Goal: Task Accomplishment & Management: Manage account settings

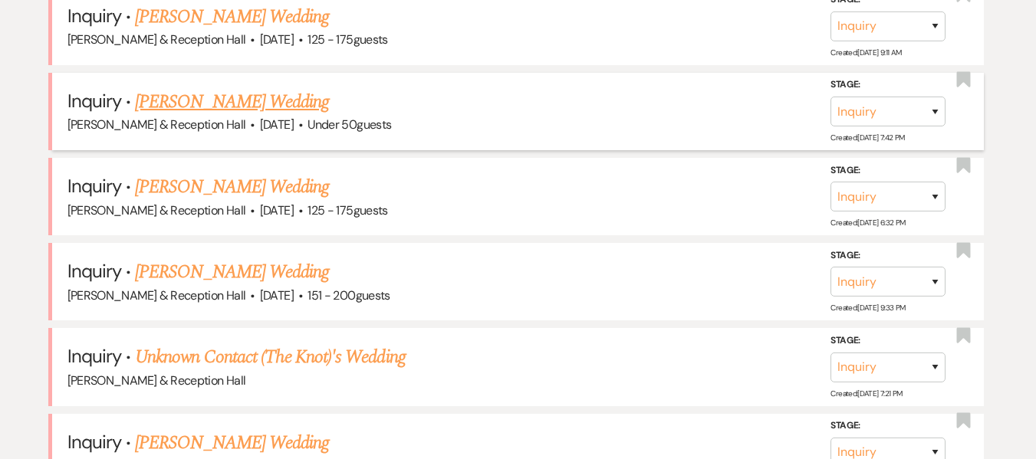
scroll to position [1073, 0]
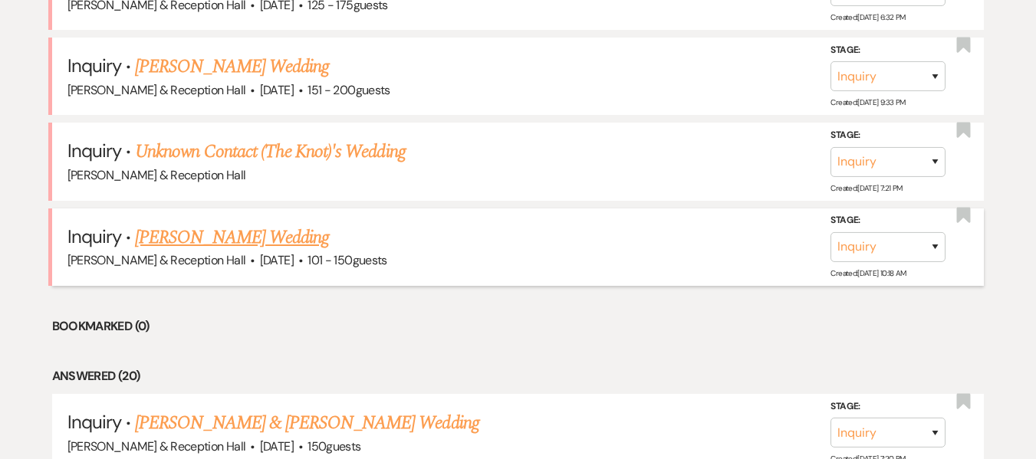
click at [235, 239] on link "[PERSON_NAME] Wedding" at bounding box center [232, 238] width 194 height 28
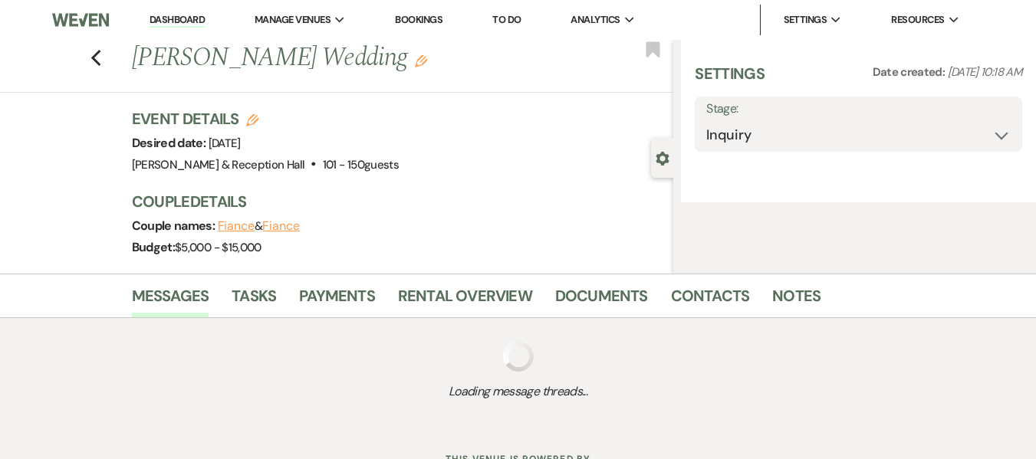
select select "2"
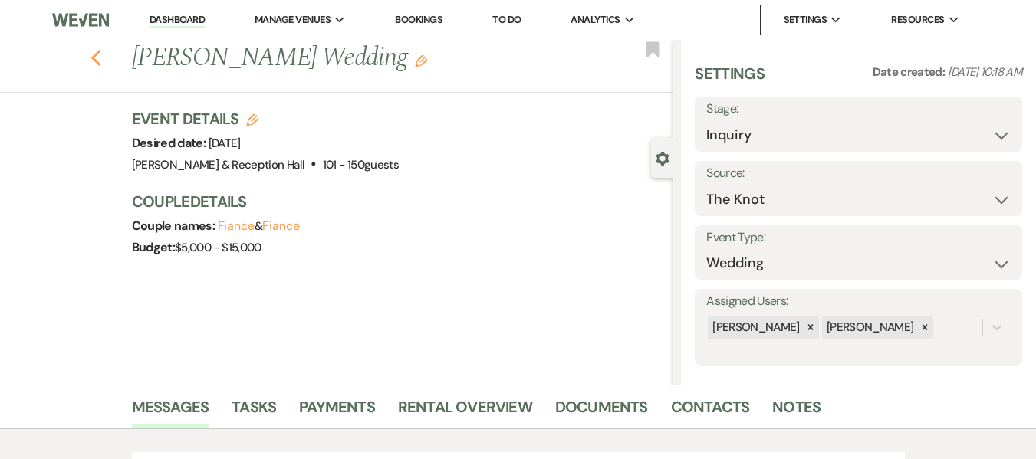
click at [100, 52] on use "button" at bounding box center [95, 58] width 10 height 17
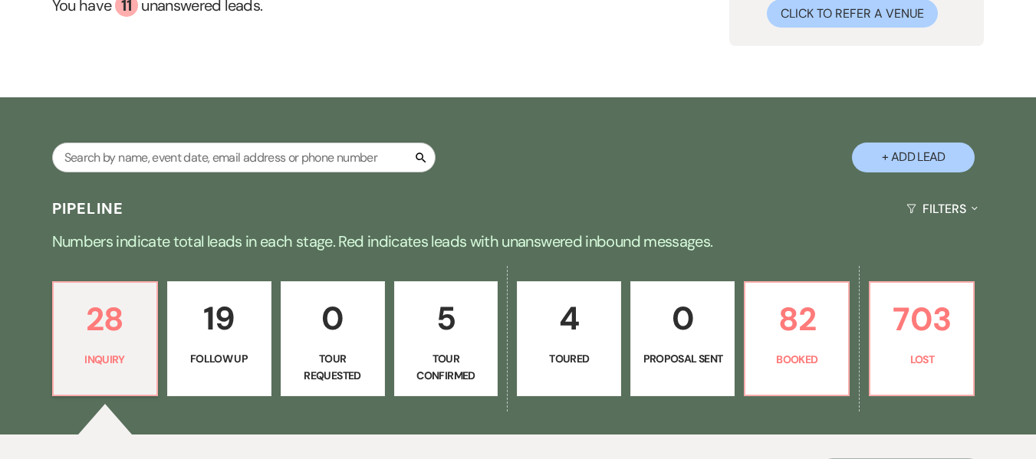
scroll to position [307, 0]
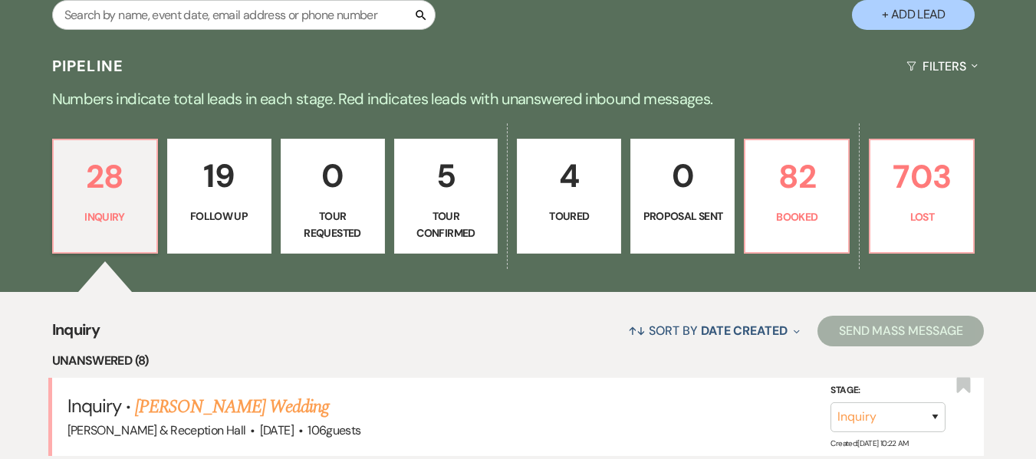
click at [441, 205] on link "5 Tour Confirmed" at bounding box center [446, 196] width 104 height 115
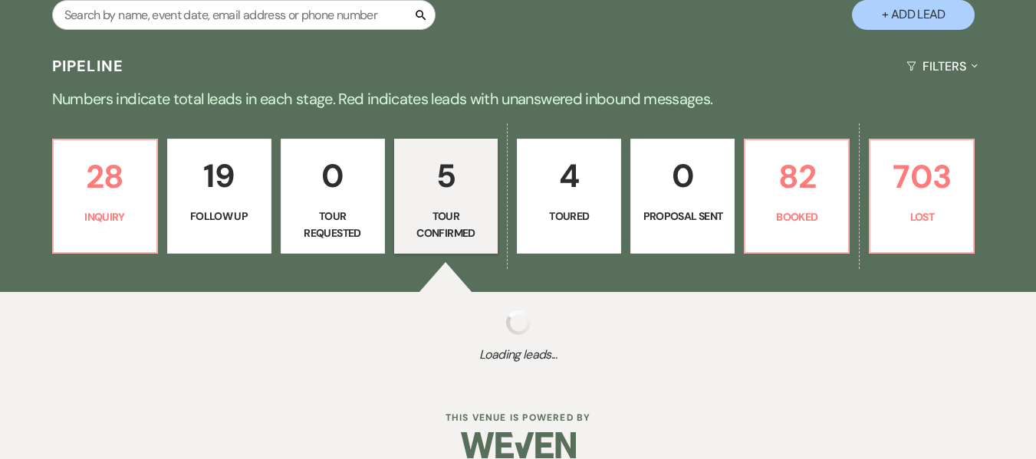
select select "4"
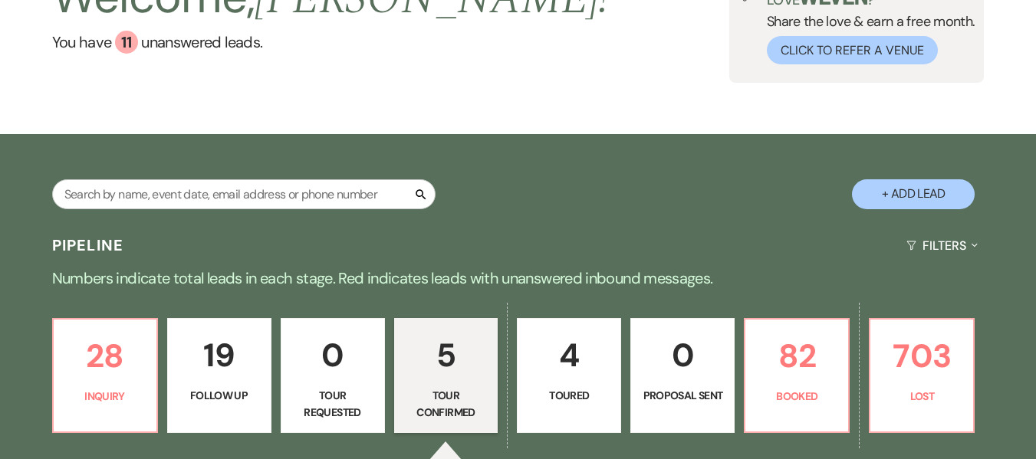
scroll to position [103, 0]
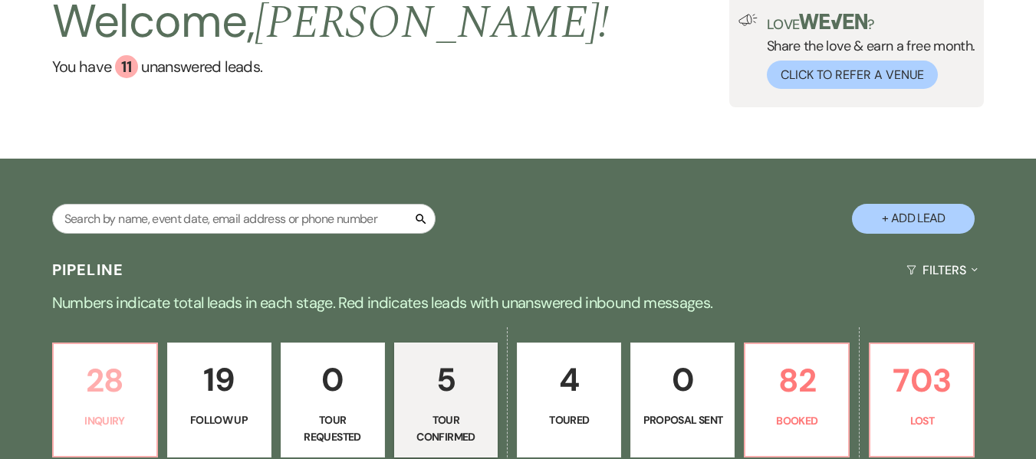
click at [91, 372] on p "28" at bounding box center [105, 380] width 84 height 51
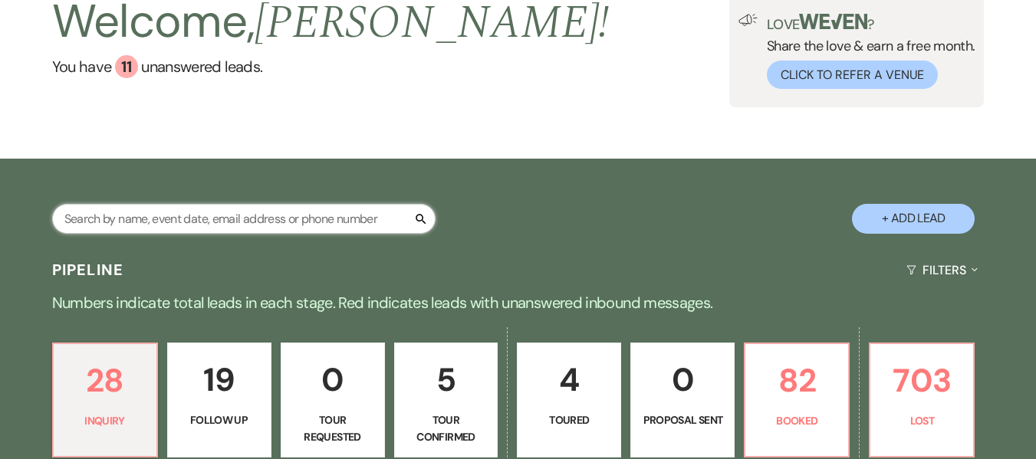
click at [165, 215] on input "text" at bounding box center [243, 219] width 383 height 30
type input "rachel"
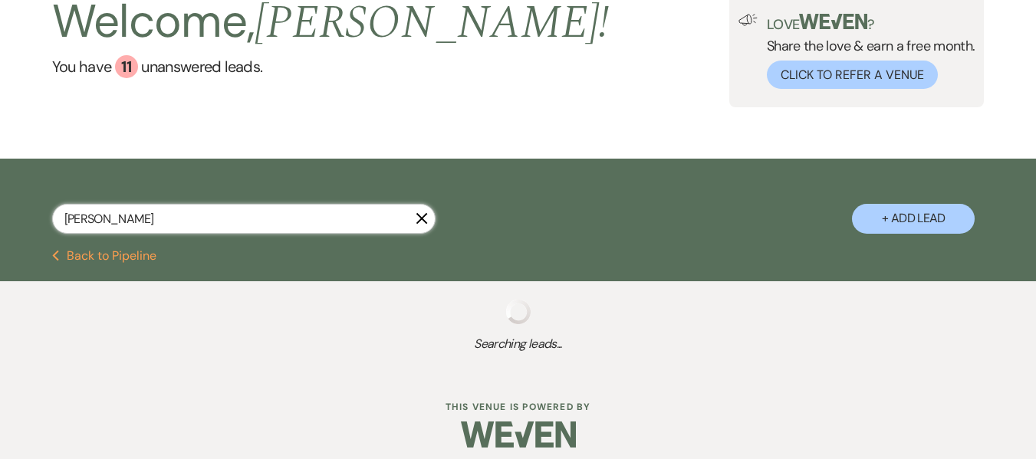
select select "9"
select select "8"
select select "5"
select select "8"
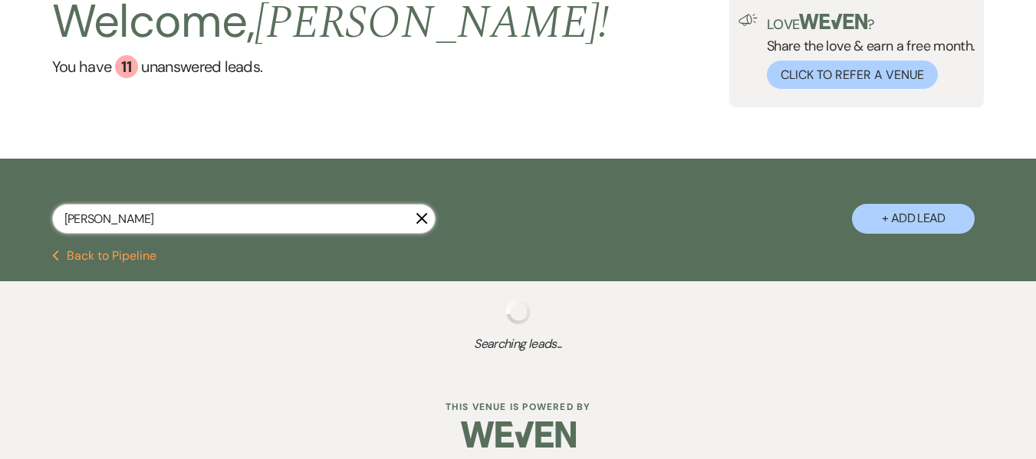
select select "8"
select select "5"
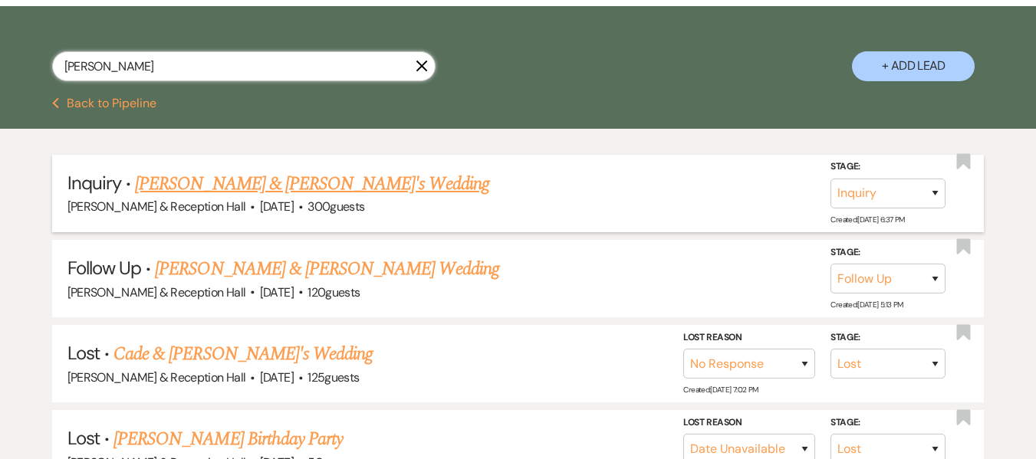
scroll to position [256, 0]
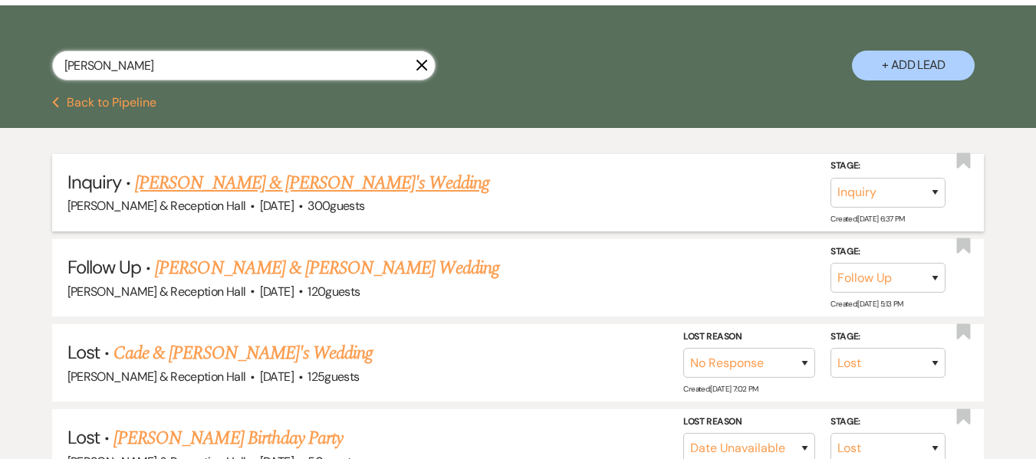
type input "rachel"
click at [266, 186] on link "Tyler & Rachel's Wedding" at bounding box center [312, 183] width 354 height 28
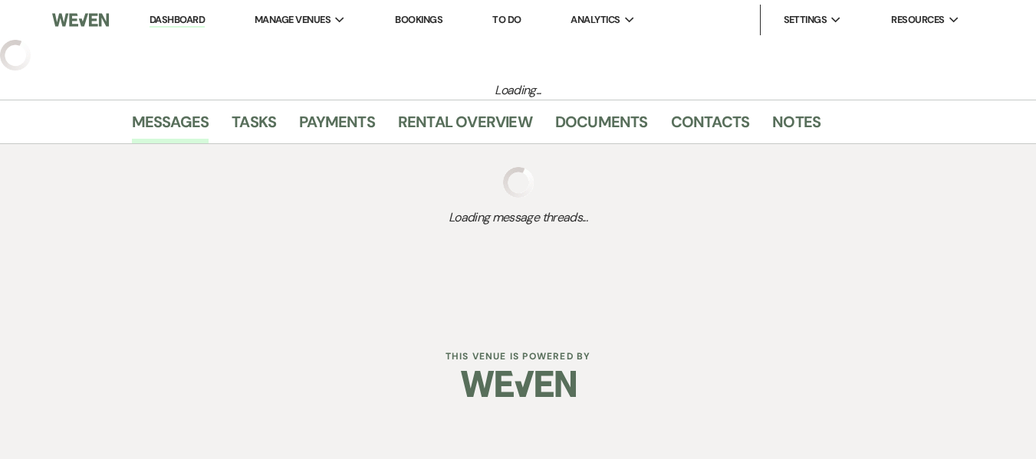
select select "5"
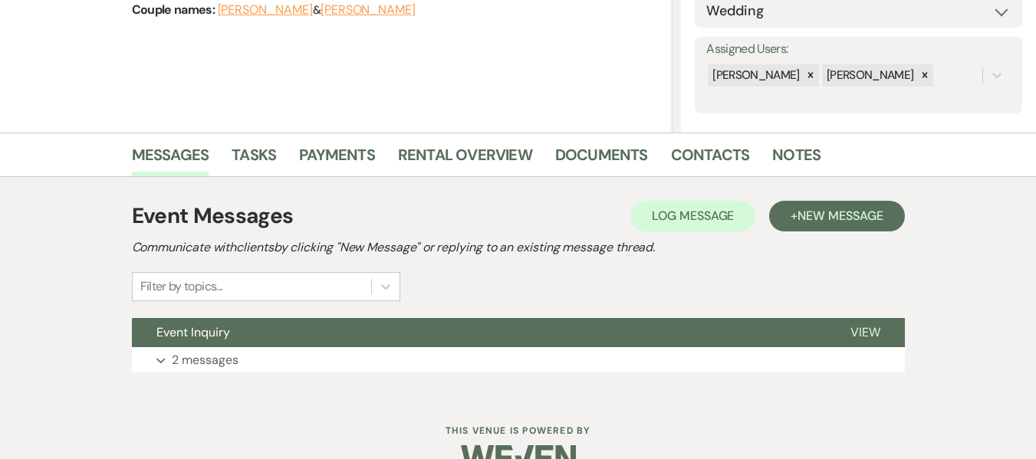
scroll to position [287, 0]
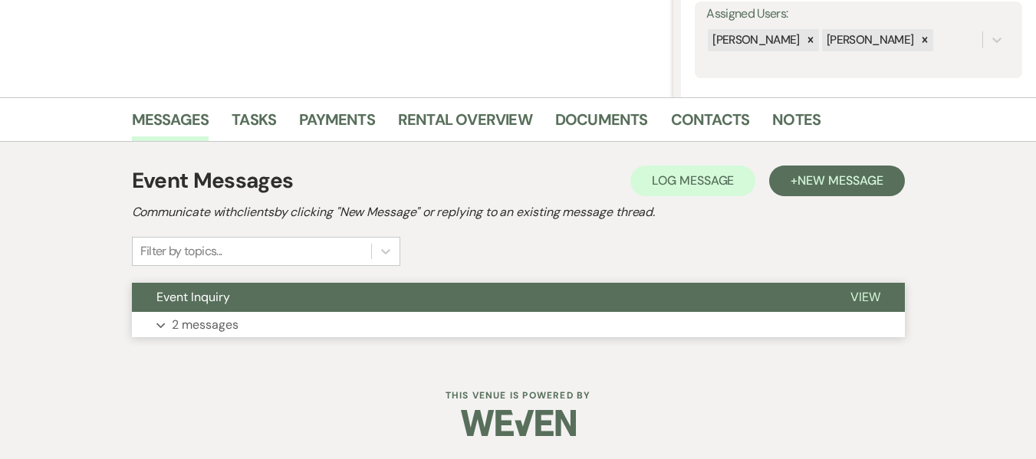
click at [207, 311] on button "Event Inquiry" at bounding box center [479, 297] width 694 height 29
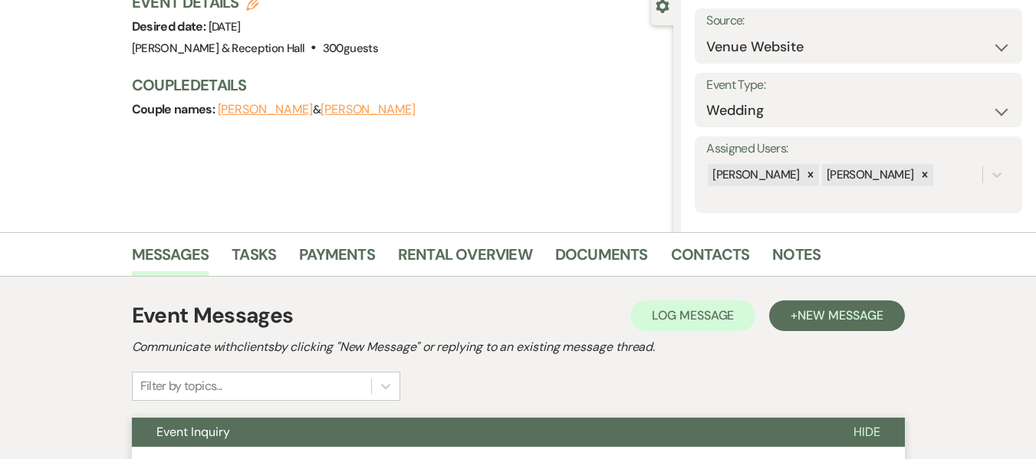
scroll to position [57, 0]
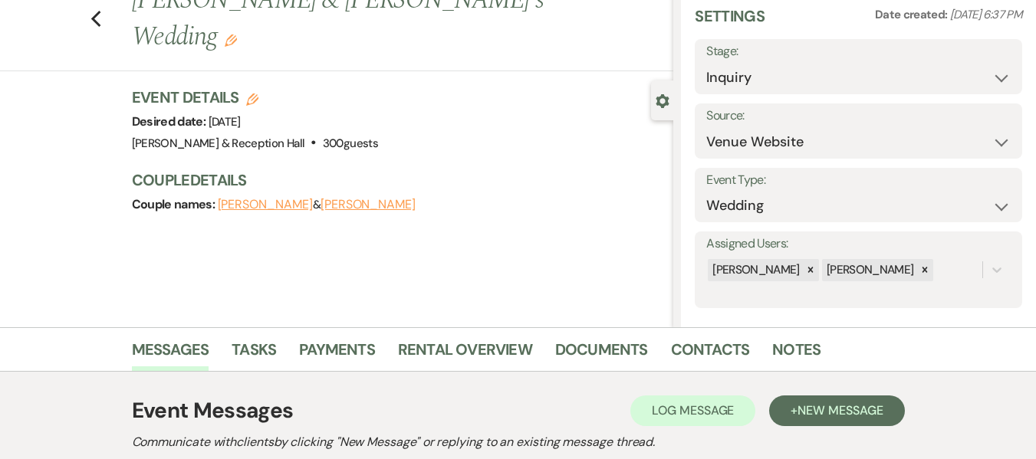
click at [320, 199] on button "Rachel" at bounding box center [367, 205] width 95 height 12
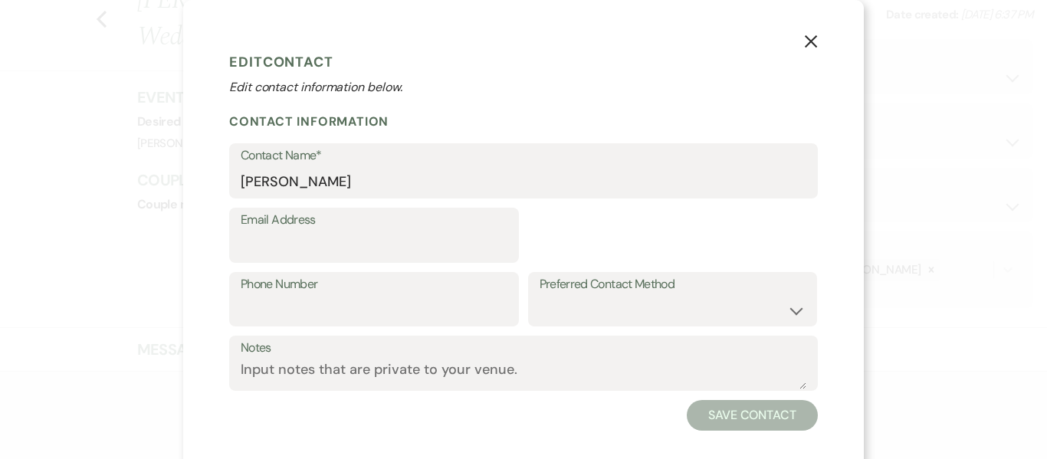
select select "1"
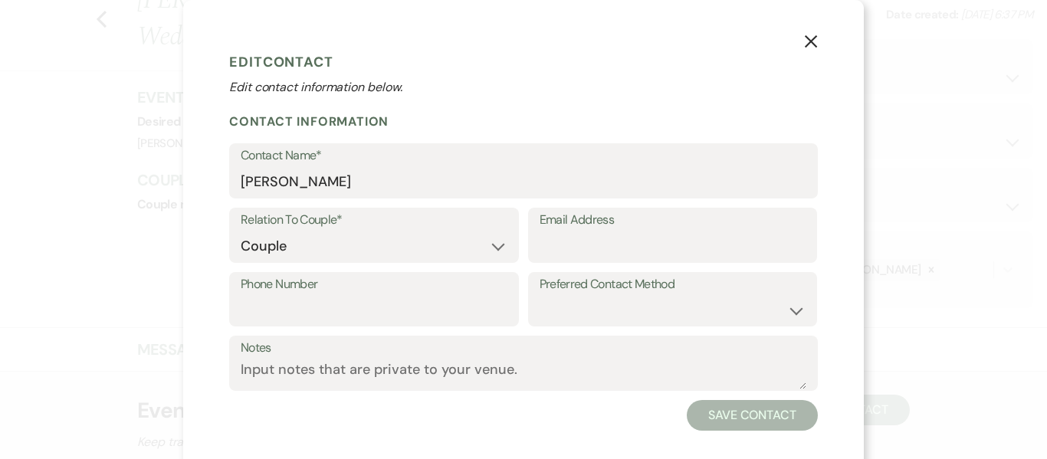
click at [816, 34] on button "X" at bounding box center [810, 41] width 23 height 27
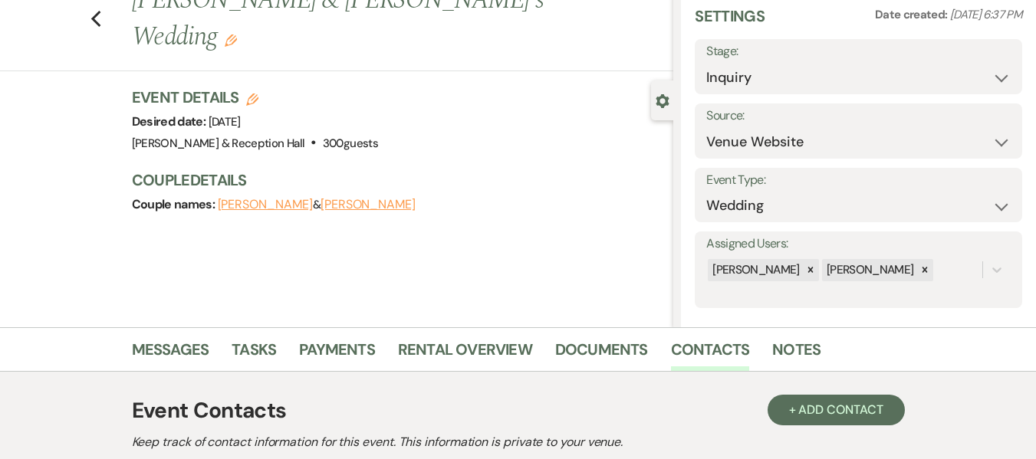
click at [239, 199] on button "Tyler" at bounding box center [265, 205] width 95 height 12
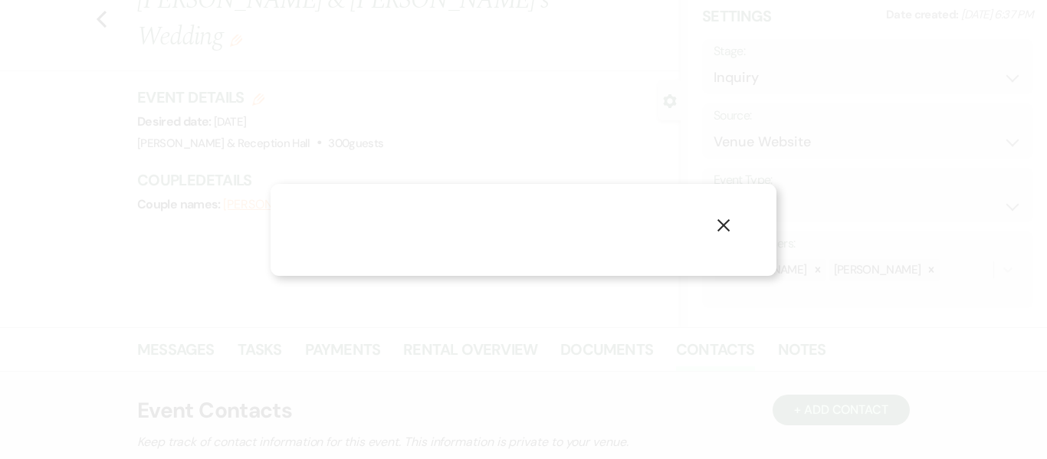
select select "1"
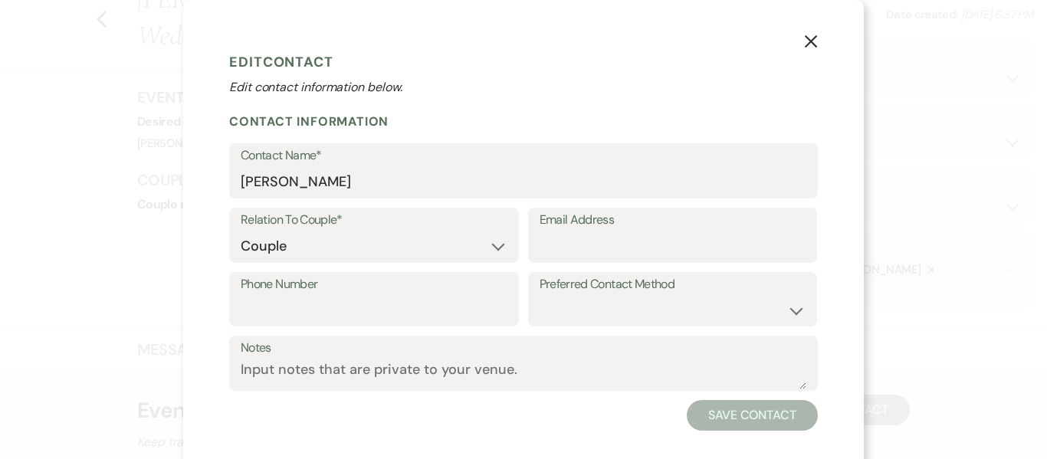
click at [801, 49] on button "X" at bounding box center [810, 41] width 23 height 27
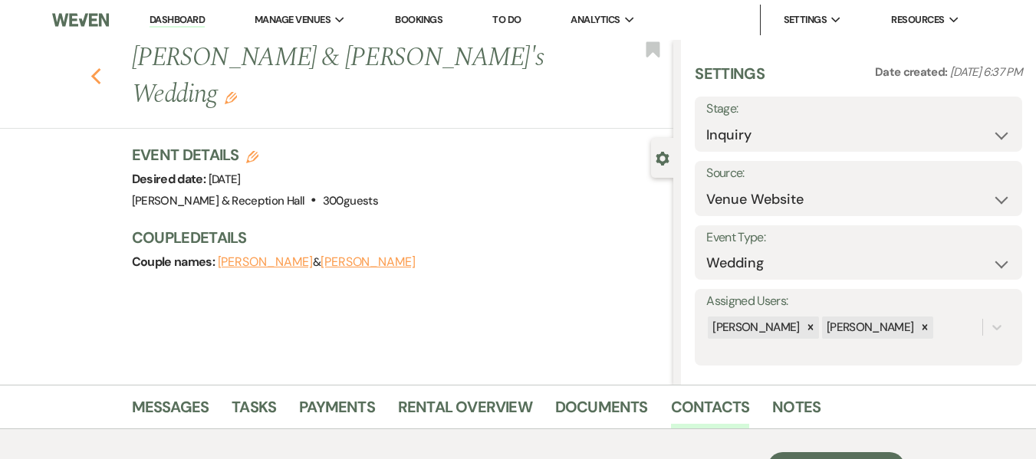
click at [100, 67] on icon "Previous" at bounding box center [95, 76] width 11 height 18
select select "9"
select select "8"
select select "5"
select select "8"
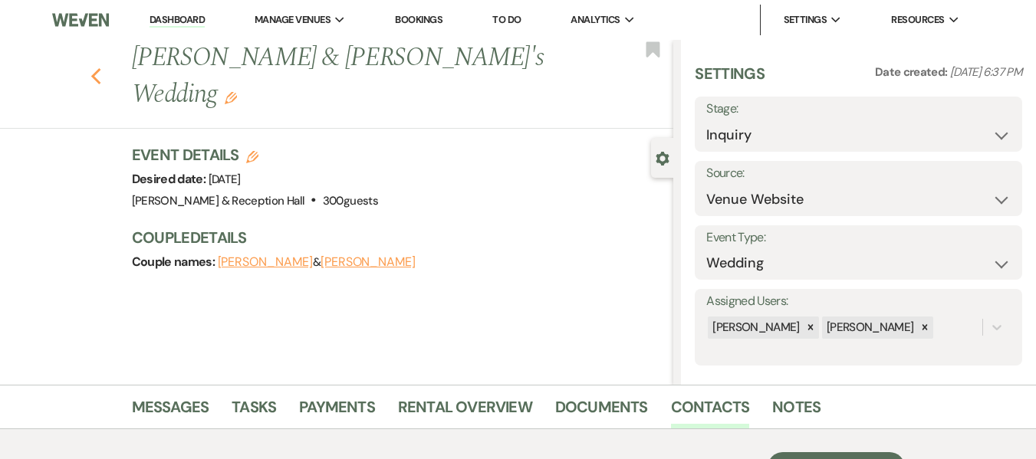
select select "8"
select select "5"
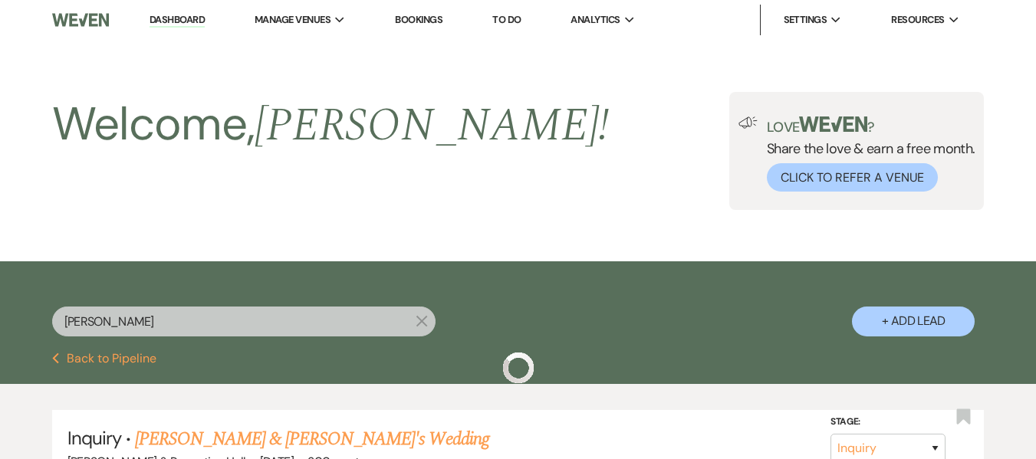
scroll to position [256, 0]
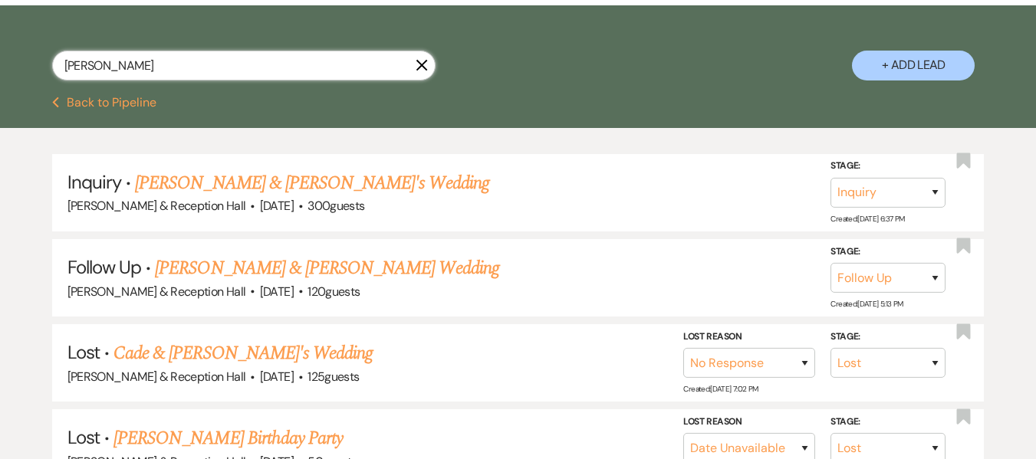
drag, startPoint x: 148, startPoint y: 77, endPoint x: 0, endPoint y: 54, distance: 149.7
click at [0, 54] on div "rachel X + Add Lead" at bounding box center [518, 53] width 1036 height 80
type input "bullerj"
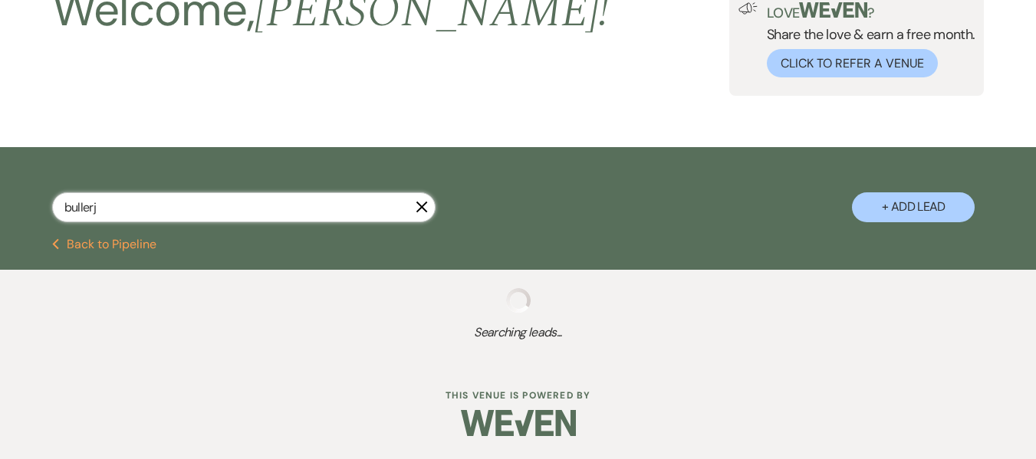
scroll to position [153, 0]
select select "8"
select select "5"
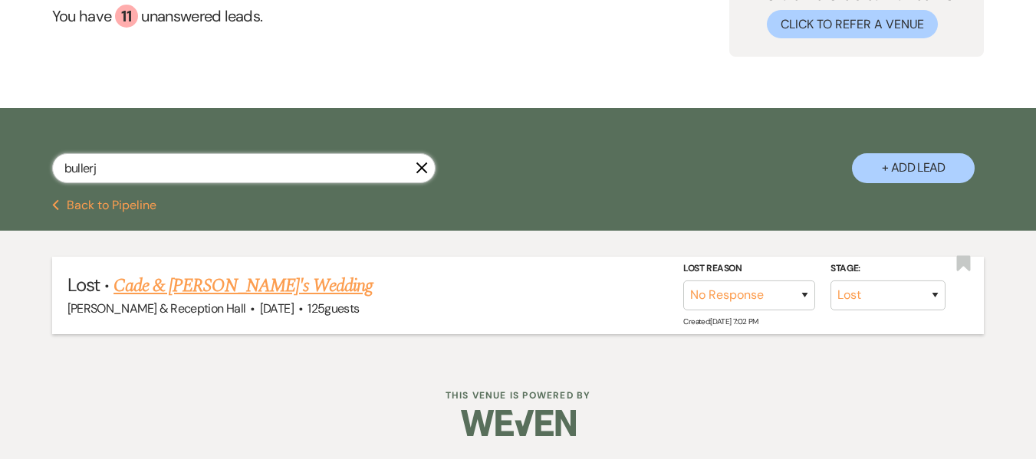
type input "bullerj"
click at [184, 294] on link "Cade & Rachel's Wedding" at bounding box center [242, 286] width 259 height 28
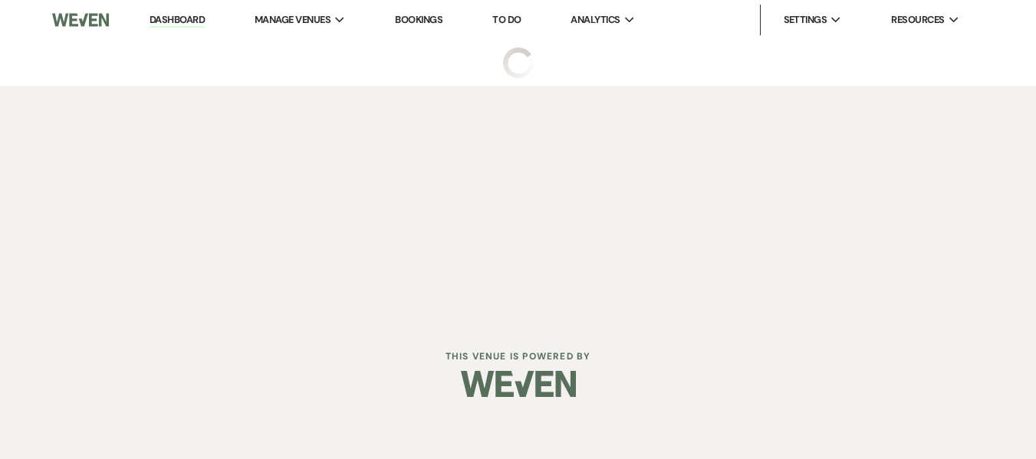
select select "8"
select select "5"
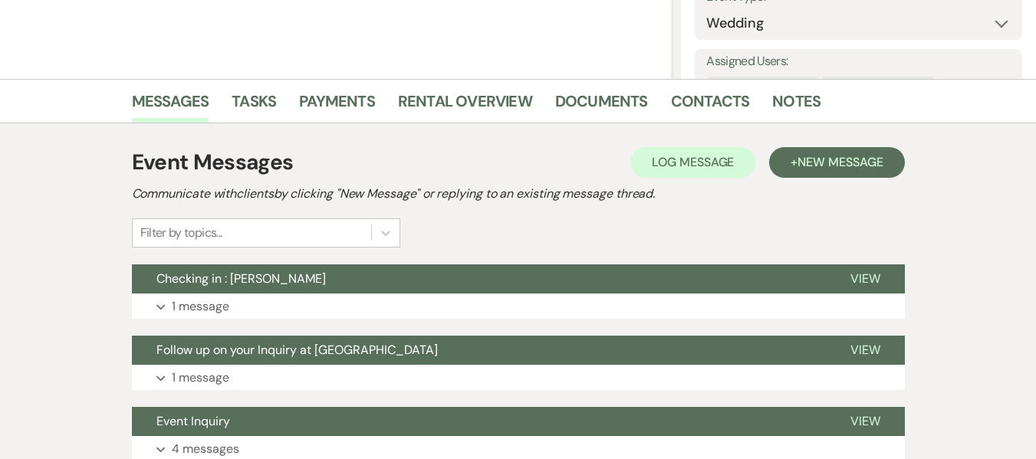
scroll to position [383, 0]
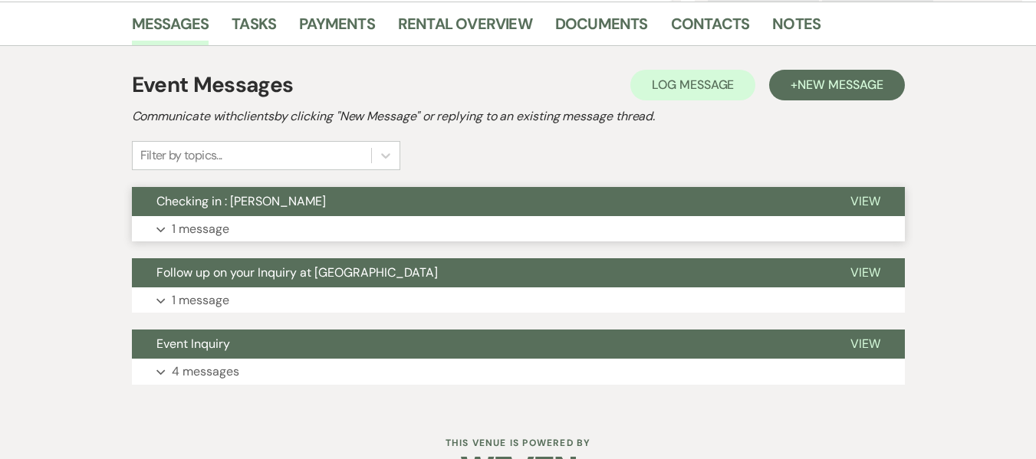
click at [208, 220] on p "1 message" at bounding box center [200, 229] width 57 height 20
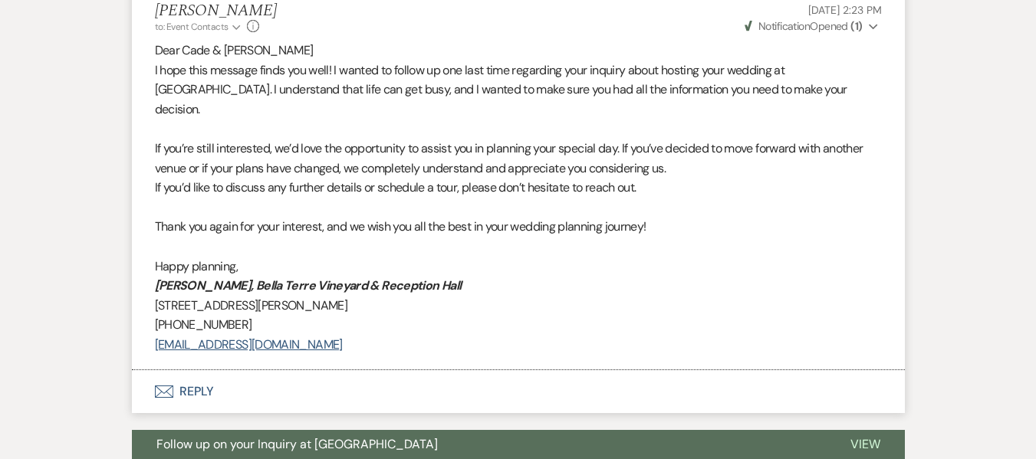
scroll to position [767, 0]
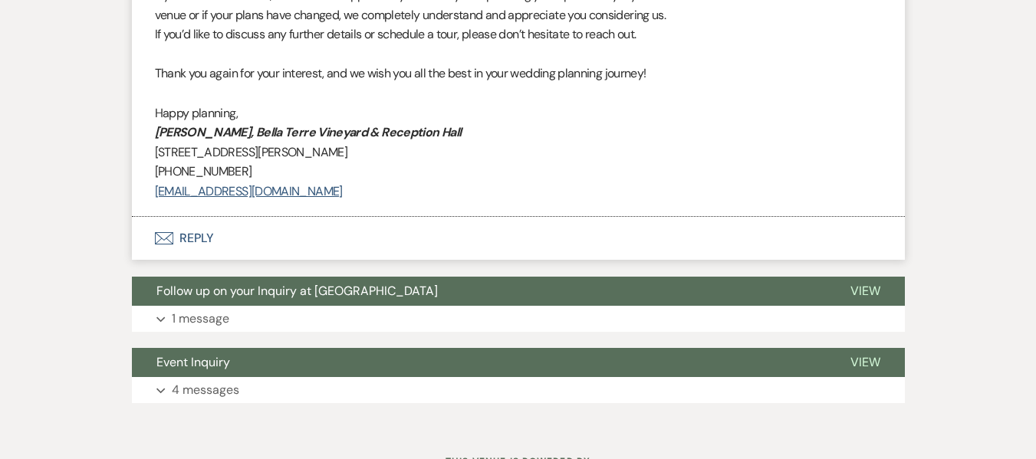
click at [315, 249] on div "Event Messages Log Log Message + New Message Communicate with clients by clicki…" at bounding box center [518, 44] width 773 height 733
click at [307, 283] on span "Follow up on your Inquiry at Bella Terre" at bounding box center [296, 291] width 281 height 16
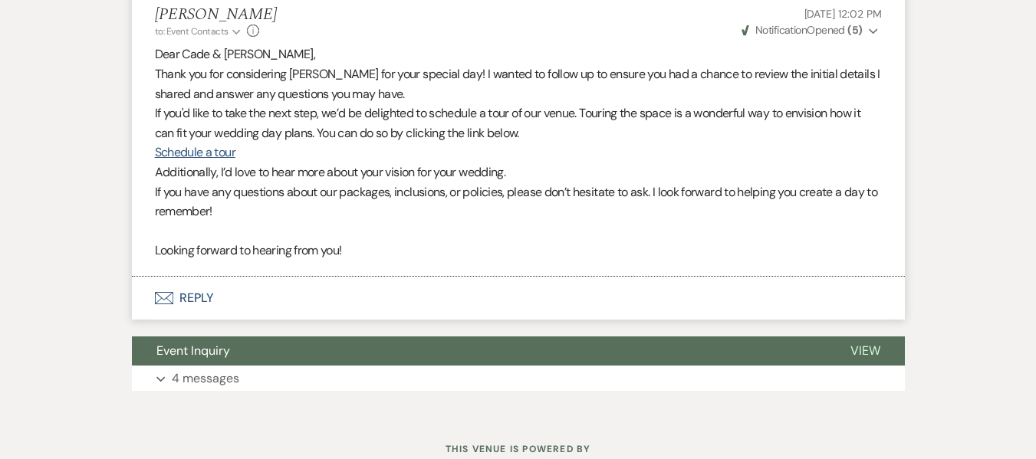
scroll to position [1116, 0]
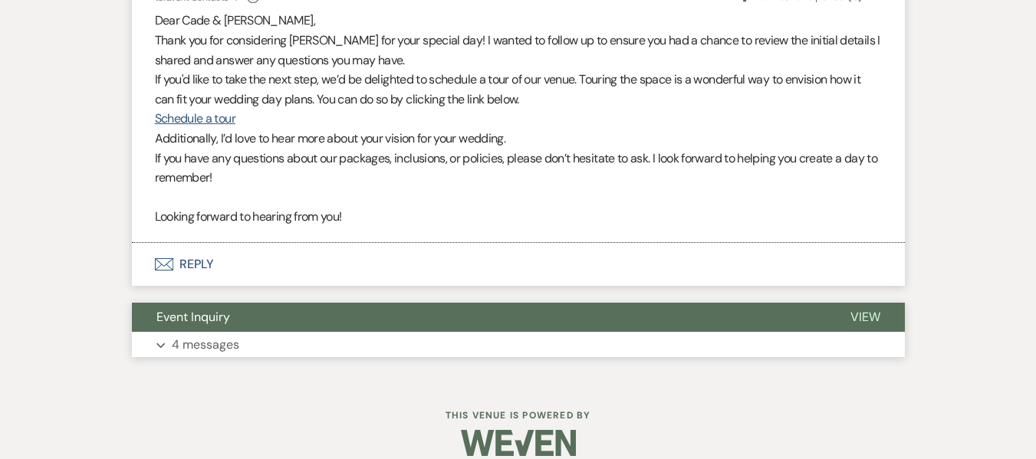
click at [278, 303] on button "Event Inquiry" at bounding box center [479, 317] width 694 height 29
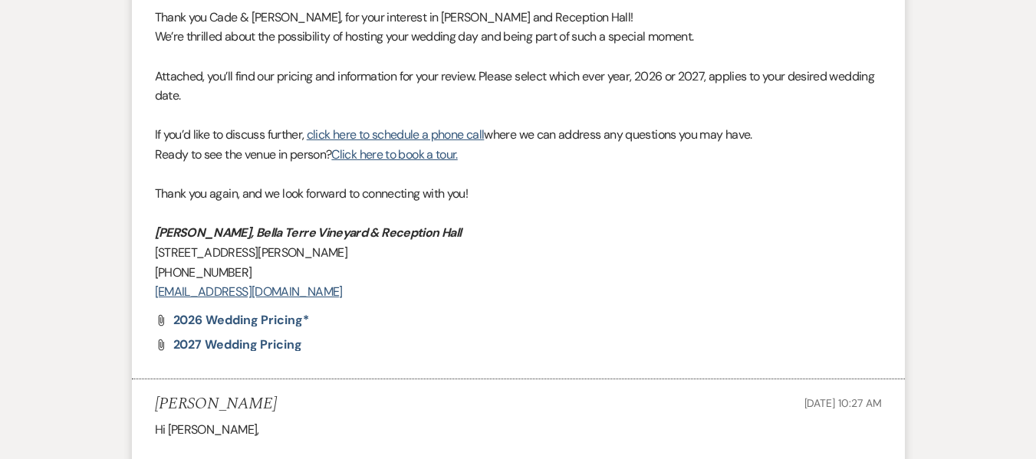
scroll to position [1806, 0]
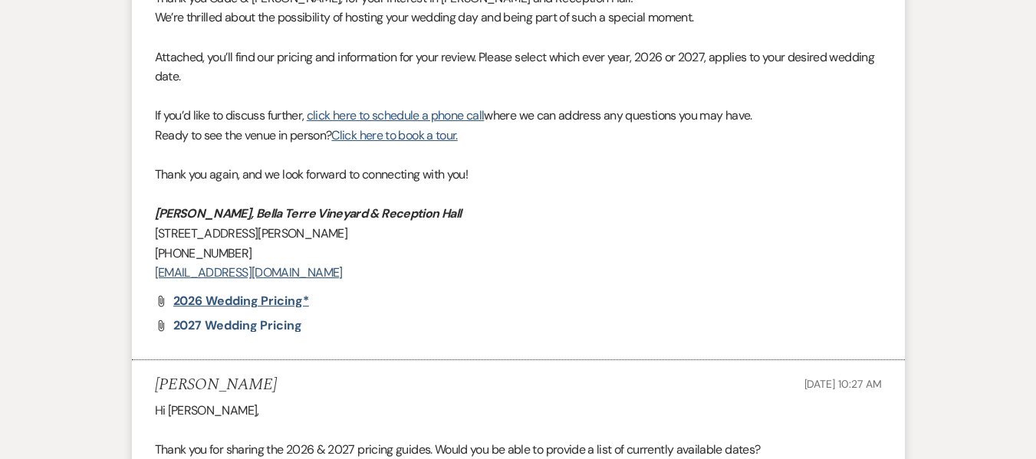
click at [273, 293] on span "2026 Wedding Pricing*" at bounding box center [241, 301] width 136 height 16
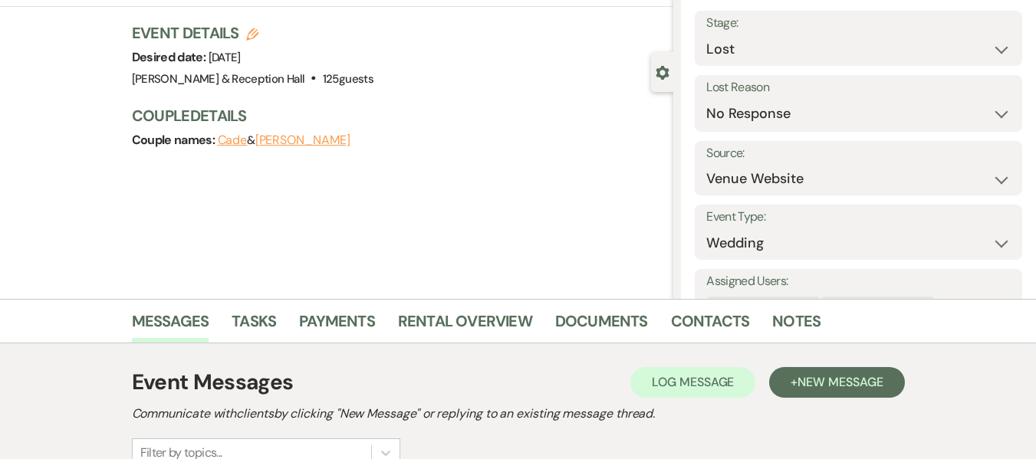
scroll to position [67, 0]
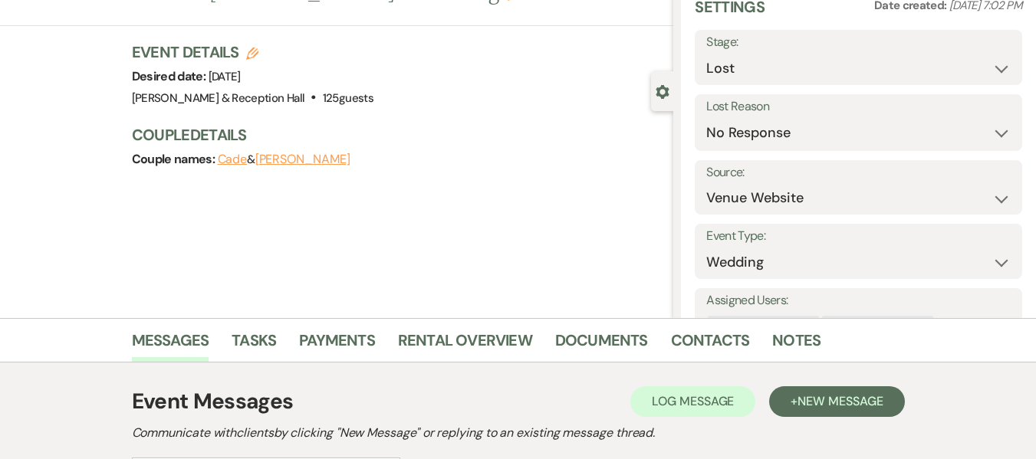
click at [281, 153] on button "Rachel" at bounding box center [302, 159] width 95 height 12
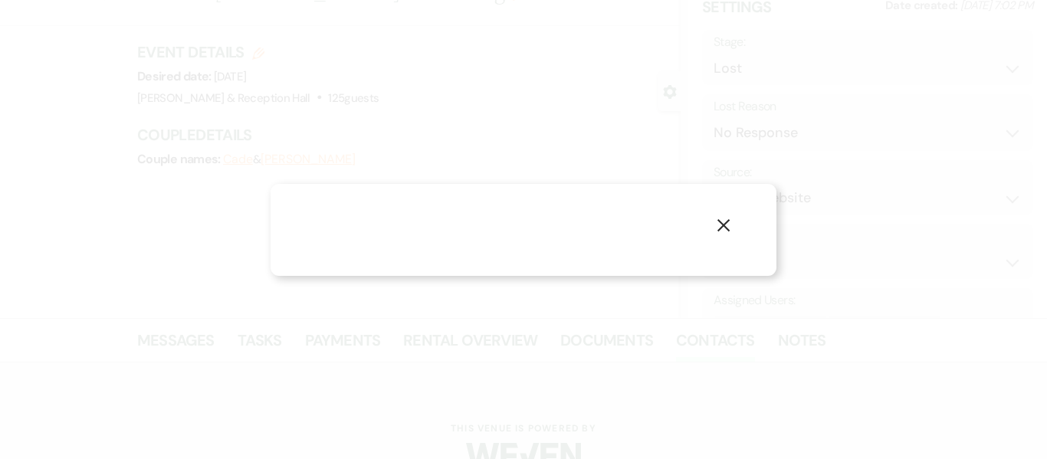
select select "1"
select select "email"
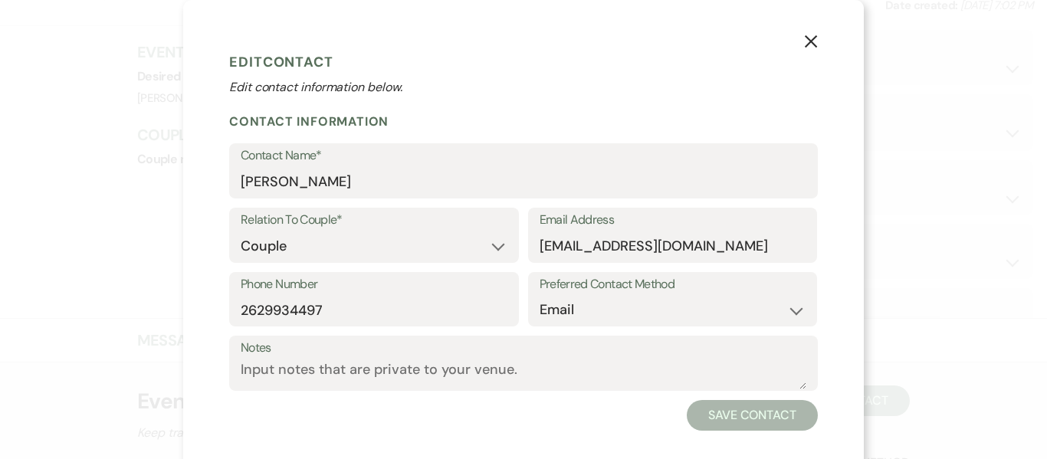
click at [809, 42] on icon "X" at bounding box center [811, 41] width 14 height 14
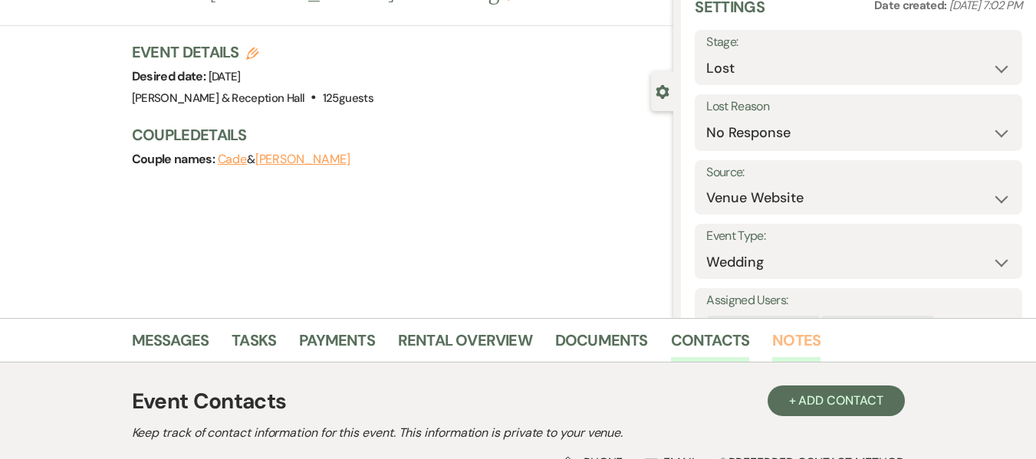
click at [792, 342] on link "Notes" at bounding box center [796, 345] width 48 height 34
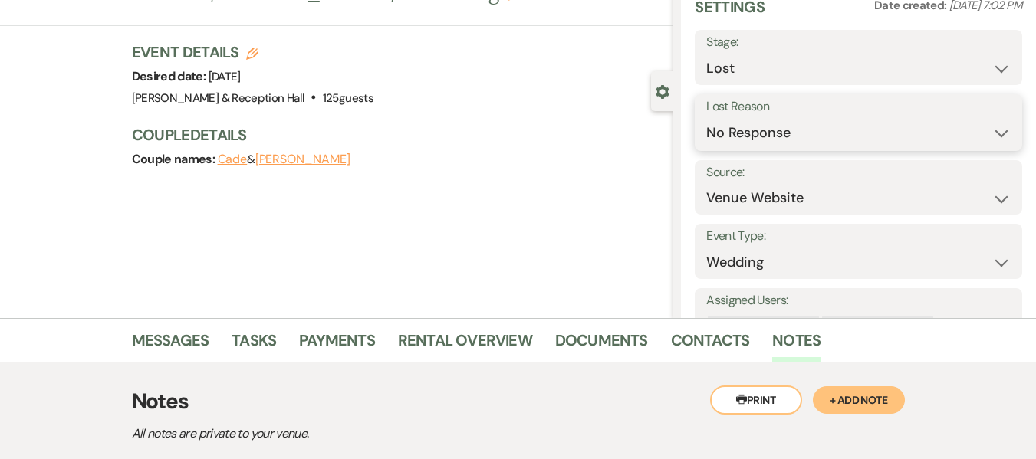
click at [805, 136] on select "Booked Elsewhere Budget Date Unavailable No Response Not a Good Match Capacity …" at bounding box center [858, 133] width 304 height 30
click at [790, 63] on select "Inquiry Follow Up Tour Requested Tour Confirmed Toured Proposal Sent Booked Lost" at bounding box center [858, 69] width 304 height 30
select select "4"
click at [706, 54] on select "Inquiry Follow Up Tour Requested Tour Confirmed Toured Proposal Sent Booked Lost" at bounding box center [858, 69] width 304 height 30
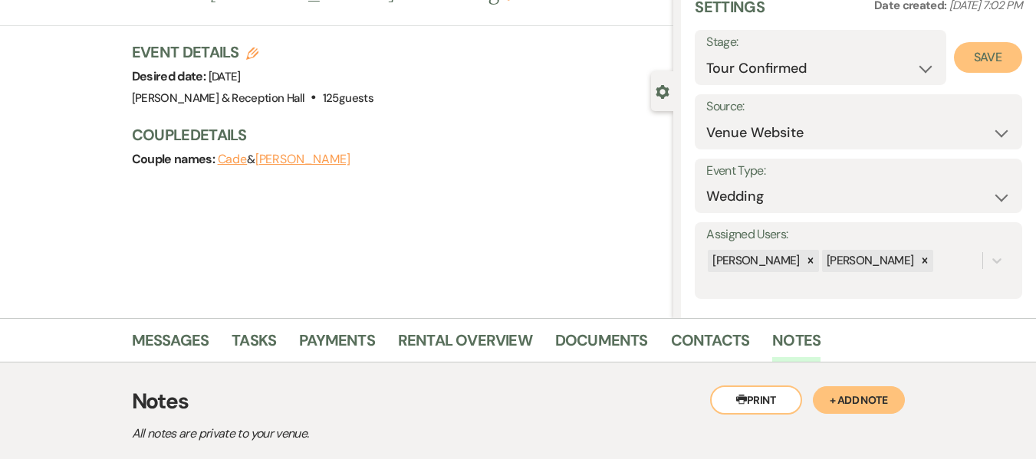
click at [969, 48] on button "Save" at bounding box center [988, 57] width 68 height 31
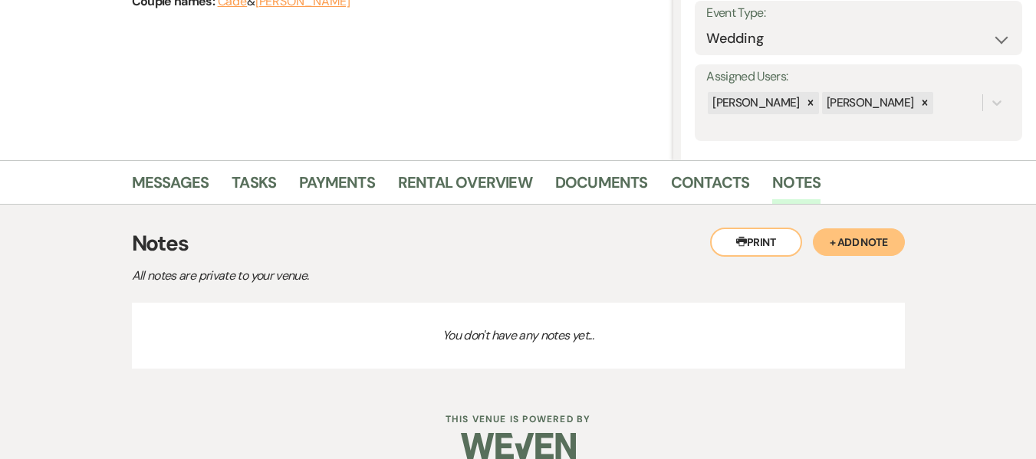
scroll to position [230, 0]
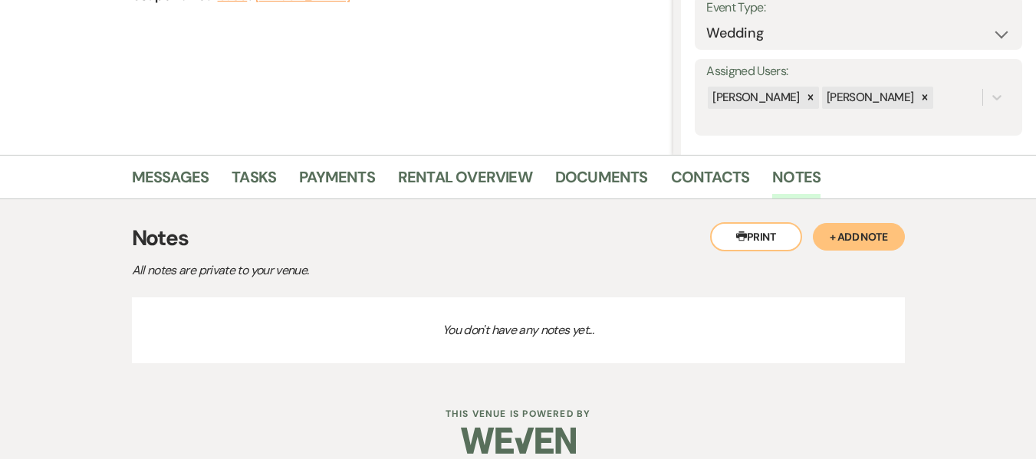
click at [849, 234] on button "+ Add Note" at bounding box center [859, 237] width 92 height 28
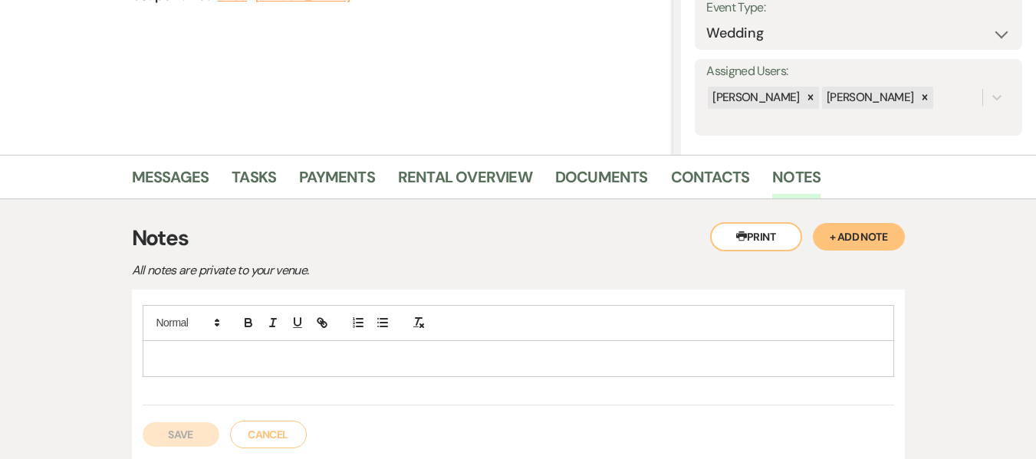
click at [274, 365] on p at bounding box center [518, 358] width 727 height 17
click at [152, 436] on button "Save" at bounding box center [181, 434] width 77 height 25
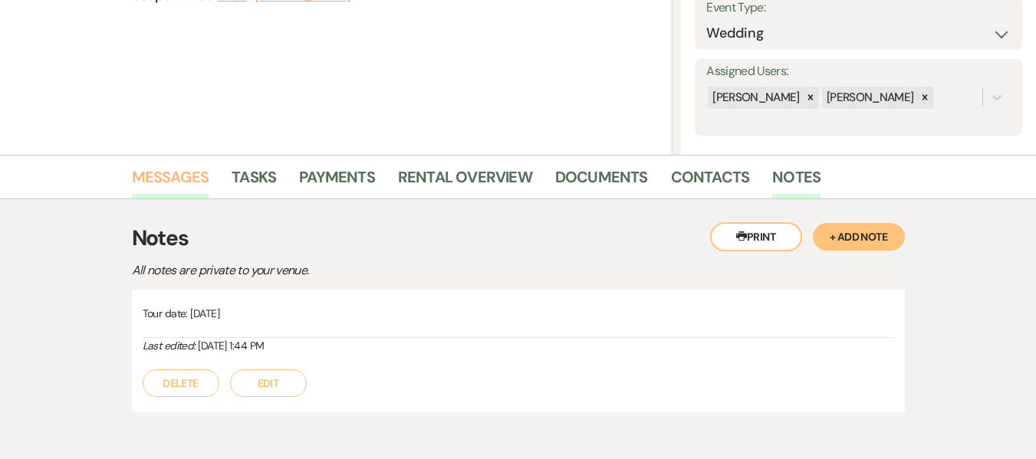
drag, startPoint x: 163, startPoint y: 171, endPoint x: 173, endPoint y: 174, distance: 11.2
click at [163, 171] on link "Messages" at bounding box center [170, 182] width 77 height 34
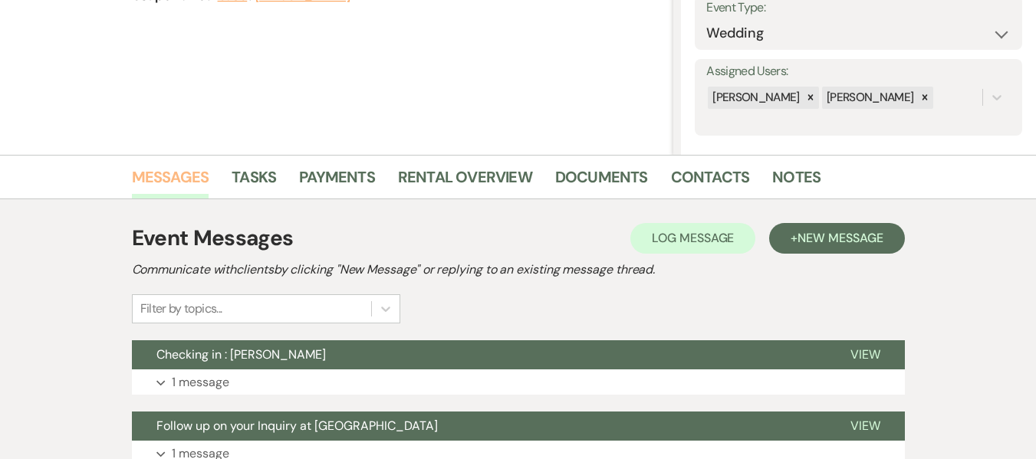
scroll to position [430, 0]
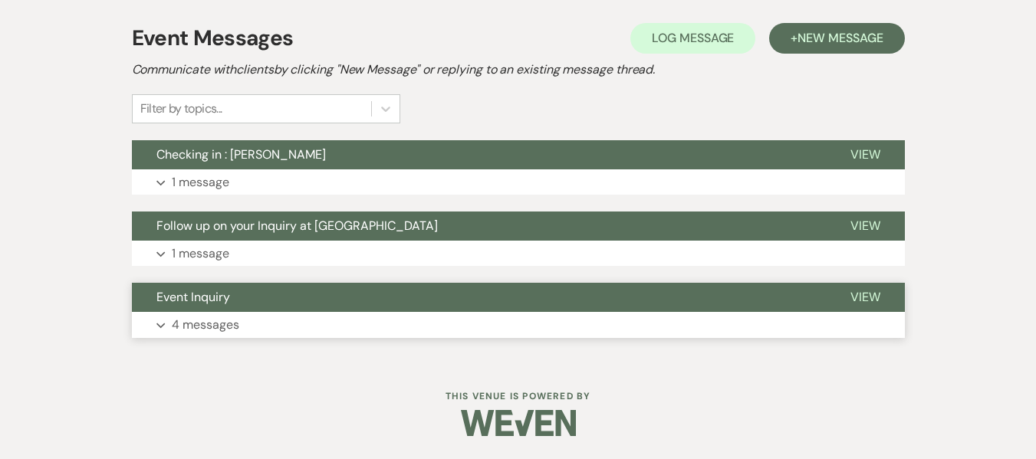
click at [209, 294] on span "Event Inquiry" at bounding box center [193, 297] width 74 height 16
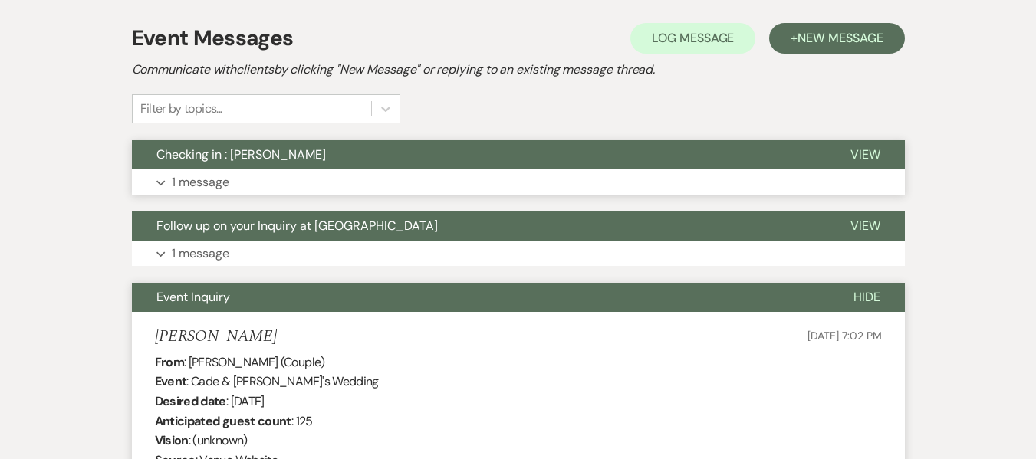
click at [302, 185] on button "Expand 1 message" at bounding box center [518, 182] width 773 height 26
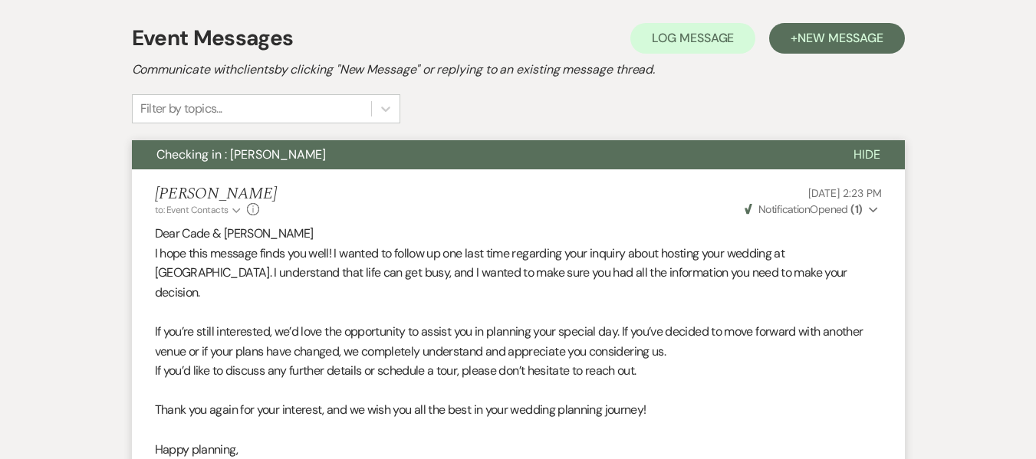
click at [302, 185] on div "Lexie Craft to: Event Contacts Expand Info Sep 11, 2025, 2:23 PM Weven Check No…" at bounding box center [518, 201] width 727 height 33
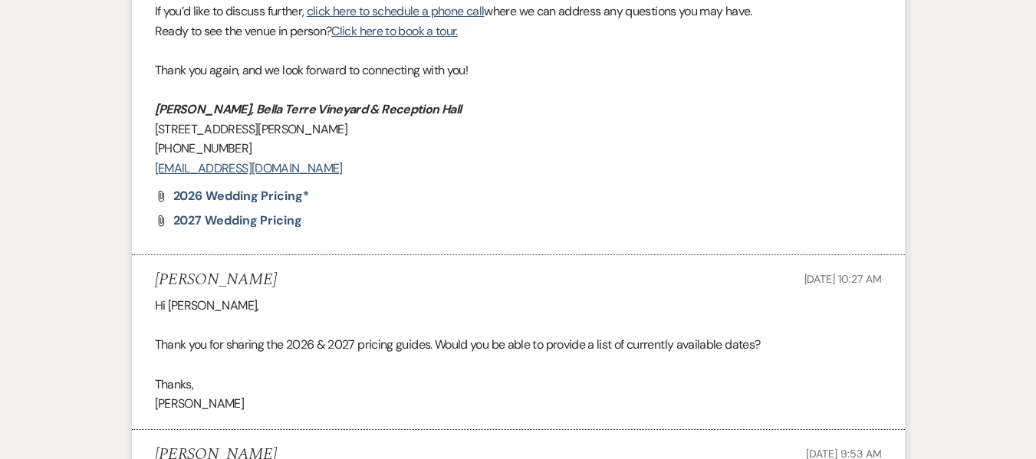
scroll to position [1580, 0]
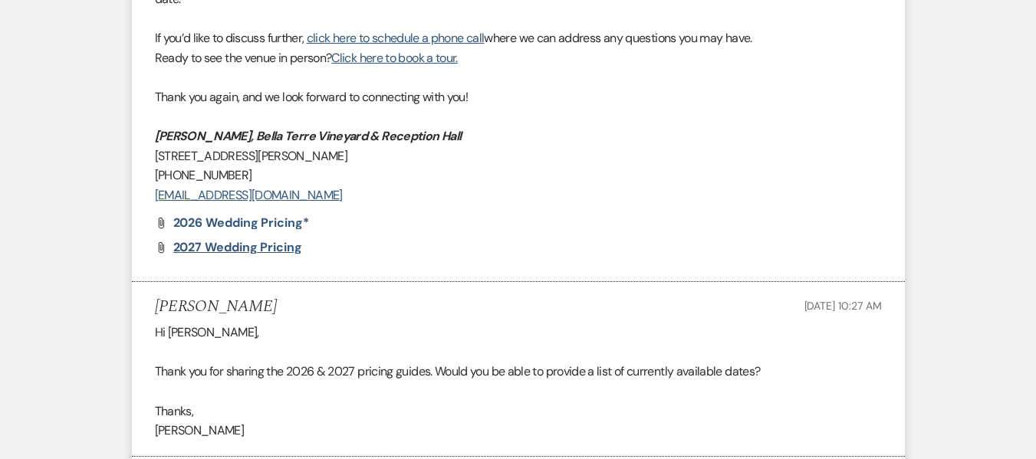
click at [245, 239] on span "2027 Wedding Pricing" at bounding box center [237, 247] width 129 height 16
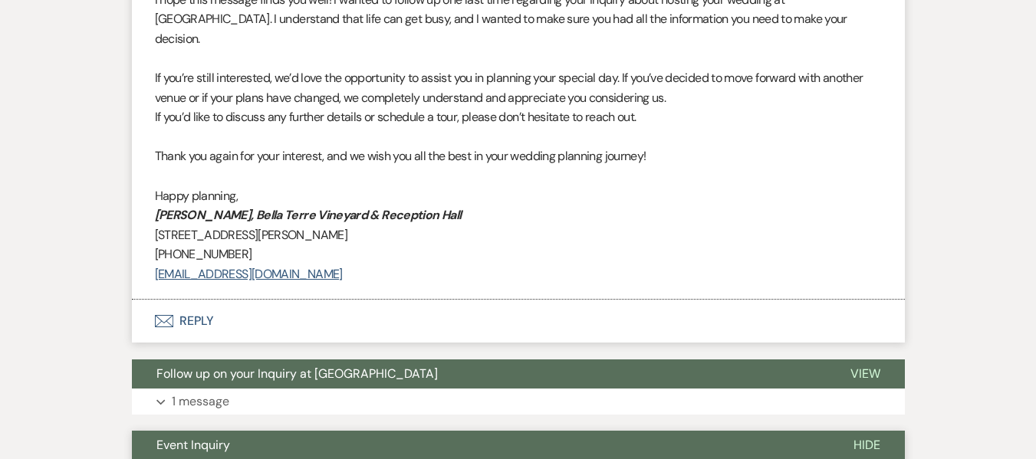
scroll to position [430, 0]
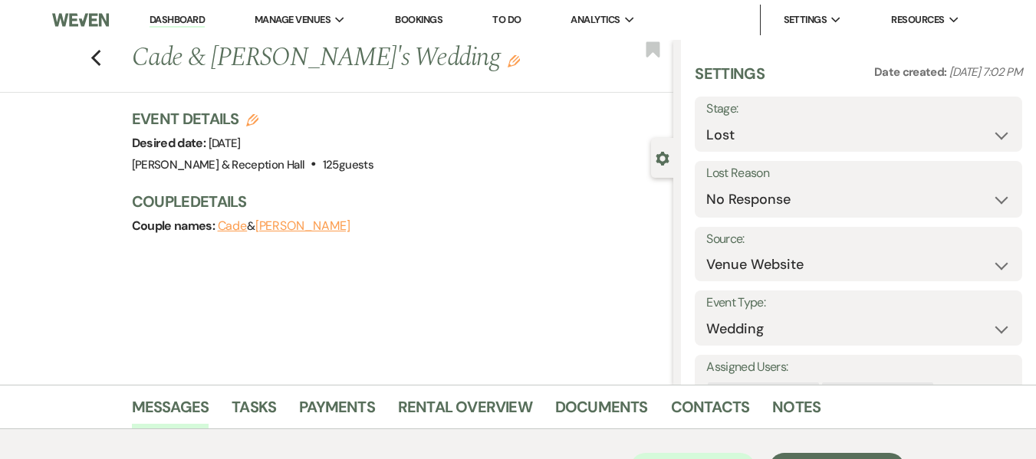
click at [190, 18] on link "Dashboard" at bounding box center [176, 20] width 55 height 15
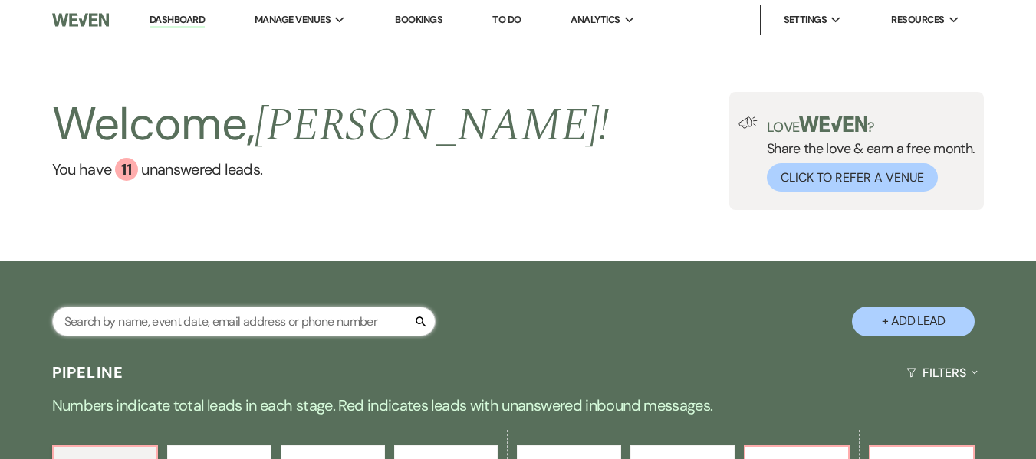
click at [176, 328] on input "text" at bounding box center [243, 322] width 383 height 30
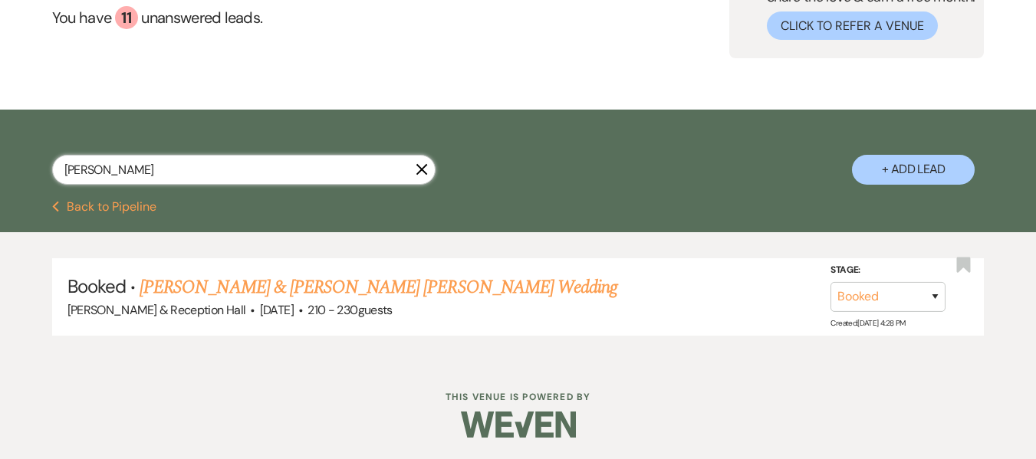
scroll to position [153, 0]
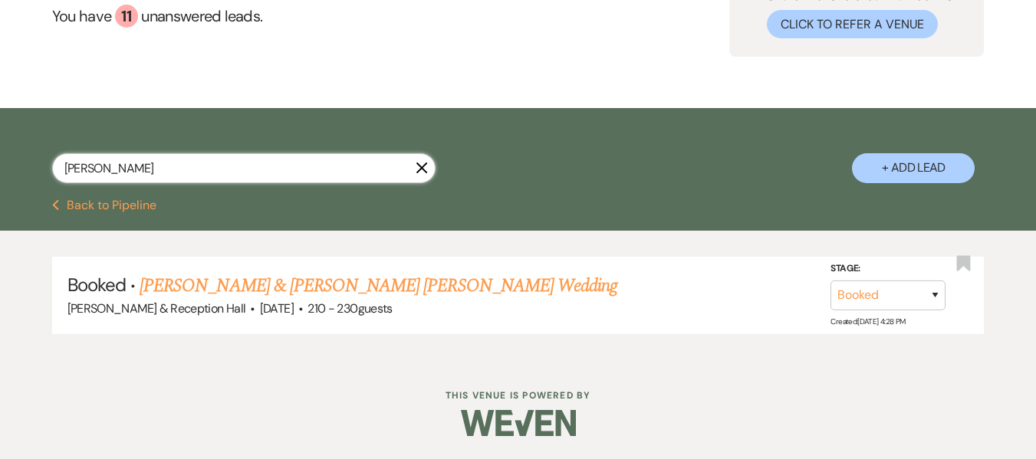
drag, startPoint x: 145, startPoint y: 159, endPoint x: 28, endPoint y: 159, distance: 117.3
click at [28, 159] on div "[PERSON_NAME] + Add Lead" at bounding box center [518, 156] width 1036 height 80
type input "boden"
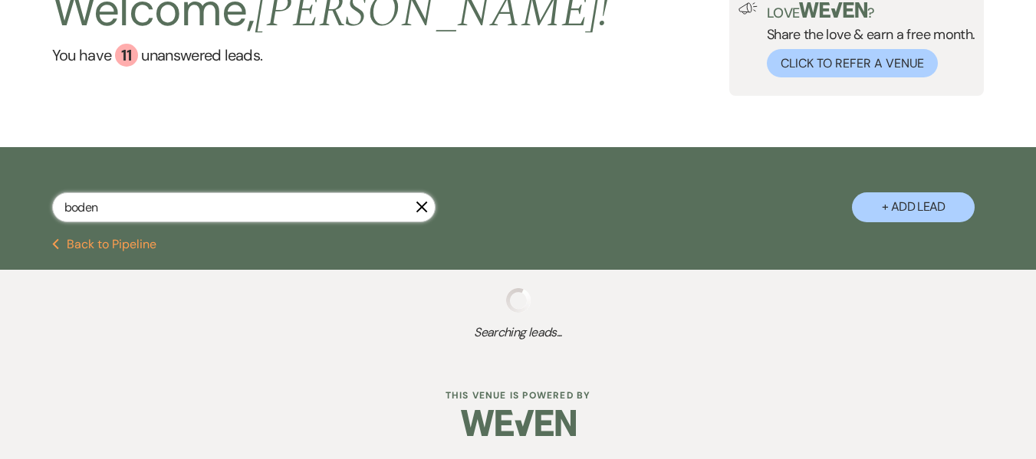
scroll to position [153, 0]
select select "4"
select select "8"
select select "5"
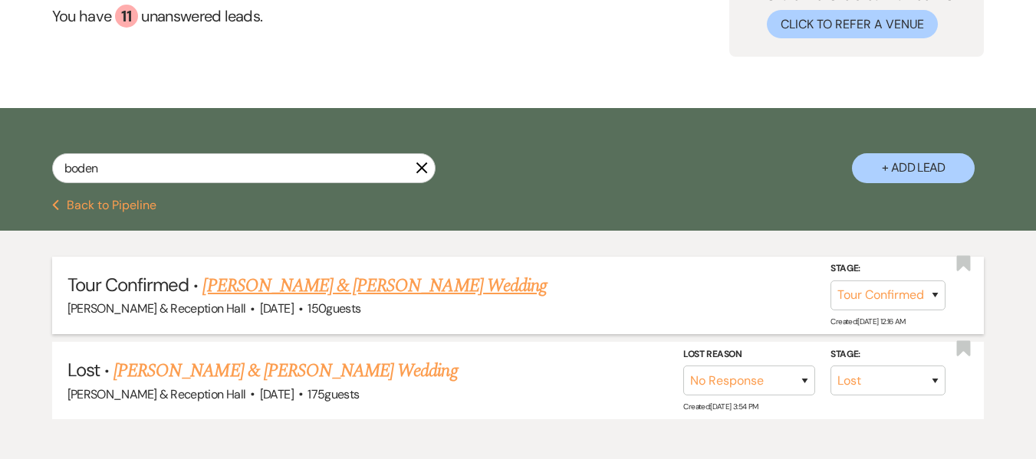
click at [335, 285] on link "[PERSON_NAME] & [PERSON_NAME] Wedding" at bounding box center [373, 286] width 343 height 28
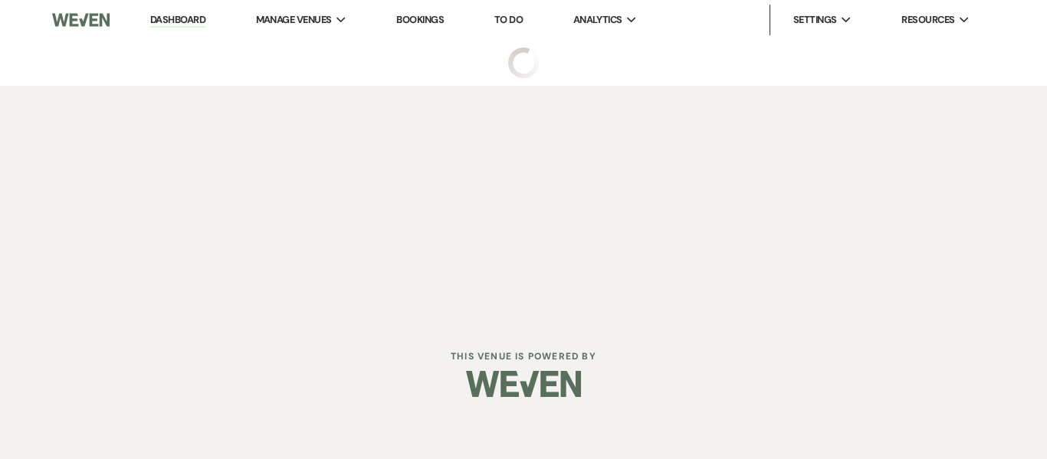
select select "4"
select select "5"
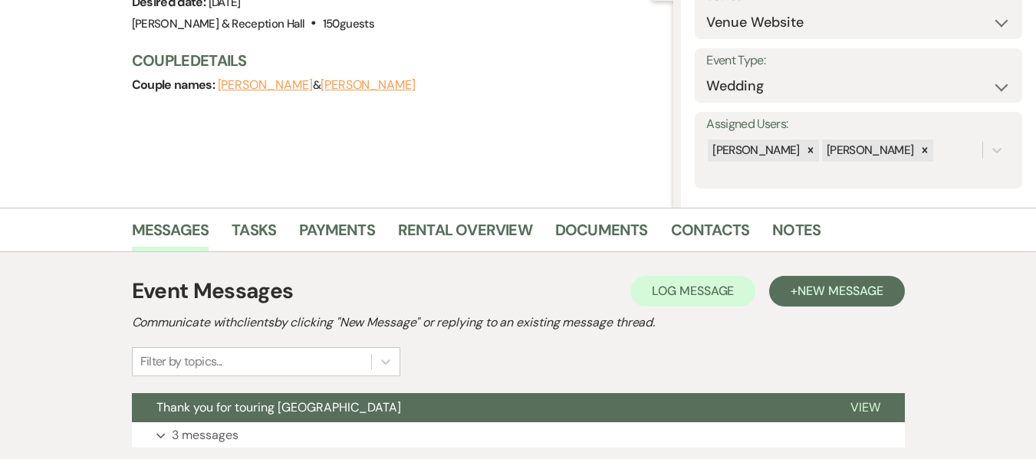
scroll to position [359, 0]
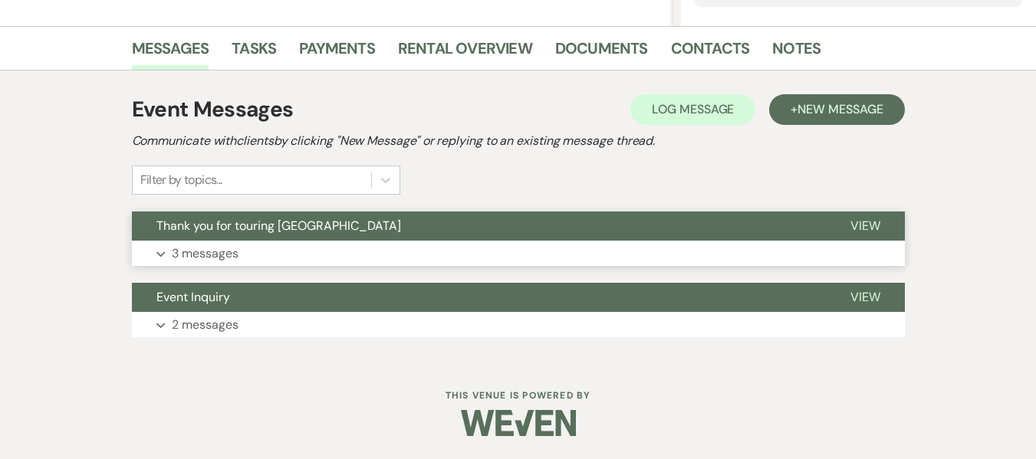
click at [218, 241] on button "Expand 3 messages" at bounding box center [518, 254] width 773 height 26
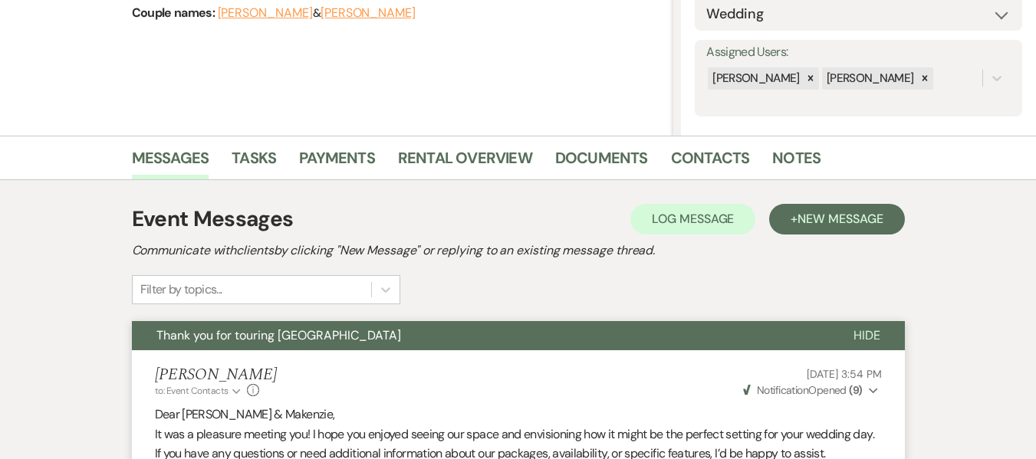
scroll to position [248, 0]
click at [612, 165] on link "Documents" at bounding box center [601, 163] width 93 height 34
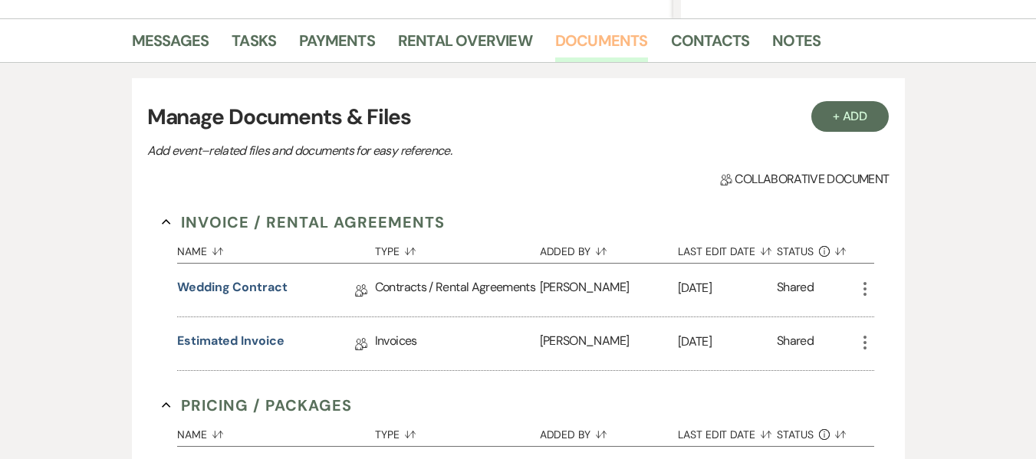
scroll to position [402, 0]
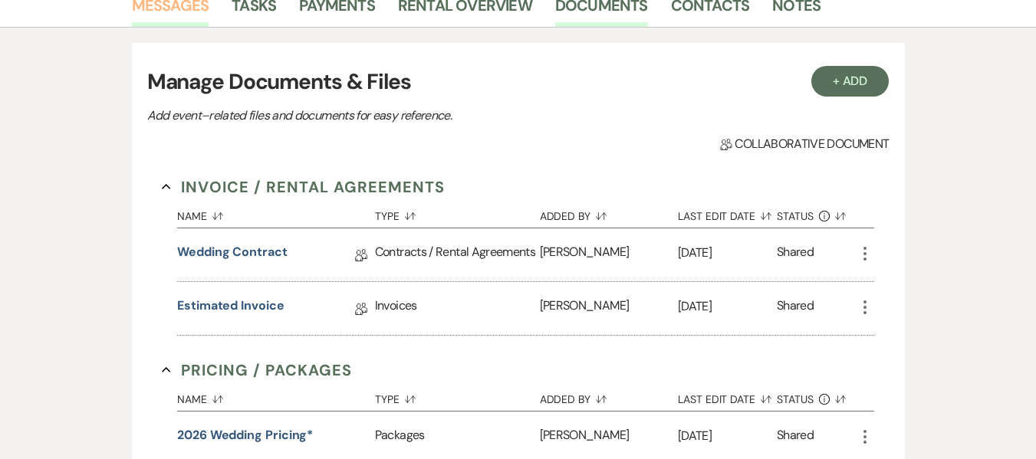
click at [181, 11] on link "Messages" at bounding box center [170, 10] width 77 height 34
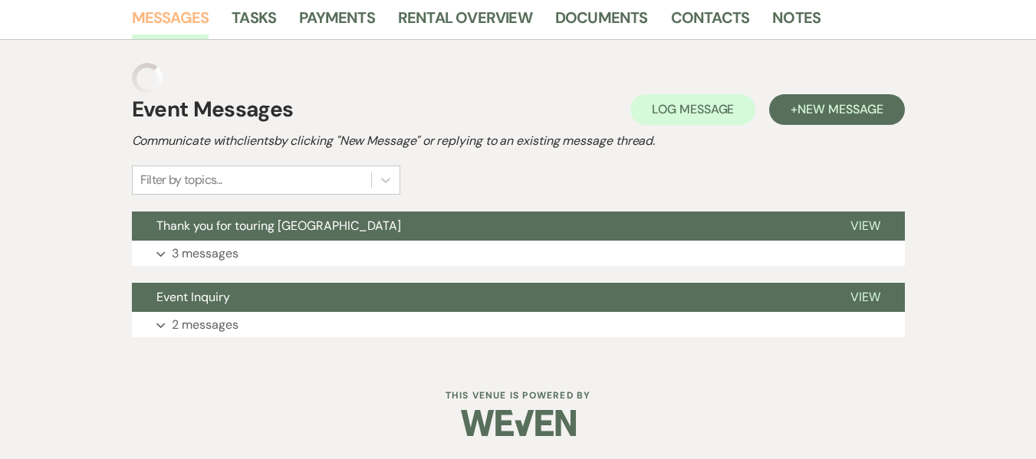
scroll to position [359, 0]
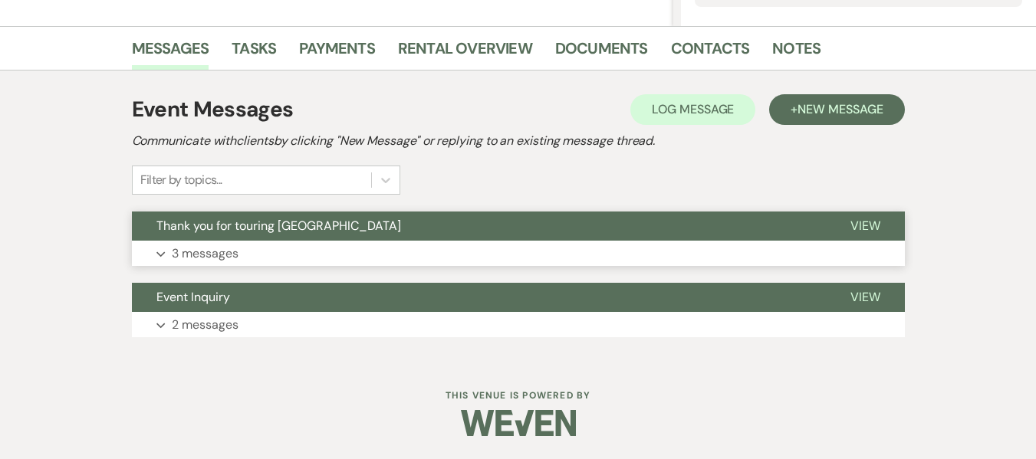
click at [259, 228] on span "Thank you for touring Bella Terre" at bounding box center [278, 226] width 245 height 16
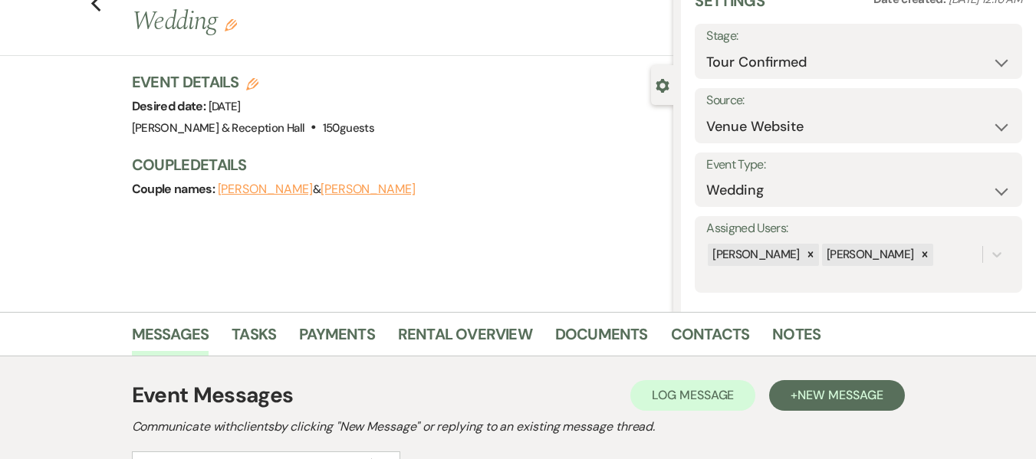
scroll to position [0, 0]
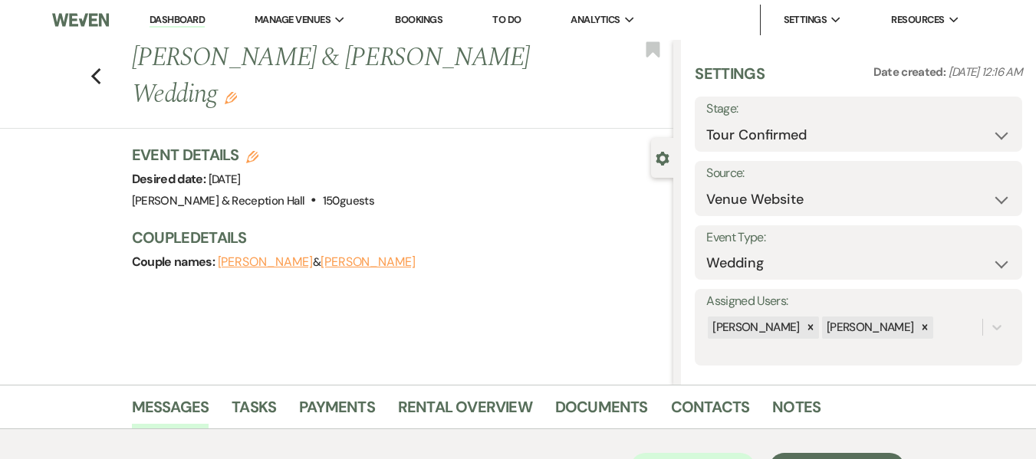
click at [422, 18] on link "Bookings" at bounding box center [419, 19] width 48 height 13
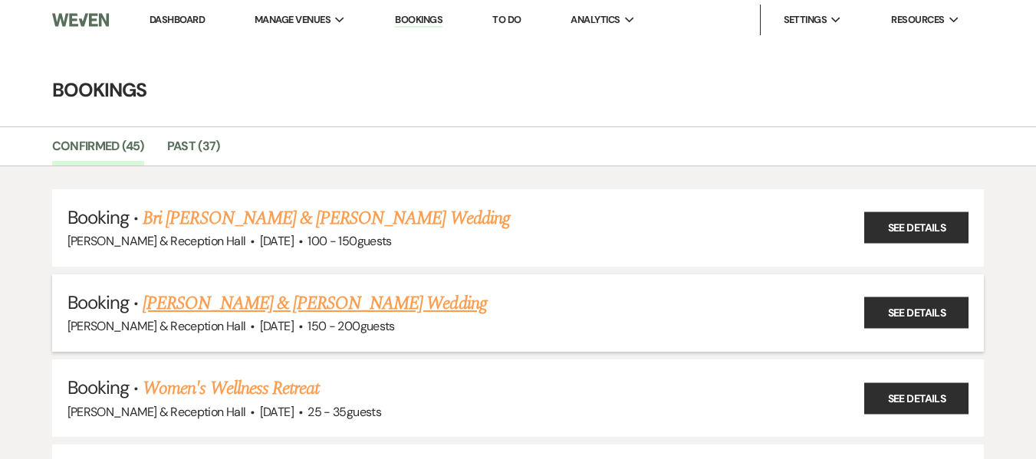
click at [261, 324] on div "Bella Terre Vineyard & Reception Hall · Sep 27, 2025 · 150 - 200 guests" at bounding box center [517, 327] width 901 height 20
click at [261, 304] on link "Natalie Patten & Tyler Coffman's Wedding" at bounding box center [314, 304] width 343 height 28
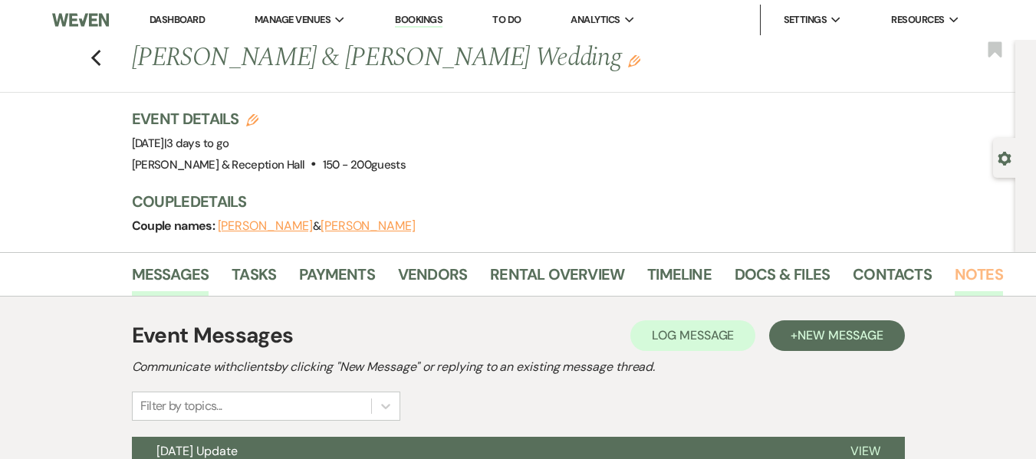
click at [979, 277] on link "Notes" at bounding box center [978, 279] width 48 height 34
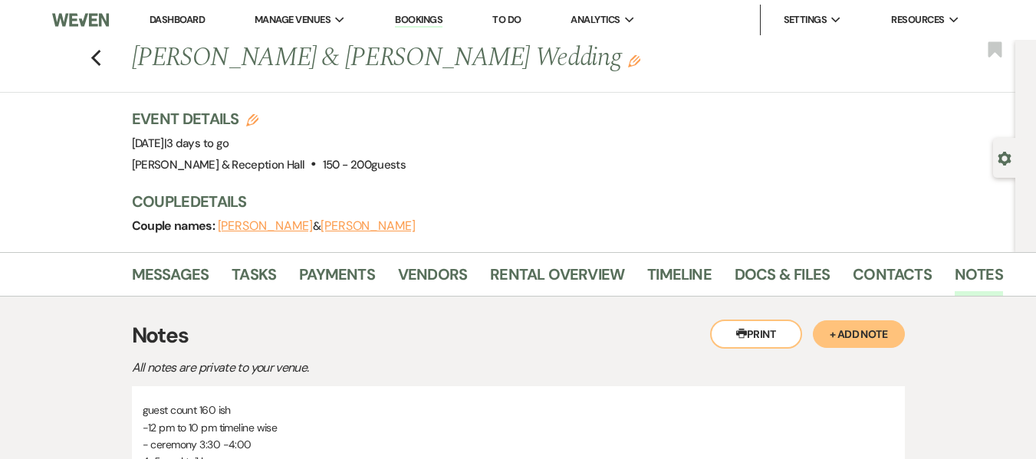
click at [176, 15] on link "Dashboard" at bounding box center [176, 19] width 55 height 13
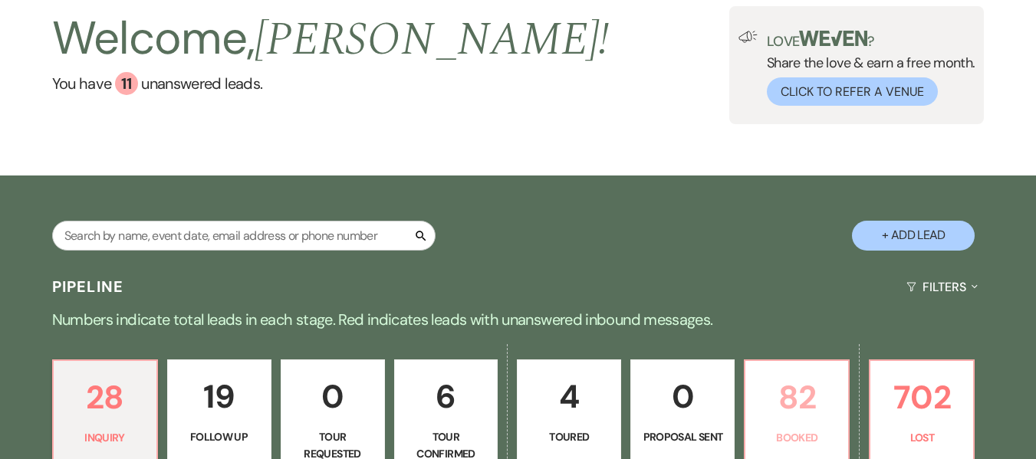
scroll to position [230, 0]
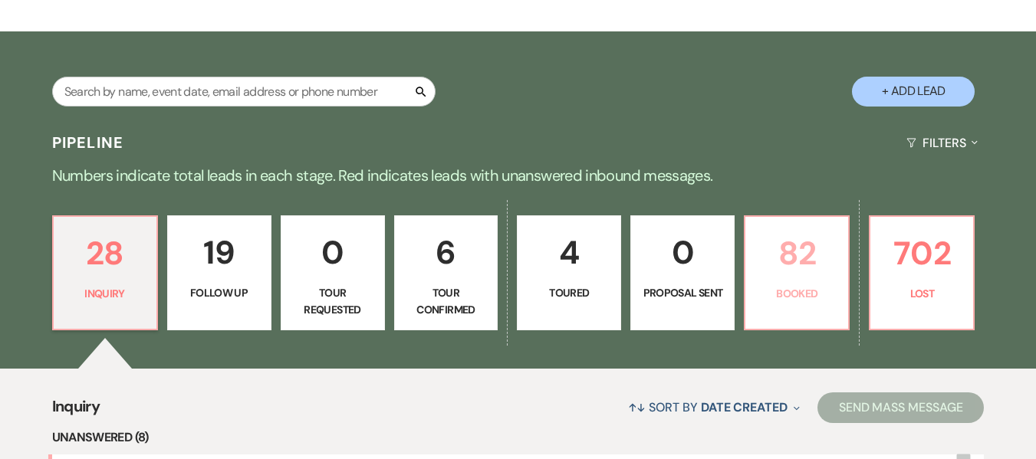
click at [809, 280] on link "82 Booked" at bounding box center [797, 272] width 106 height 115
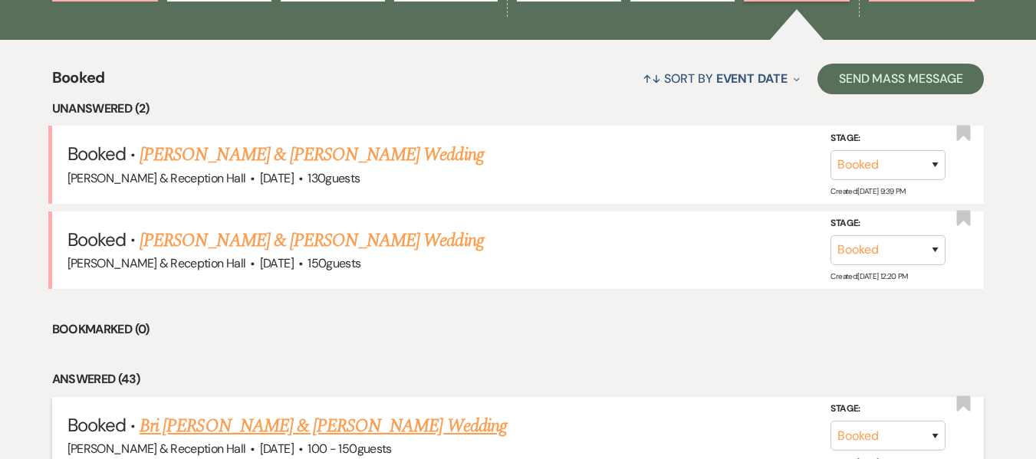
scroll to position [537, 0]
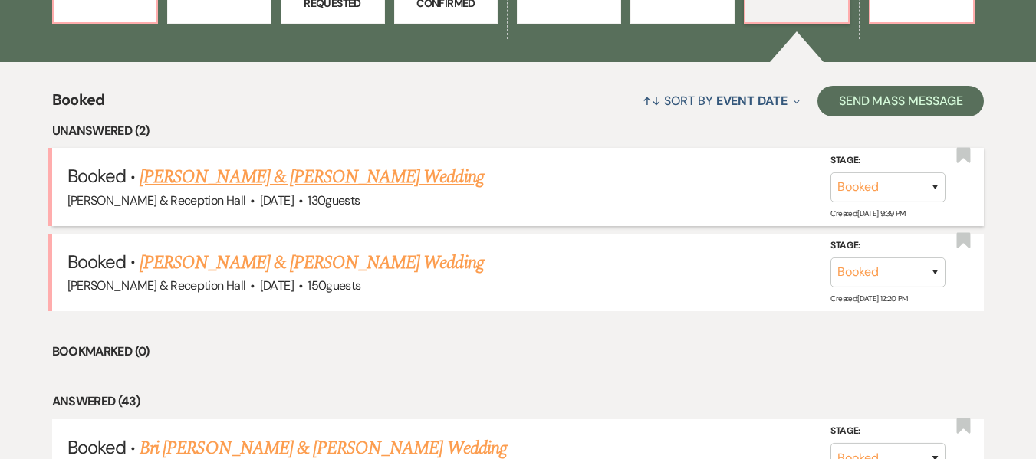
click at [369, 174] on link "[PERSON_NAME] & [PERSON_NAME] Wedding" at bounding box center [311, 177] width 343 height 28
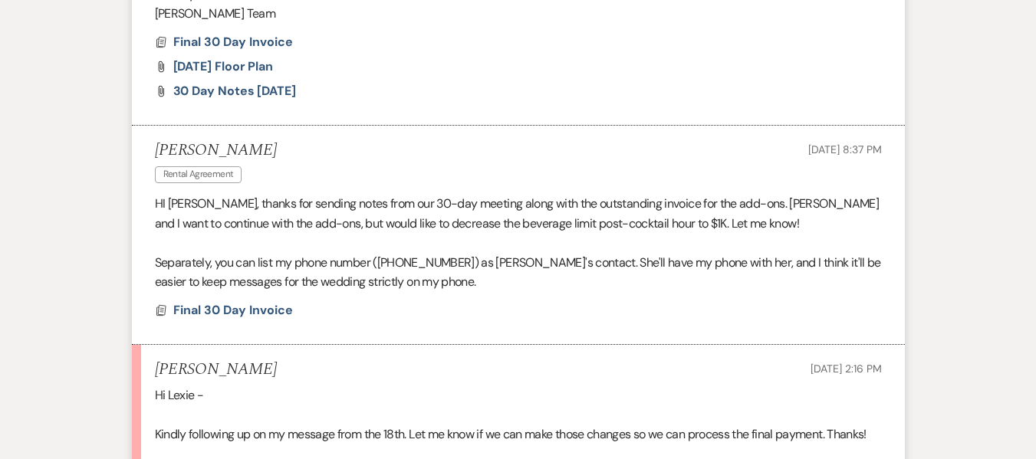
scroll to position [690, 0]
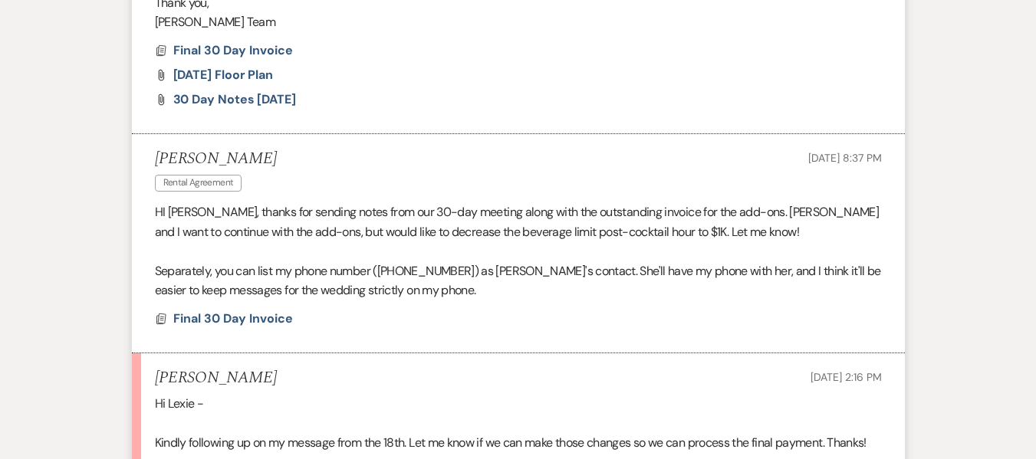
click at [529, 216] on p "HI [PERSON_NAME], thanks for sending notes from our 30-day meeting along with t…" at bounding box center [518, 221] width 727 height 39
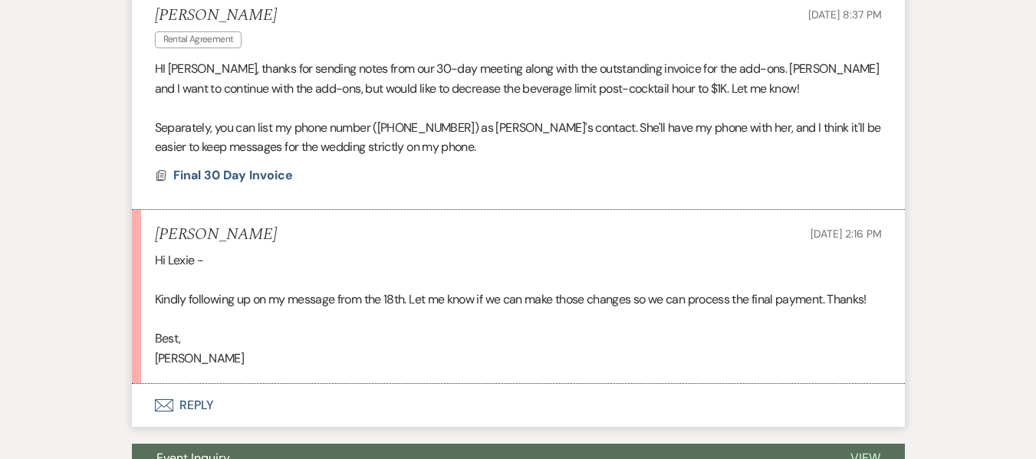
scroll to position [843, 0]
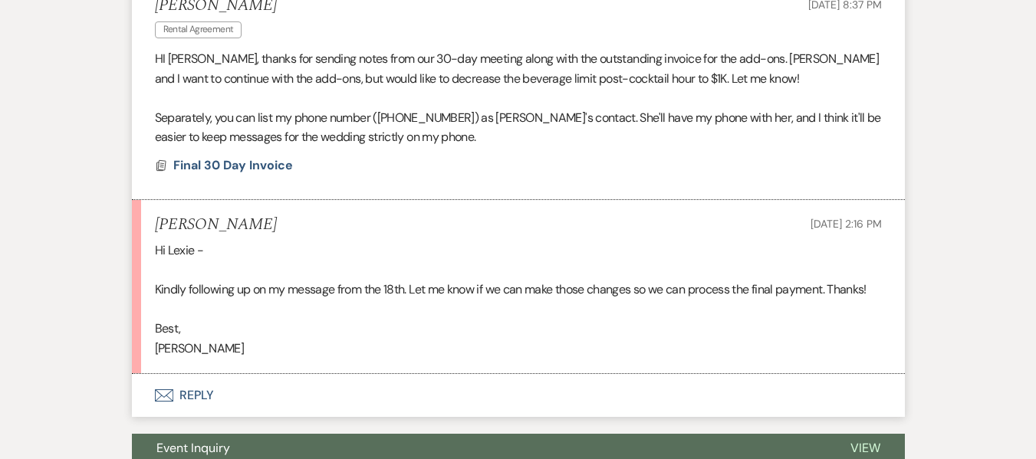
click at [195, 396] on button "Envelope Reply" at bounding box center [518, 395] width 773 height 43
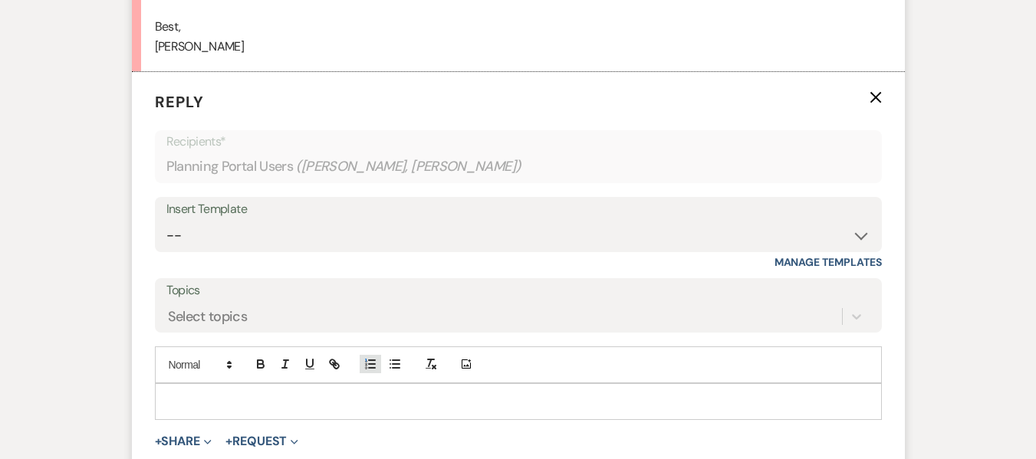
scroll to position [1147, 0]
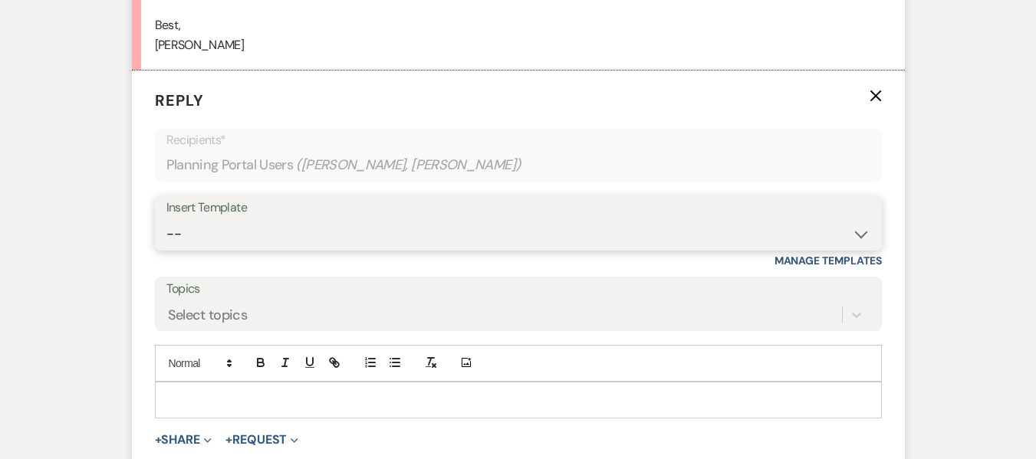
click at [441, 231] on select "-- Weven Planning Portal Introduction (Booked Events) Initial Inquiry Response …" at bounding box center [518, 234] width 704 height 30
select select "4708"
click at [166, 219] on select "-- Weven Planning Portal Introduction (Booked Events) Initial Inquiry Response …" at bounding box center [518, 234] width 704 height 30
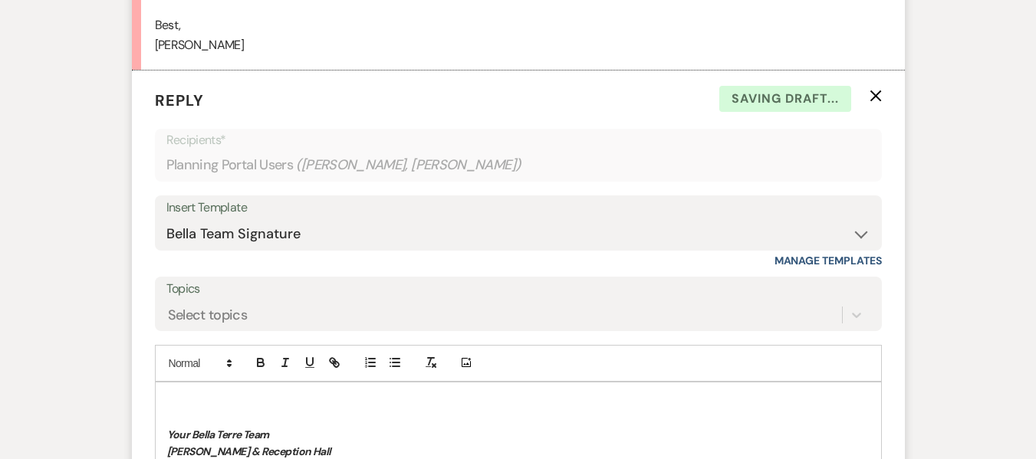
click at [227, 402] on p at bounding box center [518, 400] width 702 height 17
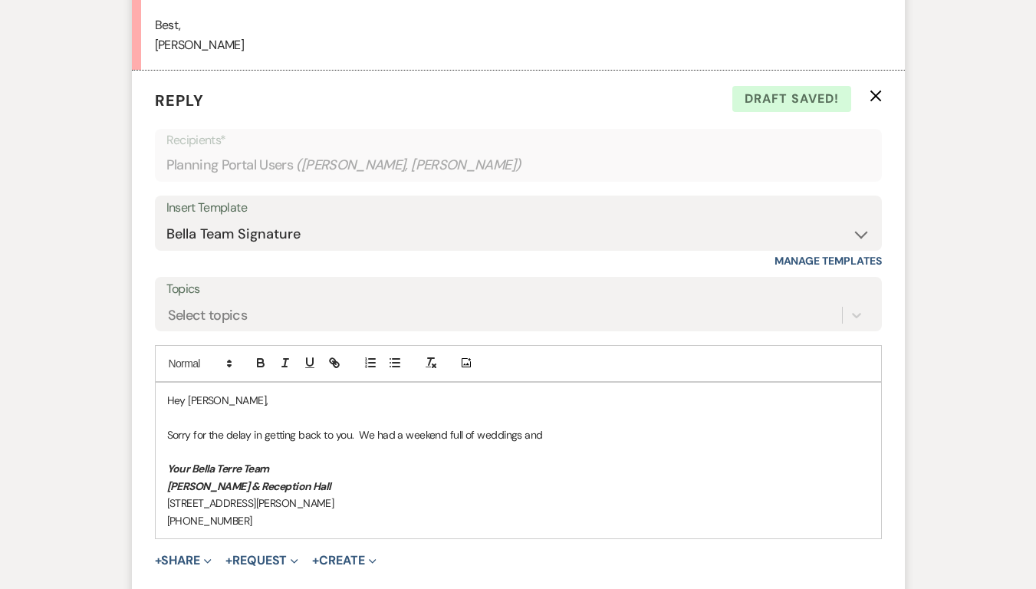
click at [678, 458] on p "[PERSON_NAME] & Reception Hall" at bounding box center [518, 486] width 702 height 17
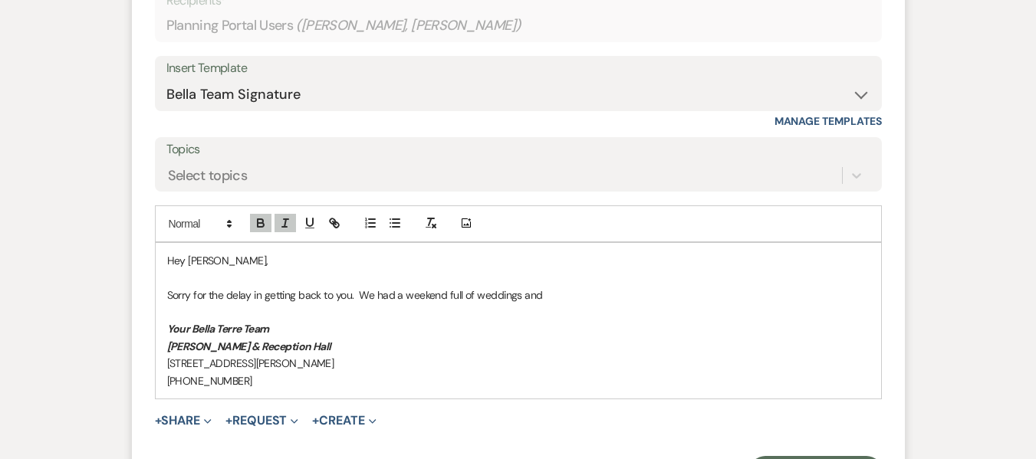
scroll to position [1300, 0]
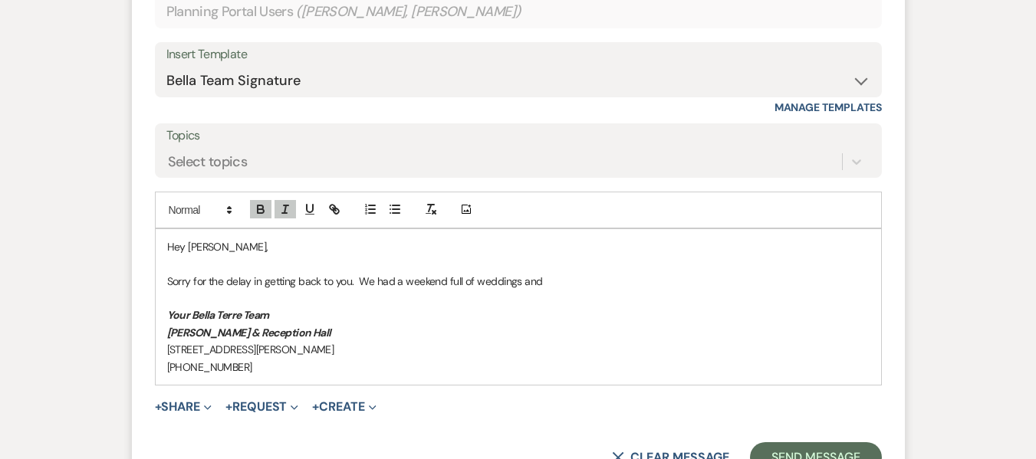
click at [568, 282] on p "Sorry for the delay in getting back to you. We had a weekend full of weddings a…" at bounding box center [518, 281] width 702 height 17
drag, startPoint x: 825, startPoint y: 280, endPoint x: 883, endPoint y: 274, distance: 58.6
click at [825, 280] on p "Sorry for the delay in getting back to you. We had a weekend full of weddings a…" at bounding box center [518, 281] width 702 height 17
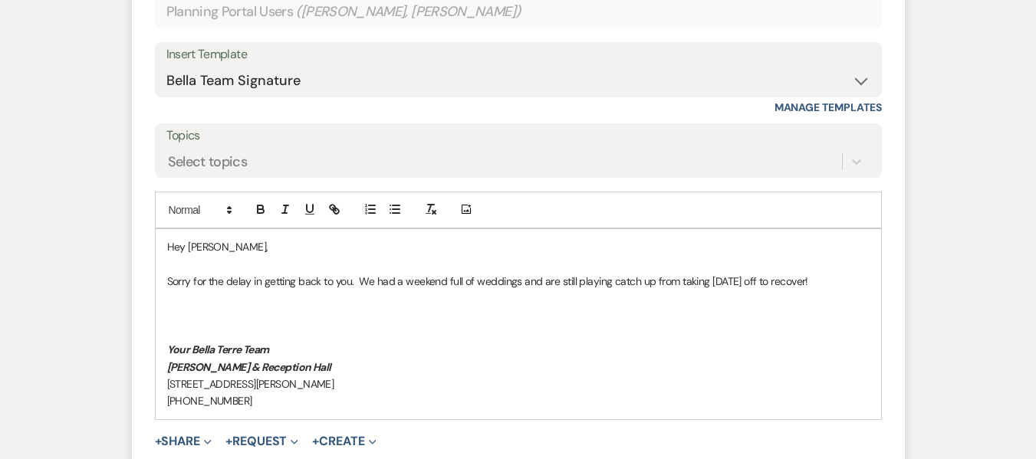
click at [845, 281] on p "Sorry for the delay in getting back to you. We had a weekend full of weddings a…" at bounding box center [518, 281] width 702 height 17
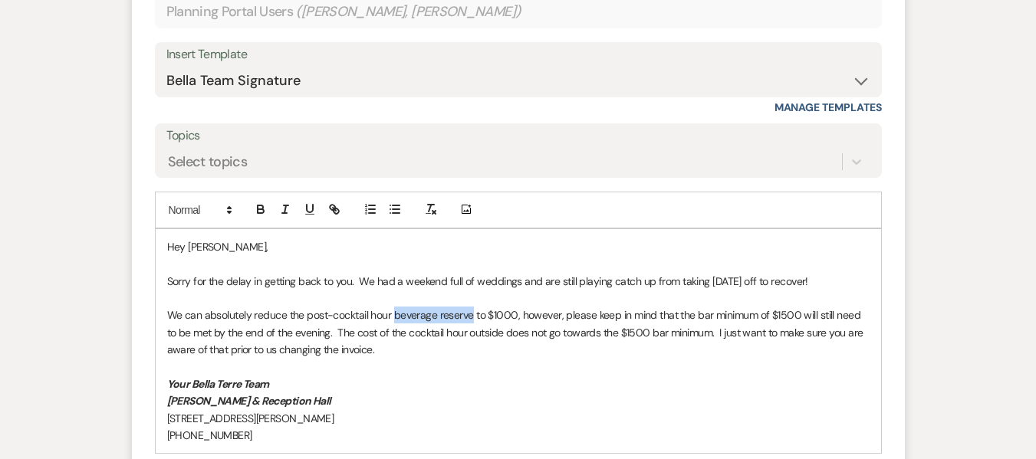
drag, startPoint x: 393, startPoint y: 314, endPoint x: 471, endPoint y: 311, distance: 77.5
click at [471, 311] on p "We can absolutely reduce the post-cocktail hour beverage reserve to $1000, howe…" at bounding box center [518, 332] width 702 height 51
click at [437, 353] on p "We can absolutely reduce the post-cocktail hour hosted amount to $1000, however…" at bounding box center [518, 332] width 702 height 51
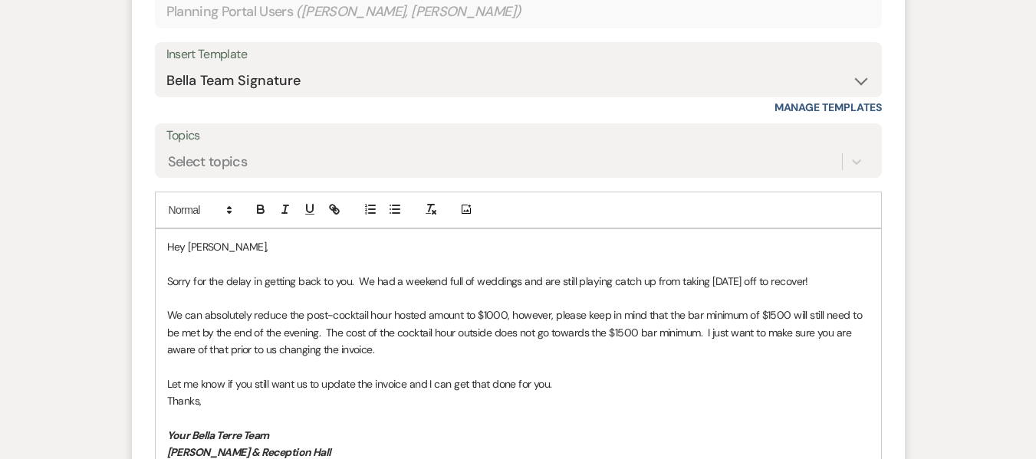
click at [297, 382] on p "Let me know if you still want us to update the invoice and I can get that done …" at bounding box center [518, 384] width 702 height 17
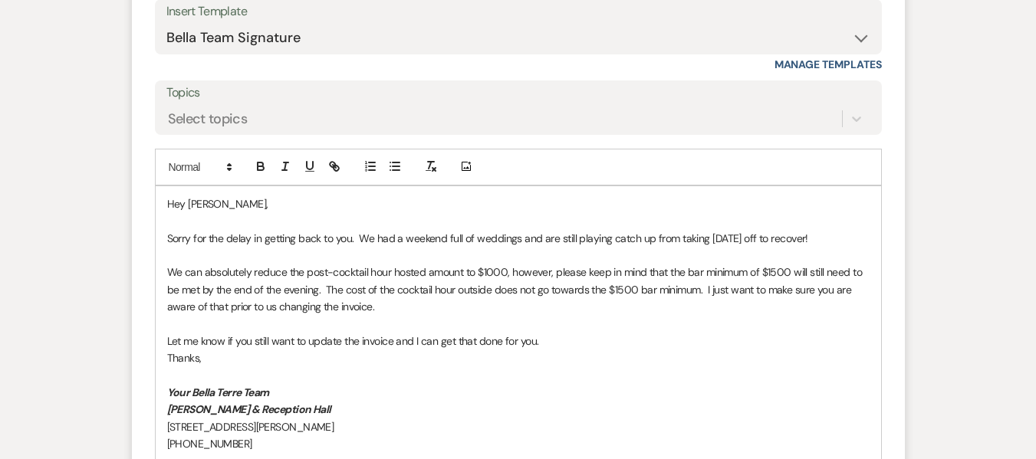
scroll to position [1453, 0]
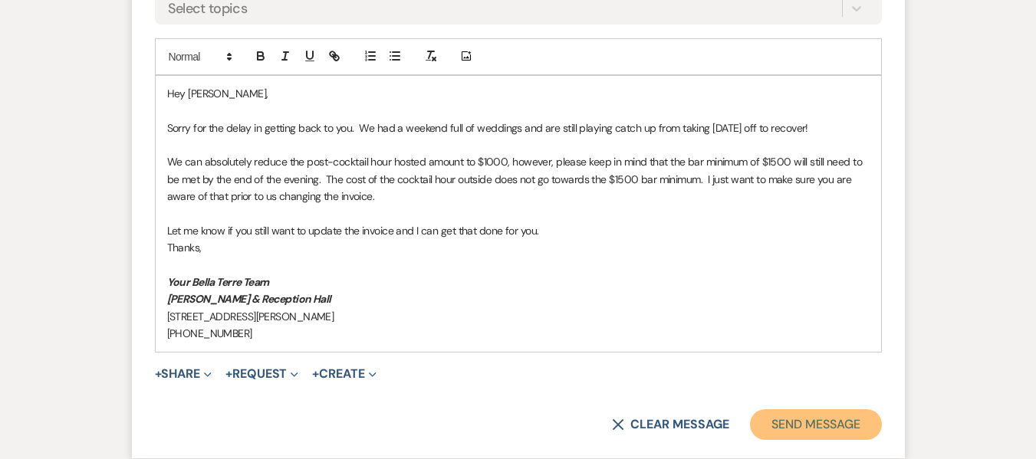
click at [834, 430] on button "Send Message" at bounding box center [815, 424] width 131 height 31
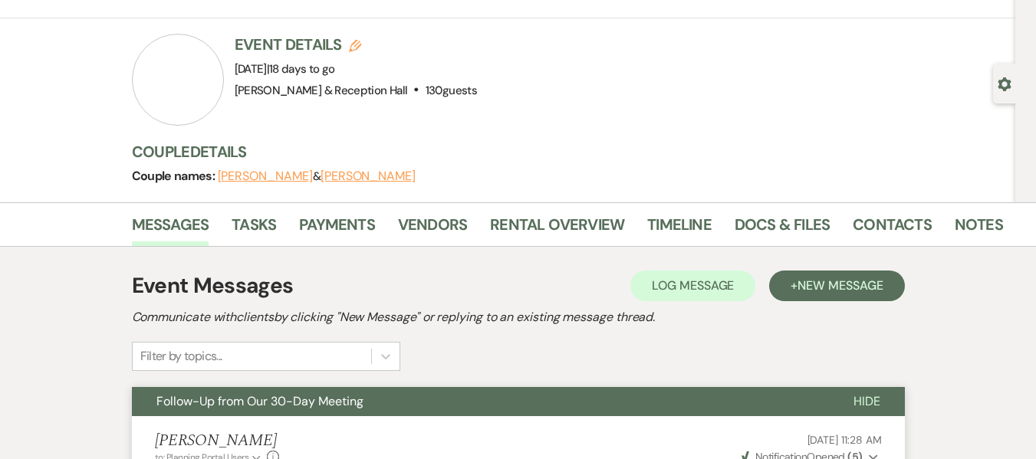
scroll to position [0, 0]
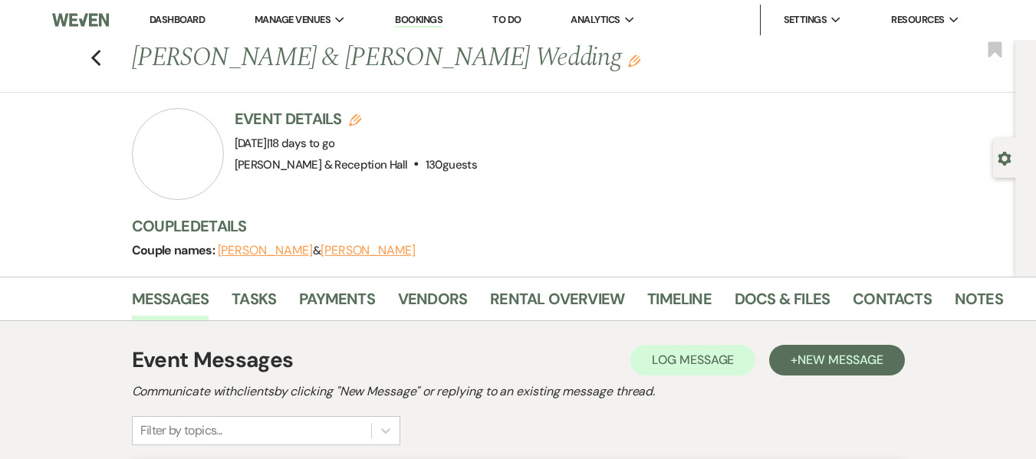
click at [190, 18] on link "Dashboard" at bounding box center [176, 19] width 55 height 13
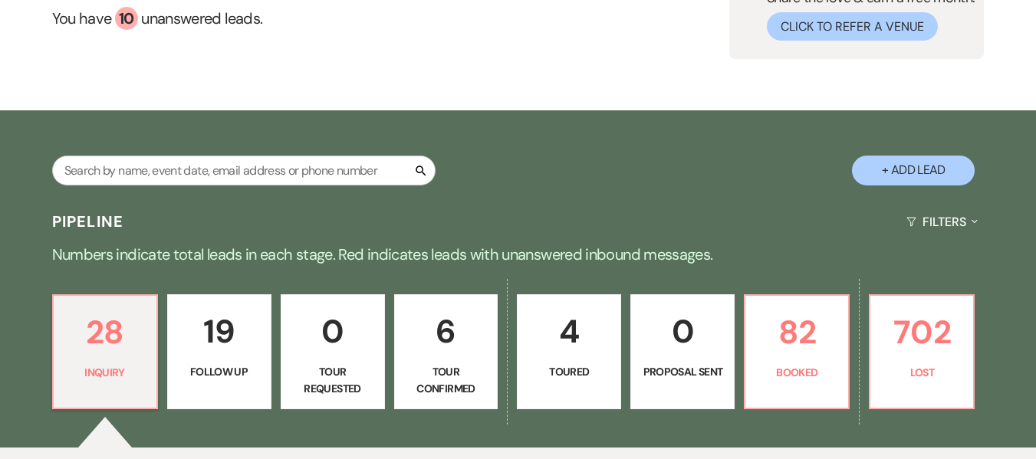
scroll to position [307, 0]
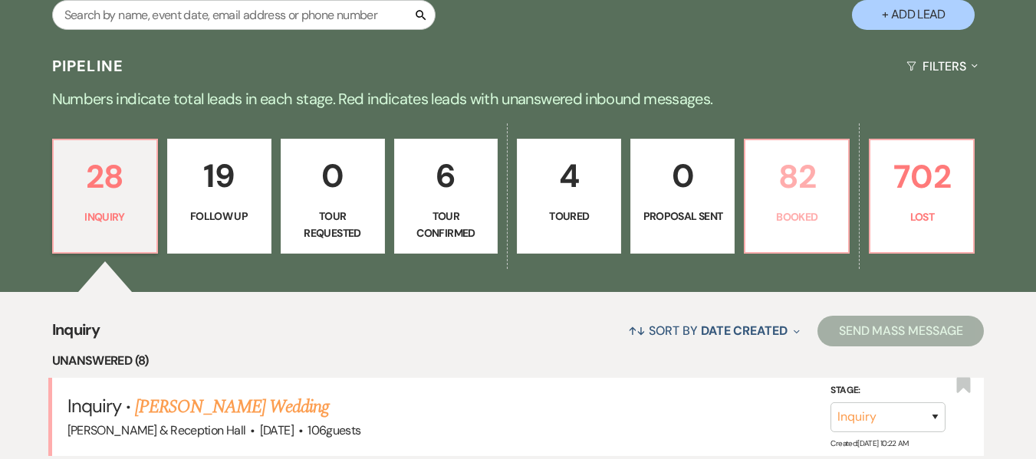
click at [793, 215] on p "Booked" at bounding box center [796, 216] width 84 height 17
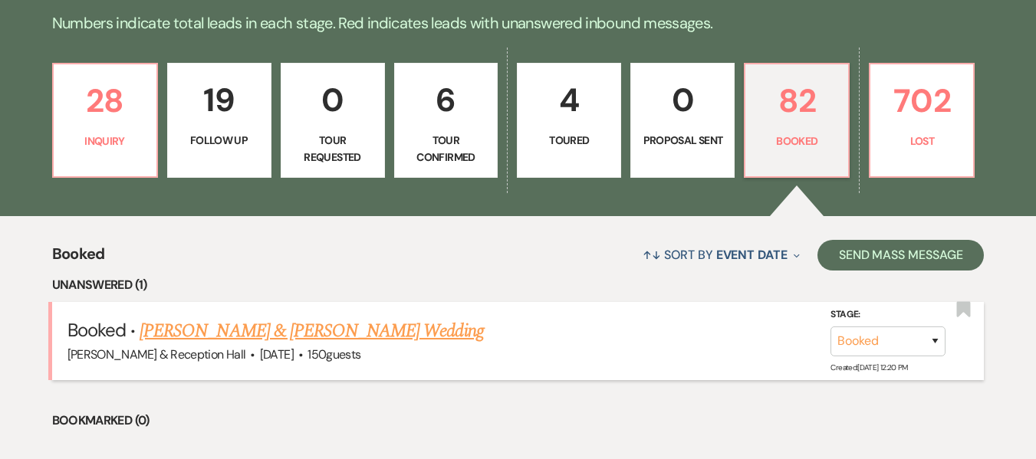
scroll to position [383, 0]
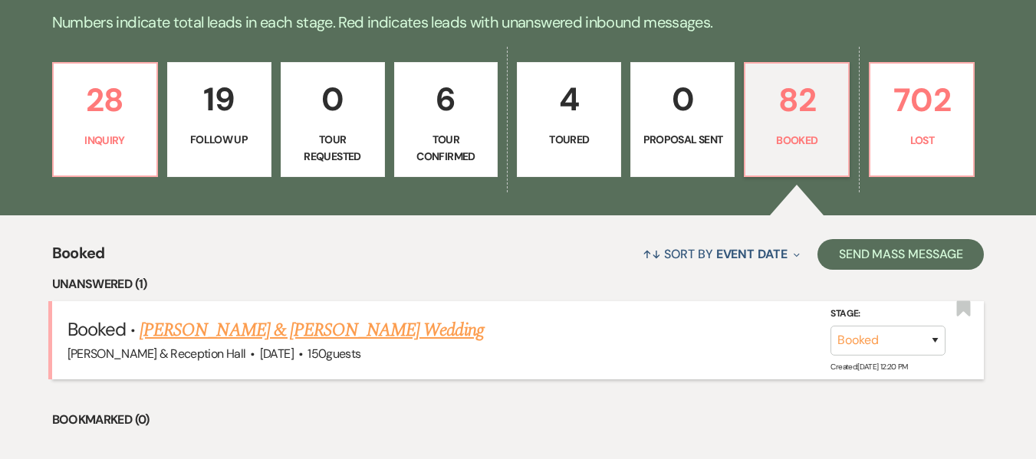
click at [349, 330] on link "Amber Richtig & Isaac Davis's Wedding" at bounding box center [311, 331] width 343 height 28
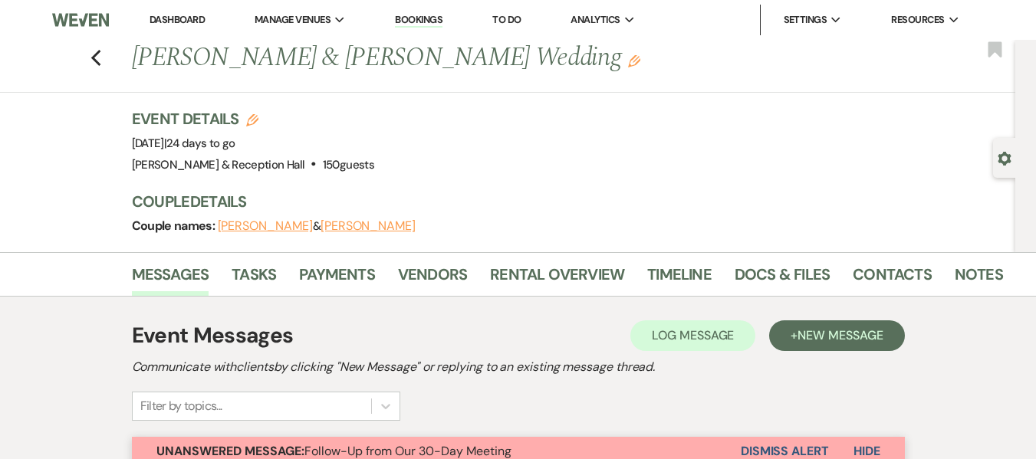
drag, startPoint x: 176, startPoint y: 24, endPoint x: 189, endPoint y: 17, distance: 14.7
click at [176, 23] on link "Dashboard" at bounding box center [176, 19] width 55 height 13
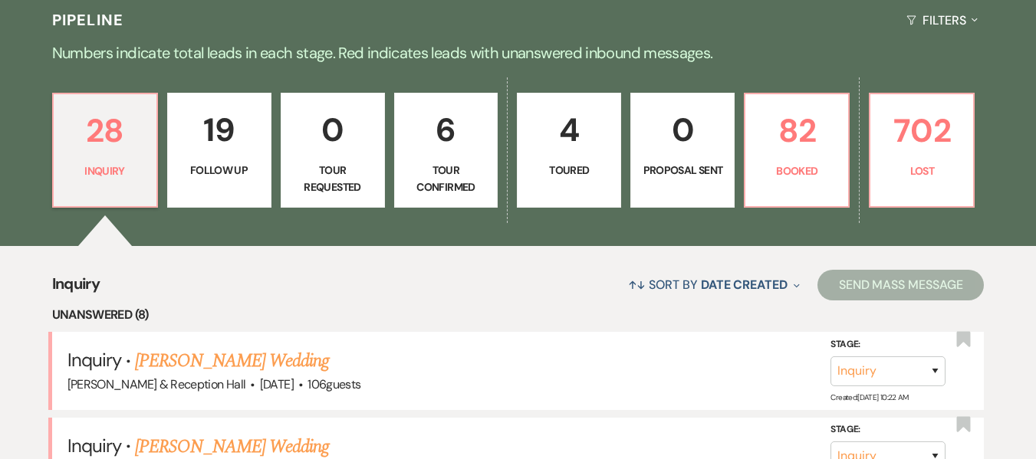
scroll to position [383, 0]
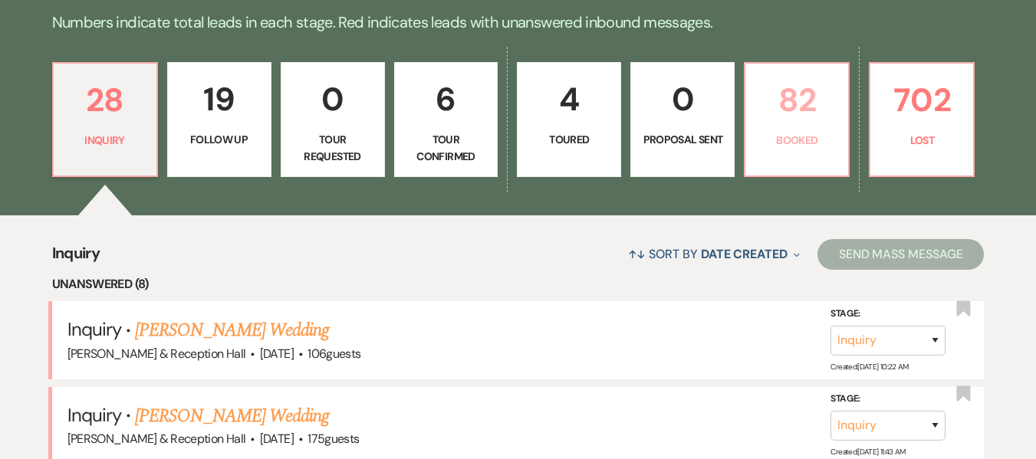
click at [797, 102] on p "82" at bounding box center [796, 99] width 84 height 51
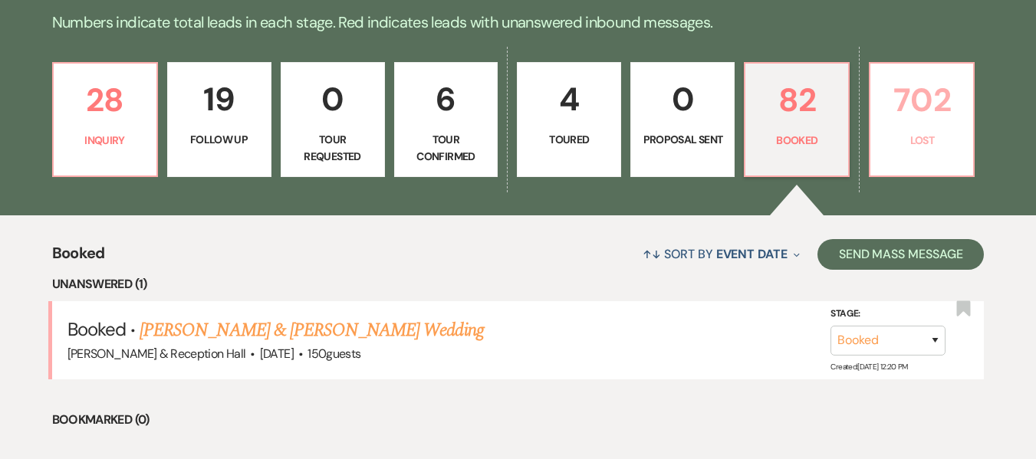
click at [903, 118] on p "702" at bounding box center [921, 99] width 84 height 51
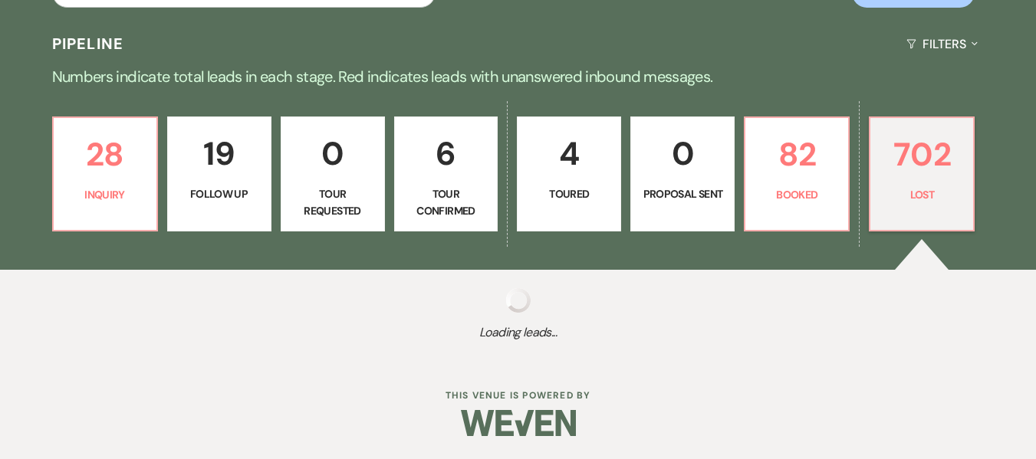
scroll to position [329, 0]
select select "8"
select select "5"
select select "8"
select select "5"
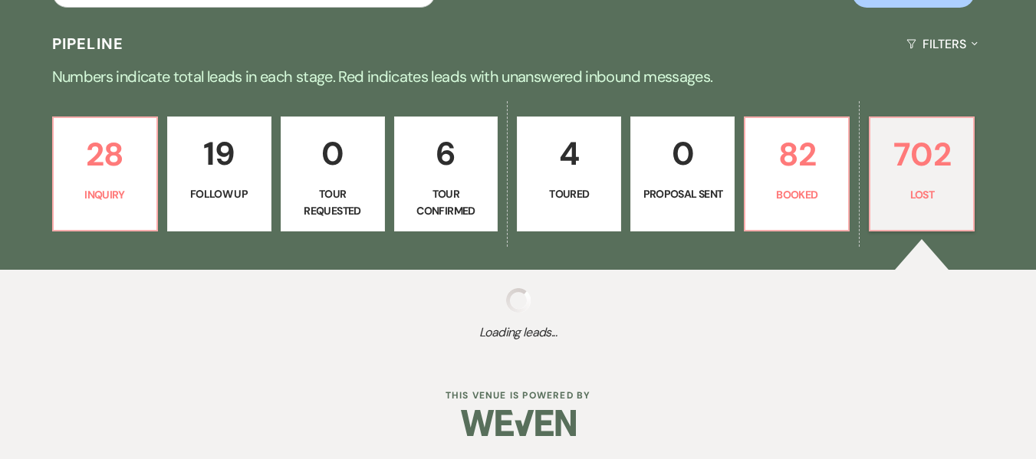
select select "8"
select select "1"
select select "8"
select select "6"
select select "8"
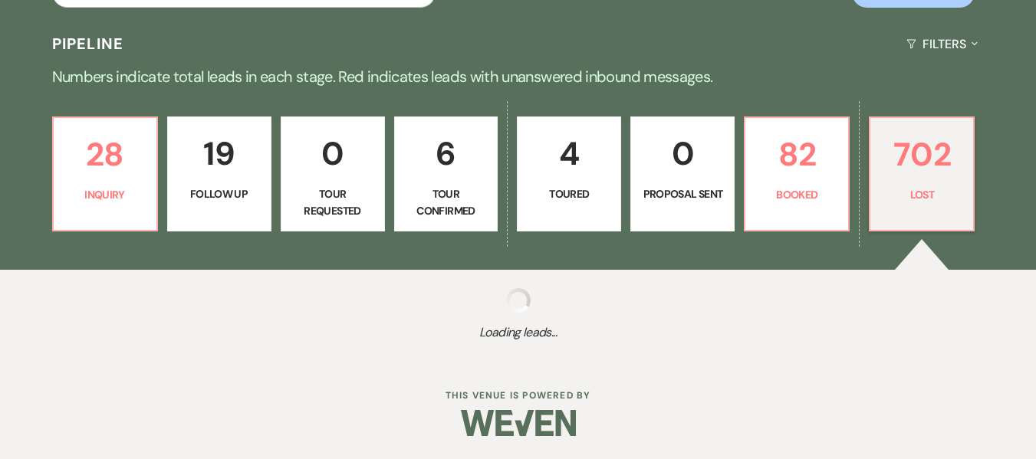
select select "5"
select select "8"
select select "5"
select select "8"
select select "7"
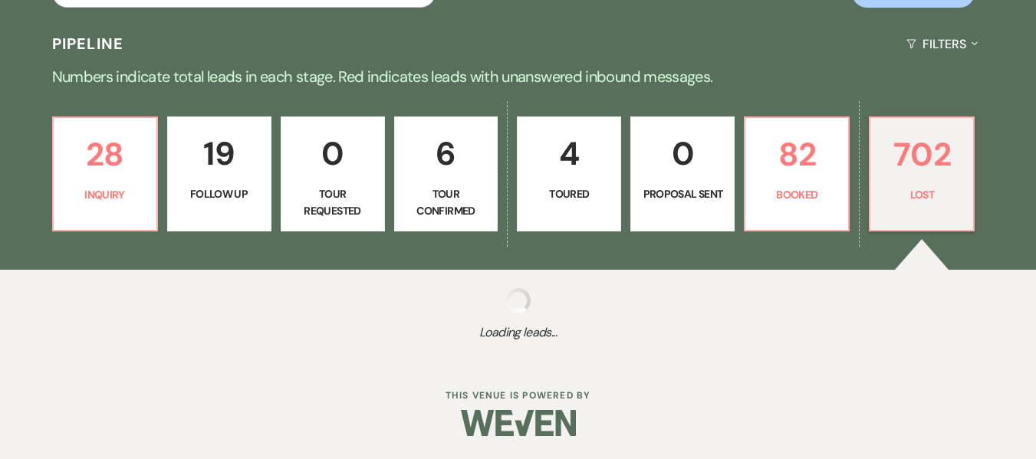
select select "8"
select select "5"
select select "8"
select select "5"
select select "8"
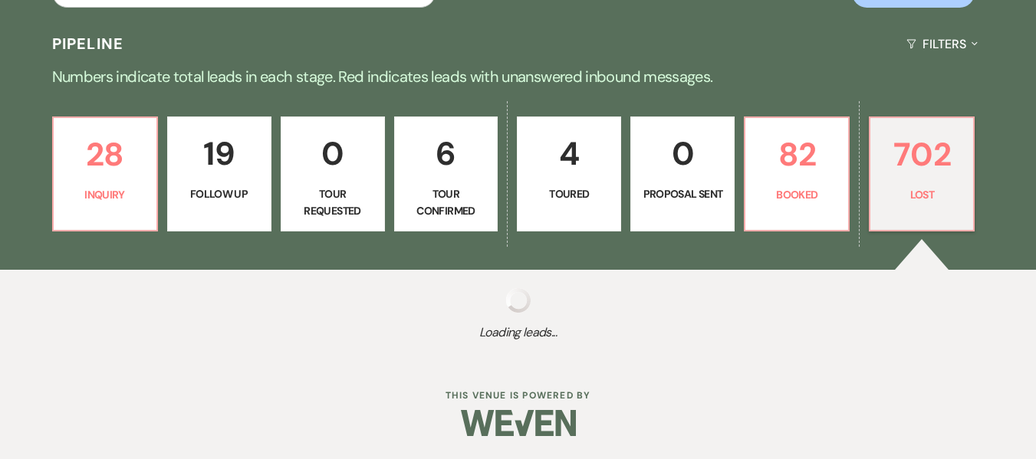
select select "5"
select select "8"
select select "6"
select select "8"
select select "5"
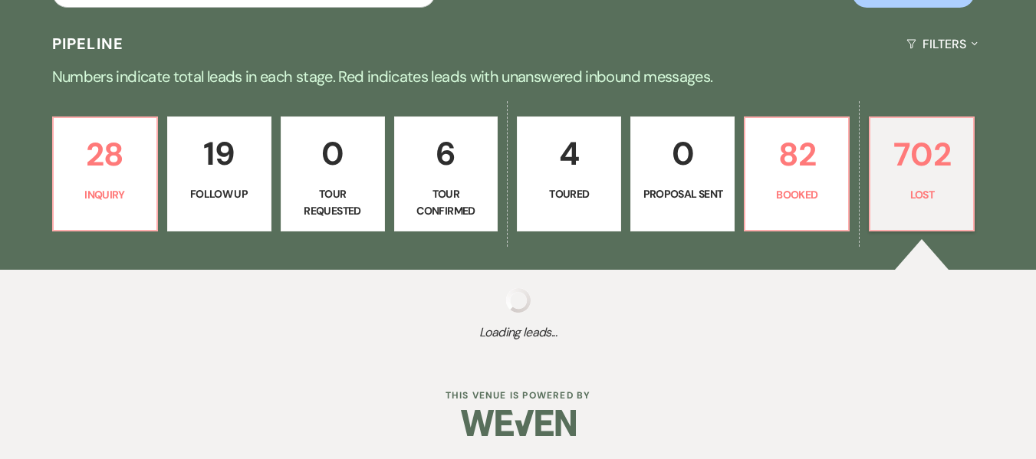
select select "8"
select select "5"
select select "8"
select select "5"
select select "8"
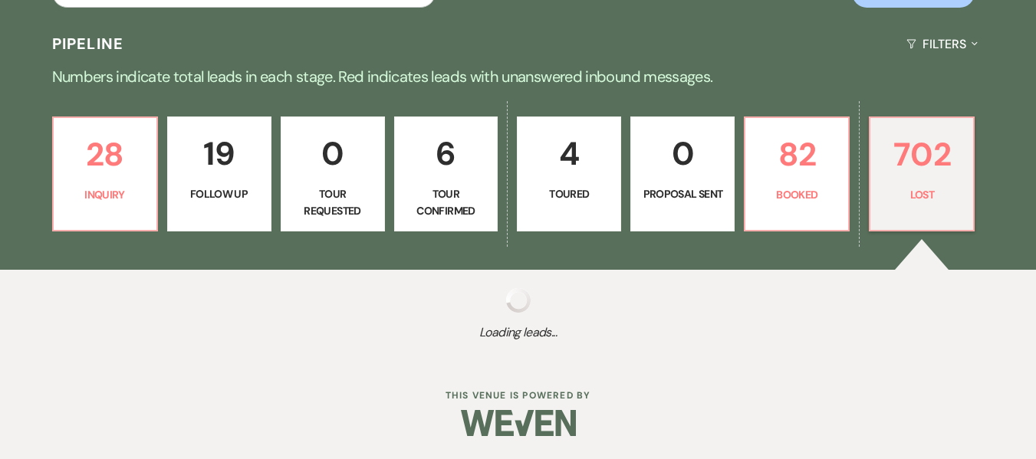
select select "5"
select select "8"
select select "5"
select select "8"
select select "6"
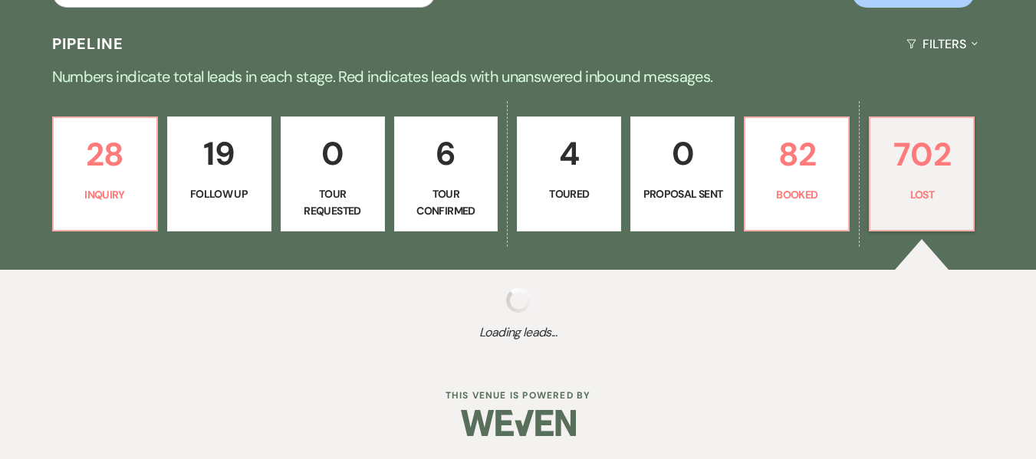
select select "8"
select select "5"
select select "8"
select select "5"
select select "8"
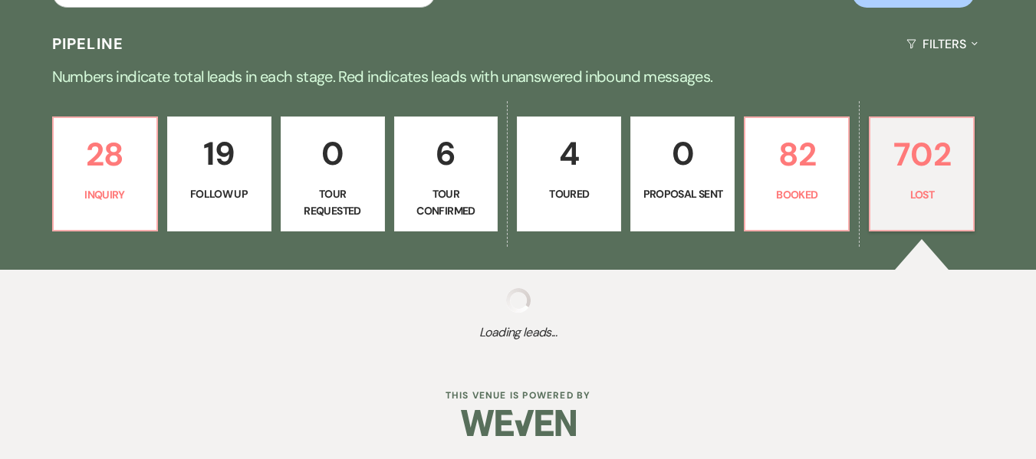
select select "5"
select select "8"
select select "5"
select select "8"
select select "5"
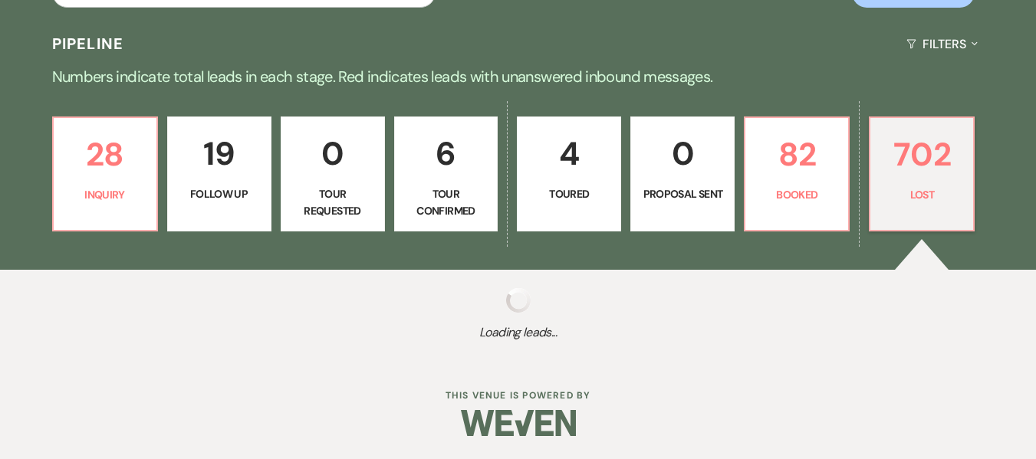
select select "8"
select select "5"
select select "8"
select select "5"
select select "8"
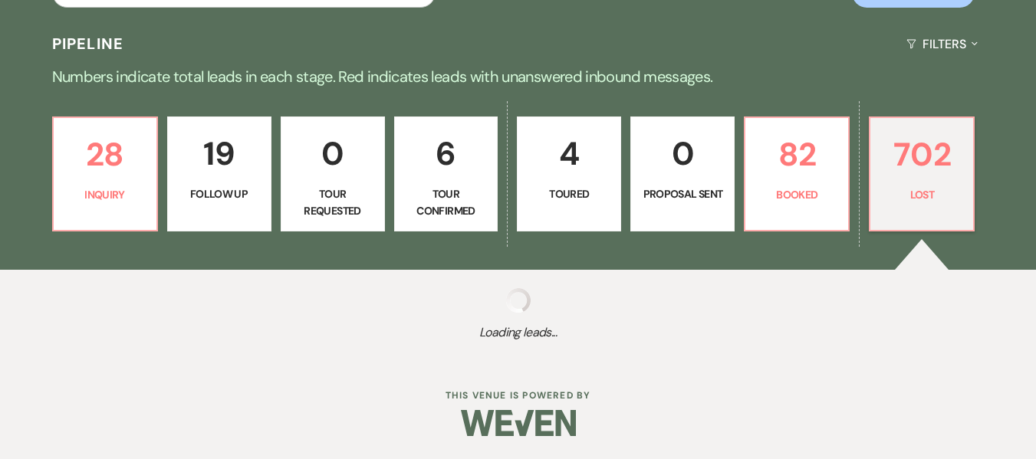
select select "5"
select select "8"
select select "5"
select select "8"
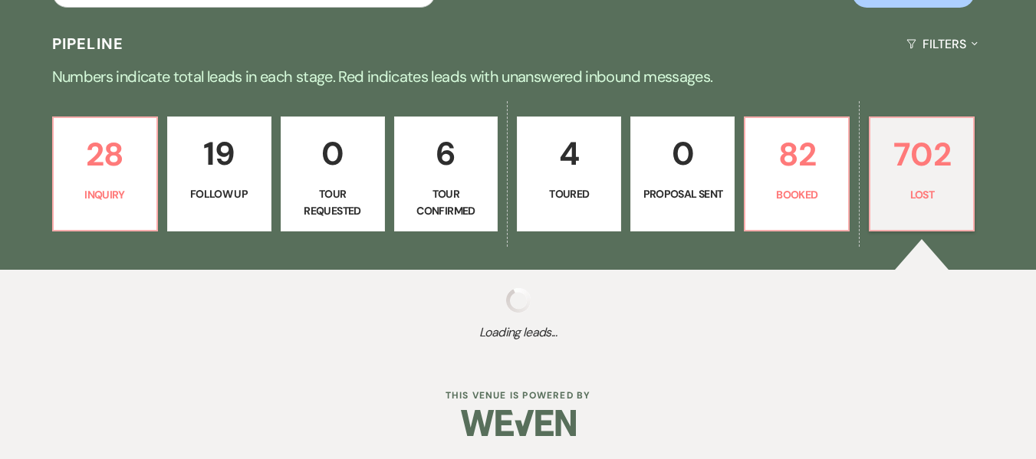
select select "8"
select select "5"
select select "8"
select select "5"
select select "8"
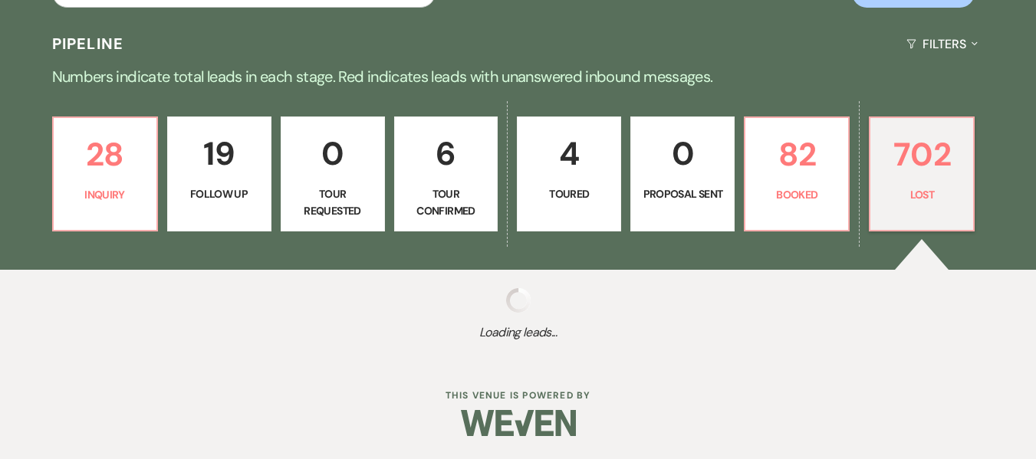
select select "5"
select select "8"
select select "5"
select select "8"
select select "5"
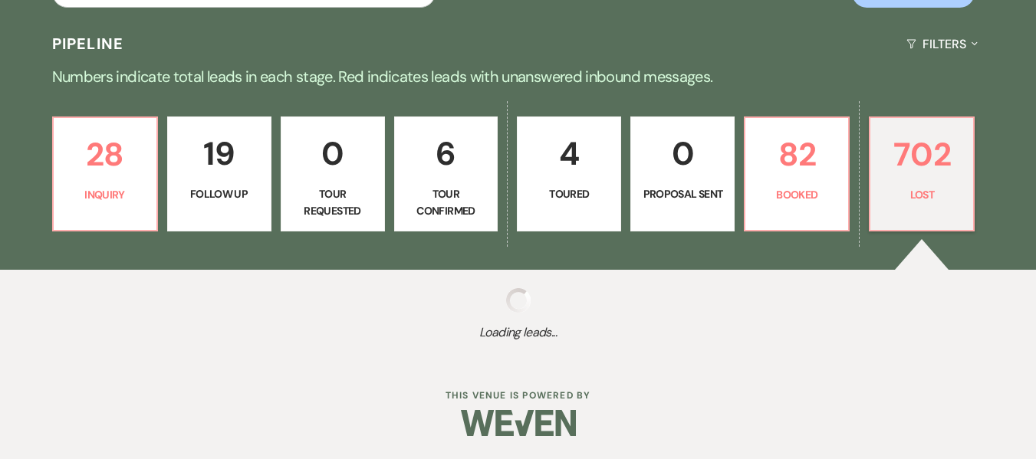
select select "8"
select select "5"
select select "8"
select select "5"
select select "8"
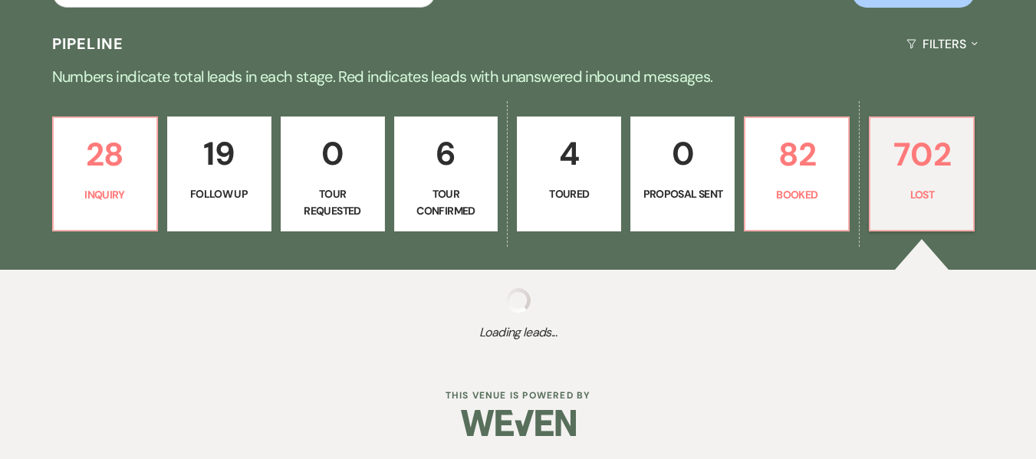
select select "5"
select select "8"
select select "5"
select select "8"
select select "5"
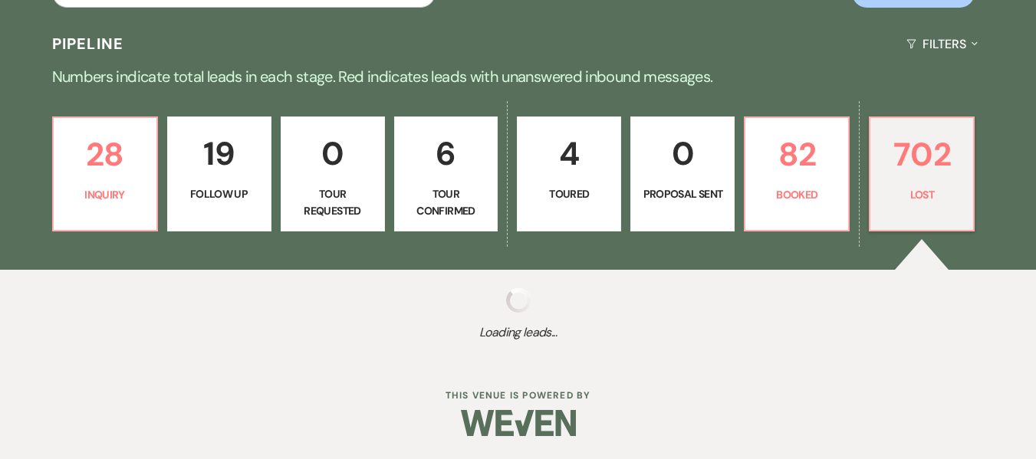
select select "8"
select select "5"
select select "8"
select select "6"
select select "8"
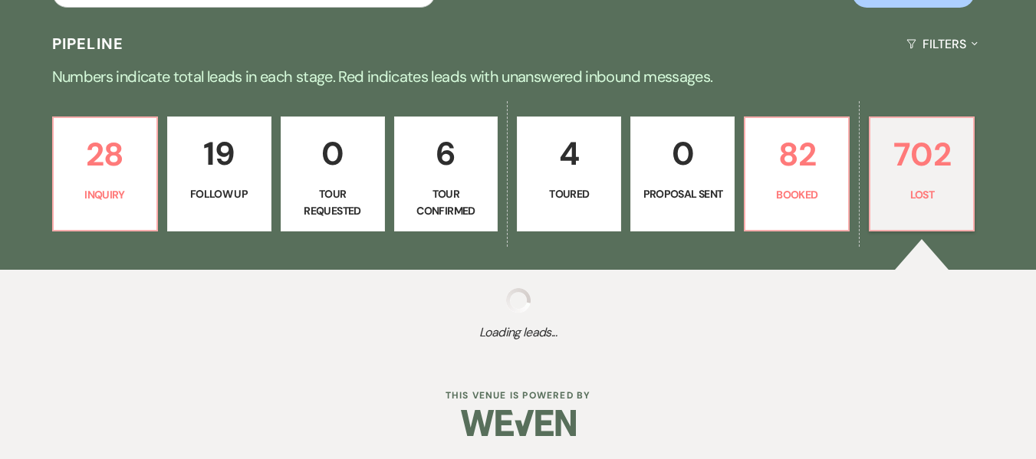
select select "5"
select select "8"
select select "5"
select select "8"
select select "5"
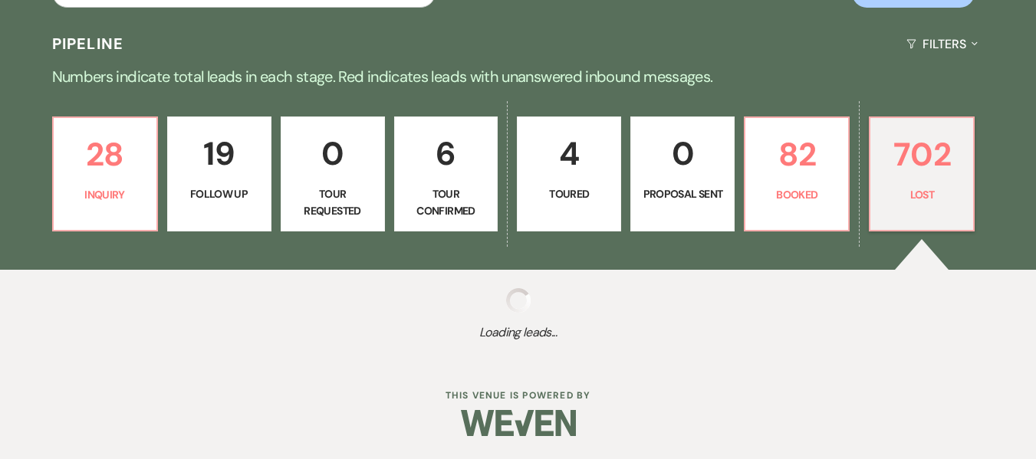
select select "8"
select select "5"
select select "8"
select select "5"
select select "8"
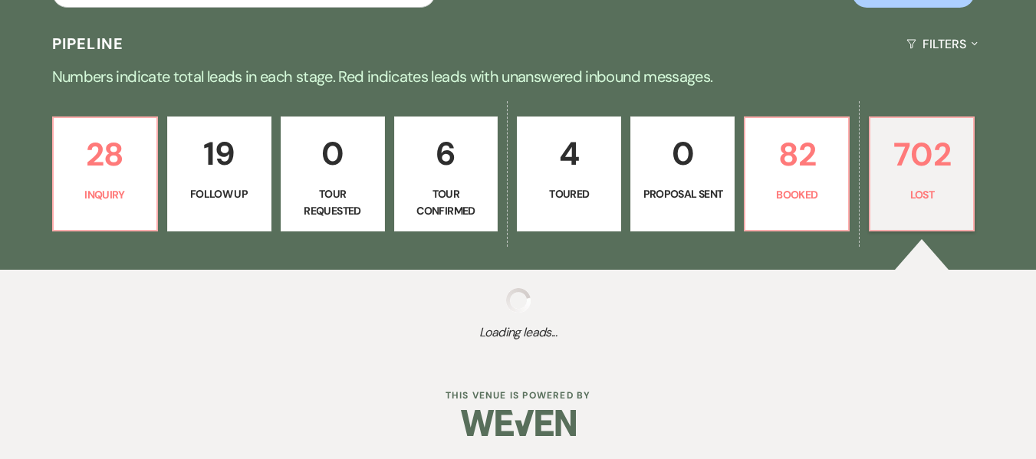
select select "5"
select select "8"
select select "5"
select select "8"
select select "5"
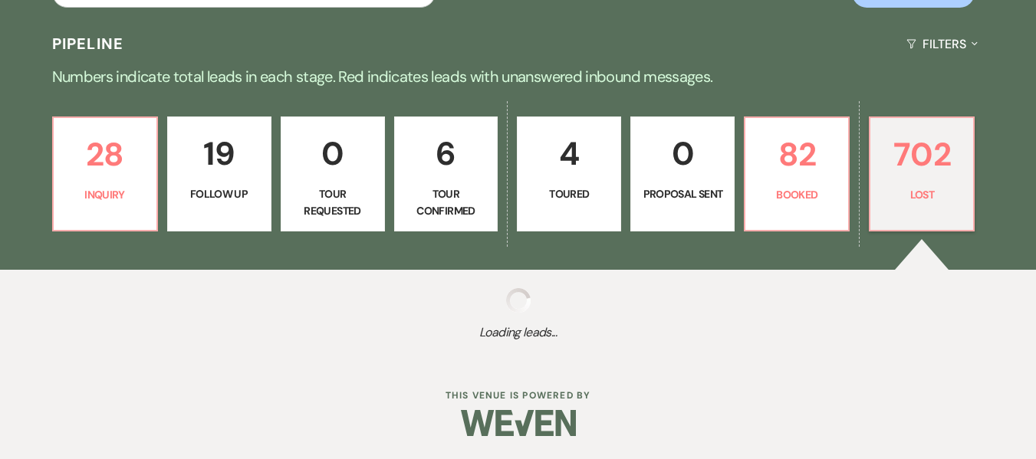
select select "8"
select select "5"
select select "8"
select select "5"
select select "8"
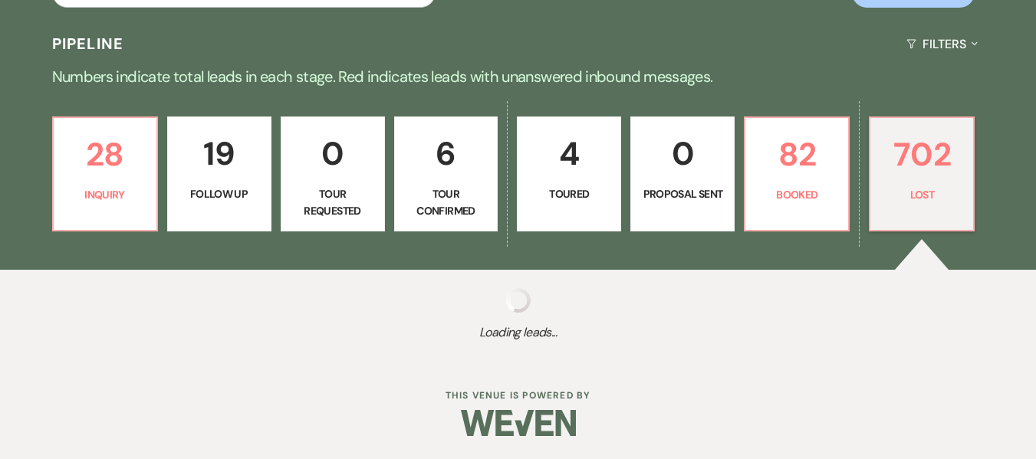
select select "5"
select select "8"
select select "5"
select select "8"
select select "5"
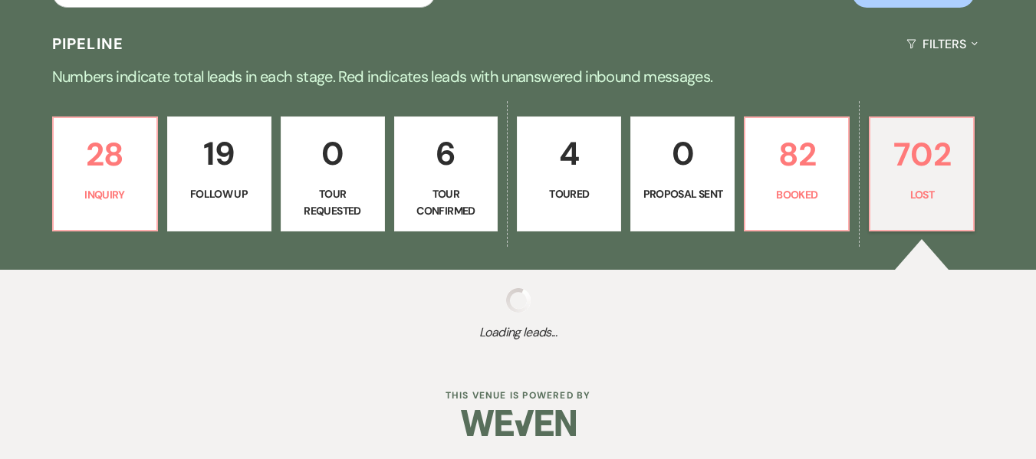
select select "8"
select select "5"
select select "8"
select select "5"
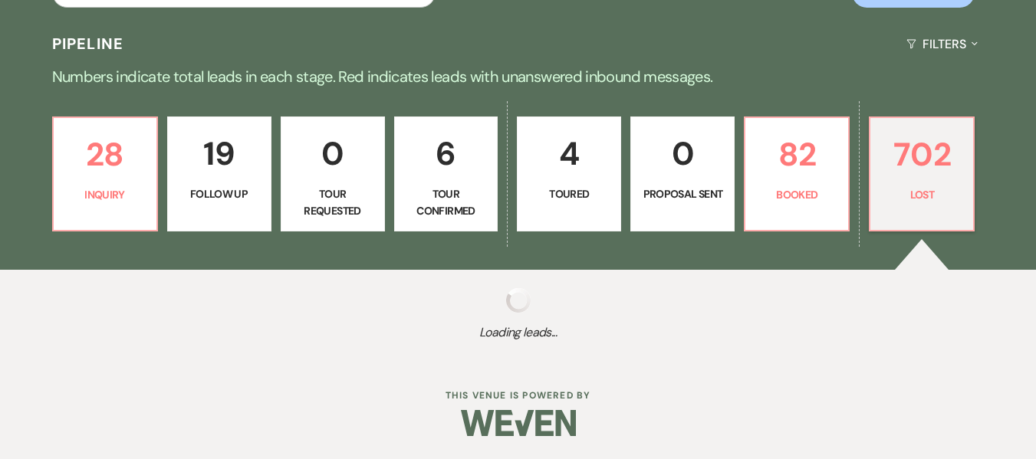
select select "8"
select select "5"
select select "8"
select select "5"
select select "8"
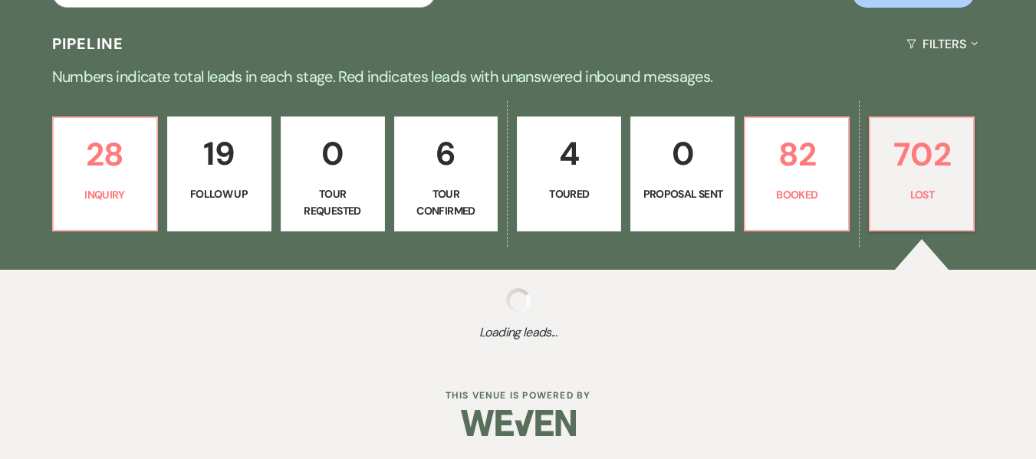
select select "6"
select select "8"
select select "5"
select select "8"
select select "5"
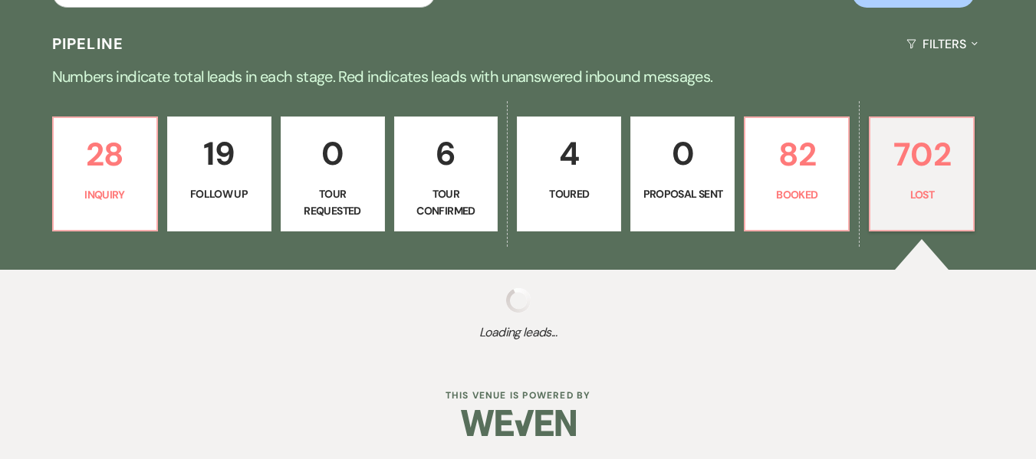
select select "8"
select select "5"
select select "8"
select select "5"
select select "8"
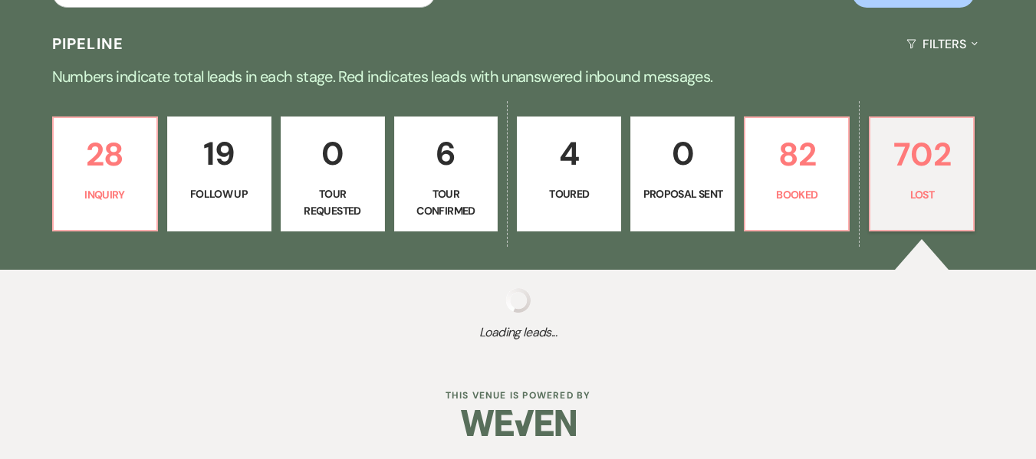
select select "5"
select select "8"
select select "6"
select select "8"
select select "5"
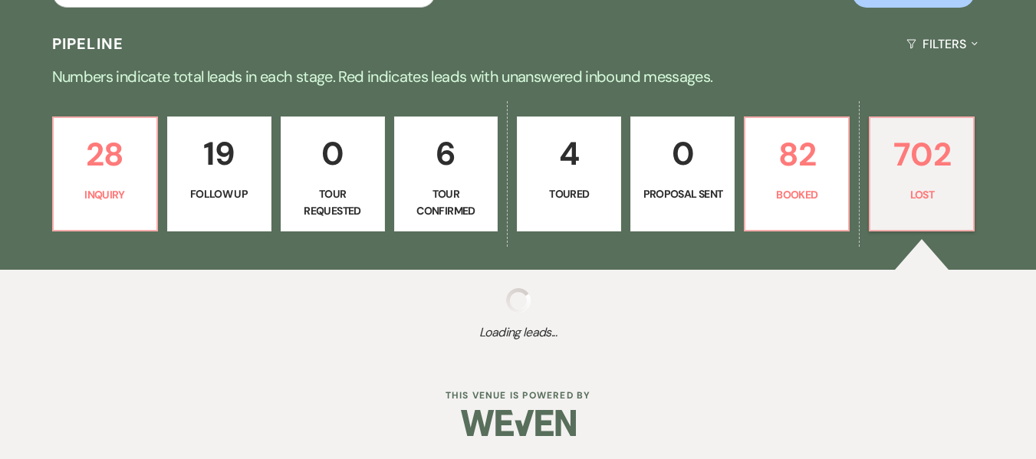
select select "8"
select select "5"
select select "8"
select select "5"
select select "8"
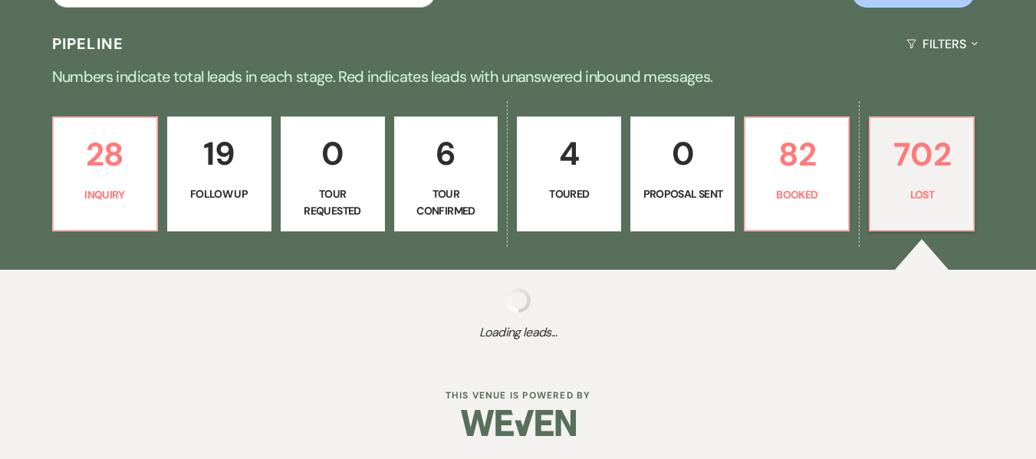
select select "5"
select select "8"
select select "5"
select select "8"
select select "5"
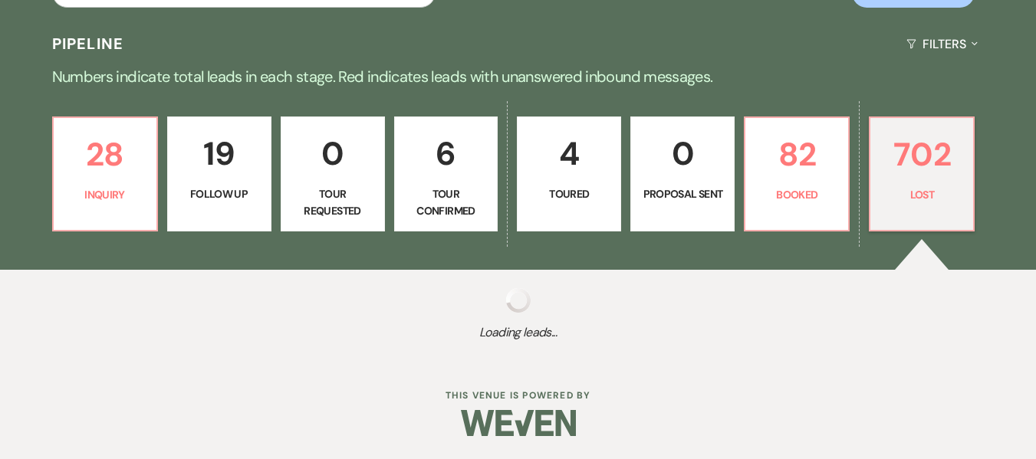
select select "8"
select select "5"
select select "8"
select select "7"
select select "8"
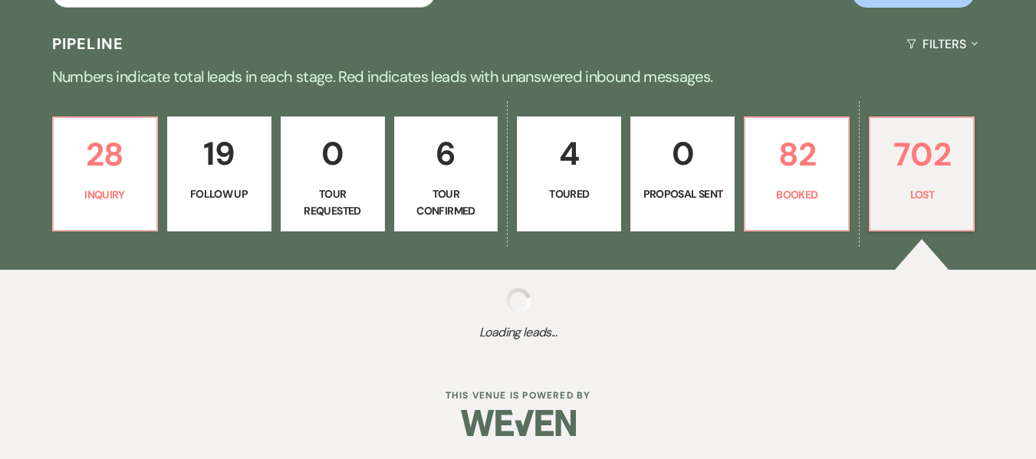
select select "5"
select select "8"
select select "5"
select select "8"
select select "7"
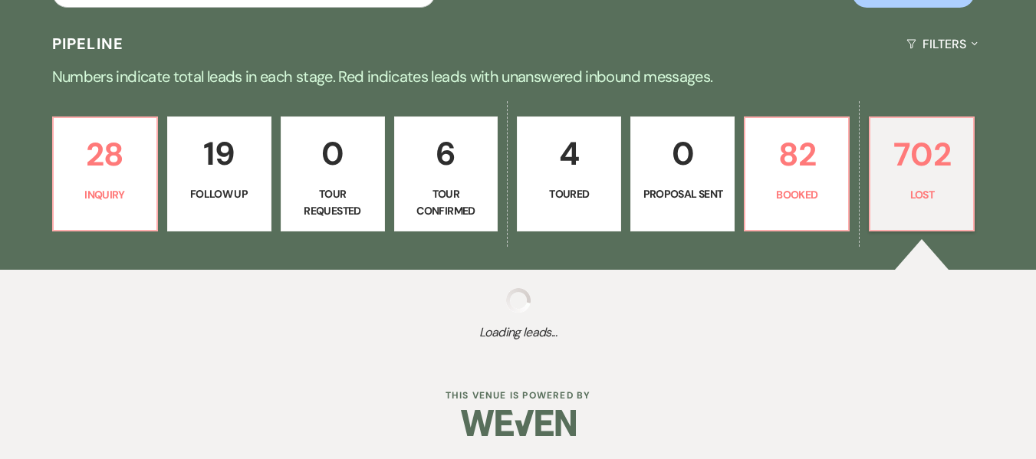
select select "8"
select select "5"
select select "8"
select select "5"
select select "8"
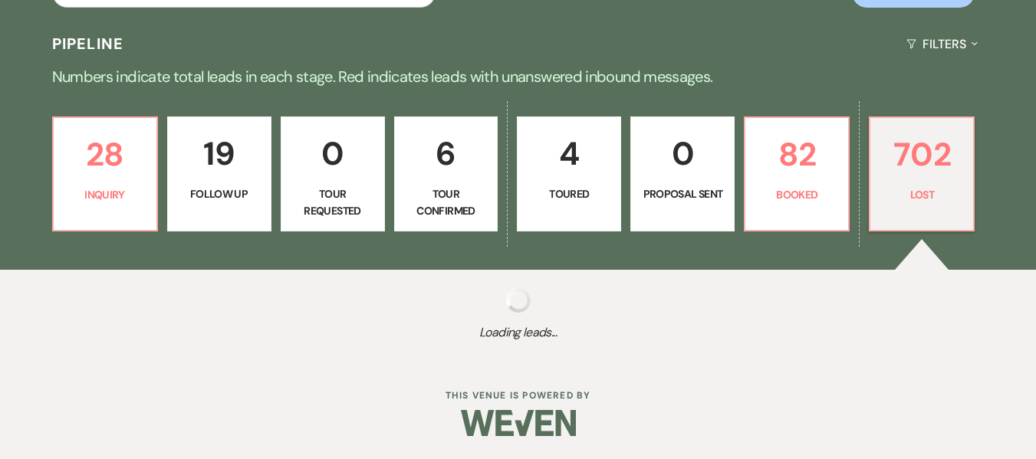
select select "5"
select select "8"
select select "5"
select select "8"
select select "10"
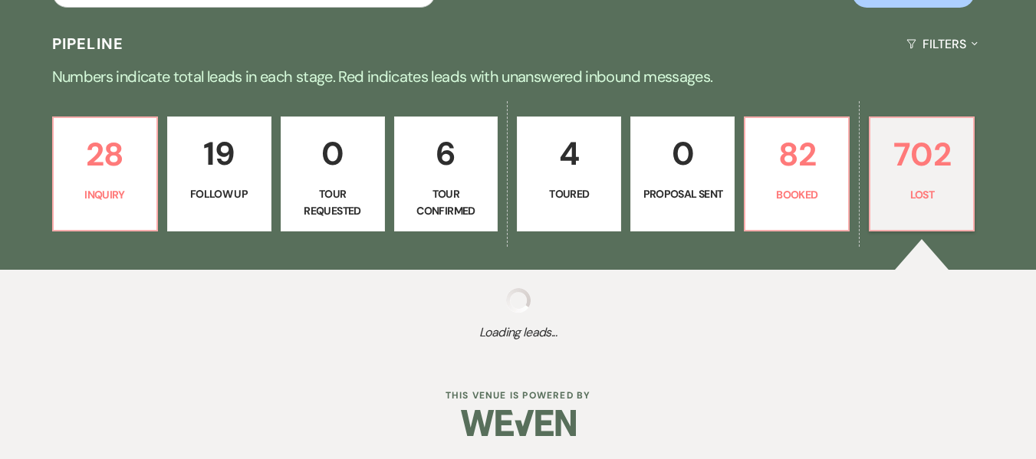
select select "8"
select select "5"
select select "8"
select select "5"
select select "8"
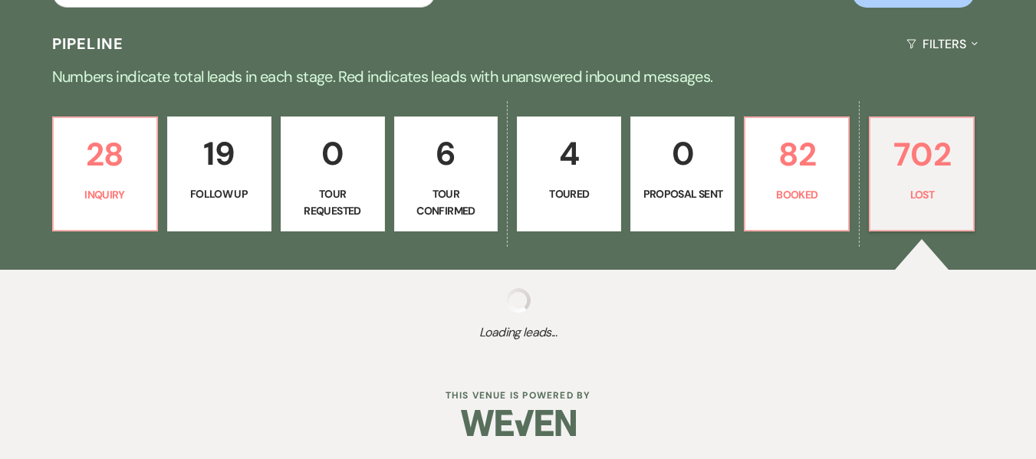
select select "5"
select select "8"
select select "5"
select select "8"
select select "5"
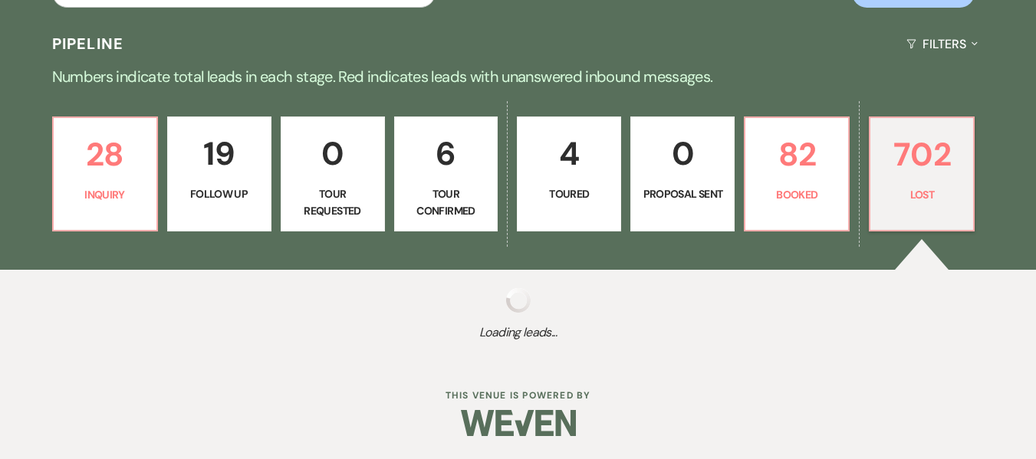
select select "8"
select select "5"
select select "8"
select select "5"
select select "8"
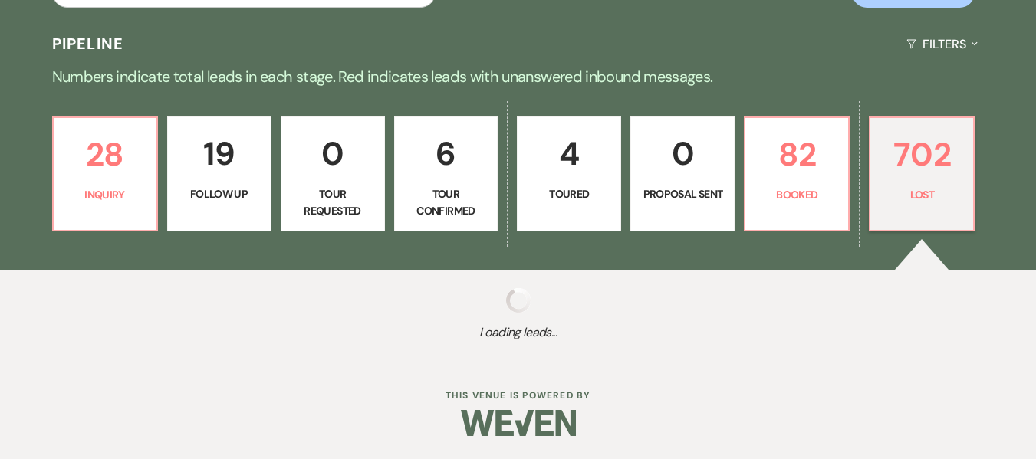
select select "5"
select select "8"
select select "5"
select select "8"
select select "5"
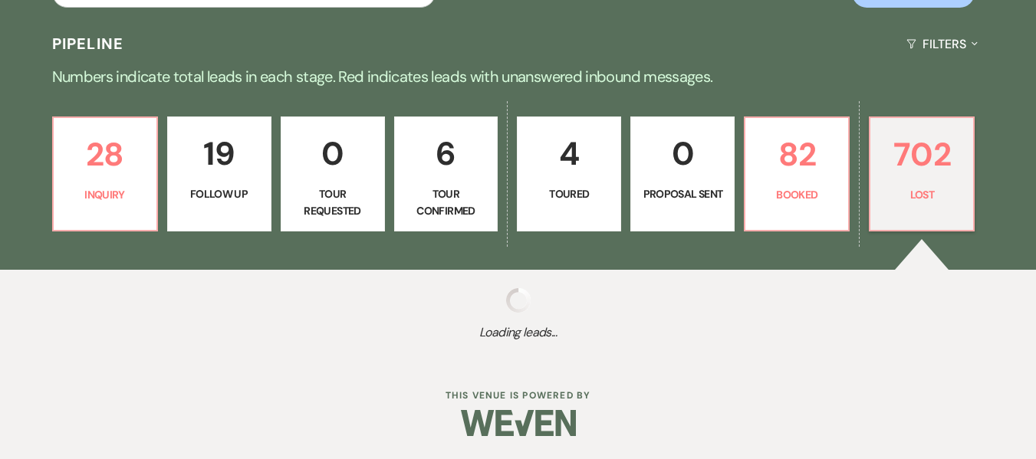
select select "8"
select select "5"
select select "8"
select select "5"
select select "8"
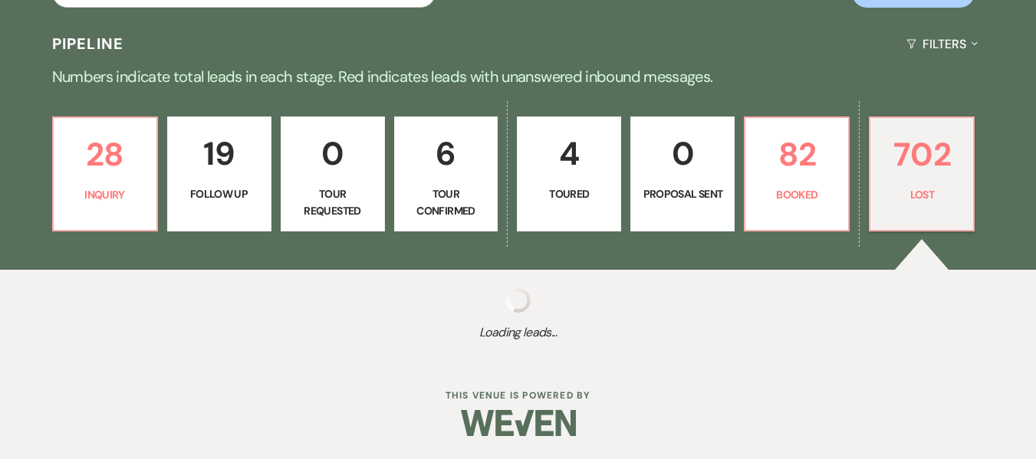
select select "5"
select select "8"
select select "5"
select select "8"
select select "6"
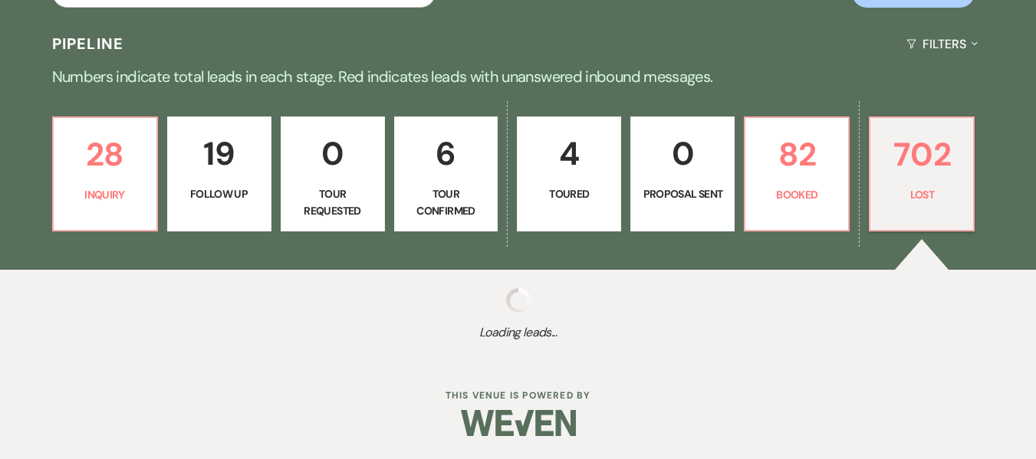
select select "8"
select select "5"
select select "8"
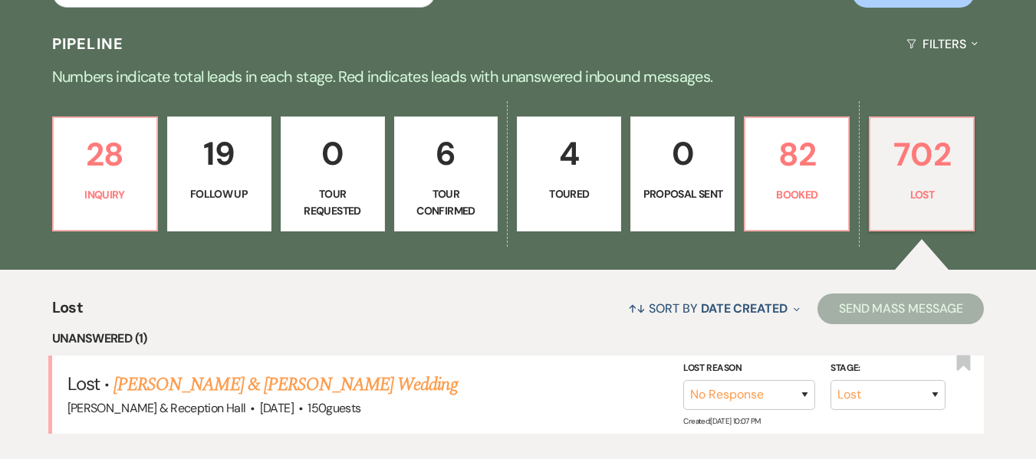
scroll to position [383, 0]
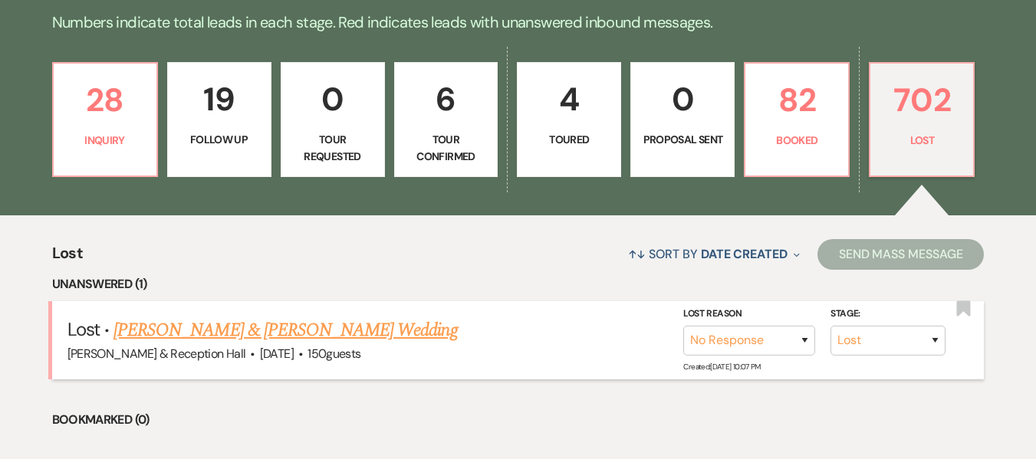
click at [250, 328] on link "Javier & Garcia's Wedding" at bounding box center [284, 331] width 343 height 28
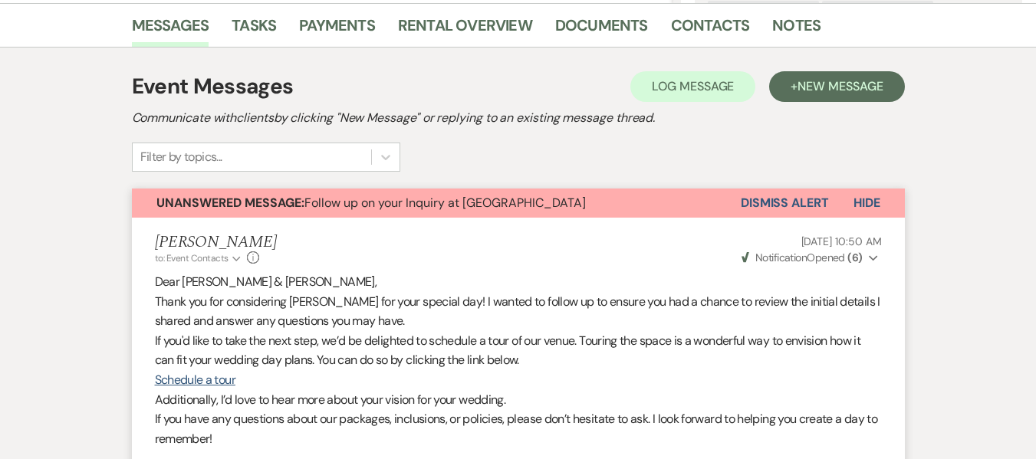
scroll to position [383, 0]
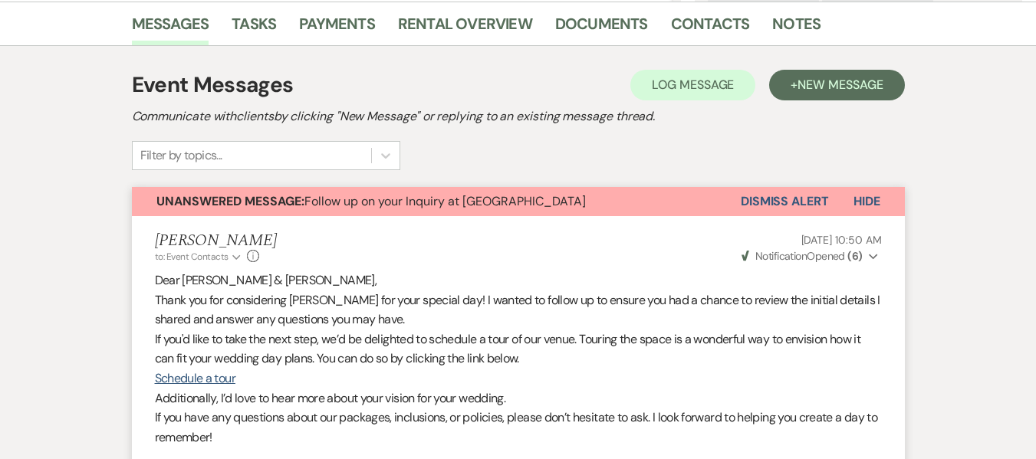
drag, startPoint x: 803, startPoint y: 197, endPoint x: 776, endPoint y: 203, distance: 26.8
click at [803, 197] on button "Dismiss Alert" at bounding box center [784, 201] width 88 height 29
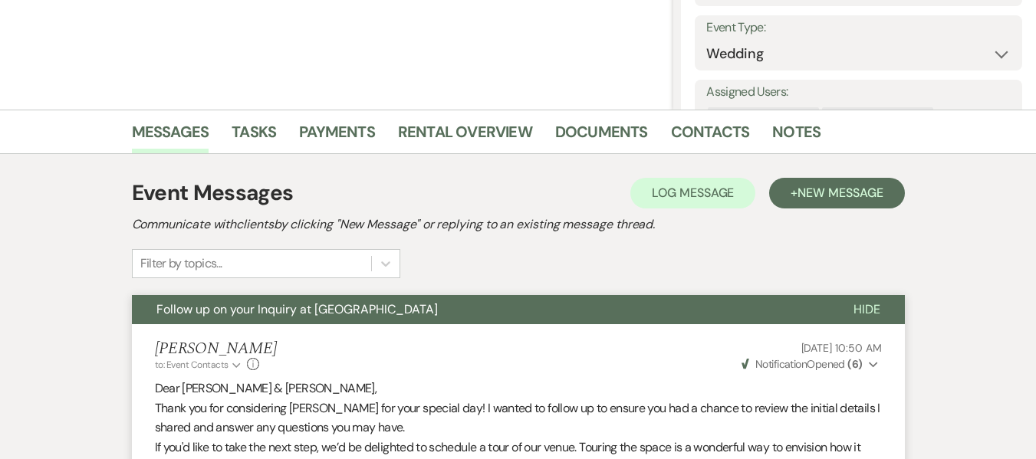
scroll to position [0, 0]
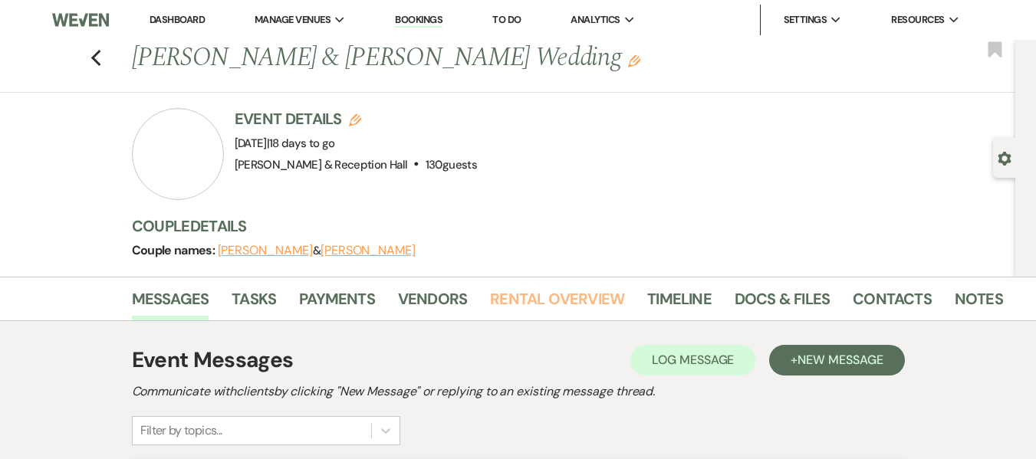
drag, startPoint x: 574, startPoint y: 291, endPoint x: 589, endPoint y: 282, distance: 17.2
click at [574, 291] on link "Rental Overview" at bounding box center [557, 304] width 134 height 34
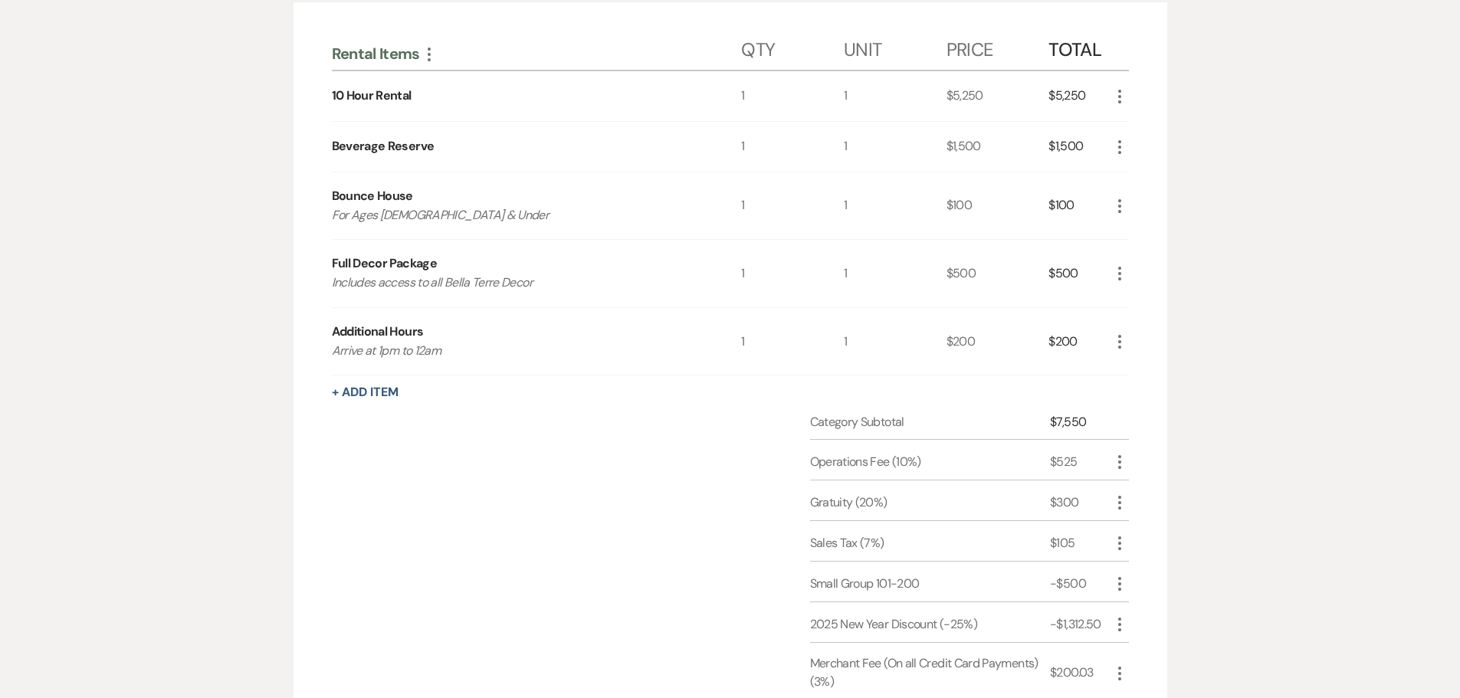
scroll to position [182, 0]
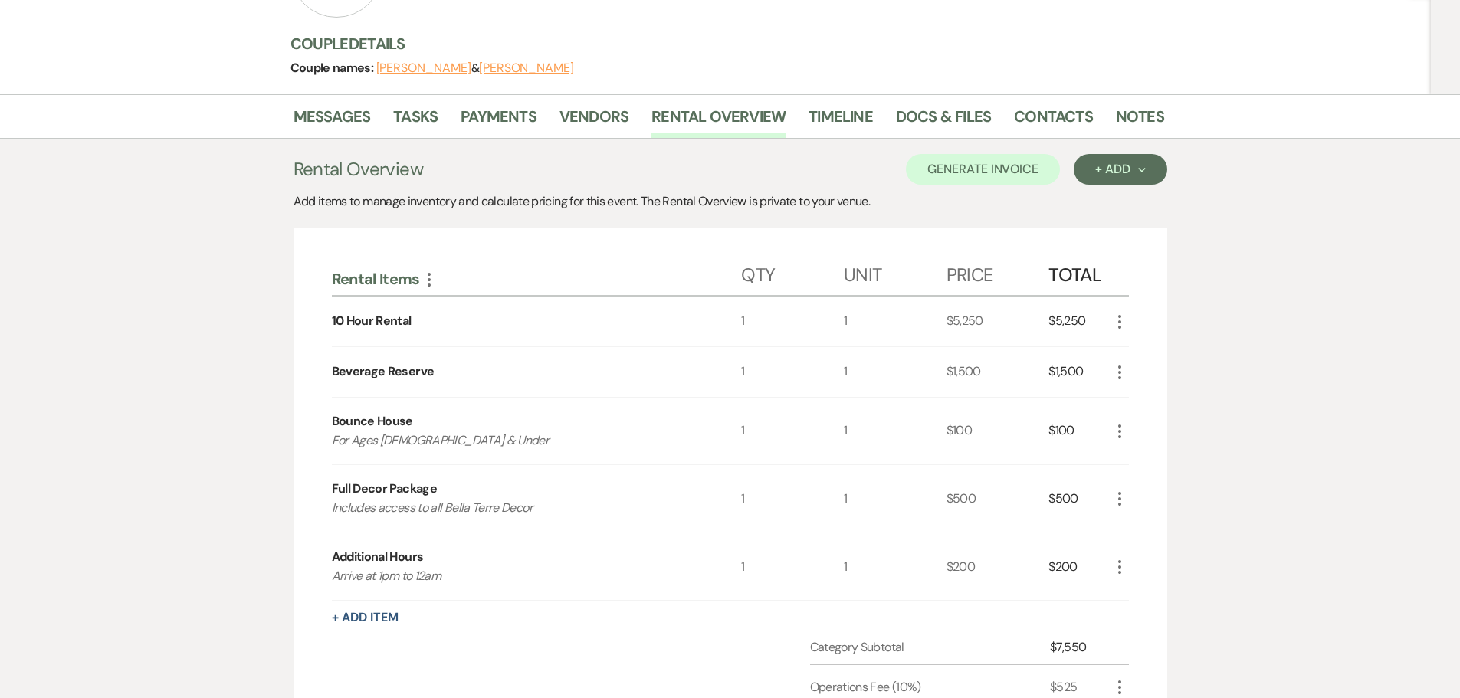
click at [288, 110] on div "Messages Tasks Payments Vendors Rental Overview Timeline Docs & Files Contacts …" at bounding box center [730, 116] width 1460 height 44
click at [340, 111] on link "Messages" at bounding box center [332, 121] width 77 height 34
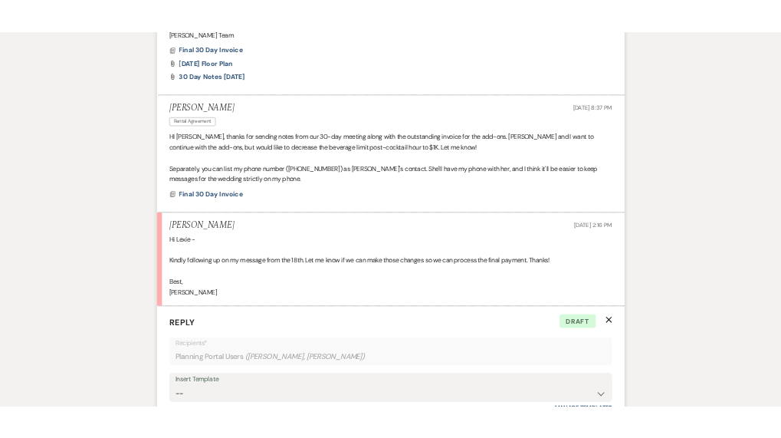
scroll to position [599, 0]
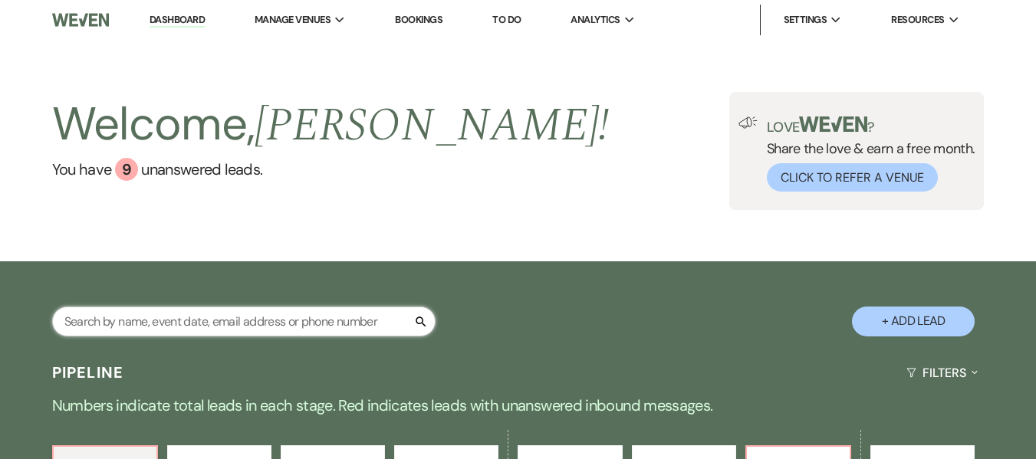
click at [347, 316] on input "text" at bounding box center [243, 322] width 383 height 30
type input "bu"
select select "4"
select select "8"
select select "5"
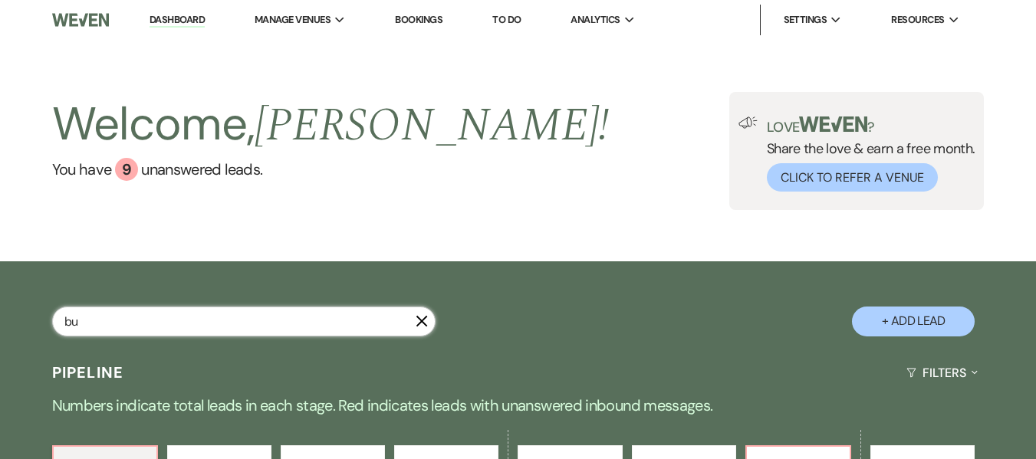
select select "8"
select select "5"
select select "8"
select select "5"
select select "8"
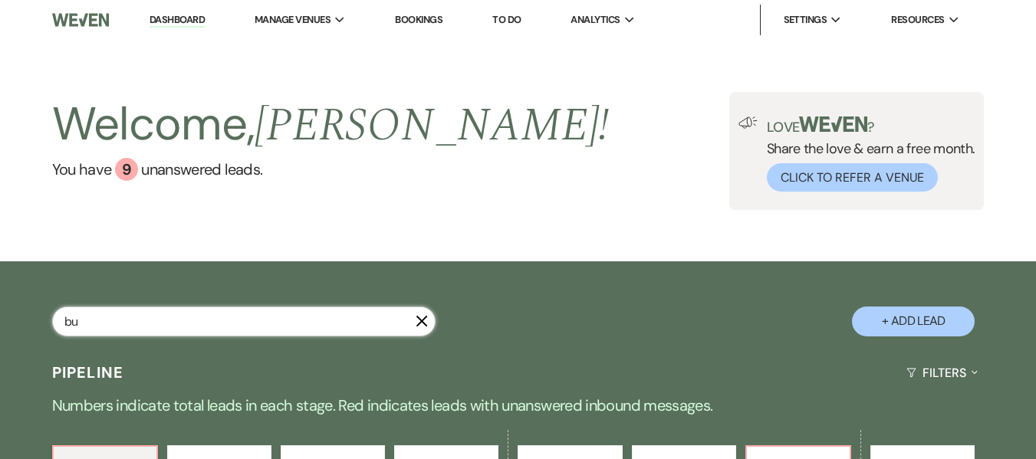
select select "7"
select select "8"
select select "5"
select select "8"
select select "5"
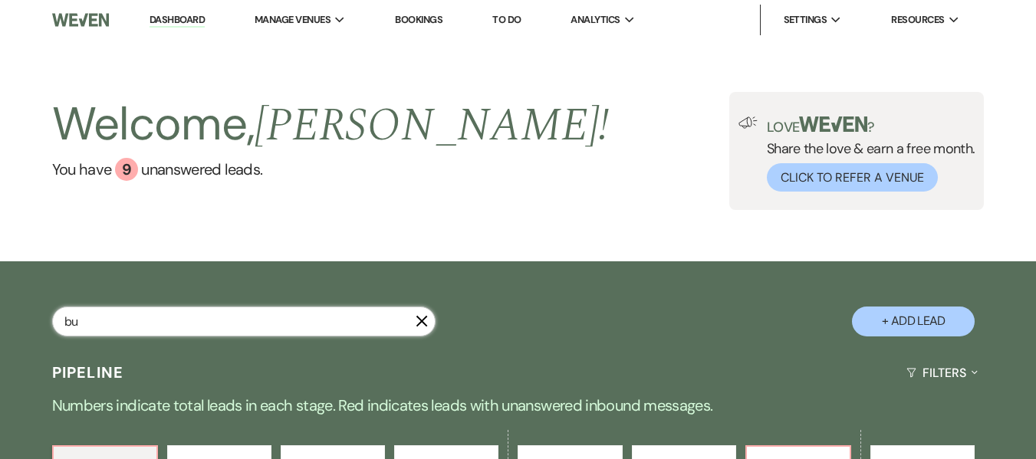
select select "8"
select select "5"
select select "8"
select select "7"
select select "8"
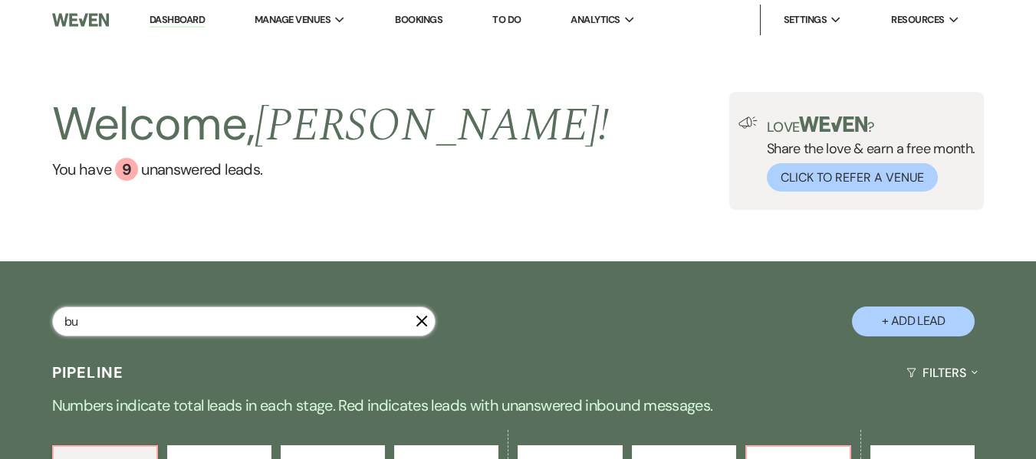
select select "5"
select select "8"
select select "5"
select select "8"
select select "5"
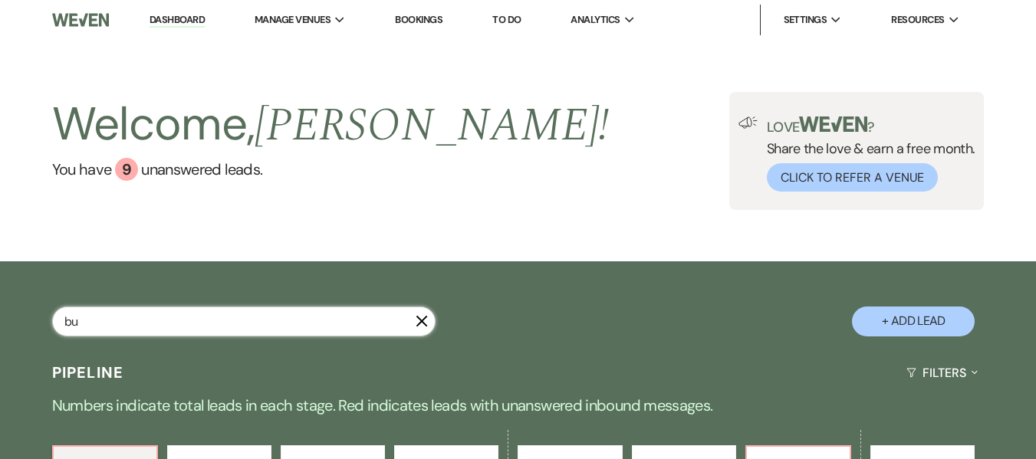
select select "8"
select select "5"
select select "8"
select select "5"
select select "8"
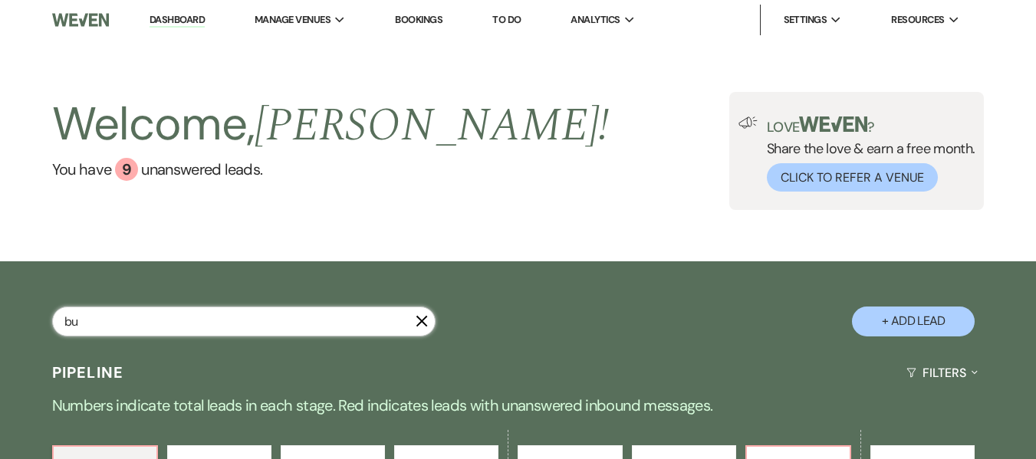
select select "8"
select select "11"
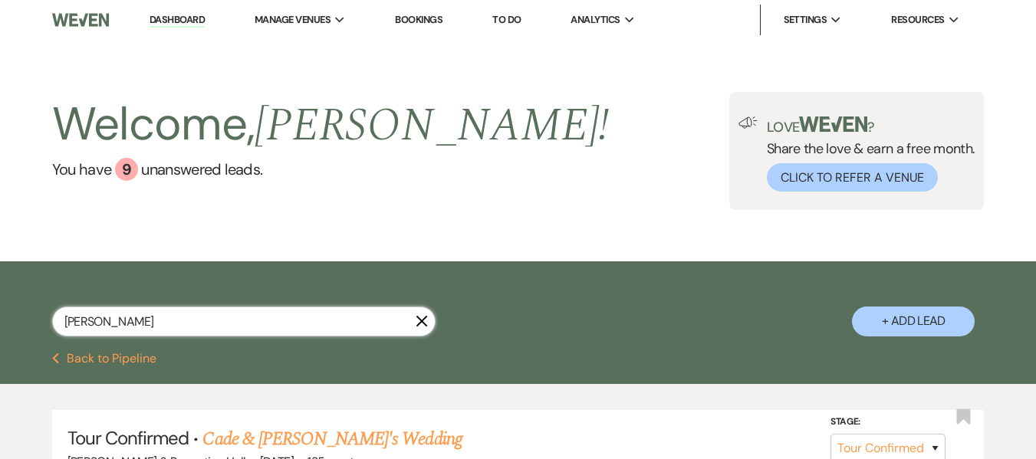
type input "bullerj"
select select "4"
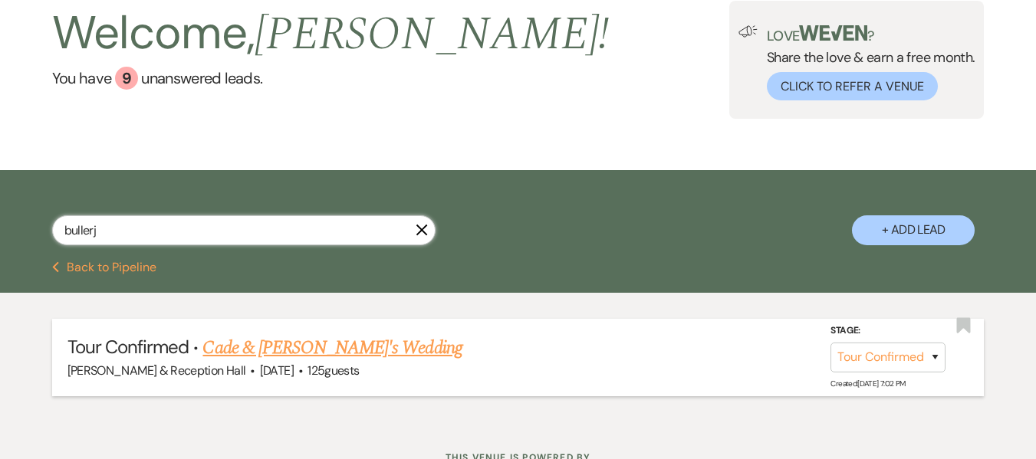
scroll to position [153, 0]
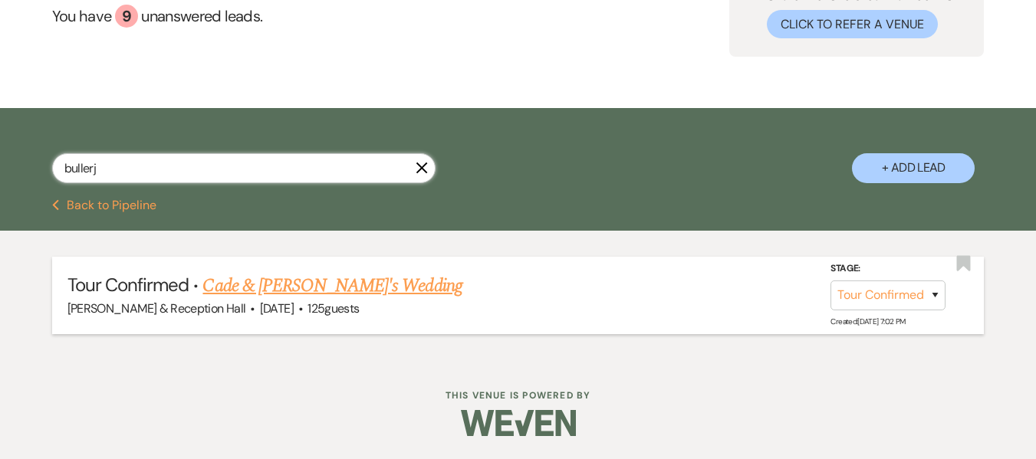
type input "bullerj"
click at [356, 284] on link "Cade & [PERSON_NAME]'s Wedding" at bounding box center [331, 286] width 259 height 28
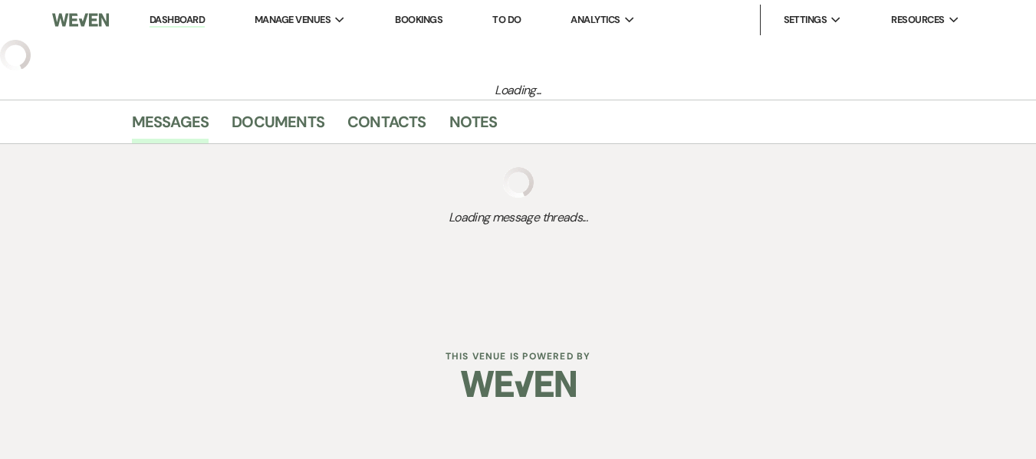
select select "4"
select select "5"
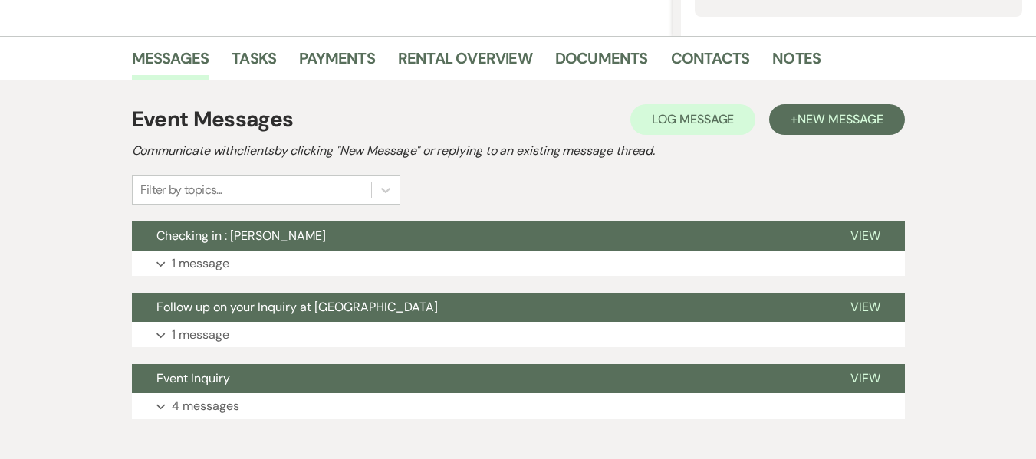
scroll to position [383, 0]
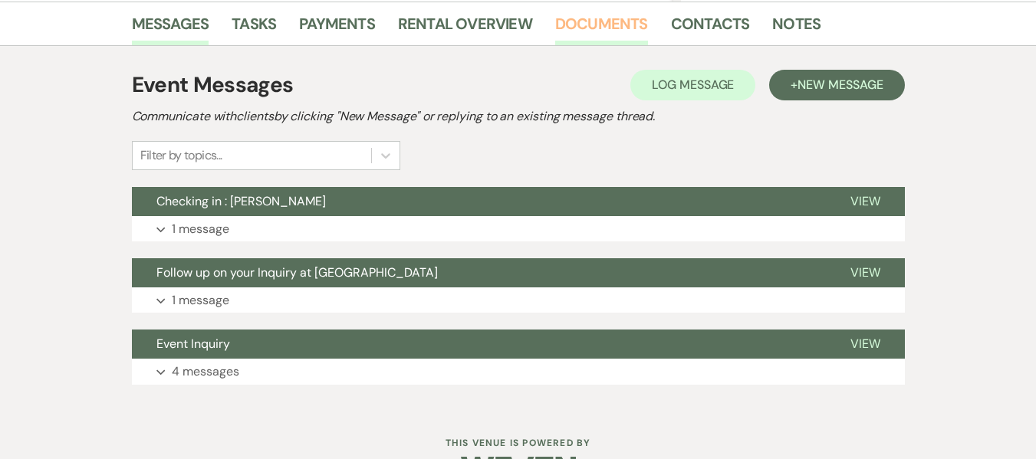
click at [603, 26] on link "Documents" at bounding box center [601, 28] width 93 height 34
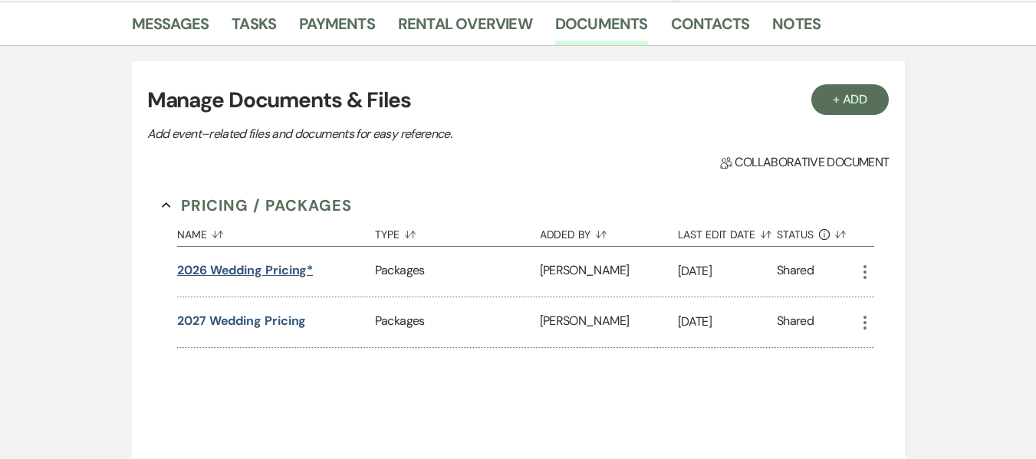
click at [292, 272] on button "2026 Wedding Pricing*" at bounding box center [245, 270] width 136 height 18
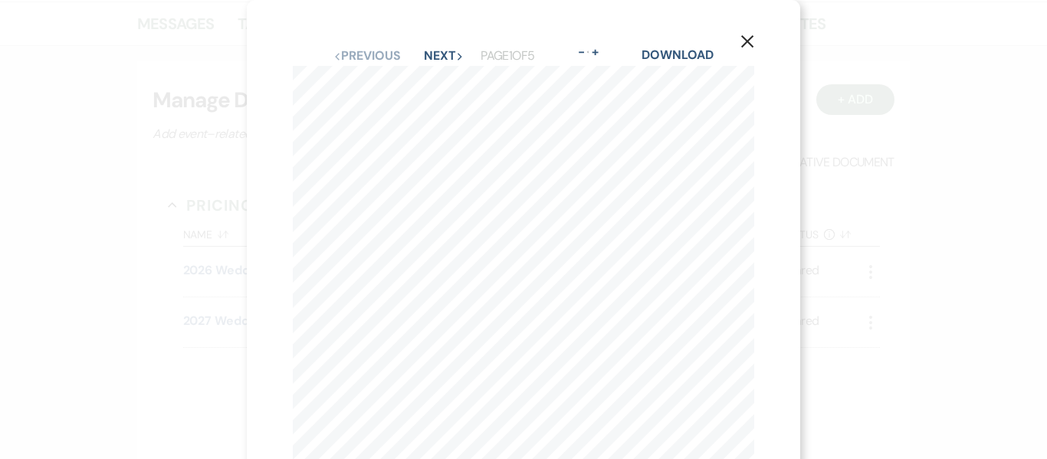
click at [743, 38] on use "button" at bounding box center [747, 41] width 12 height 12
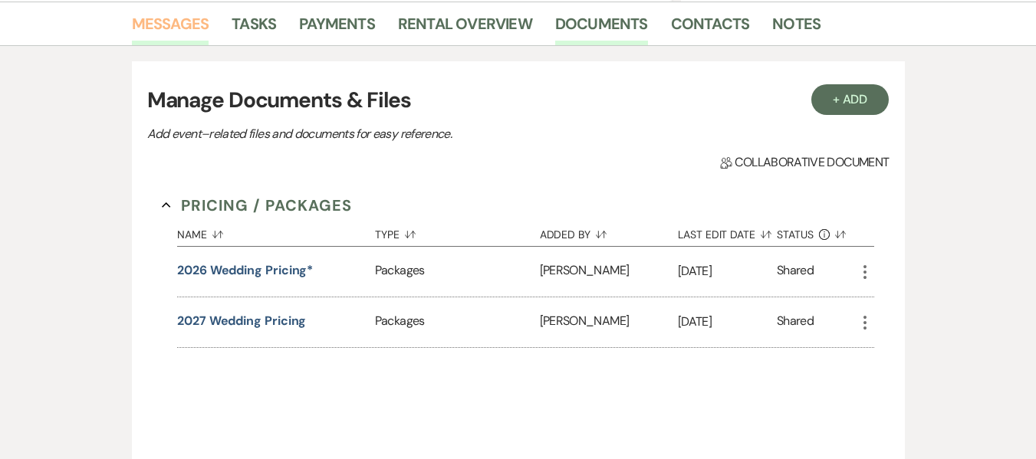
click at [173, 32] on link "Messages" at bounding box center [170, 28] width 77 height 34
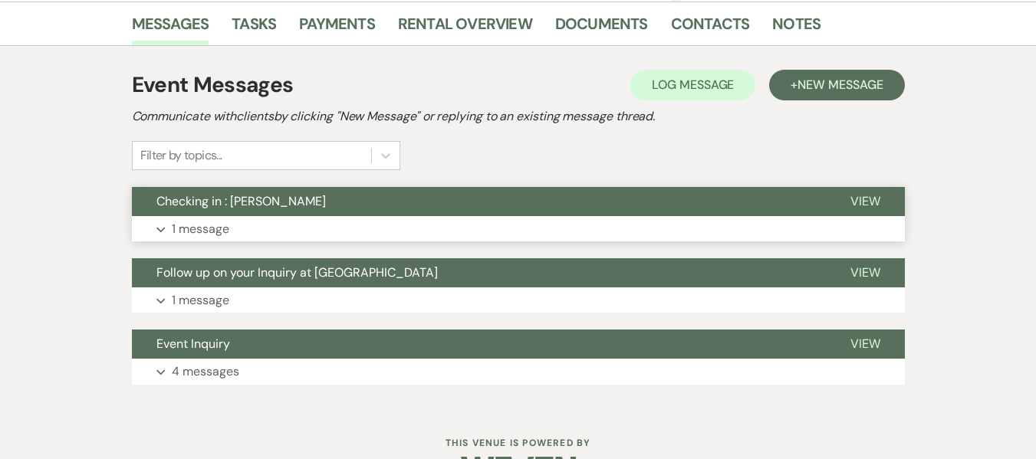
click at [226, 206] on span "Checking in : [PERSON_NAME]" at bounding box center [240, 201] width 169 height 16
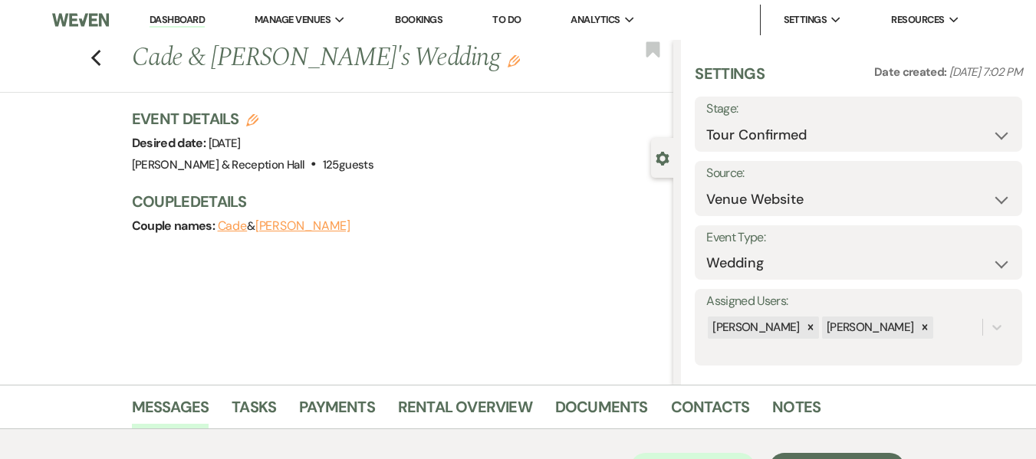
click at [242, 295] on div "Previous Cade & Rachel's Wedding Edit Bookmark Gear Settings Settings Date crea…" at bounding box center [336, 212] width 673 height 345
click at [483, 327] on div "Previous Cade & Rachel's Wedding Edit Bookmark Gear Settings Settings Date crea…" at bounding box center [336, 212] width 673 height 345
click at [438, 291] on div "Previous Cade & Rachel's Wedding Edit Bookmark Gear Settings Settings Date crea…" at bounding box center [336, 212] width 673 height 345
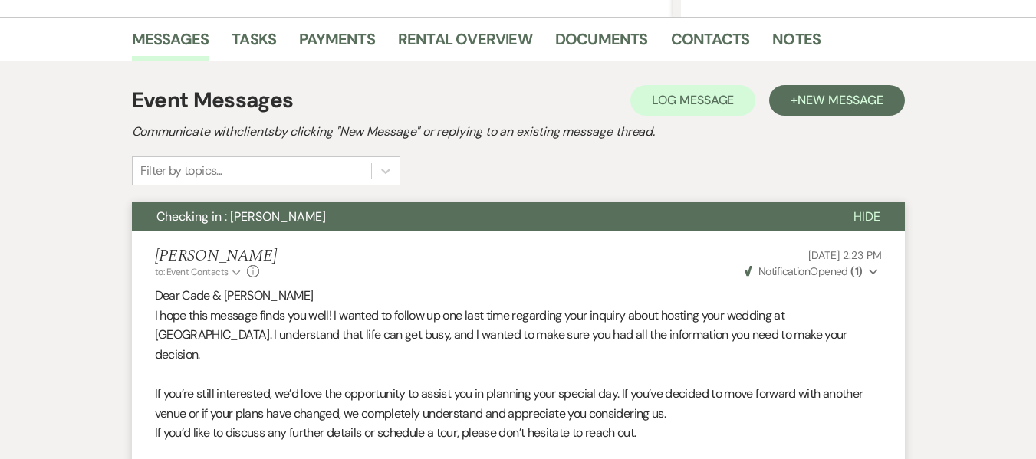
scroll to position [383, 0]
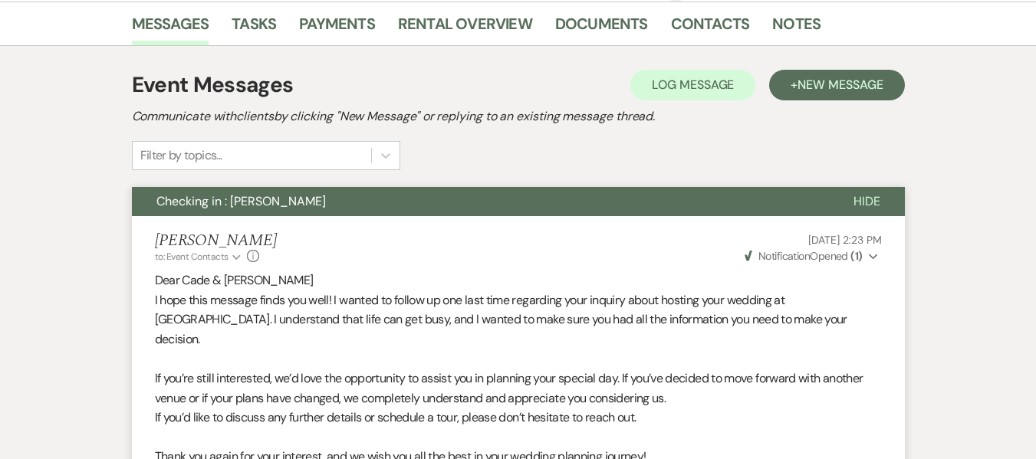
click at [963, 274] on div "Messages Tasks Payments Rental Overview Documents Contacts Notes Event Messages…" at bounding box center [518, 406] width 1036 height 808
click at [950, 153] on div "Event Messages Log Log Message + New Message Communicate with clients by clicki…" at bounding box center [518, 427] width 874 height 763
click at [1003, 257] on div "Messages Tasks Payments Rental Overview Documents Contacts Notes Event Messages…" at bounding box center [518, 406] width 1036 height 808
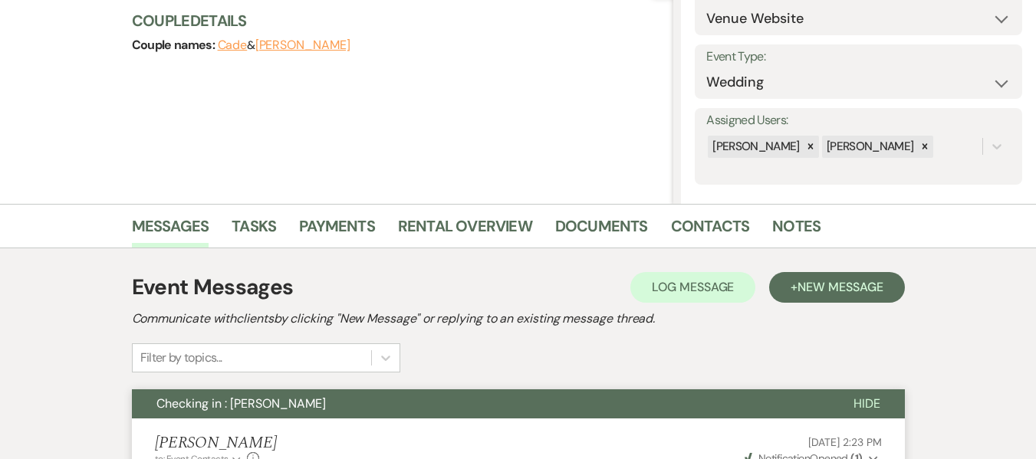
scroll to position [192, 0]
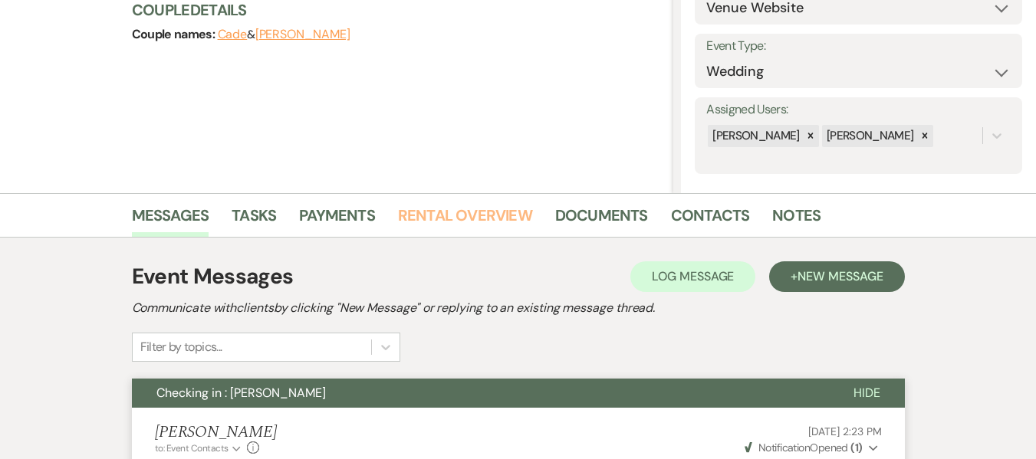
click at [477, 219] on link "Rental Overview" at bounding box center [465, 220] width 134 height 34
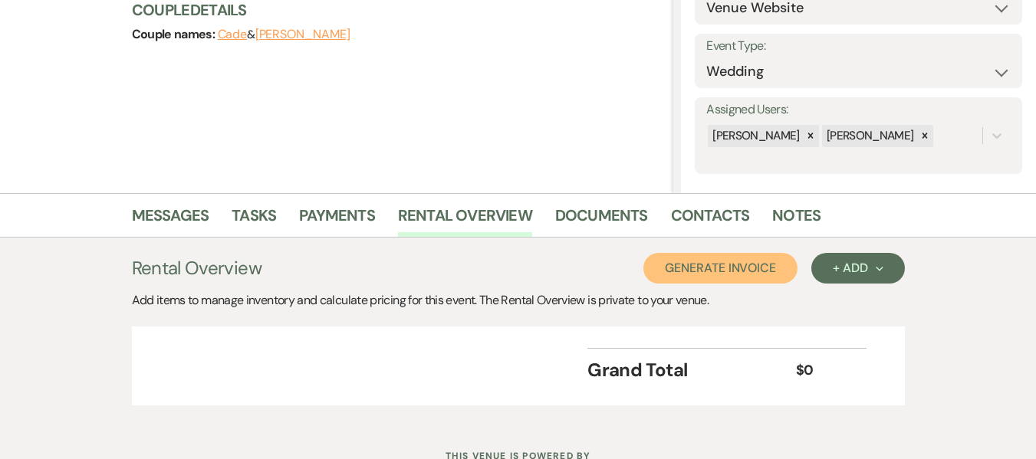
click at [745, 268] on button "Generate Invoice" at bounding box center [720, 268] width 154 height 31
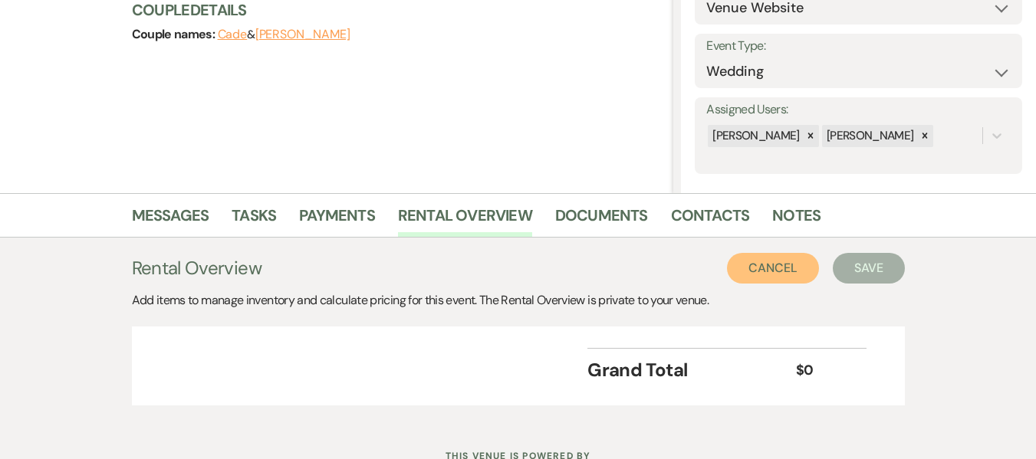
click at [745, 268] on button "Cancel" at bounding box center [773, 268] width 92 height 31
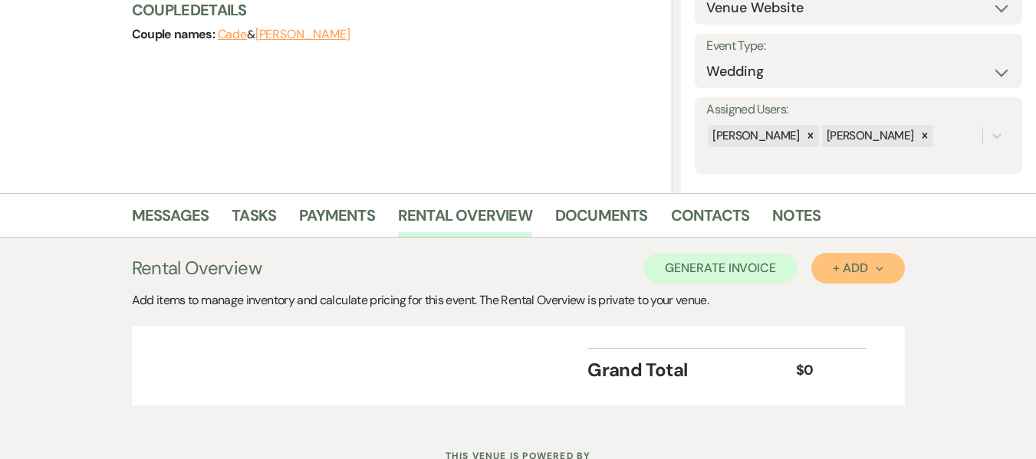
click at [859, 259] on button "+ Add Next" at bounding box center [857, 268] width 93 height 31
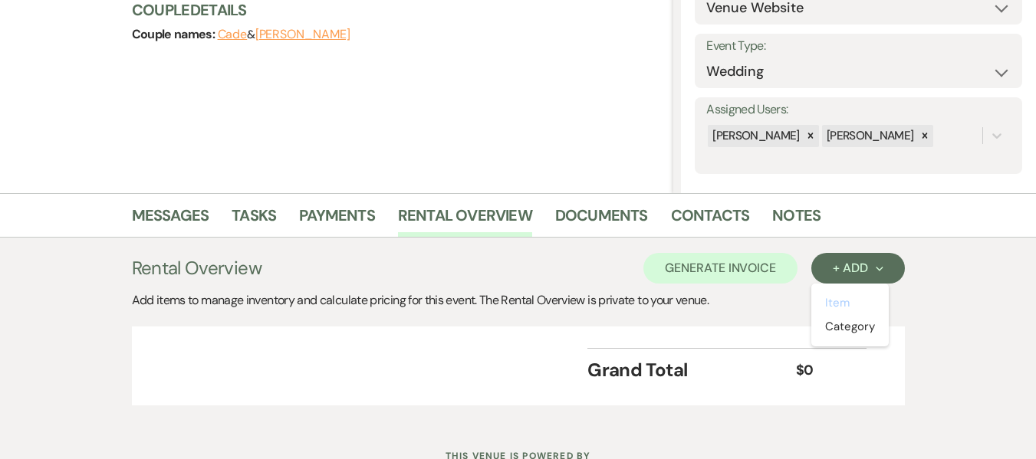
drag, startPoint x: 849, startPoint y: 307, endPoint x: 490, endPoint y: 271, distance: 360.5
click at [491, 273] on div "Rental Overview Generate Invoice + Add Next Item Category" at bounding box center [518, 268] width 773 height 31
click at [172, 208] on link "Messages" at bounding box center [170, 220] width 77 height 34
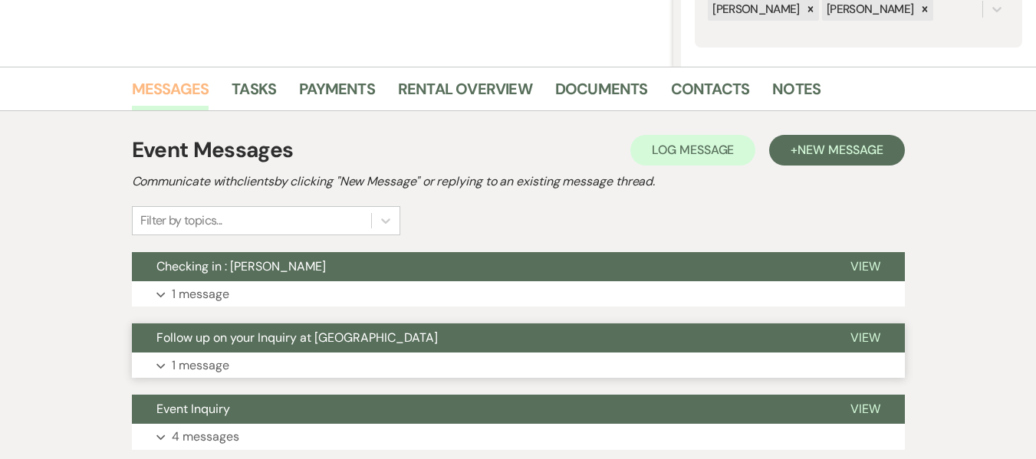
scroll to position [345, 0]
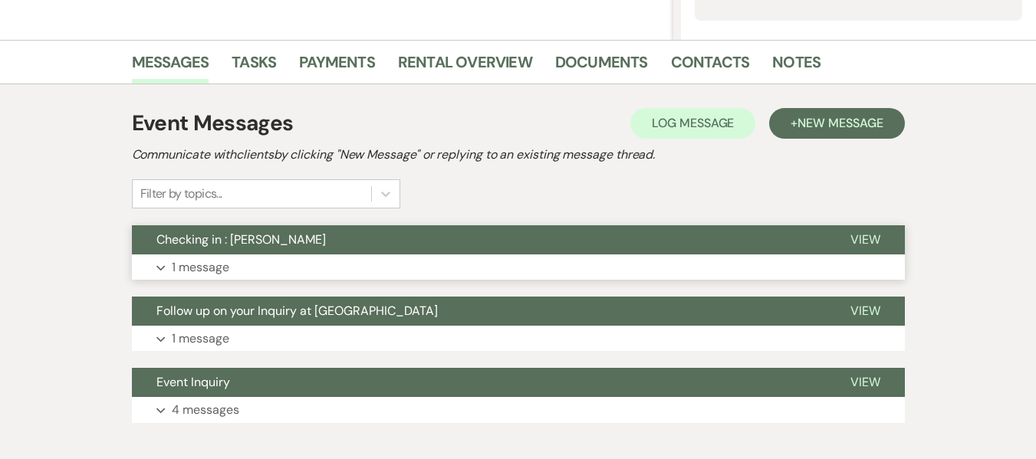
click at [179, 261] on p "1 message" at bounding box center [200, 268] width 57 height 20
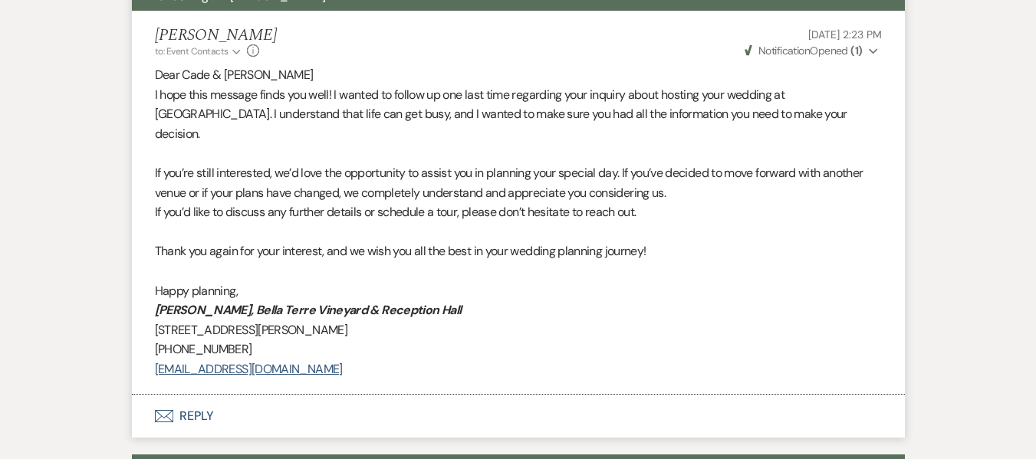
scroll to position [728, 0]
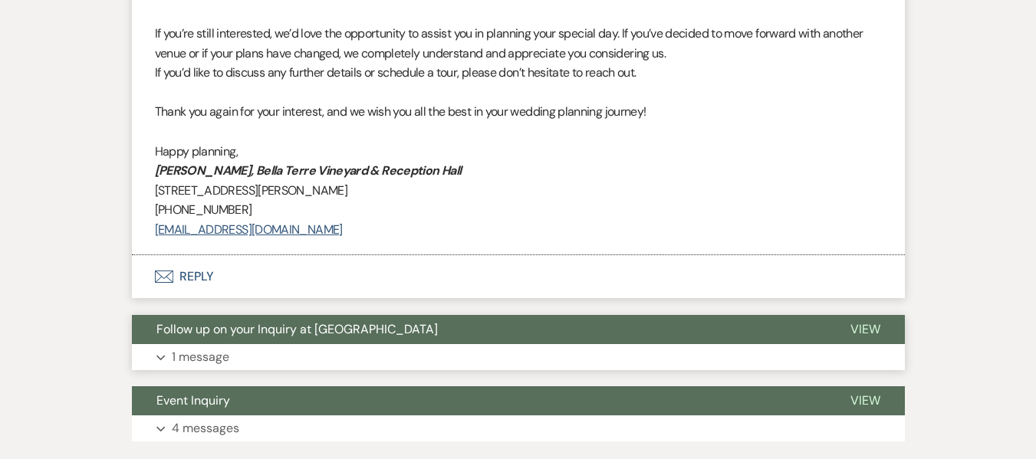
click at [182, 344] on button "Expand 1 message" at bounding box center [518, 357] width 773 height 26
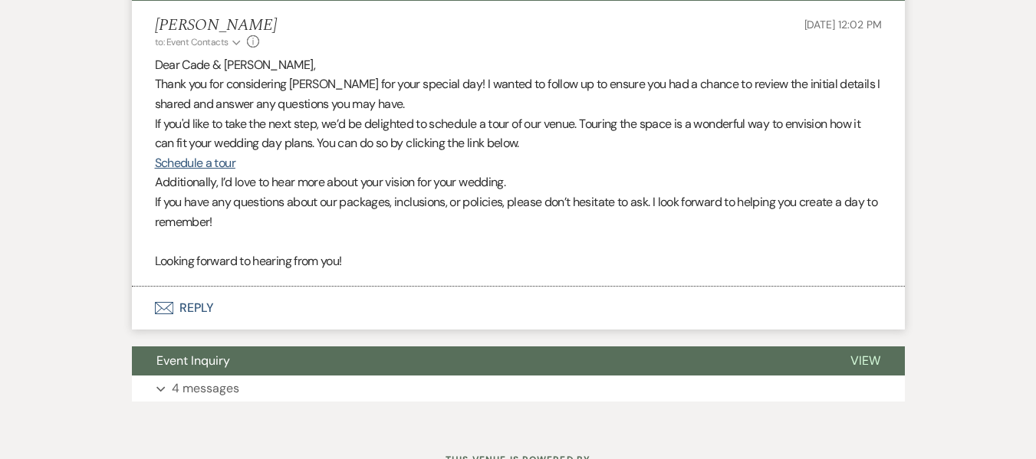
scroll to position [1116, 0]
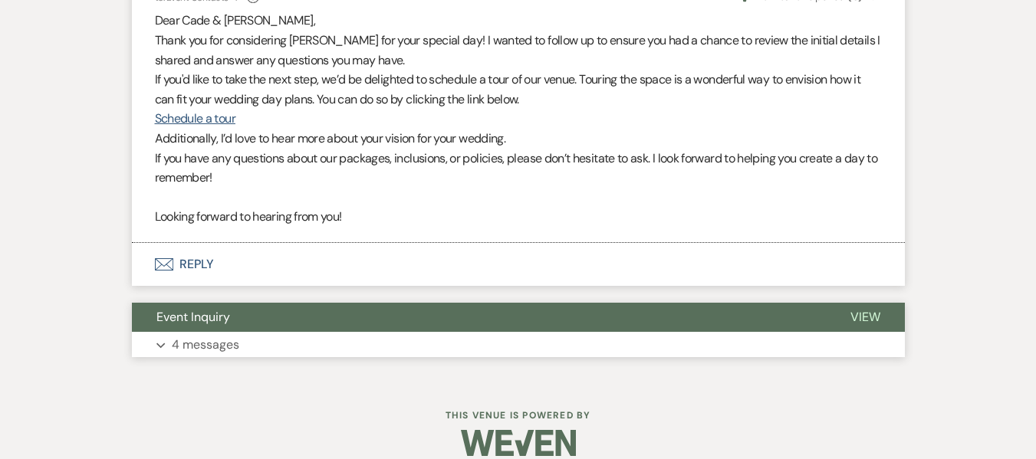
click at [199, 335] on p "4 messages" at bounding box center [205, 345] width 67 height 20
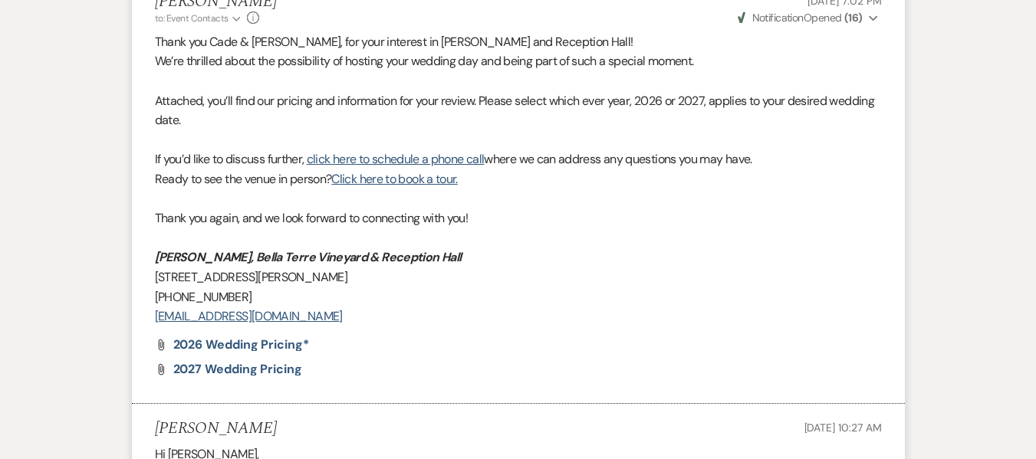
scroll to position [1753, 0]
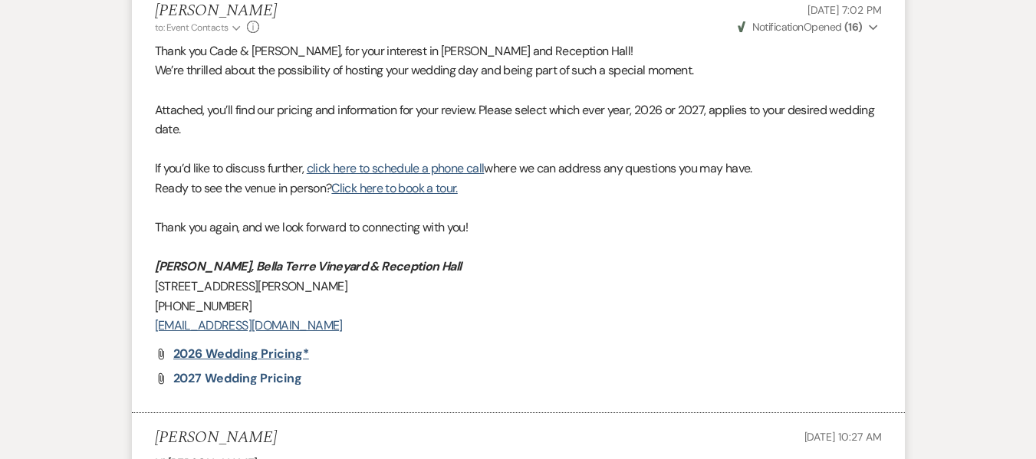
click at [268, 346] on span "2026 Wedding Pricing*" at bounding box center [241, 354] width 136 height 16
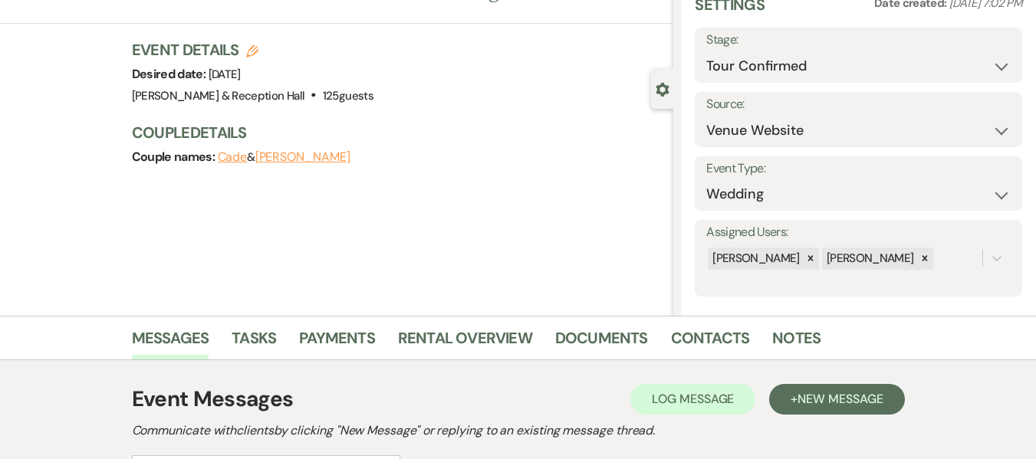
scroll to position [0, 0]
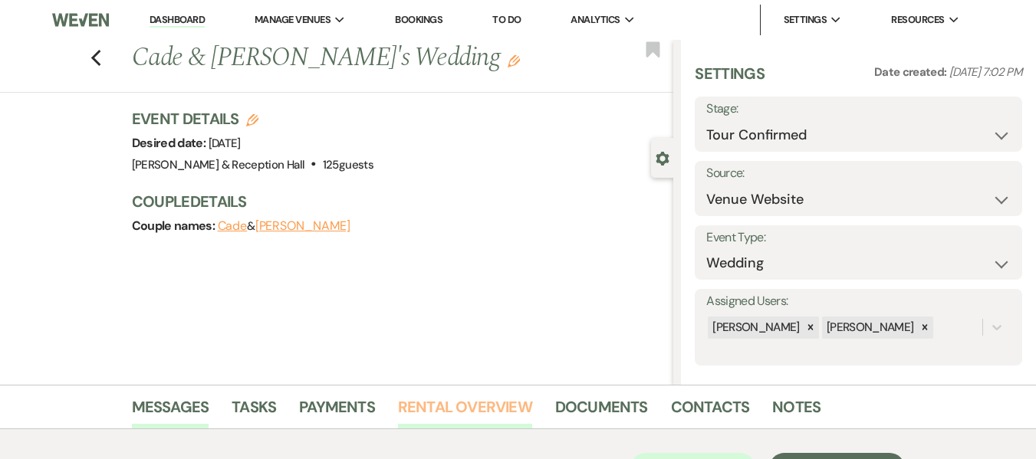
click at [439, 416] on link "Rental Overview" at bounding box center [465, 412] width 134 height 34
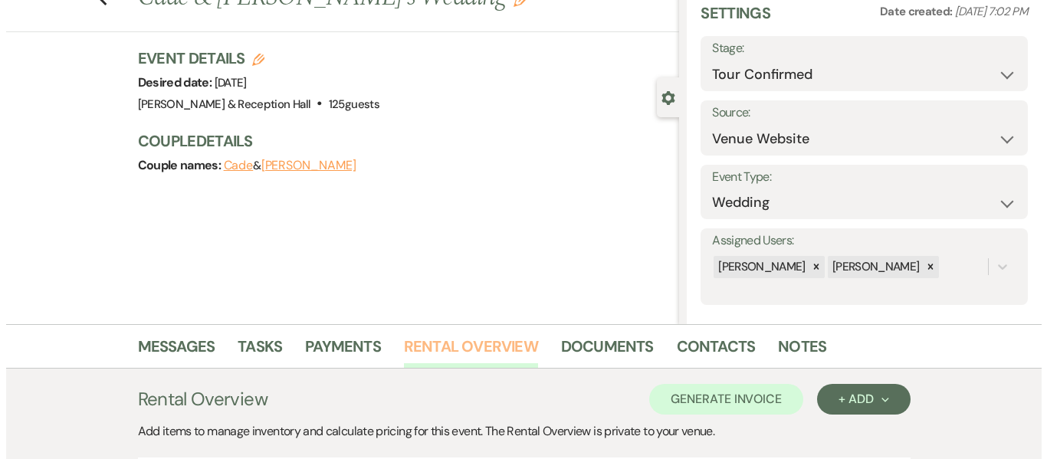
scroll to position [230, 0]
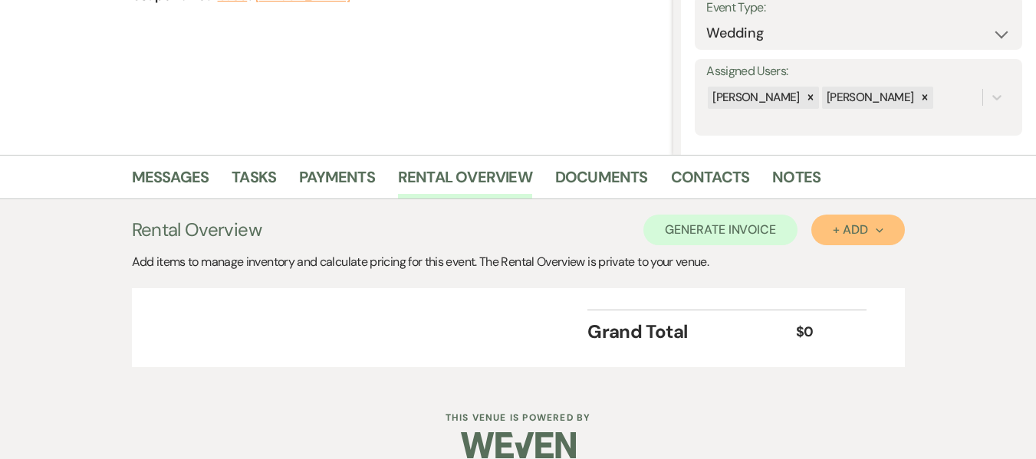
click at [888, 238] on button "+ Add Next" at bounding box center [857, 230] width 93 height 31
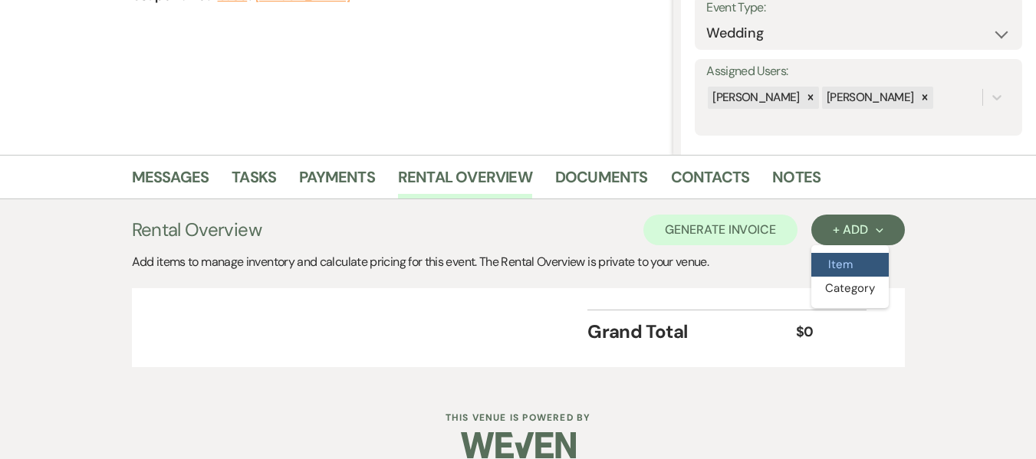
click at [839, 268] on button "Item" at bounding box center [849, 265] width 77 height 24
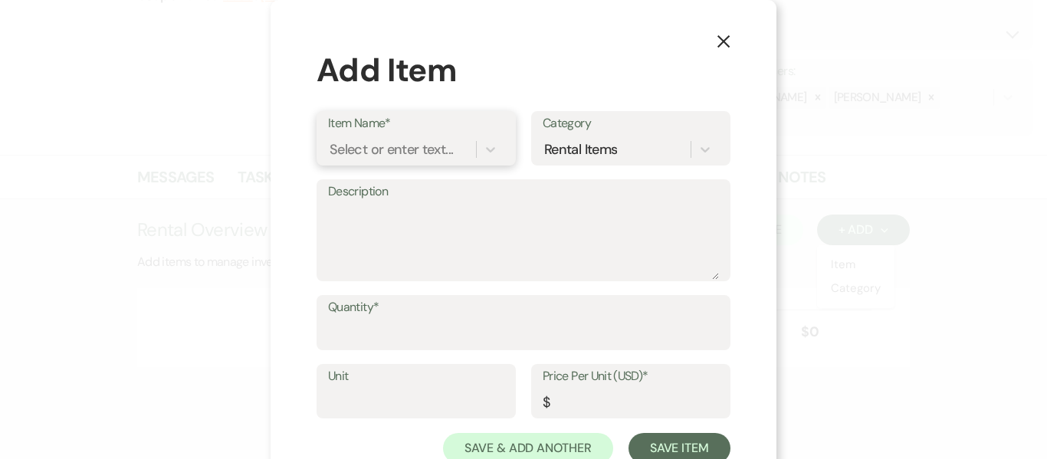
click at [440, 149] on div "Select or enter text..." at bounding box center [391, 149] width 123 height 21
drag, startPoint x: 720, startPoint y: 39, endPoint x: 724, endPoint y: 51, distance: 12.4
click at [720, 40] on use "button" at bounding box center [723, 41] width 12 height 12
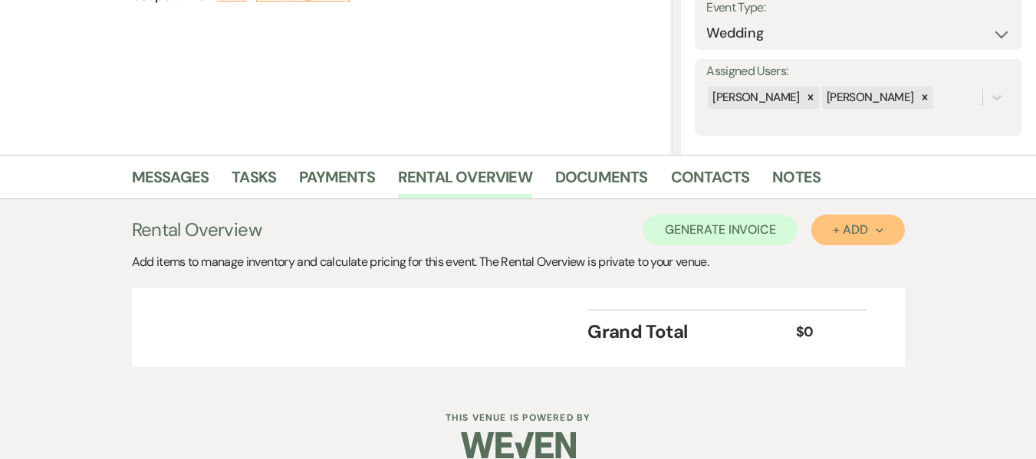
click at [865, 233] on div "+ Add Next" at bounding box center [857, 230] width 50 height 12
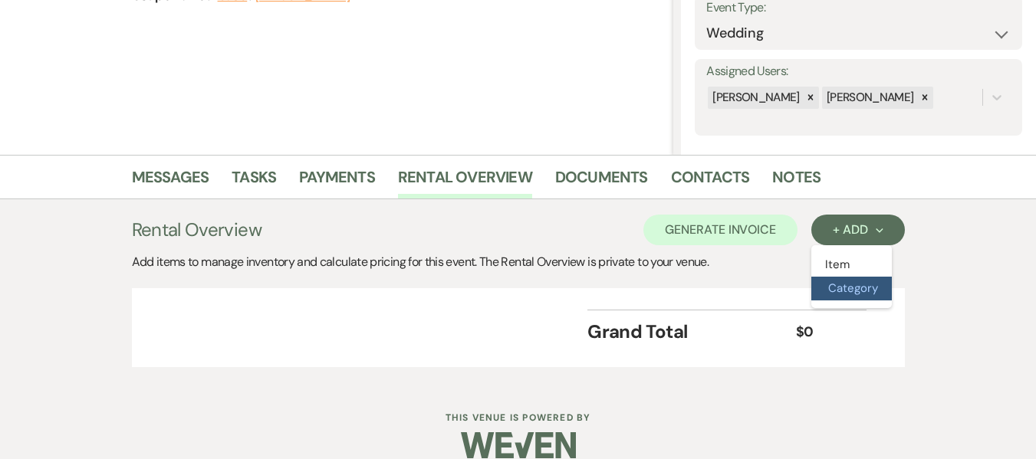
click at [862, 287] on button "Category" at bounding box center [851, 289] width 80 height 24
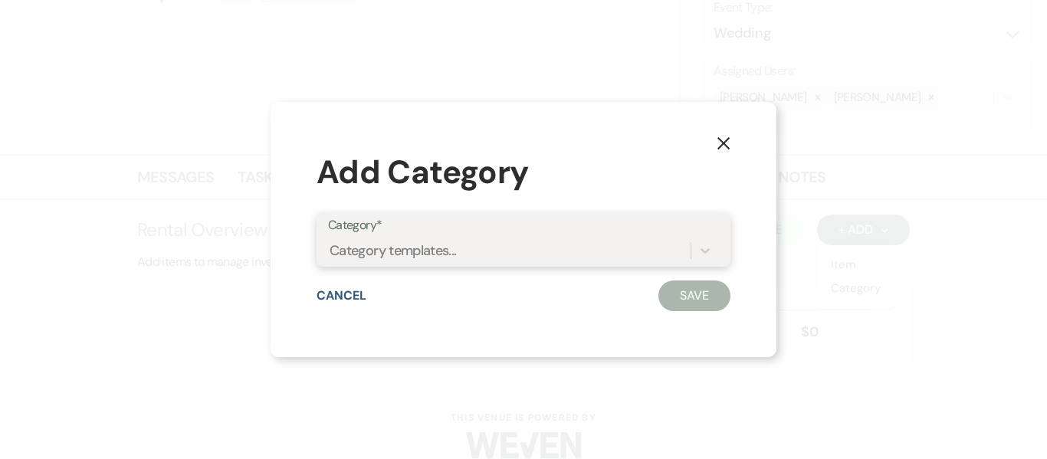
click at [556, 258] on div "Category templates..." at bounding box center [509, 251] width 363 height 27
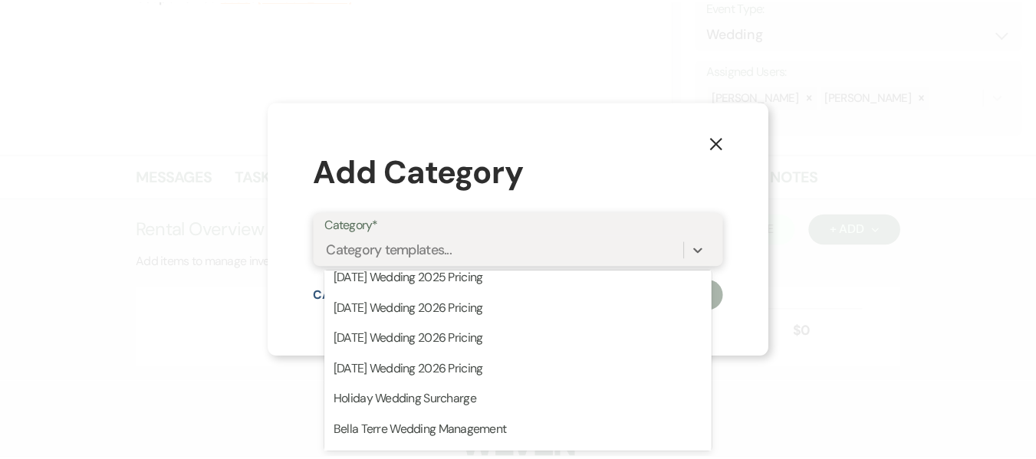
scroll to position [153, 0]
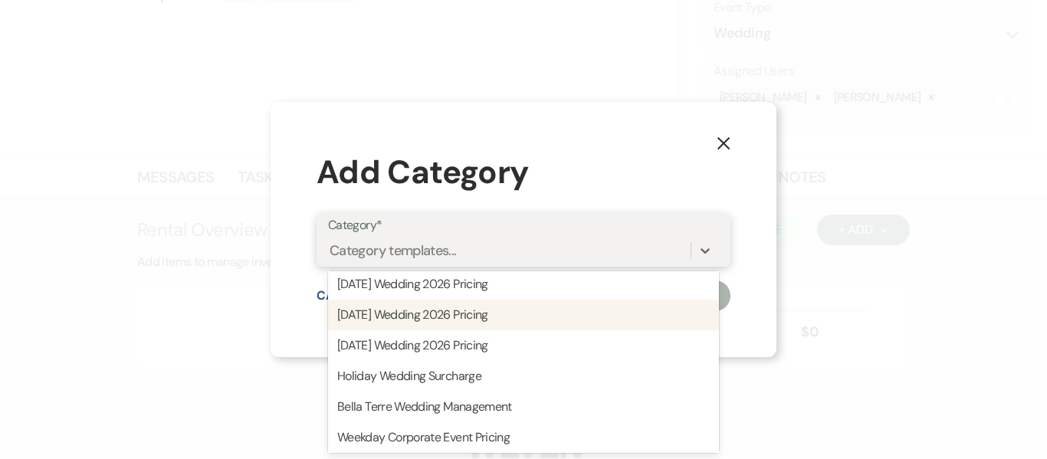
click at [543, 320] on div "Saturday Wedding 2026 Pricing" at bounding box center [523, 315] width 391 height 31
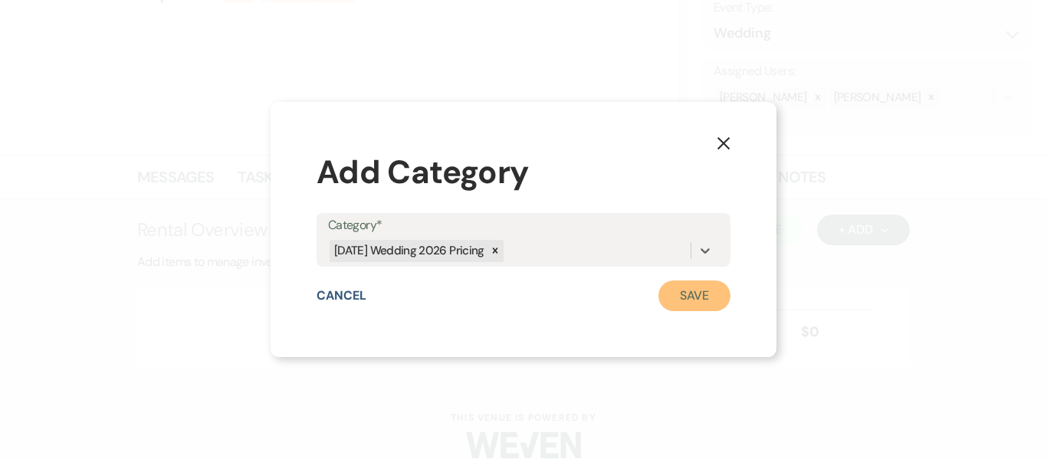
click at [701, 294] on button "Save" at bounding box center [694, 296] width 72 height 31
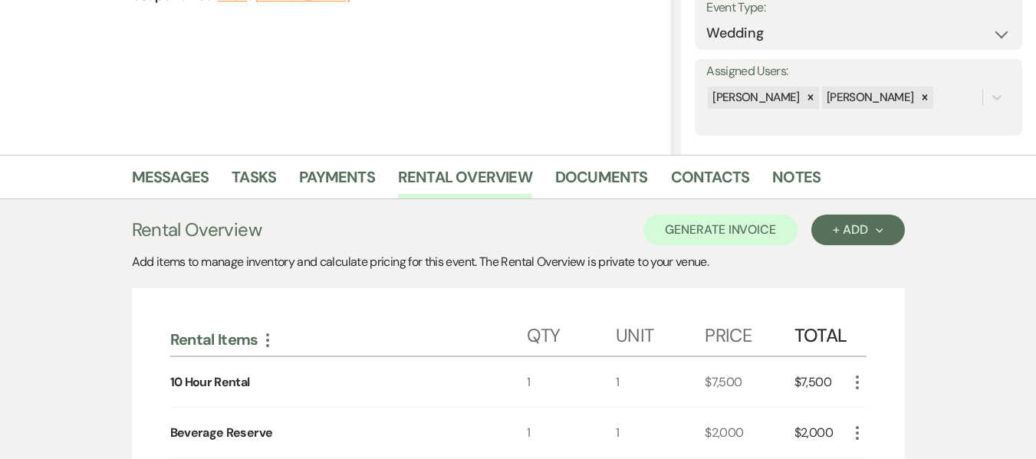
click at [854, 433] on icon "More" at bounding box center [857, 433] width 18 height 18
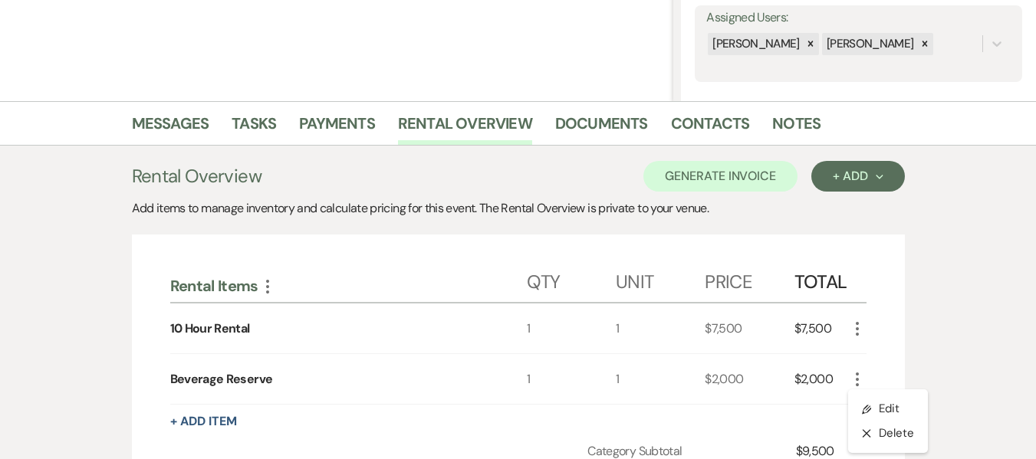
scroll to position [383, 0]
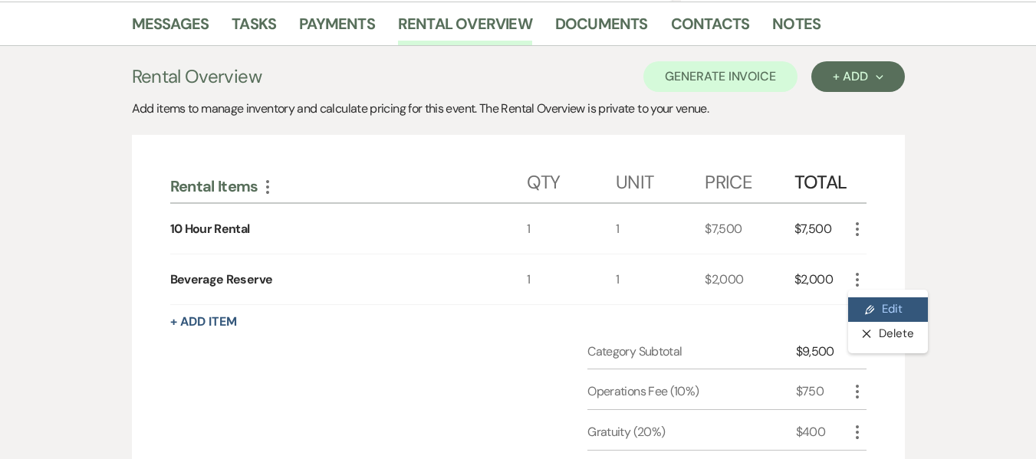
click at [882, 314] on button "Pencil Edit" at bounding box center [888, 309] width 80 height 25
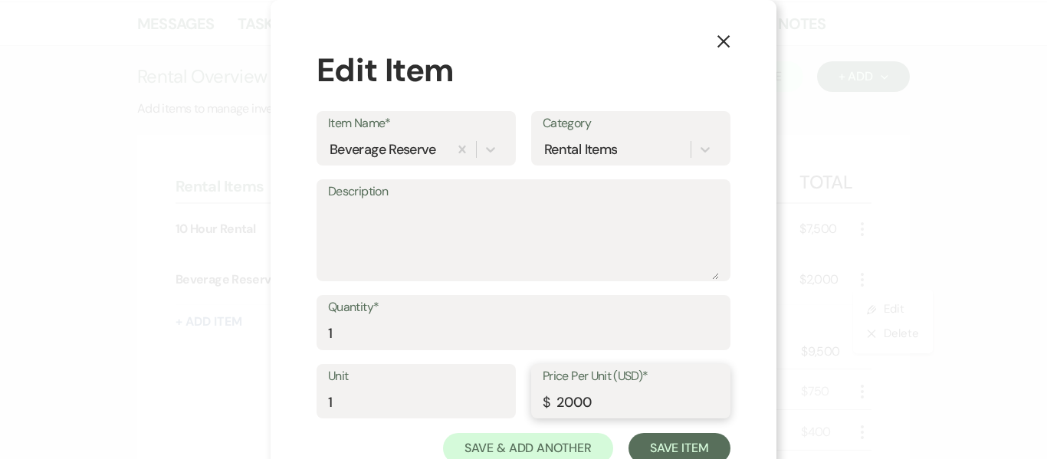
click at [563, 398] on input "2000" at bounding box center [631, 402] width 176 height 30
type input "2500"
click at [676, 438] on button "Save Item" at bounding box center [680, 448] width 102 height 31
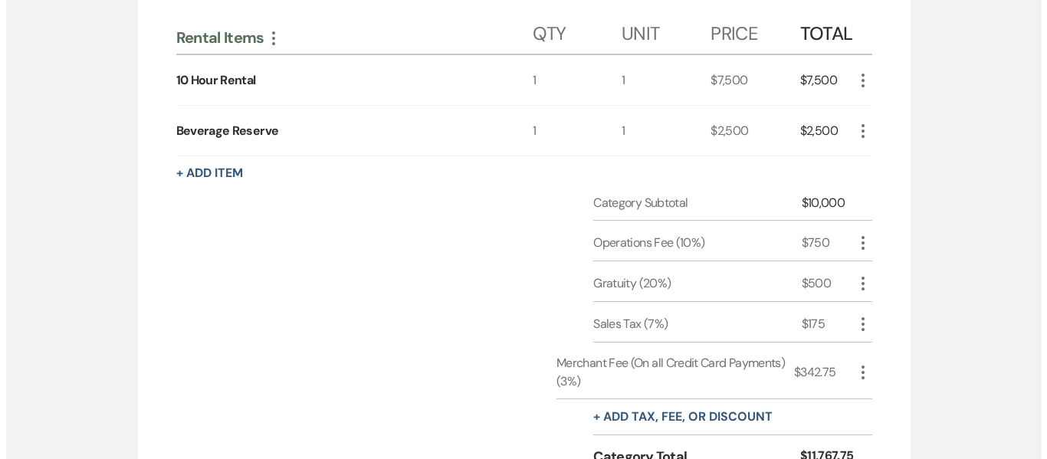
scroll to position [537, 0]
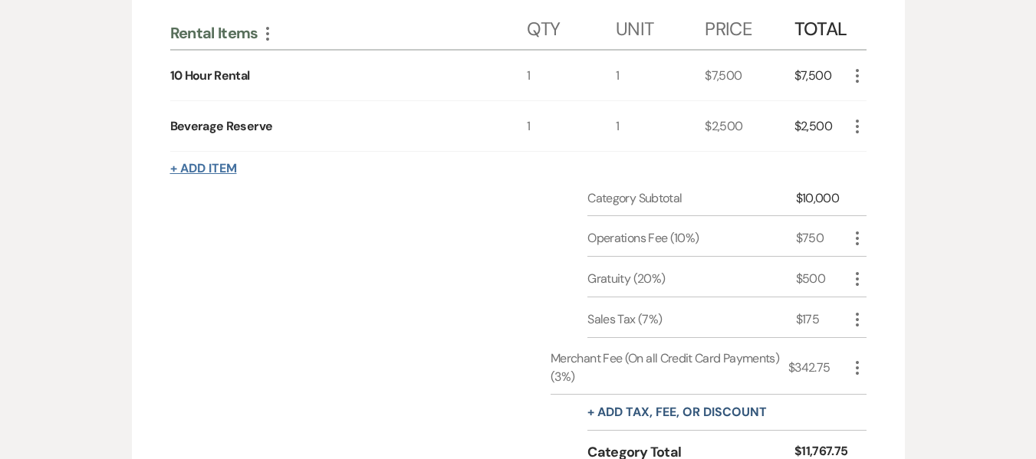
click at [204, 170] on button "+ Add Item" at bounding box center [203, 169] width 67 height 12
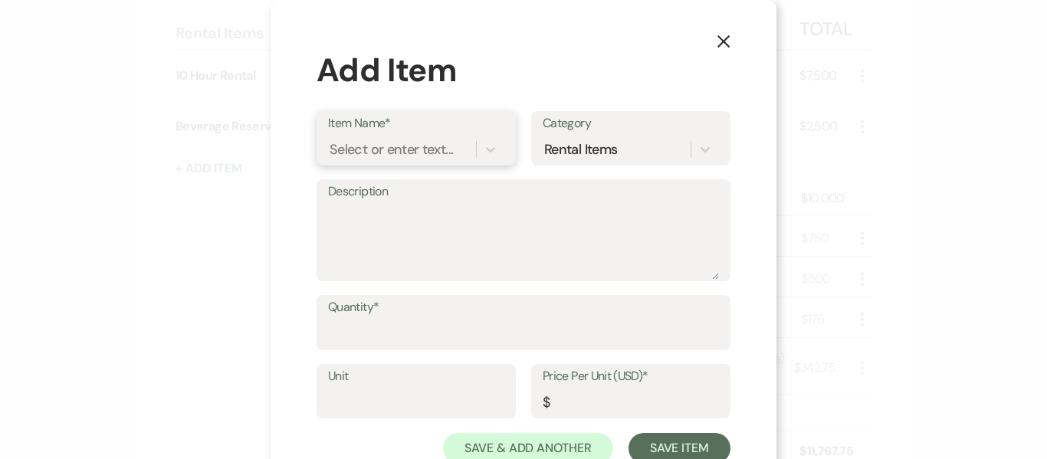
click at [336, 153] on div "Select or enter text..." at bounding box center [391, 149] width 123 height 21
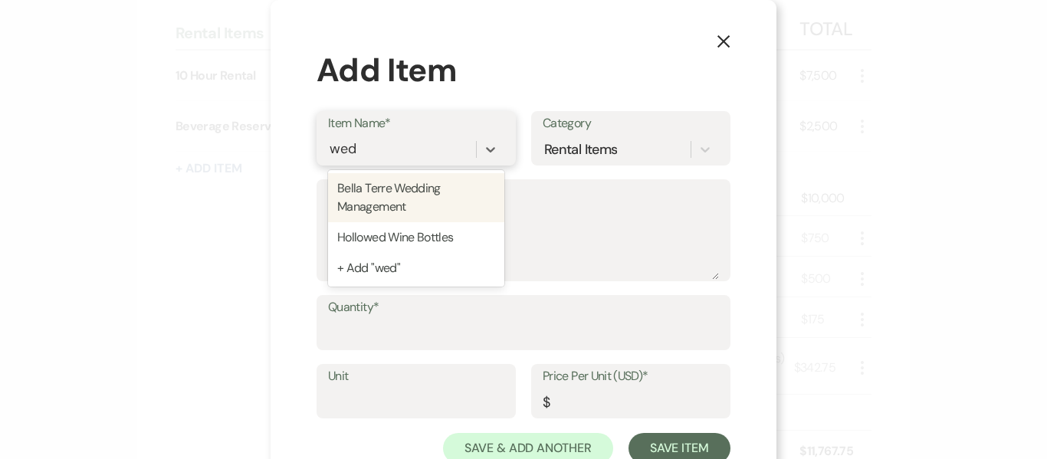
type input "wedd"
click at [361, 201] on div "Bella Terre Wedding Management" at bounding box center [416, 197] width 176 height 49
type textarea "8 hours Day of Coordination"
type input "1"
type input "1500"
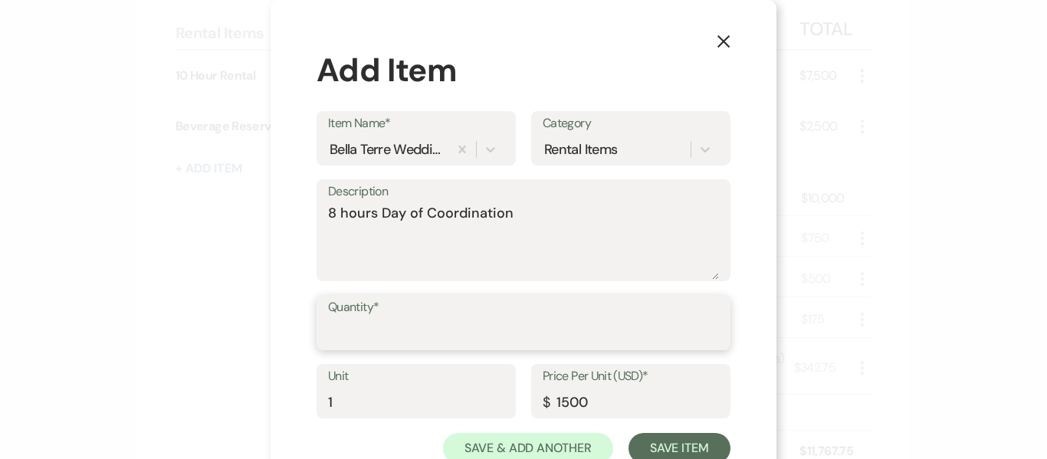
click at [328, 327] on input "Quantity*" at bounding box center [523, 334] width 391 height 30
type input "1"
click at [867, 307] on div "X Add Item Item Name* Bella Terre Wedding Management Category Rental Items Desc…" at bounding box center [523, 229] width 1047 height 459
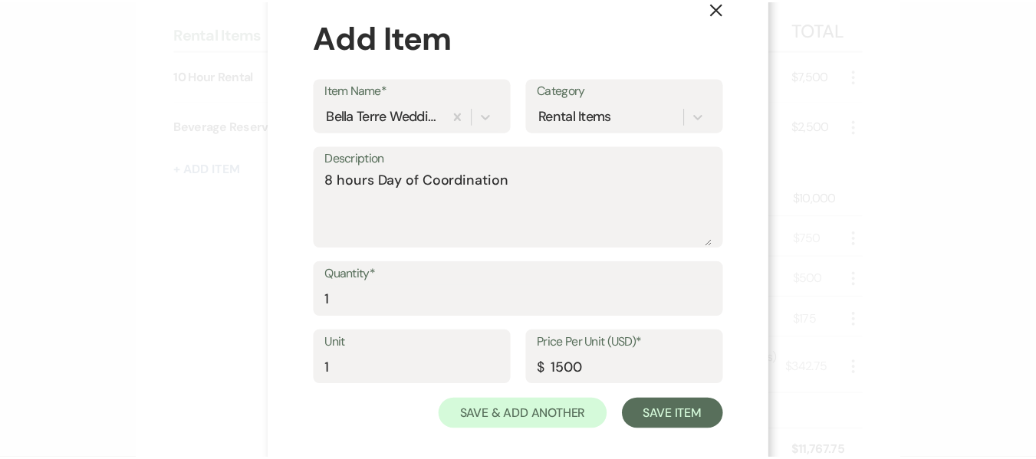
scroll to position [51, 0]
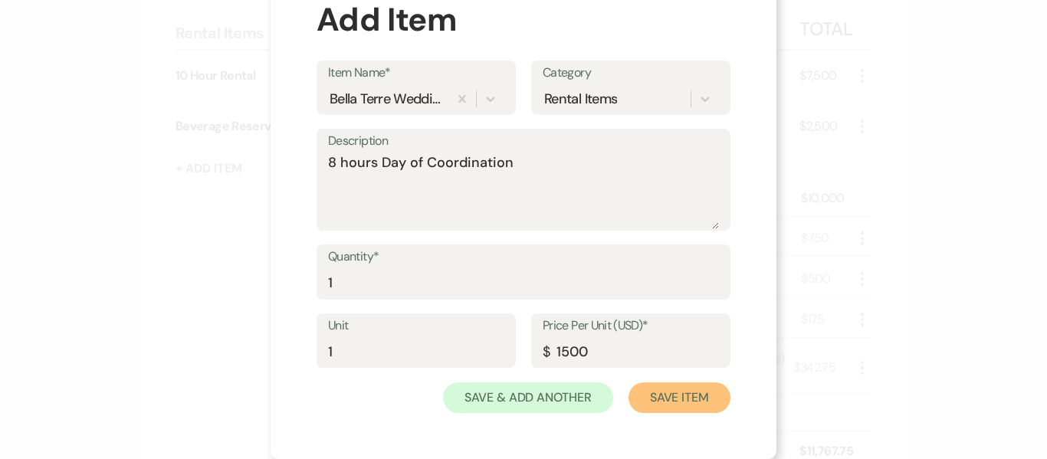
click at [657, 390] on button "Save Item" at bounding box center [680, 397] width 102 height 31
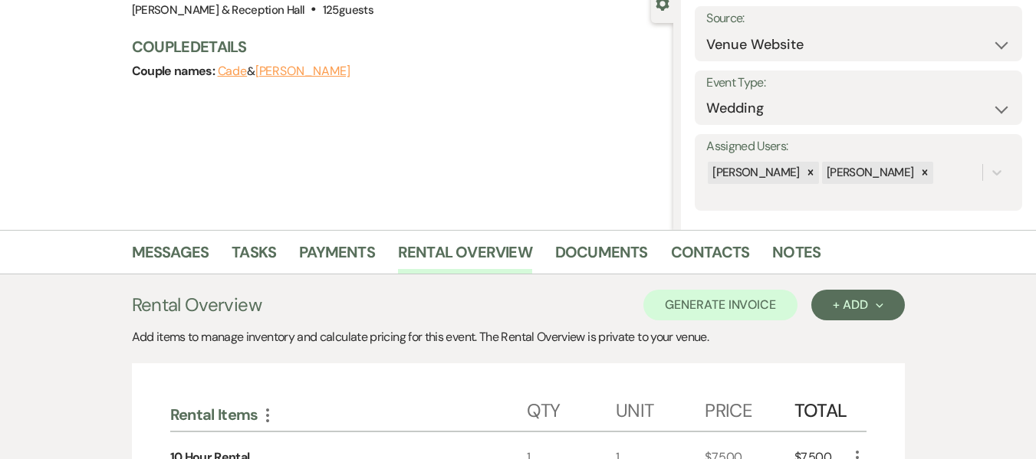
scroll to position [153, 0]
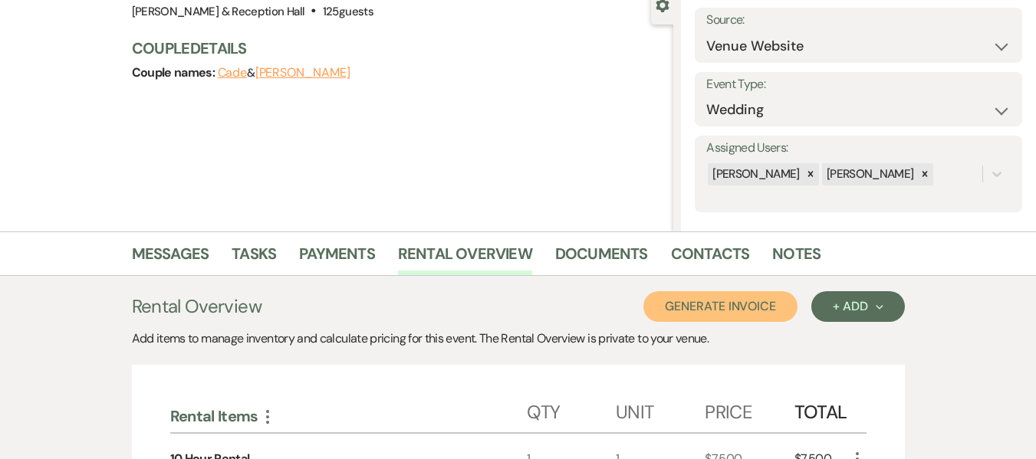
click at [702, 299] on button "Generate Invoice" at bounding box center [720, 306] width 154 height 31
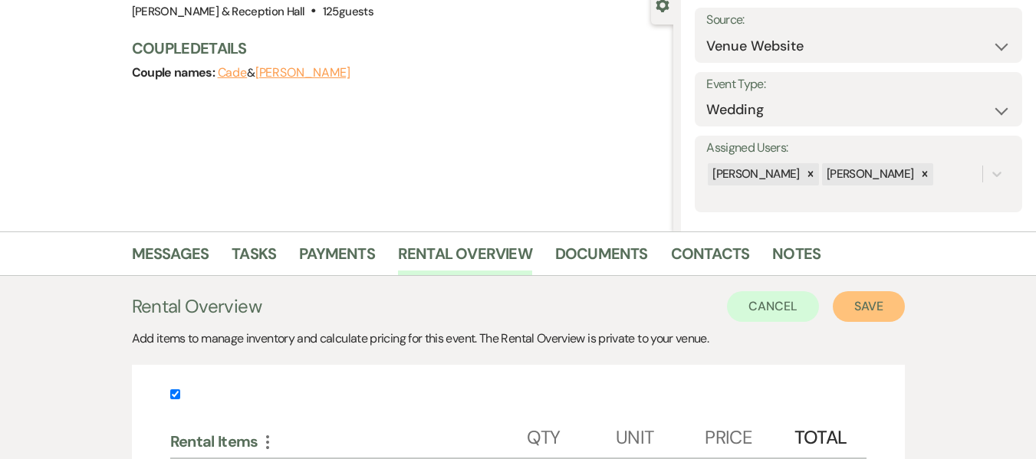
click at [868, 307] on button "Save" at bounding box center [868, 306] width 72 height 31
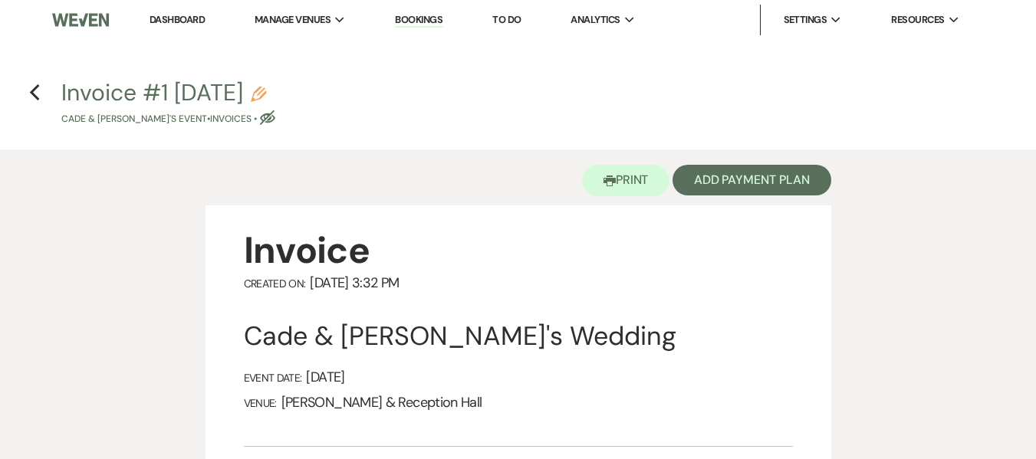
click at [266, 90] on use "button" at bounding box center [258, 94] width 15 height 15
select select "22"
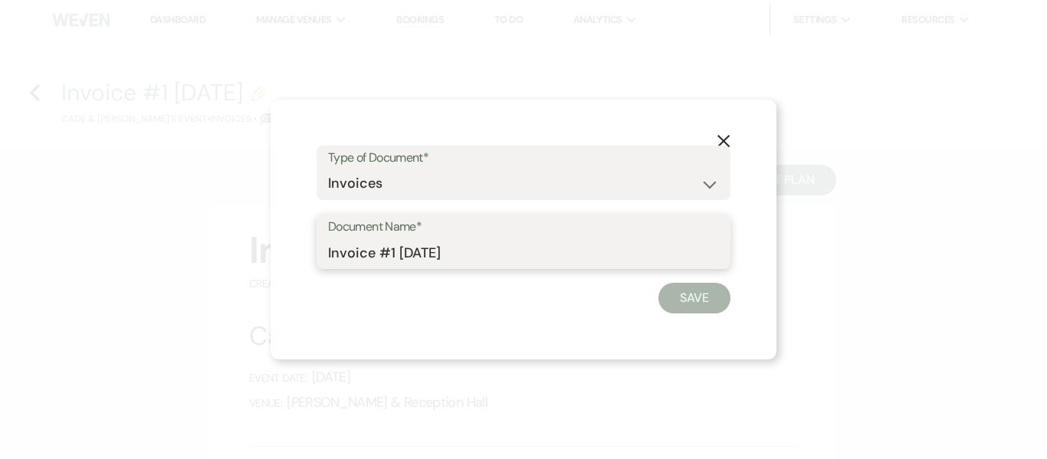
drag, startPoint x: 489, startPoint y: 258, endPoint x: 311, endPoint y: 246, distance: 178.3
click at [311, 246] on div "X Type of Document* Special Event Insurance Vendor Certificate of Insurance Con…" at bounding box center [524, 230] width 506 height 261
click at [330, 251] on input "Estimate" at bounding box center [523, 253] width 391 height 30
type input "Saturday 2026 Estimate"
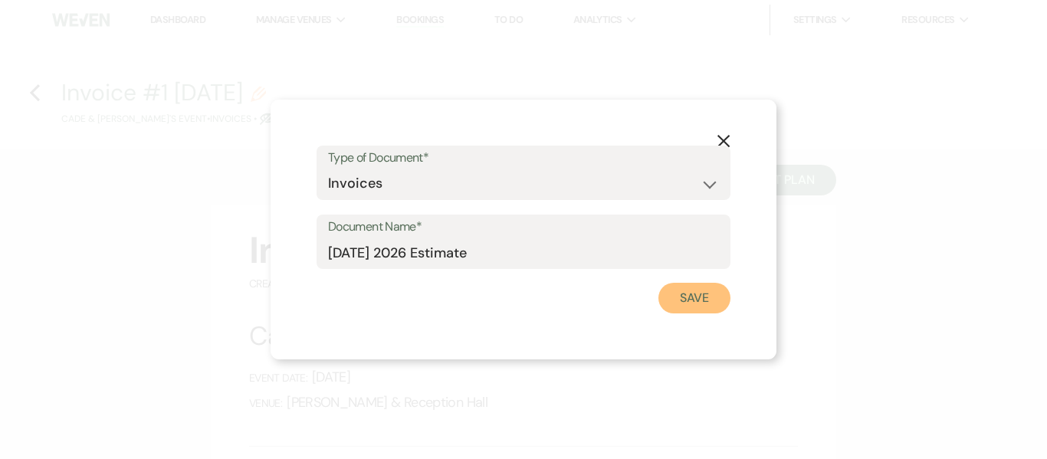
click at [694, 293] on button "Save" at bounding box center [694, 298] width 72 height 31
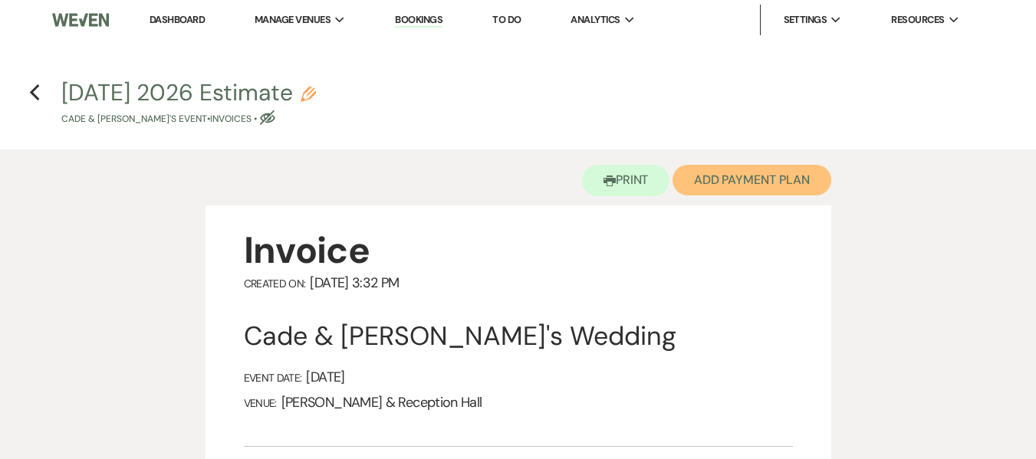
click at [753, 182] on button "Add Payment Plan" at bounding box center [751, 180] width 159 height 31
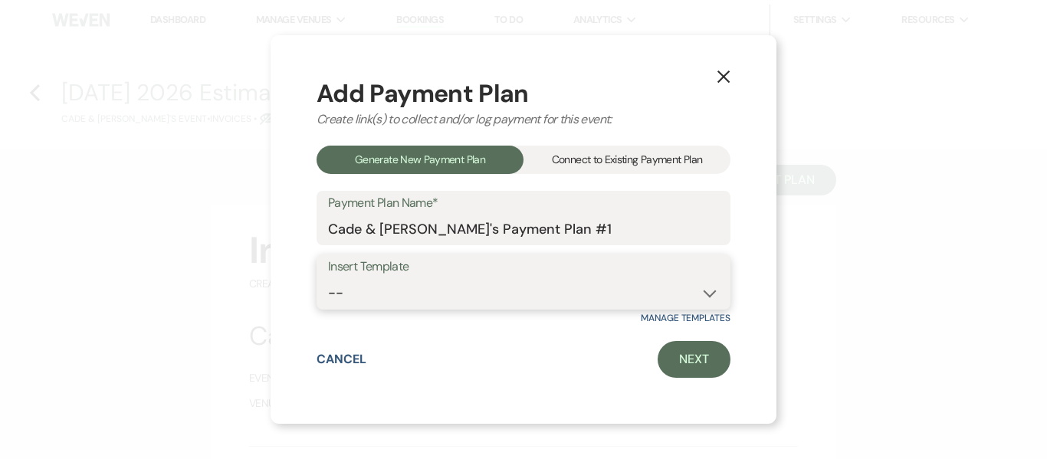
click at [599, 289] on select "-- Bella Terre Payment Plan 2024 Event Payment Plan 2024 Wedding Payment Plan 2…" at bounding box center [523, 293] width 391 height 30
click at [527, 436] on div "X Add Payment Plan Create link(s) to collect and/or log payment for this event:…" at bounding box center [523, 229] width 1047 height 459
click at [547, 297] on select "-- Bella Terre Payment Plan 2024 Event Payment Plan 2024 Wedding Payment Plan 2…" at bounding box center [523, 293] width 391 height 30
select select "279"
click at [328, 278] on select "-- Bella Terre Payment Plan 2024 Event Payment Plan 2024 Wedding Payment Plan 2…" at bounding box center [523, 293] width 391 height 30
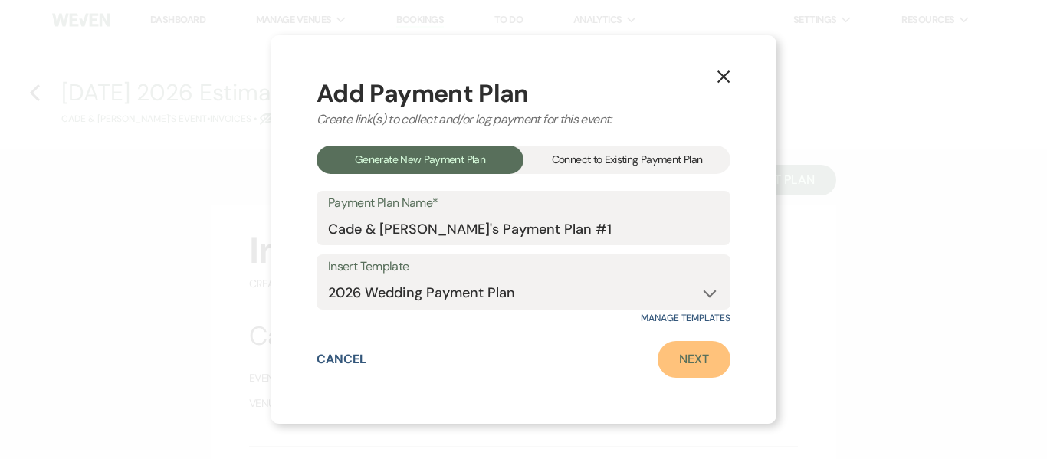
click at [675, 359] on link "Next" at bounding box center [694, 359] width 73 height 37
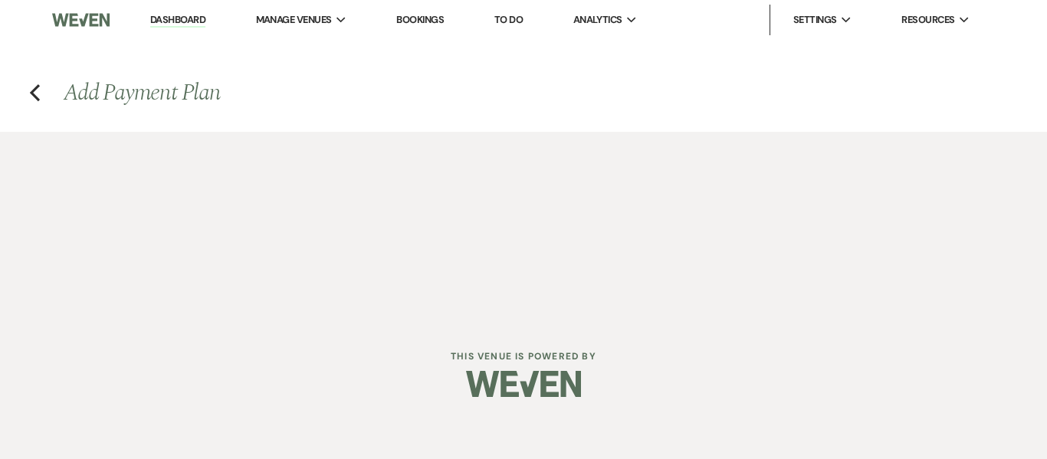
select select "29017"
select select "2"
select select "flat"
select select "true"
select select "2"
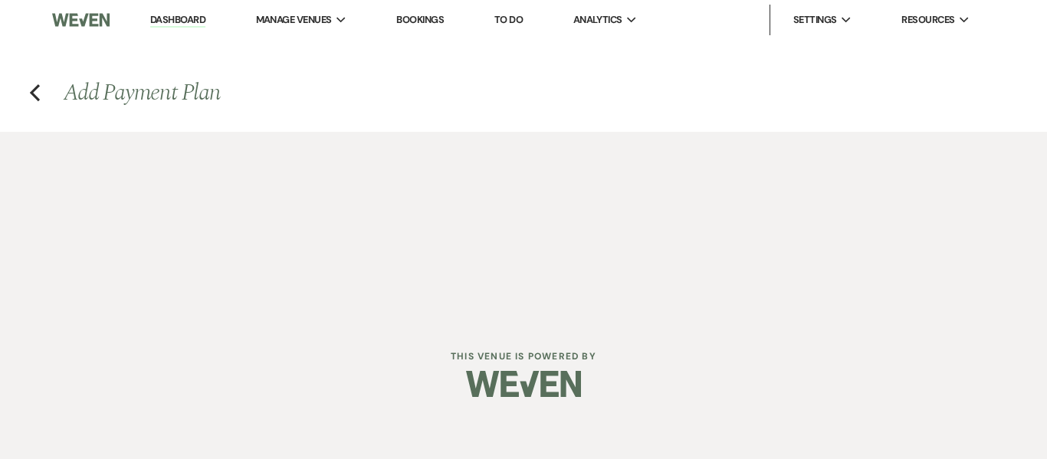
select select "flat"
select select "true"
select select "client"
select select "days"
select select "client"
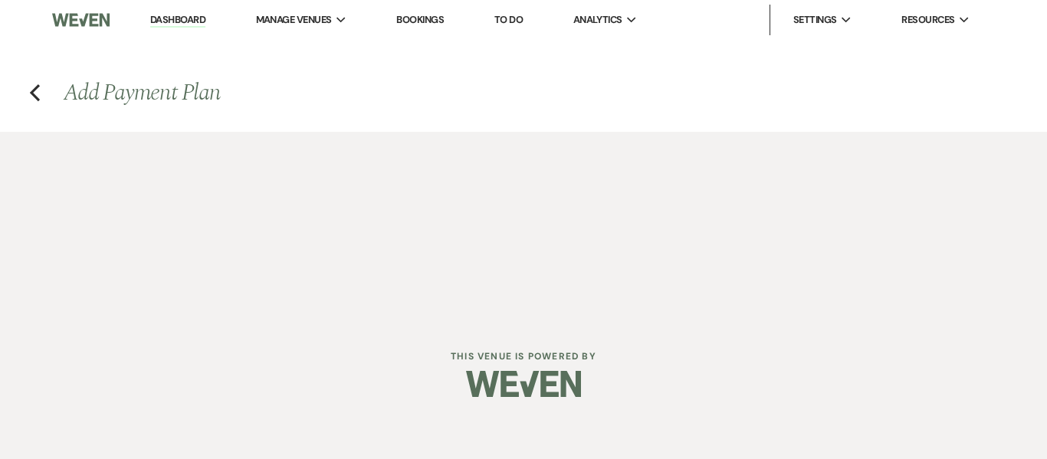
select select "weeks"
select select "2"
select select "percentage"
select select "true"
select select "client"
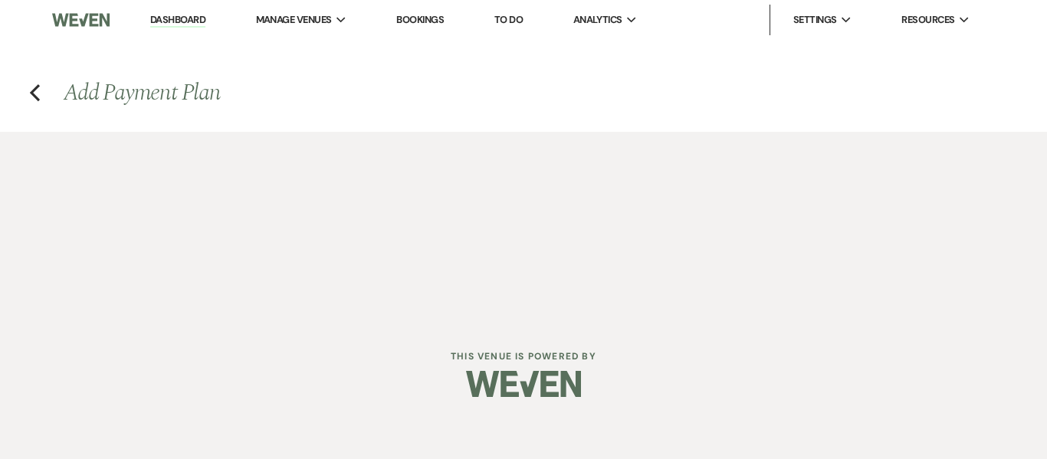
select select "weeks"
select select "client"
select select "days"
select select "2"
select select "percentage"
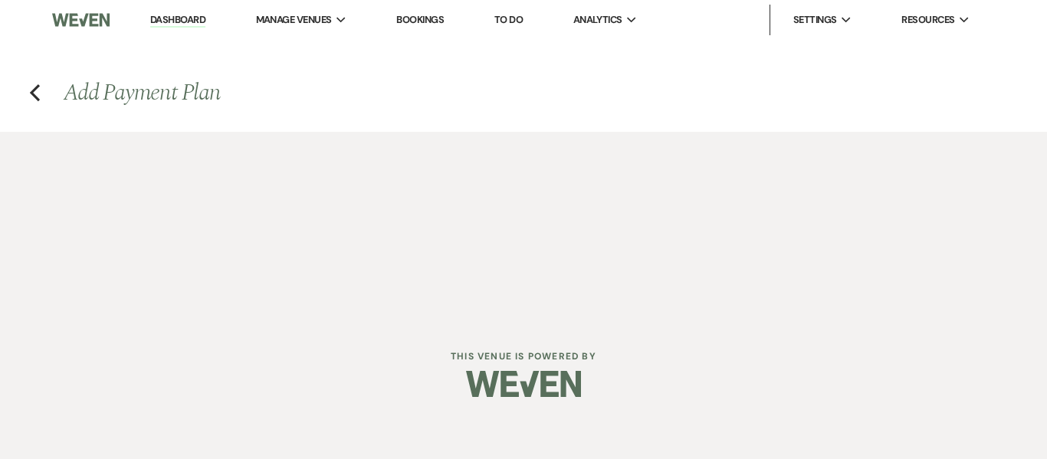
select select "true"
select select "client"
select select "weeks"
select select "client"
select select "days"
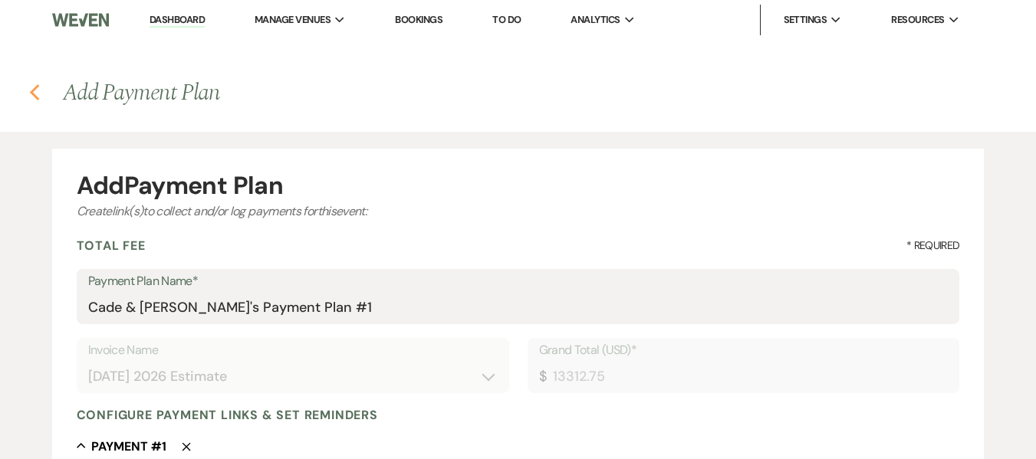
click at [34, 90] on use "button" at bounding box center [34, 92] width 10 height 17
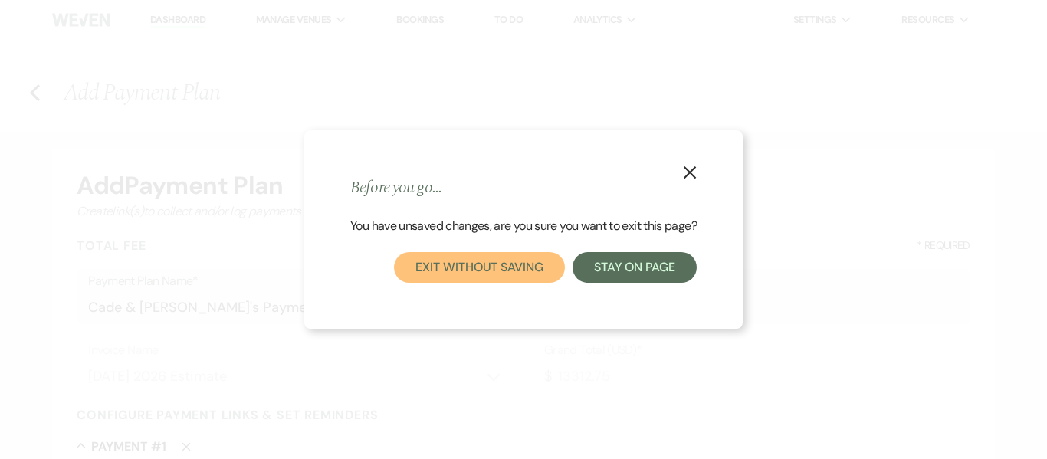
click at [452, 268] on button "Exit without saving" at bounding box center [479, 267] width 170 height 31
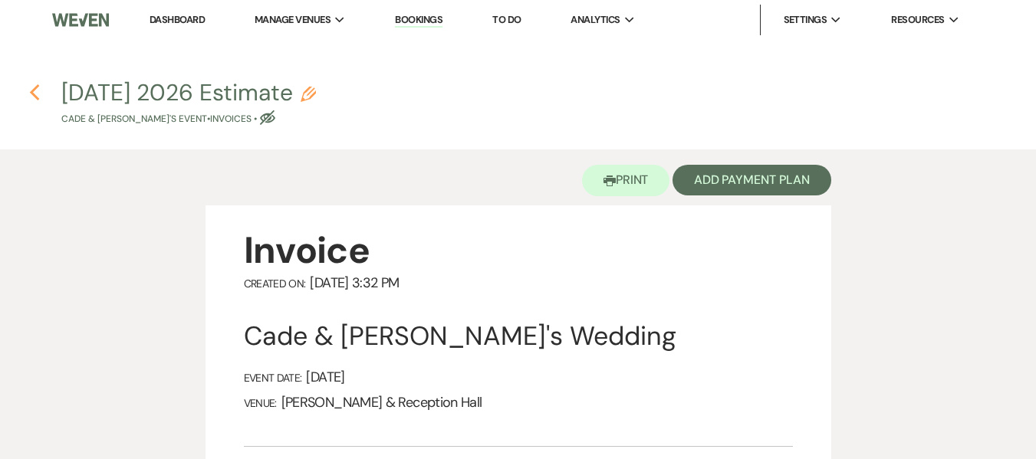
click at [35, 88] on use "button" at bounding box center [34, 92] width 10 height 17
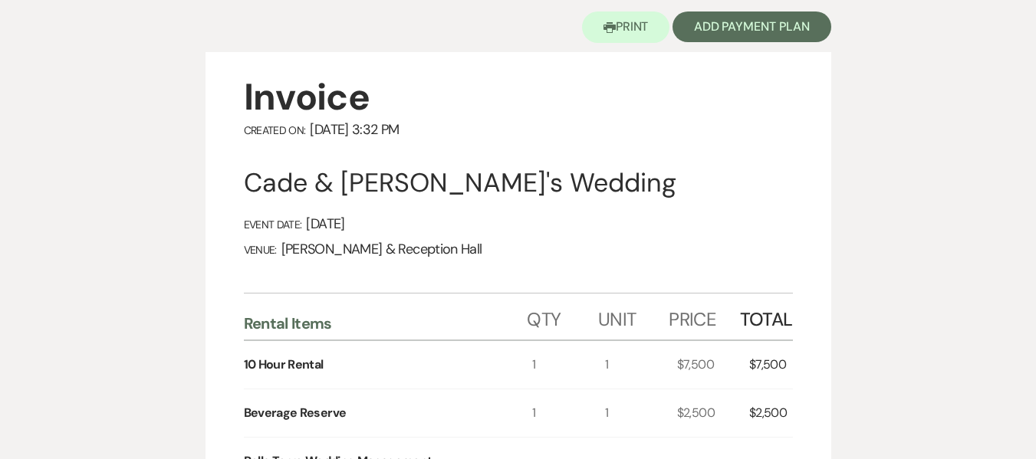
select select "4"
select select "5"
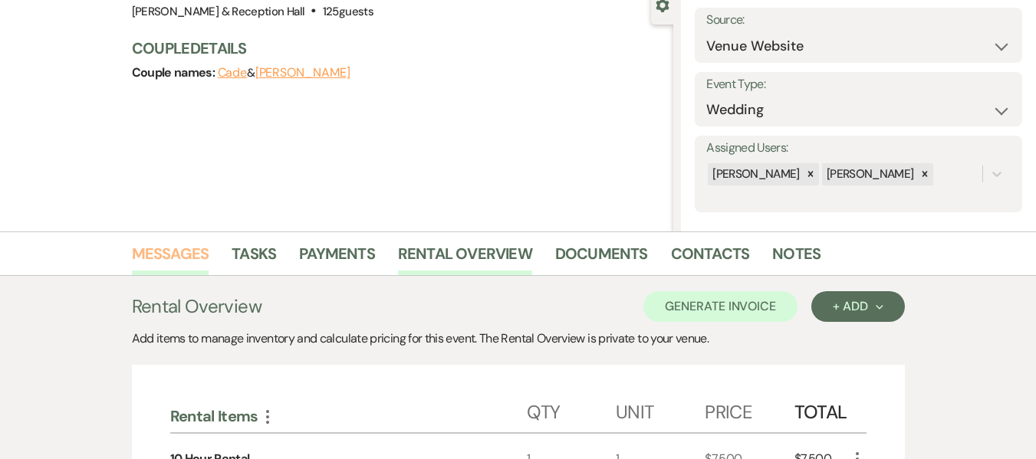
drag, startPoint x: 159, startPoint y: 261, endPoint x: 166, endPoint y: 255, distance: 8.7
click at [159, 260] on link "Messages" at bounding box center [170, 258] width 77 height 34
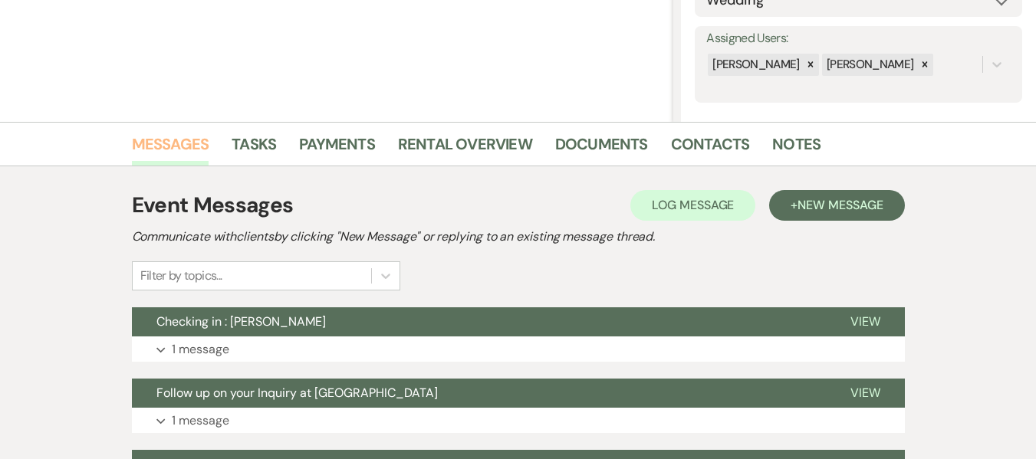
scroll to position [430, 0]
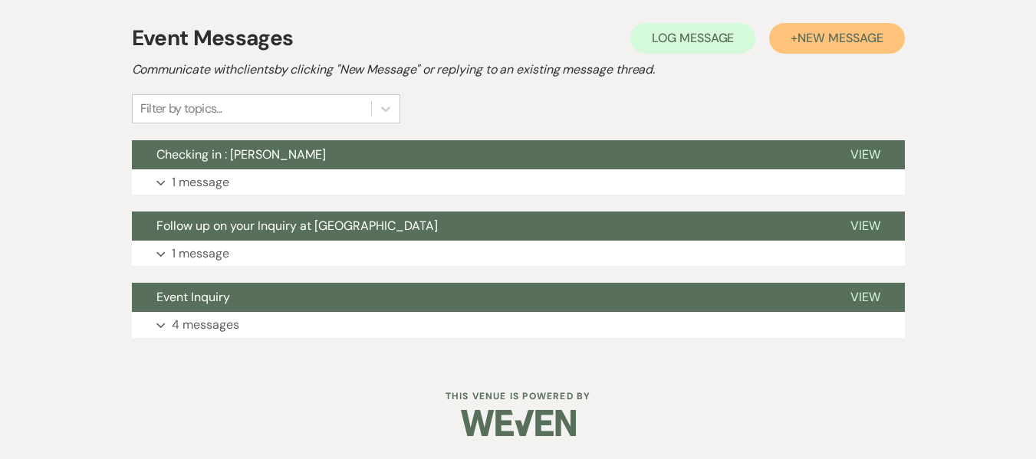
click at [844, 34] on span "New Message" at bounding box center [839, 38] width 85 height 16
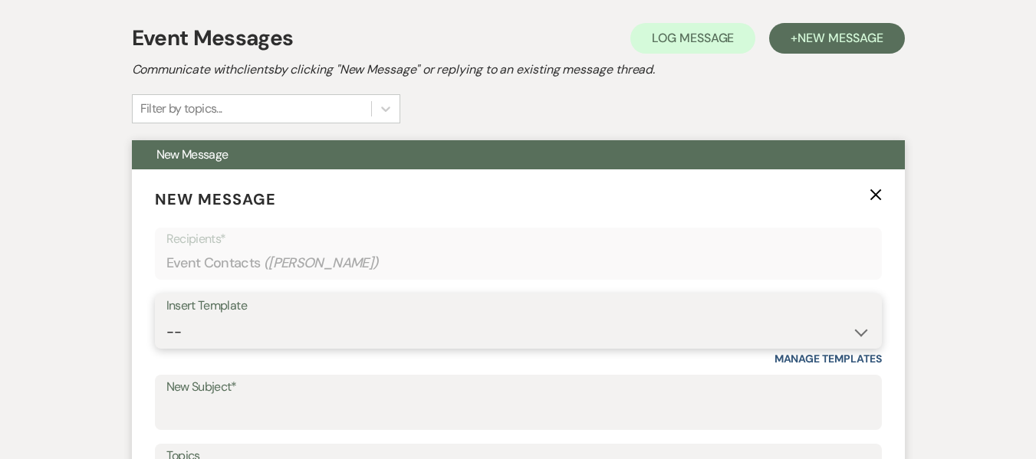
click at [253, 336] on select "-- Weven Planning Portal Introduction (Booked Events) Initial Inquiry Response …" at bounding box center [518, 332] width 704 height 30
select select "4529"
click at [166, 317] on select "-- Weven Planning Portal Introduction (Booked Events) Initial Inquiry Response …" at bounding box center [518, 332] width 704 height 30
type input "Thank you for touring [PERSON_NAME]- Next Steps"
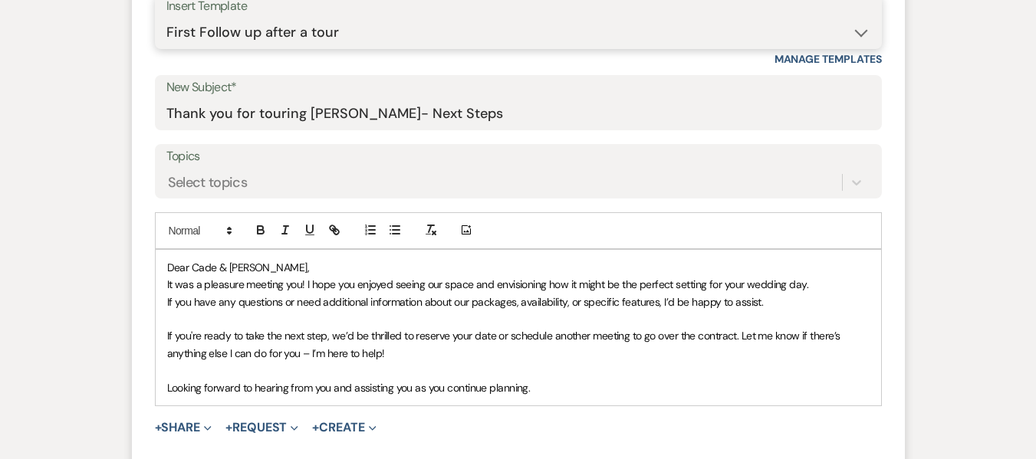
scroll to position [737, 0]
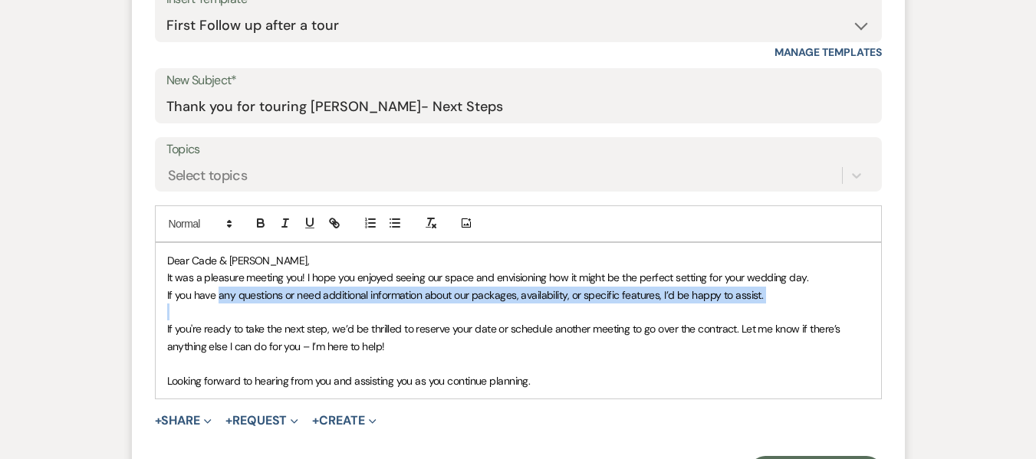
drag, startPoint x: 219, startPoint y: 295, endPoint x: 425, endPoint y: 312, distance: 206.9
click at [425, 312] on div "Dear Cade & Rachel, It was a pleasure meeting you! I hope you enjoyed seeing ou…" at bounding box center [518, 321] width 725 height 156
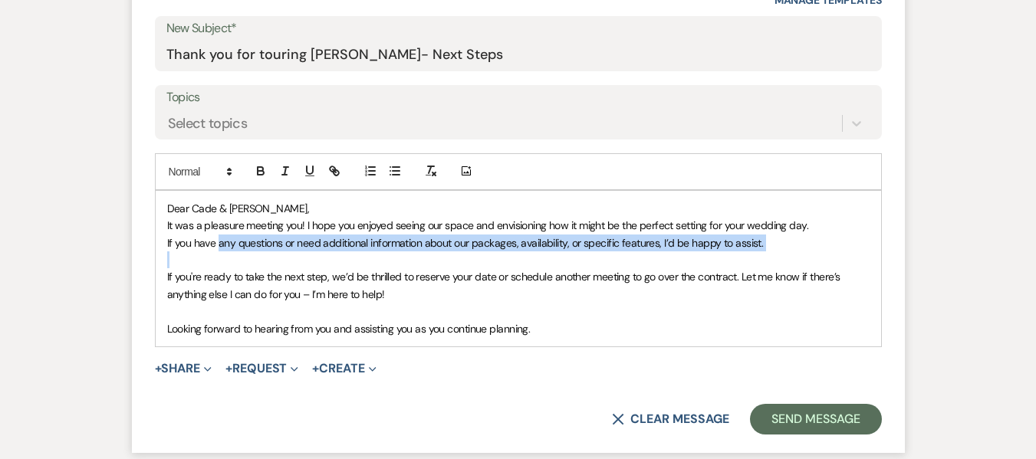
scroll to position [813, 0]
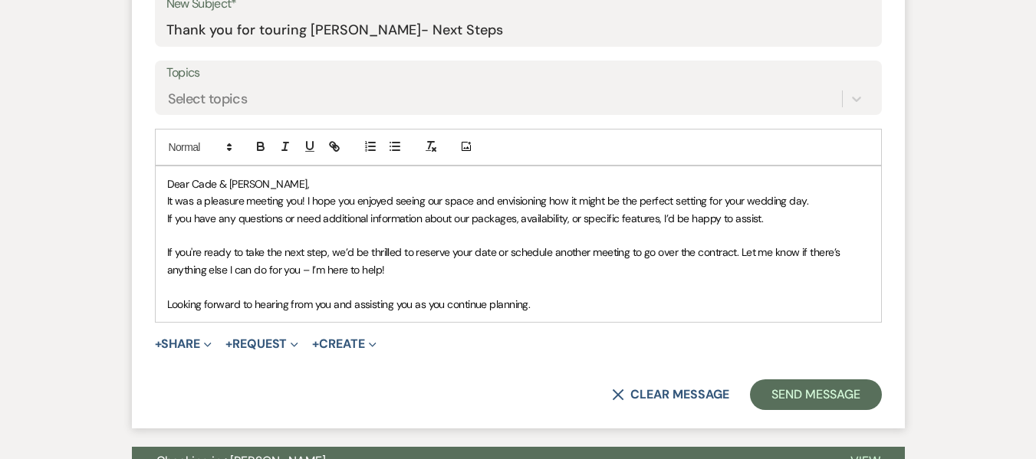
click at [195, 215] on span "If you have any questions or need additional information about our packages, av…" at bounding box center [465, 219] width 596 height 14
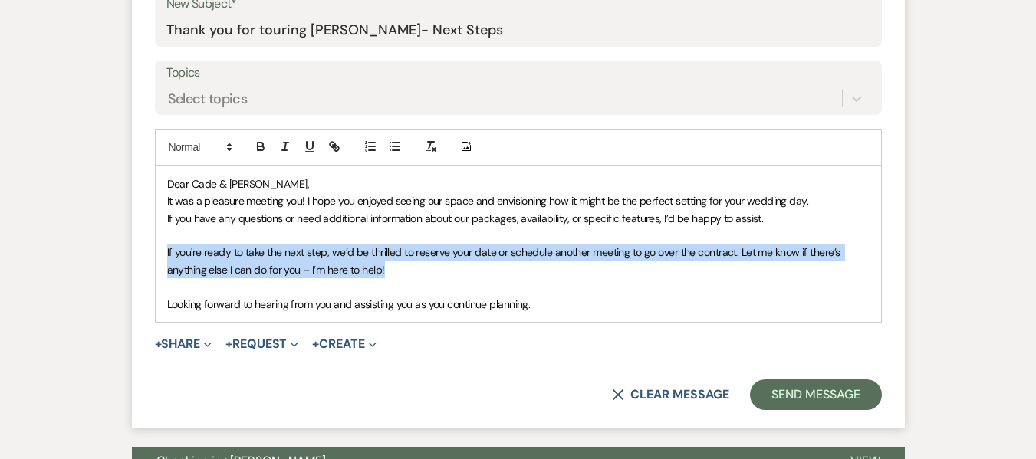
drag, startPoint x: 163, startPoint y: 250, endPoint x: 424, endPoint y: 277, distance: 262.8
click at [424, 277] on div "Dear Cade & Rachel, It was a pleasure meeting you! I hope you enjoyed seeing ou…" at bounding box center [518, 244] width 725 height 156
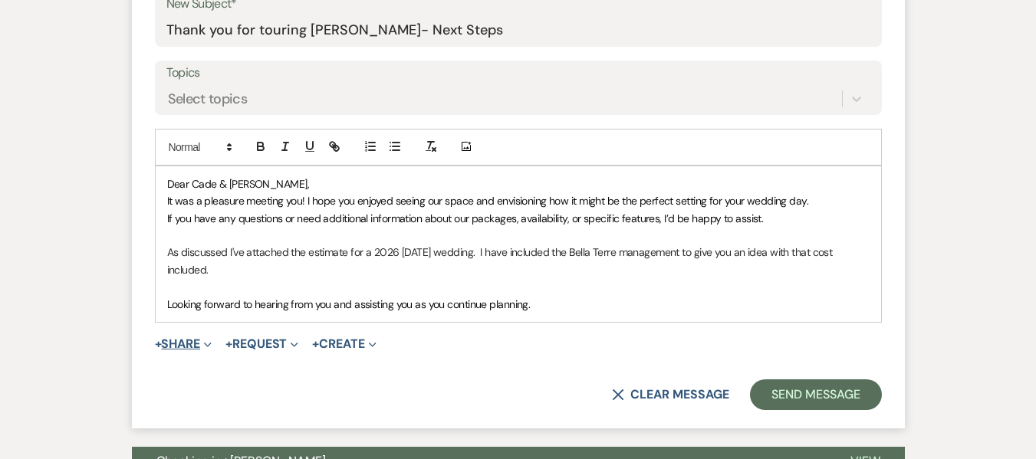
click at [204, 348] on button "+ Share Expand" at bounding box center [183, 344] width 57 height 12
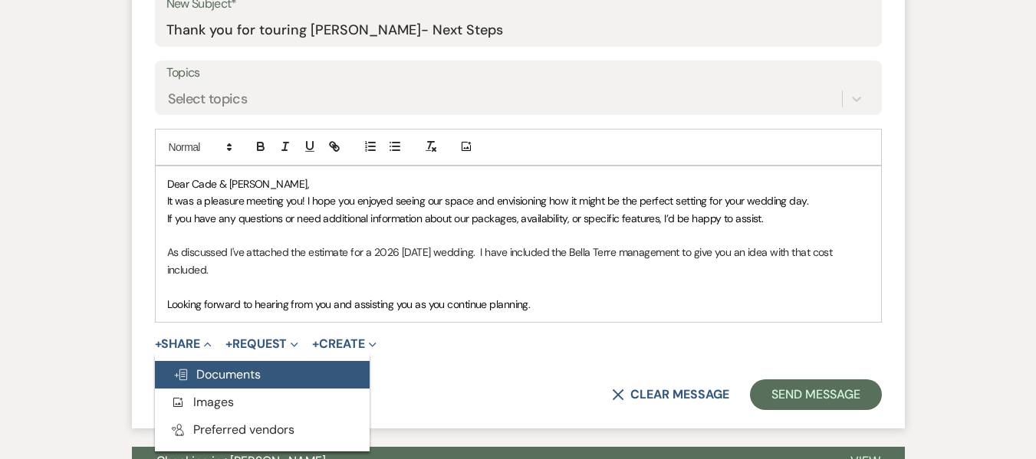
click at [209, 373] on span "Doc Upload Documents" at bounding box center [216, 374] width 87 height 16
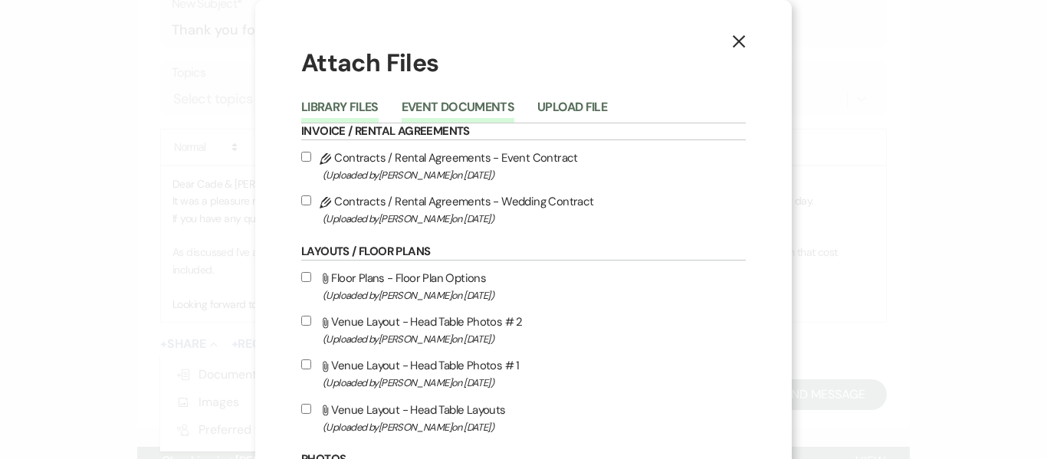
click at [453, 103] on button "Event Documents" at bounding box center [458, 111] width 113 height 21
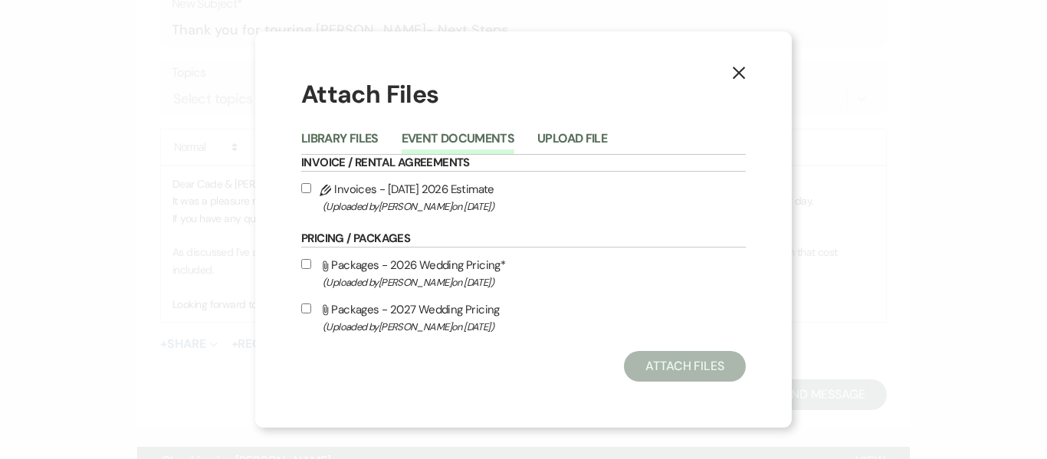
drag, startPoint x: 306, startPoint y: 189, endPoint x: 330, endPoint y: 204, distance: 27.9
click at [307, 189] on input "Pencil Invoices - Saturday 2026 Estimate (Uploaded by Katie Dreyer on Sep 23rd,…" at bounding box center [306, 188] width 10 height 10
checkbox input "true"
click at [662, 364] on button "Attach Files" at bounding box center [685, 366] width 122 height 31
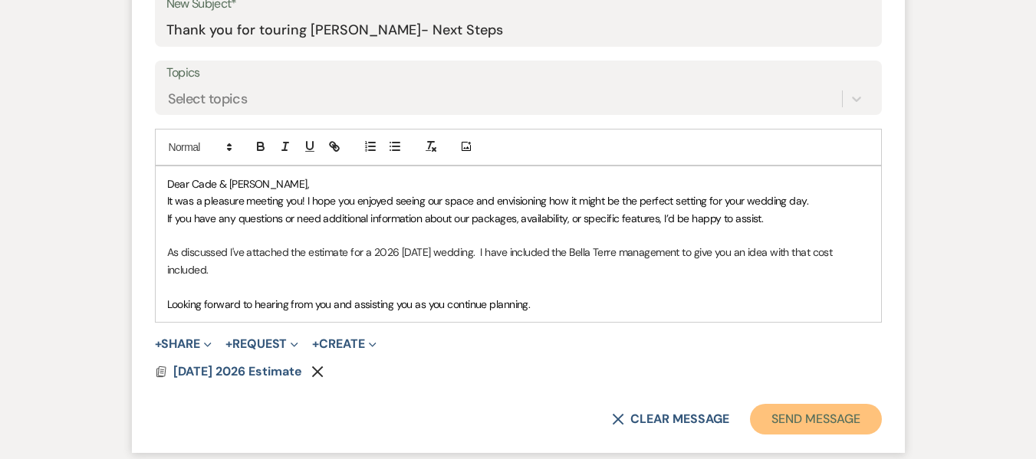
click at [813, 418] on button "Send Message" at bounding box center [815, 419] width 131 height 31
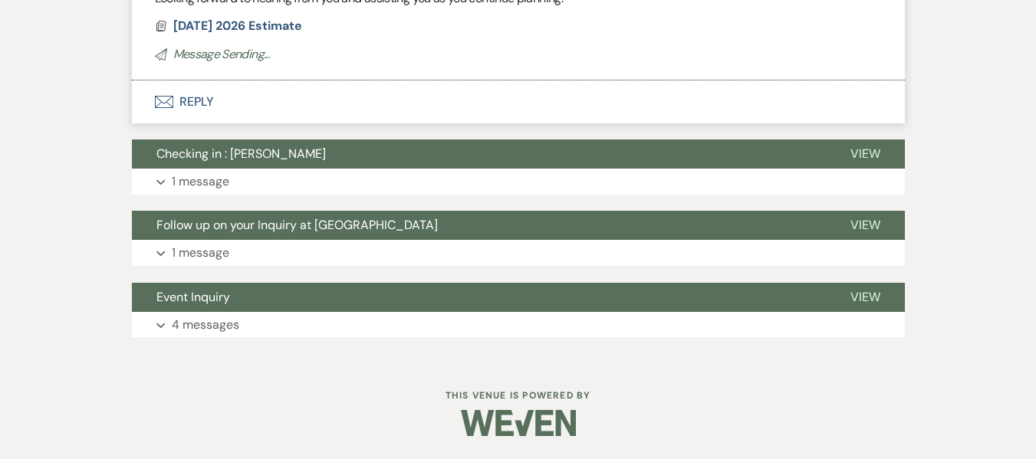
scroll to position [244, 0]
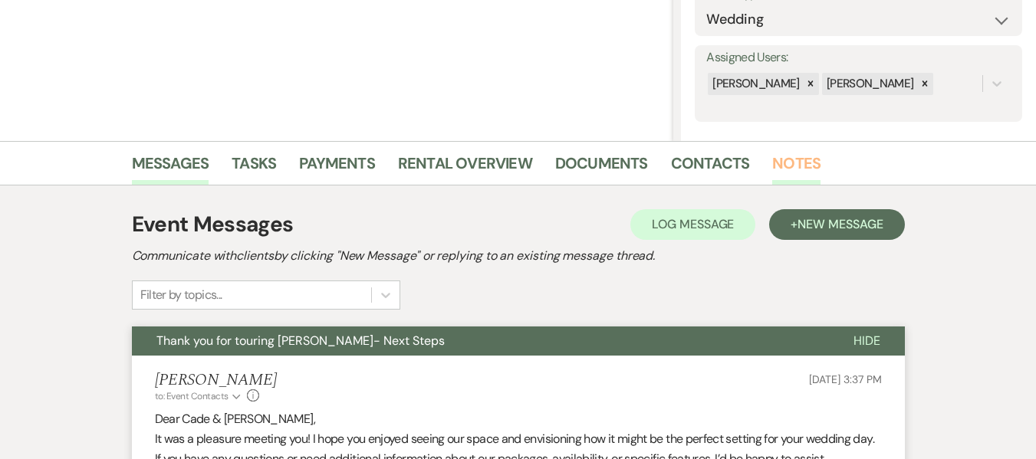
click at [781, 171] on link "Notes" at bounding box center [796, 168] width 48 height 34
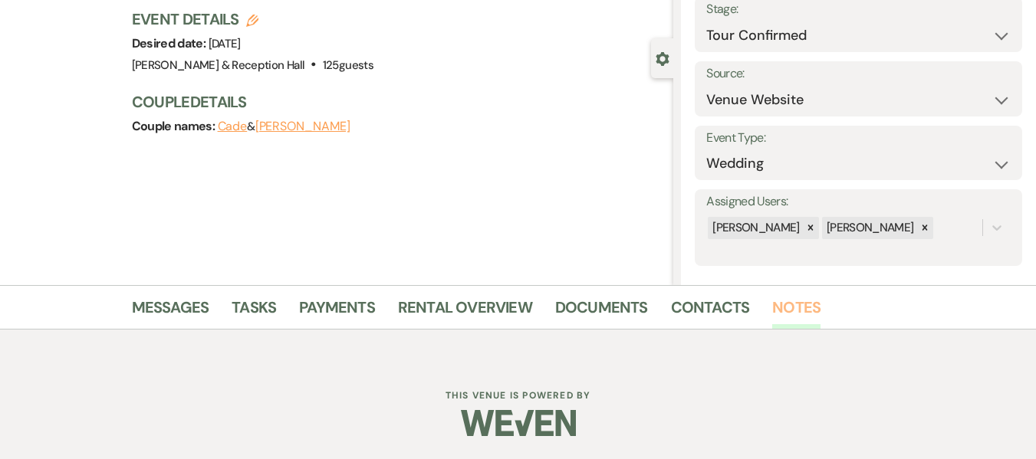
scroll to position [244, 0]
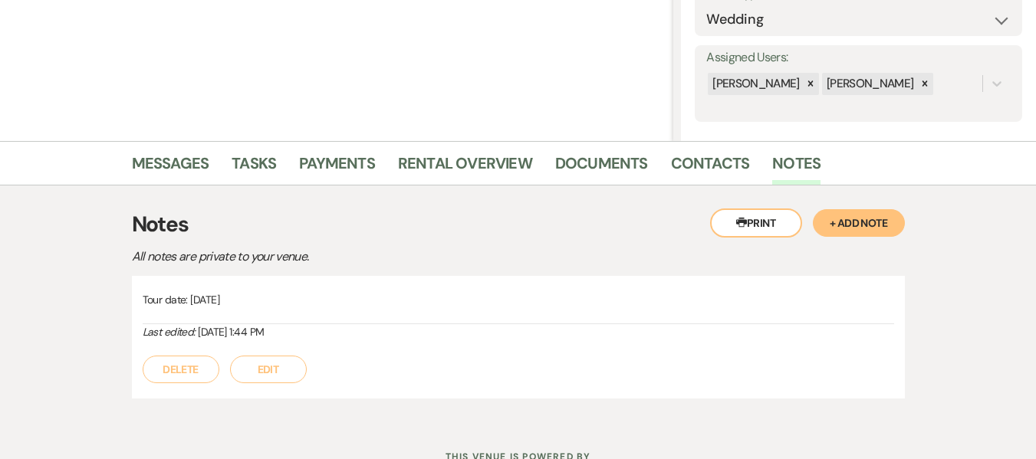
click at [268, 368] on button "Edit" at bounding box center [268, 370] width 77 height 28
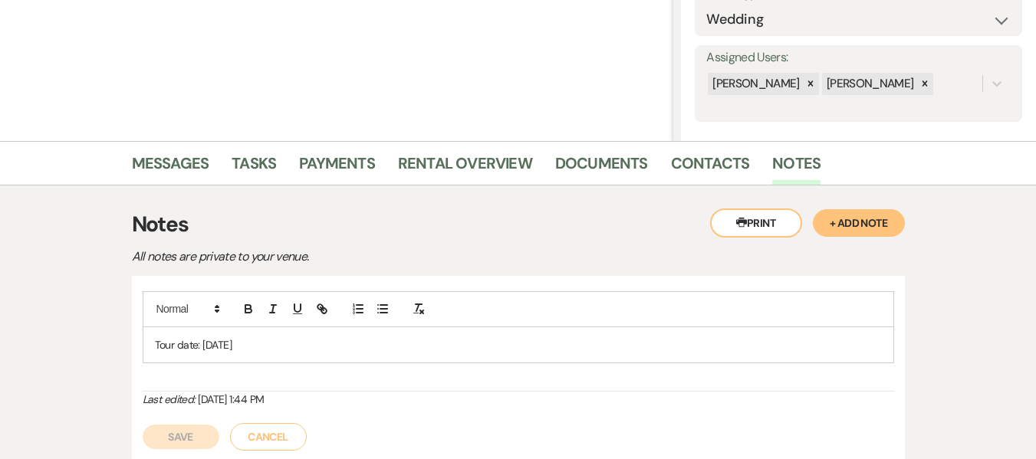
click at [327, 348] on p "Tour date: Sept 23rd, 2025" at bounding box center [518, 345] width 727 height 17
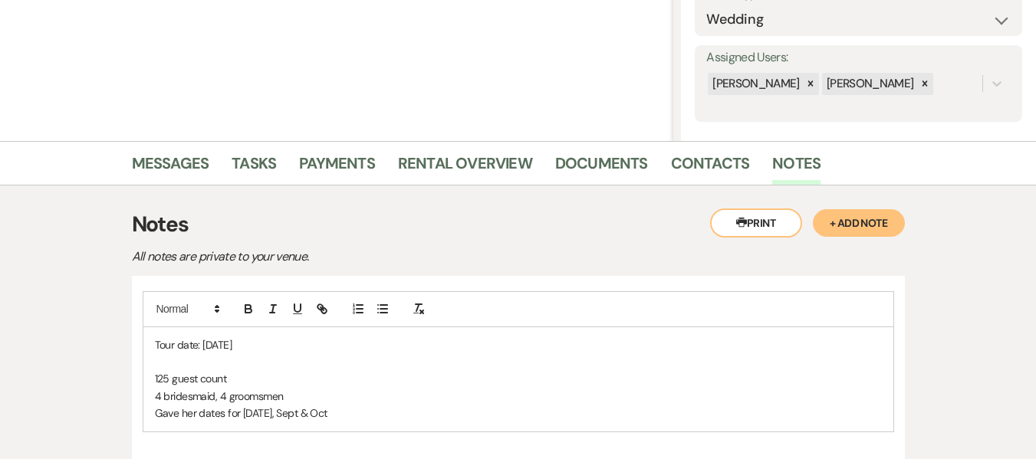
click at [271, 412] on p "Gave her dates for 2026 Aug, Sept & Oct" at bounding box center [518, 413] width 727 height 17
click at [366, 410] on p "Gave her dates for 2026 late Aug, Sept & Oct" at bounding box center [518, 413] width 727 height 17
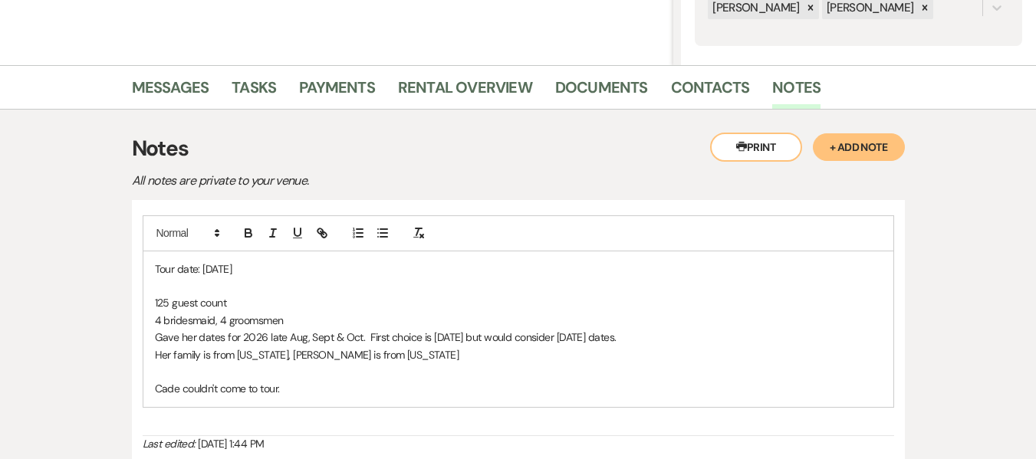
scroll to position [493, 0]
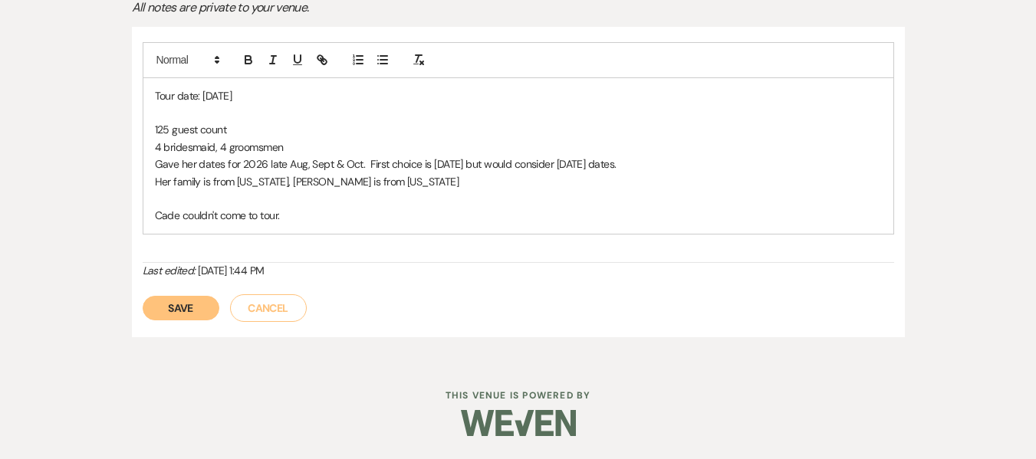
click at [163, 311] on button "Save" at bounding box center [181, 308] width 77 height 25
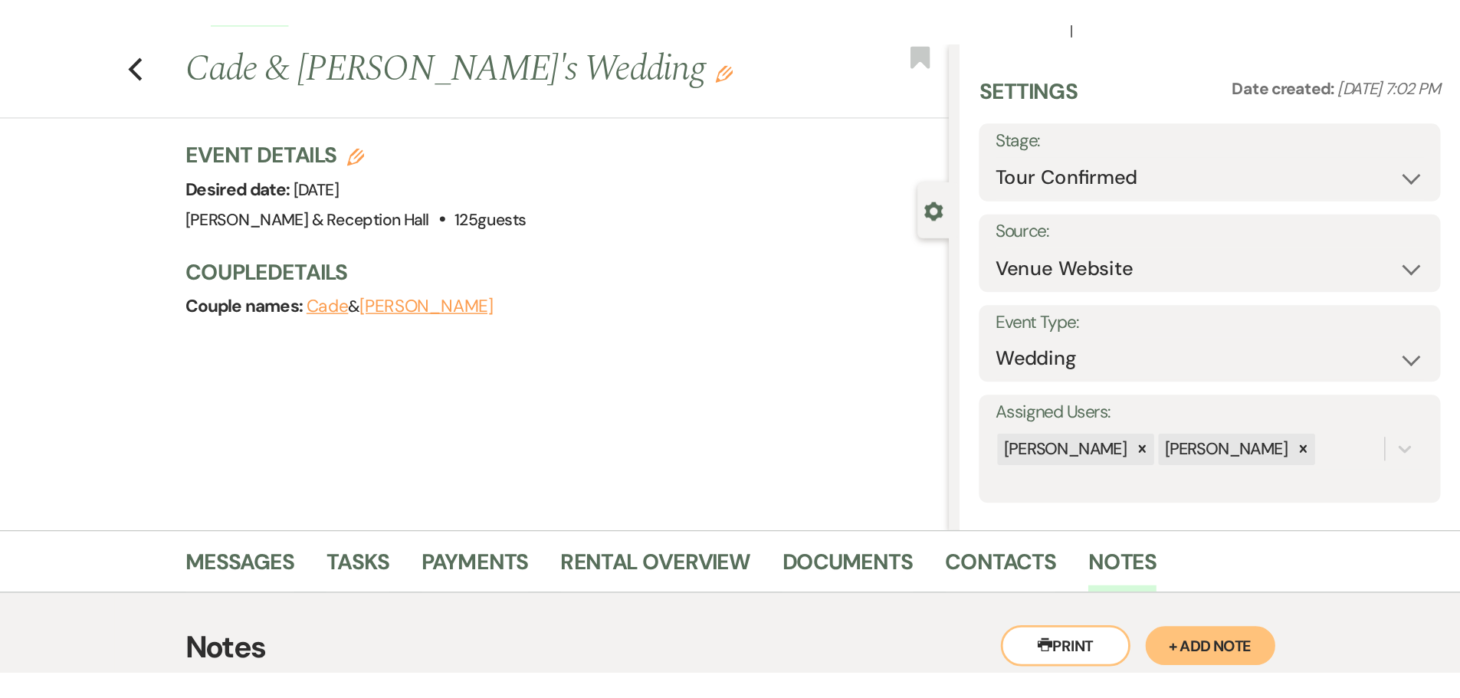
scroll to position [0, 0]
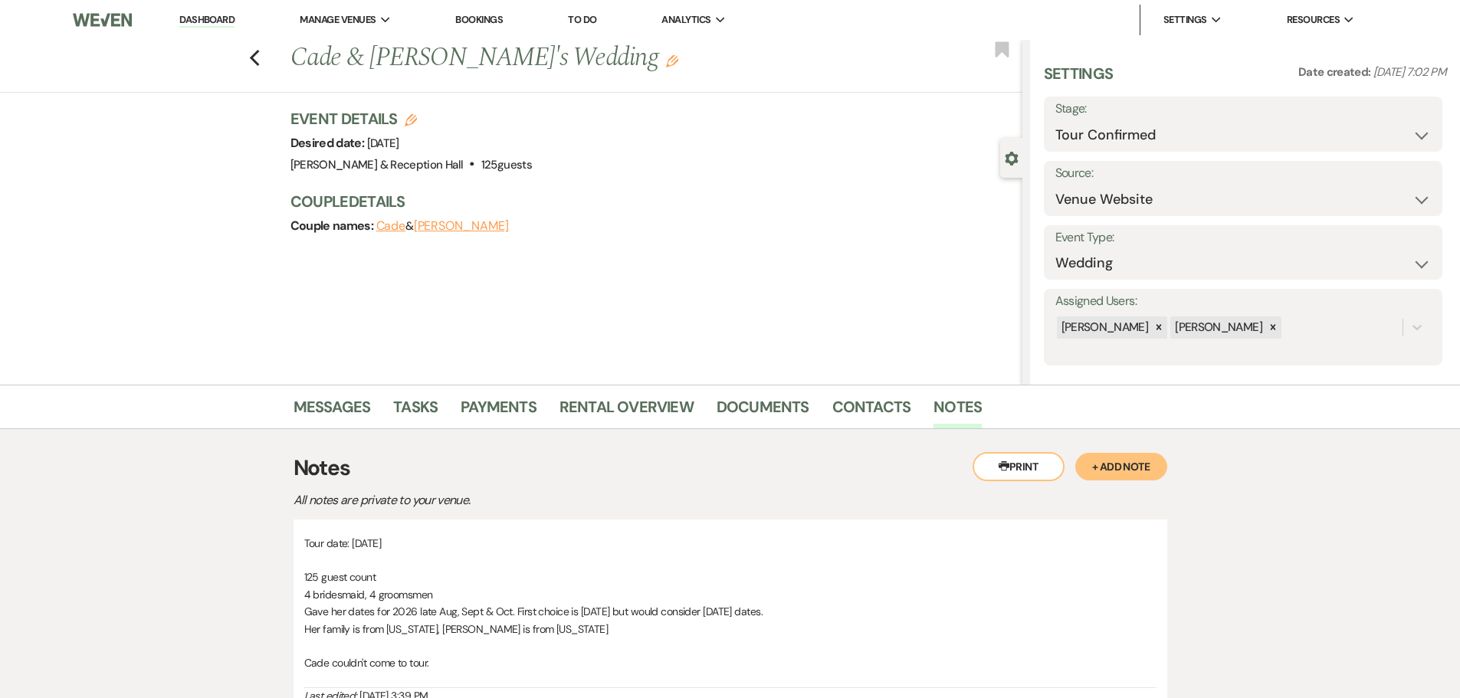
click at [681, 261] on div "Previous Cade & Rachel's Wedding Edit Bookmark Gear Settings Settings Date crea…" at bounding box center [511, 212] width 1023 height 345
click at [209, 18] on link "Dashboard" at bounding box center [206, 20] width 55 height 15
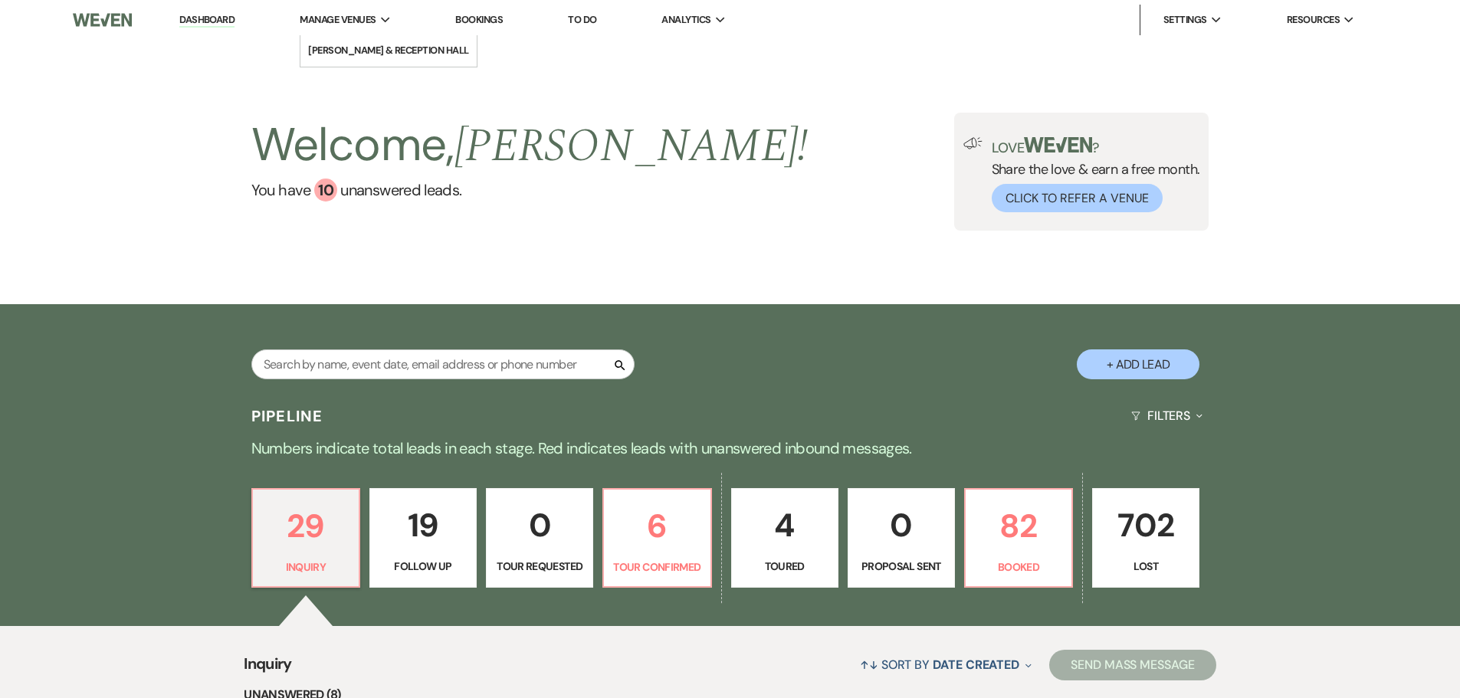
click at [367, 23] on span "Manage Venues" at bounding box center [338, 19] width 76 height 15
click at [367, 51] on li "[PERSON_NAME] & Reception Hall" at bounding box center [388, 50] width 161 height 15
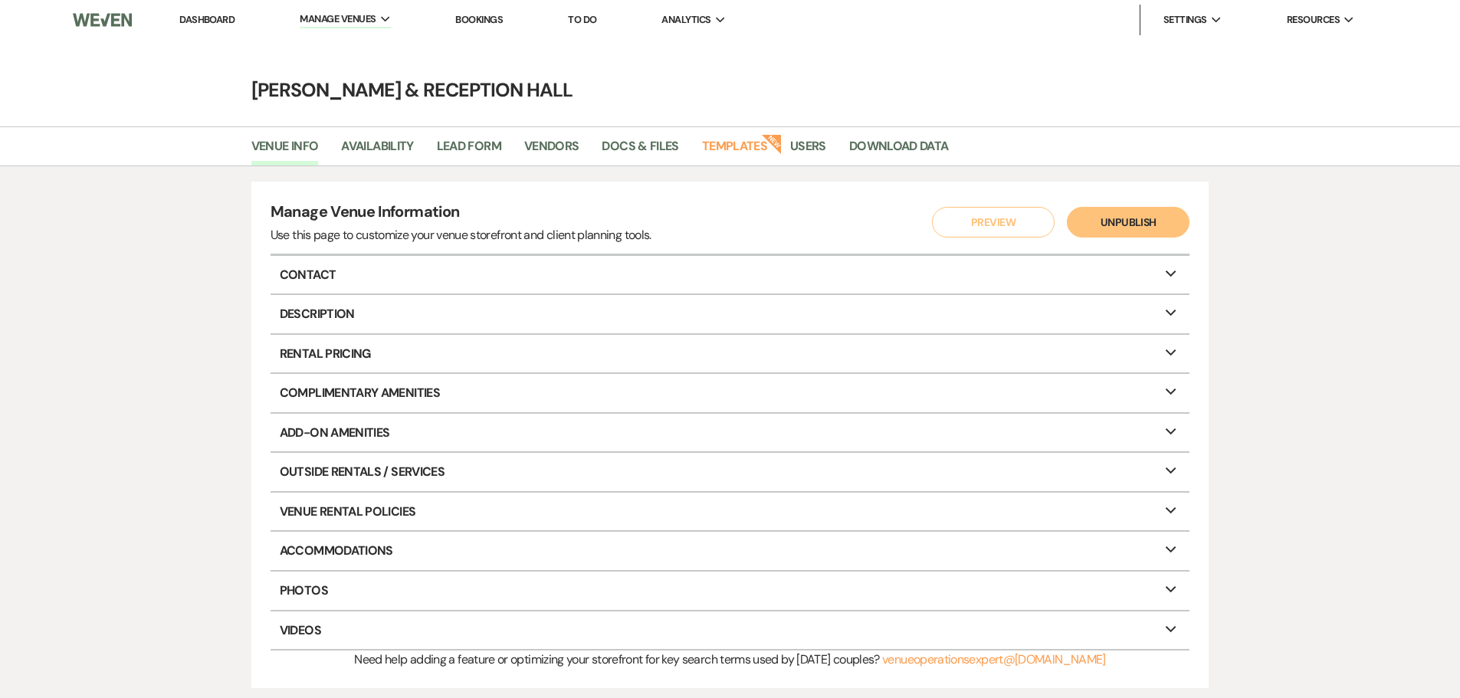
click at [639, 136] on li "Docs & Files" at bounding box center [652, 149] width 100 height 32
click at [637, 149] on link "Docs & Files" at bounding box center [640, 150] width 77 height 29
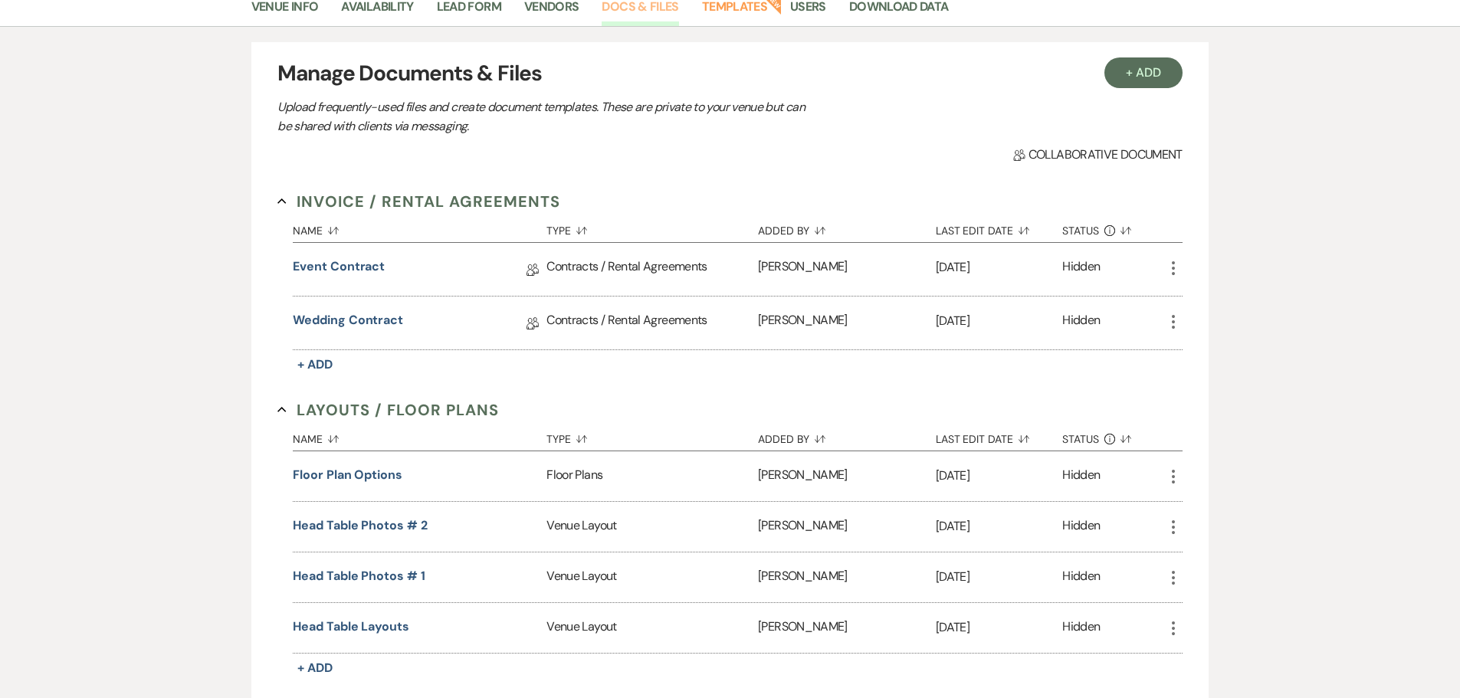
scroll to position [122, 0]
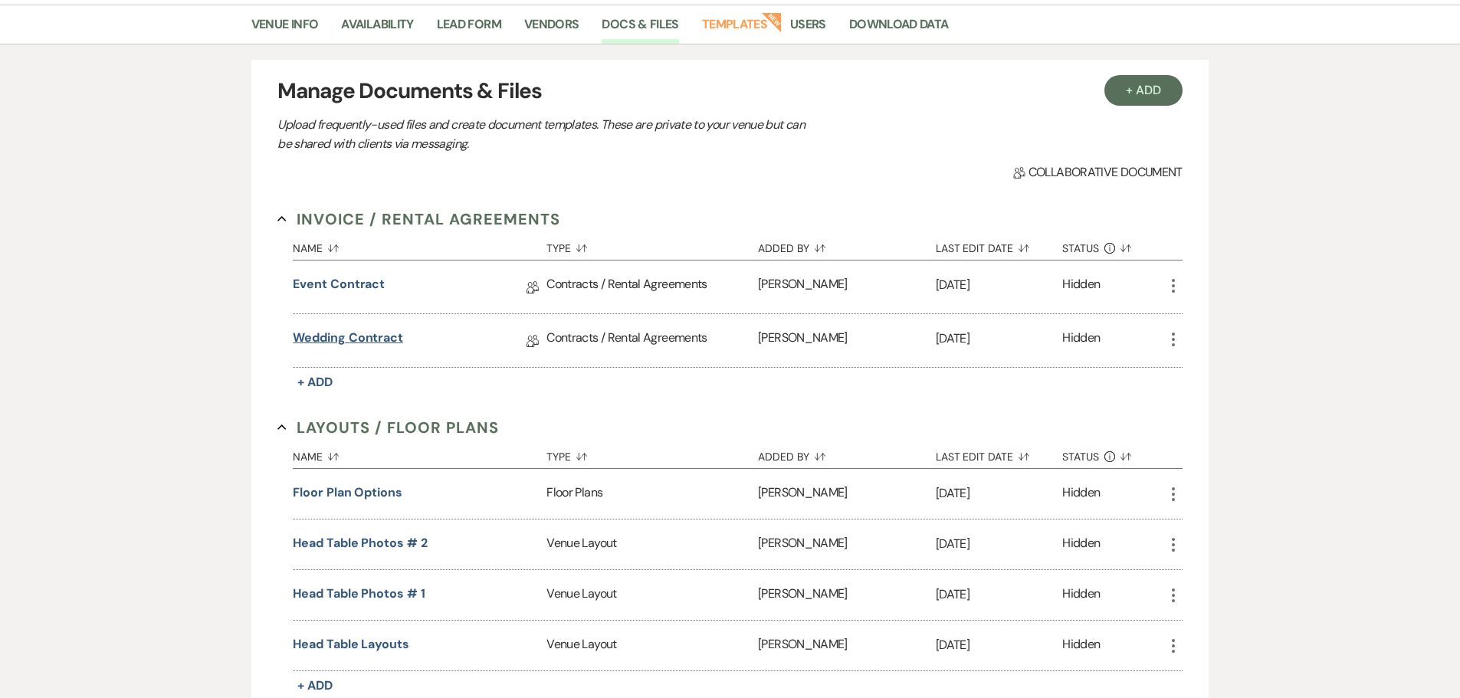
click at [380, 341] on link "Wedding Contract" at bounding box center [348, 341] width 110 height 24
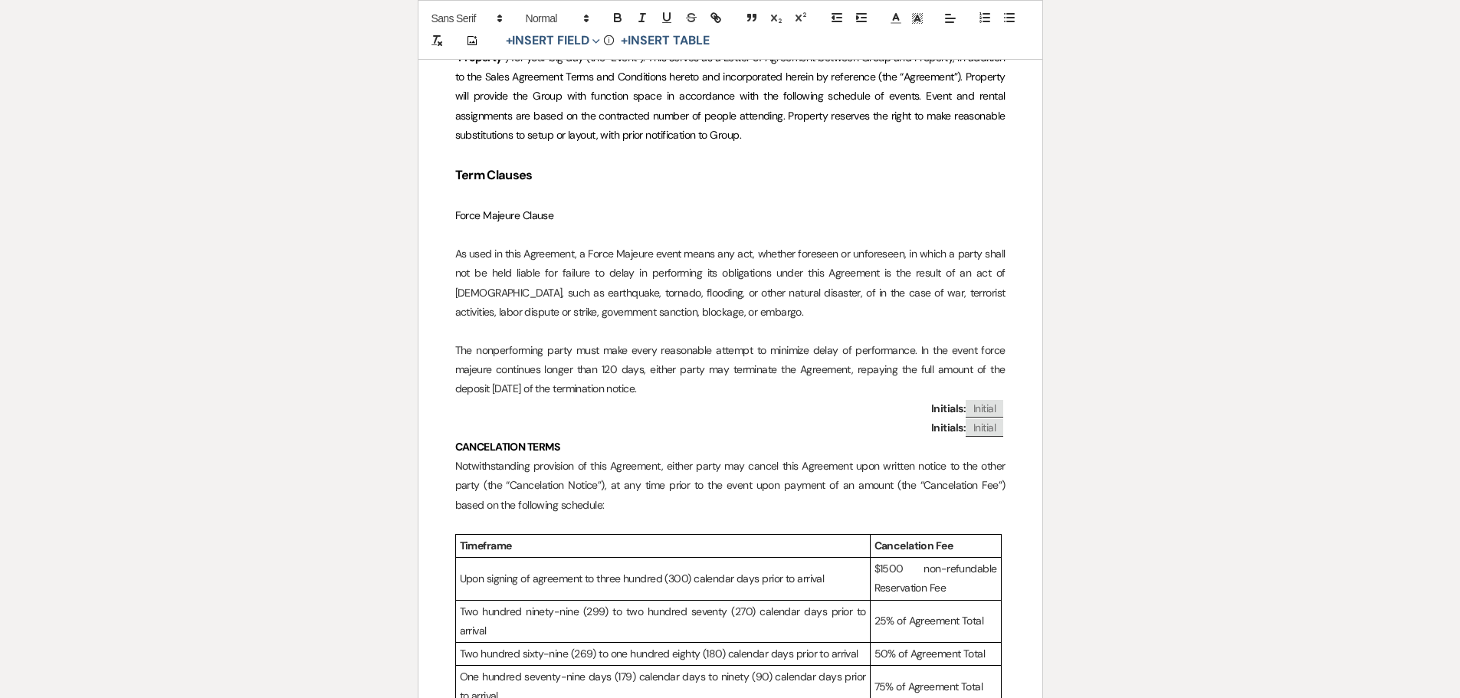
scroll to position [690, 0]
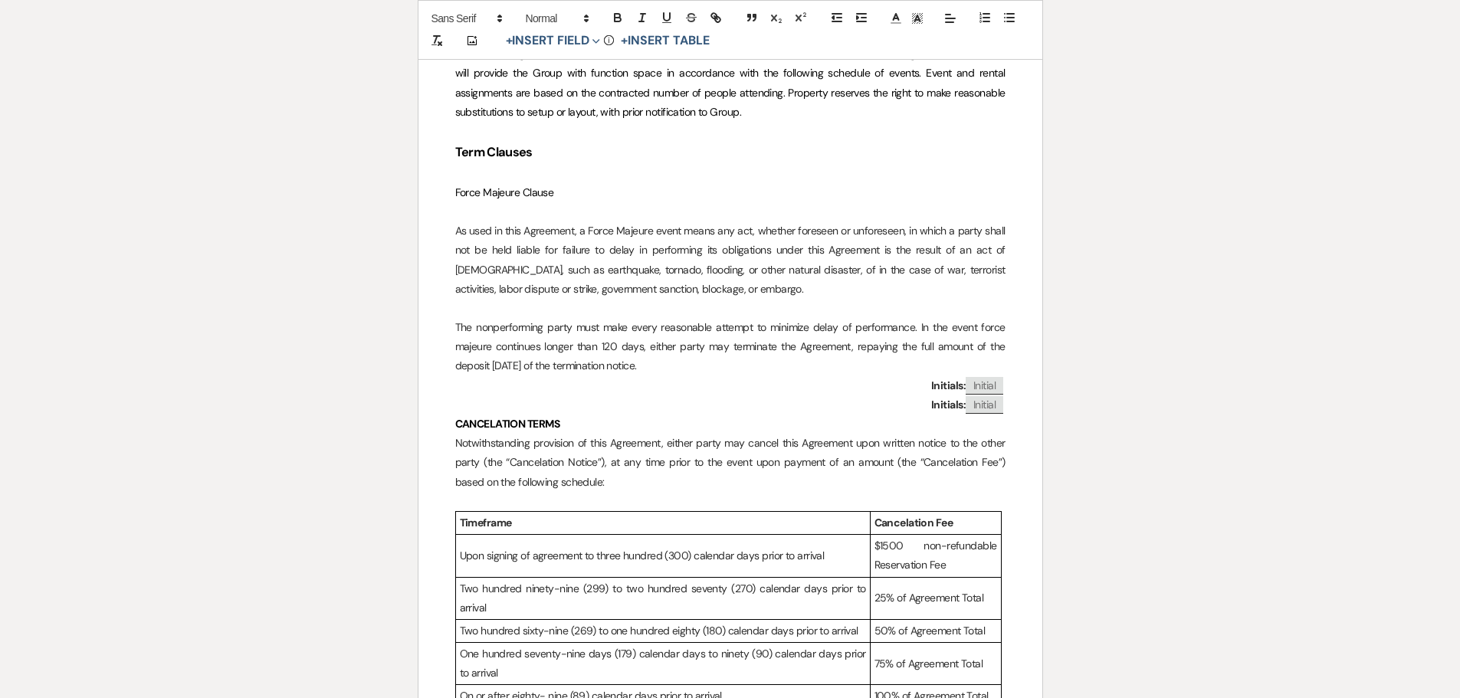
click at [886, 458] on p "$1500 non-refundable Reservation Fee" at bounding box center [936, 556] width 123 height 38
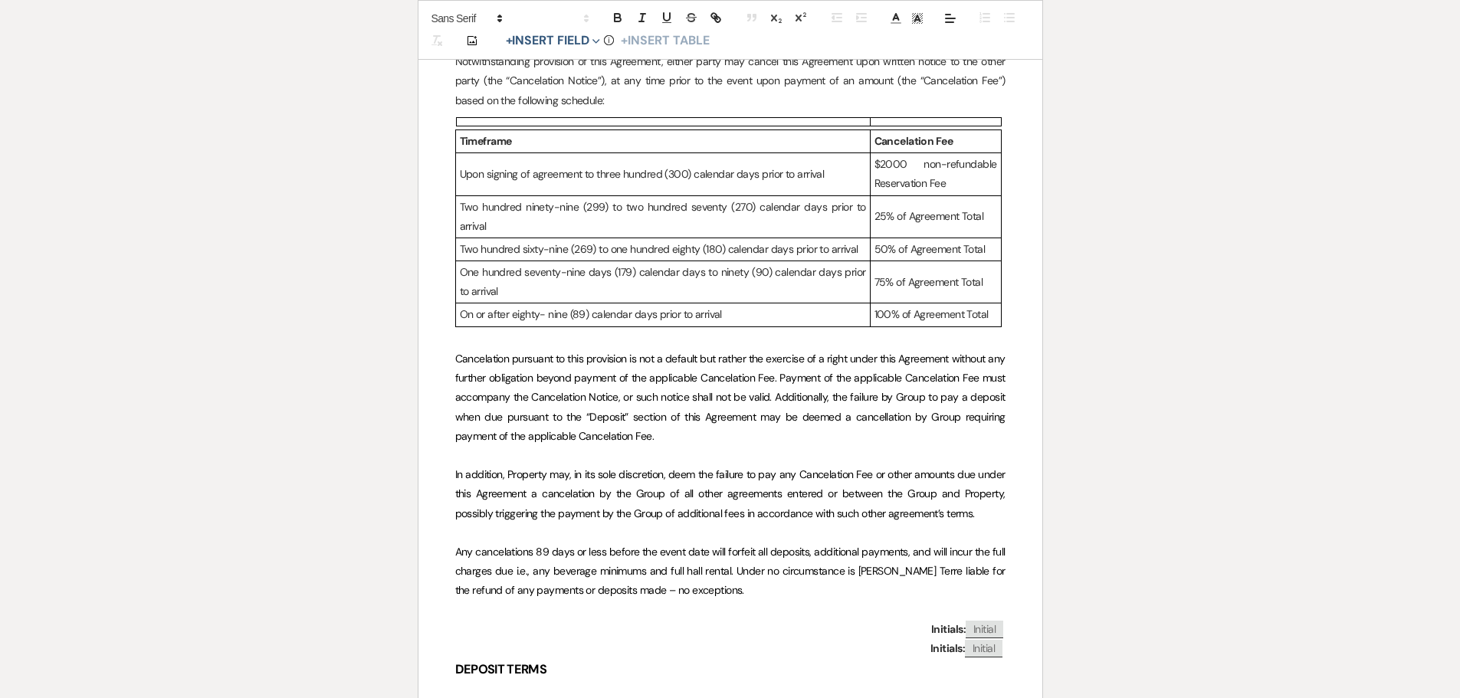
scroll to position [1380, 0]
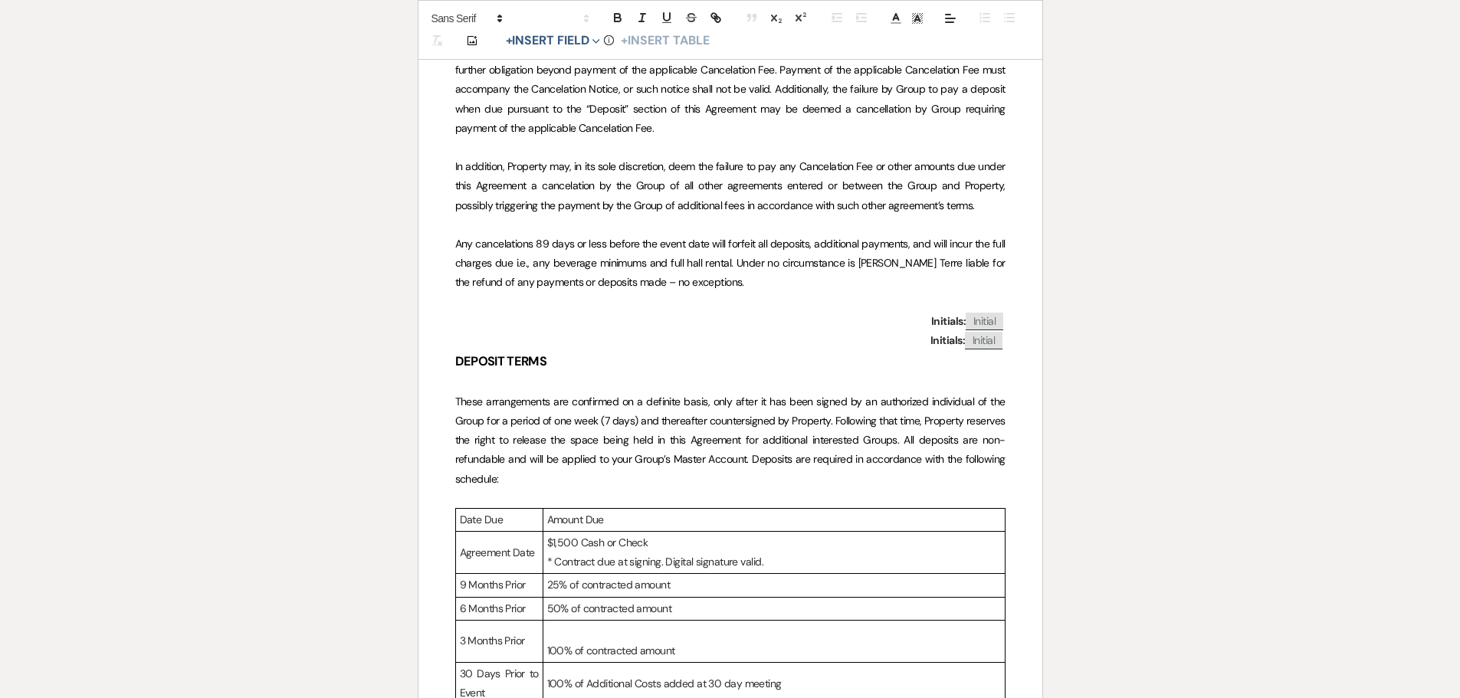
click at [563, 458] on p "$1,500 Cash or Check" at bounding box center [774, 542] width 454 height 19
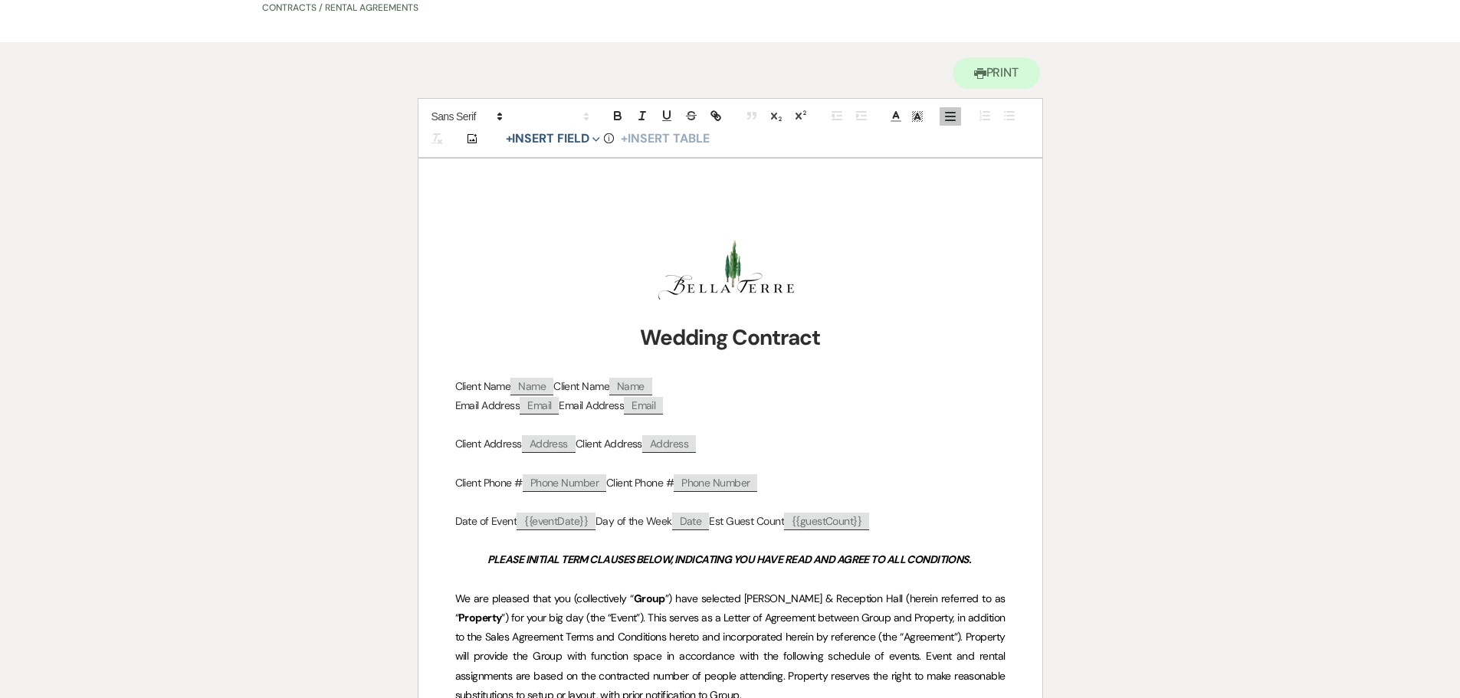
scroll to position [0, 0]
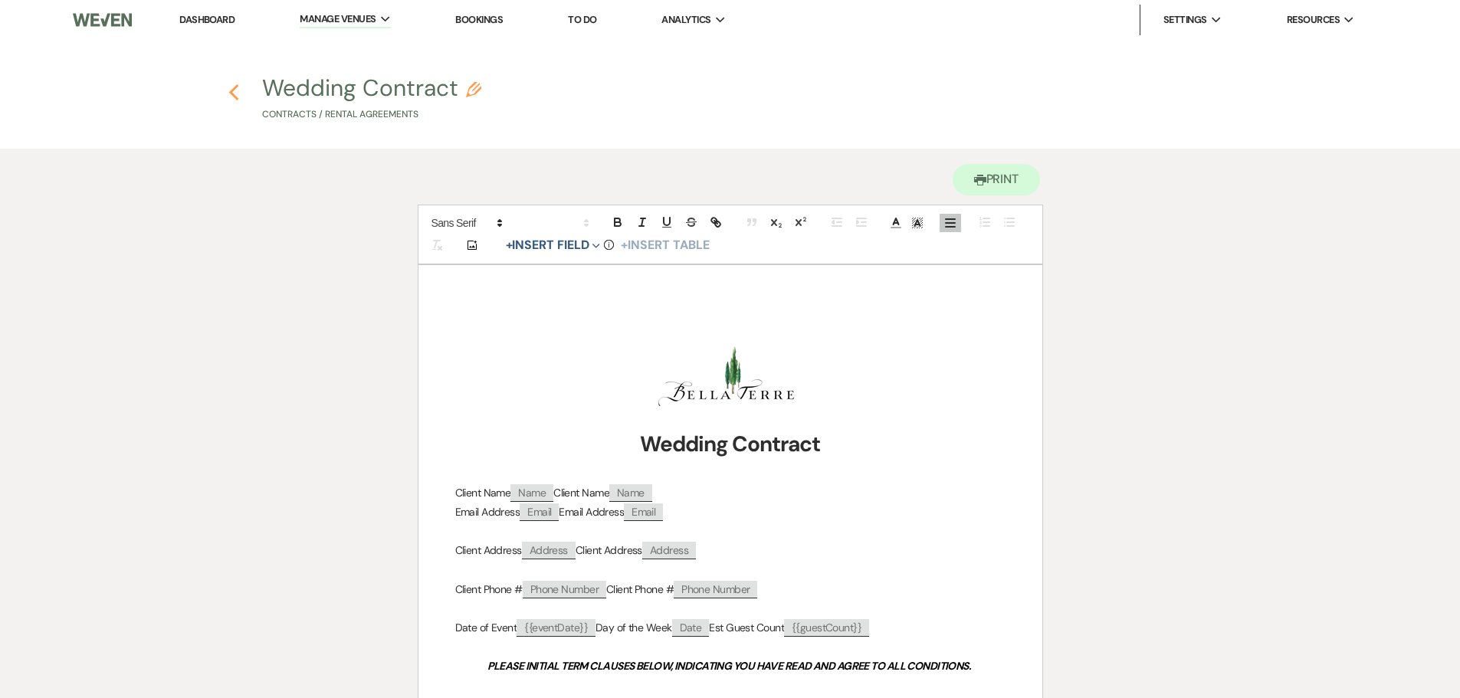
click at [231, 93] on use "button" at bounding box center [234, 92] width 10 height 17
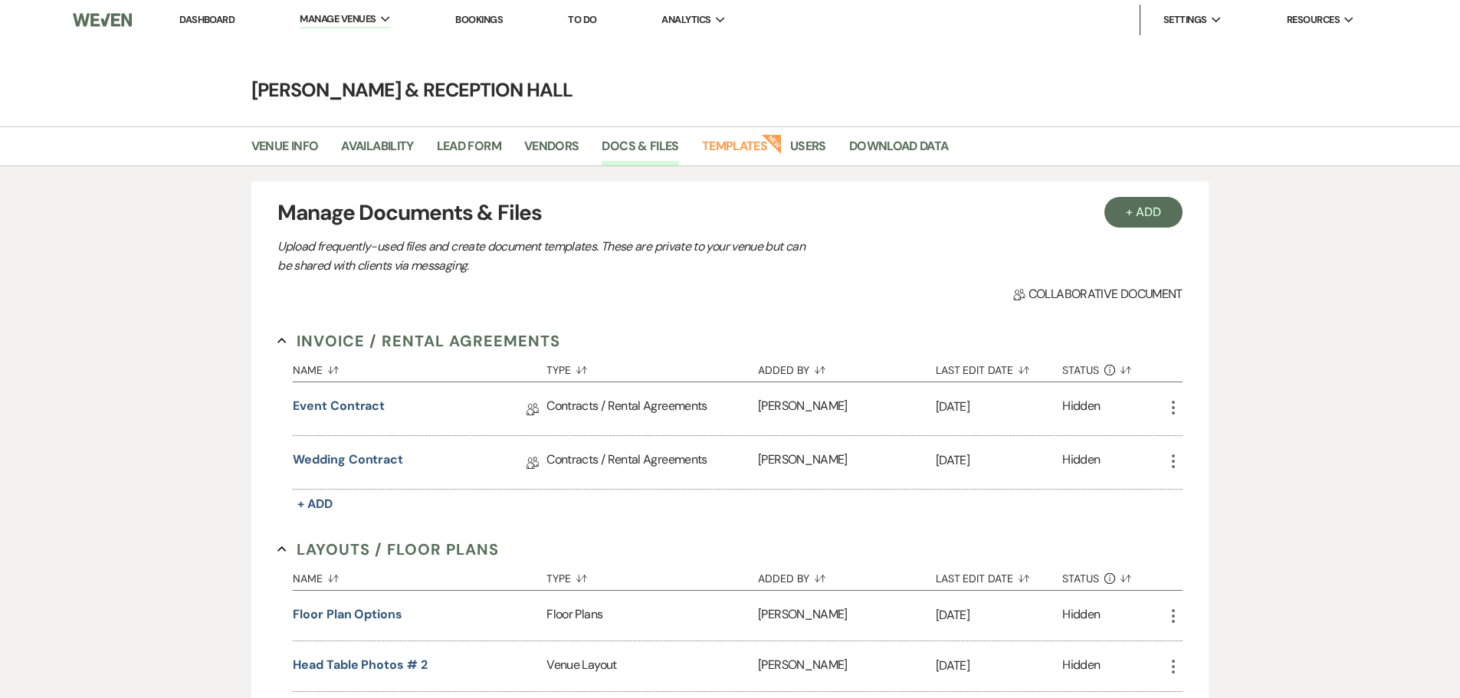
click at [199, 28] on li "Dashboard" at bounding box center [207, 20] width 71 height 31
click at [202, 21] on link "Dashboard" at bounding box center [206, 19] width 55 height 13
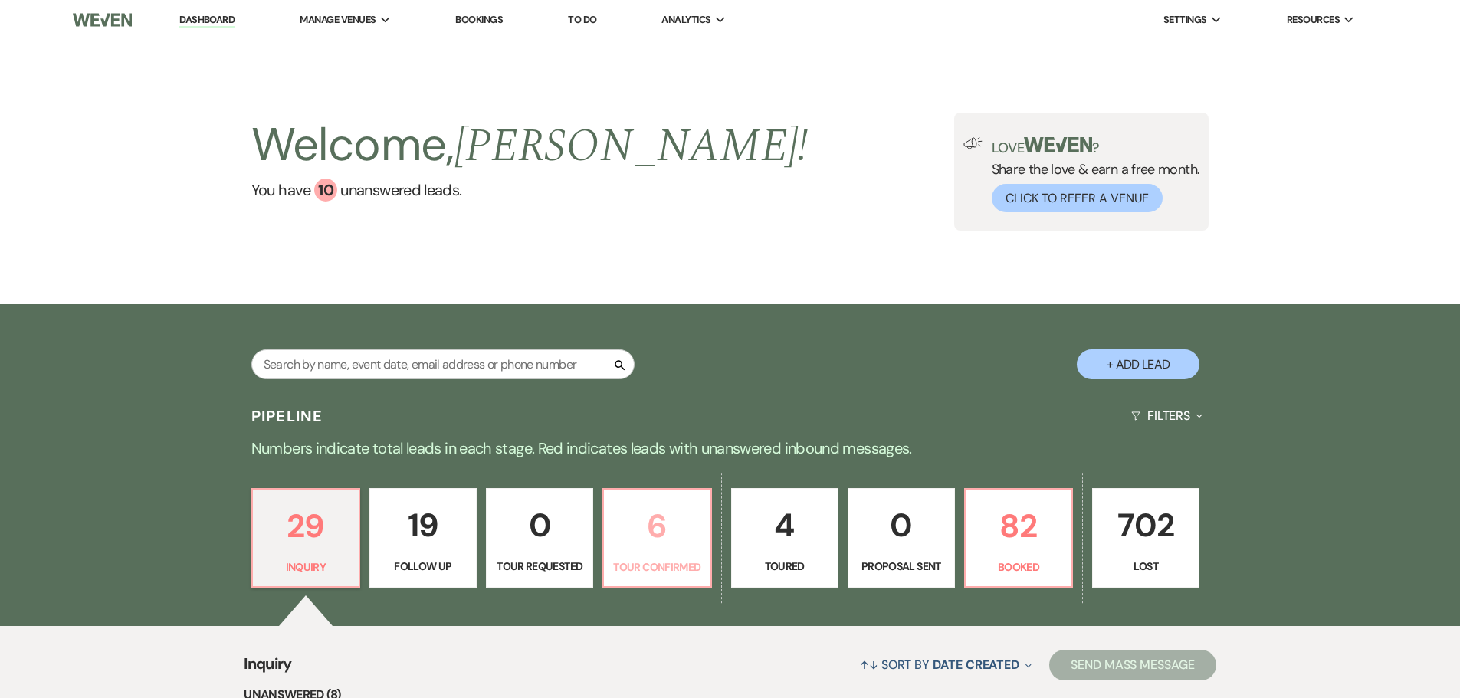
click at [685, 458] on p "6" at bounding box center [656, 526] width 87 height 51
select select "4"
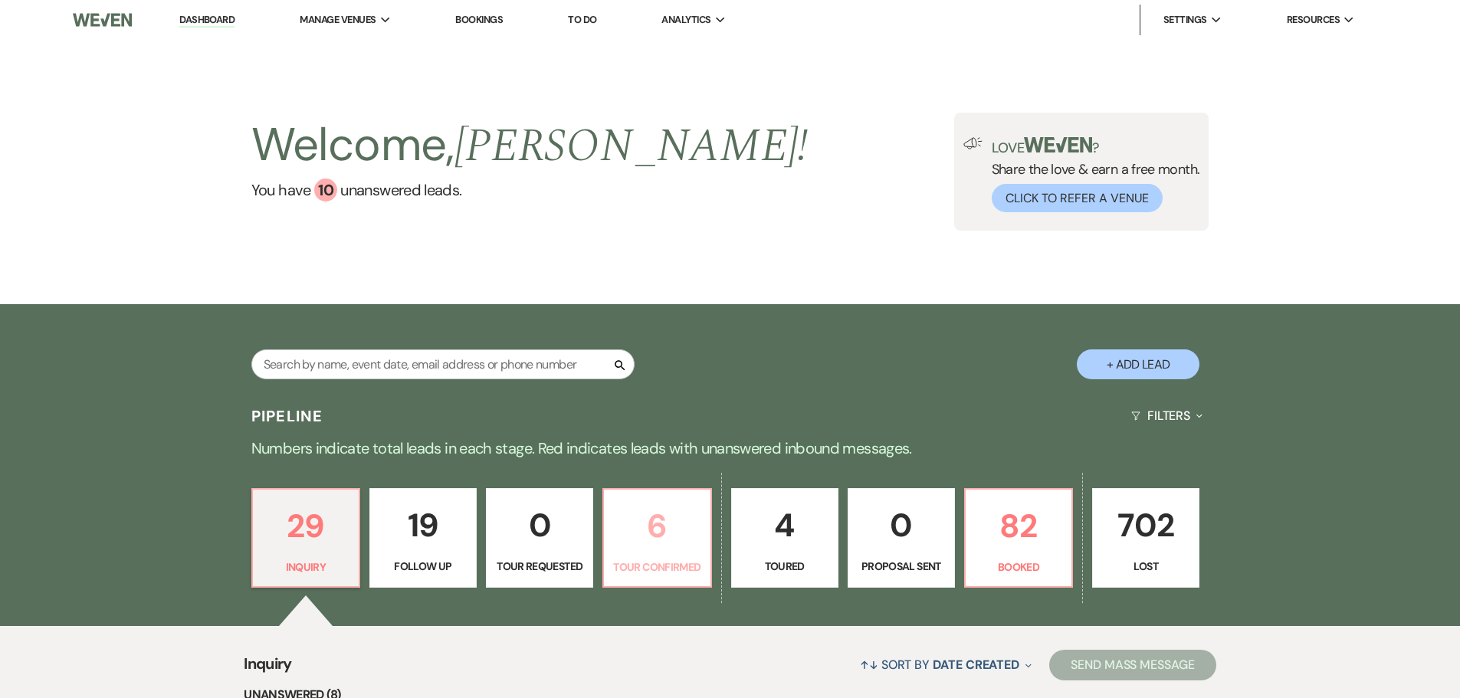
select select "4"
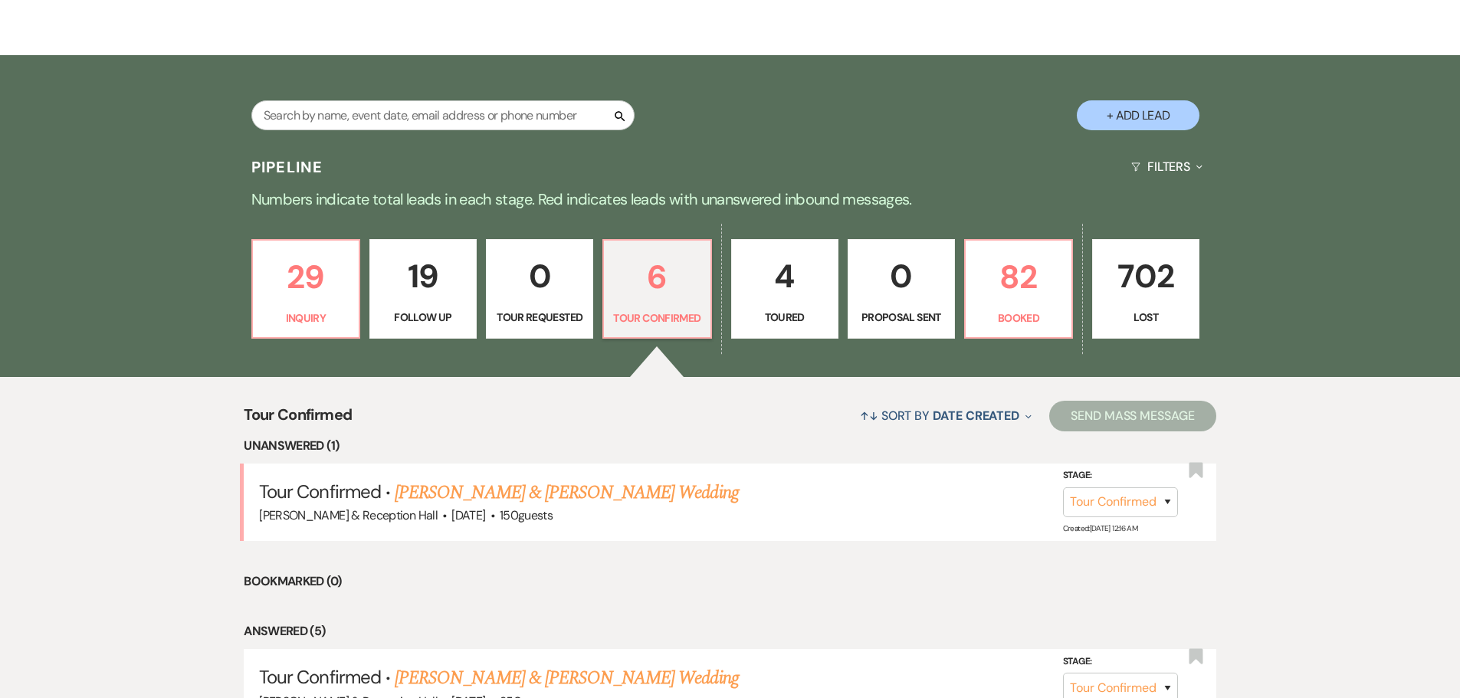
scroll to position [307, 0]
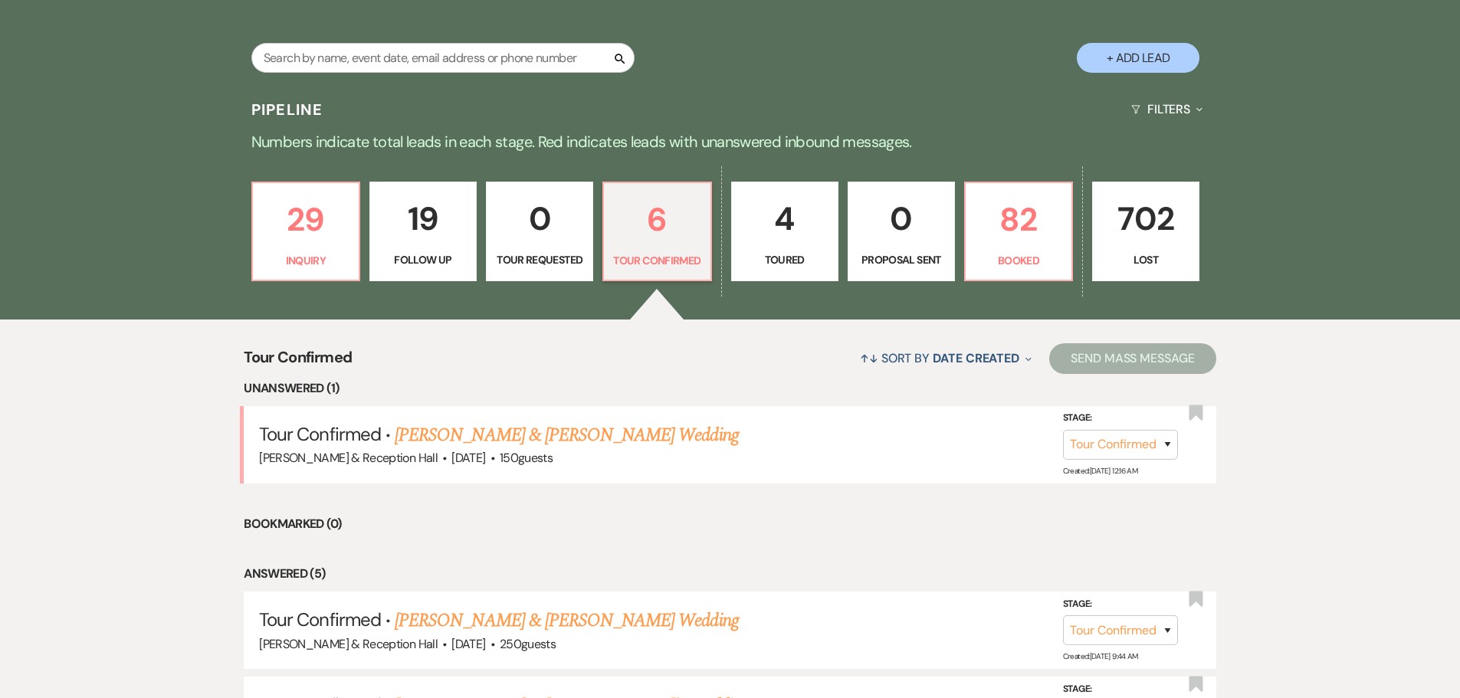
click at [650, 431] on link "Conner Boden & Makenzie Starlin's Wedding" at bounding box center [566, 436] width 343 height 28
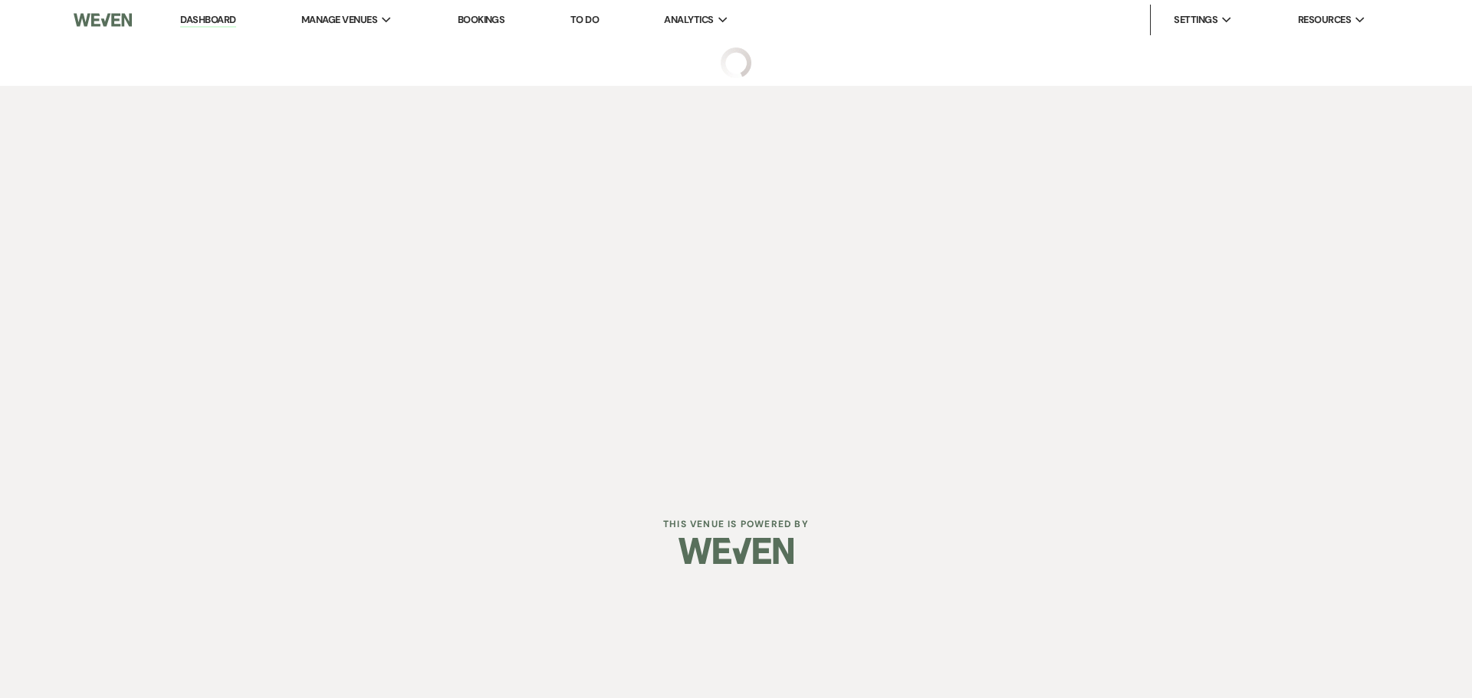
select select "4"
select select "5"
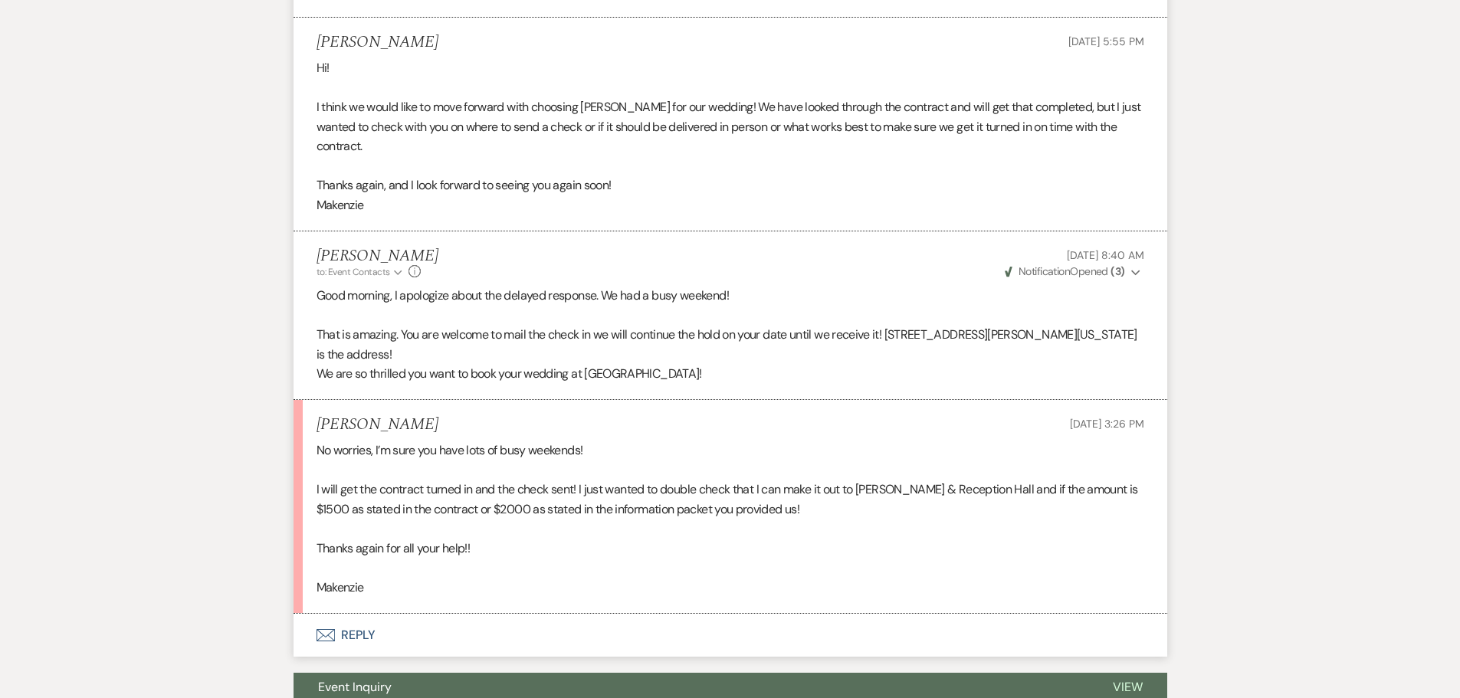
scroll to position [920, 0]
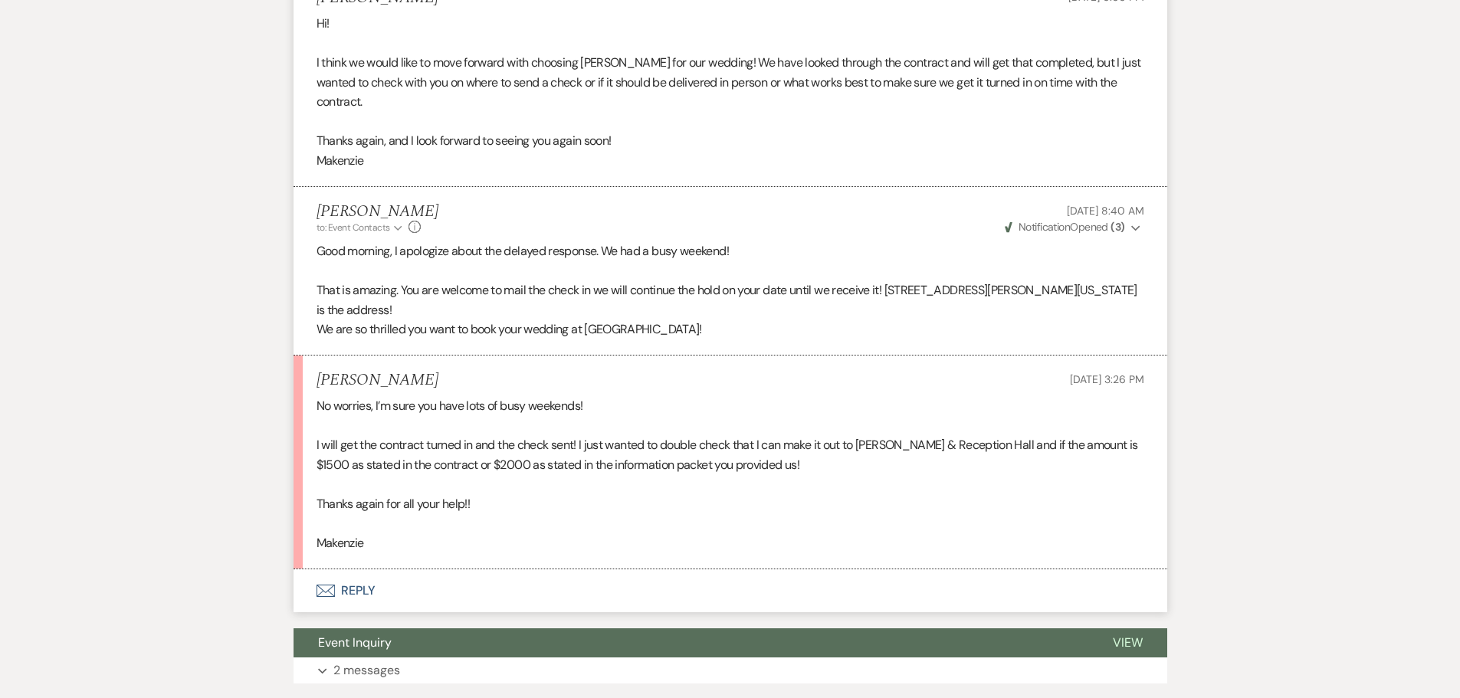
click at [354, 458] on button "Envelope Reply" at bounding box center [731, 591] width 874 height 43
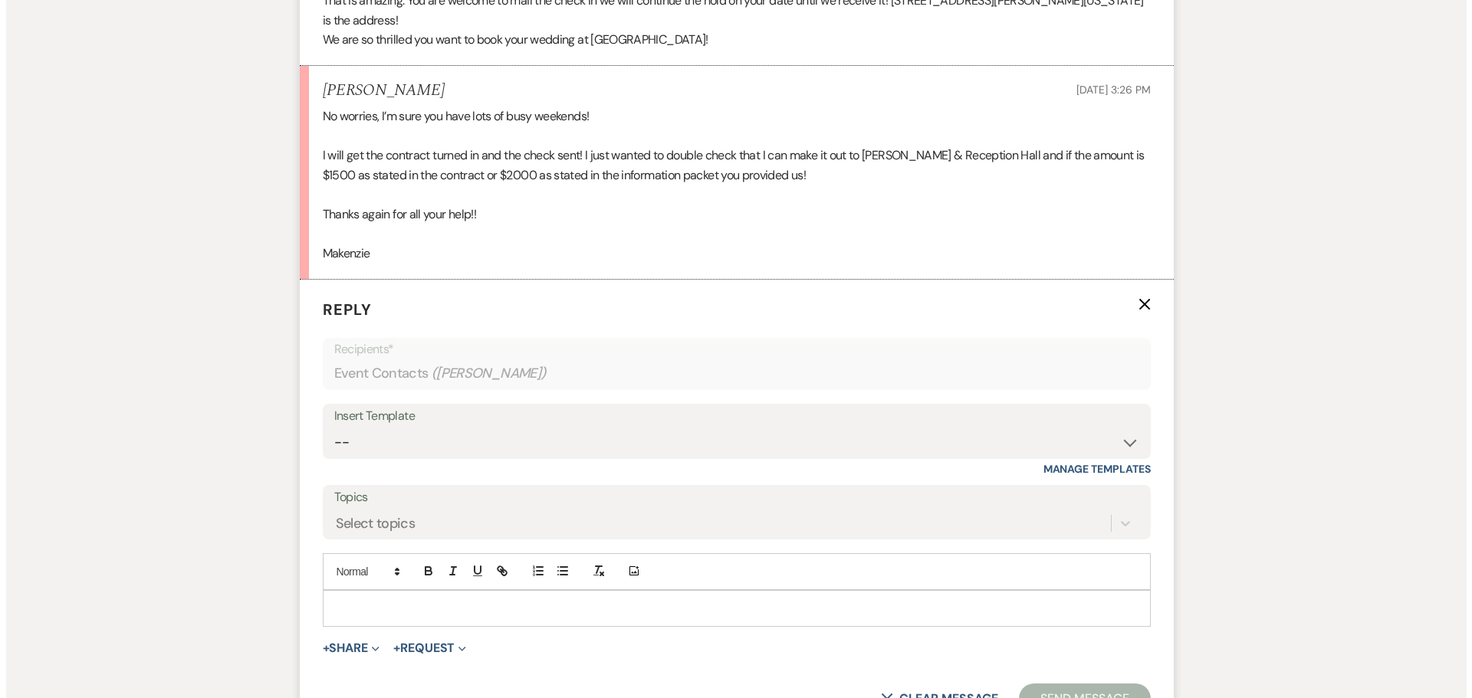
scroll to position [1367, 0]
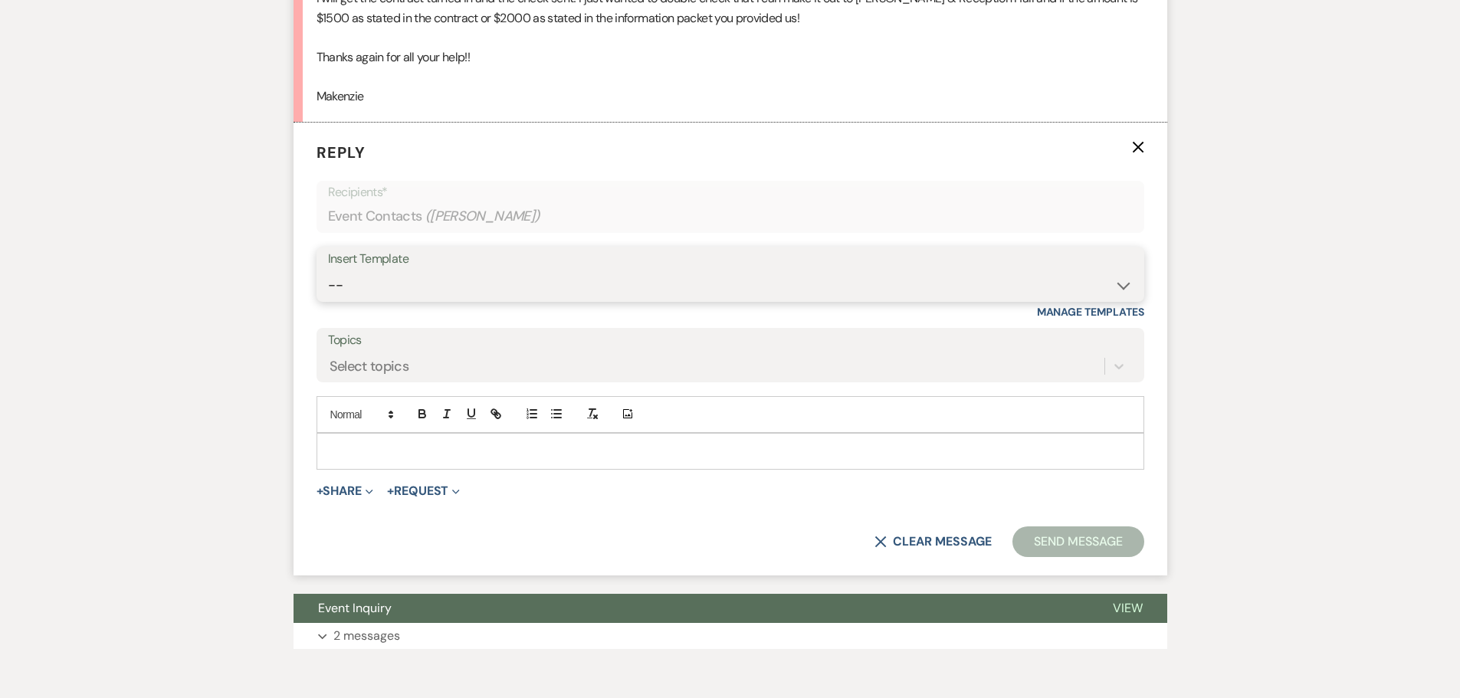
click at [451, 286] on select "-- Weven Planning Portal Introduction (Booked Events) Initial Inquiry Response …" at bounding box center [730, 286] width 805 height 30
select select "4708"
click at [328, 271] on select "-- Weven Planning Portal Introduction (Booked Events) Initial Inquiry Response …" at bounding box center [730, 286] width 805 height 30
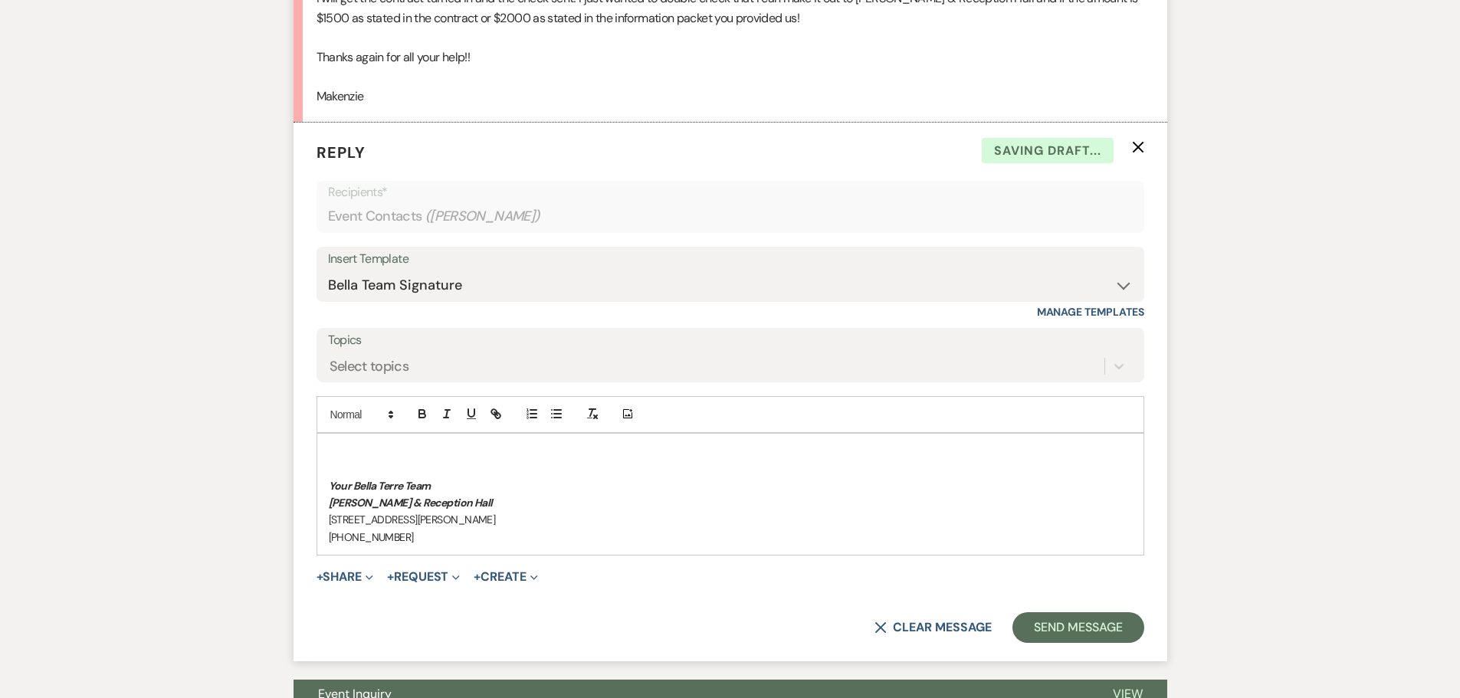
click at [442, 446] on p at bounding box center [730, 451] width 803 height 17
click at [361, 458] on button "+ Share Expand" at bounding box center [345, 577] width 57 height 12
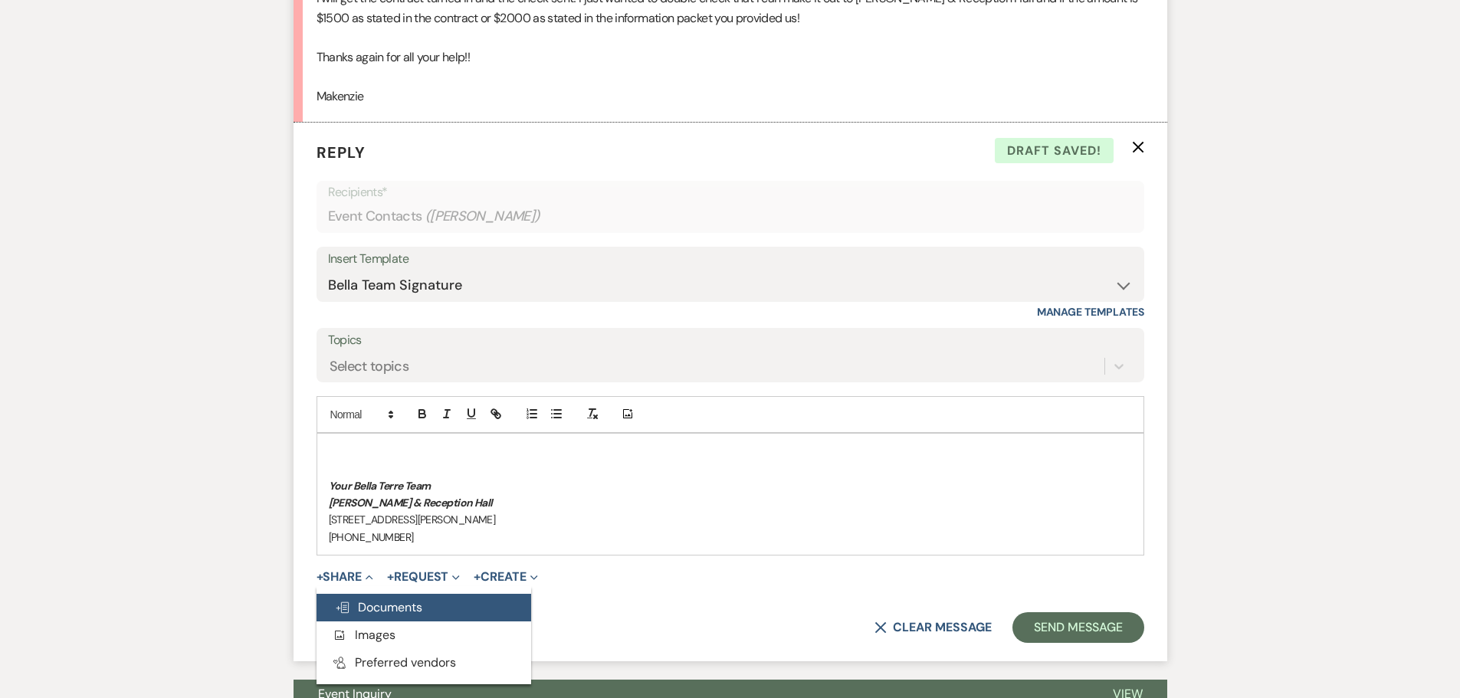
click at [374, 458] on span "Doc Upload Documents" at bounding box center [378, 607] width 87 height 16
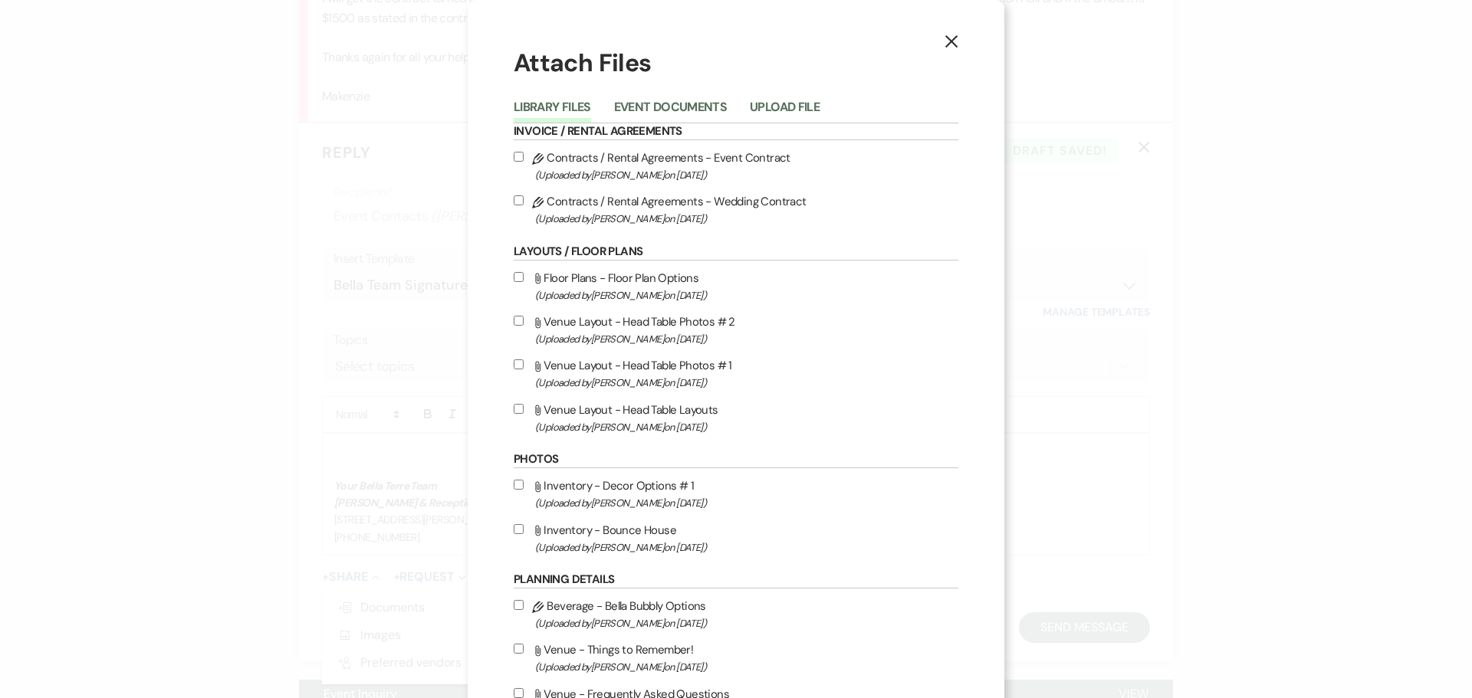
click at [514, 201] on input "Pencil Contracts / Rental Agreements - Wedding Contract (Uploaded by Lexie Craf…" at bounding box center [519, 200] width 10 height 10
checkbox input "true"
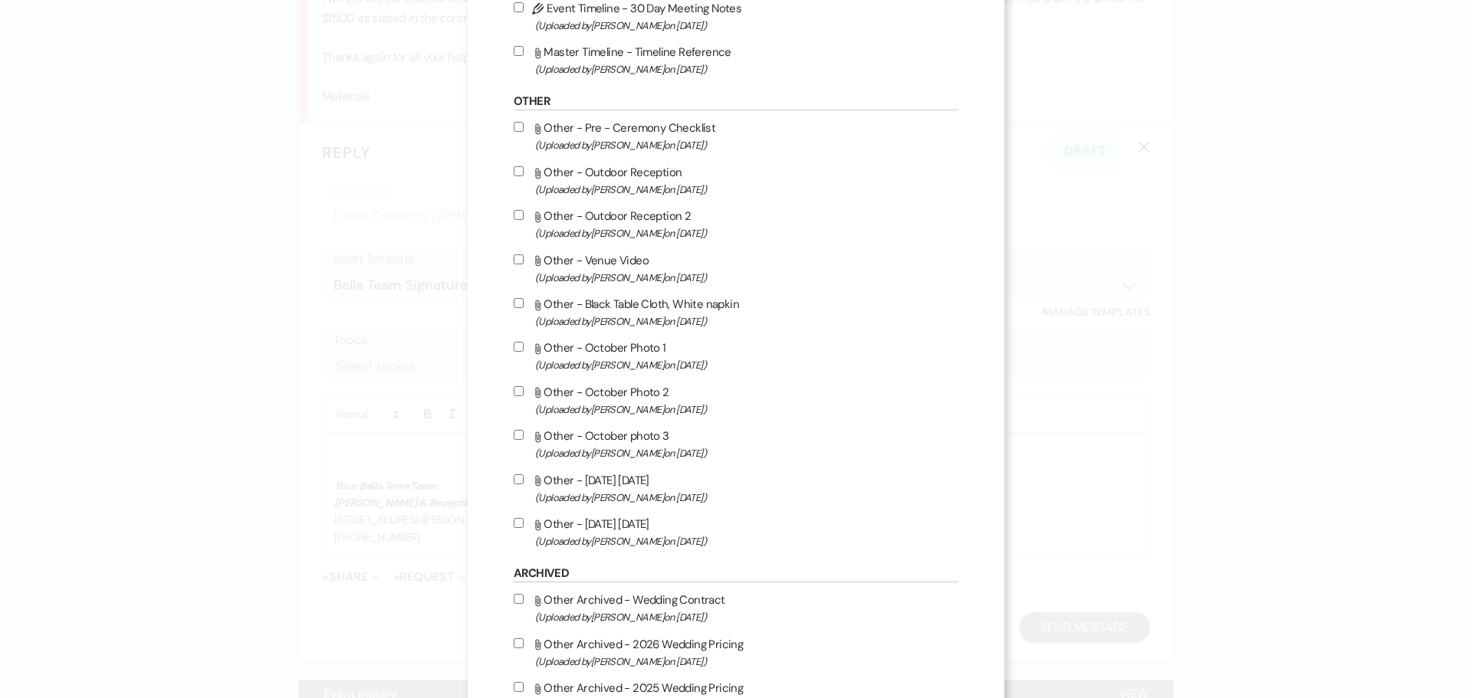
scroll to position [1331, 0]
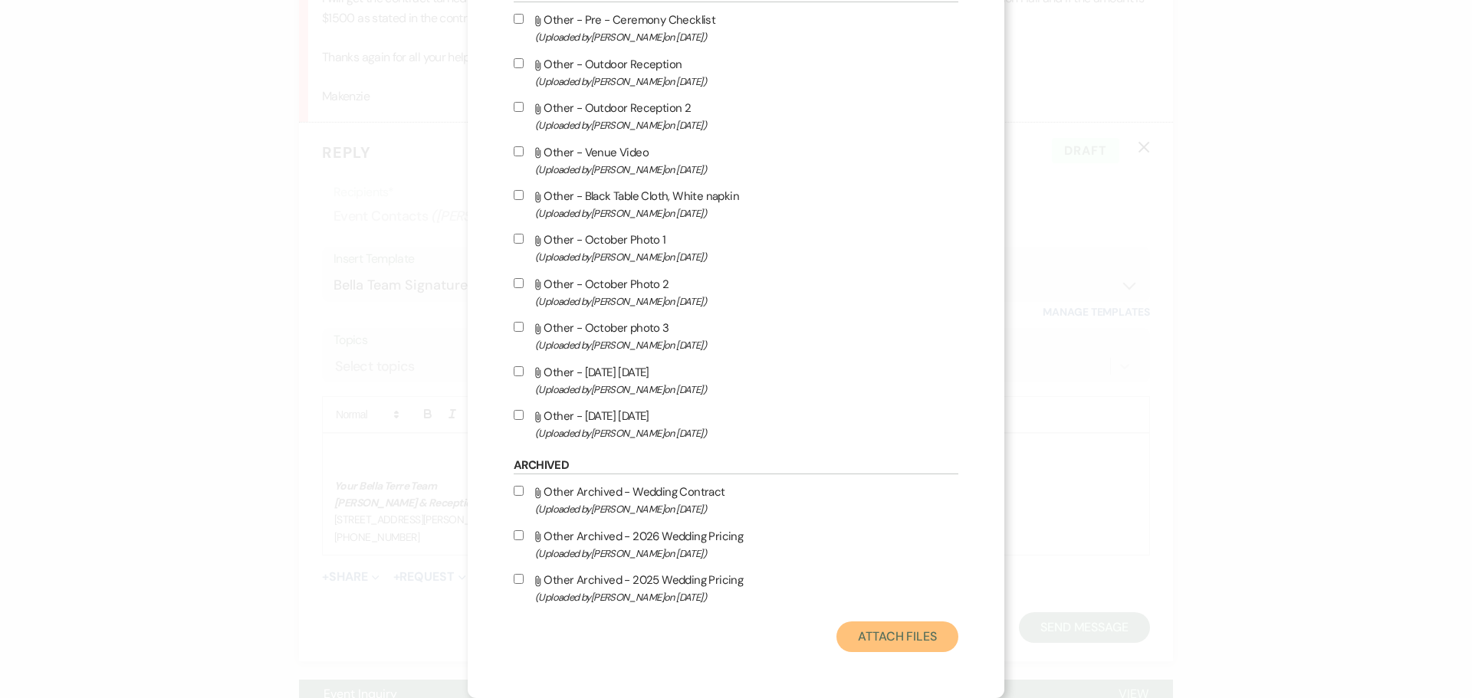
click at [904, 458] on button "Attach Files" at bounding box center [897, 637] width 122 height 31
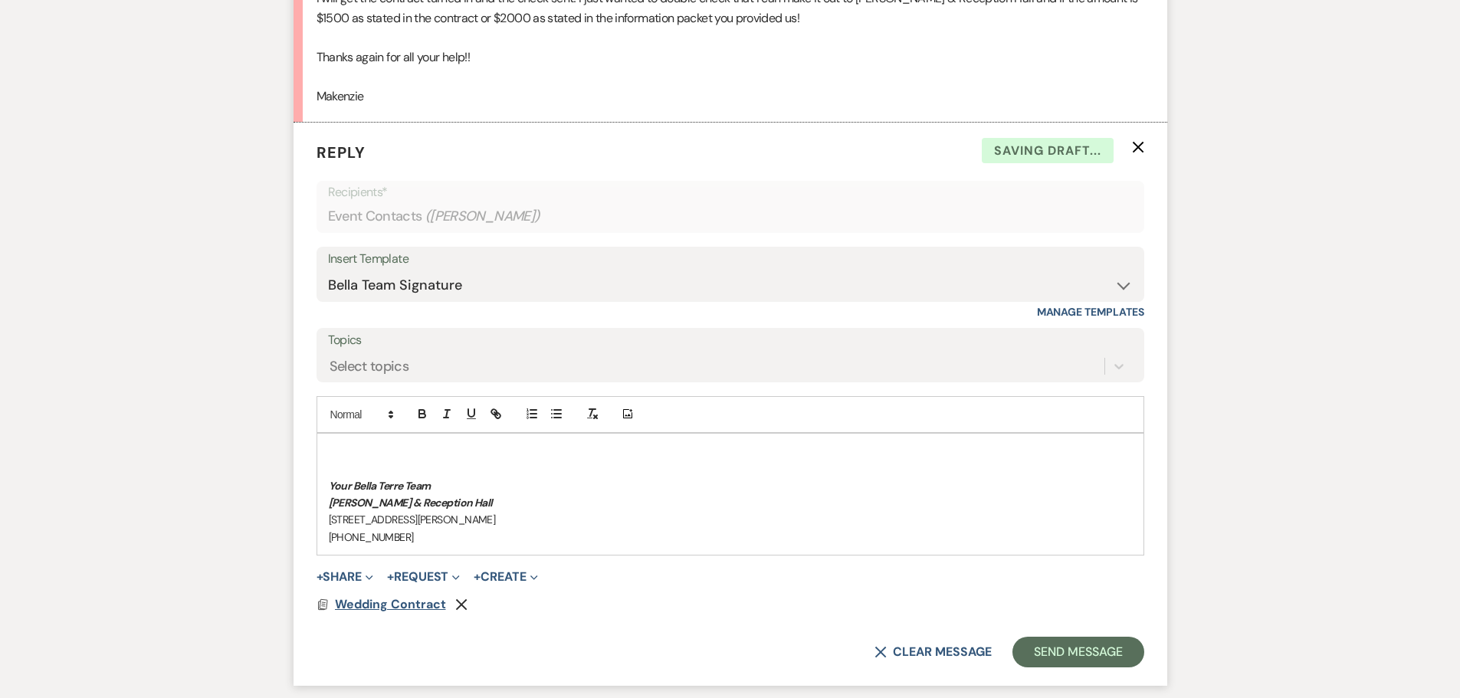
click at [413, 458] on span "Wedding Contract" at bounding box center [390, 604] width 111 height 16
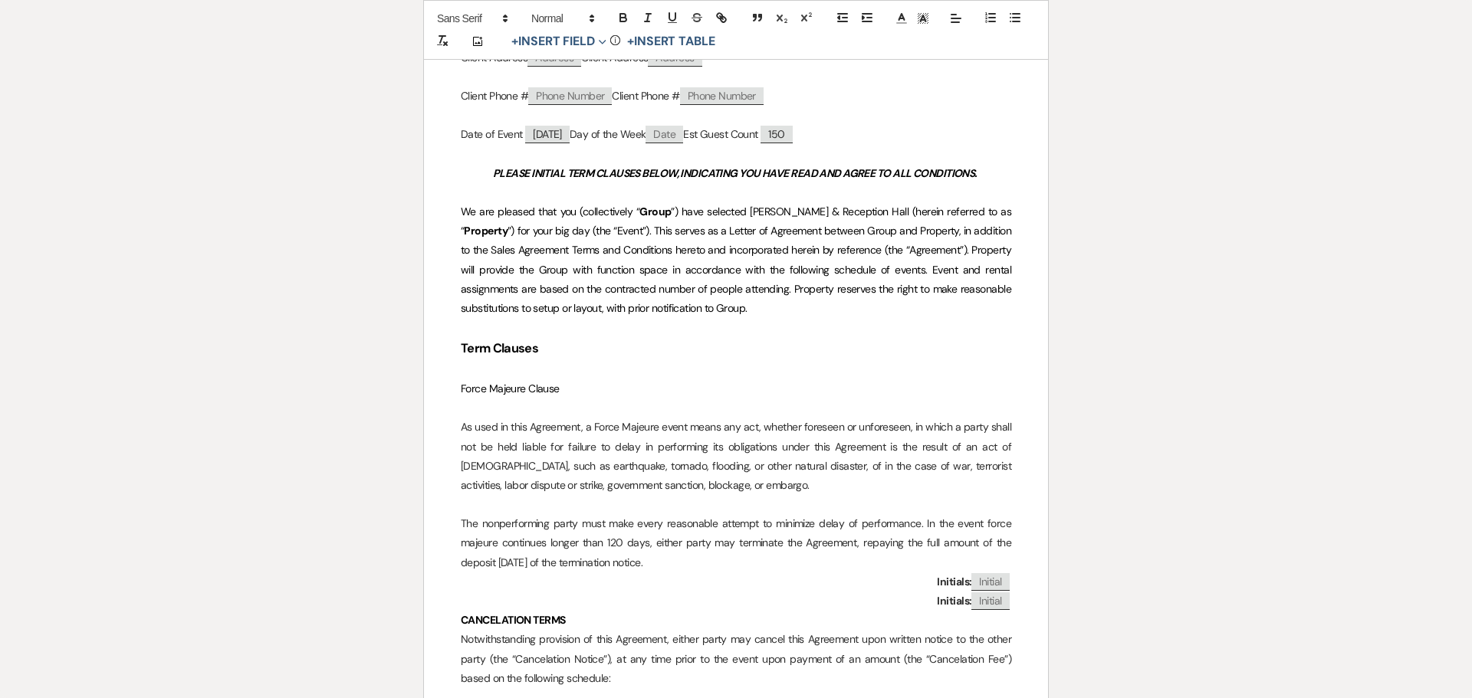
scroll to position [843, 0]
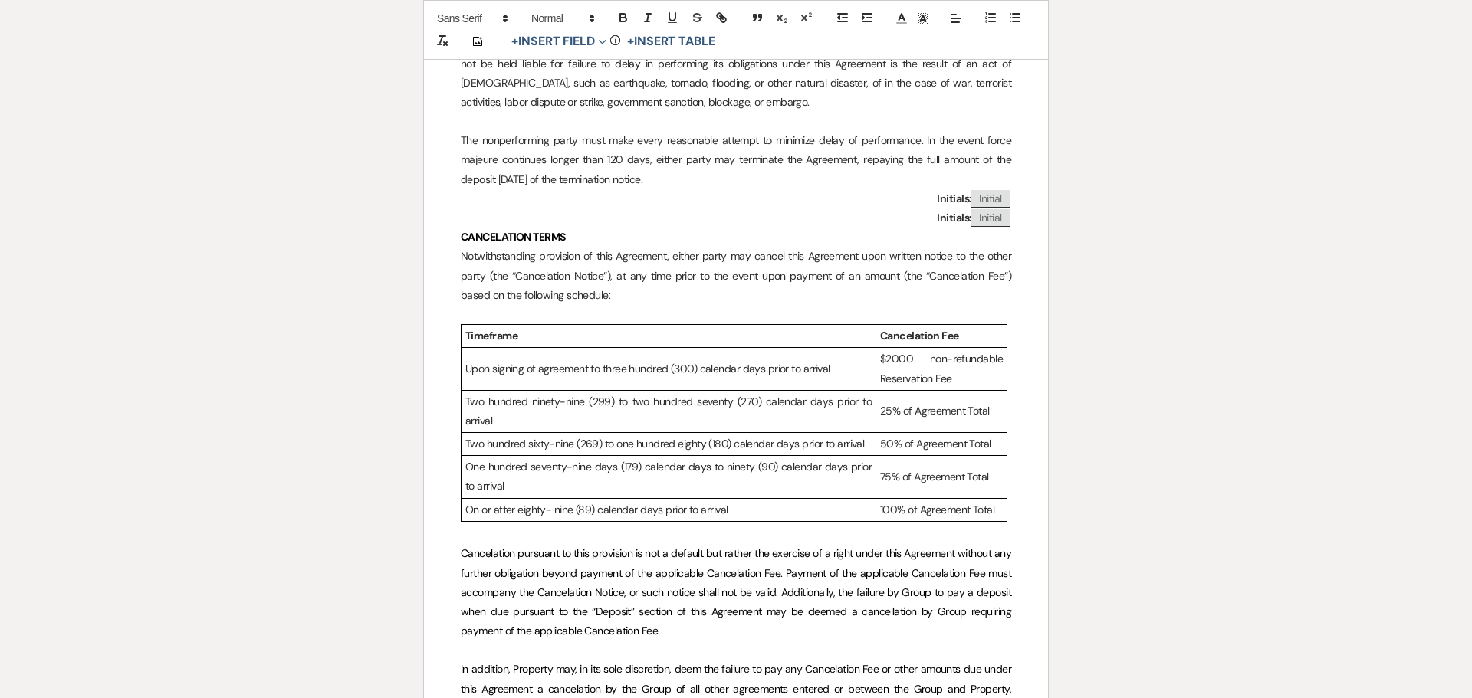
select select "4"
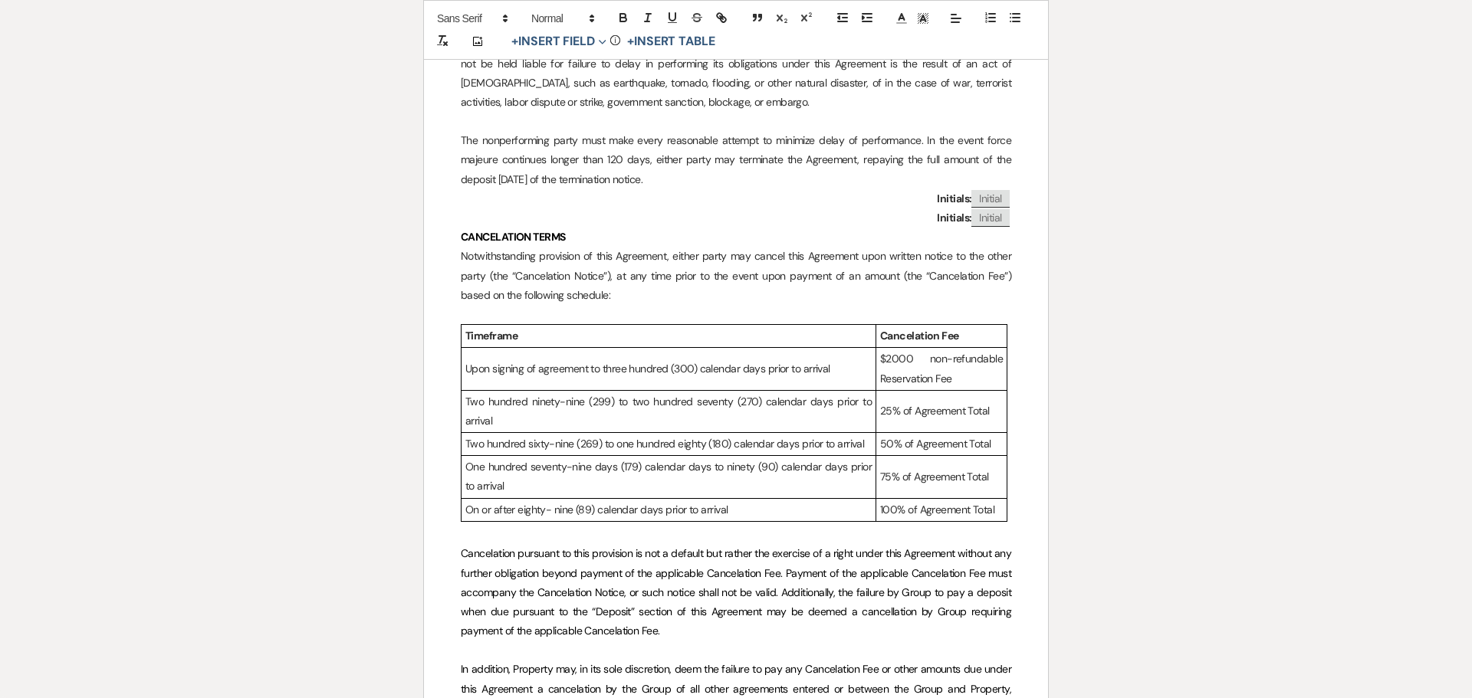
select select "4"
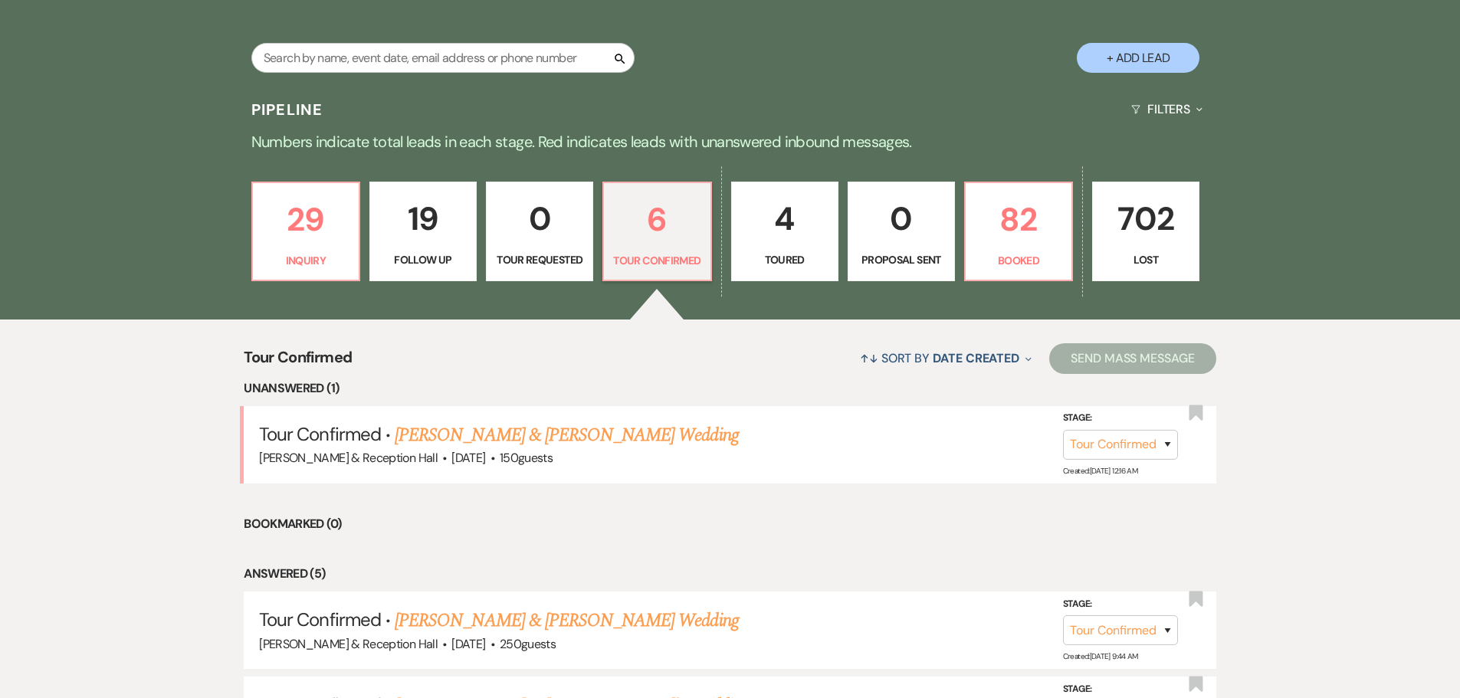
scroll to position [383, 0]
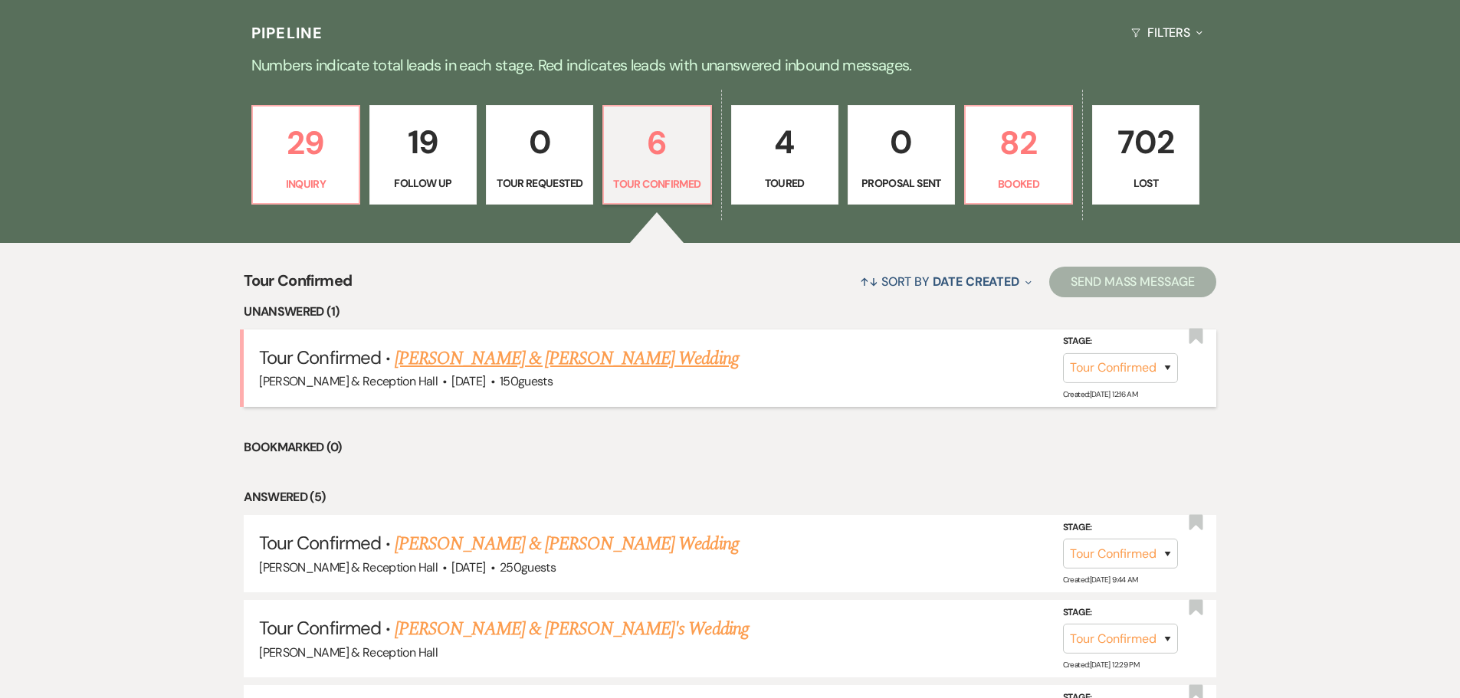
click at [471, 361] on link "Conner Boden & Makenzie Starlin's Wedding" at bounding box center [566, 359] width 343 height 28
select select "4"
select select "5"
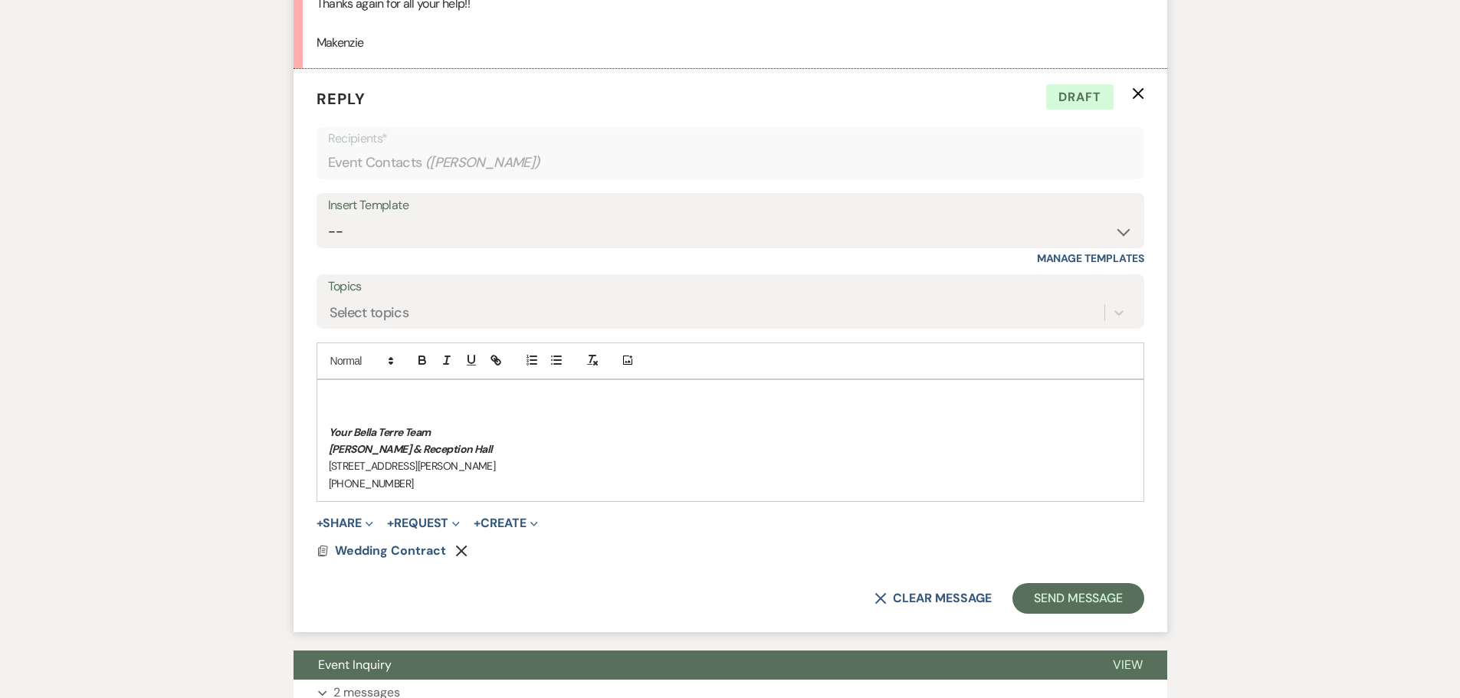
scroll to position [1421, 0]
click at [383, 394] on p at bounding box center [730, 397] width 803 height 17
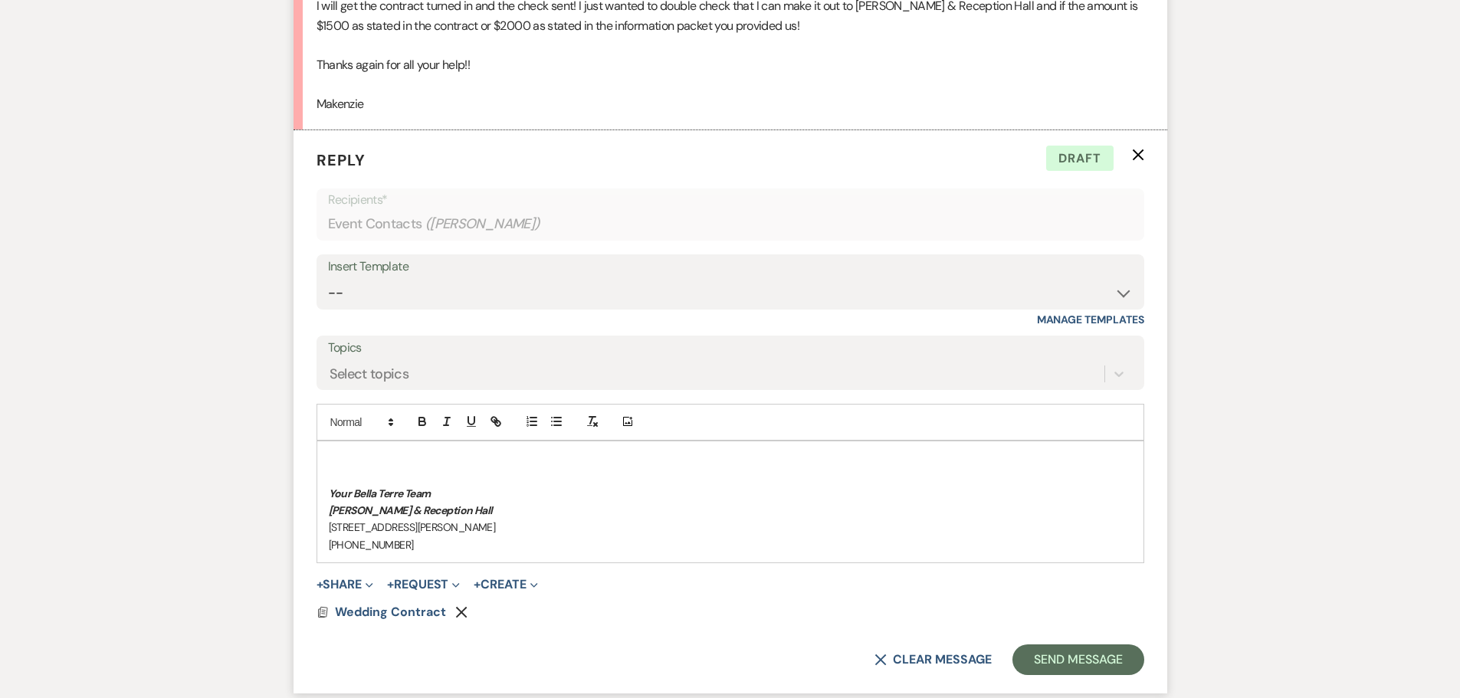
scroll to position [1268, 0]
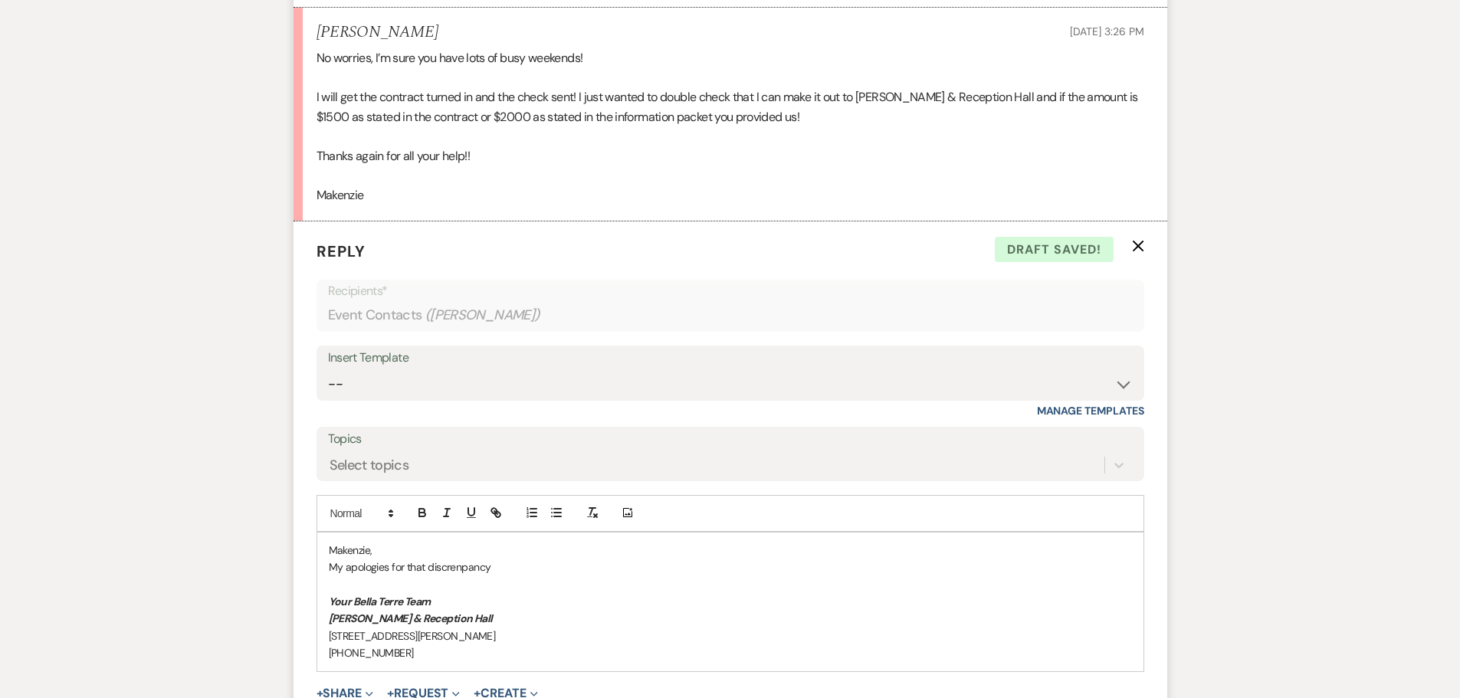
click at [445, 458] on p "My apologies for that discrenpancy" at bounding box center [730, 567] width 803 height 17
click at [493, 458] on p "My apologies for that discrepancy" at bounding box center [730, 567] width 803 height 17
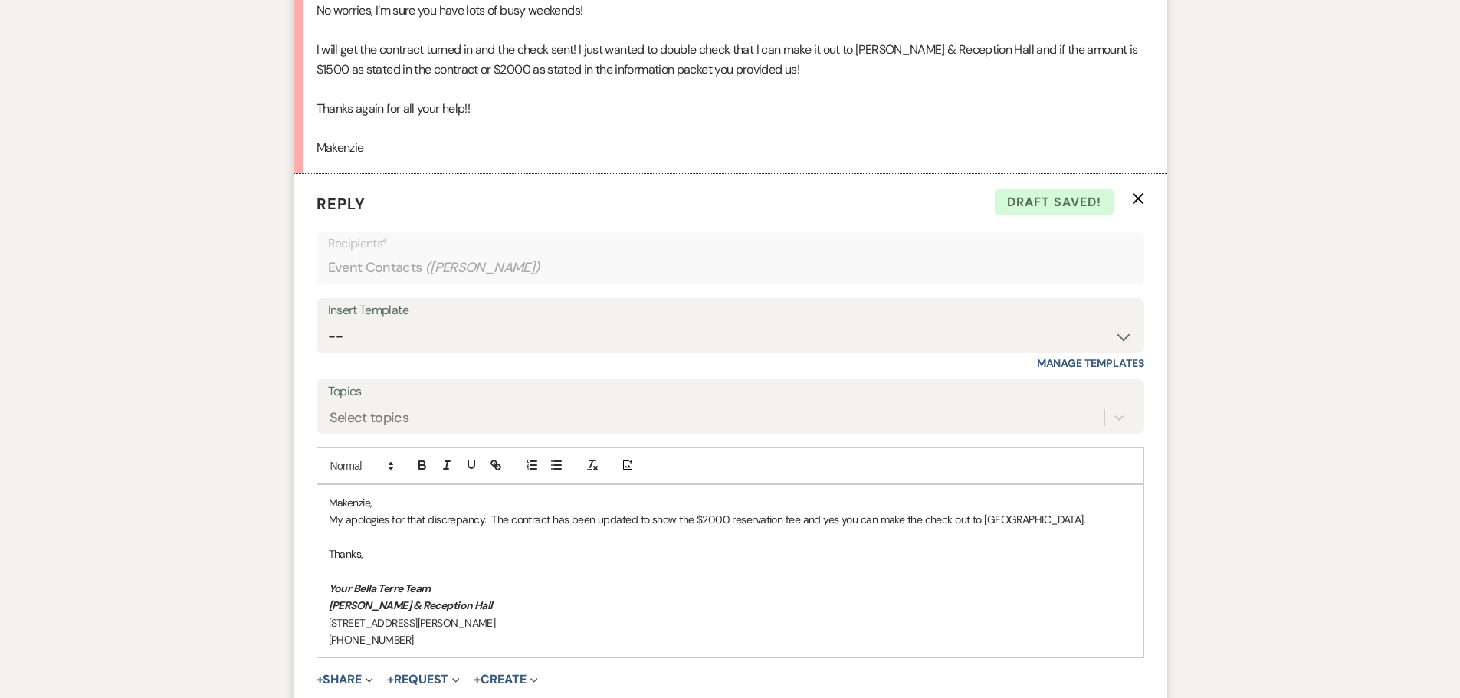
scroll to position [1498, 0]
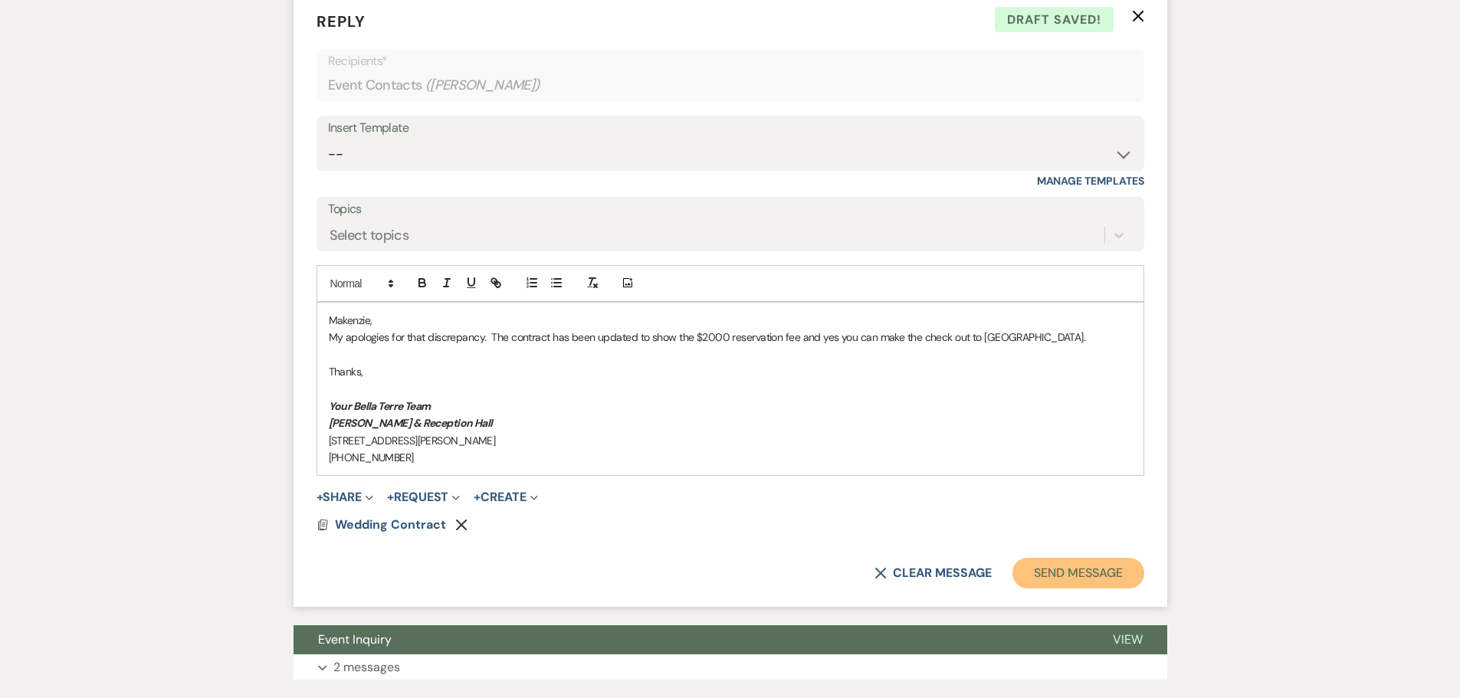
click at [1035, 458] on button "Send Message" at bounding box center [1078, 573] width 131 height 31
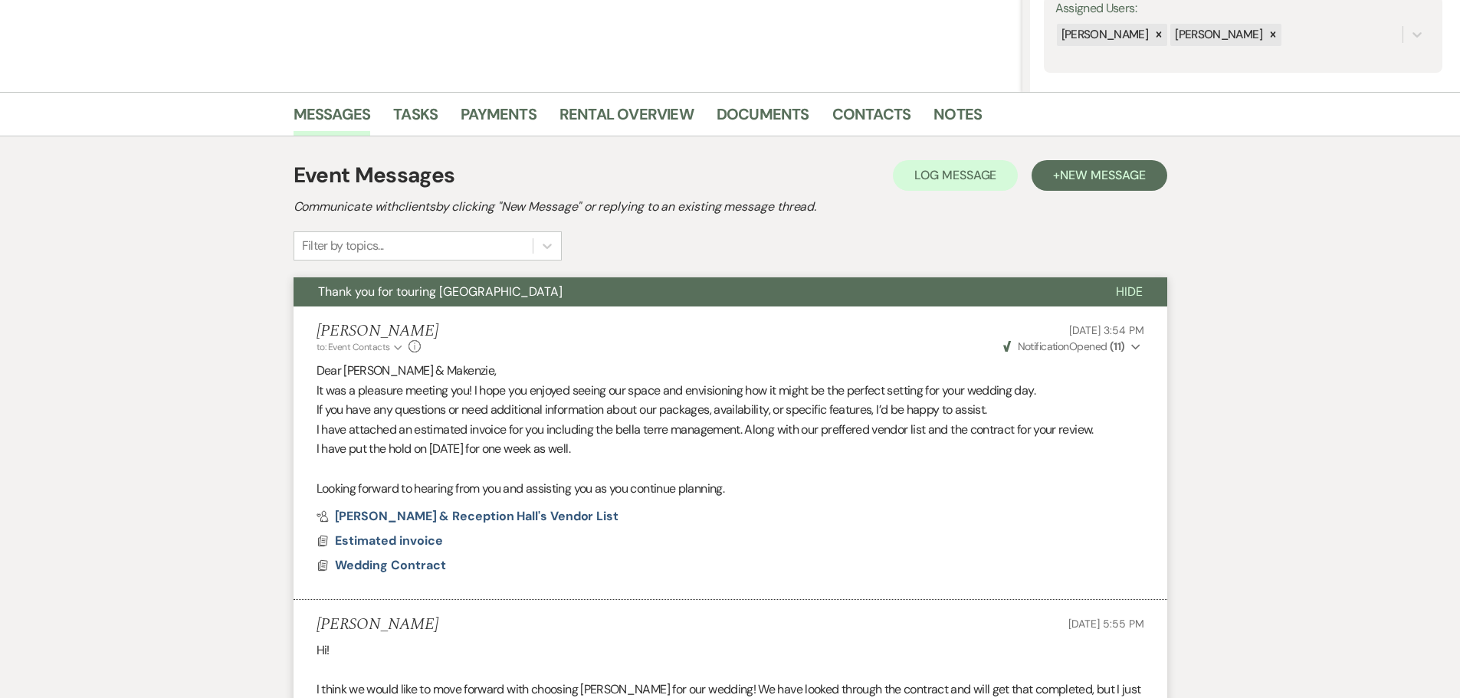
scroll to position [103, 0]
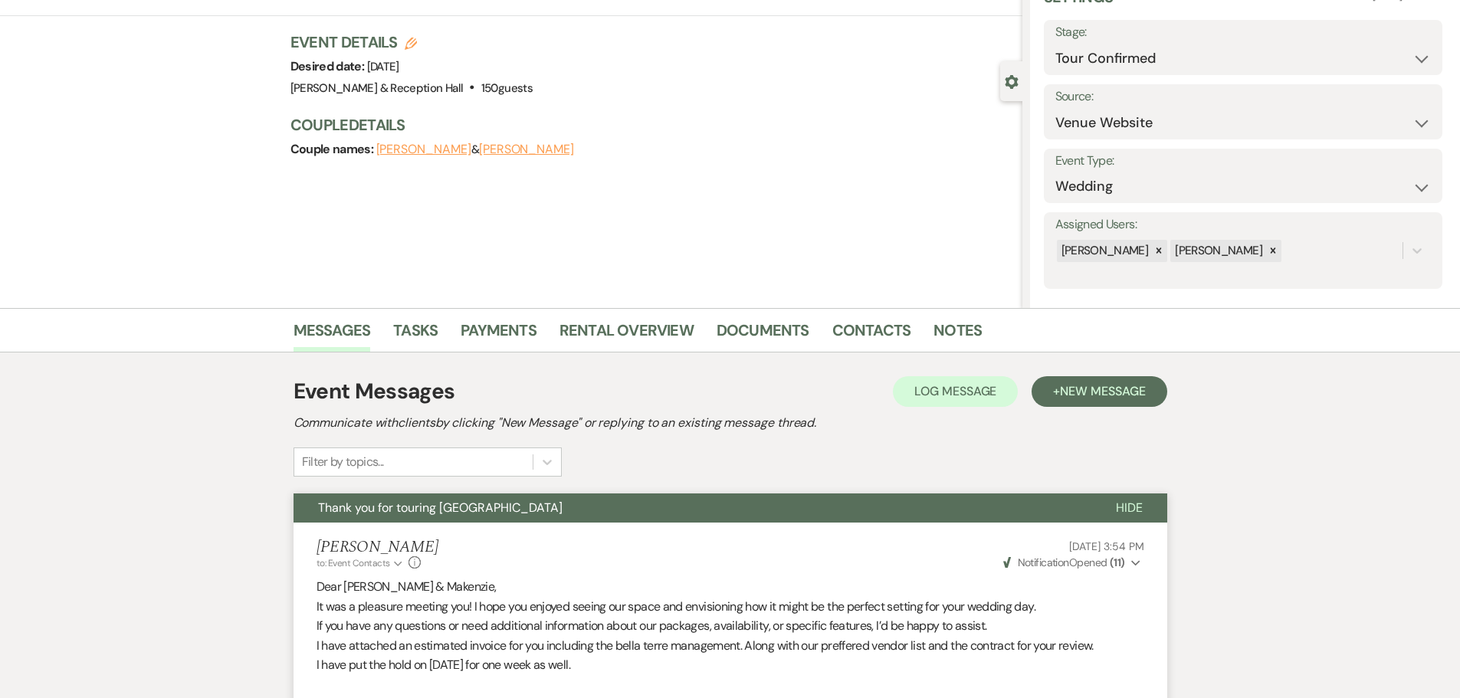
scroll to position [0, 0]
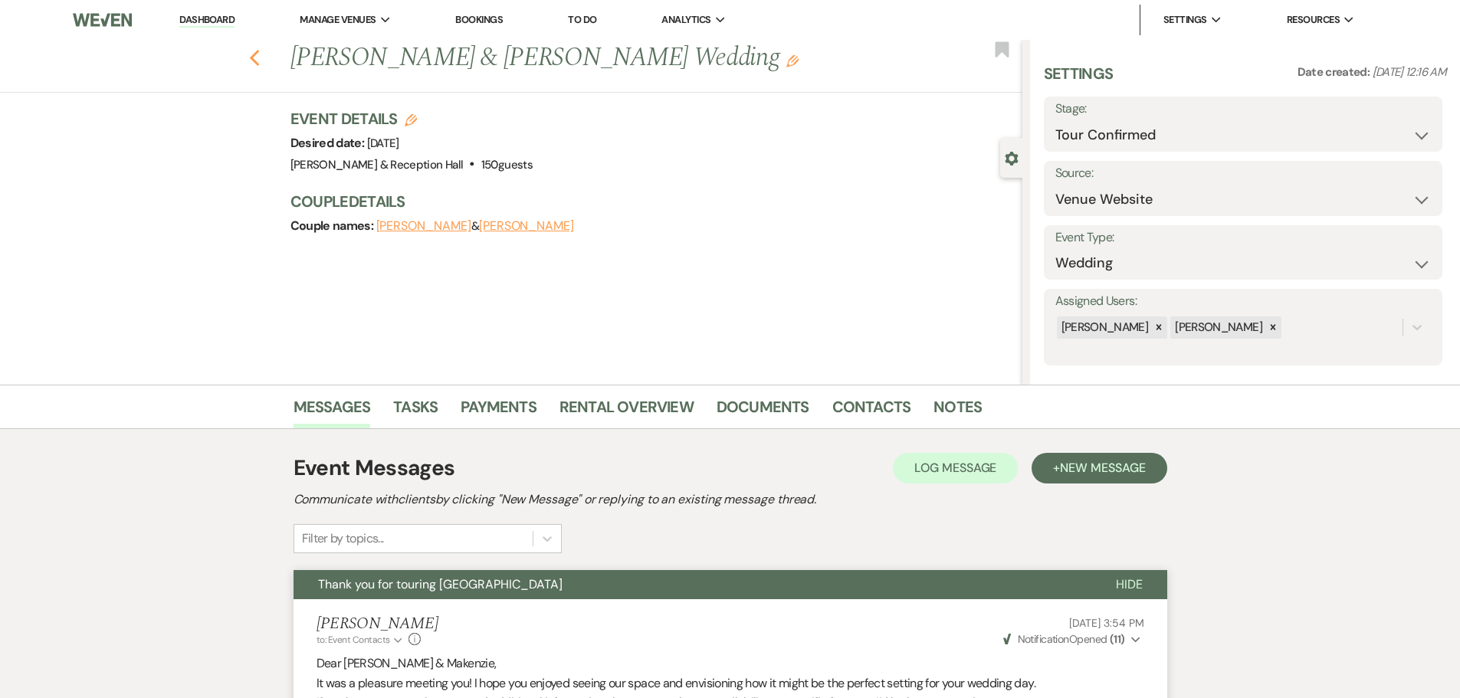
click at [259, 64] on use "button" at bounding box center [254, 58] width 10 height 17
select select "4"
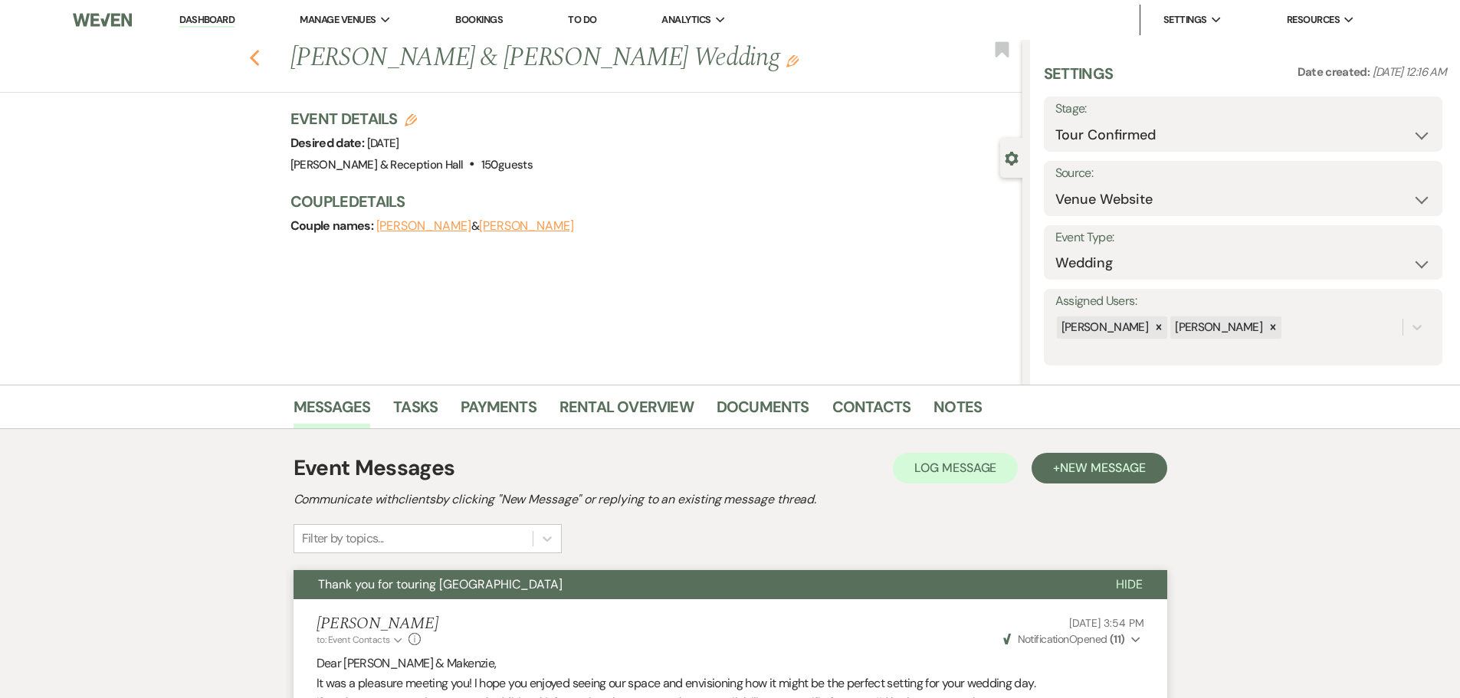
select select "4"
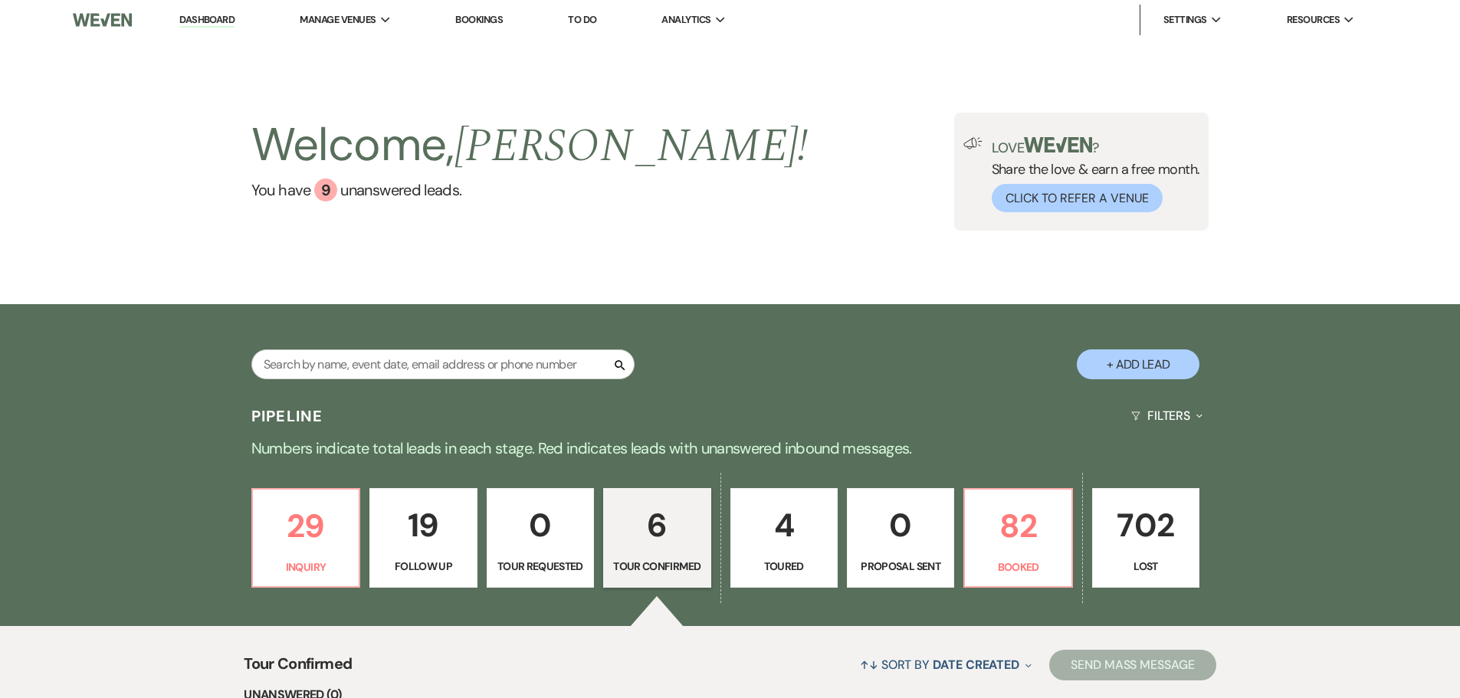
click at [585, 20] on link "To Do" at bounding box center [582, 19] width 28 height 13
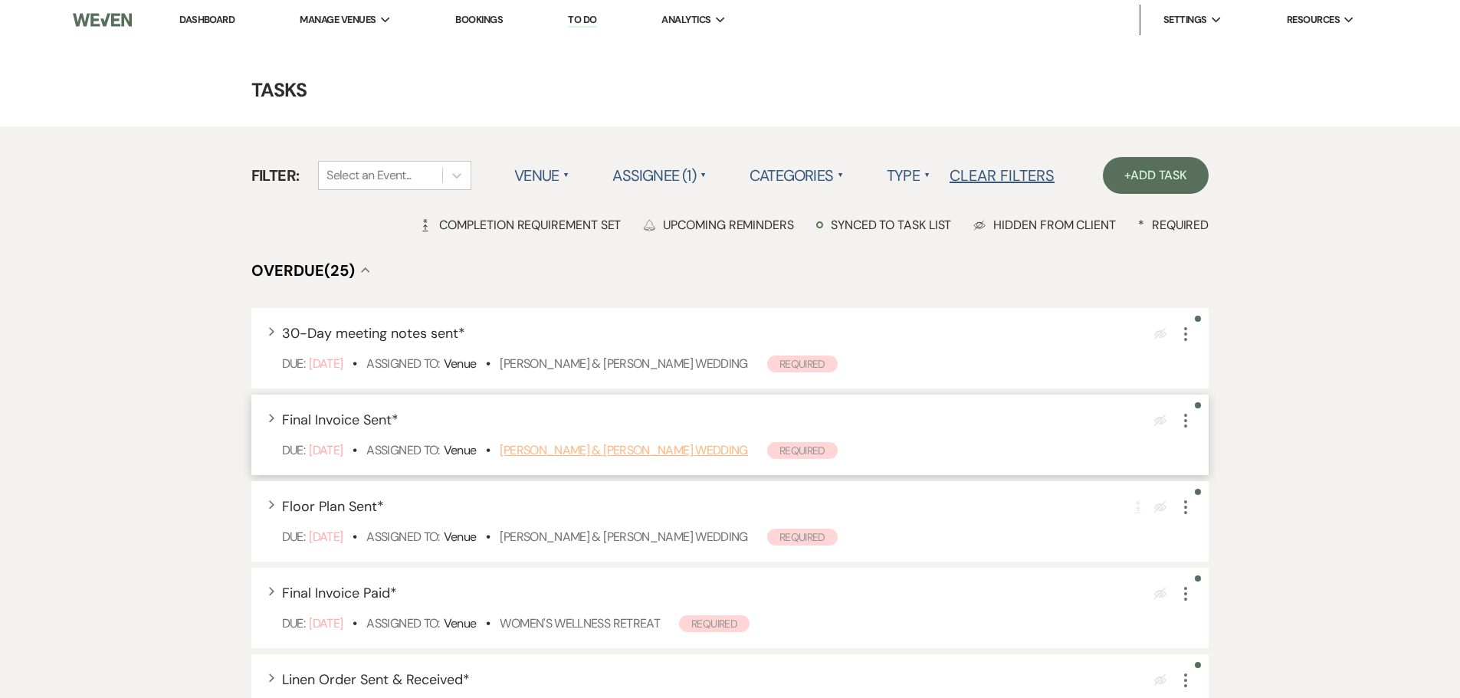
click at [645, 451] on link "Peyton Young & Nick Svoboda's Wedding" at bounding box center [624, 450] width 248 height 16
click at [1035, 427] on icon "More" at bounding box center [1186, 421] width 18 height 18
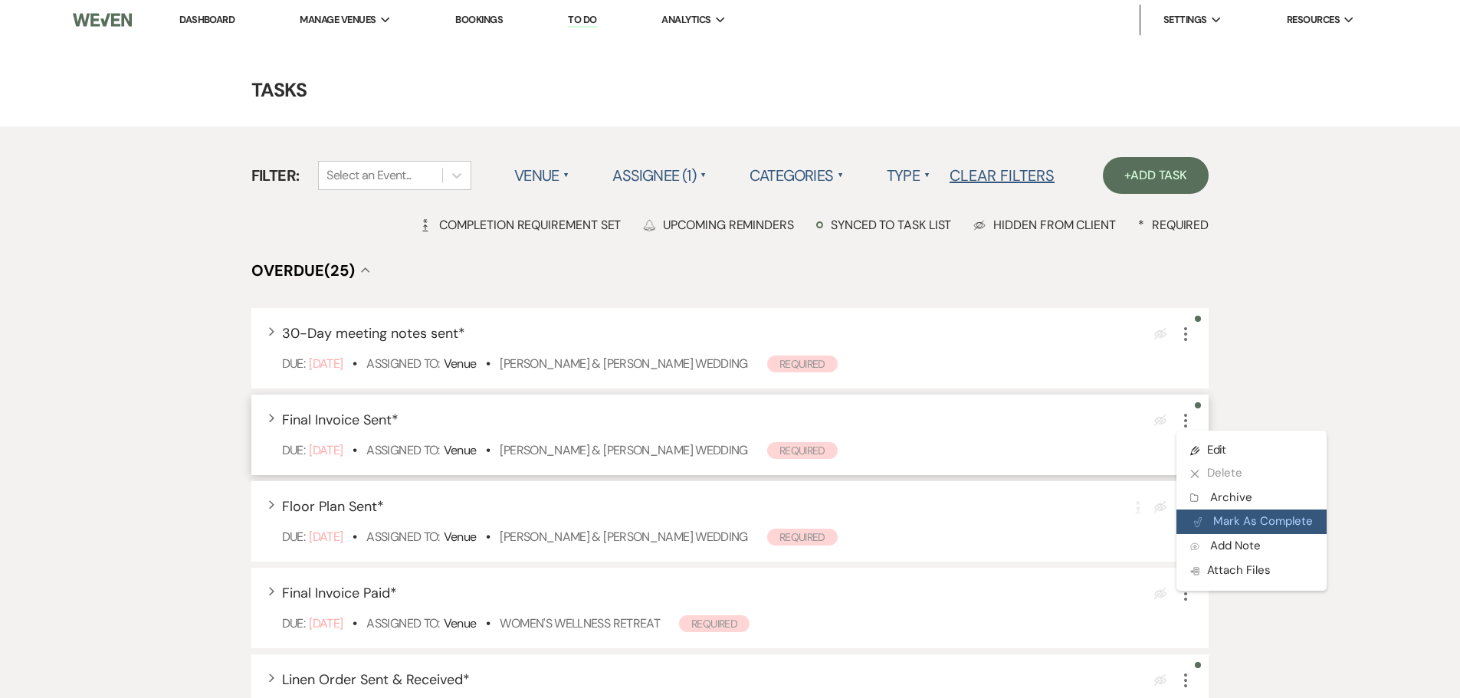
click at [1035, 458] on button "Plan Portal Link Mark As Complete" at bounding box center [1252, 522] width 150 height 25
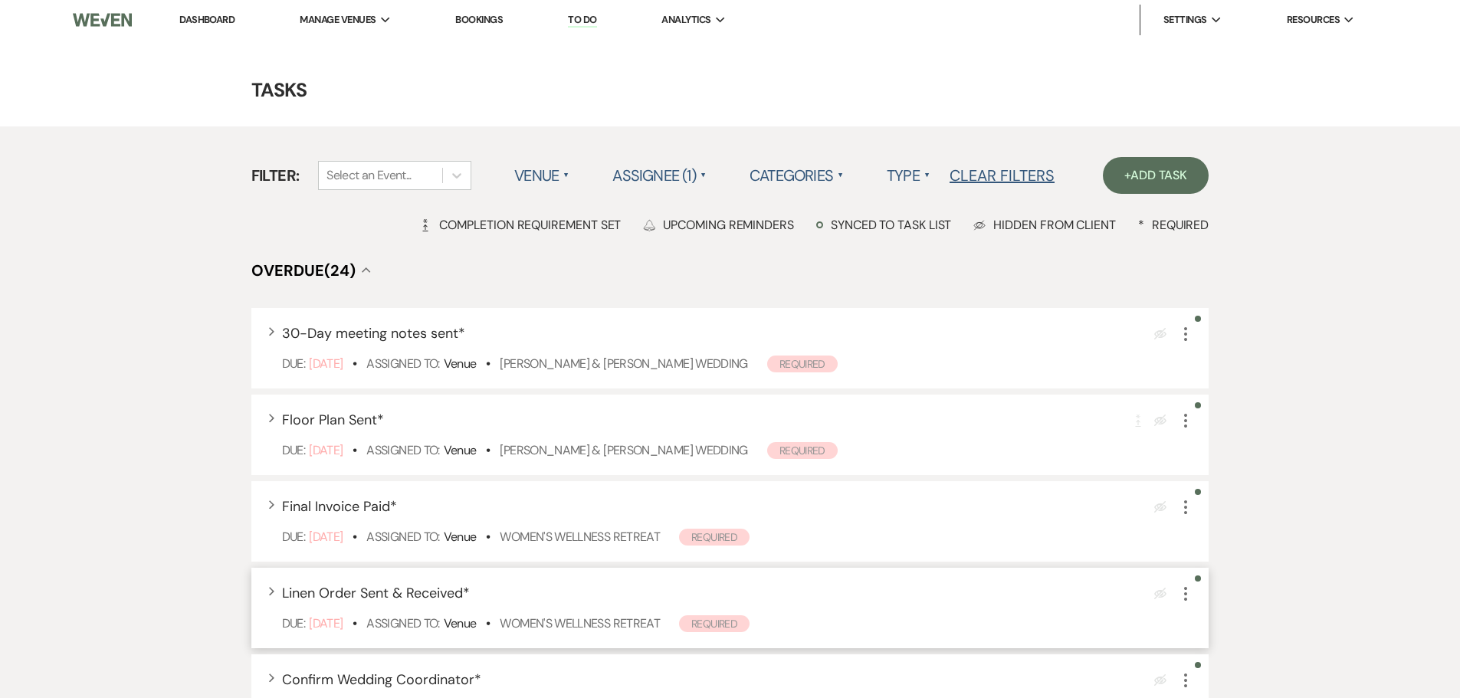
click at [1035, 458] on use "button" at bounding box center [1185, 594] width 3 height 14
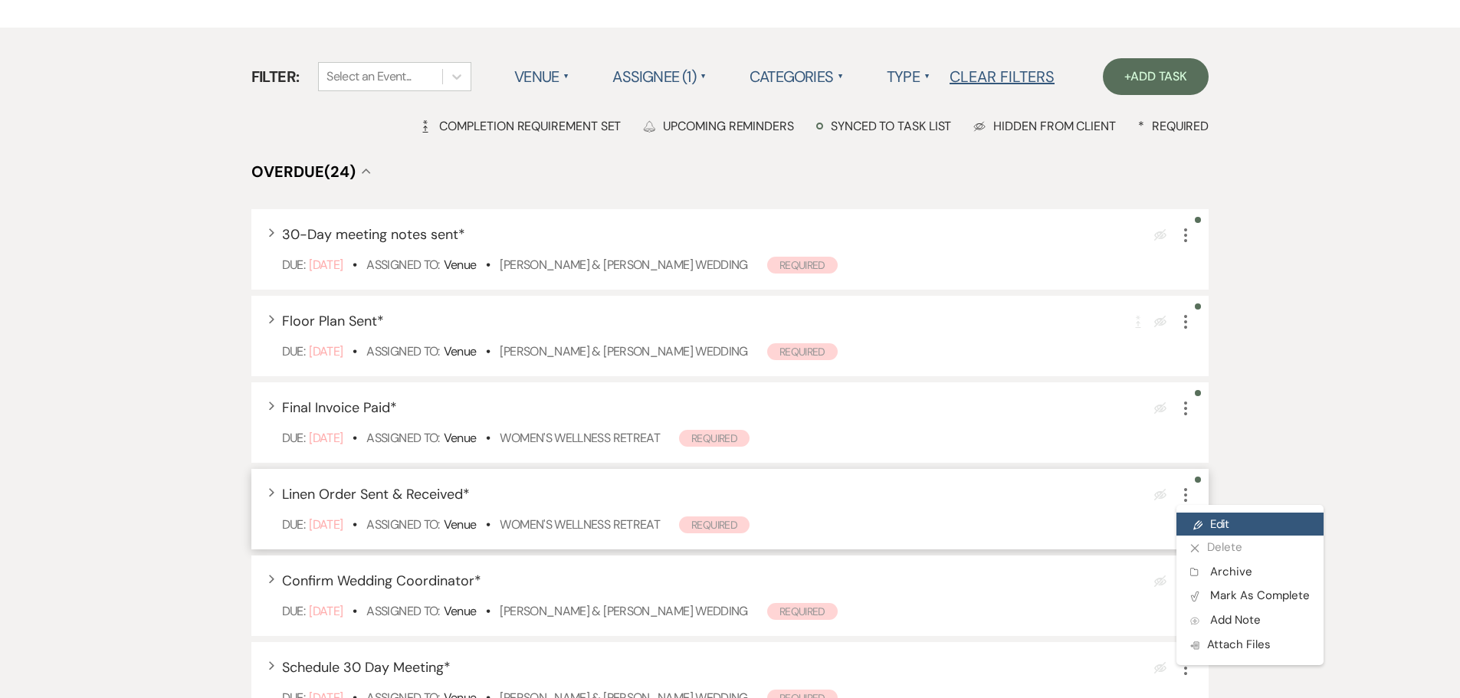
scroll to position [153, 0]
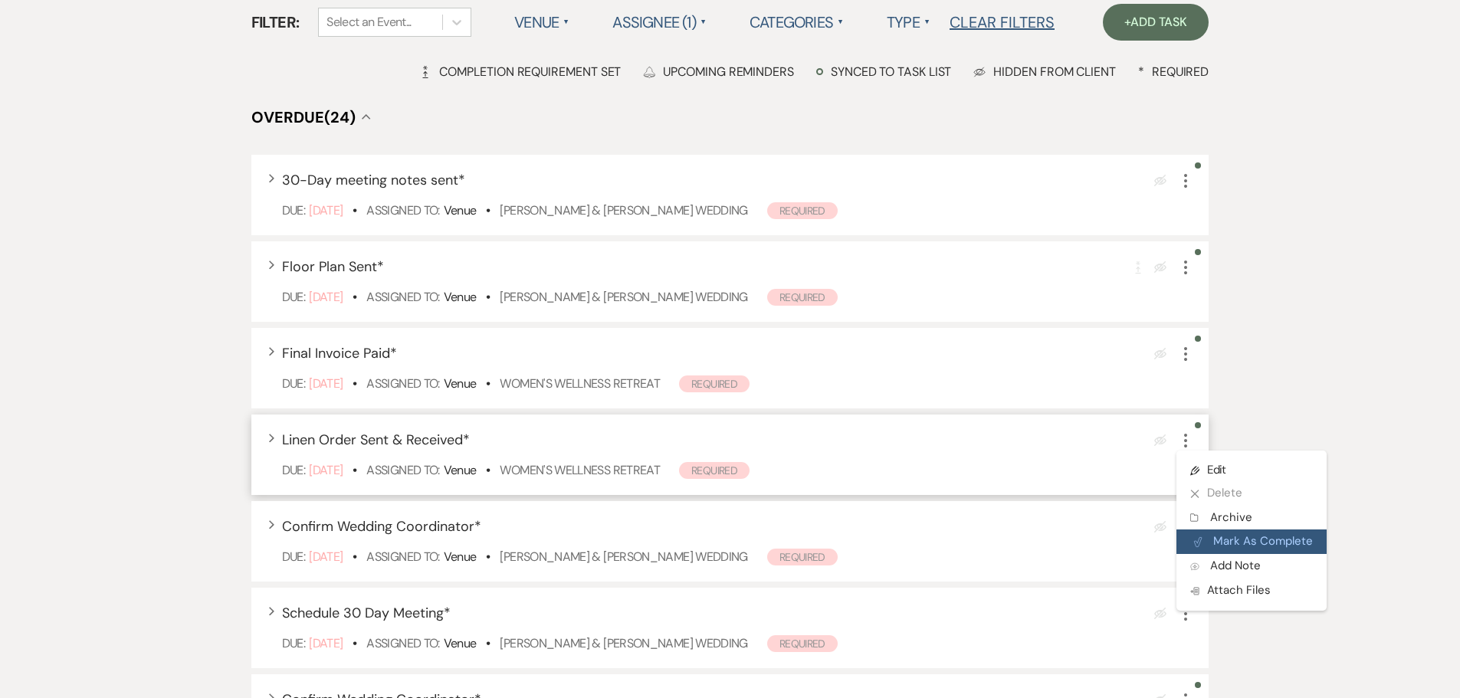
click at [1035, 458] on button "Plan Portal Link Mark As Complete" at bounding box center [1252, 542] width 150 height 25
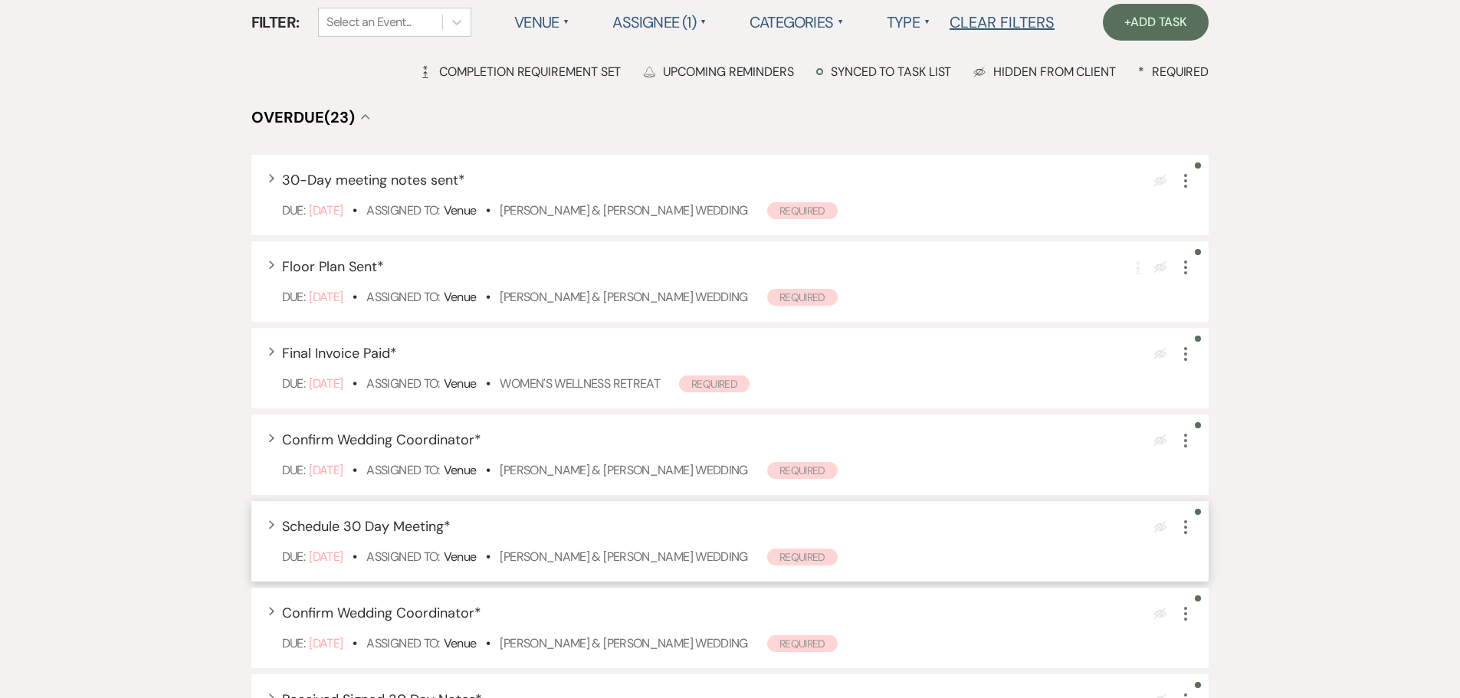
click at [1035, 458] on use "button" at bounding box center [1185, 527] width 3 height 14
click at [324, 458] on span "Schedule 30 Day Meeting *" at bounding box center [366, 526] width 169 height 18
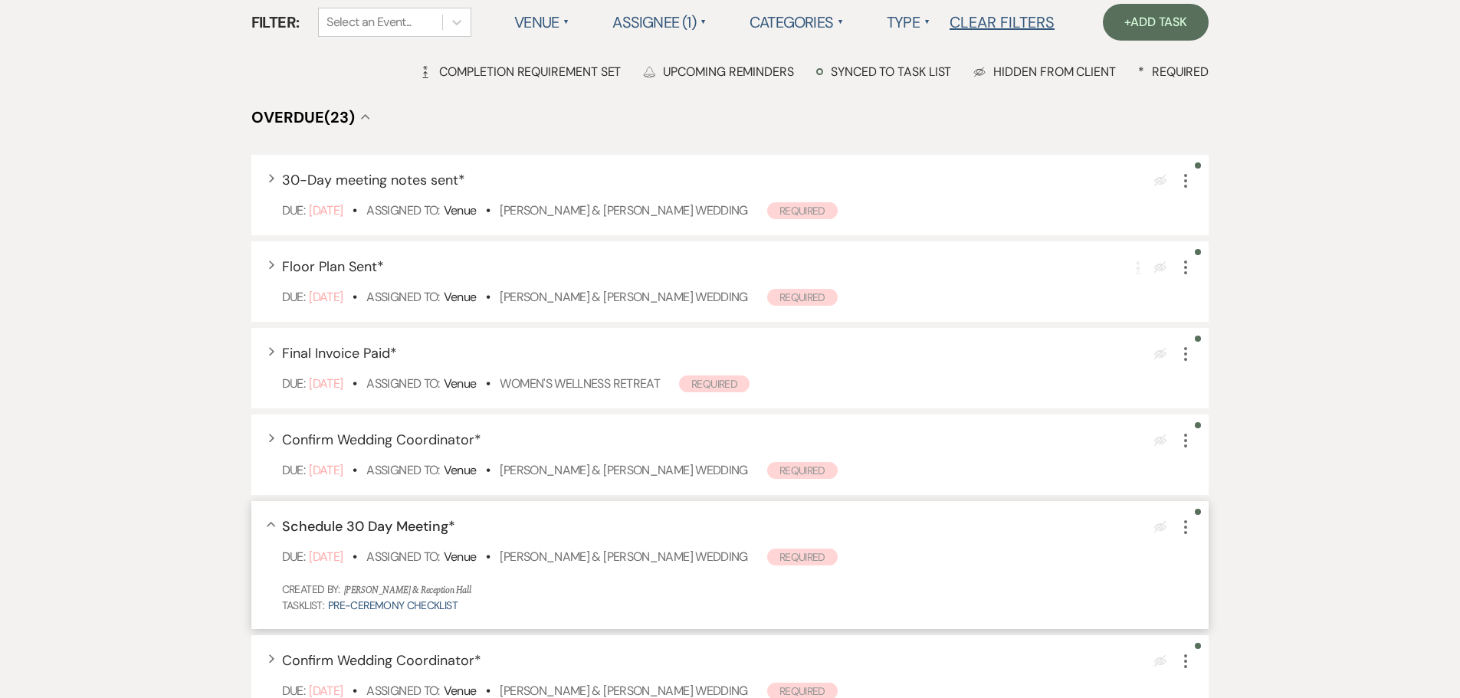
click at [1035, 458] on icon "More" at bounding box center [1186, 527] width 18 height 18
click at [1035, 458] on button "Add Note Add Note" at bounding box center [1250, 653] width 147 height 25
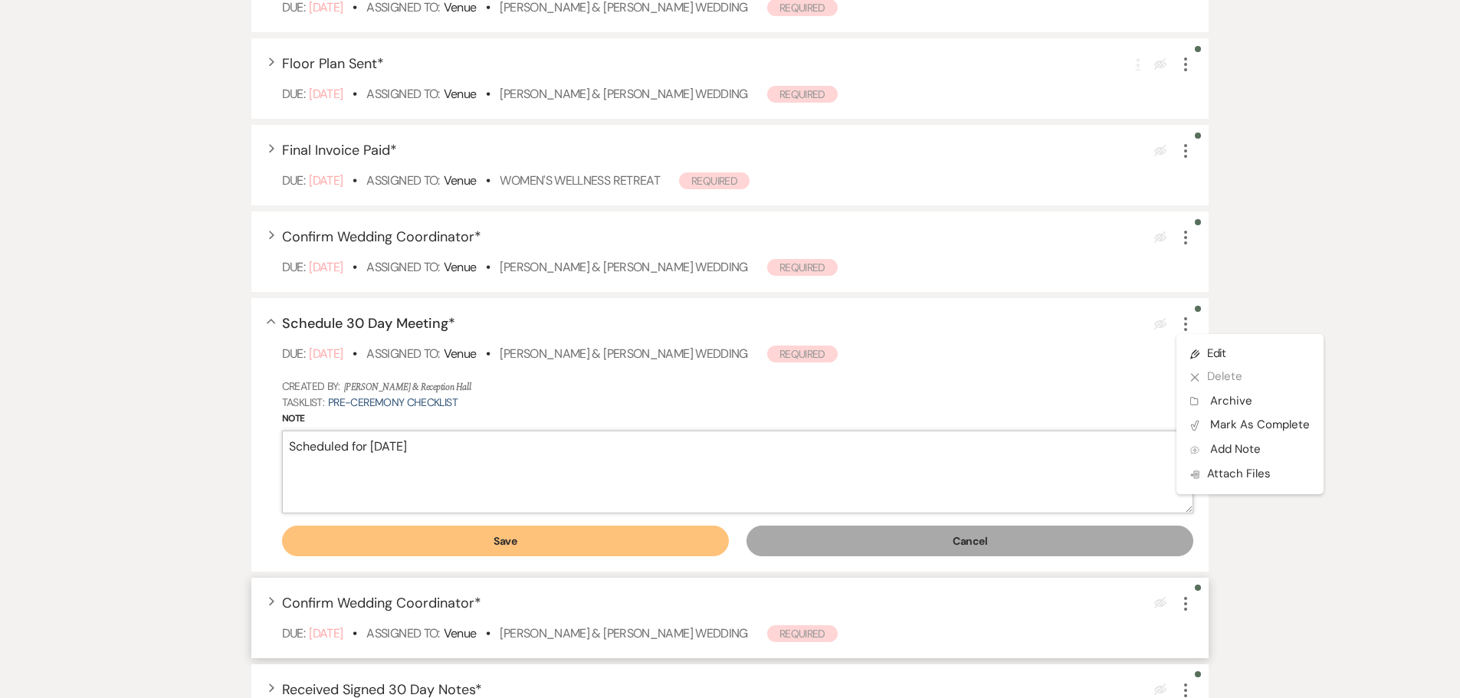
scroll to position [383, 0]
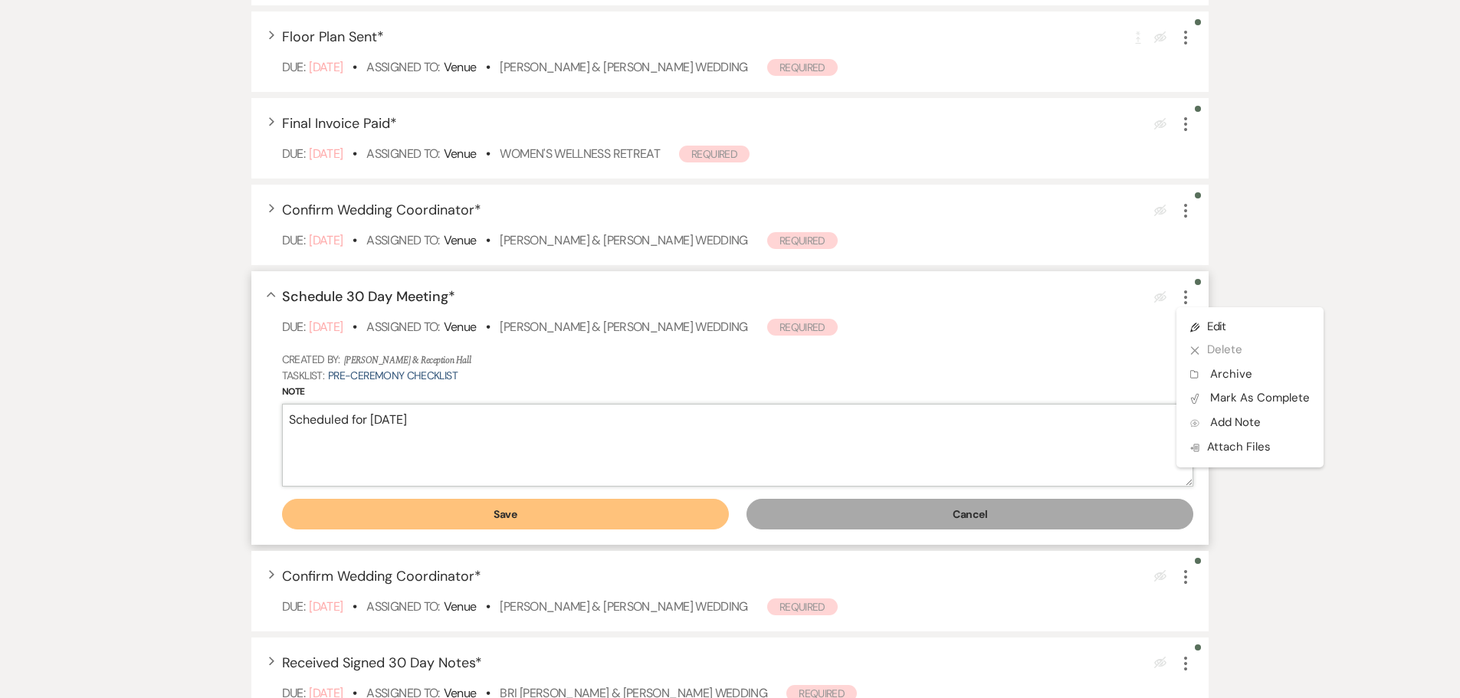
type textarea "Scheduled for 09.25.25"
click at [665, 458] on button "Save" at bounding box center [505, 514] width 447 height 31
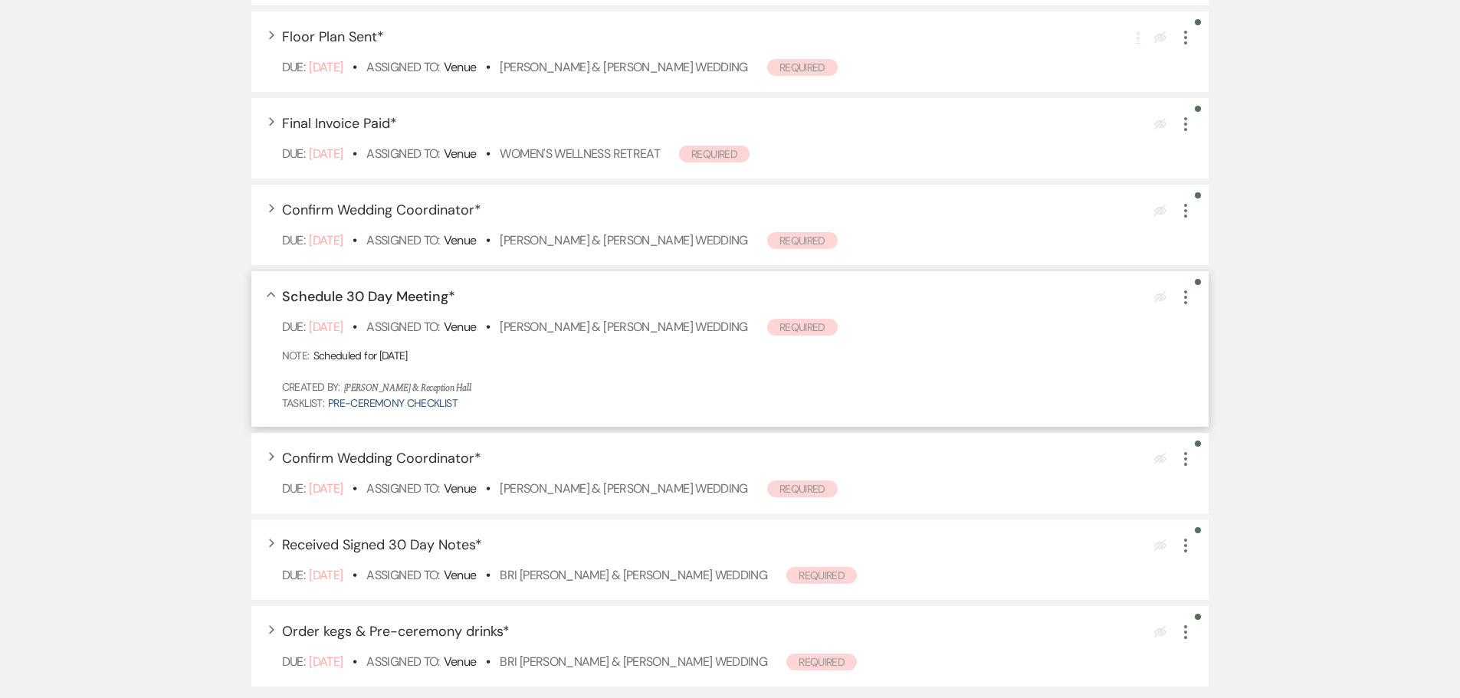
click at [1035, 296] on use "button" at bounding box center [1185, 298] width 3 height 14
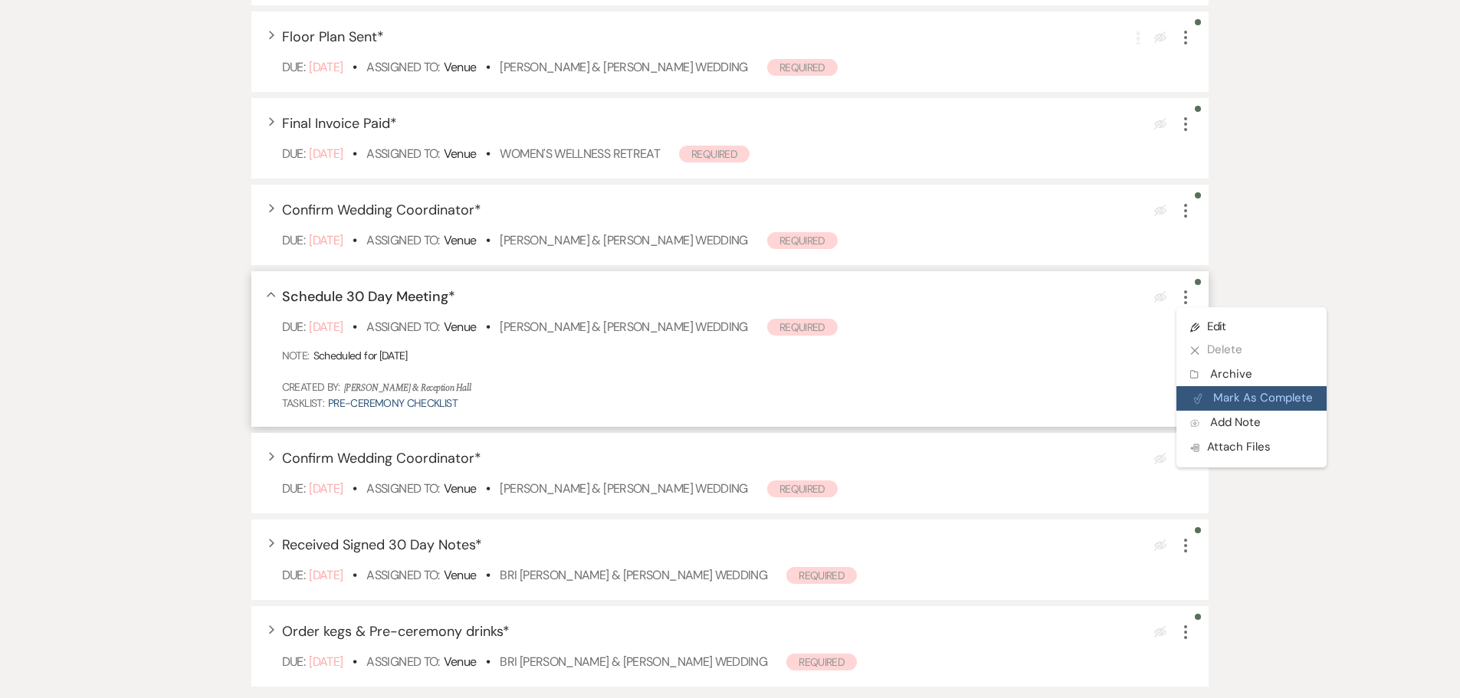
click at [1035, 402] on button "Plan Portal Link Mark As Complete" at bounding box center [1252, 398] width 150 height 25
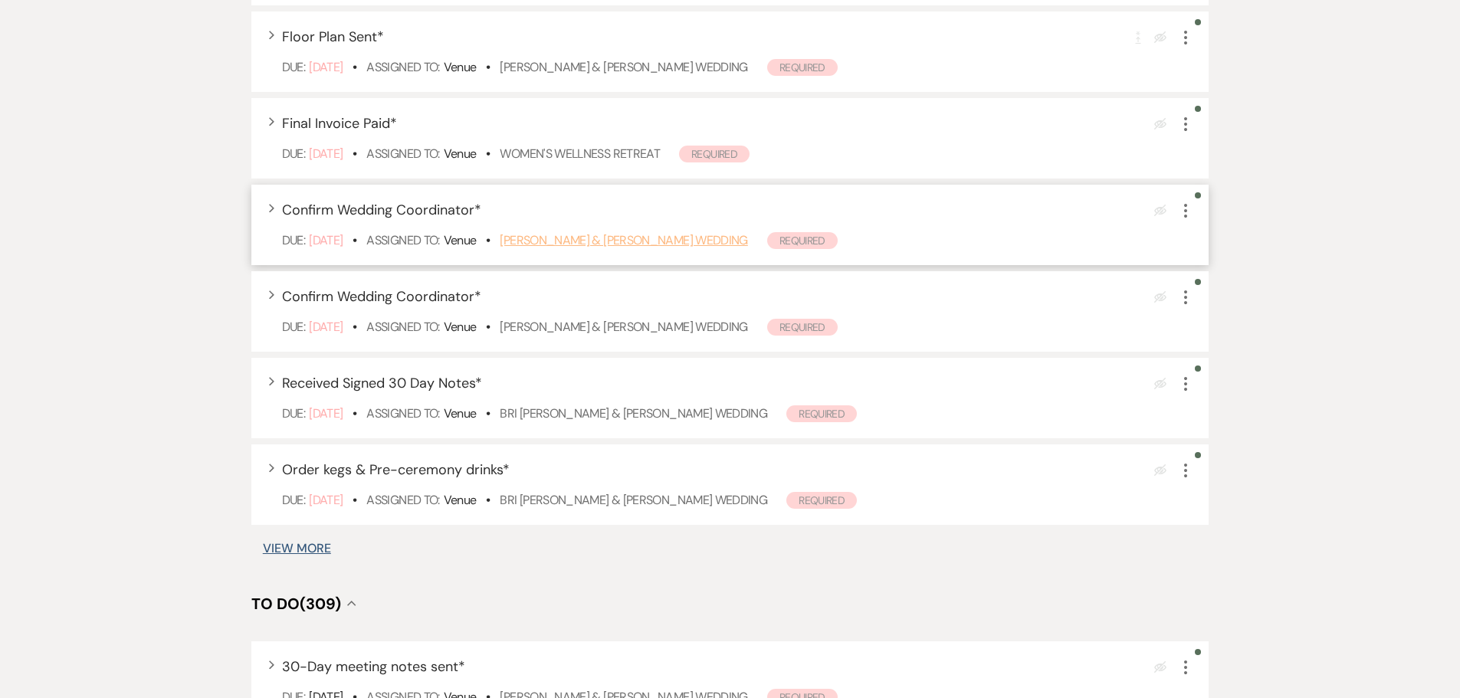
click at [601, 243] on link "Gavin Forrest & Haley Wiese's Wedding" at bounding box center [624, 240] width 248 height 16
click at [416, 209] on span "Confirm Wedding Coordinator *" at bounding box center [381, 210] width 199 height 18
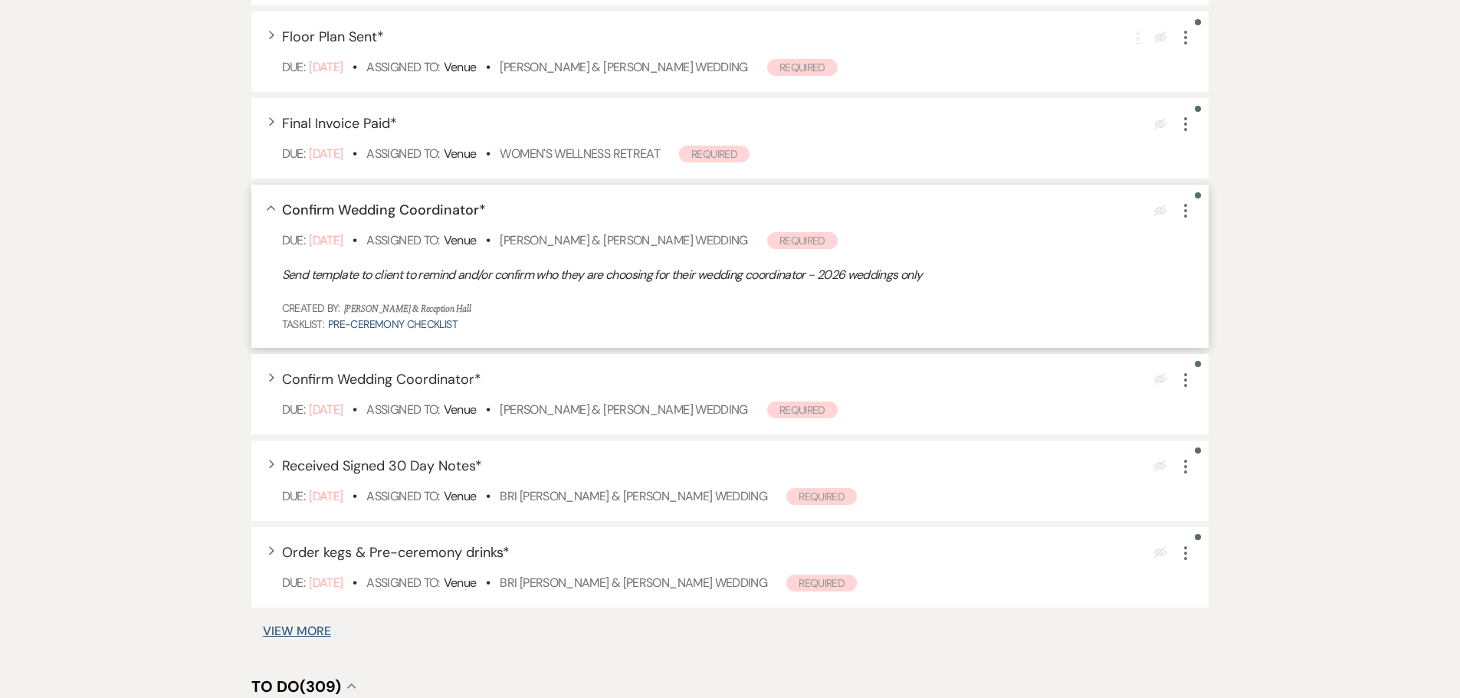
drag, startPoint x: 1186, startPoint y: 208, endPoint x: 1189, endPoint y: 218, distance: 9.7
click at [1035, 208] on icon "More" at bounding box center [1186, 211] width 18 height 18
click at [1035, 342] on button "Add Note Add Note" at bounding box center [1250, 336] width 147 height 25
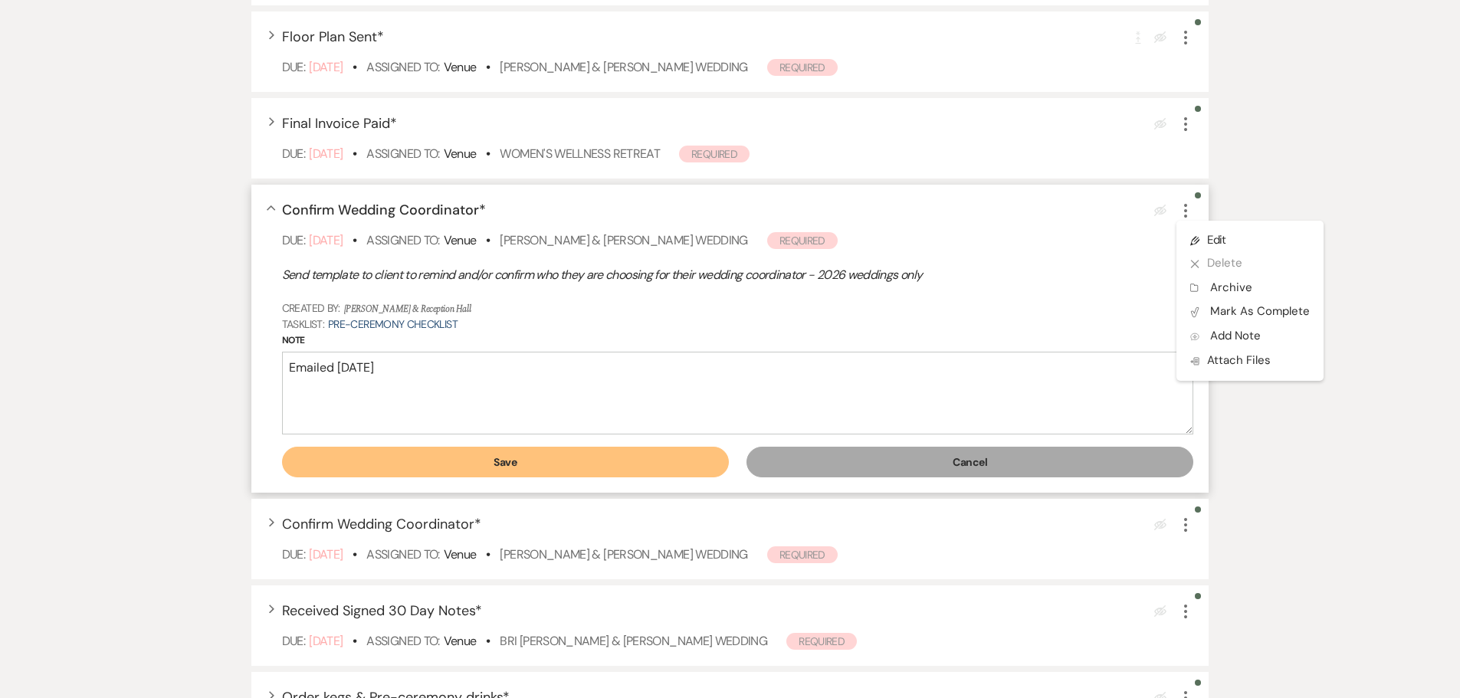
type textarea "Emailed 9/23/25"
click at [523, 458] on button "Save" at bounding box center [505, 462] width 447 height 31
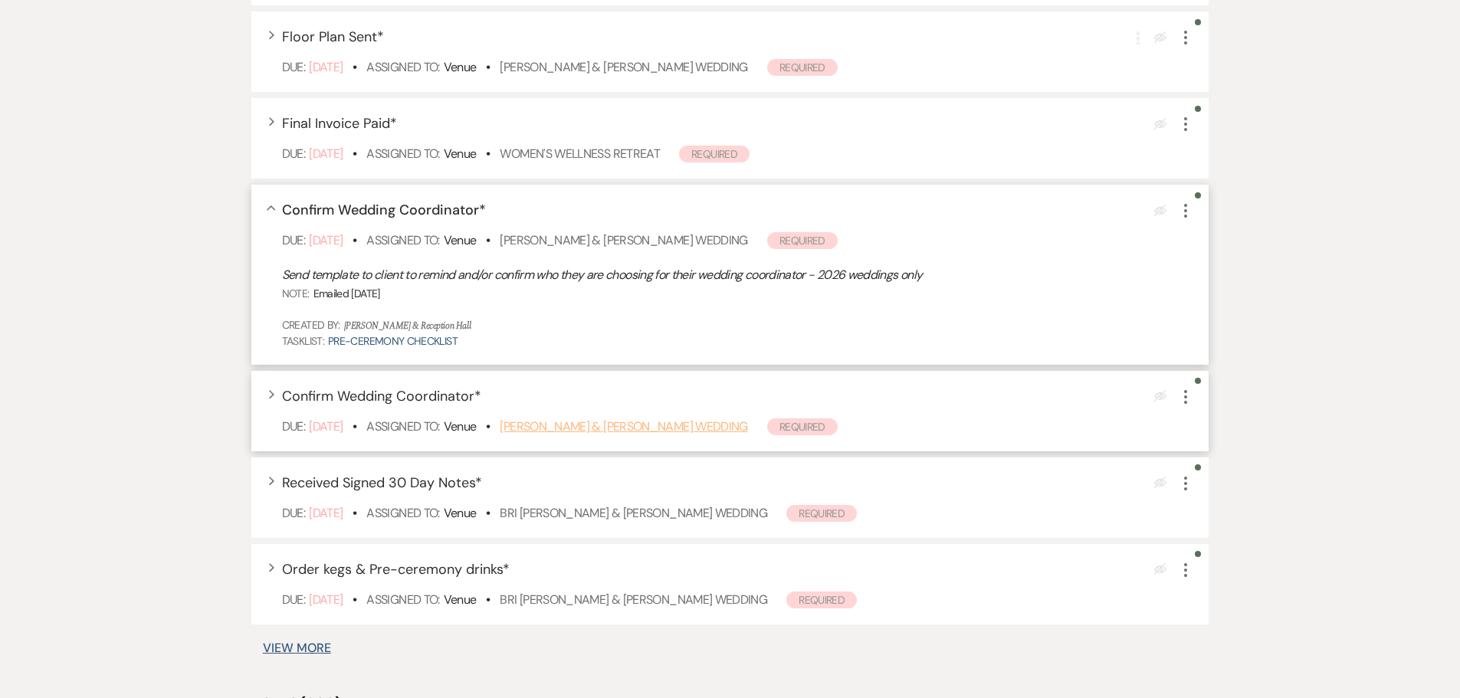
click at [681, 425] on link "Matt Schultz & Alyssa Tiemeyer's Wedding" at bounding box center [624, 427] width 248 height 16
click at [606, 239] on link "Gavin Forrest & Haley Wiese's Wedding" at bounding box center [624, 240] width 248 height 16
click at [1035, 212] on icon "More" at bounding box center [1186, 211] width 18 height 18
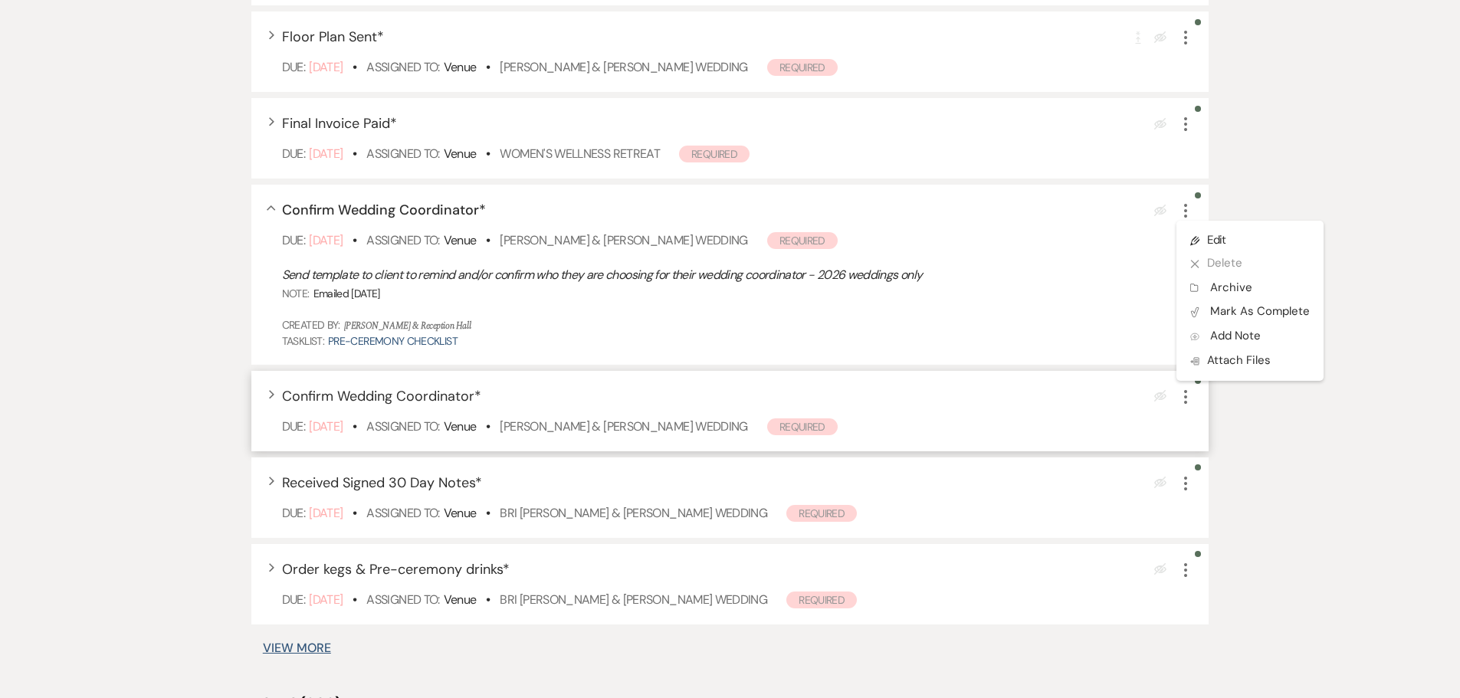
click at [1035, 400] on icon "More" at bounding box center [1186, 397] width 18 height 18
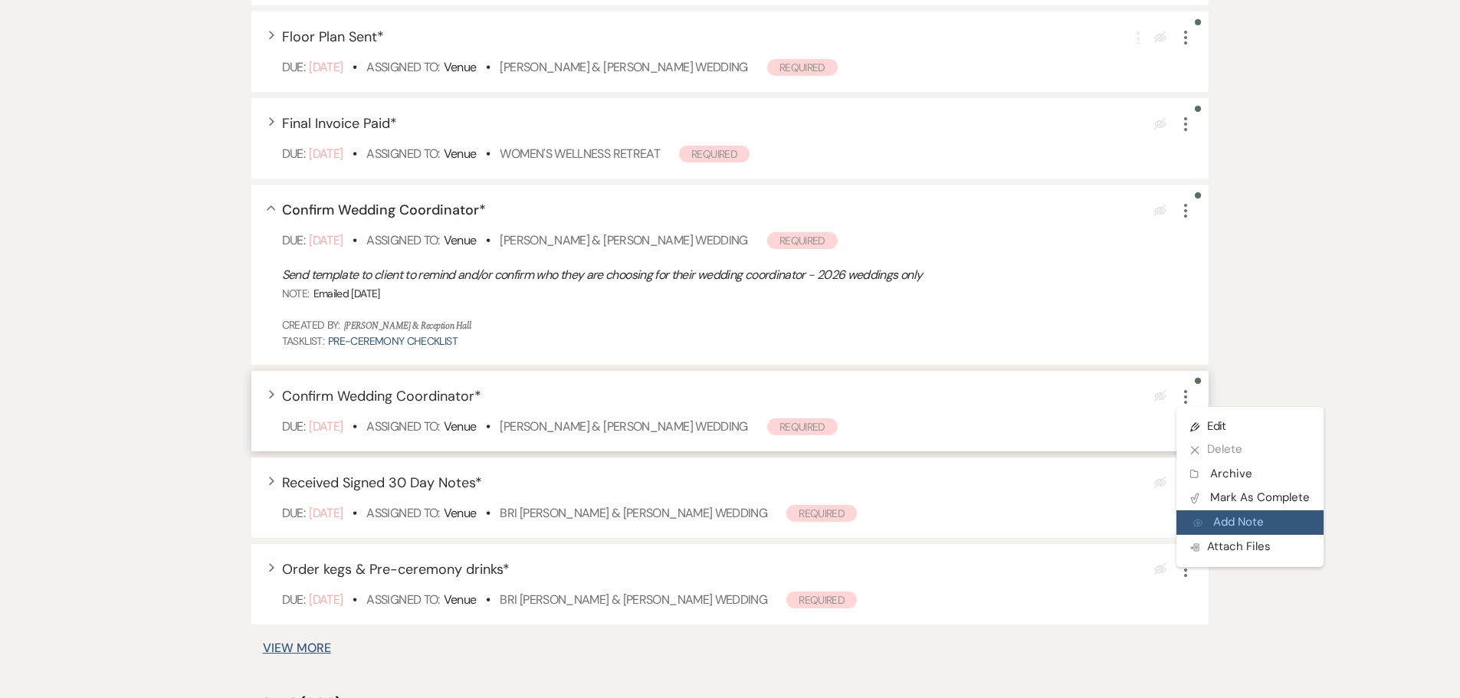
click at [1035, 458] on button "Add Note Add Note" at bounding box center [1250, 523] width 147 height 25
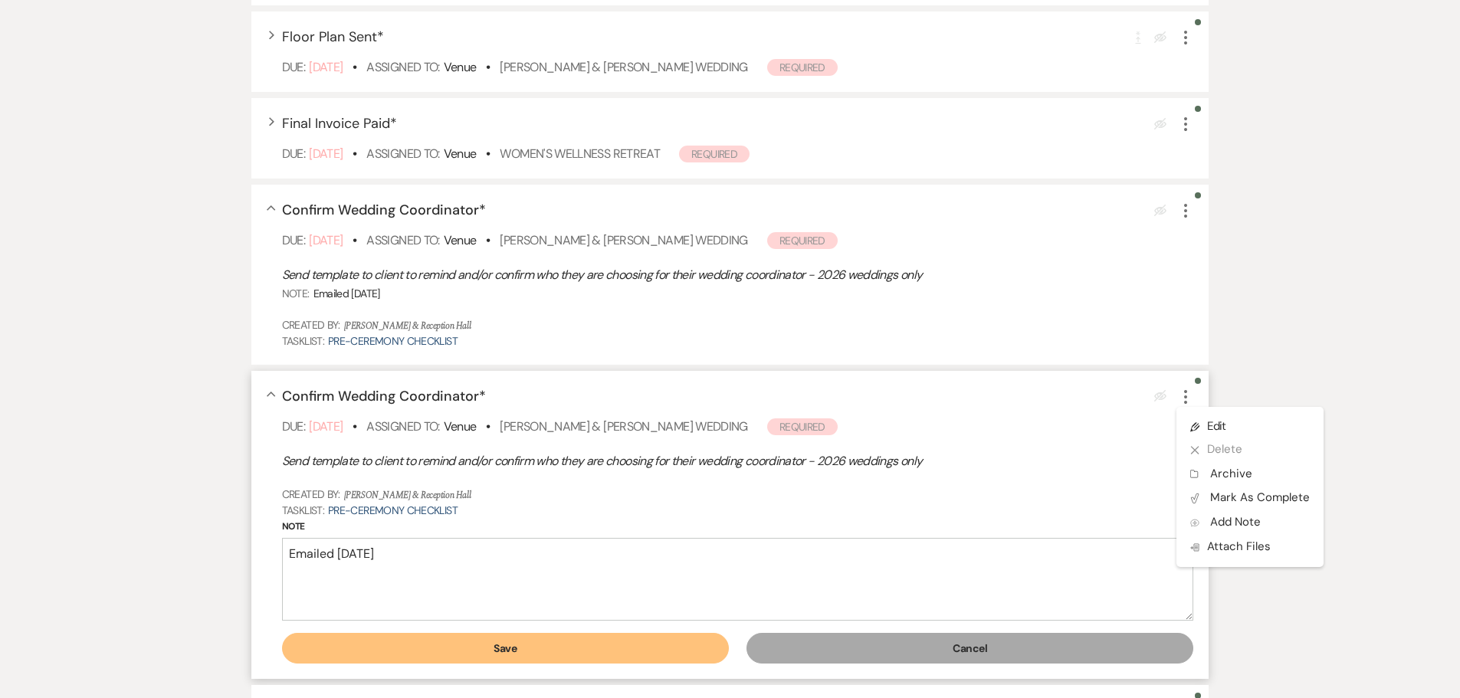
type textarea "Emailed 09.23.25"
click at [560, 458] on button "Save" at bounding box center [505, 648] width 447 height 31
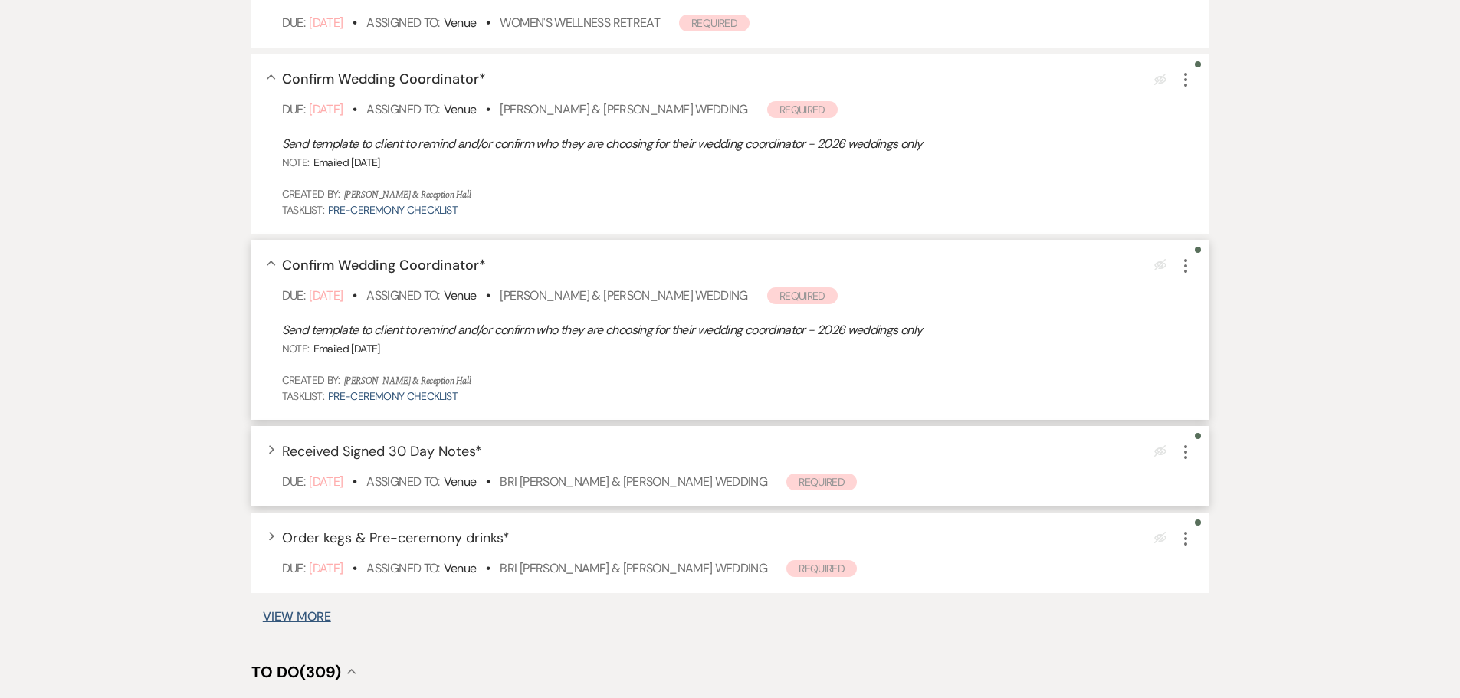
scroll to position [537, 0]
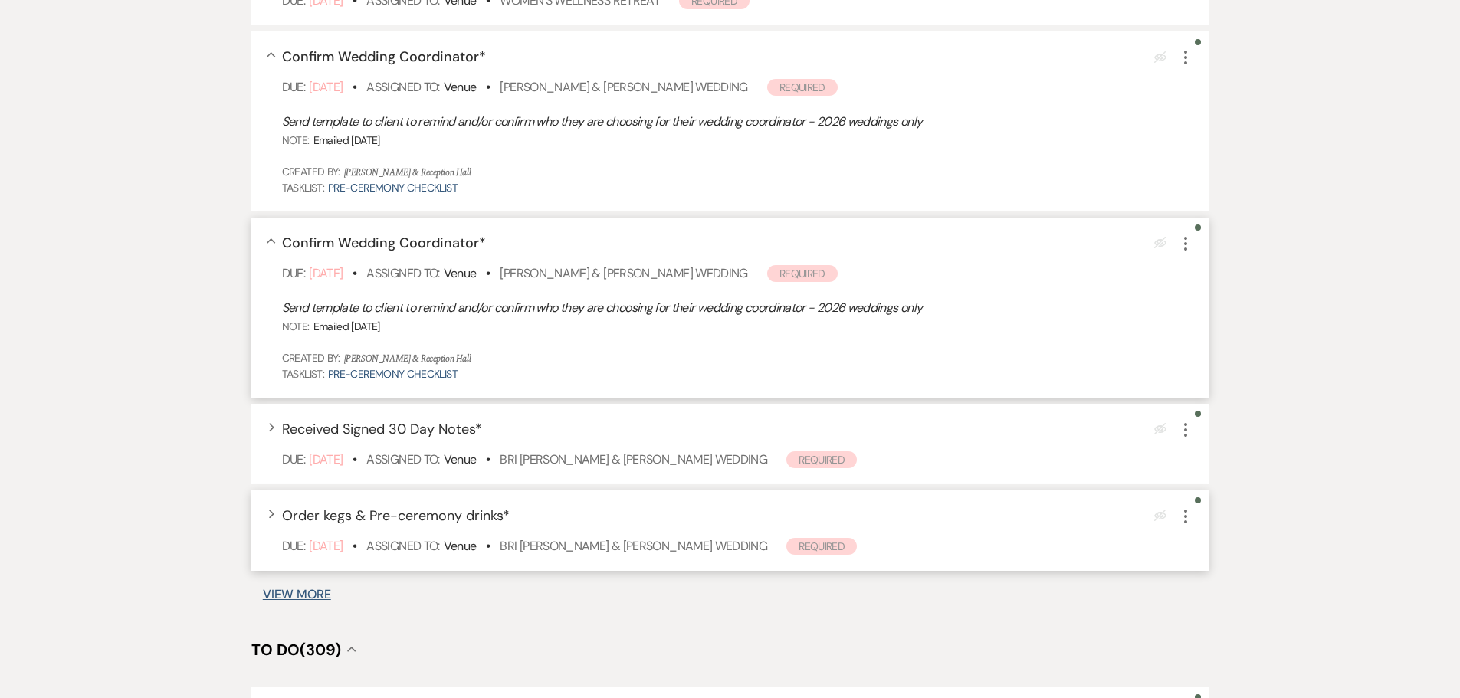
click at [1035, 458] on icon "More" at bounding box center [1186, 516] width 18 height 18
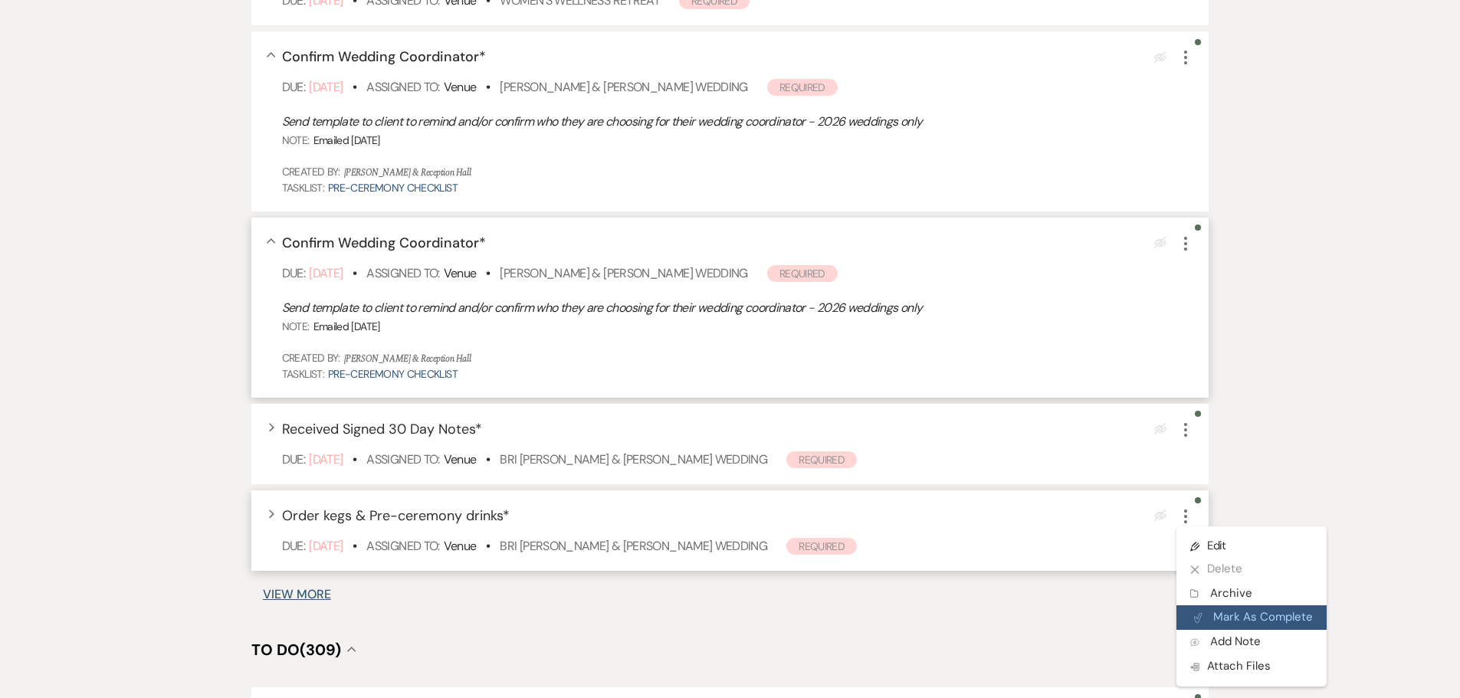
click at [1035, 458] on button "Plan Portal Link Mark As Complete" at bounding box center [1252, 618] width 150 height 25
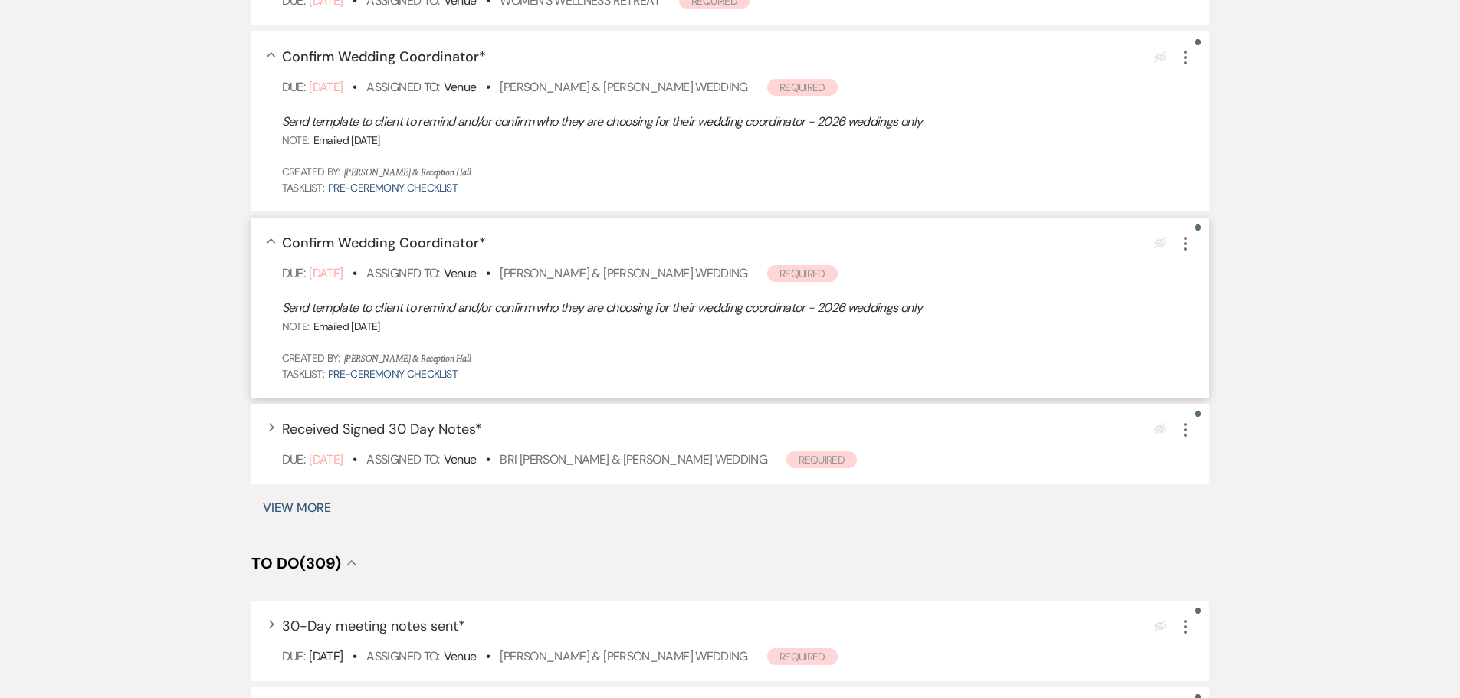
click at [311, 458] on button "View More" at bounding box center [297, 508] width 68 height 12
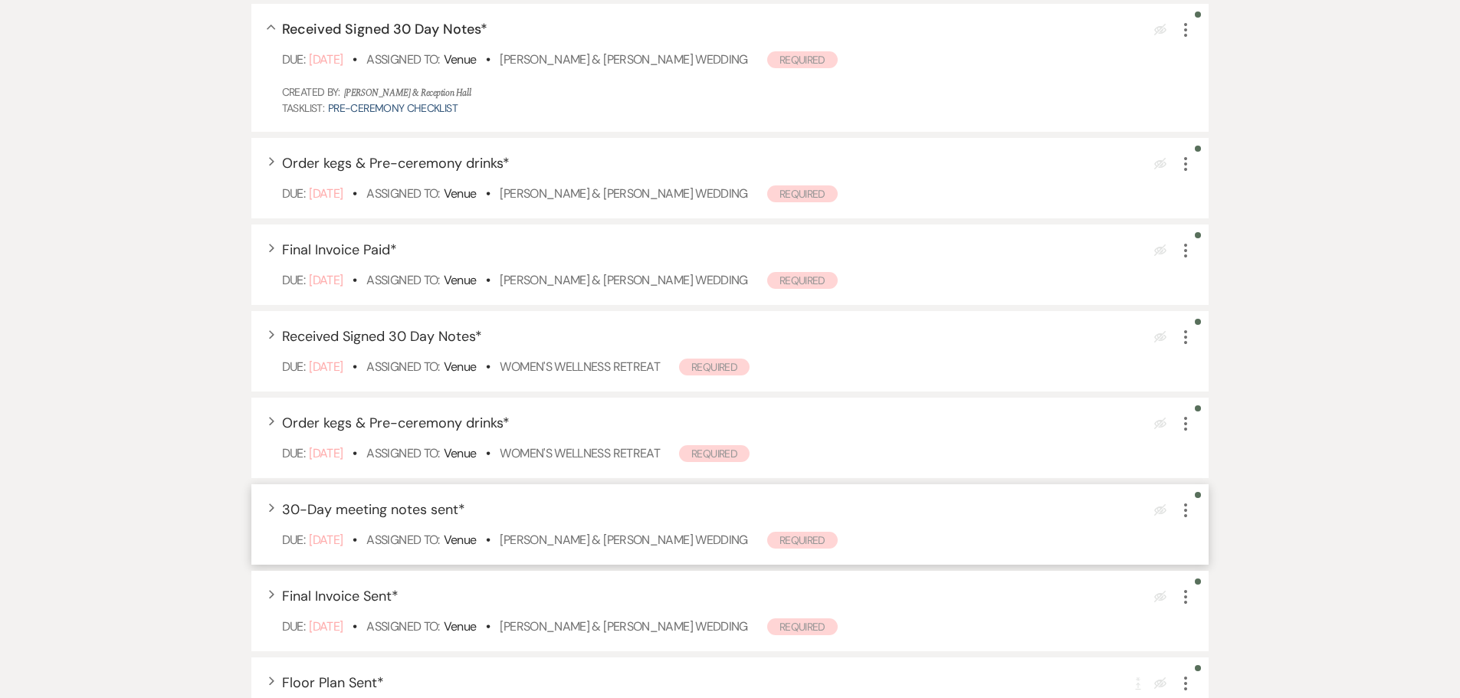
scroll to position [828, 0]
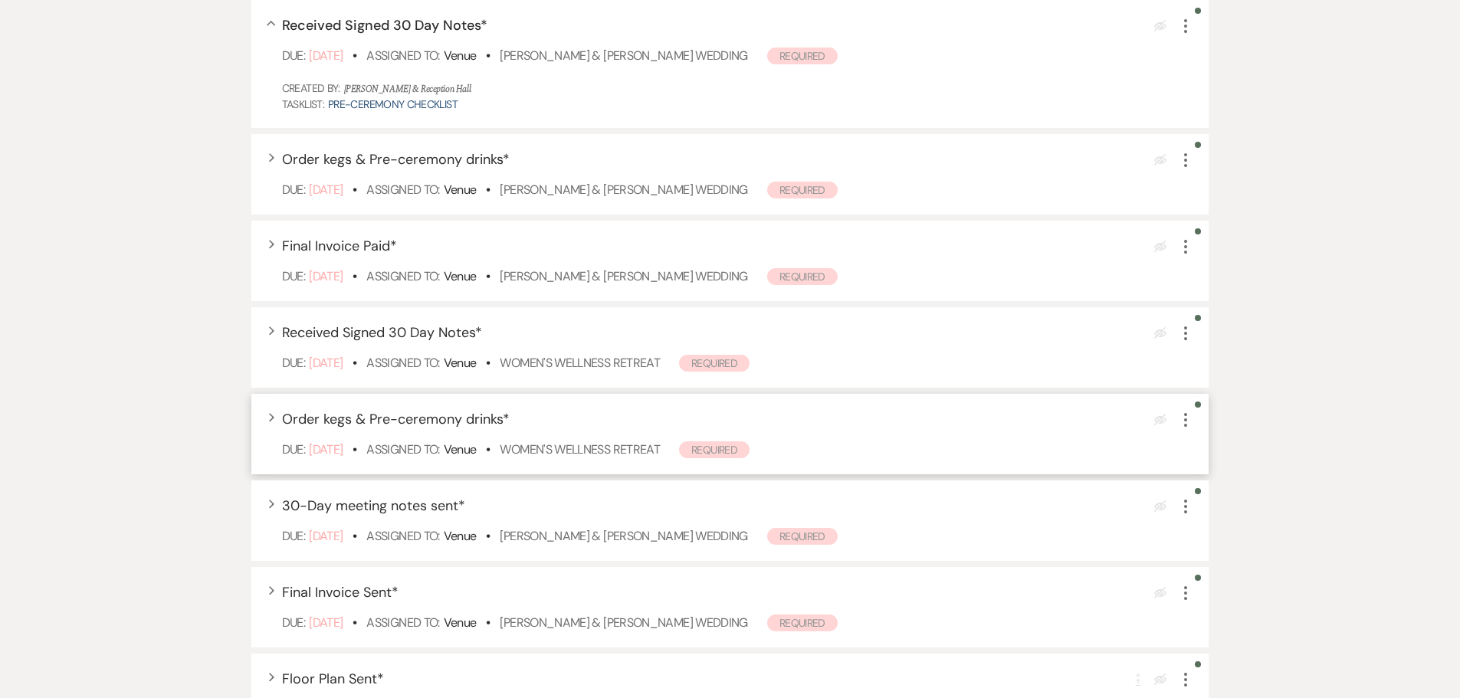
click at [1035, 422] on icon "More" at bounding box center [1186, 420] width 18 height 18
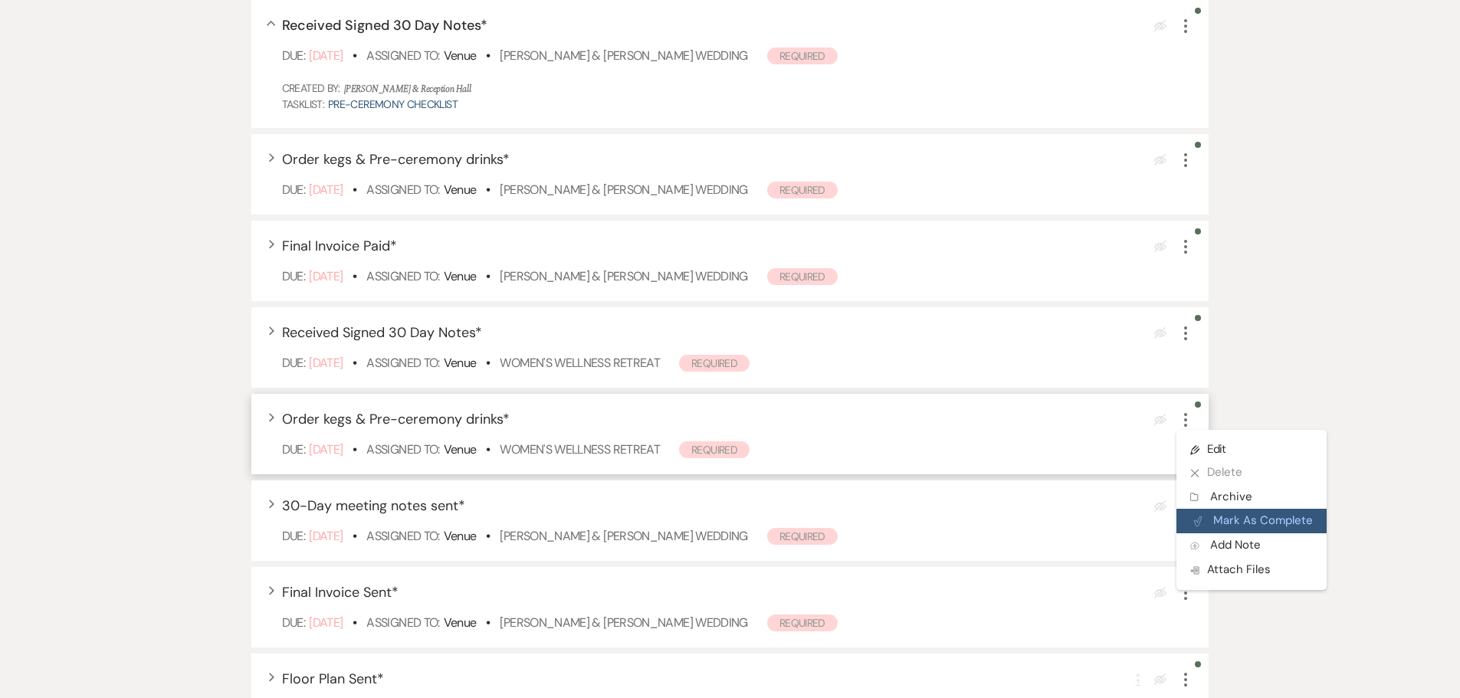
click at [1035, 458] on button "Plan Portal Link Mark As Complete" at bounding box center [1252, 521] width 150 height 25
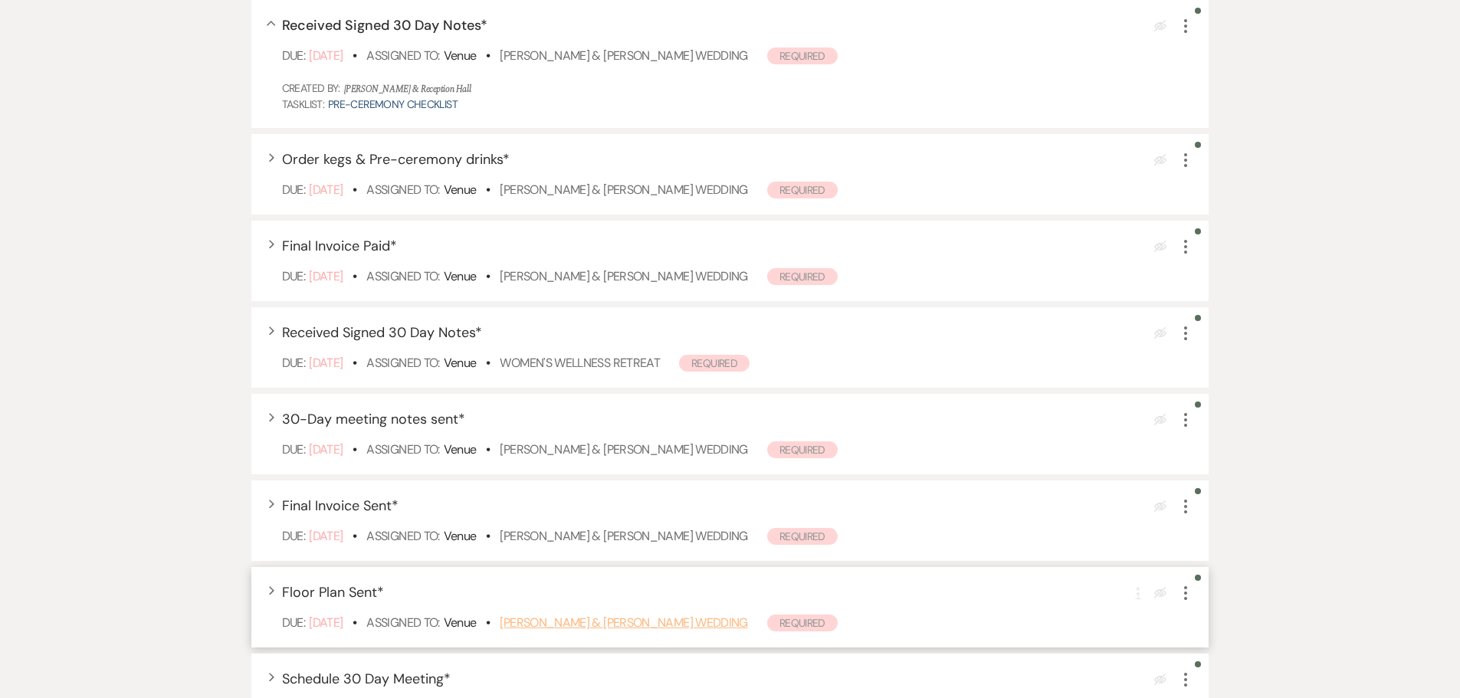
click at [655, 458] on link "[PERSON_NAME] & [PERSON_NAME] Wedding" at bounding box center [624, 623] width 248 height 16
click at [1035, 419] on icon "More" at bounding box center [1186, 420] width 18 height 18
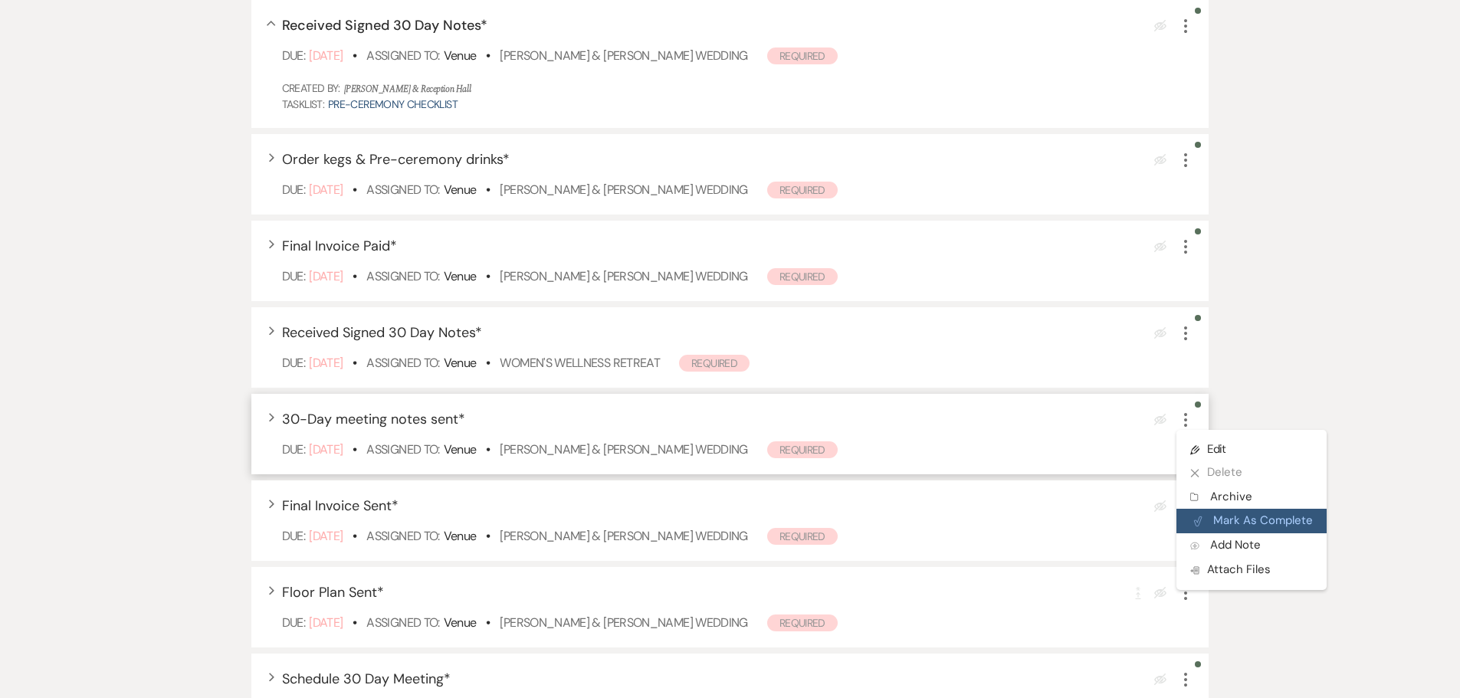
click at [1035, 458] on button "Plan Portal Link Mark As Complete" at bounding box center [1252, 521] width 150 height 25
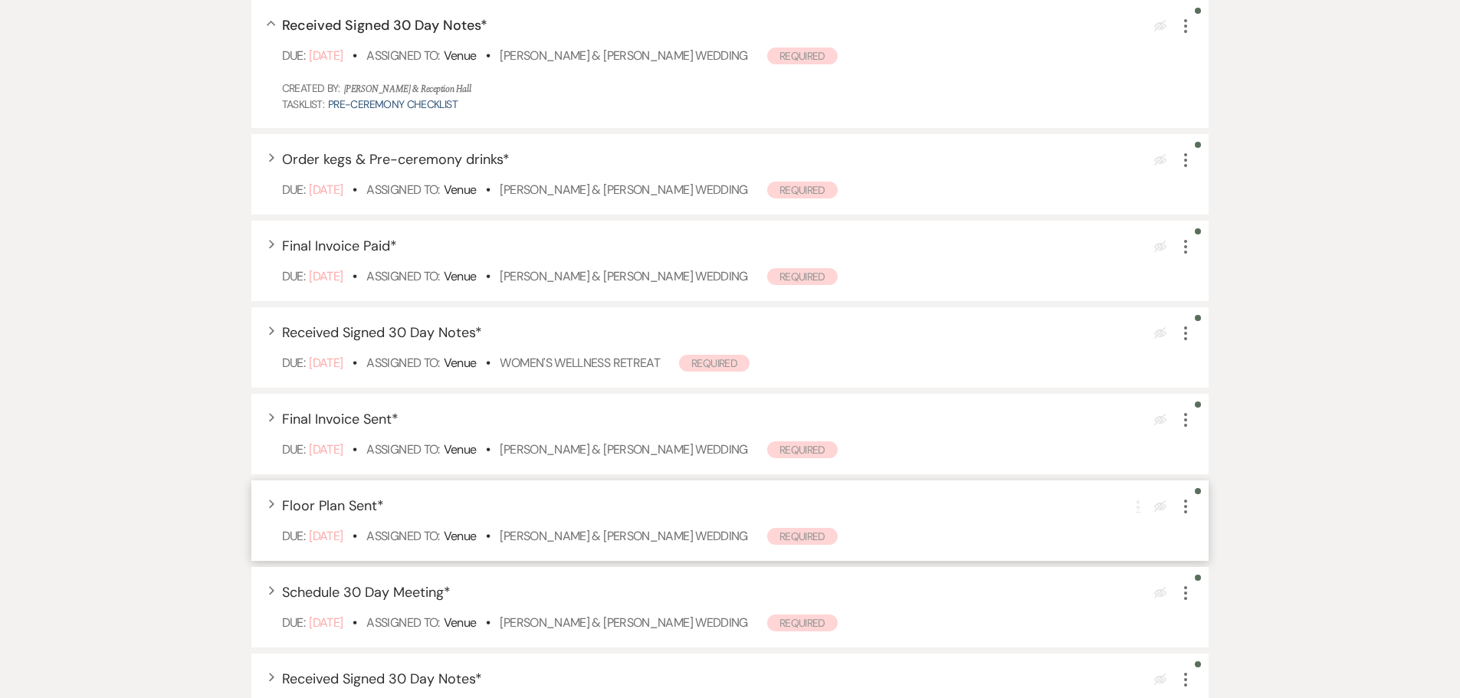
click at [1035, 458] on icon "More" at bounding box center [1186, 506] width 18 height 18
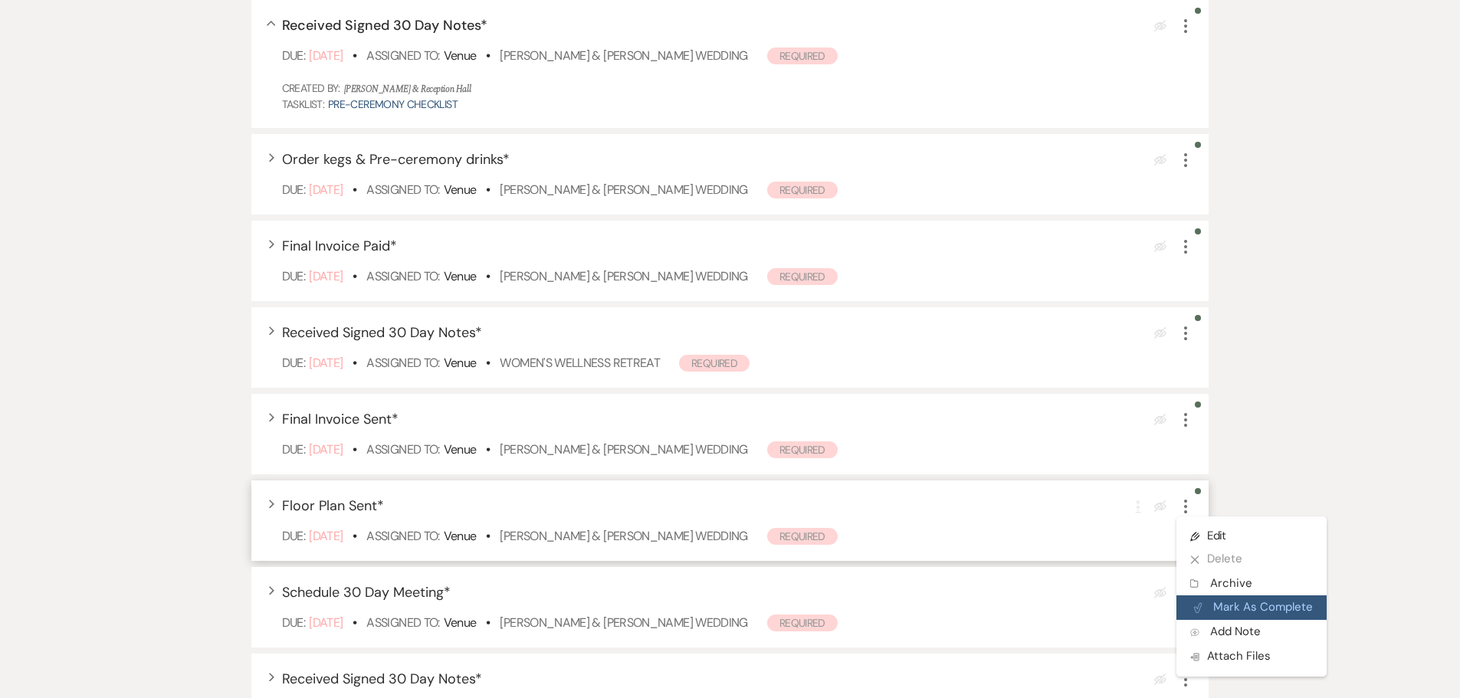
click at [1035, 458] on button "Plan Portal Link Mark As Complete" at bounding box center [1252, 608] width 150 height 25
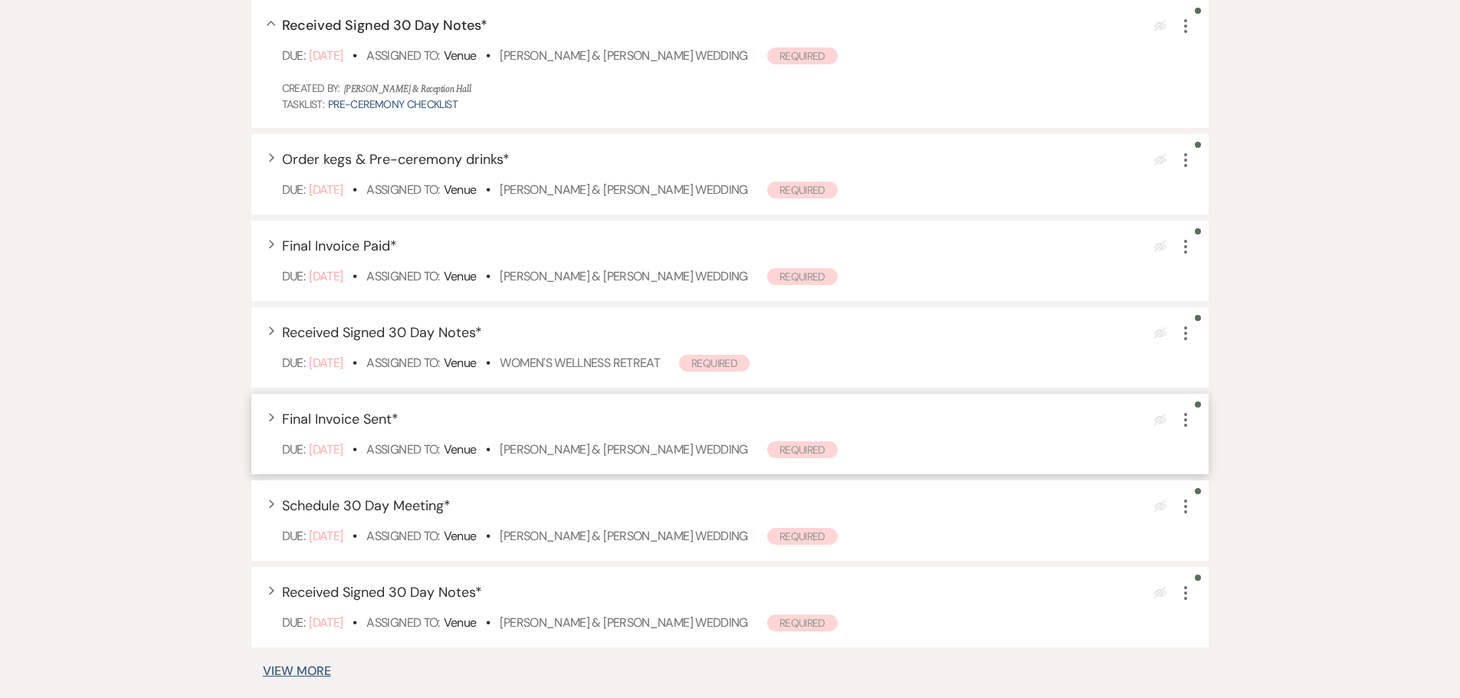
click at [1035, 426] on icon "More" at bounding box center [1186, 420] width 18 height 18
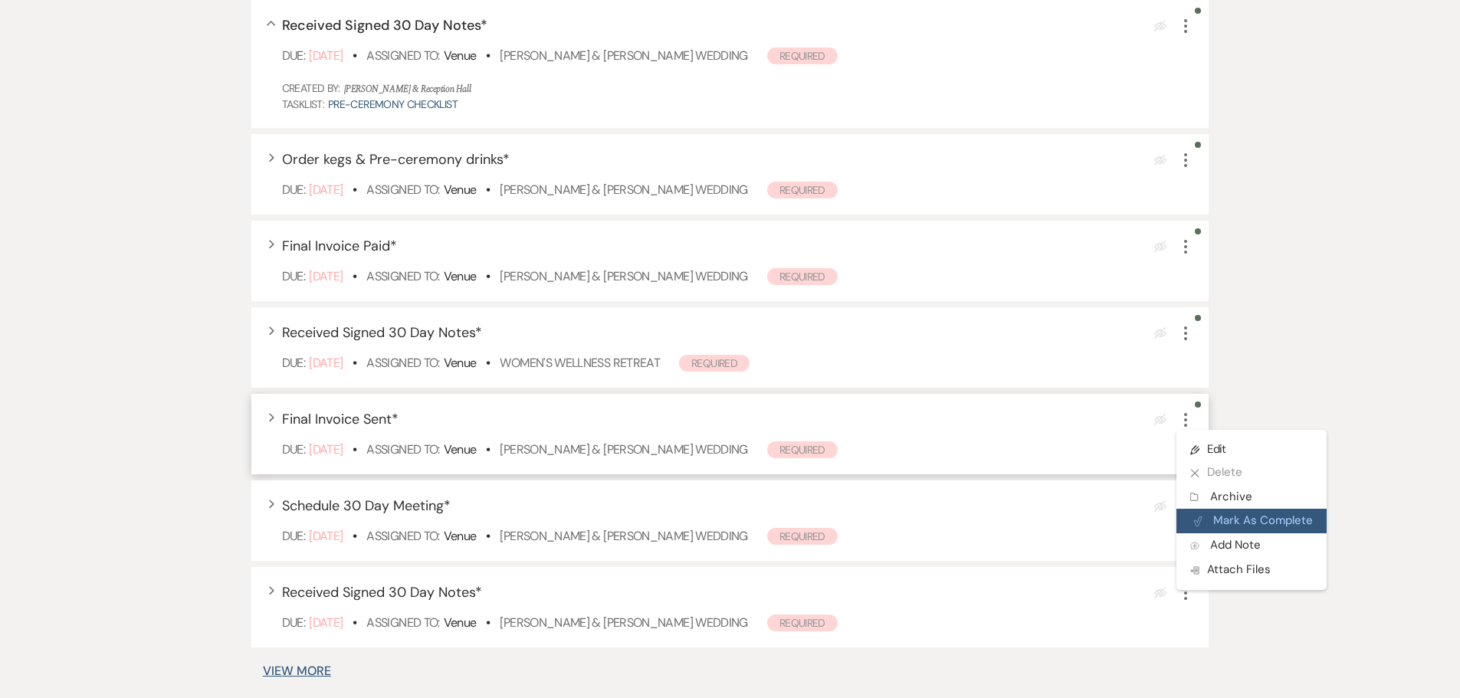
click at [1035, 458] on button "Plan Portal Link Mark As Complete" at bounding box center [1252, 521] width 150 height 25
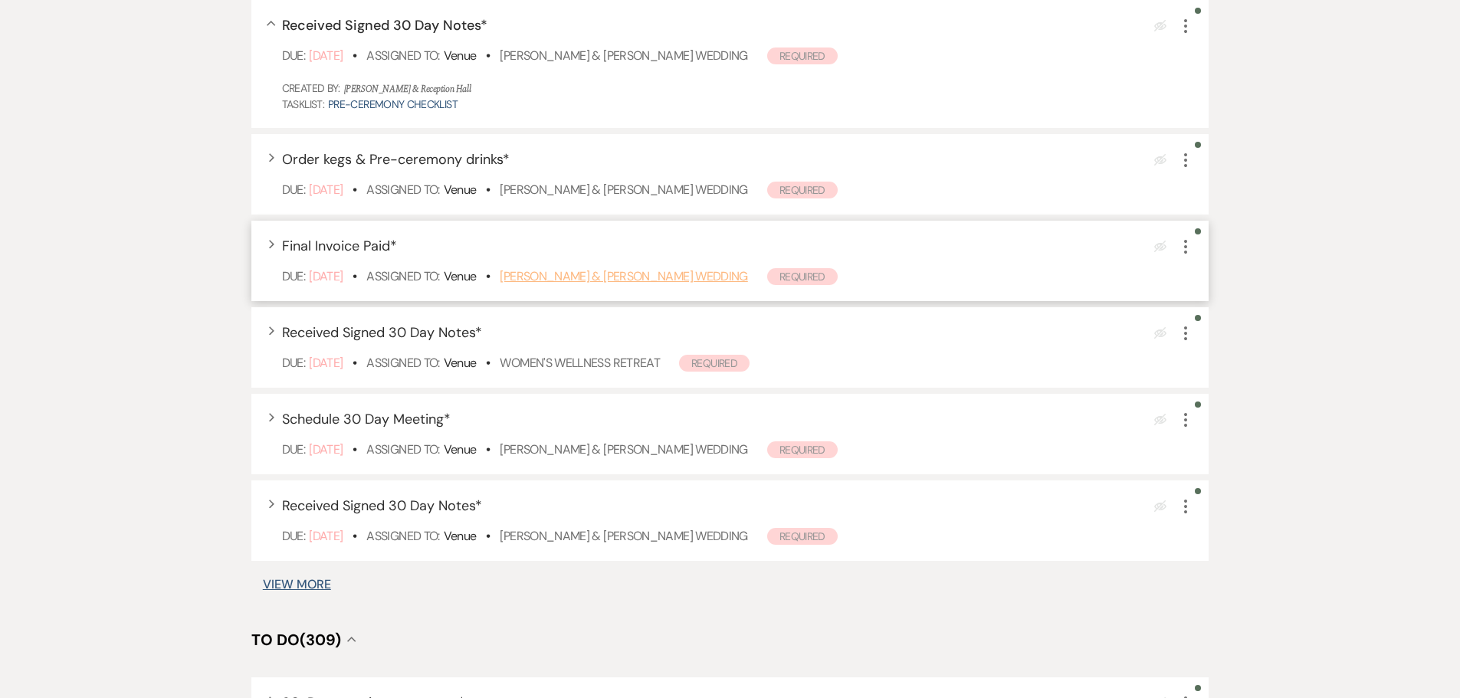
click at [581, 275] on link "Peyton Young & Nick Svoboda's Wedding" at bounding box center [624, 276] width 248 height 16
click at [1035, 249] on icon "More" at bounding box center [1186, 247] width 18 height 18
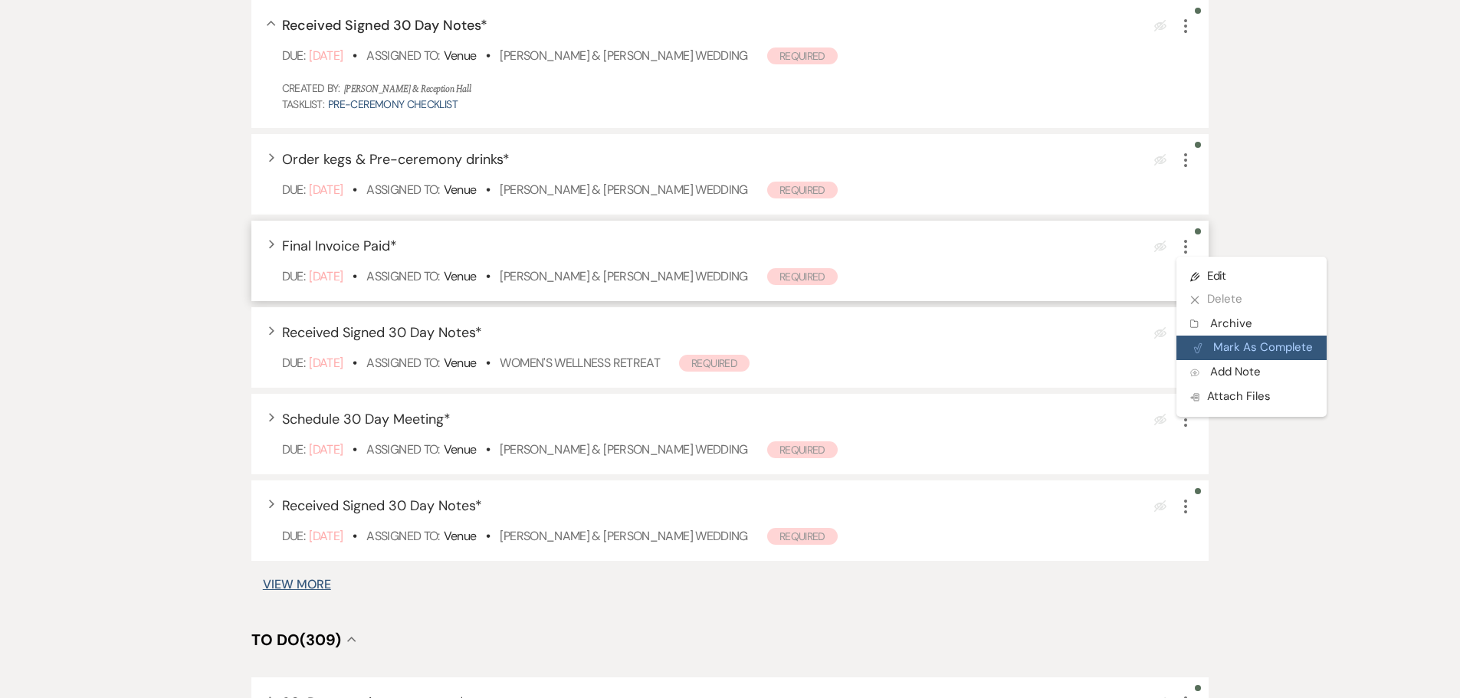
click at [1035, 346] on button "Plan Portal Link Mark As Complete" at bounding box center [1252, 348] width 150 height 25
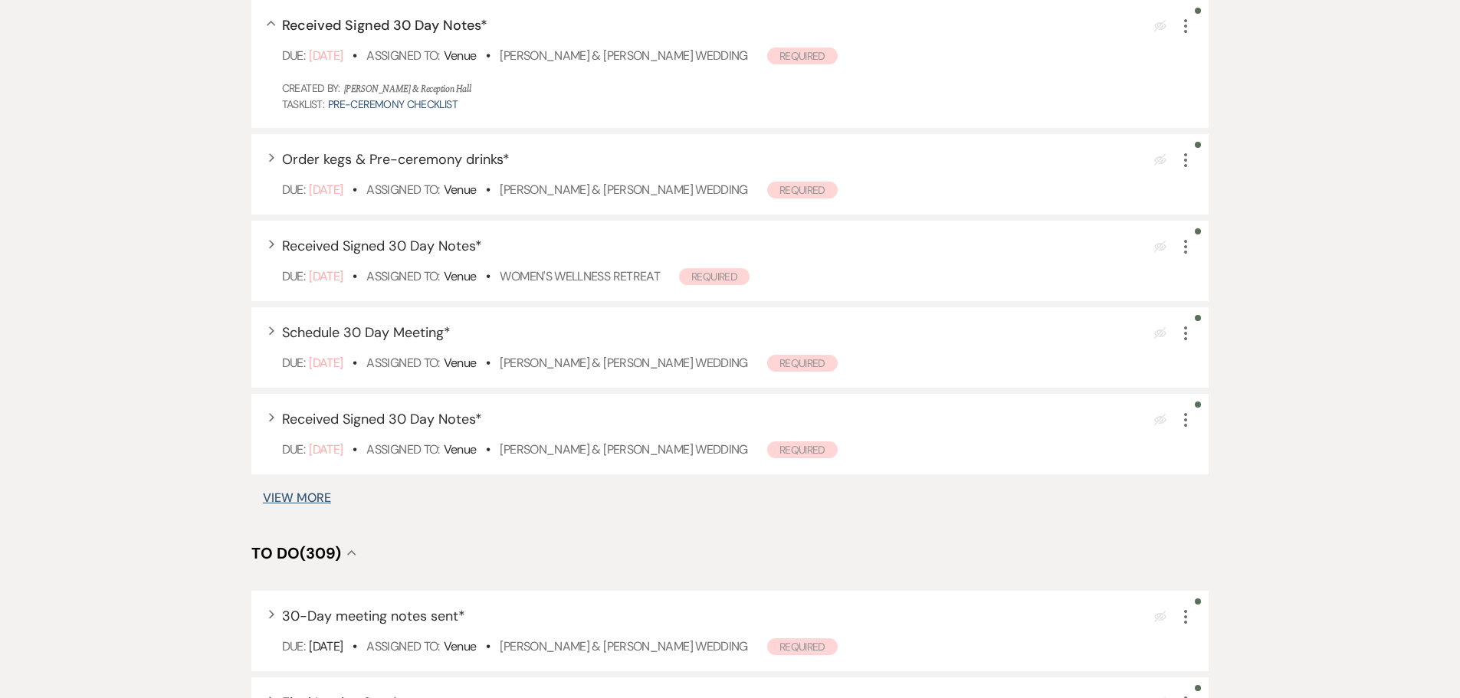
click at [310, 458] on button "View More" at bounding box center [297, 498] width 68 height 12
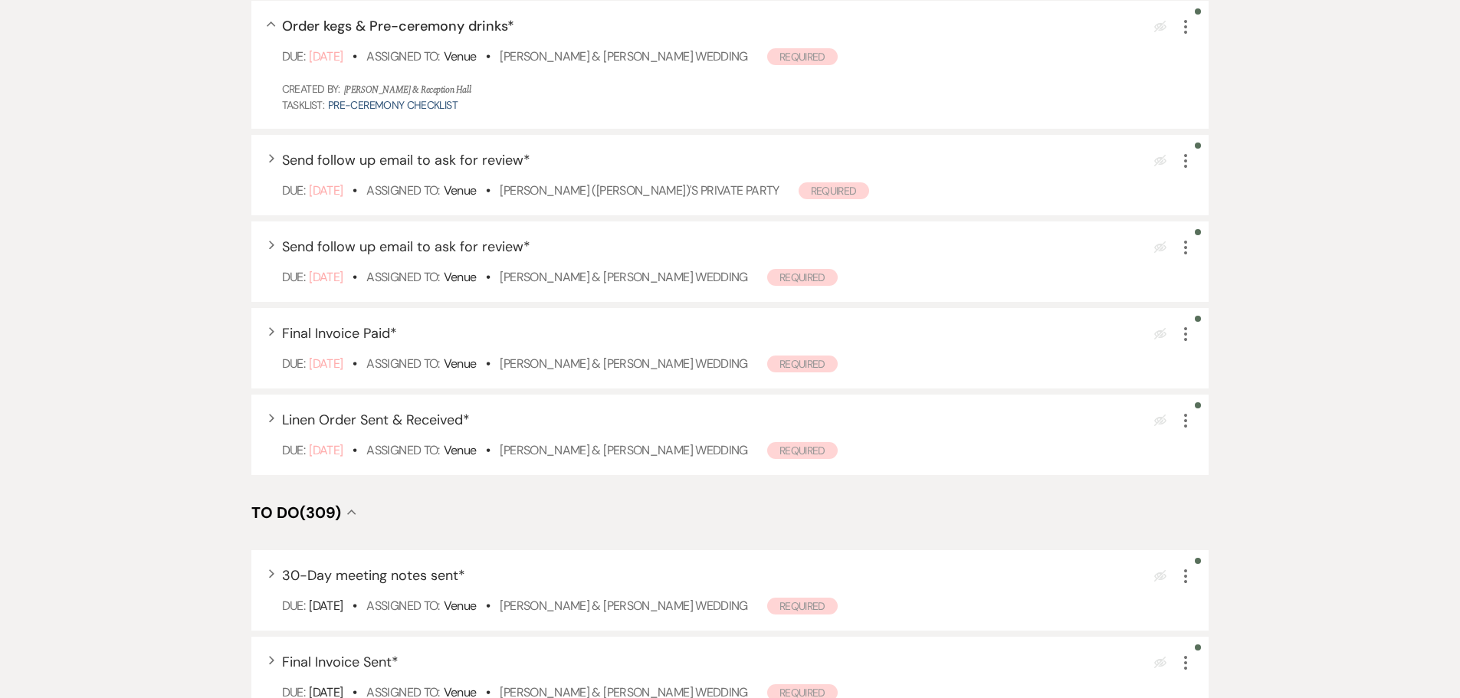
scroll to position [1308, 0]
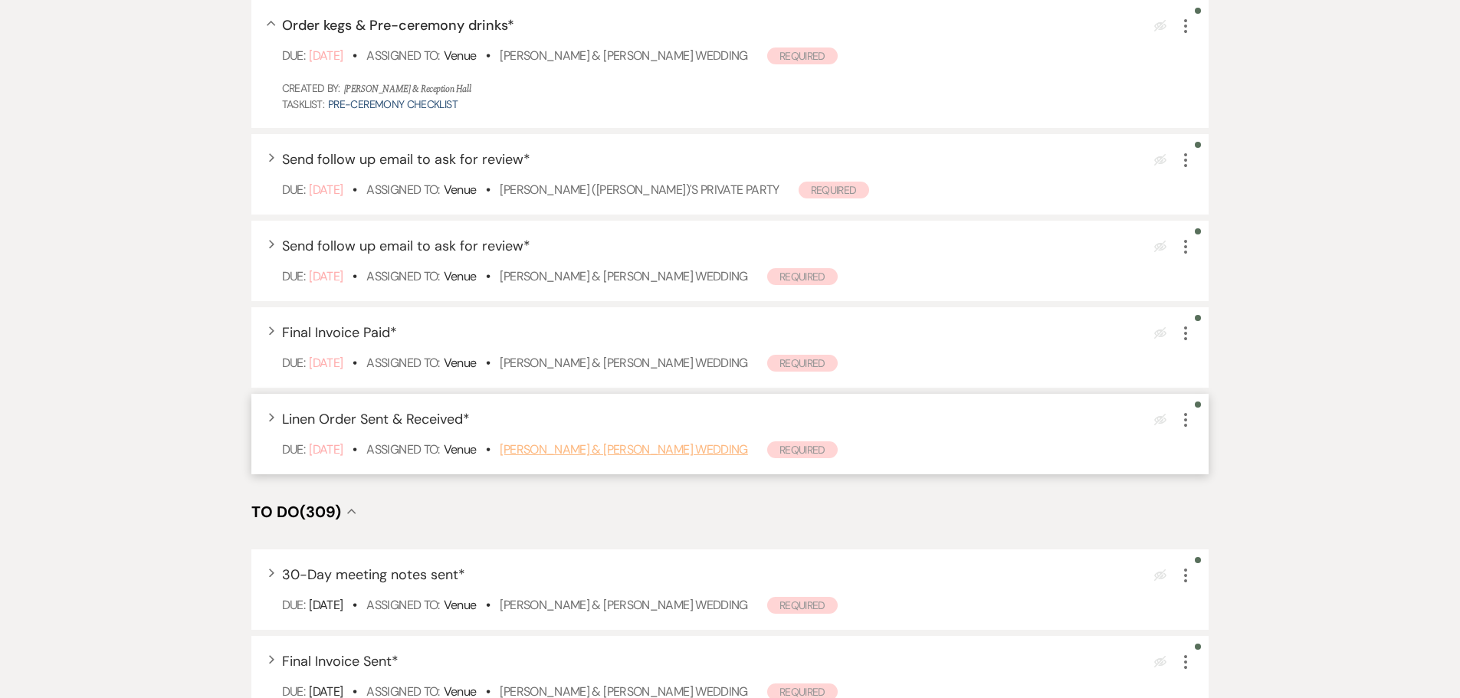
click at [609, 453] on link "[PERSON_NAME] & [PERSON_NAME] Wedding" at bounding box center [624, 450] width 248 height 16
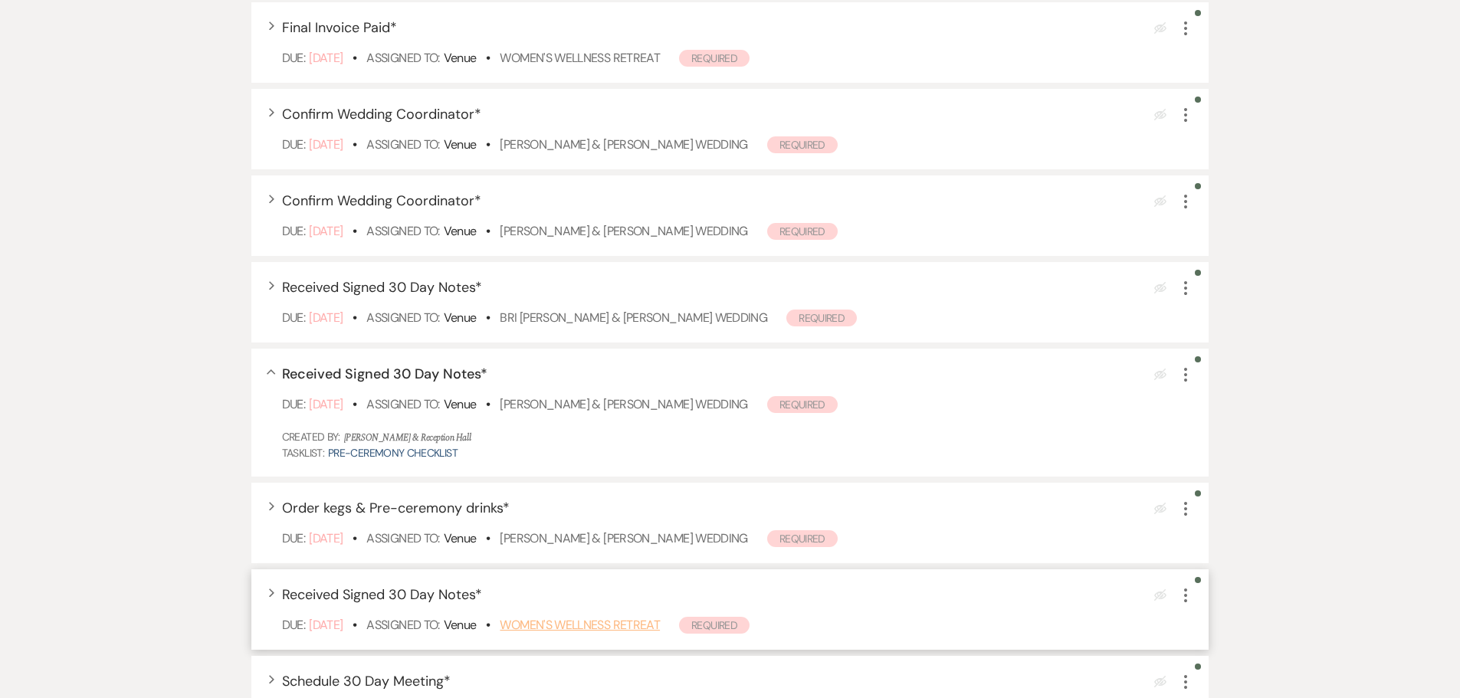
scroll to position [312, 0]
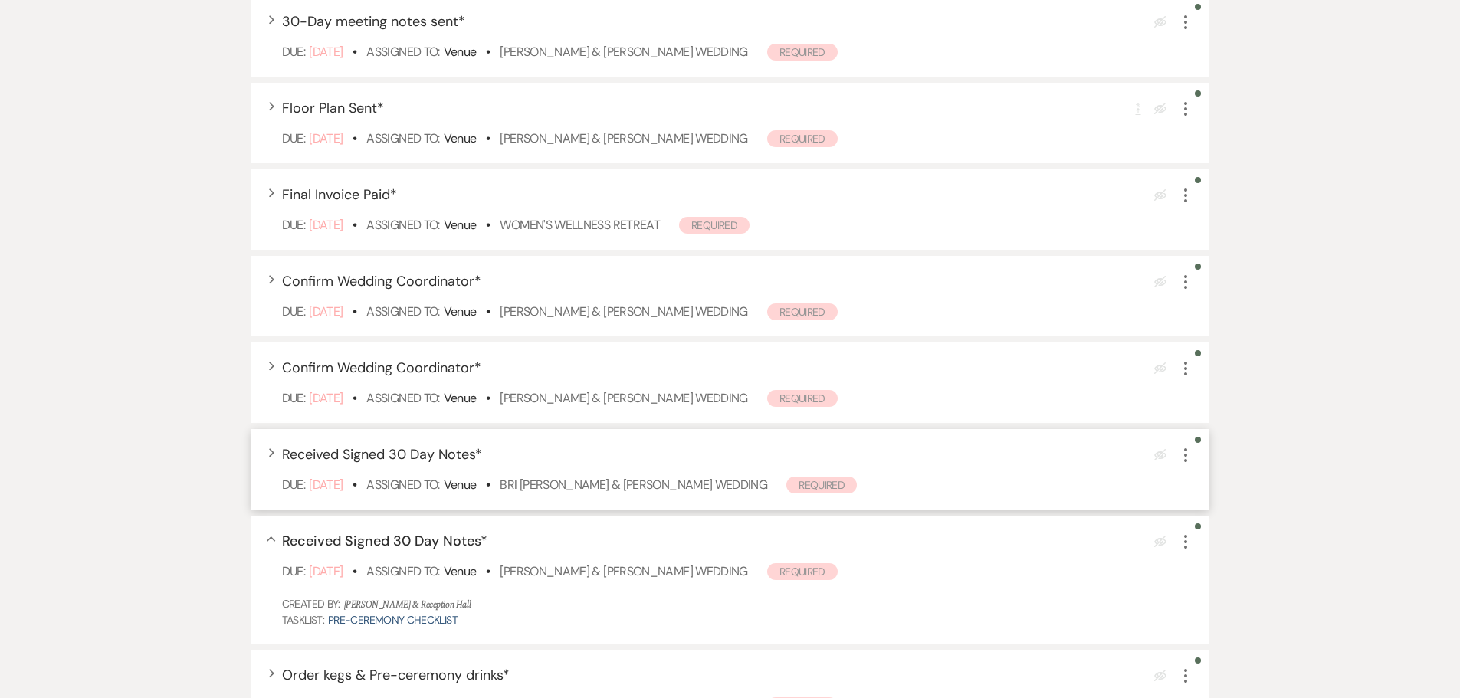
click at [1035, 455] on use "button" at bounding box center [1185, 455] width 3 height 14
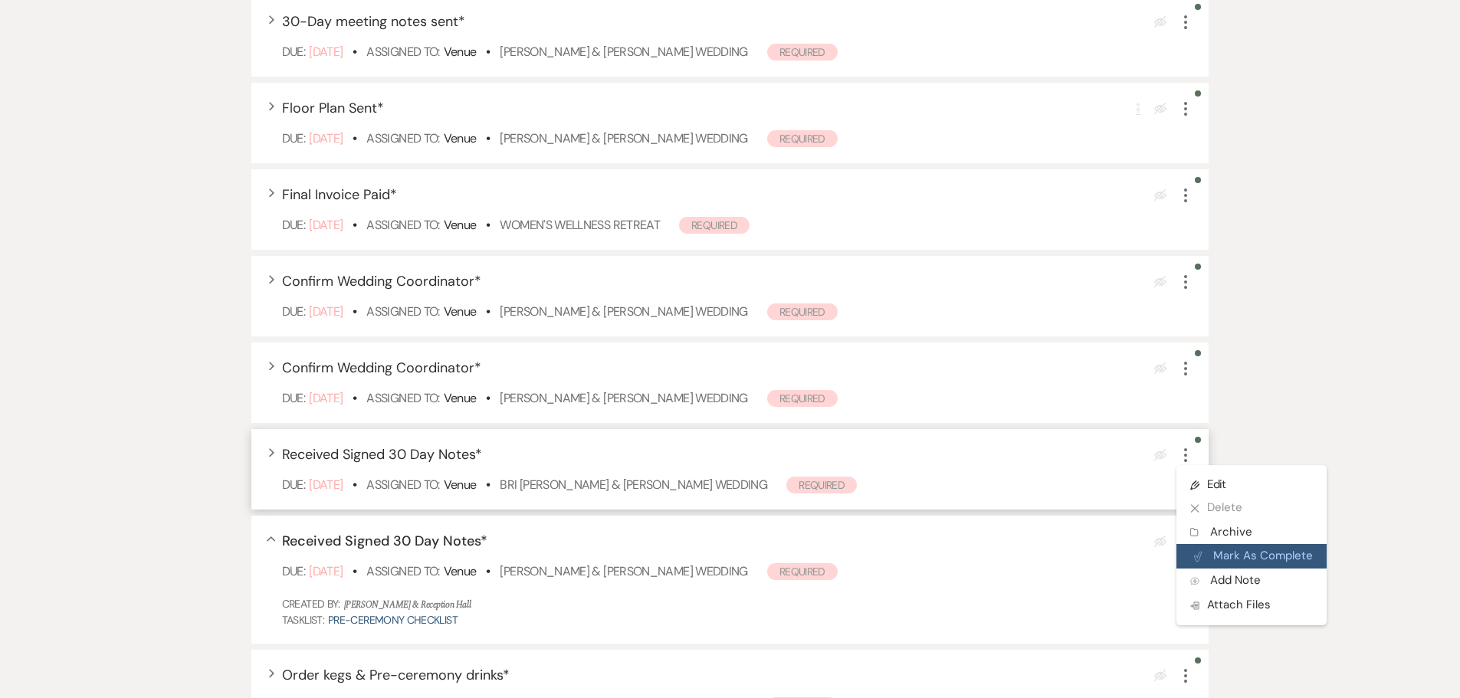
click at [1035, 458] on button "Plan Portal Link Mark As Complete" at bounding box center [1252, 556] width 150 height 25
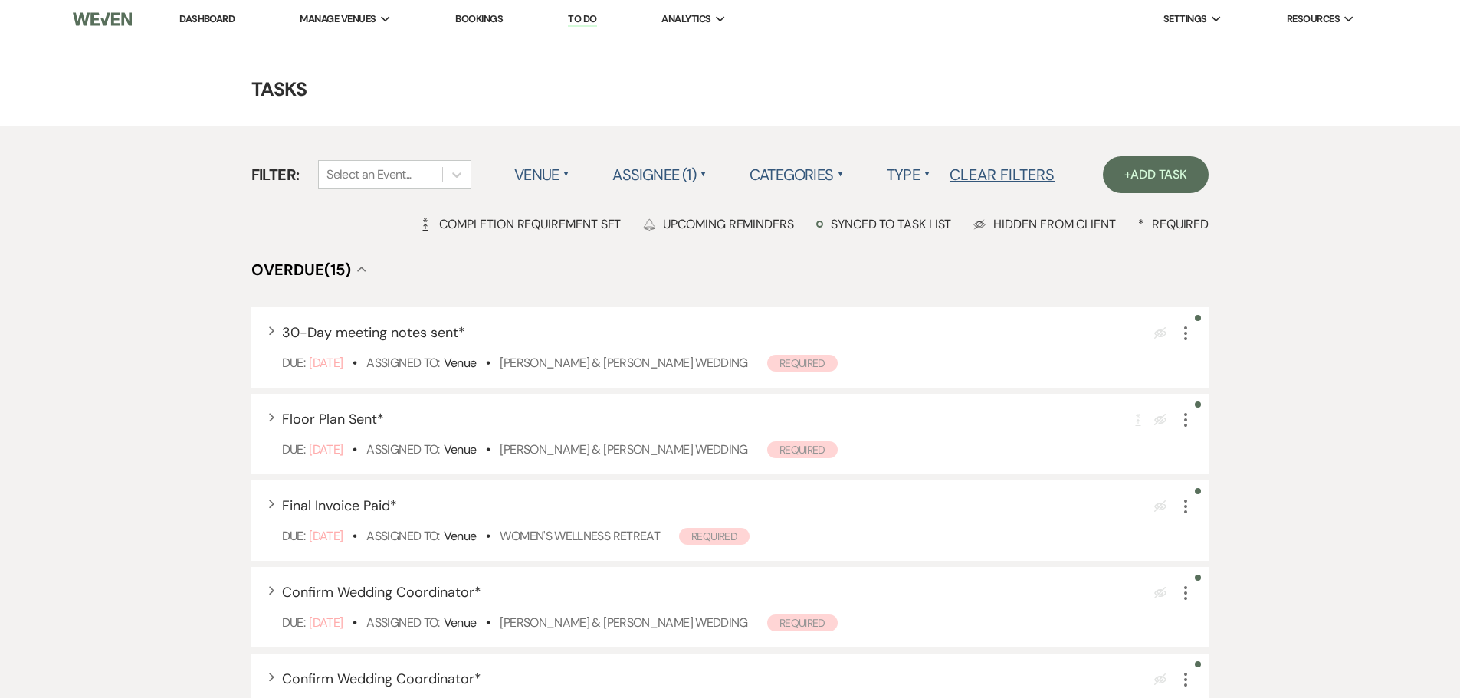
scroll to position [0, 0]
click at [478, 16] on link "Bookings" at bounding box center [479, 19] width 48 height 13
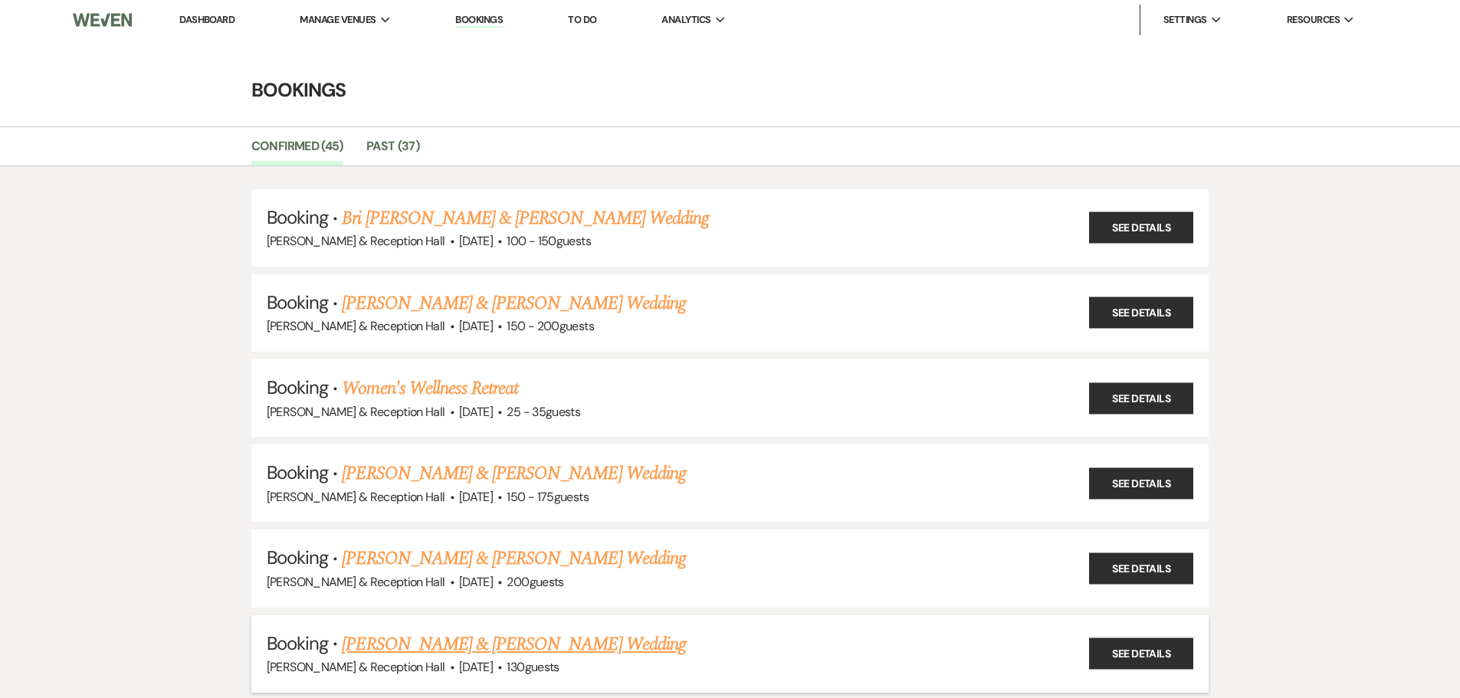
click at [489, 458] on link "Peter Granville & Brenda Maldonado's Wedding" at bounding box center [513, 645] width 343 height 28
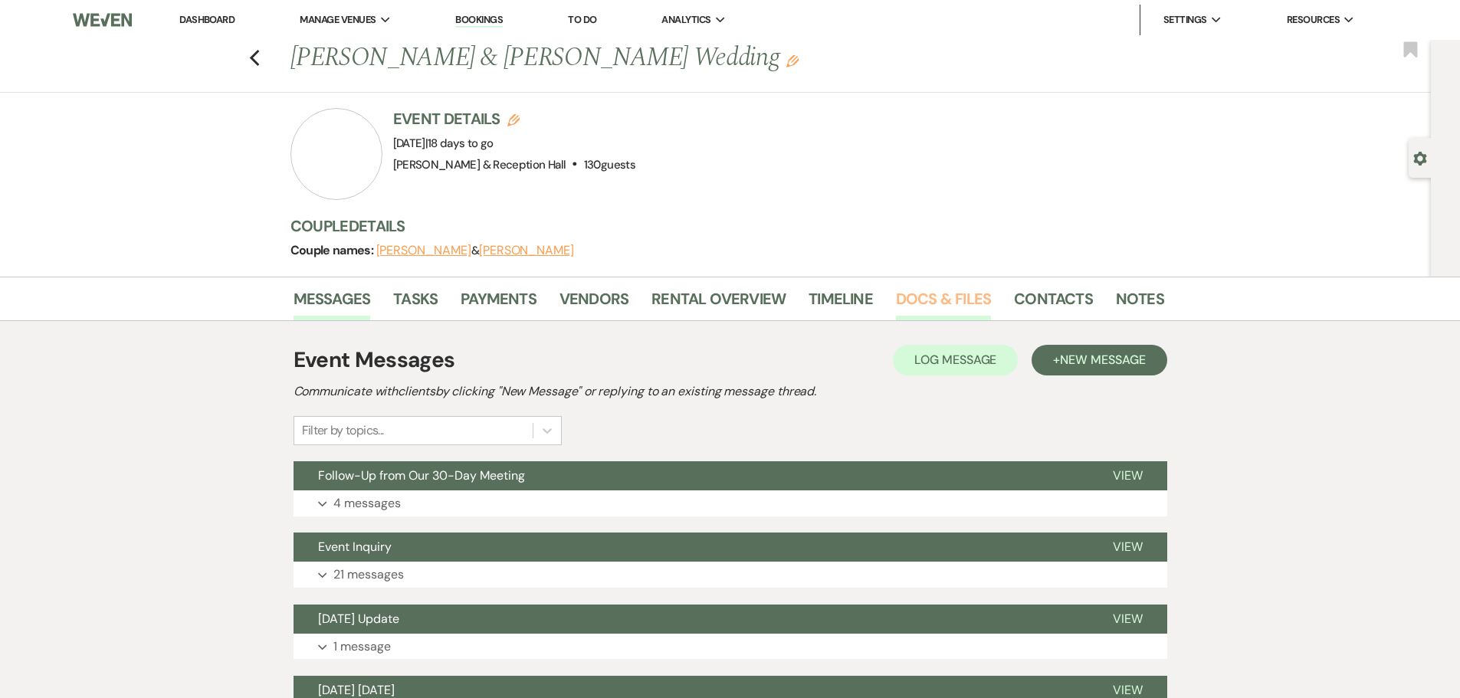
click at [912, 300] on link "Docs & Files" at bounding box center [943, 304] width 95 height 34
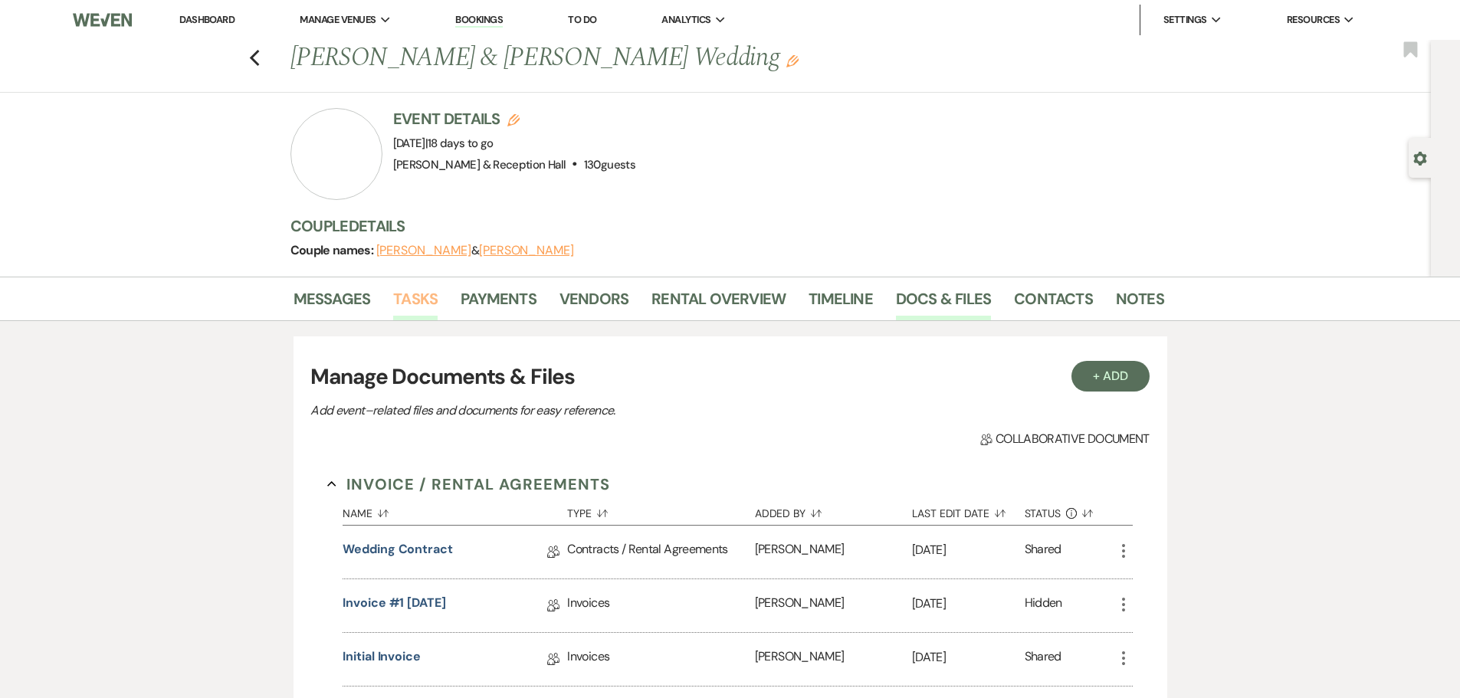
click at [415, 299] on link "Tasks" at bounding box center [415, 304] width 44 height 34
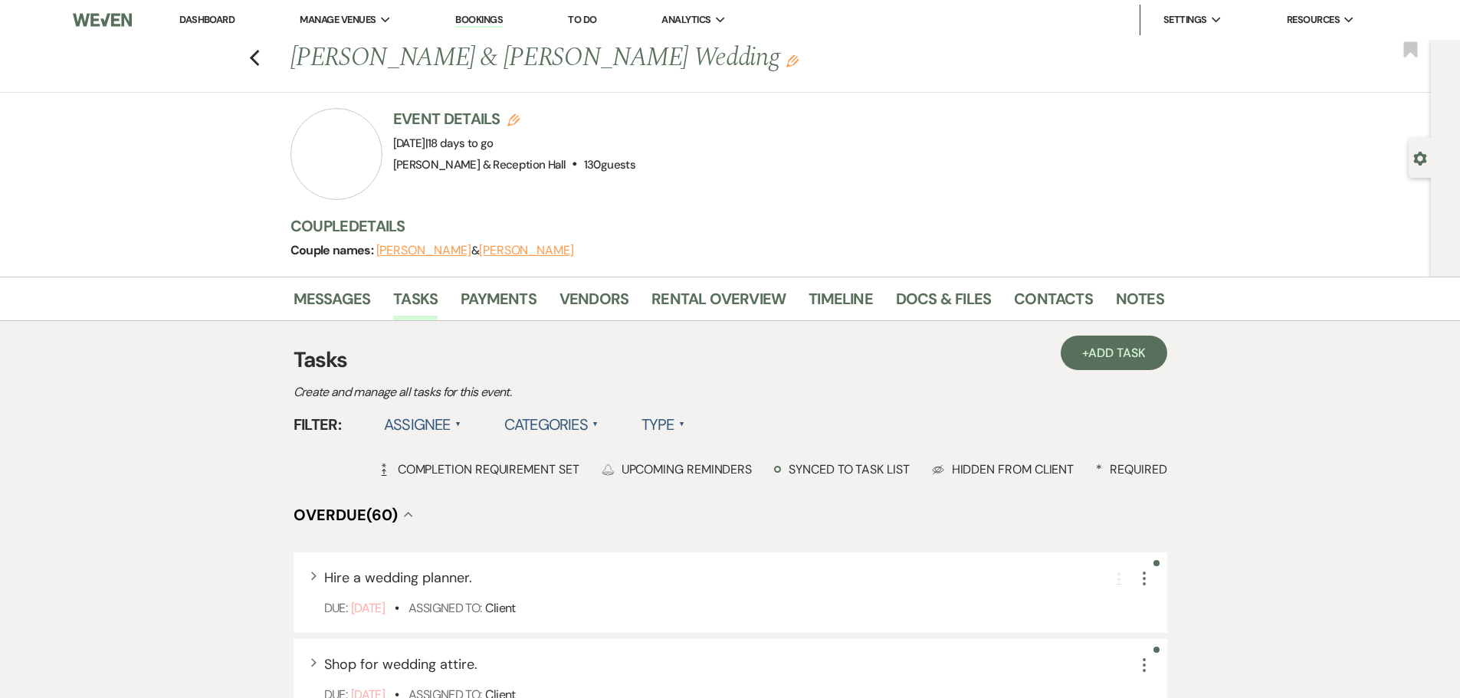
click at [443, 428] on label "Assignee ▲" at bounding box center [422, 425] width 77 height 28
click at [441, 458] on li "Assigned to venue" at bounding box center [460, 491] width 153 height 35
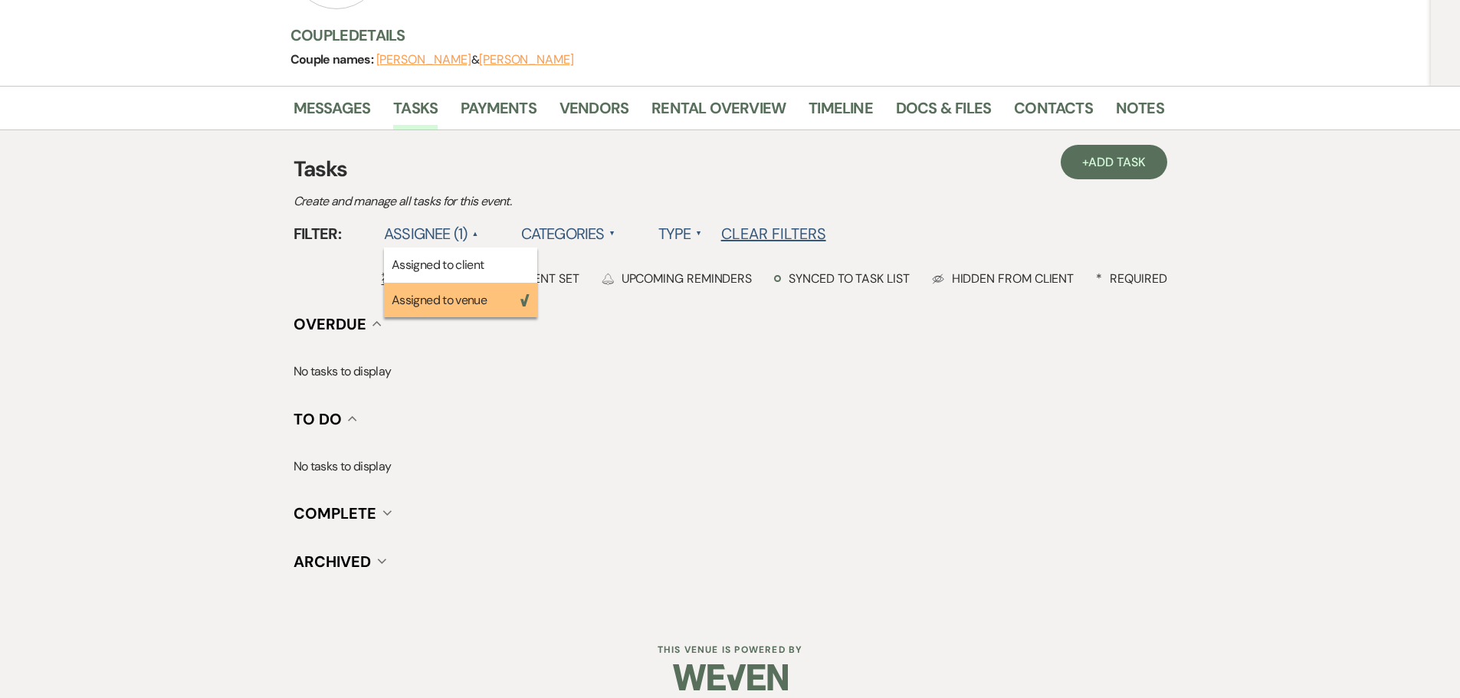
scroll to position [206, 0]
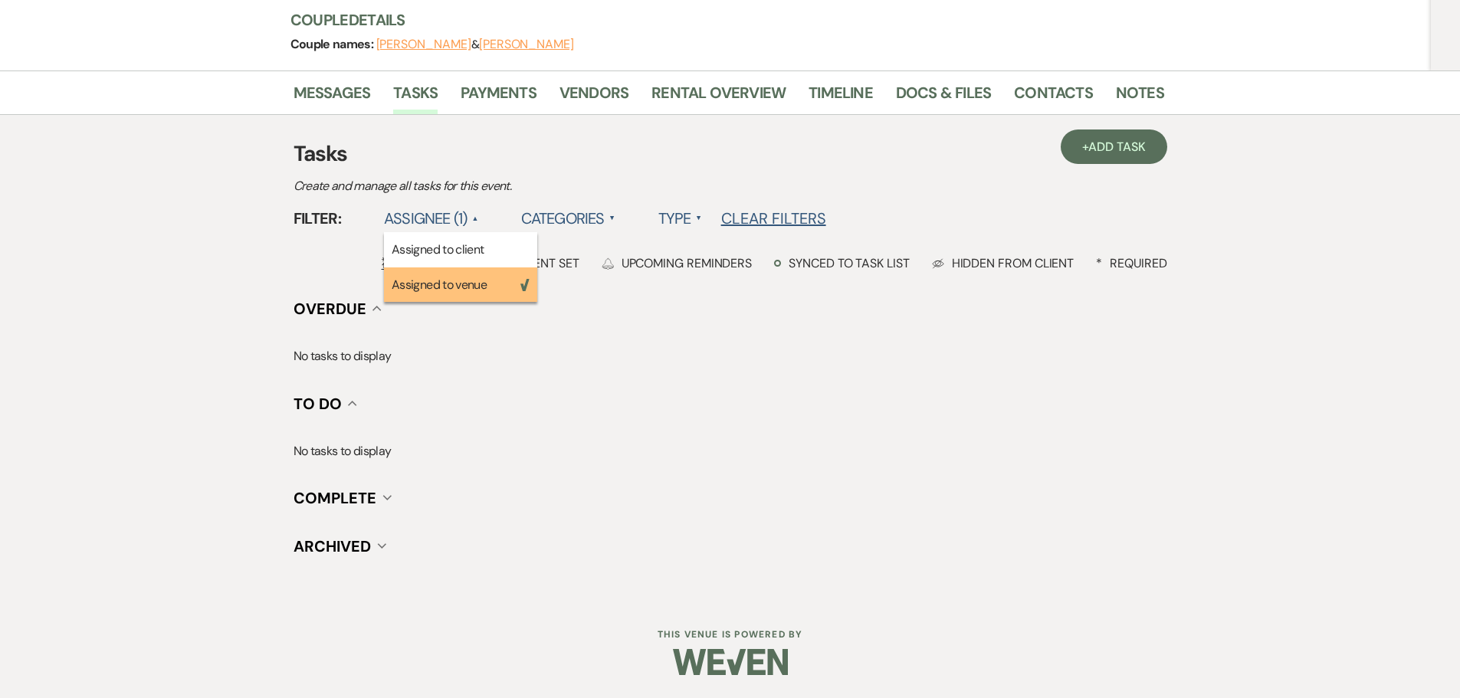
click at [368, 458] on span "Complete" at bounding box center [335, 498] width 83 height 20
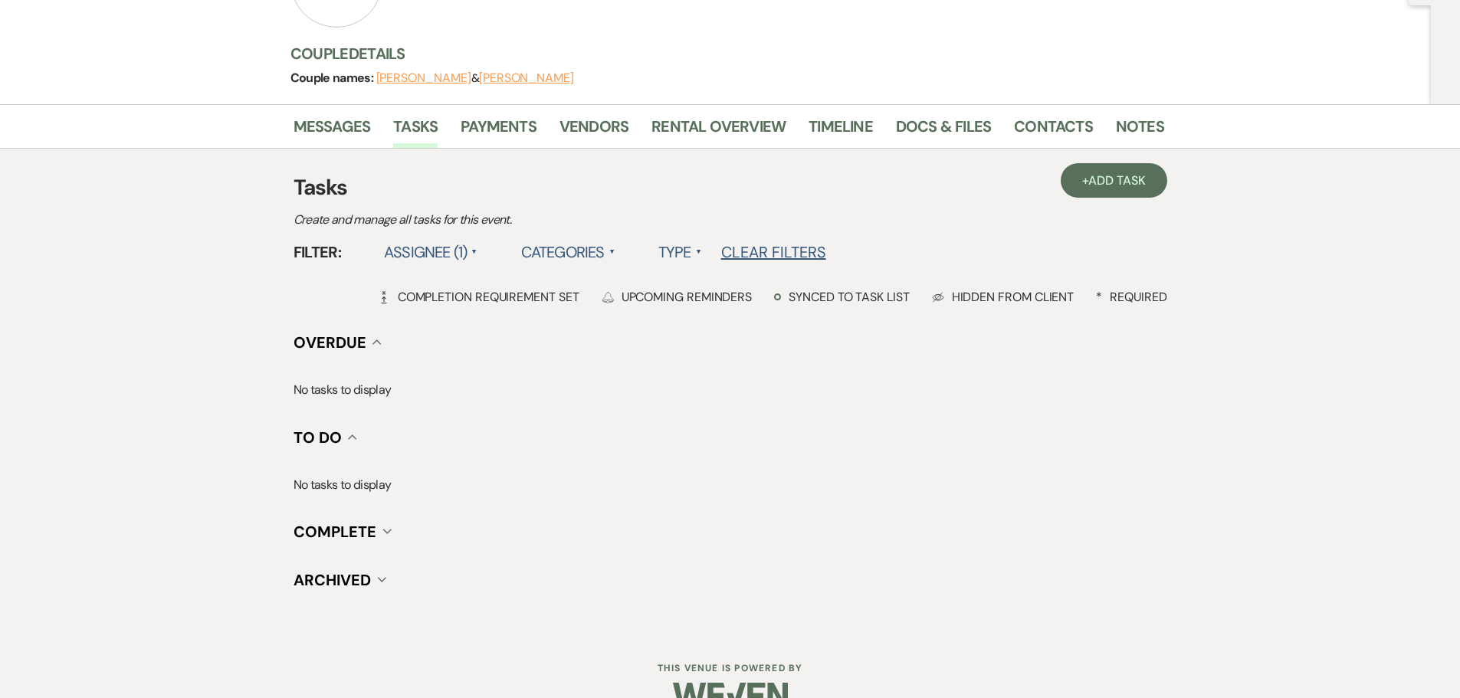
scroll to position [0, 0]
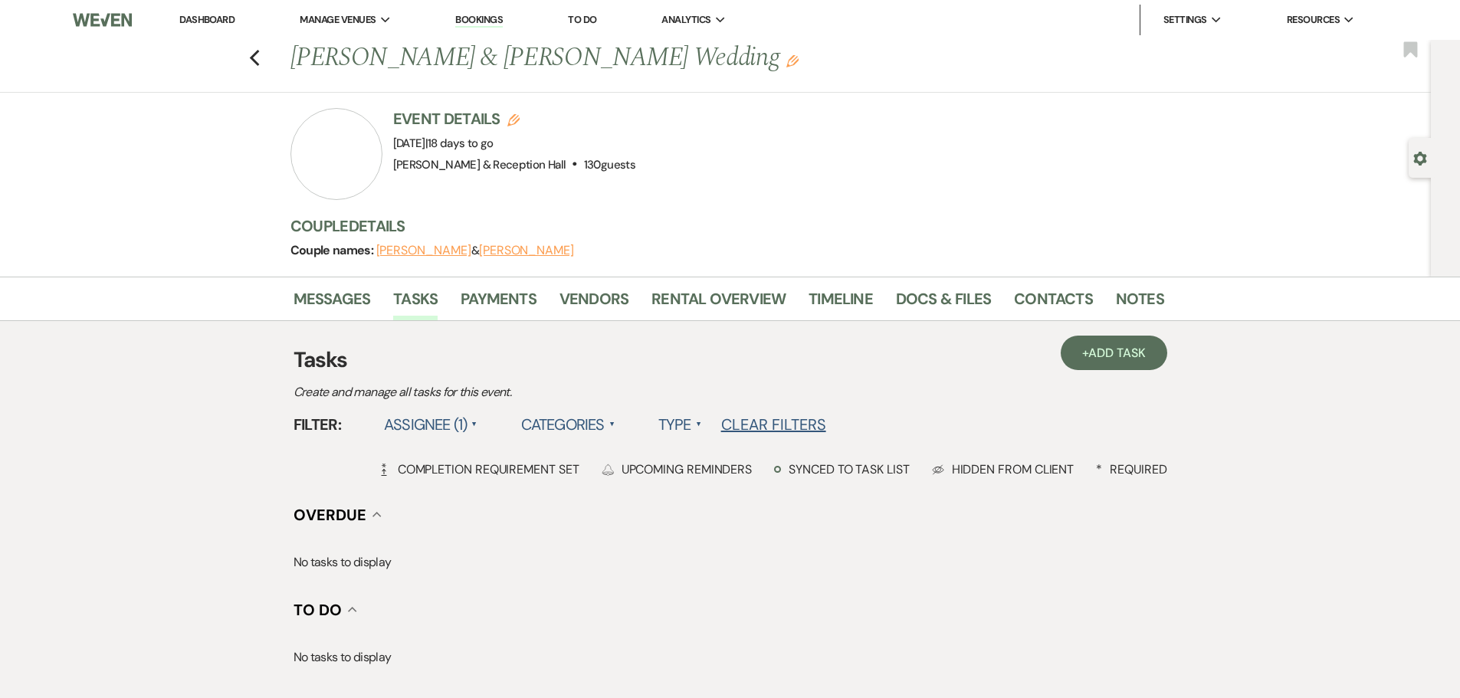
click at [410, 421] on label "Assignee (1) ▲" at bounding box center [431, 425] width 94 height 28
click at [416, 451] on li "Assigned to client" at bounding box center [460, 455] width 153 height 35
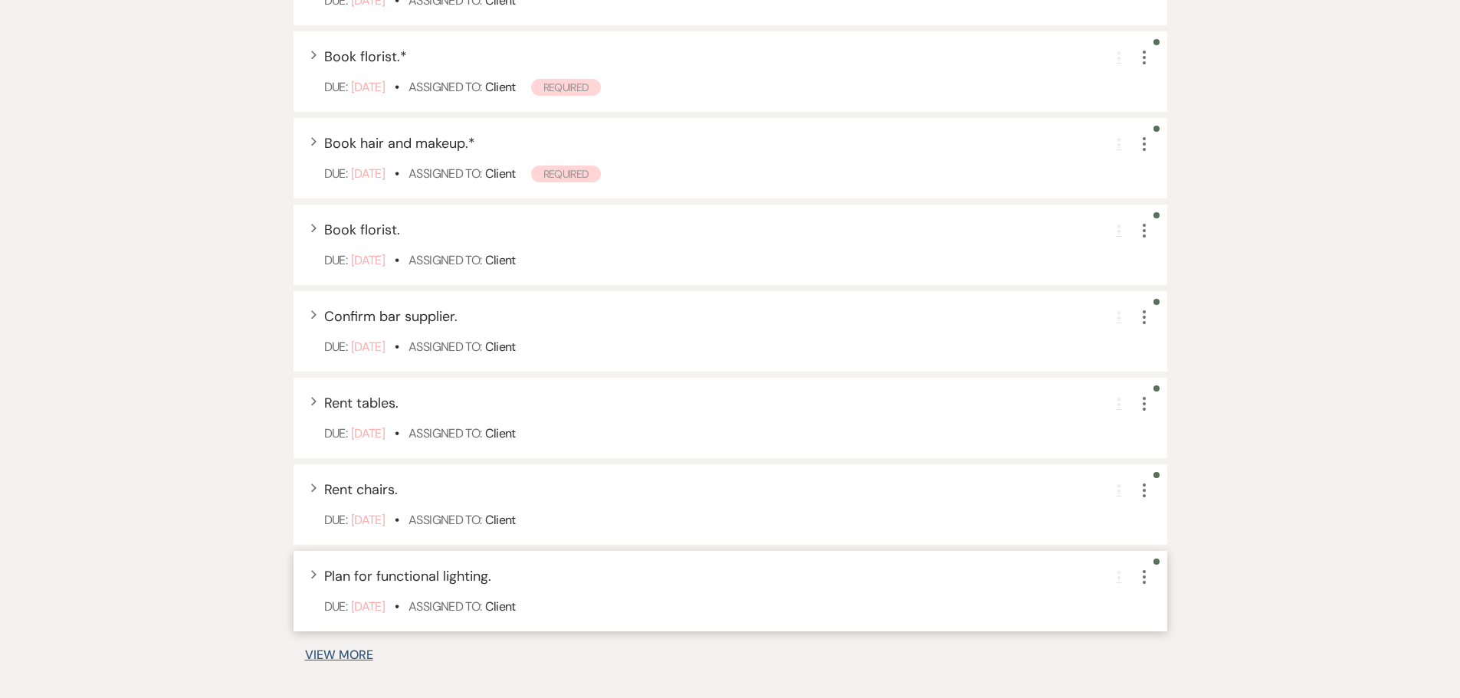
scroll to position [920, 0]
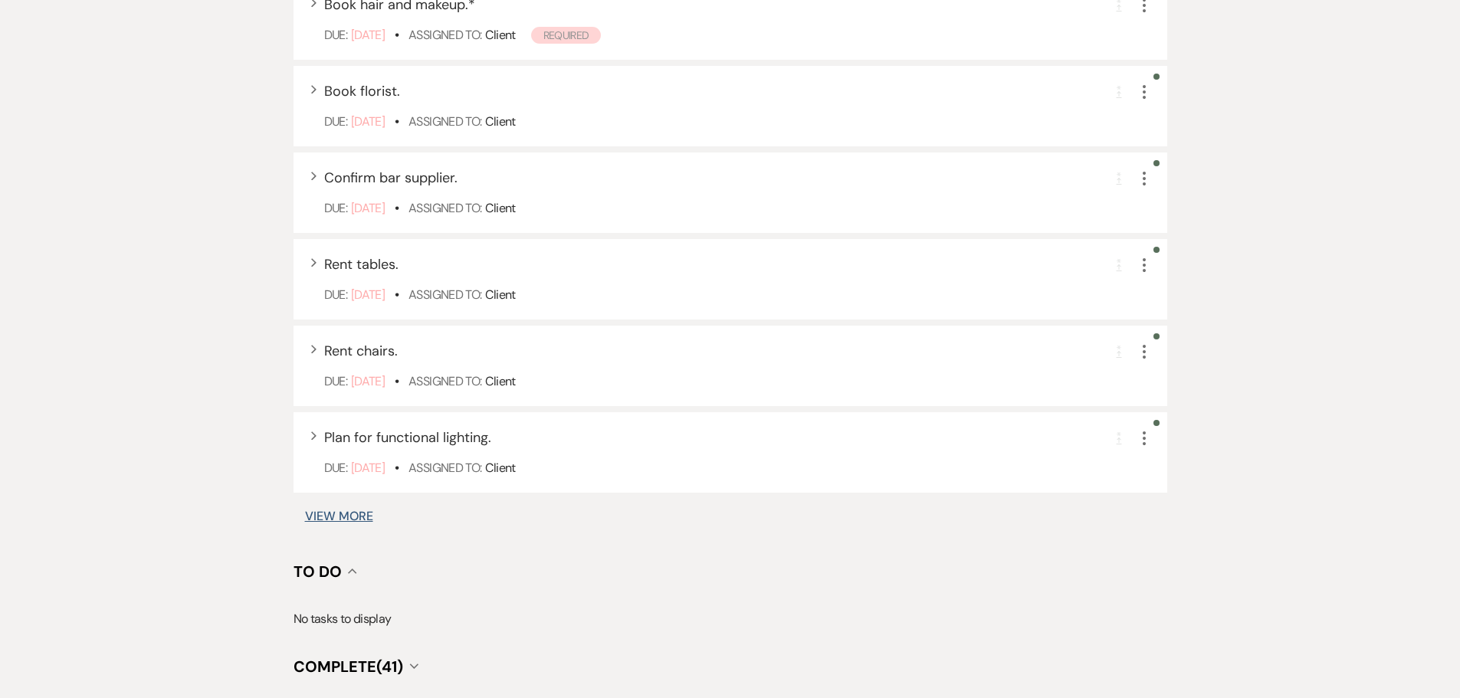
click at [327, 458] on button "View More" at bounding box center [339, 517] width 68 height 12
click at [355, 458] on button "View More" at bounding box center [339, 517] width 68 height 12
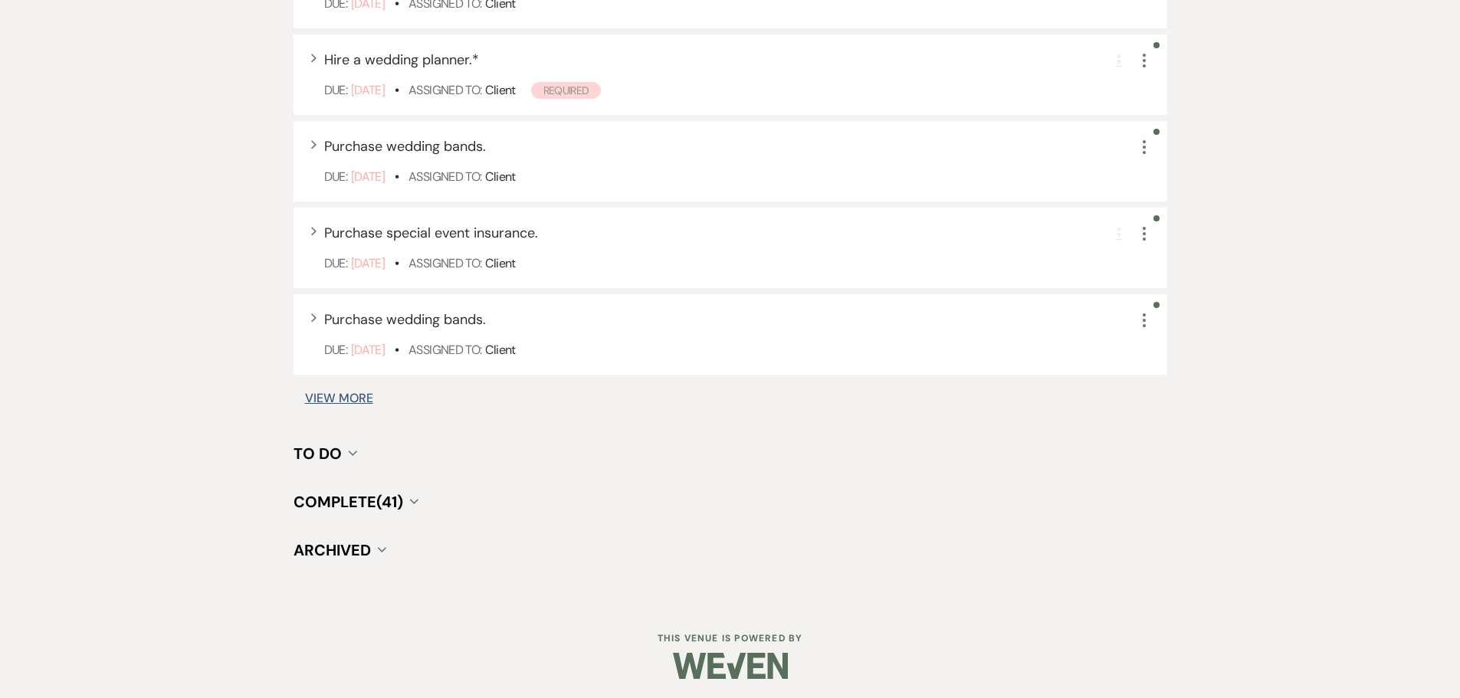
scroll to position [1952, 0]
click at [378, 458] on span "Complete (41)" at bounding box center [349, 501] width 110 height 20
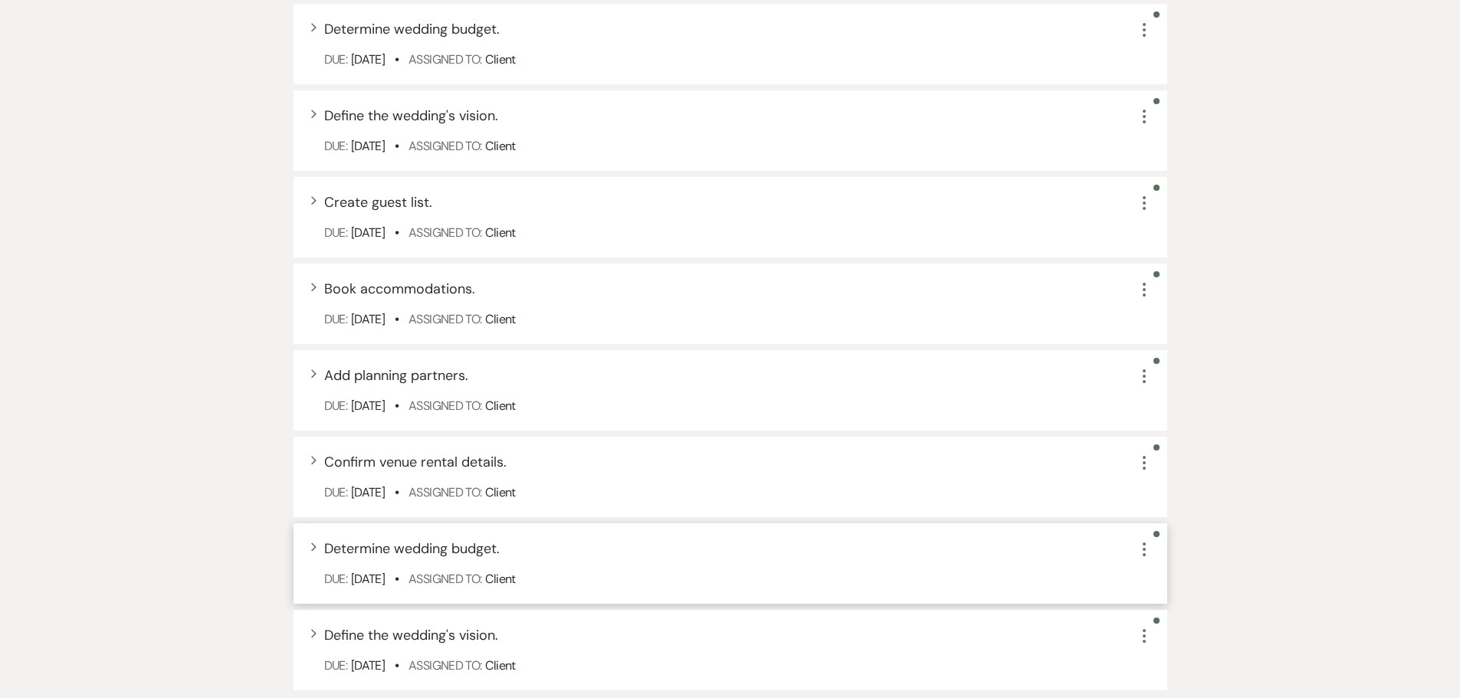
scroll to position [2795, 0]
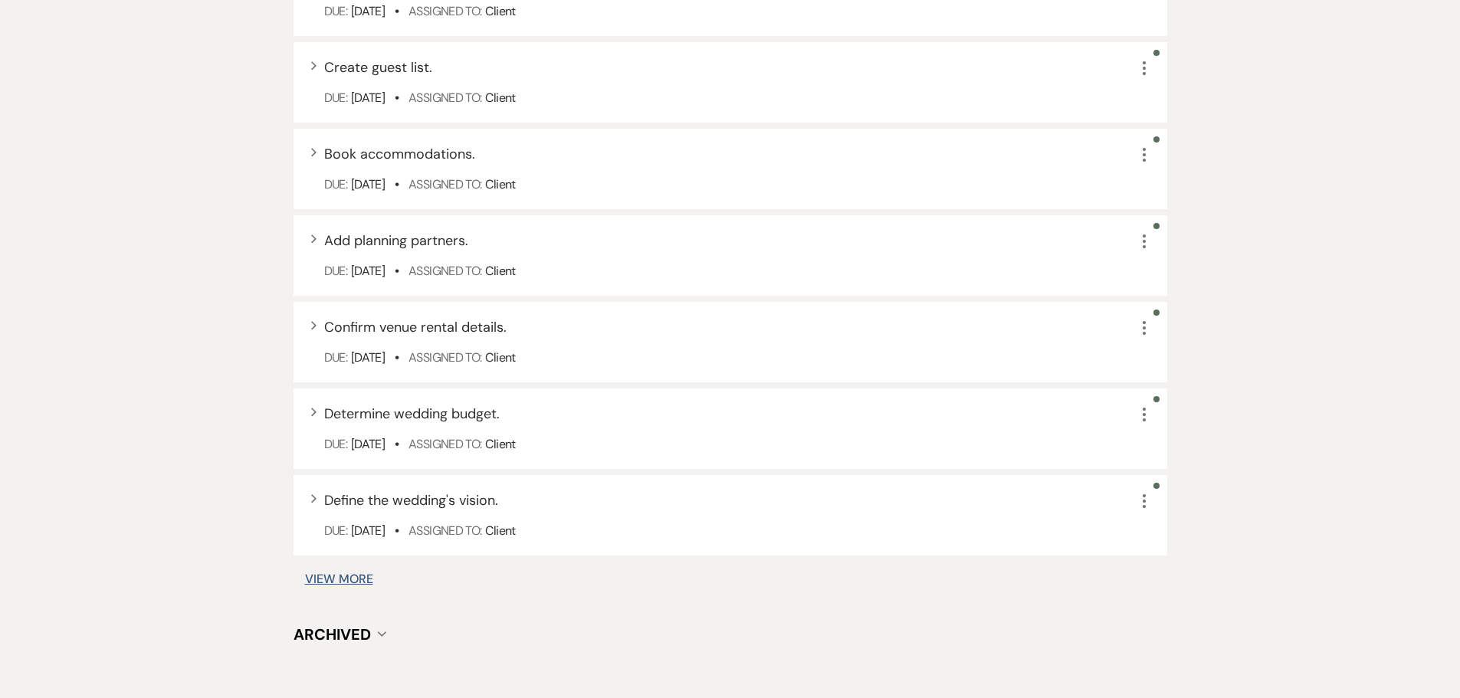
click at [358, 458] on button "View More" at bounding box center [339, 579] width 68 height 12
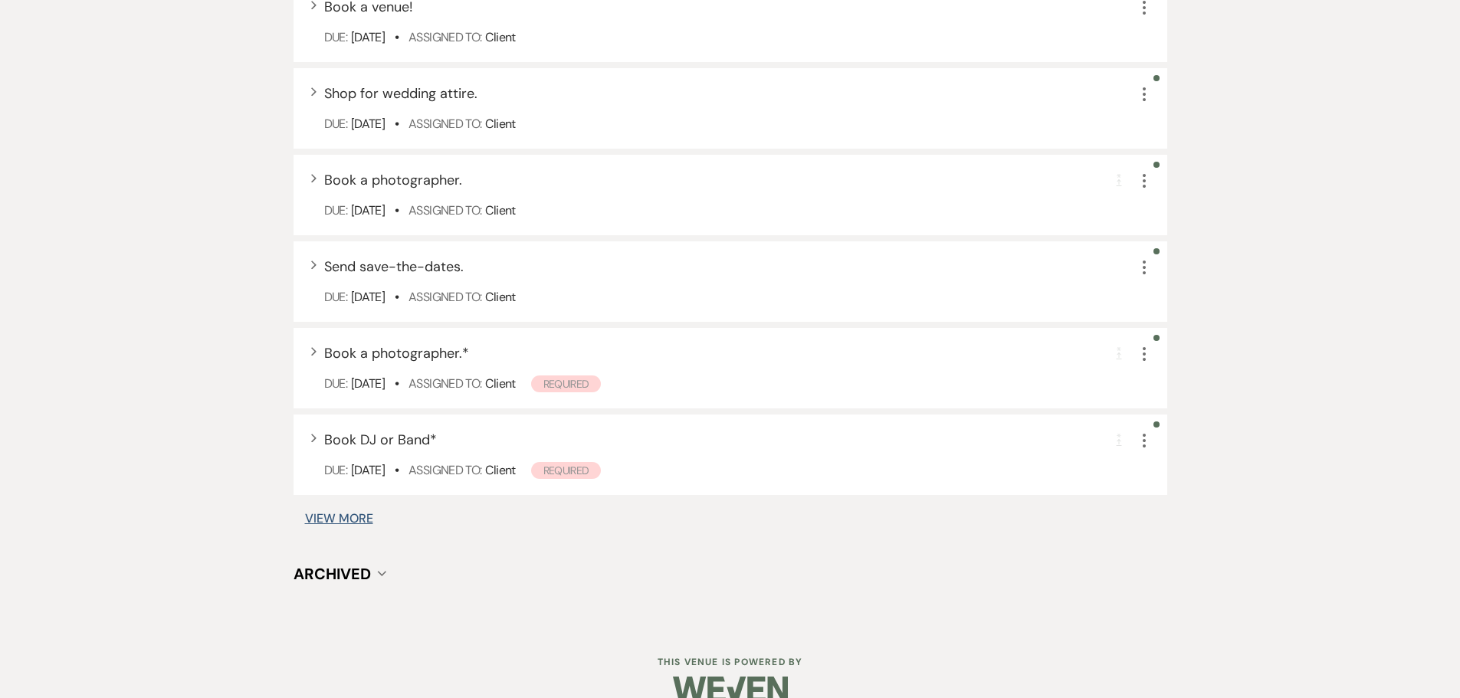
scroll to position [3844, 0]
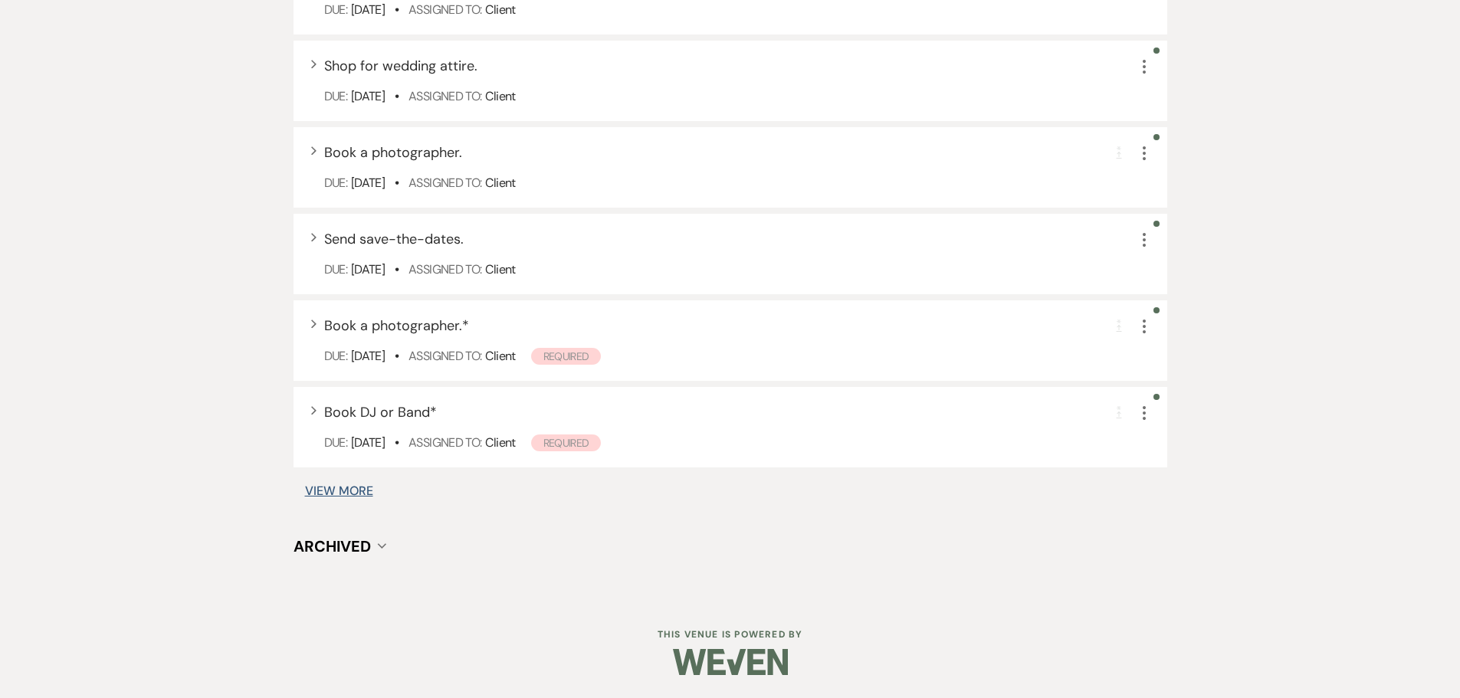
click at [337, 458] on button "View More" at bounding box center [339, 491] width 68 height 12
click at [351, 458] on button "View More" at bounding box center [339, 491] width 68 height 12
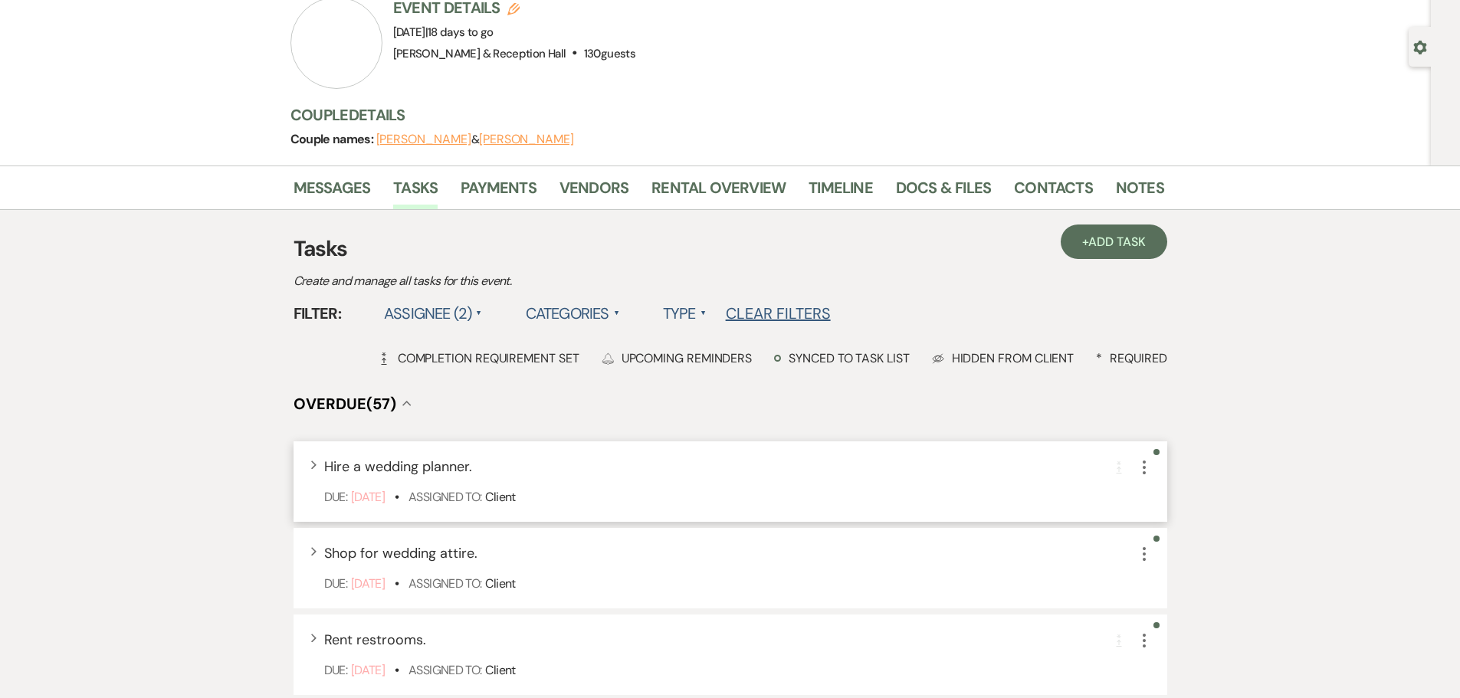
scroll to position [0, 0]
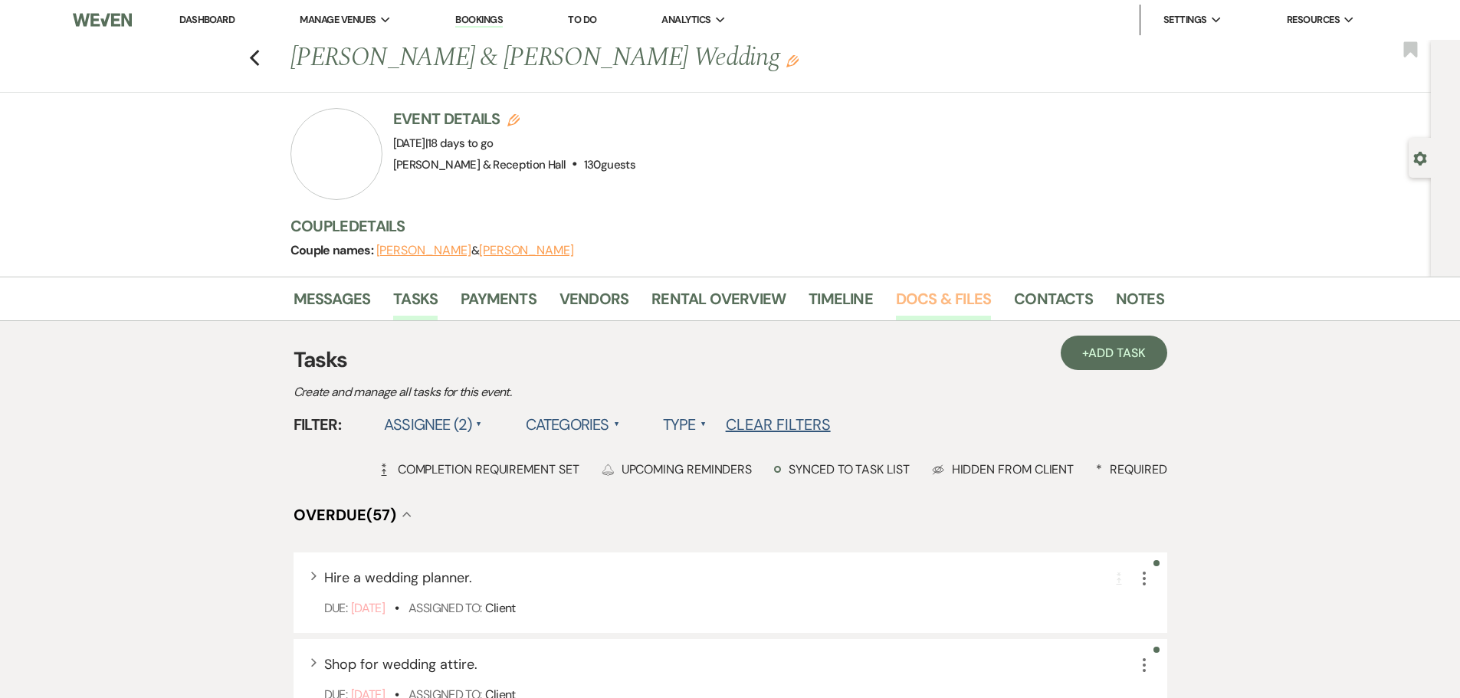
drag, startPoint x: 934, startPoint y: 297, endPoint x: 935, endPoint y: 316, distance: 18.5
click at [934, 297] on link "Docs & Files" at bounding box center [943, 304] width 95 height 34
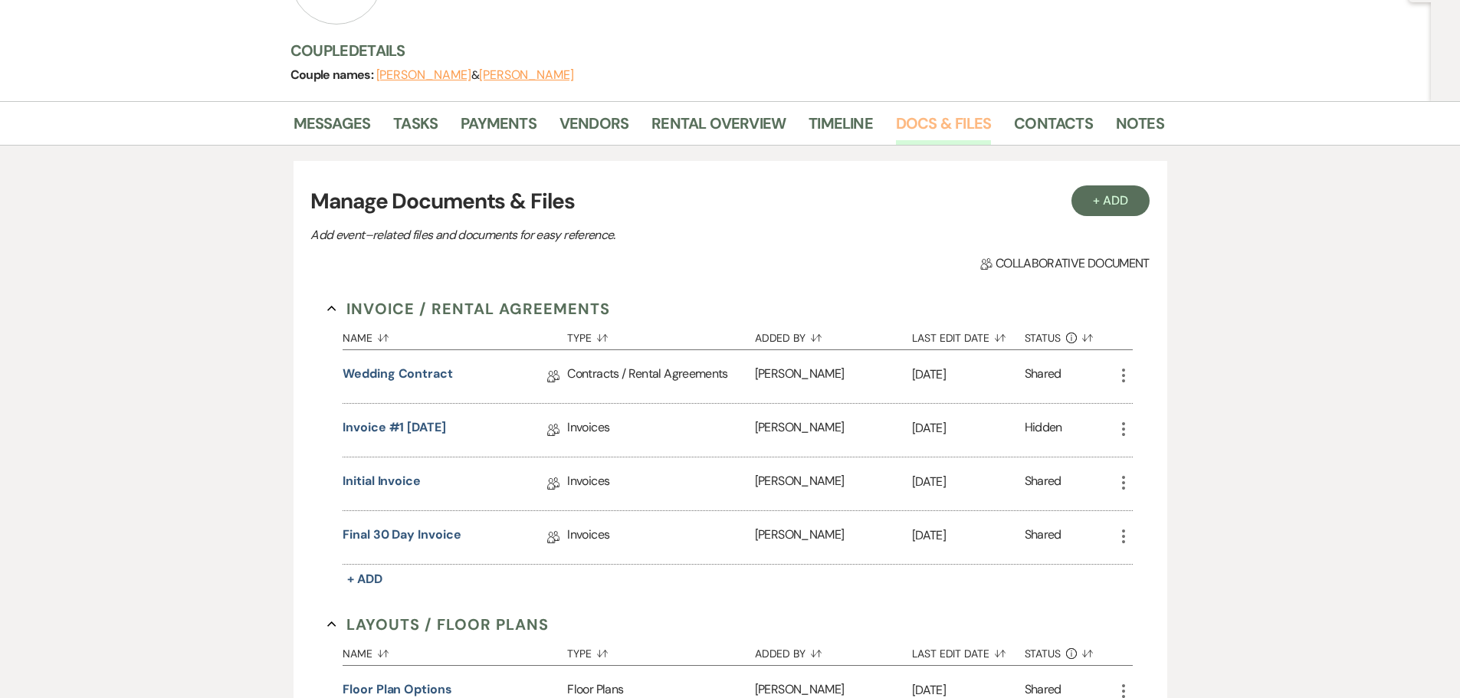
scroll to position [613, 0]
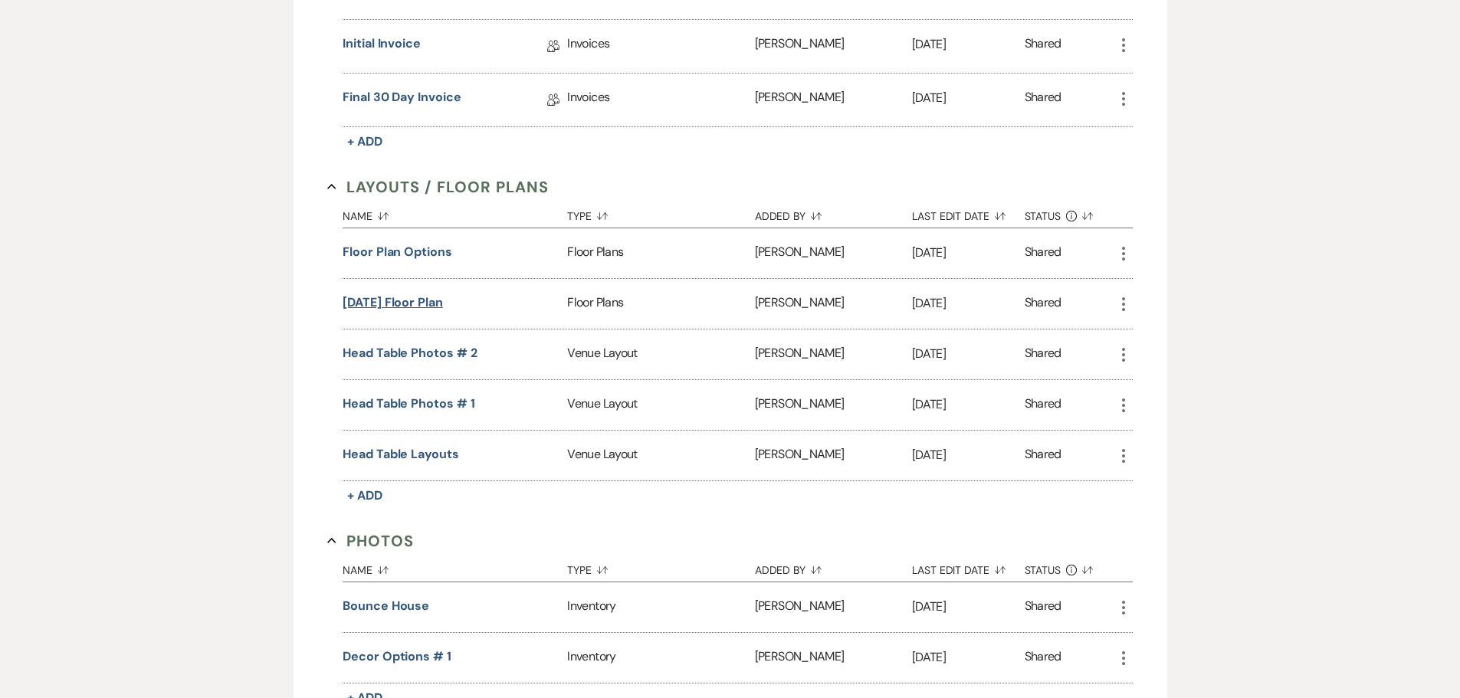
click at [437, 301] on button "10.12.25 Floor Plan" at bounding box center [393, 303] width 100 height 18
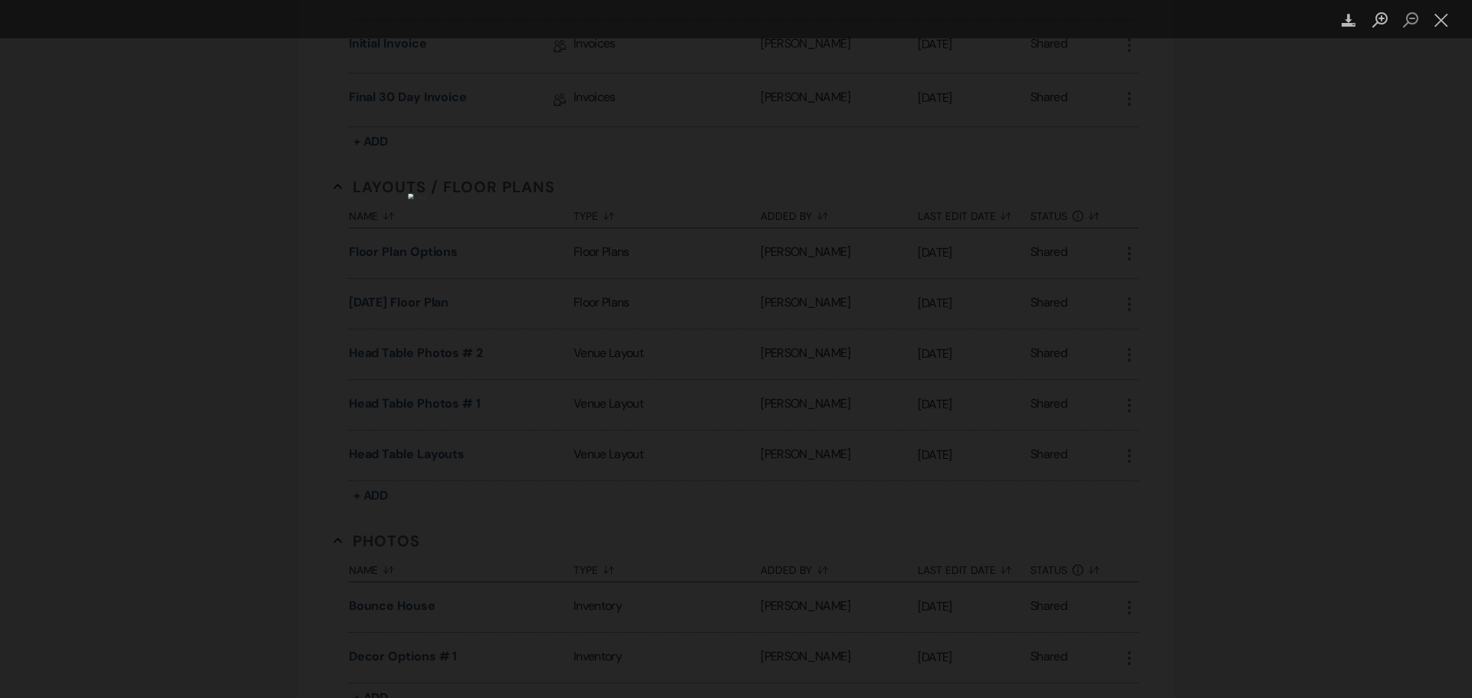
click at [1035, 177] on div "Lightbox" at bounding box center [736, 349] width 1472 height 698
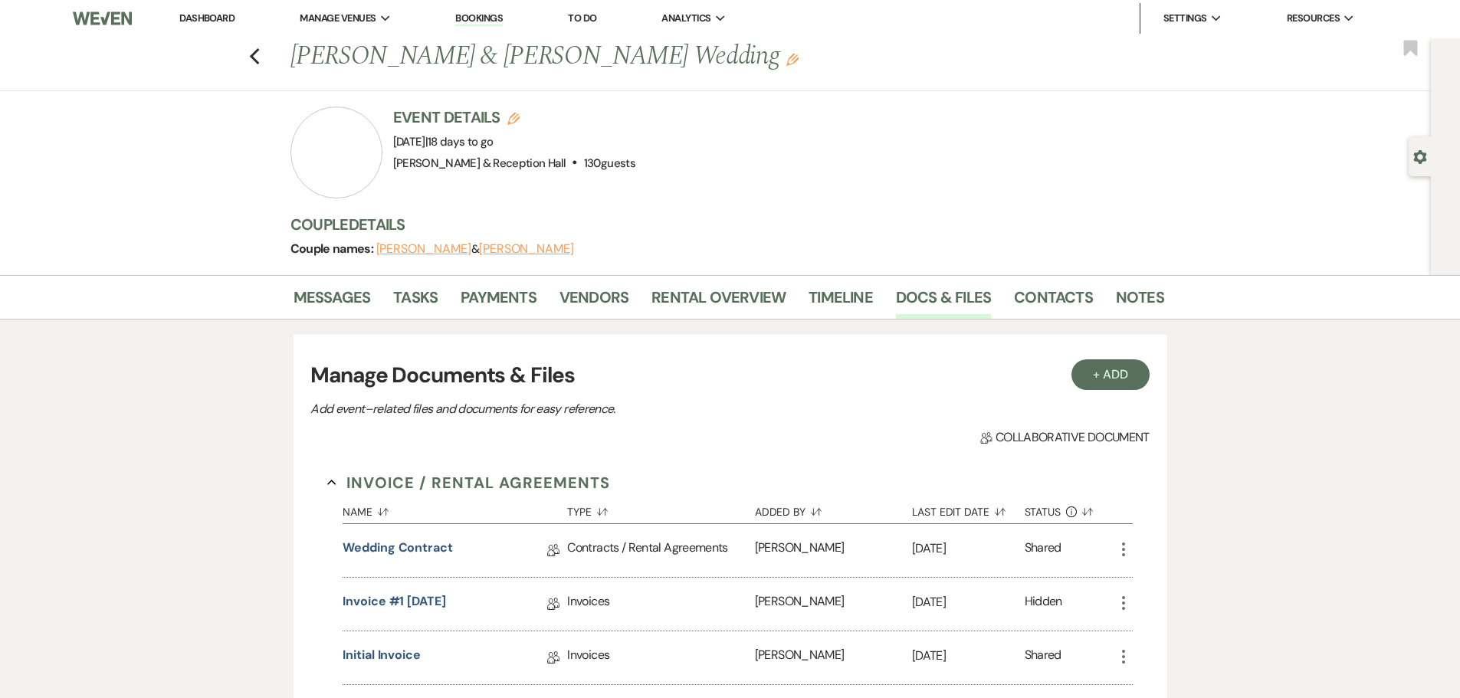
scroll to position [0, 0]
click at [1035, 299] on link "Notes" at bounding box center [1140, 304] width 48 height 34
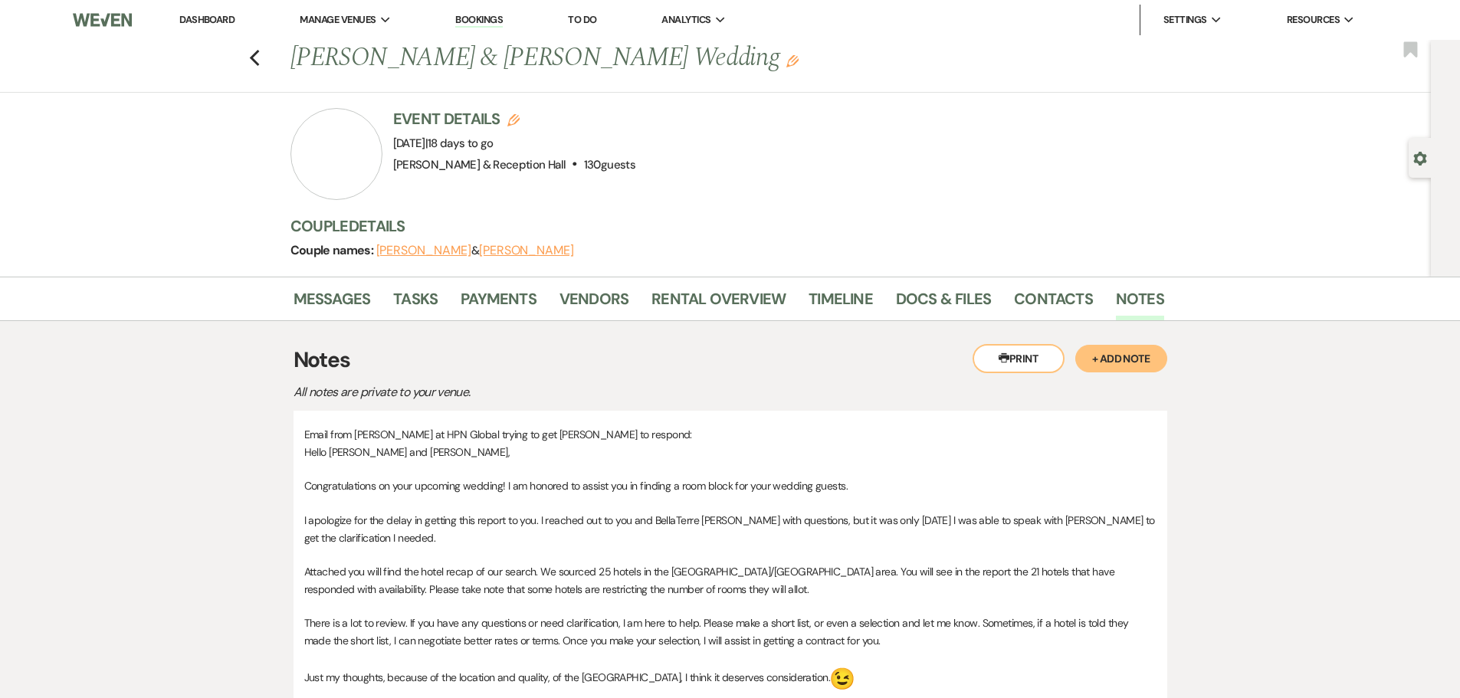
click at [1035, 356] on button "+ Add Note" at bounding box center [1121, 359] width 92 height 28
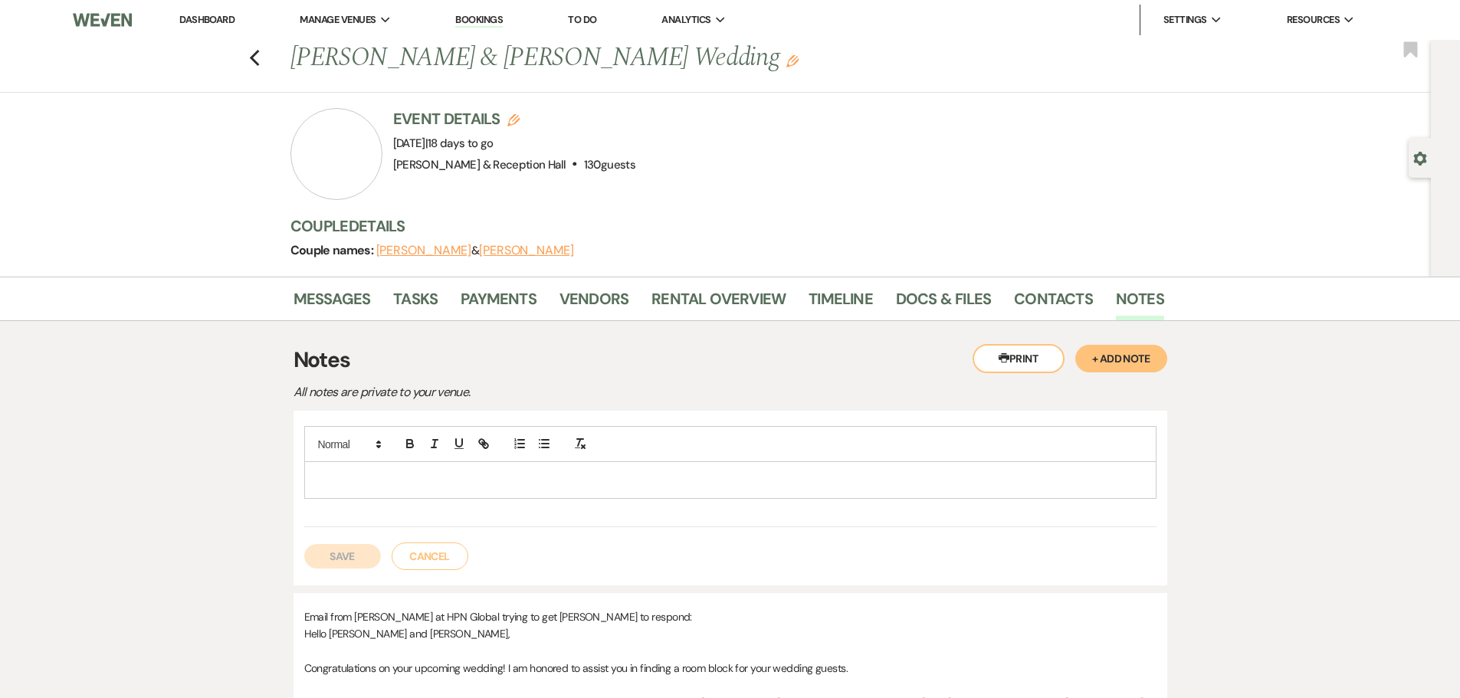
click at [359, 458] on p at bounding box center [731, 479] width 828 height 17
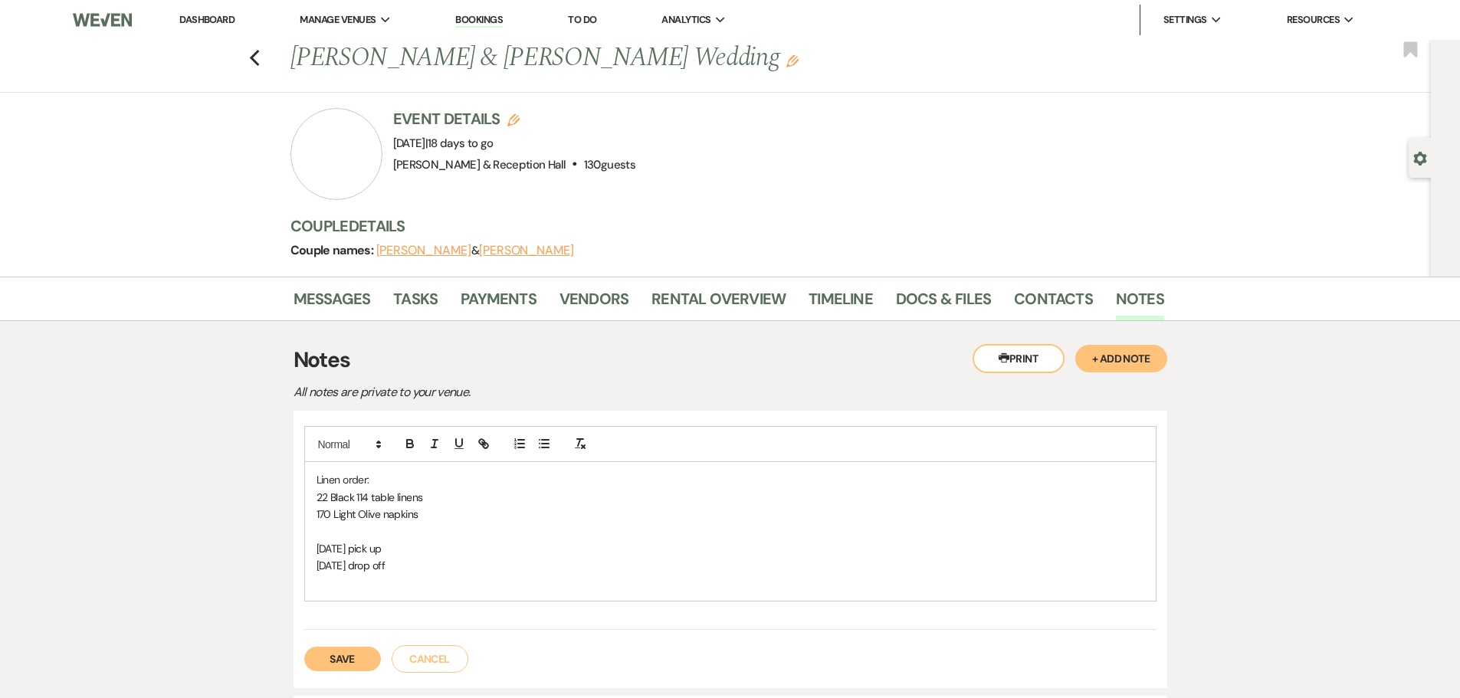
click at [350, 458] on button "Save" at bounding box center [342, 659] width 77 height 25
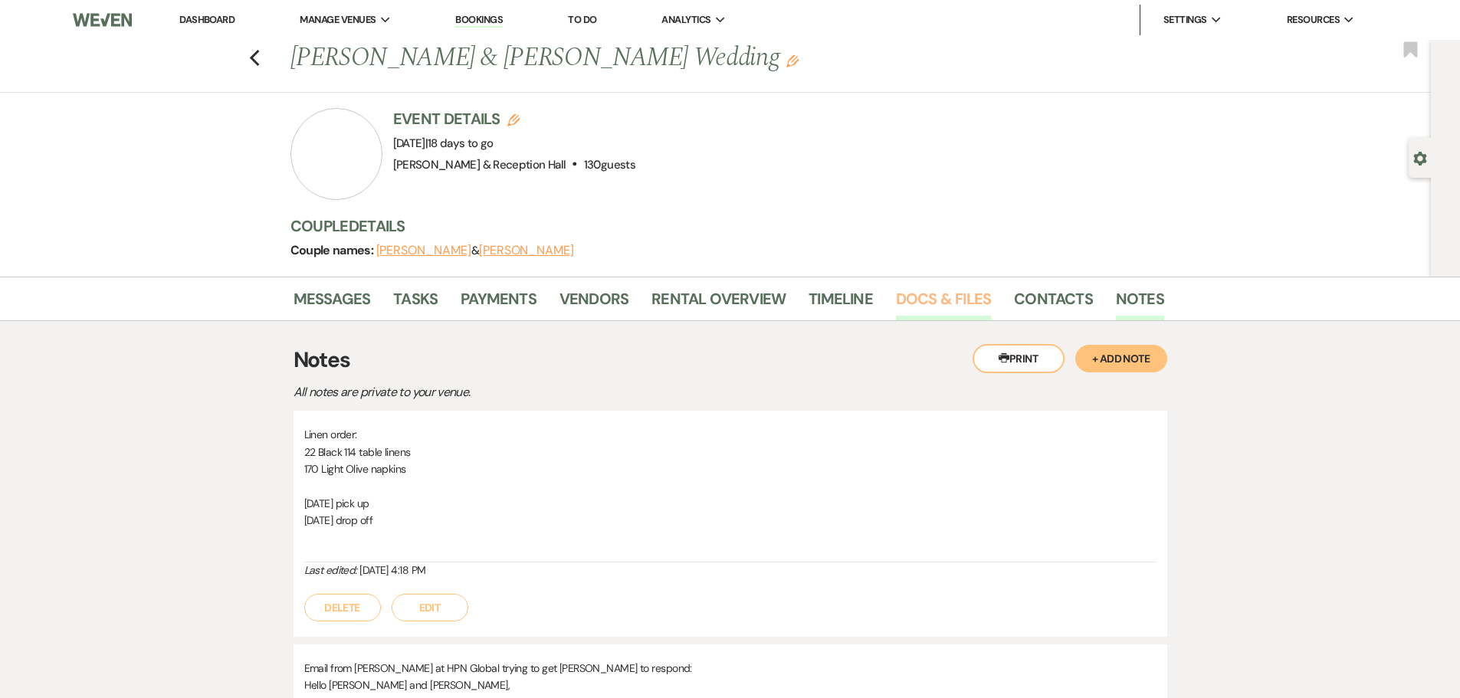
click at [946, 296] on link "Docs & Files" at bounding box center [943, 304] width 95 height 34
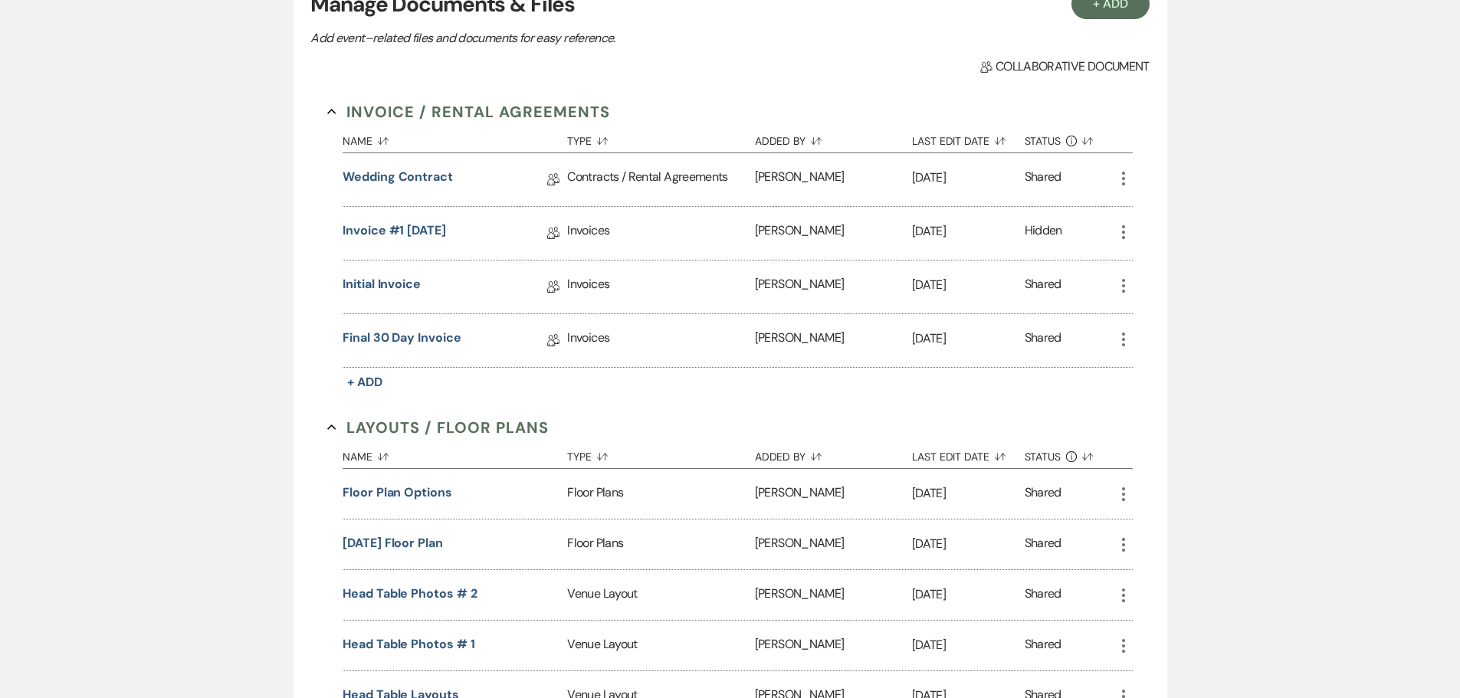
scroll to position [690, 0]
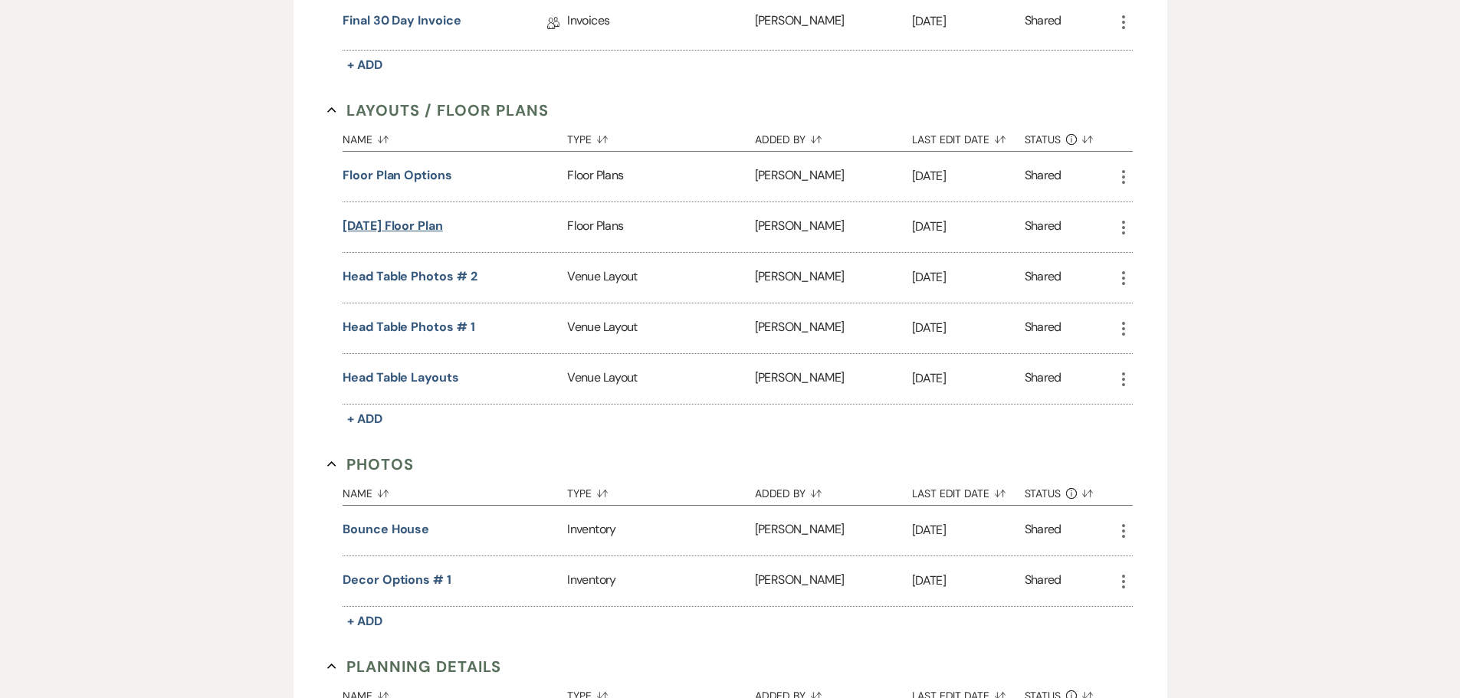
click at [425, 228] on button "10.12.25 Floor Plan" at bounding box center [393, 226] width 100 height 18
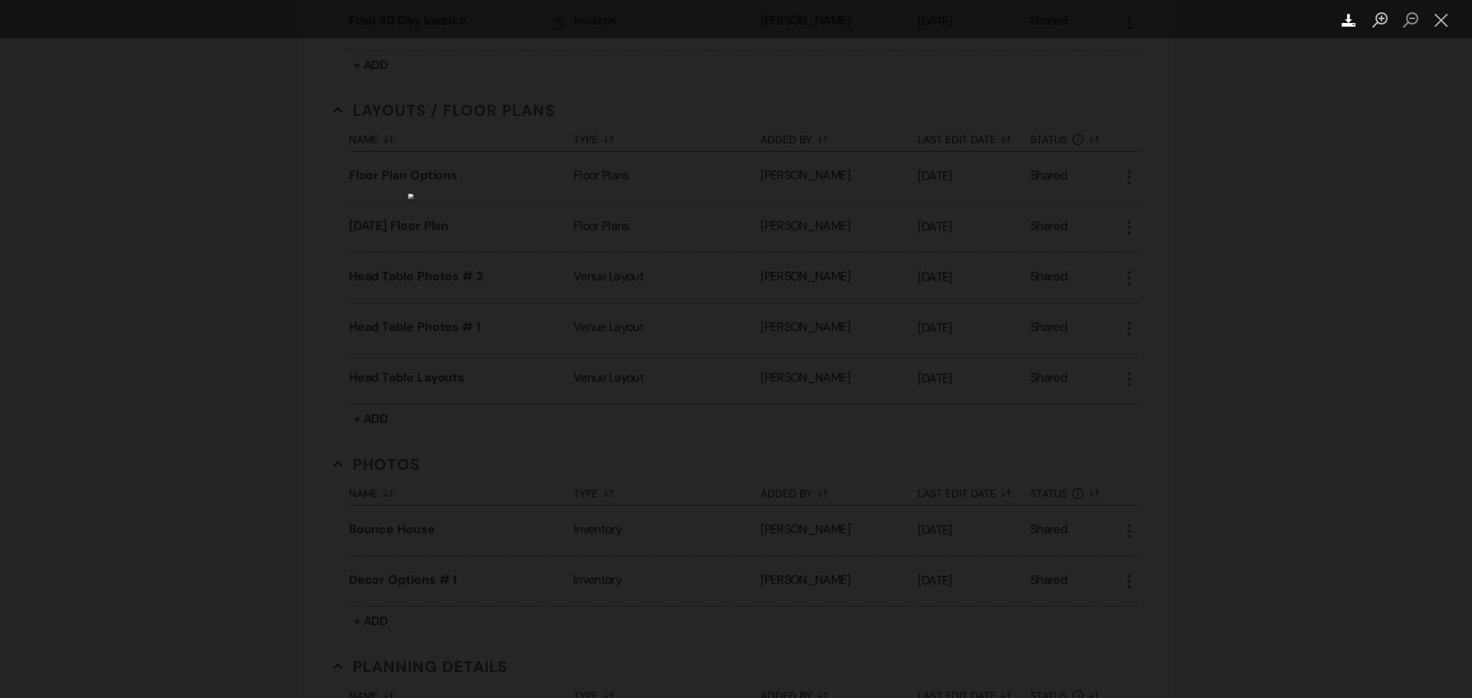
click at [1035, 19] on use "Lightbox" at bounding box center [1348, 20] width 14 height 13
click at [1035, 353] on div "Lightbox" at bounding box center [736, 349] width 1472 height 698
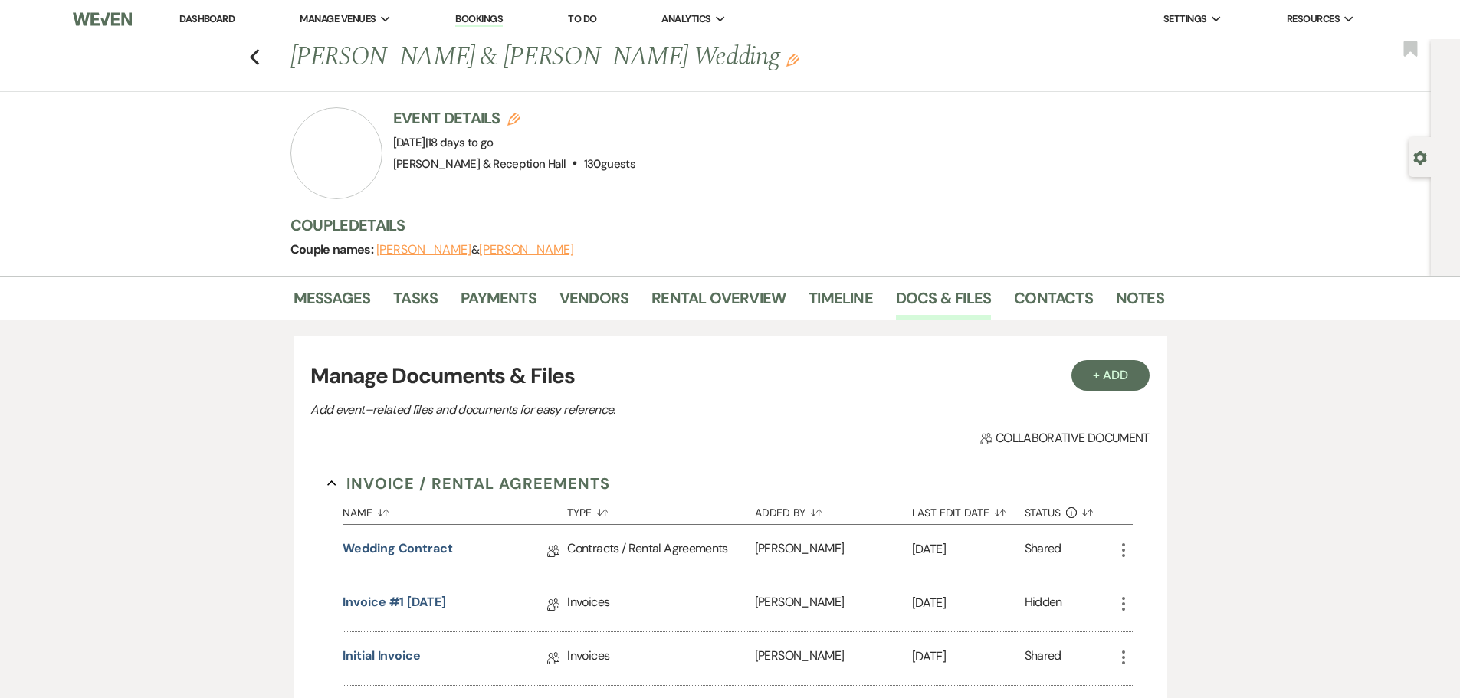
scroll to position [0, 0]
click at [258, 55] on use "button" at bounding box center [254, 58] width 10 height 17
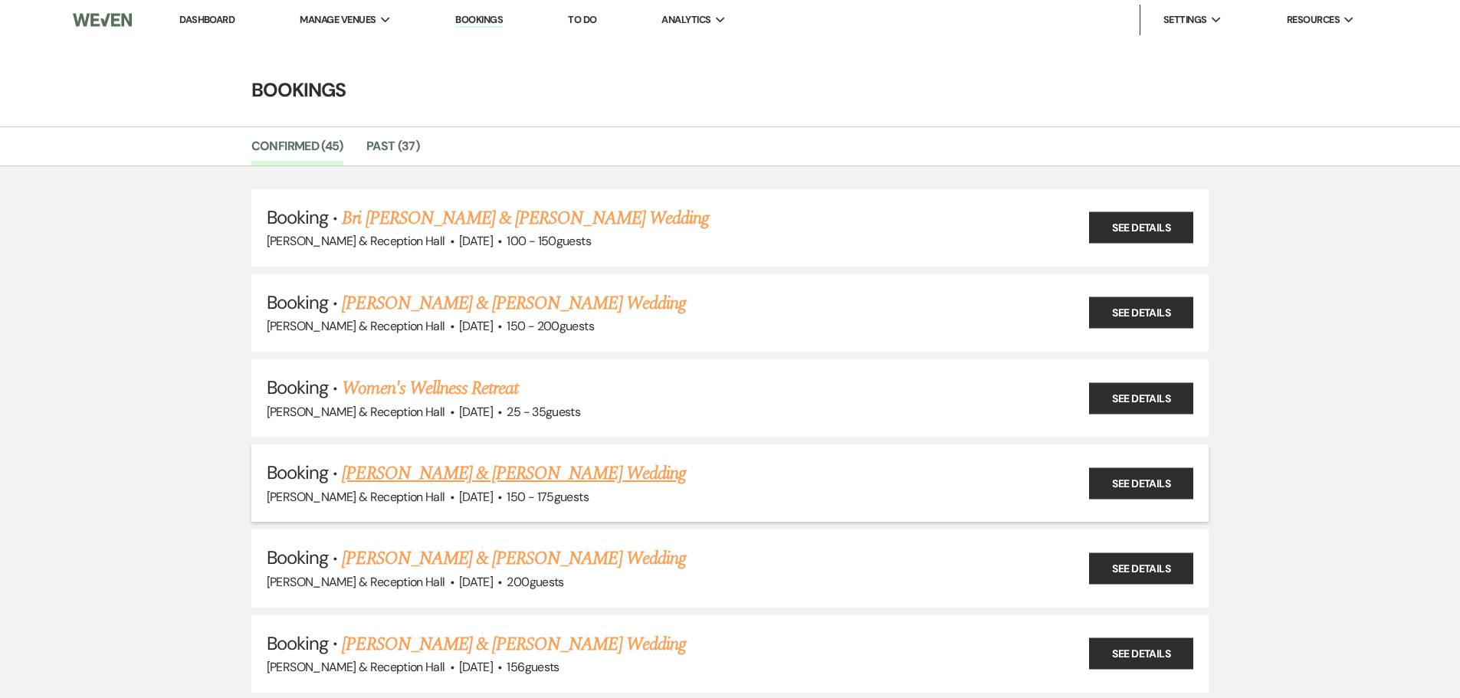
click at [491, 458] on link "Peyton Young & Nick Svoboda's Wedding" at bounding box center [513, 474] width 343 height 28
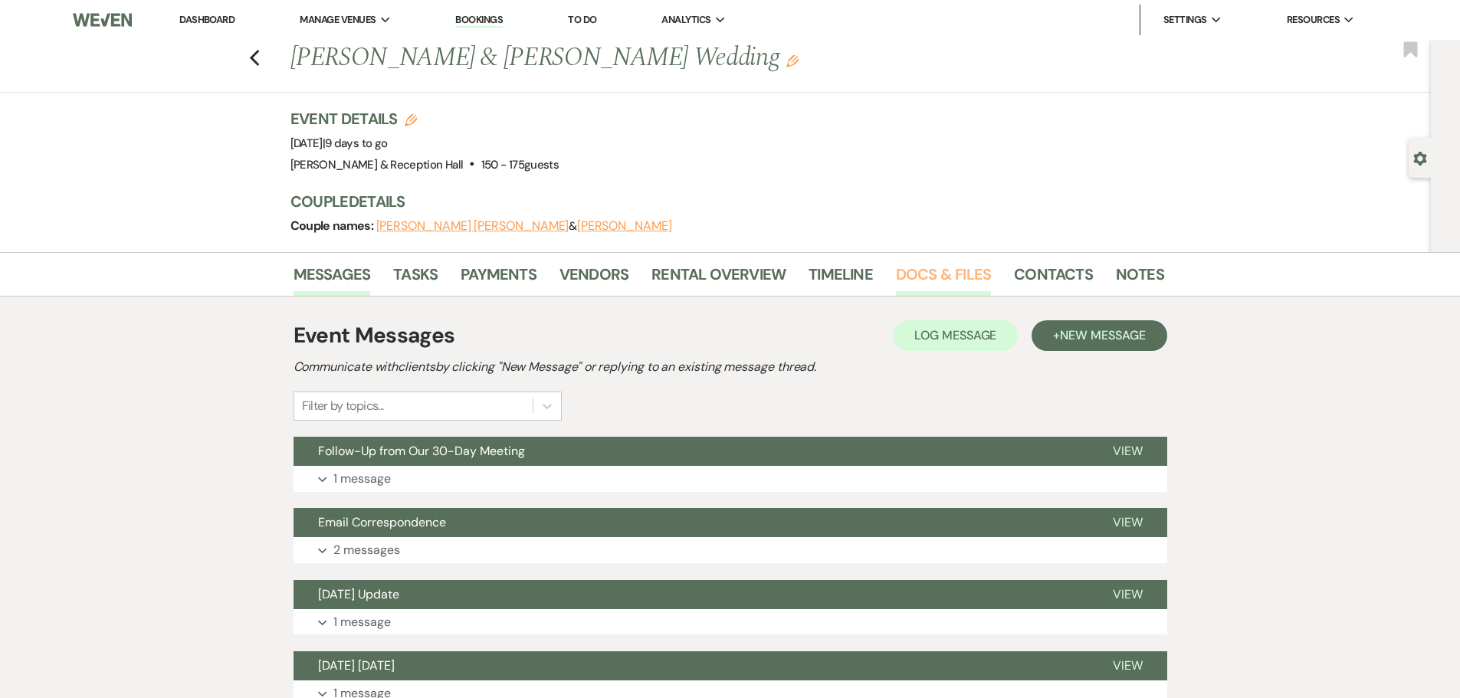
drag, startPoint x: 971, startPoint y: 267, endPoint x: 945, endPoint y: 293, distance: 36.9
click at [972, 267] on link "Docs & Files" at bounding box center [943, 279] width 95 height 34
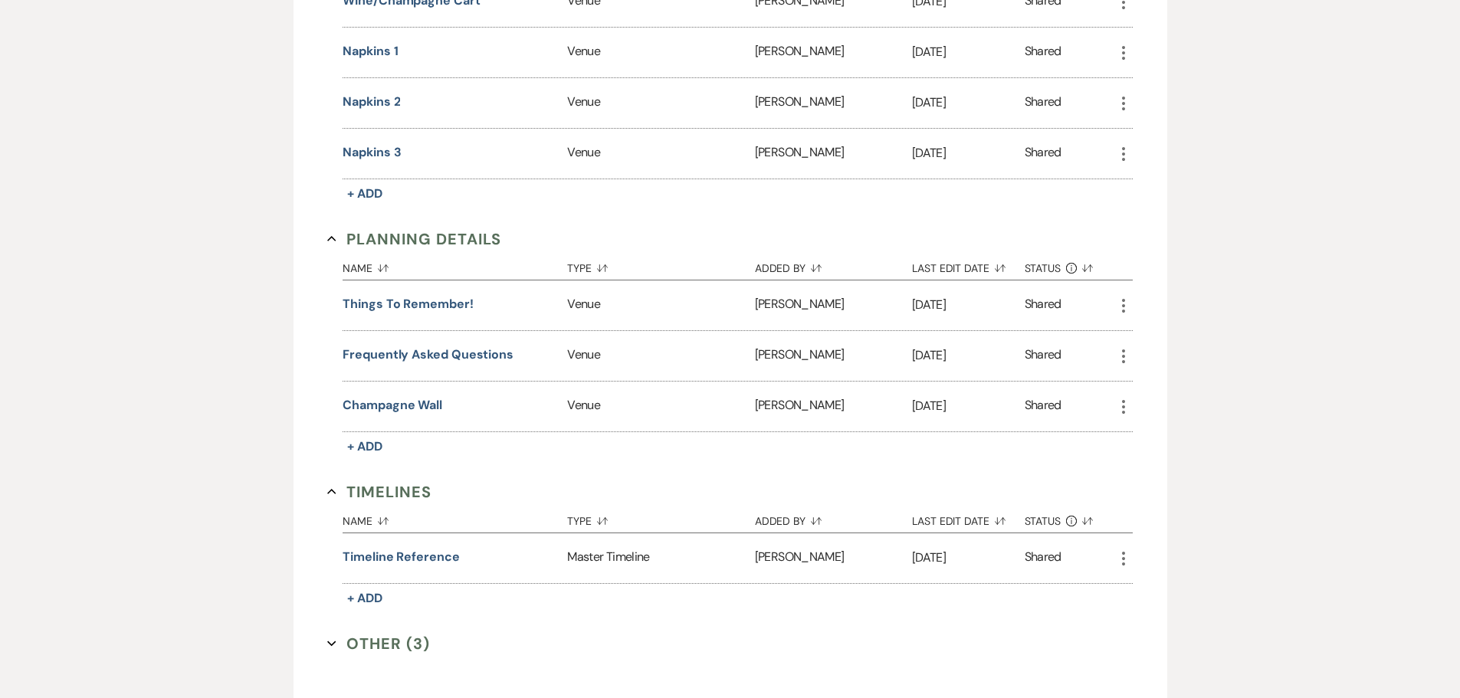
scroll to position [1693, 0]
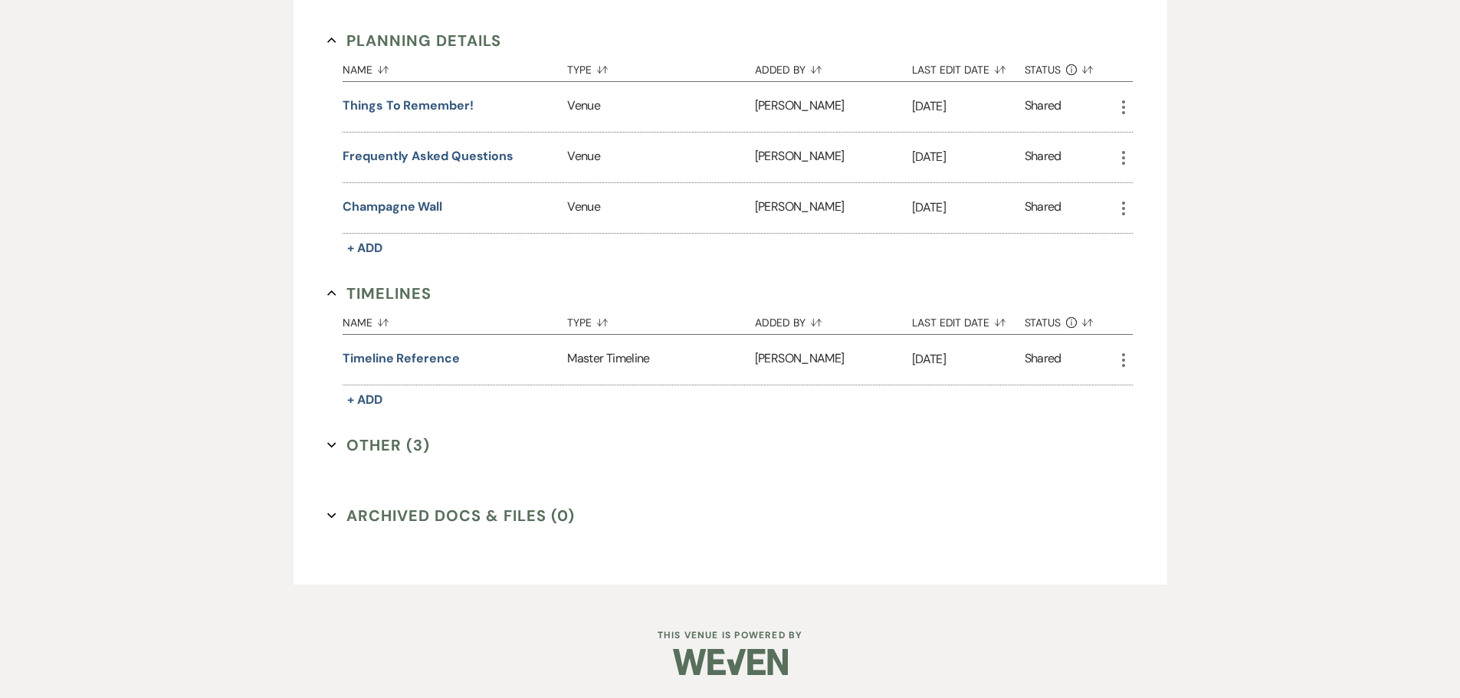
click at [412, 448] on button "Other (3) Expand" at bounding box center [378, 445] width 103 height 23
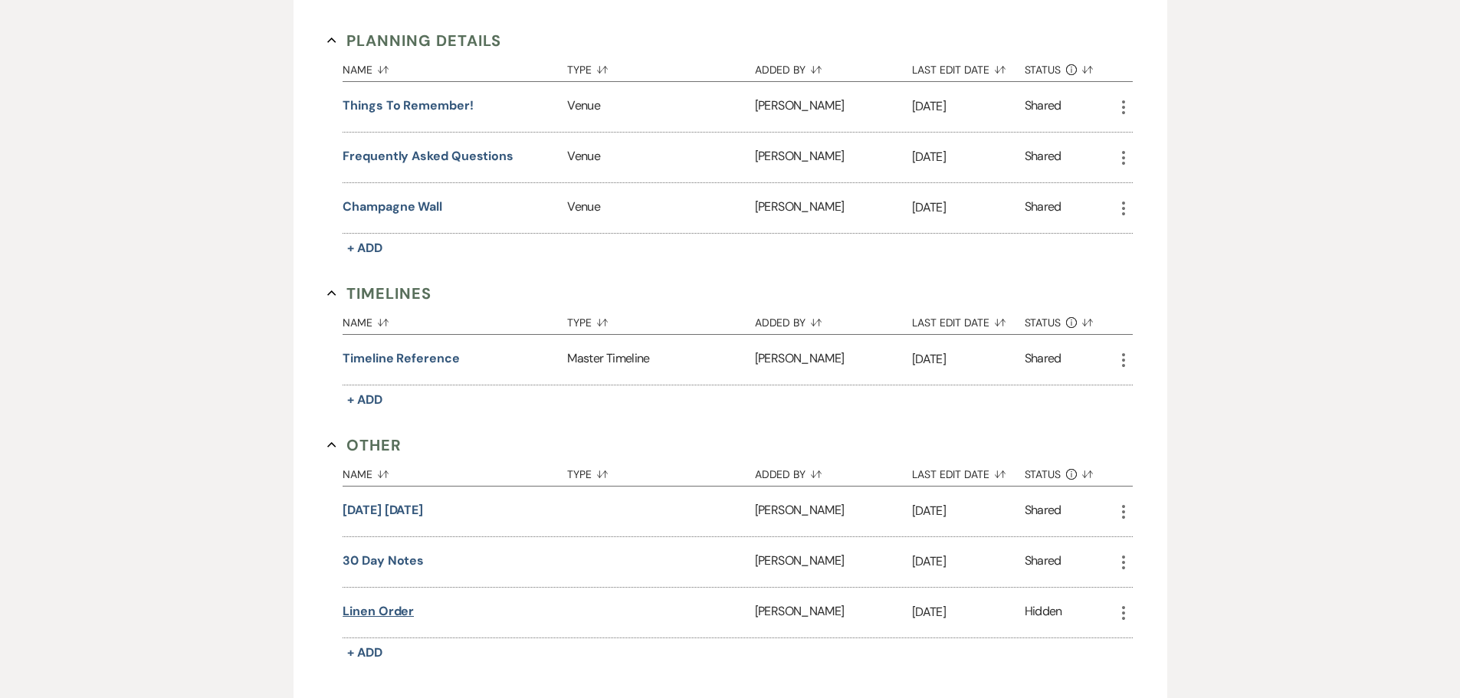
click at [404, 458] on button "Linen order" at bounding box center [378, 611] width 71 height 18
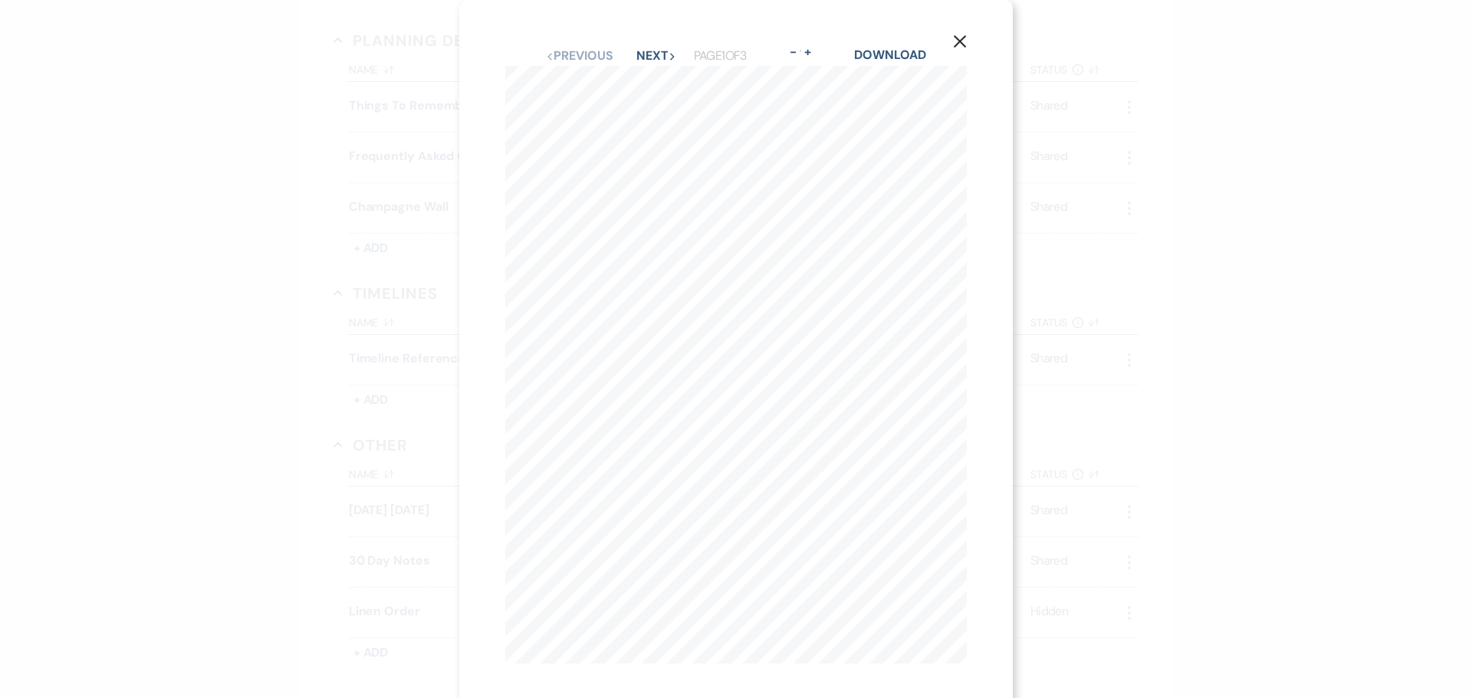
click at [1035, 162] on div "X Previous Previous Next Next Page 1 of 3 - Zoom + Download 1-525744 Reservatio…" at bounding box center [736, 349] width 1472 height 698
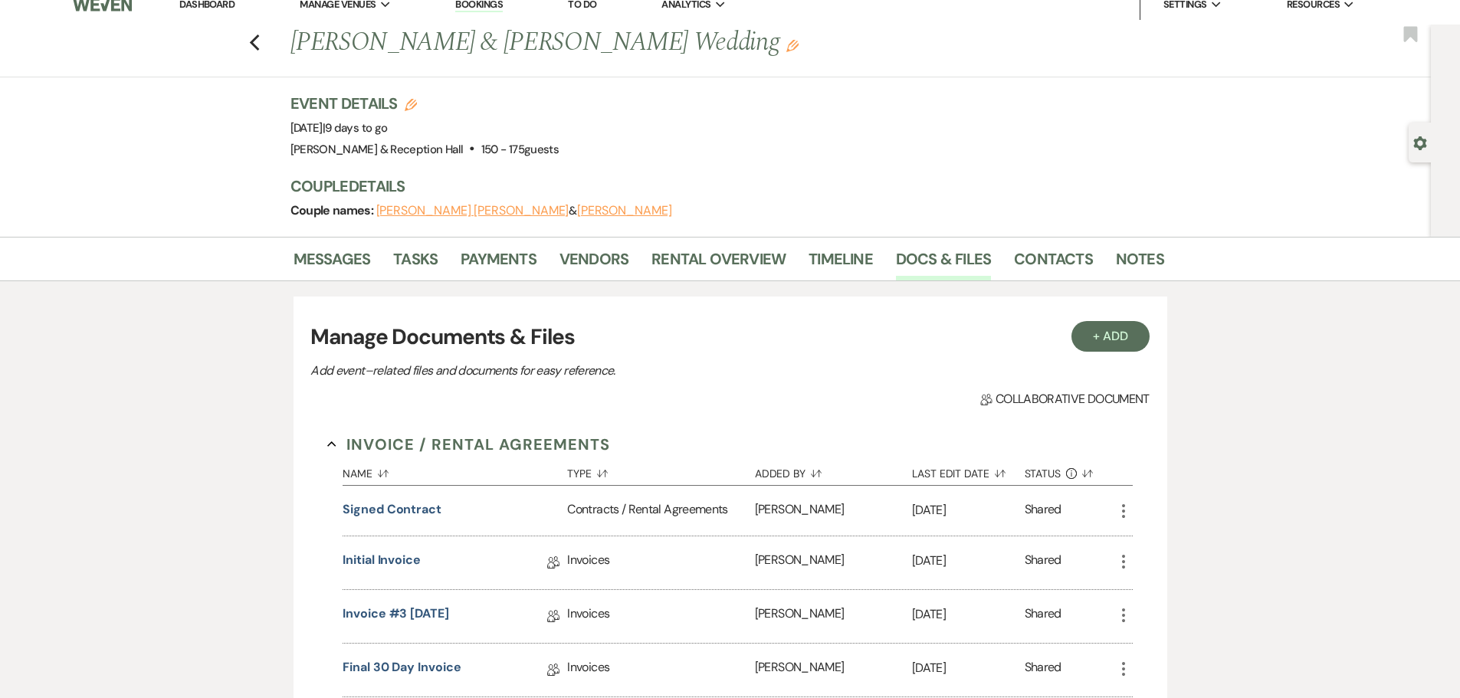
scroll to position [0, 0]
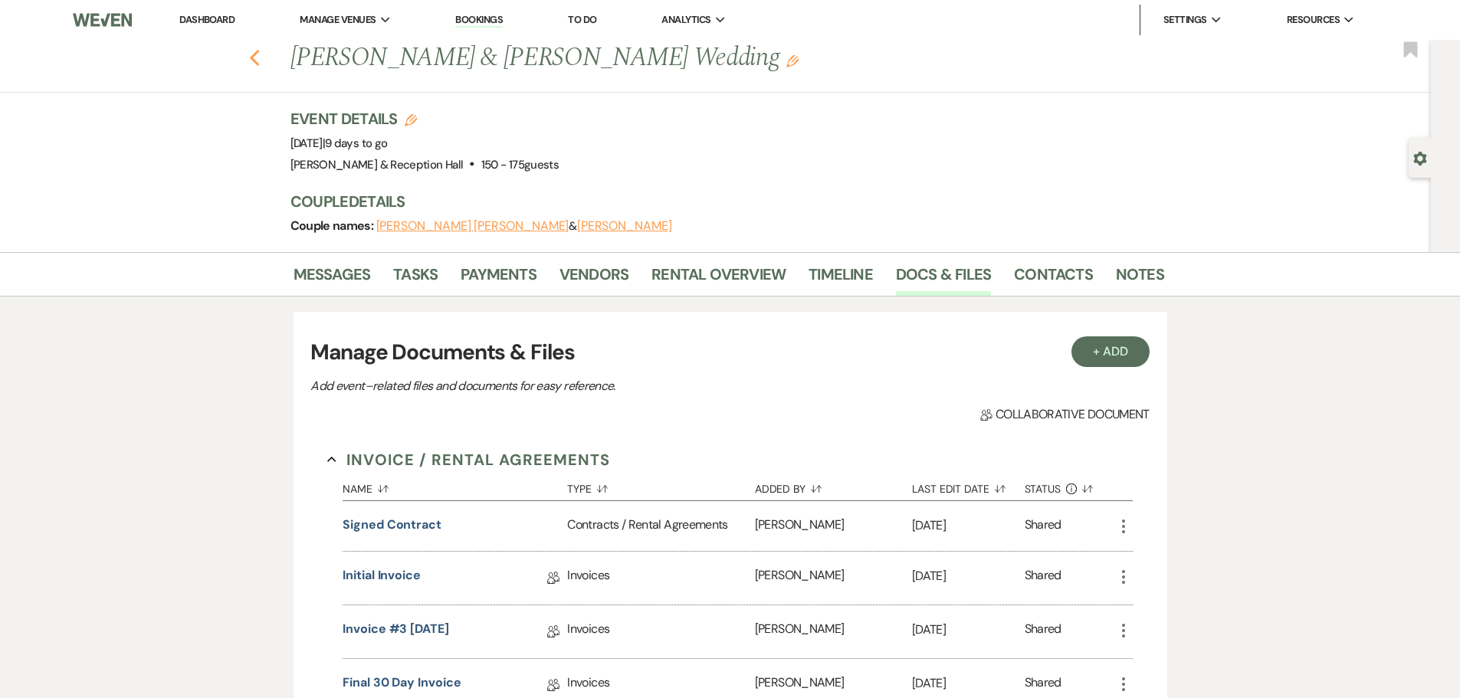
click at [258, 64] on icon "Previous" at bounding box center [254, 58] width 11 height 18
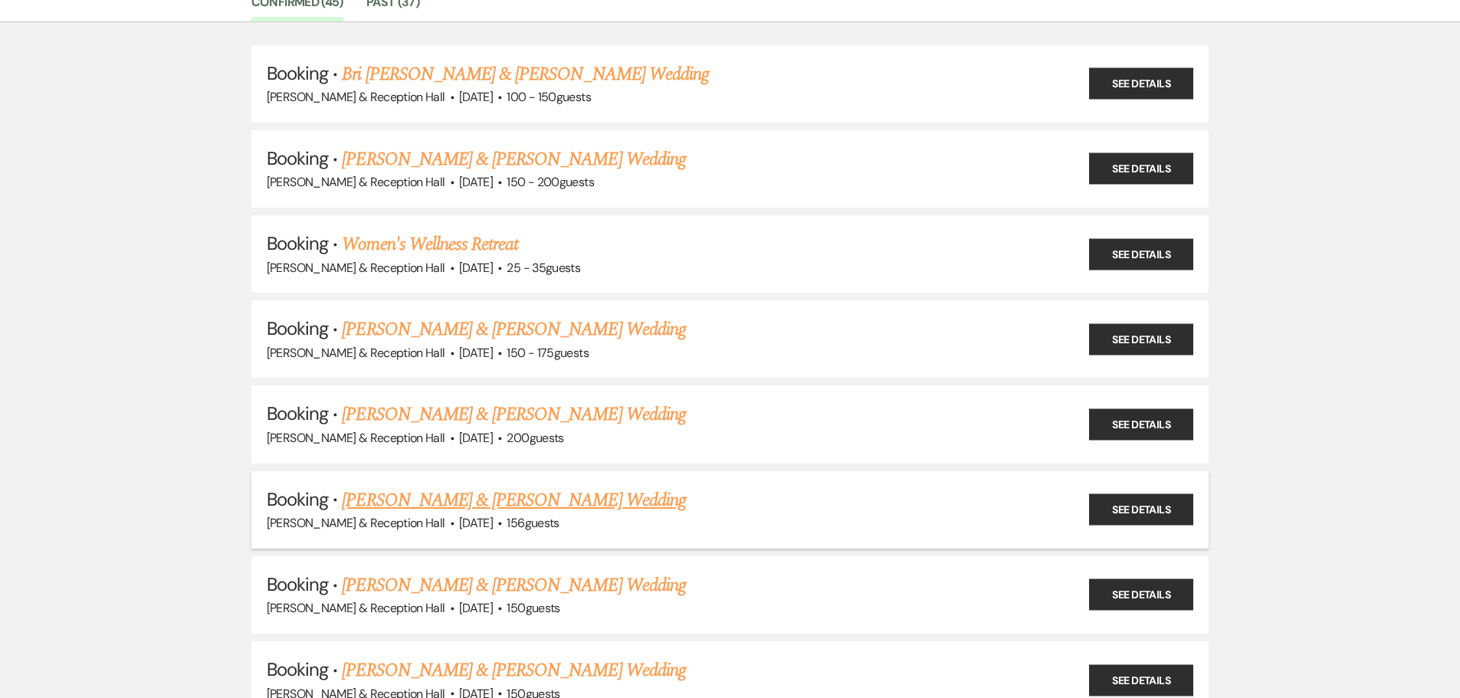
scroll to position [153, 0]
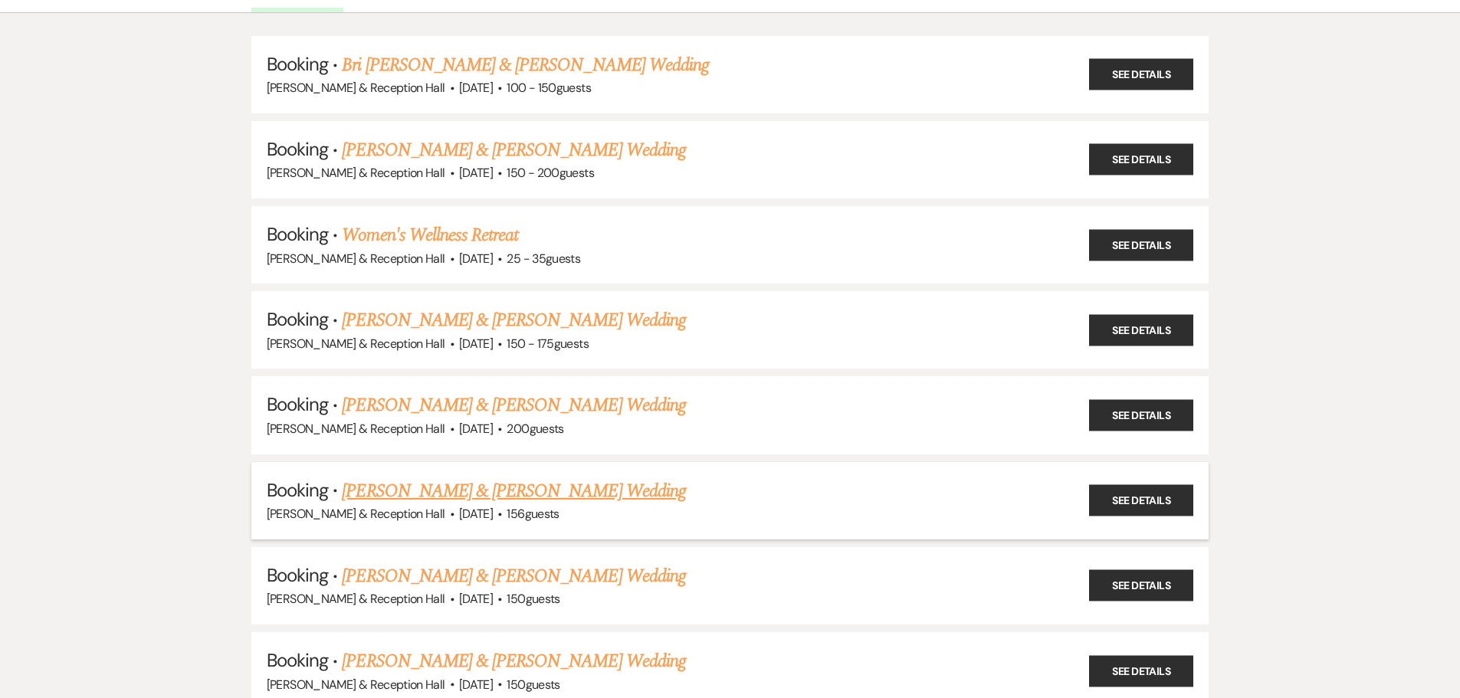
click at [556, 458] on link "Peter Granville & Brenda Maldonado's Wedding" at bounding box center [513, 492] width 343 height 28
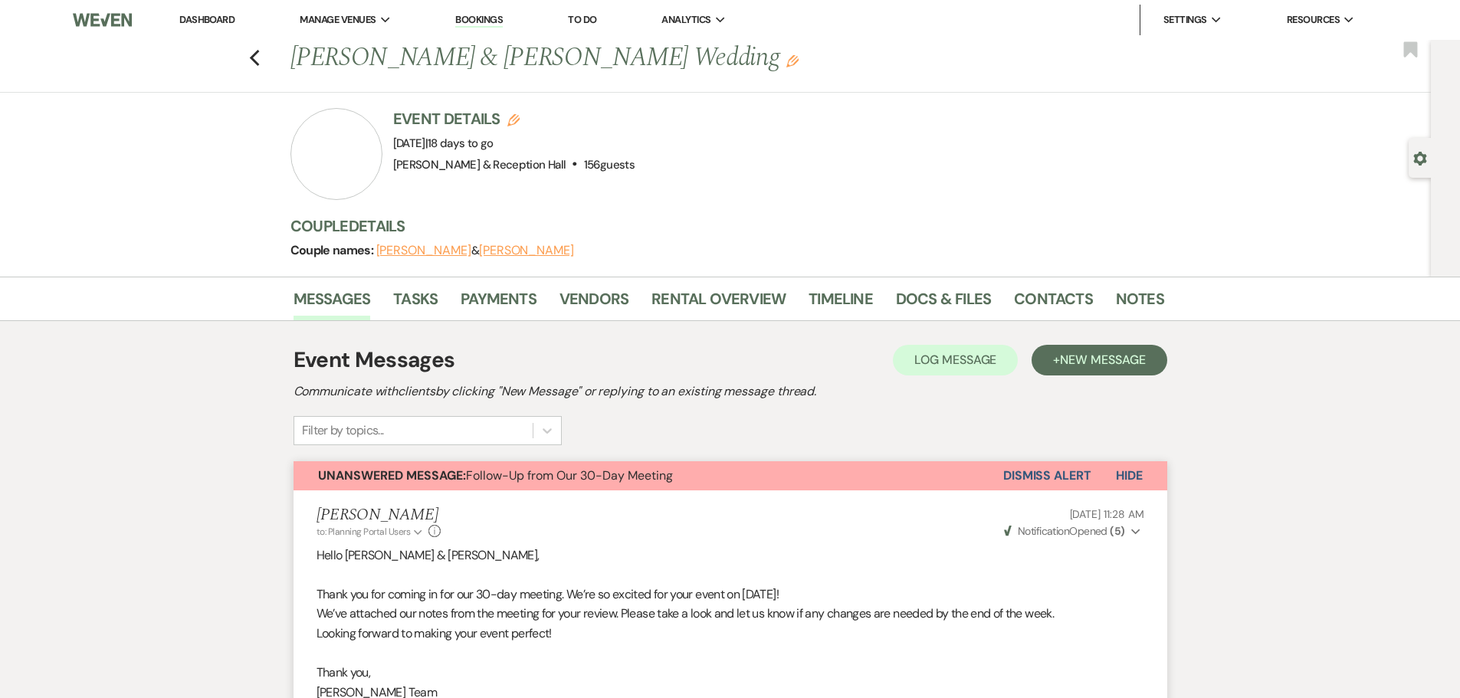
click at [1035, 458] on button "Dismiss Alert" at bounding box center [1047, 475] width 88 height 29
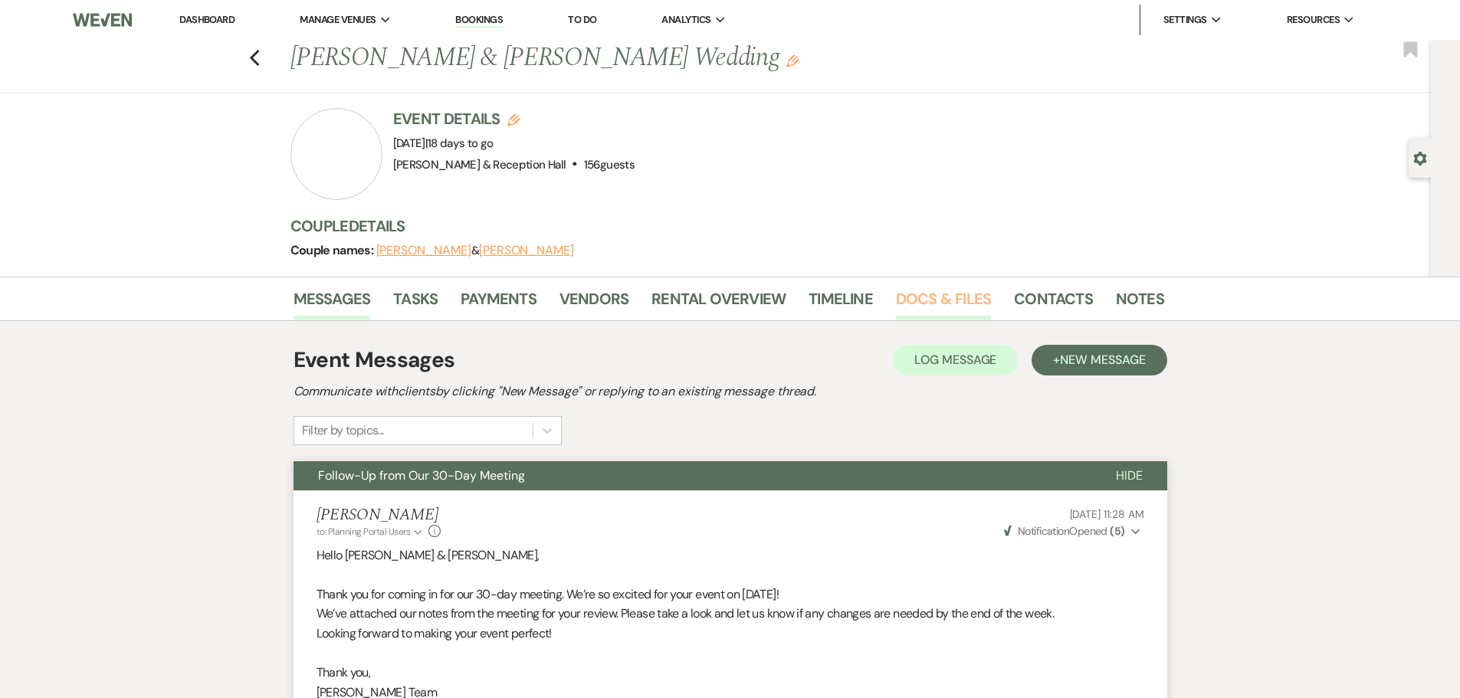
drag, startPoint x: 965, startPoint y: 298, endPoint x: 965, endPoint y: 310, distance: 11.5
click at [965, 298] on link "Docs & Files" at bounding box center [943, 304] width 95 height 34
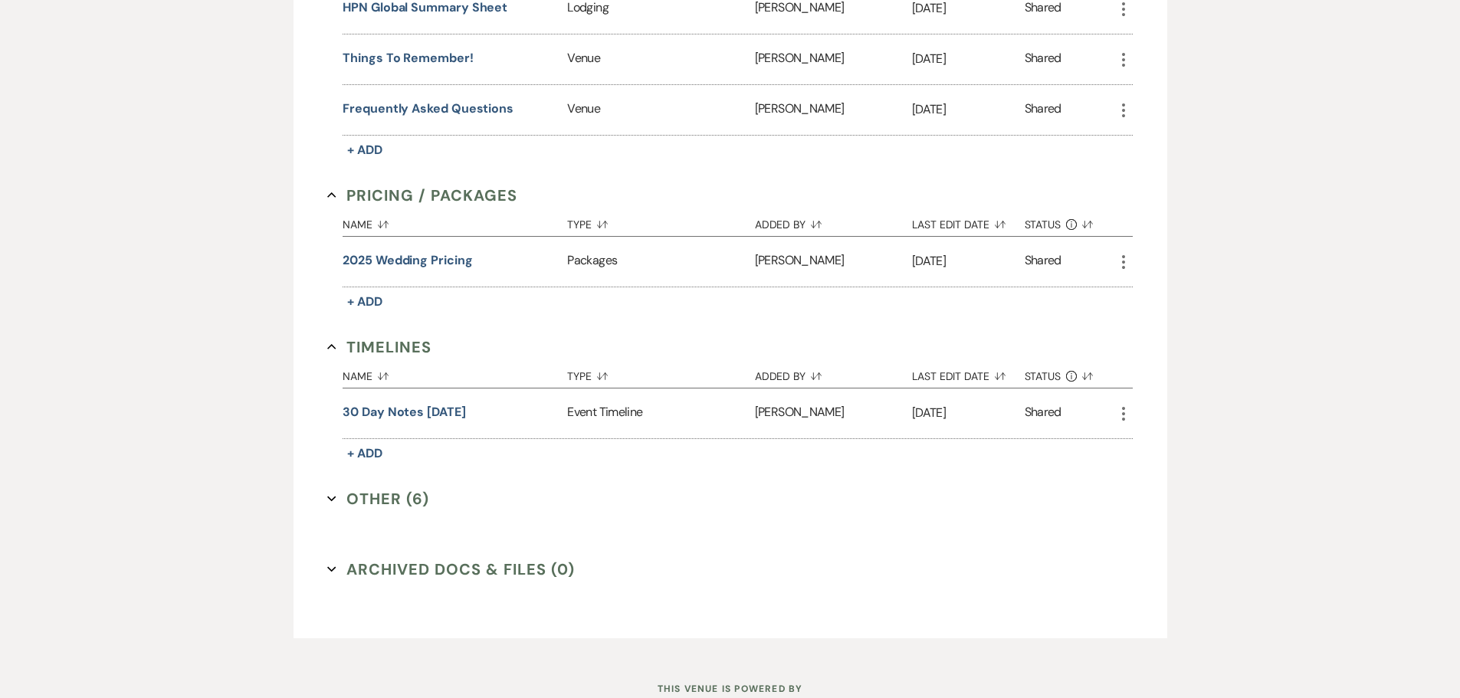
scroll to position [1468, 0]
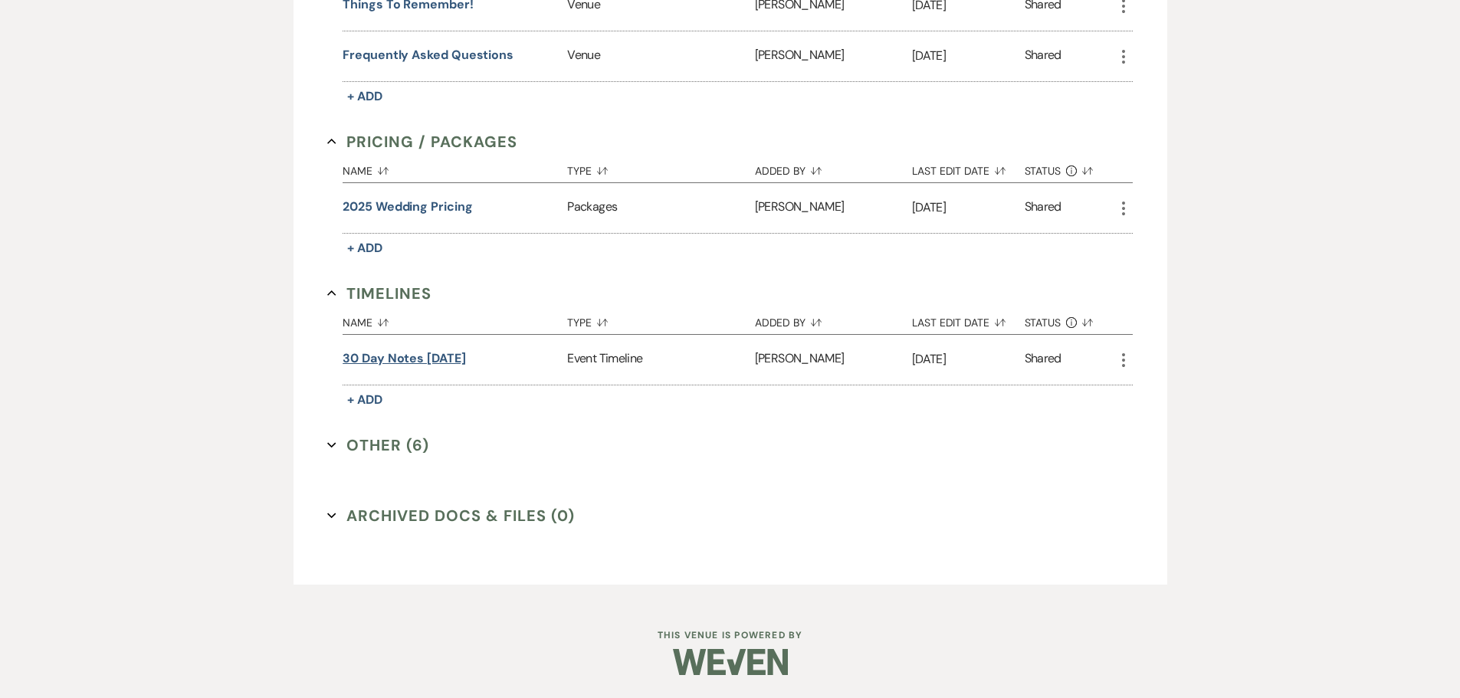
click at [382, 357] on button "30 day notes 10.12.25" at bounding box center [404, 359] width 123 height 18
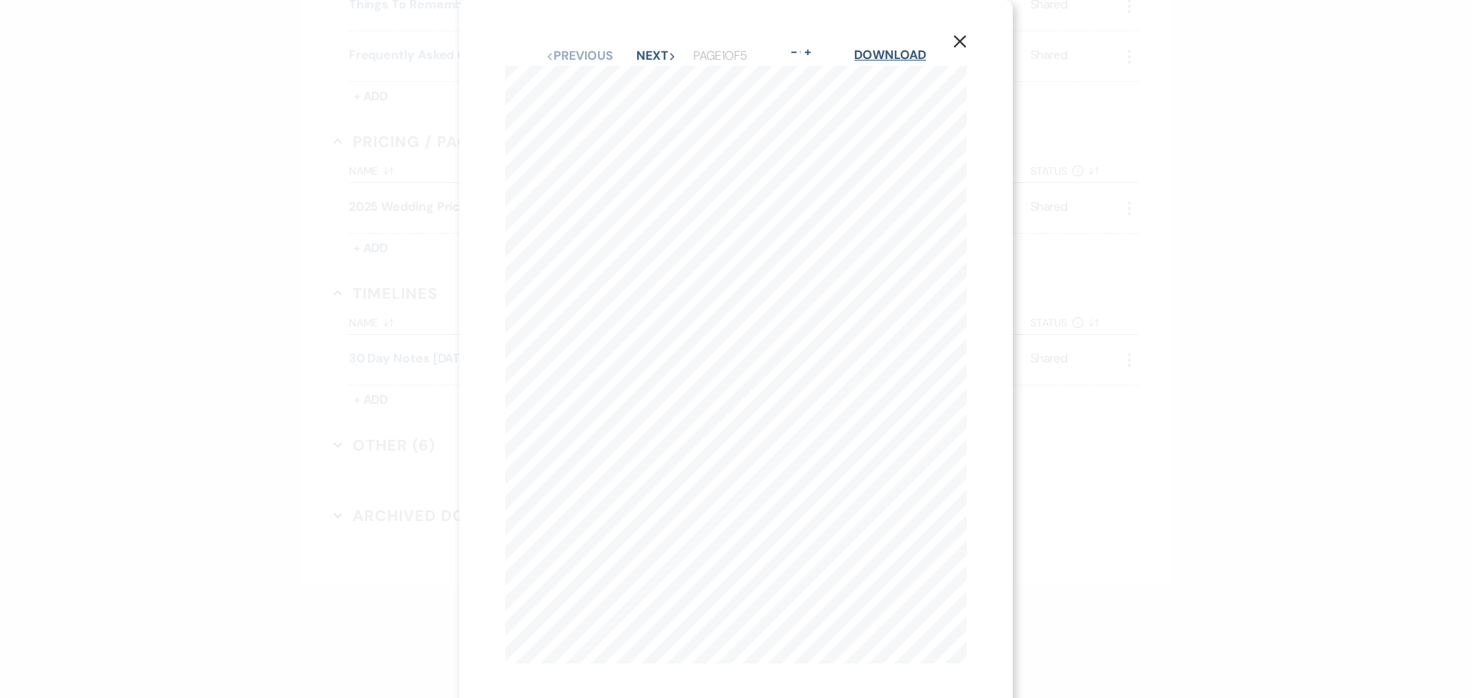
click at [891, 53] on link "Download" at bounding box center [889, 55] width 71 height 16
click at [961, 36] on icon "X" at bounding box center [960, 41] width 14 height 14
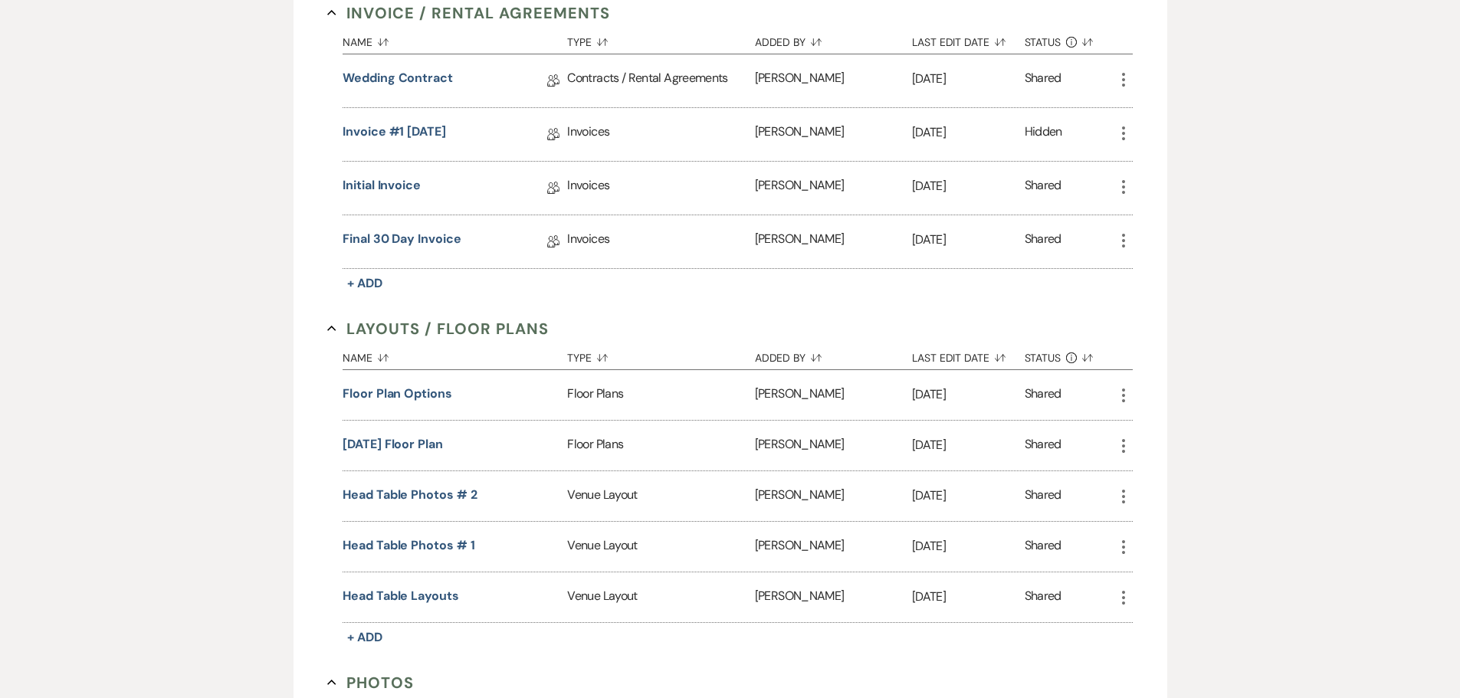
scroll to position [0, 0]
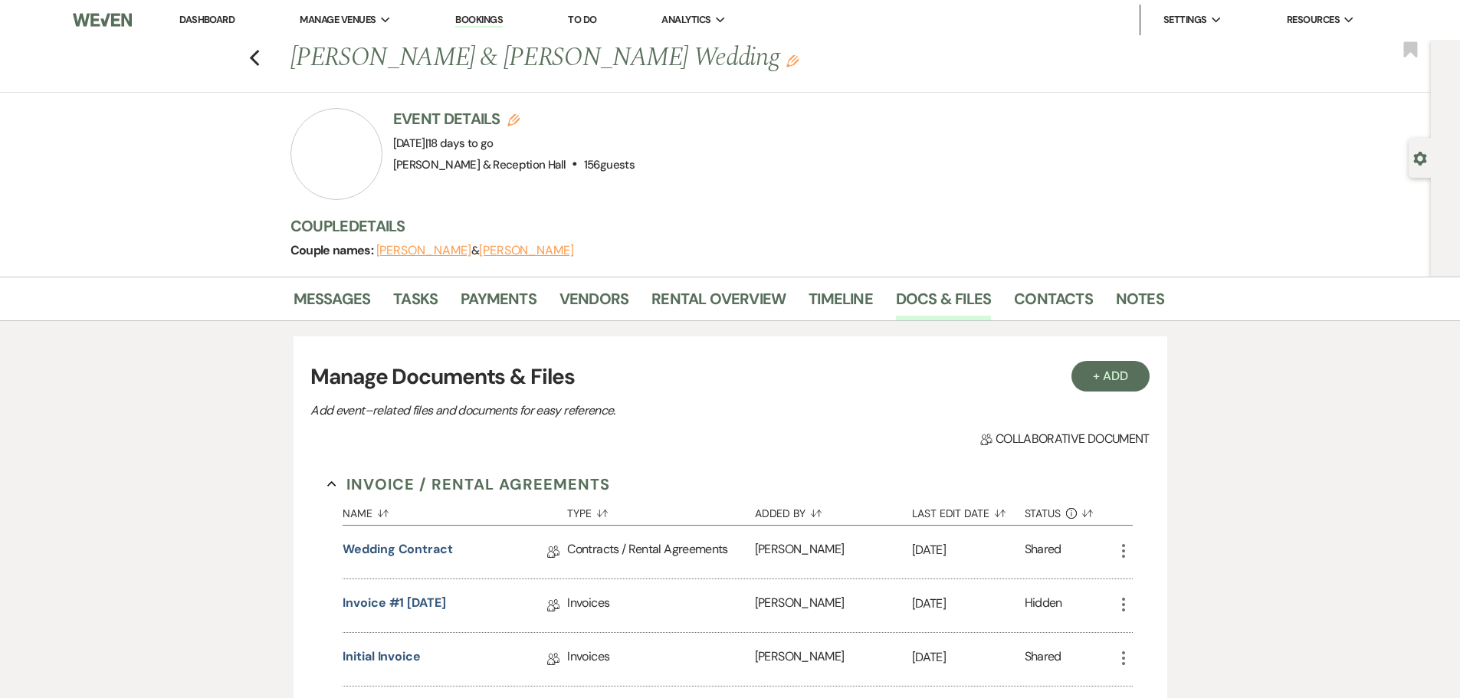
click at [212, 19] on link "Dashboard" at bounding box center [206, 19] width 55 height 13
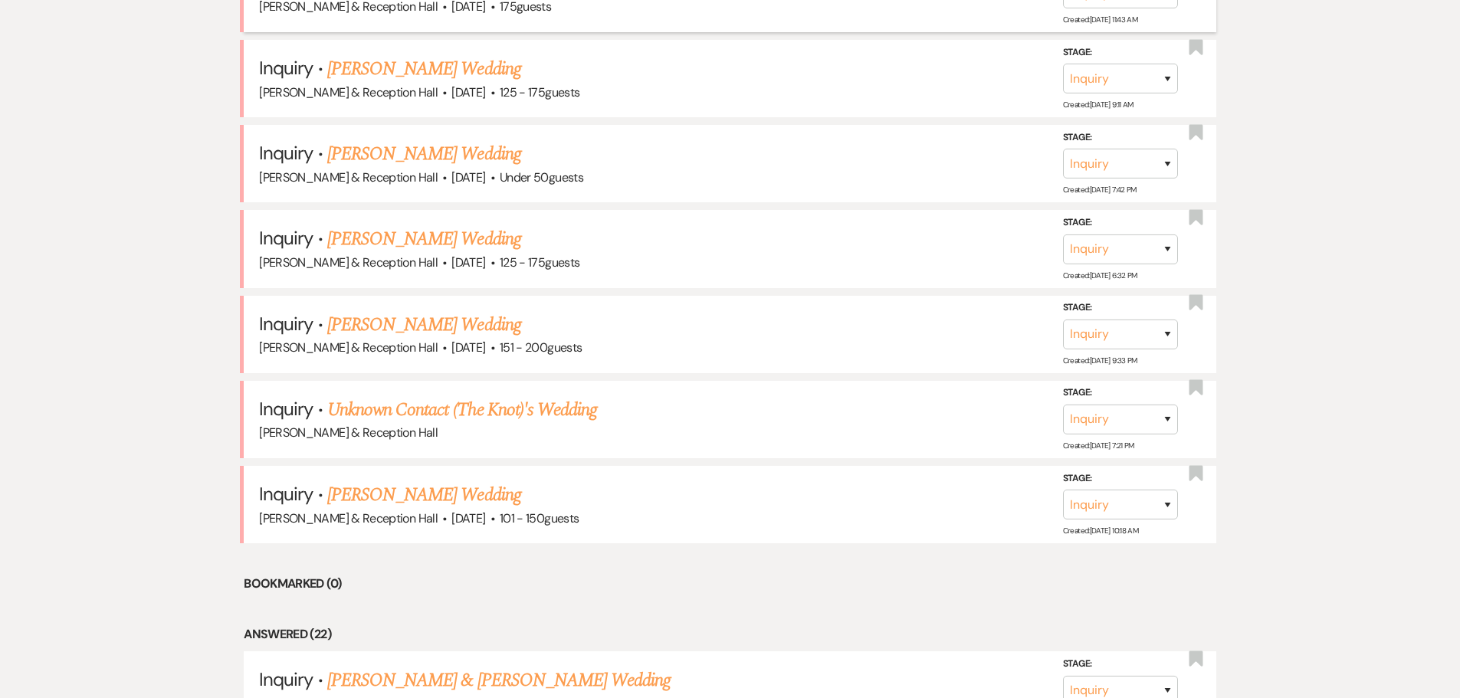
scroll to position [230, 0]
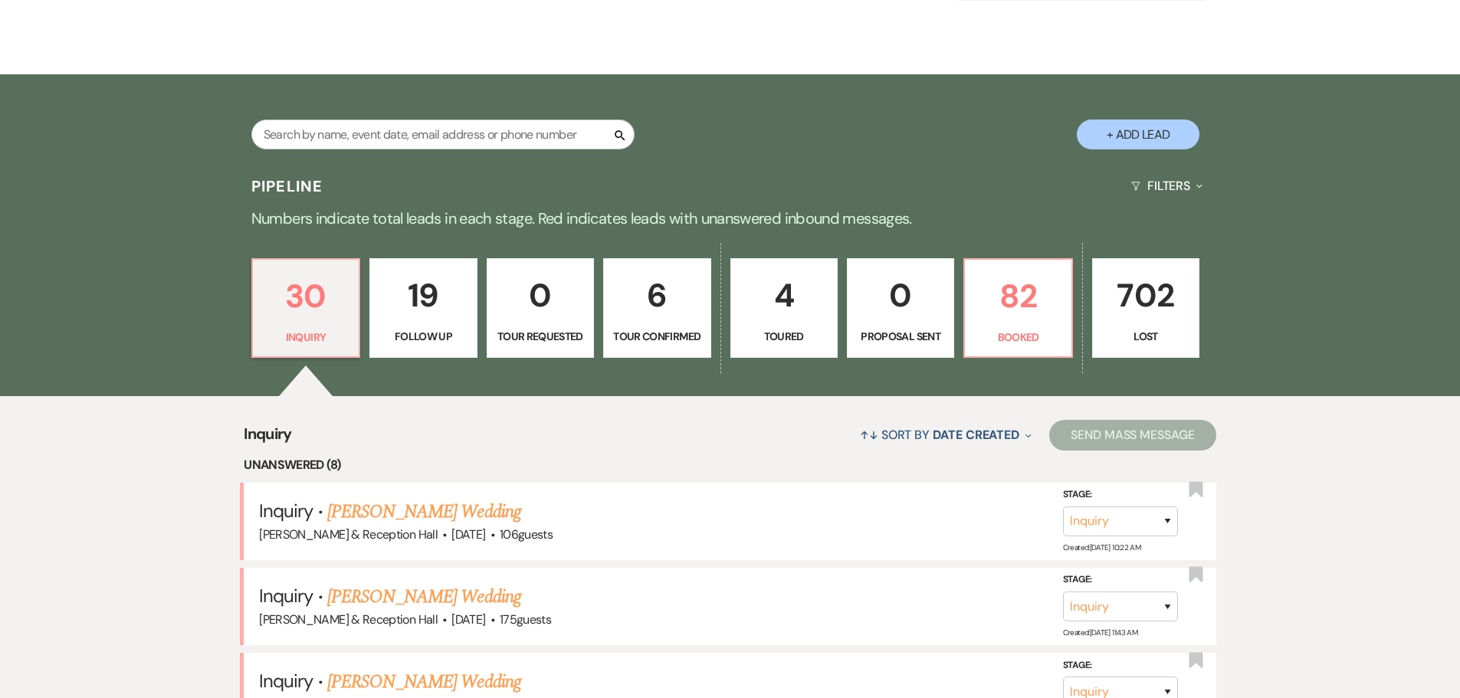
drag, startPoint x: 359, startPoint y: 509, endPoint x: 261, endPoint y: 518, distance: 98.5
click at [360, 458] on link "Carli Ptacek's Wedding" at bounding box center [424, 512] width 194 height 28
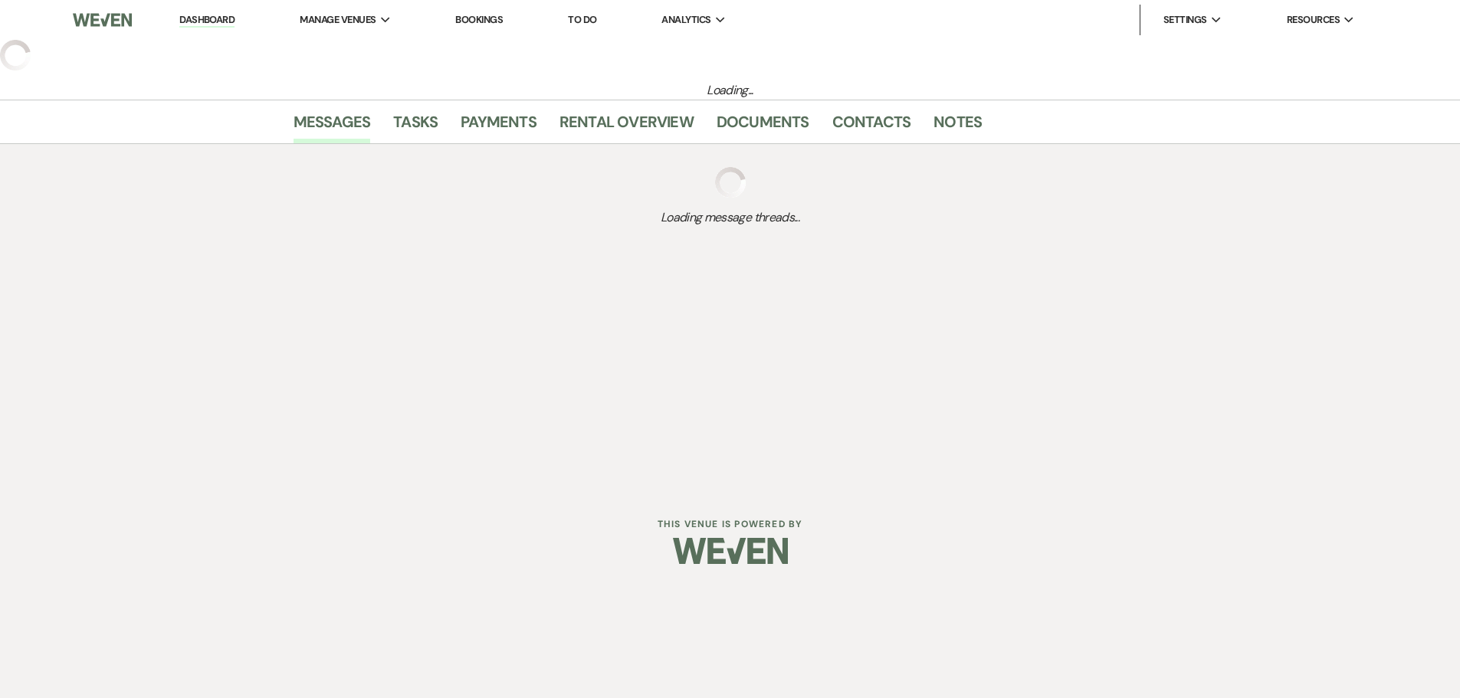
select select "3"
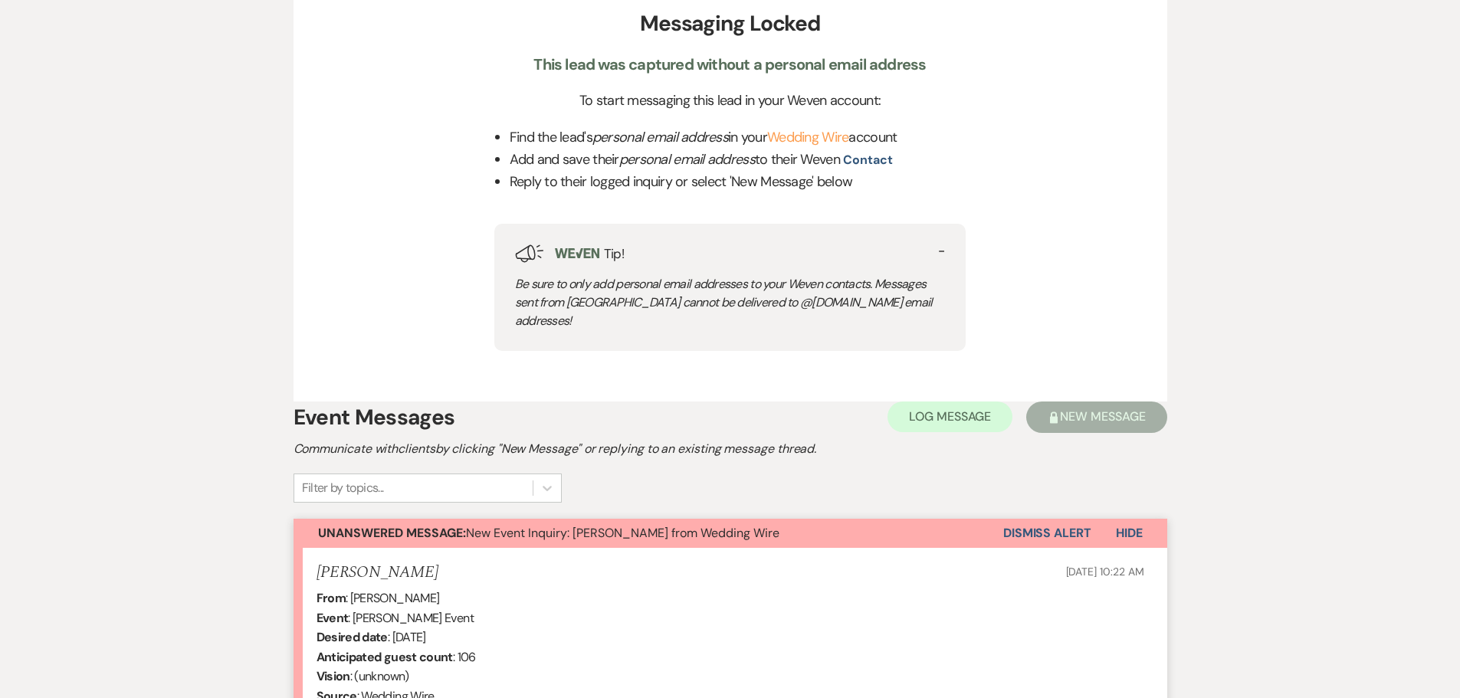
scroll to position [519, 0]
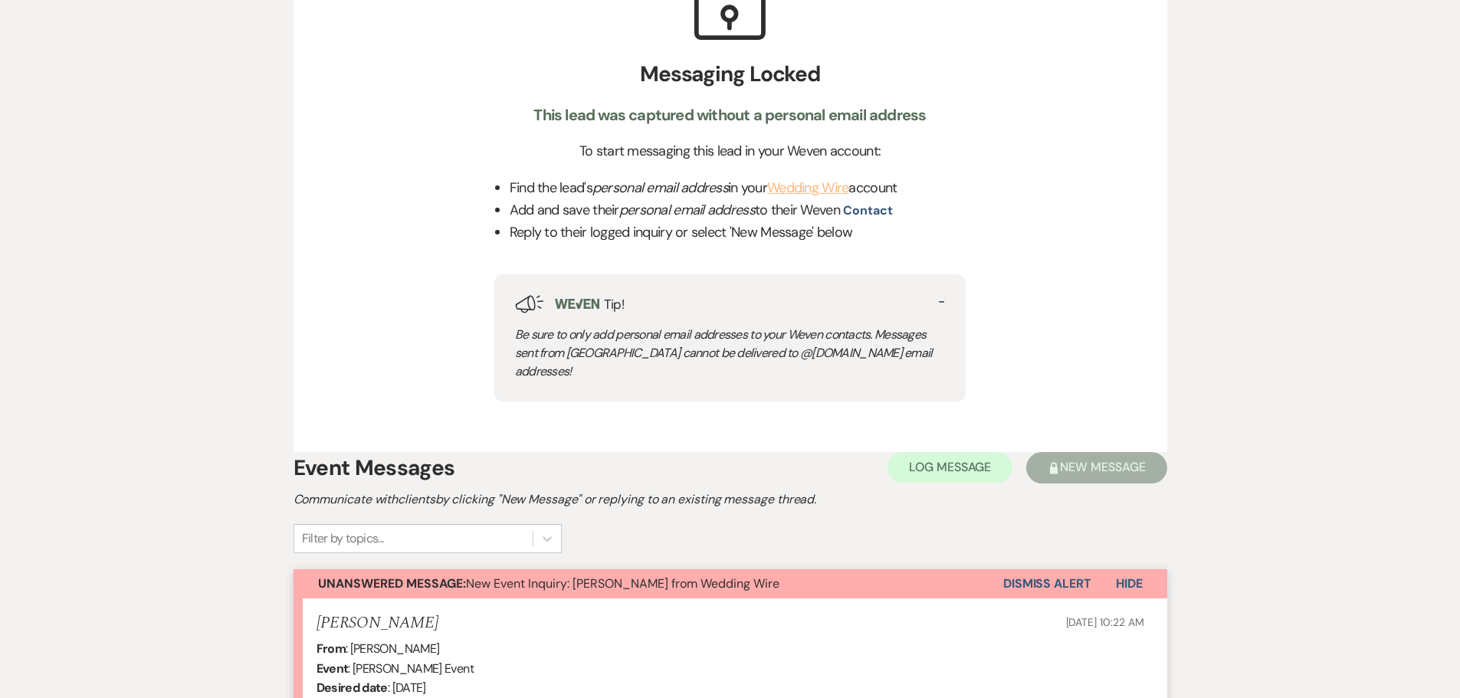
click at [814, 190] on link "Wedding Wire" at bounding box center [807, 188] width 81 height 18
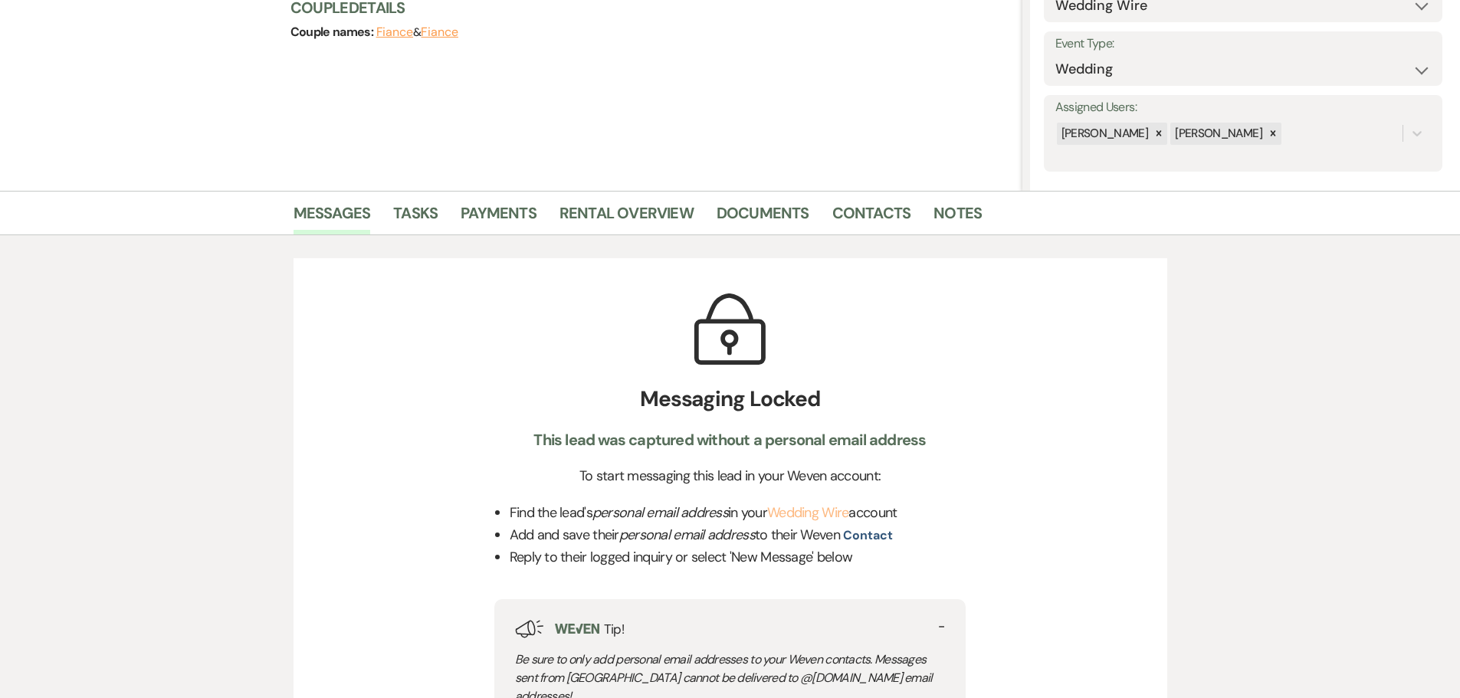
scroll to position [0, 0]
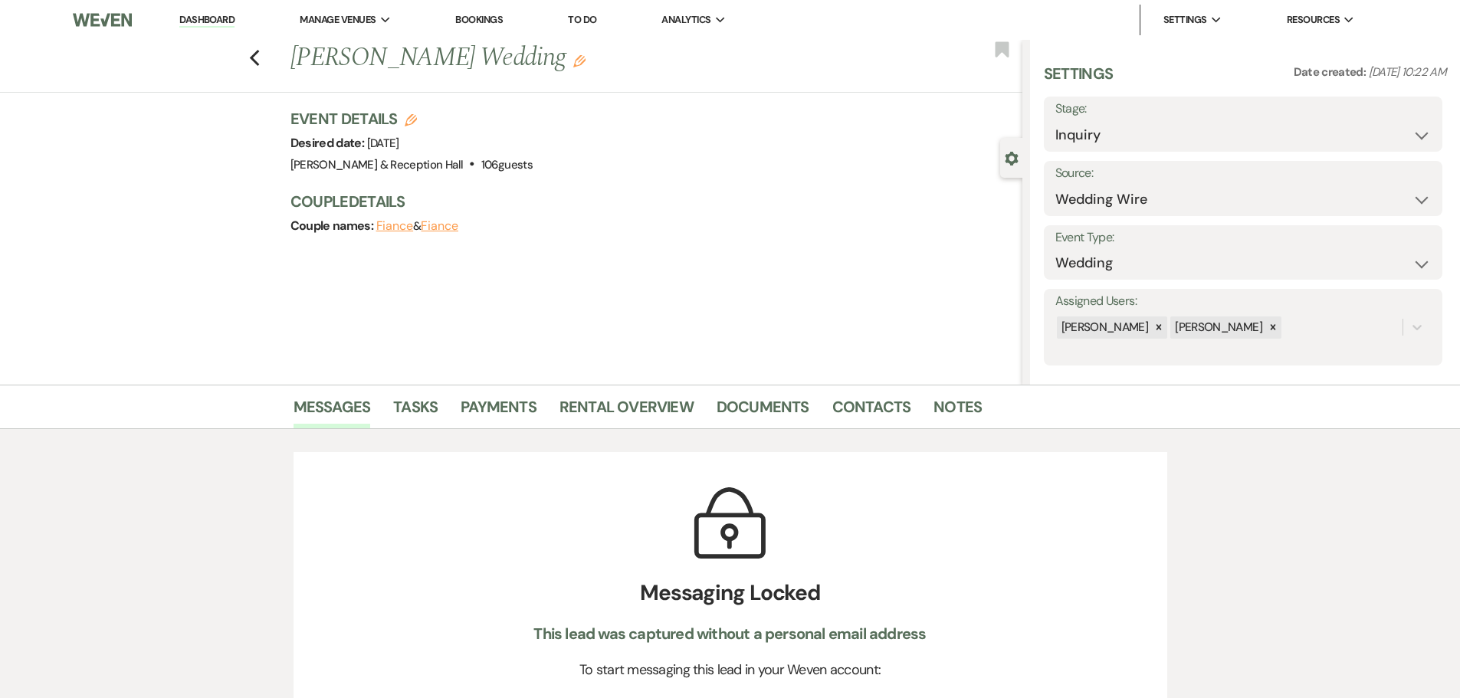
click at [196, 21] on link "Dashboard" at bounding box center [206, 20] width 55 height 15
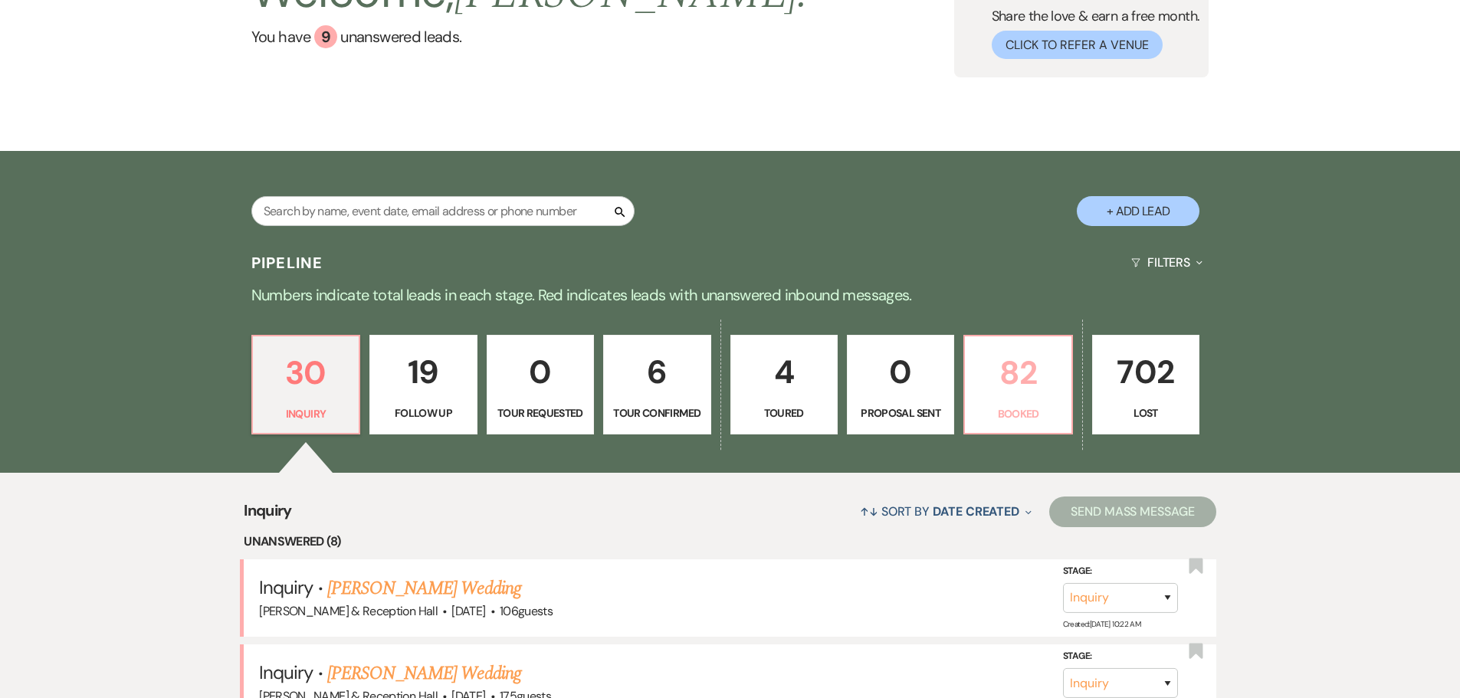
click at [1035, 407] on link "82 Booked" at bounding box center [1018, 385] width 109 height 100
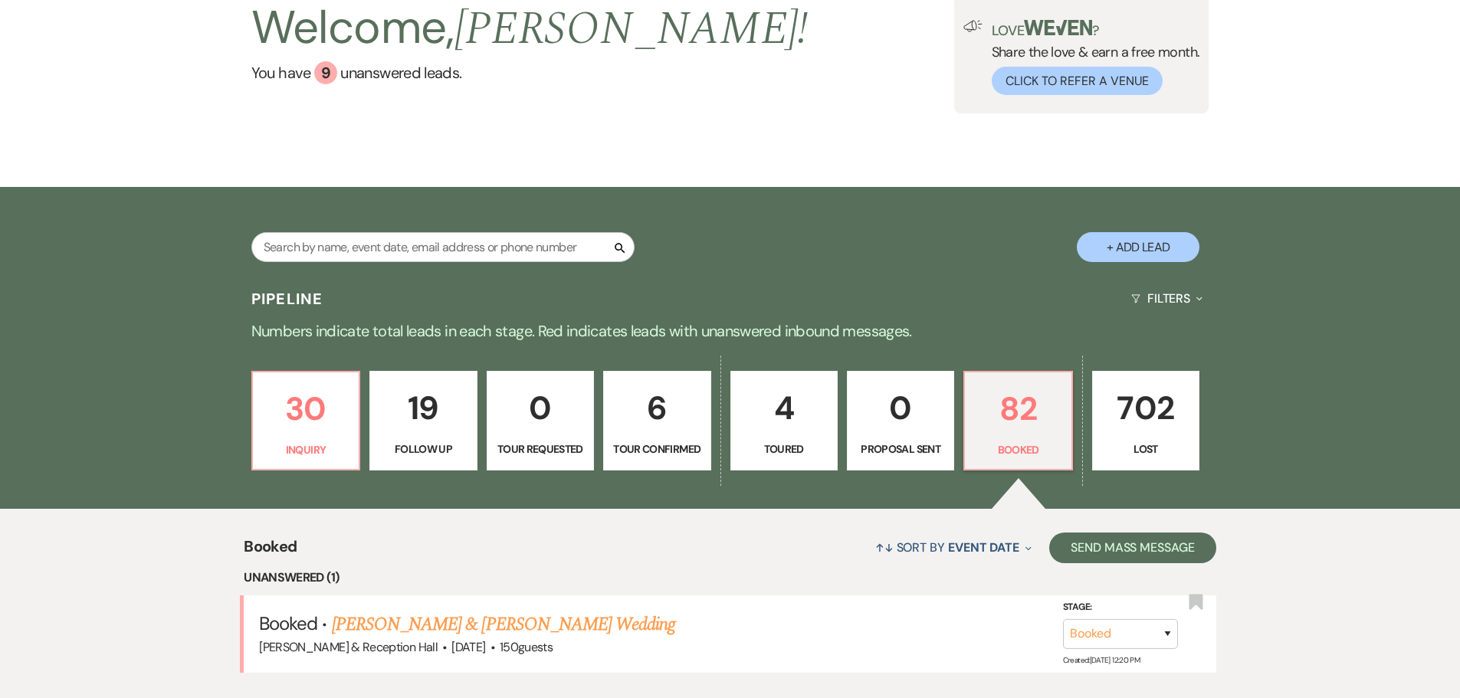
scroll to position [153, 0]
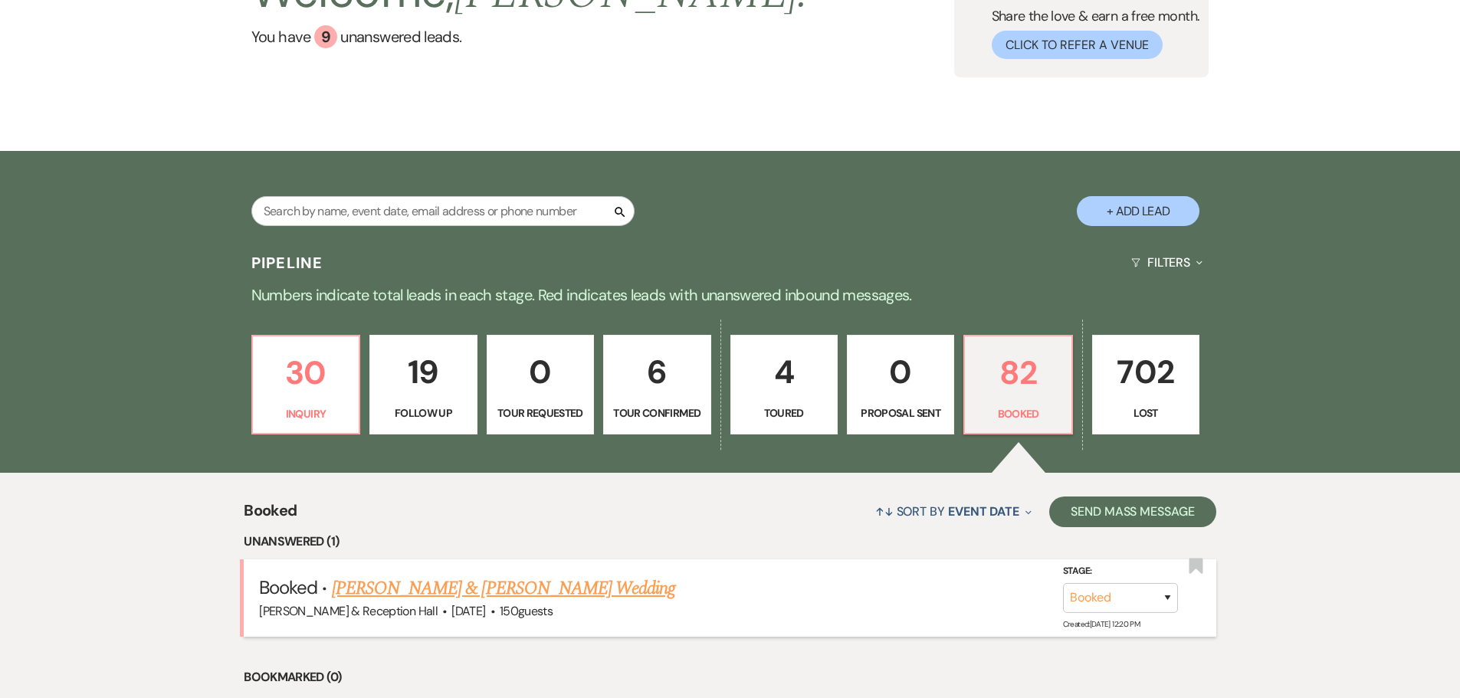
click at [543, 458] on link "Amber Richtig & Isaac Davis's Wedding" at bounding box center [503, 589] width 343 height 28
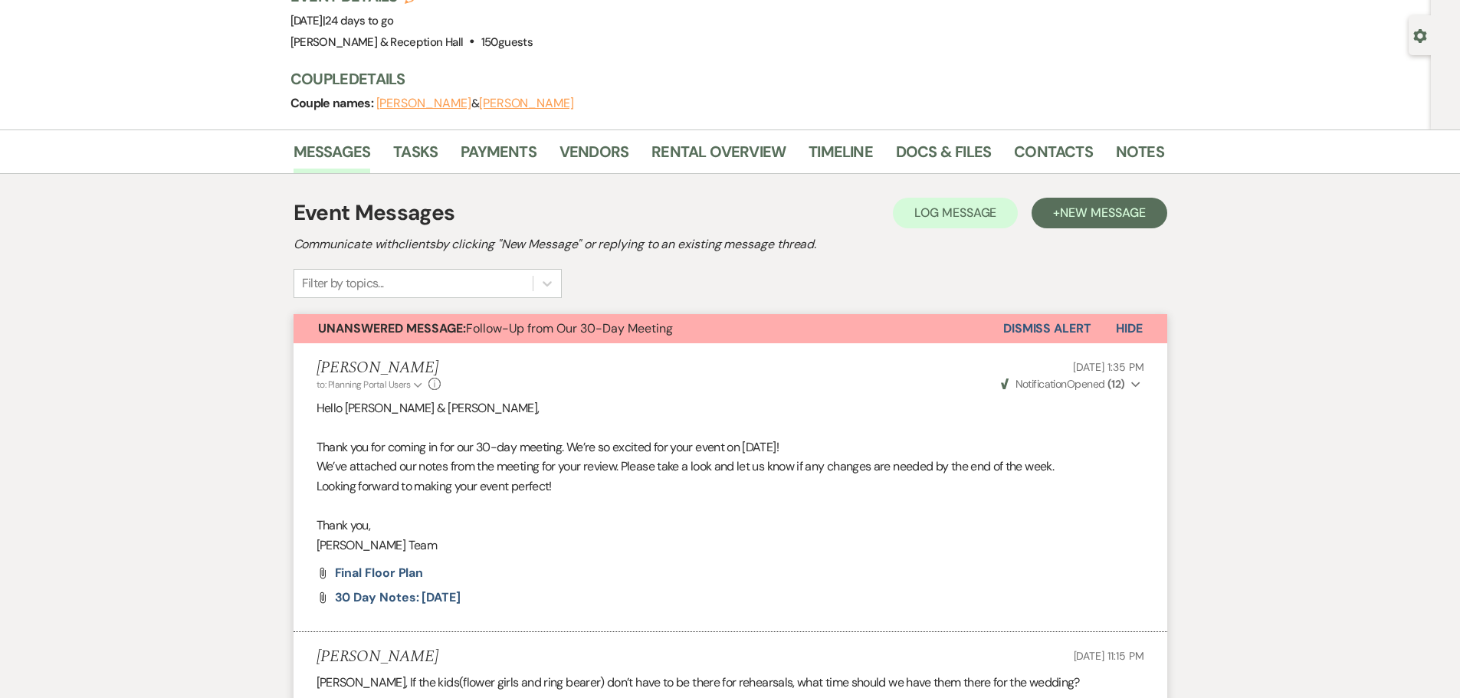
scroll to position [153, 0]
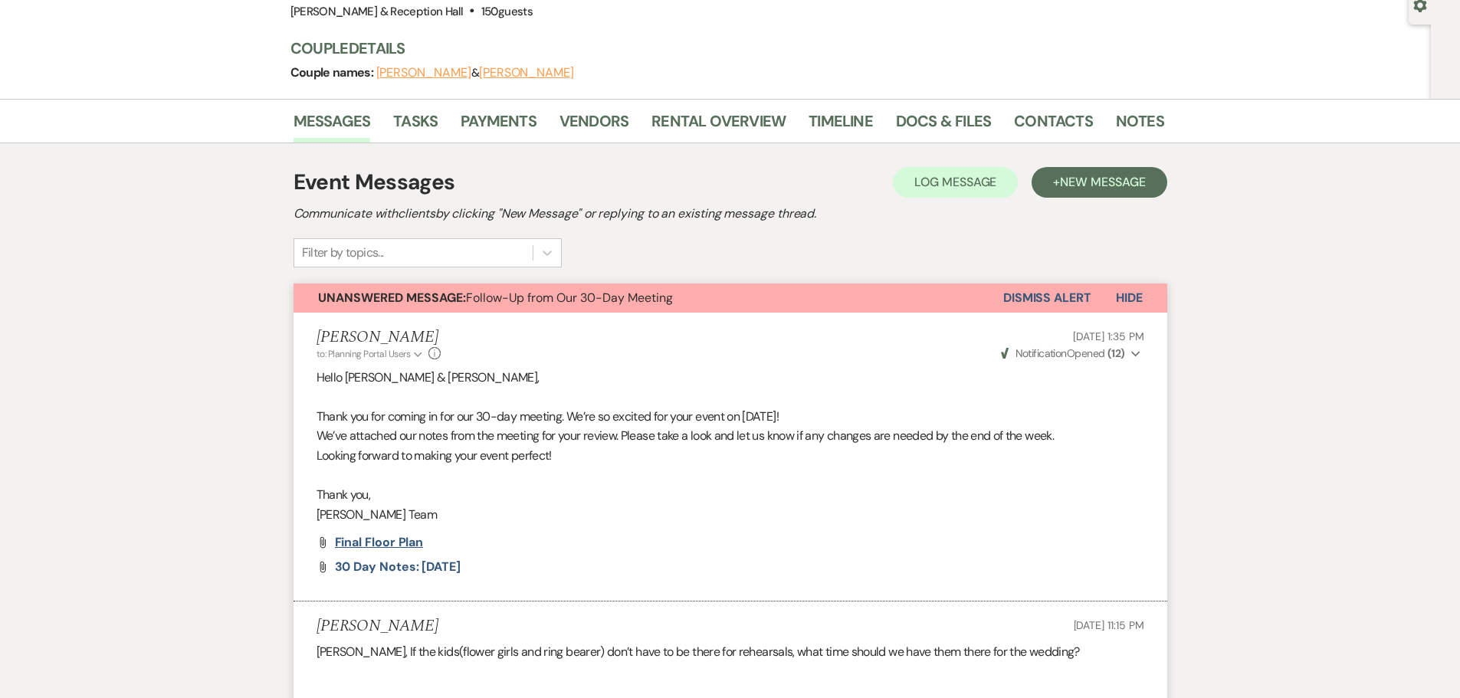
click at [399, 458] on span "Final Floor plan" at bounding box center [379, 542] width 89 height 16
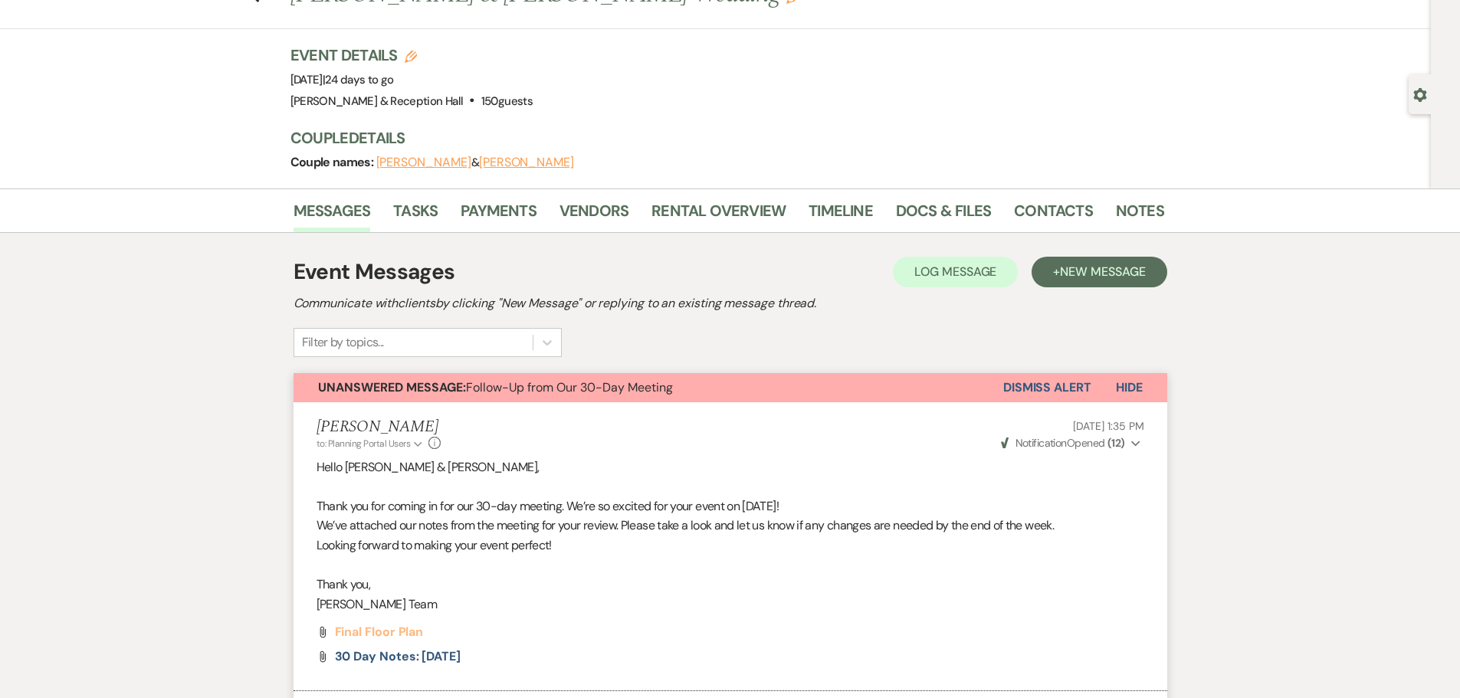
scroll to position [0, 0]
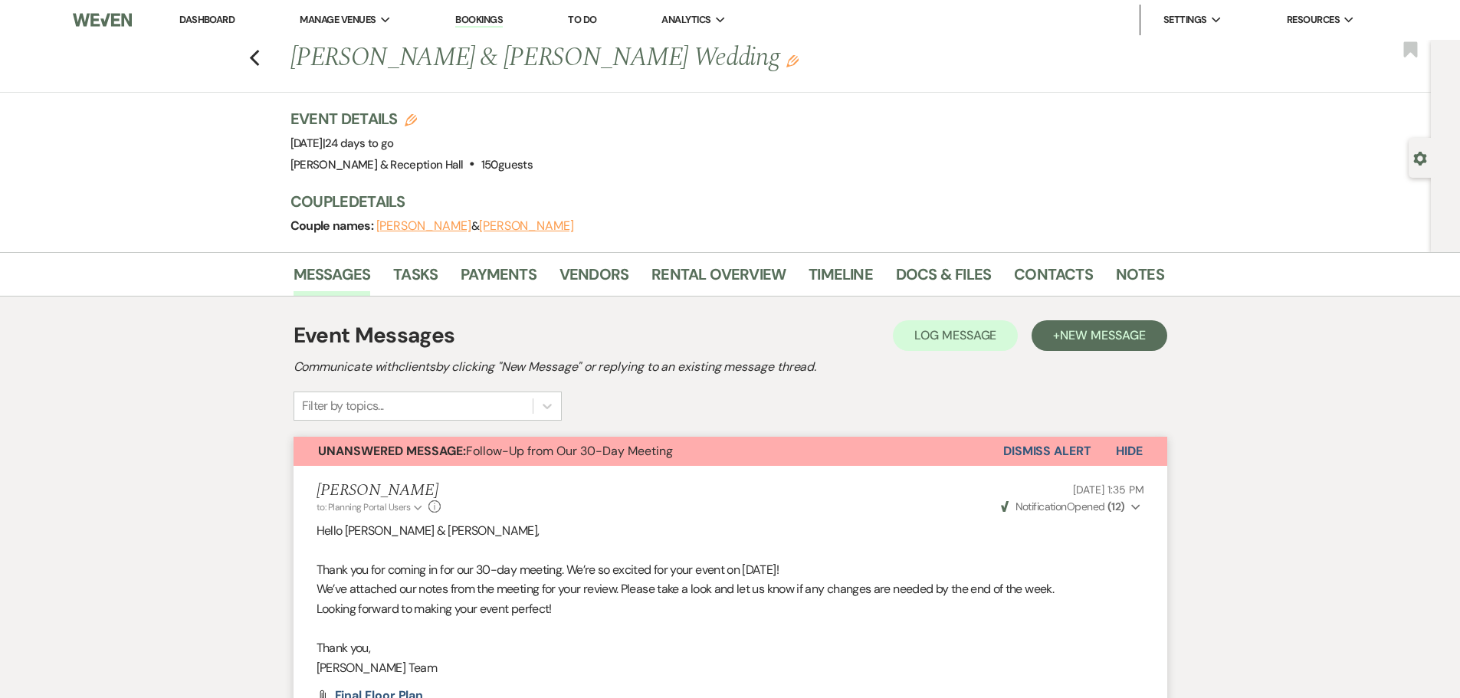
drag, startPoint x: 487, startPoint y: 20, endPoint x: 481, endPoint y: 28, distance: 9.4
click at [487, 20] on link "Bookings" at bounding box center [479, 20] width 48 height 15
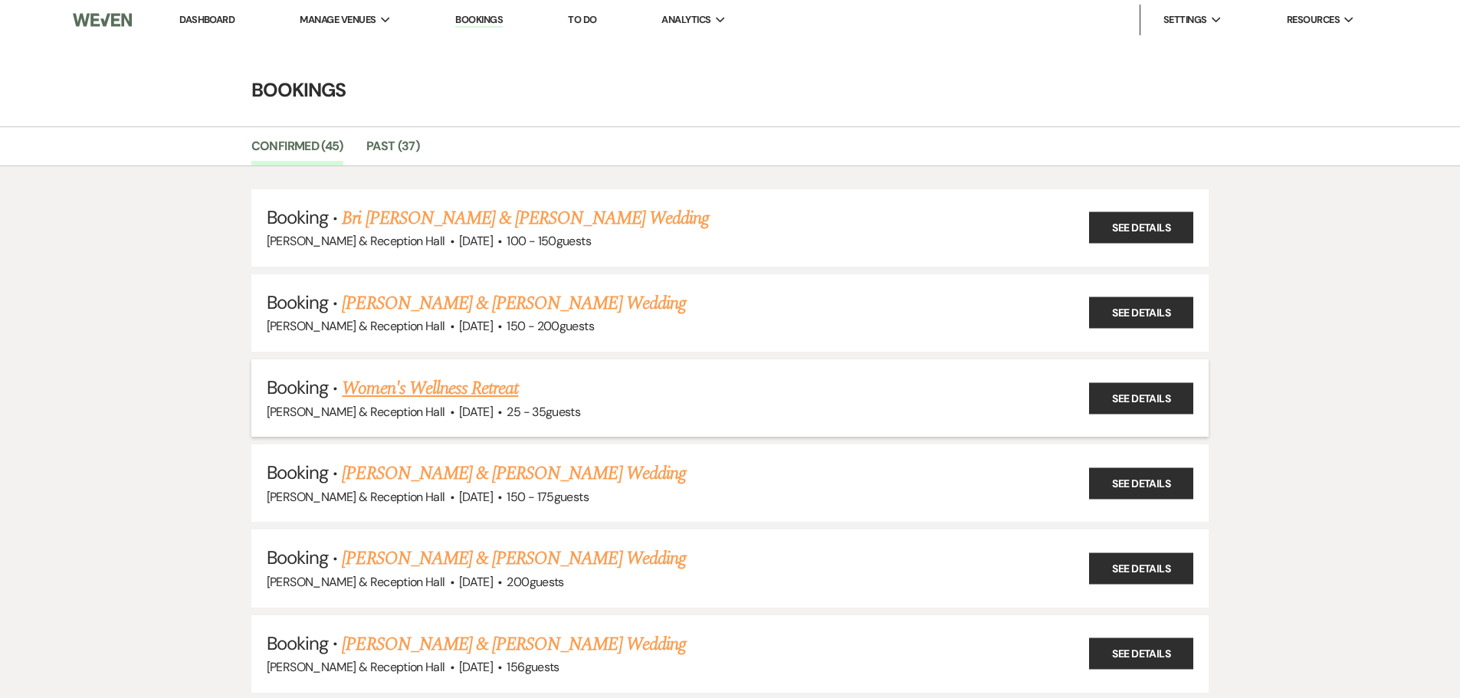
click at [464, 389] on link "Women's Wellness Retreat" at bounding box center [430, 389] width 176 height 28
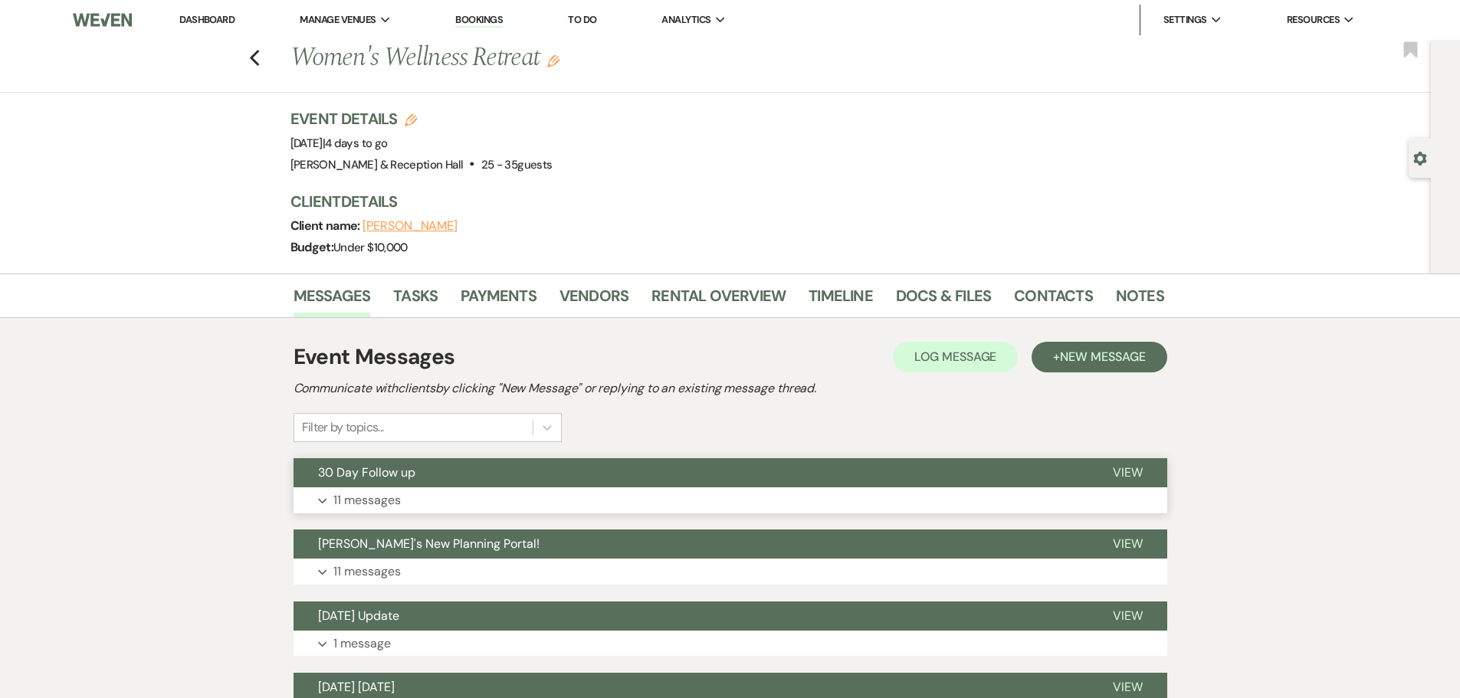
click at [360, 458] on span "30 Day Follow up" at bounding box center [366, 473] width 97 height 16
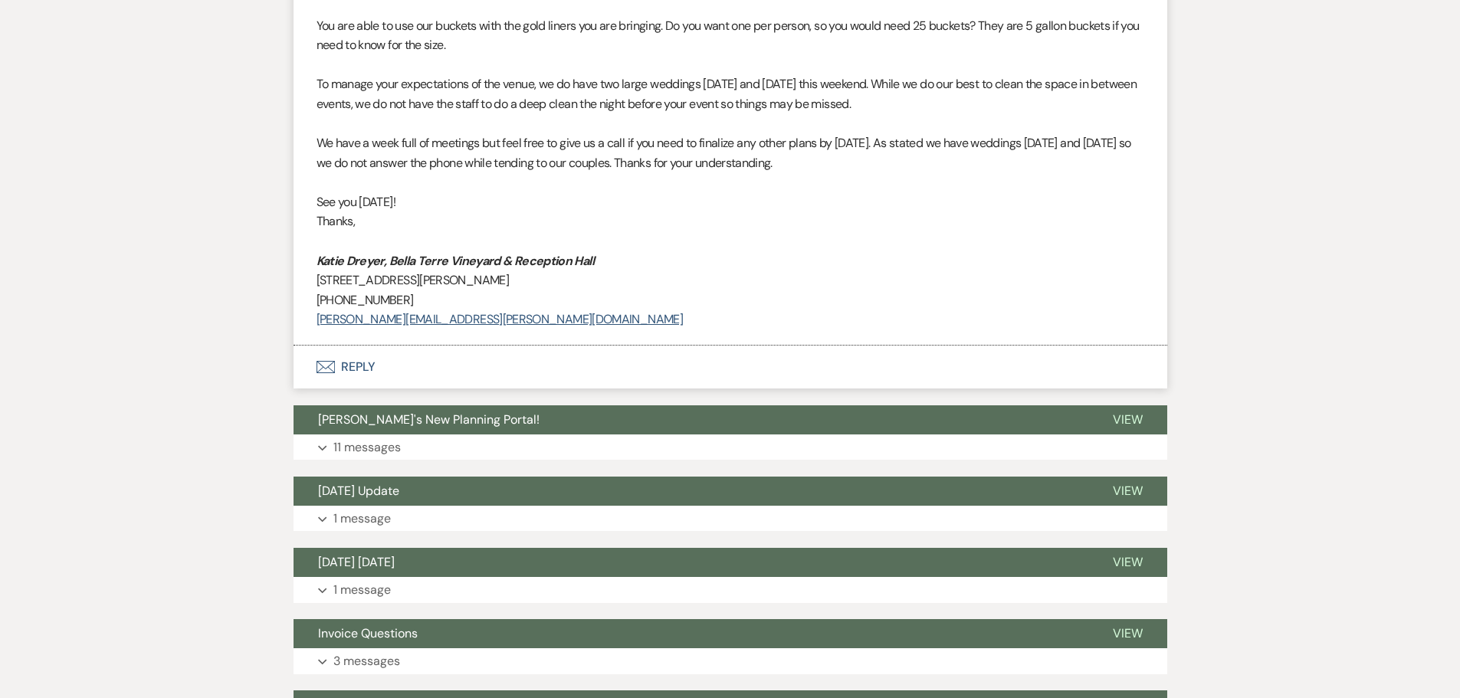
scroll to position [3386, 0]
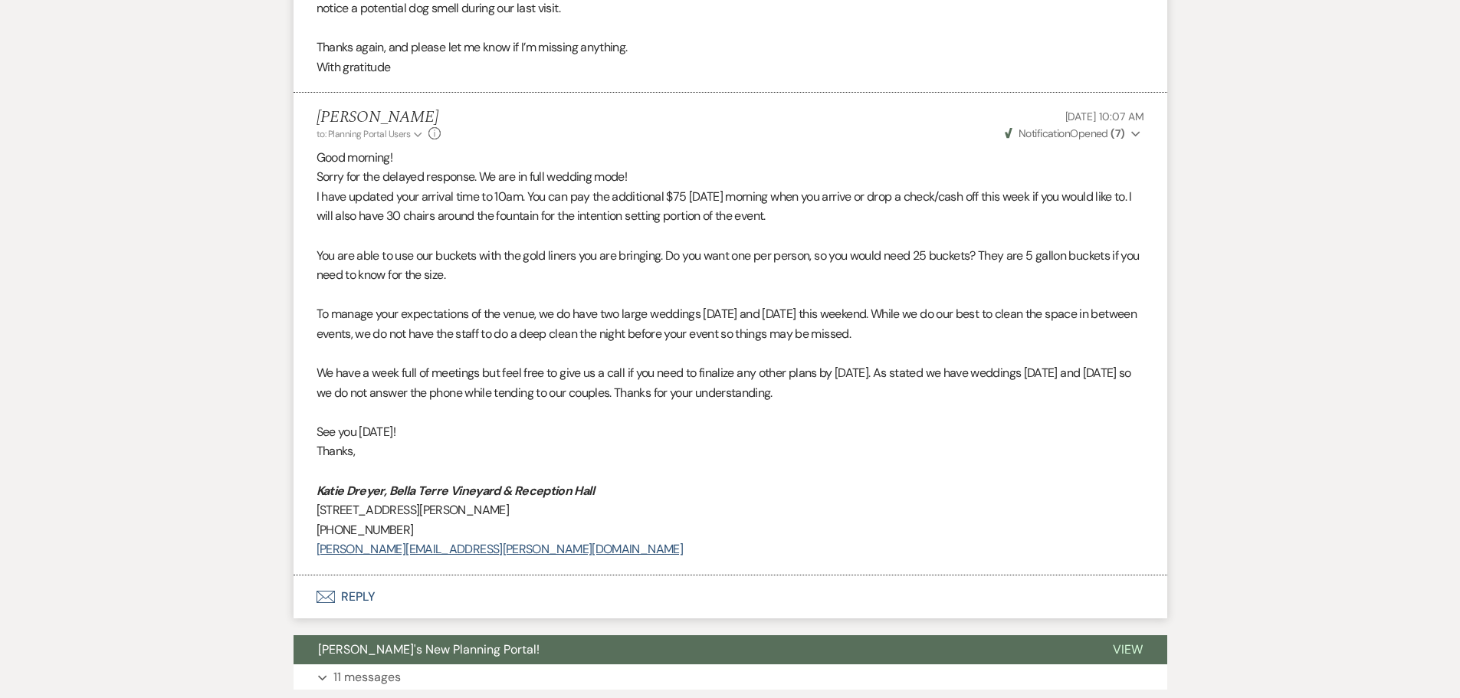
click at [1035, 132] on span "Weven Check Notification Opened ( 7 )" at bounding box center [1065, 133] width 120 height 14
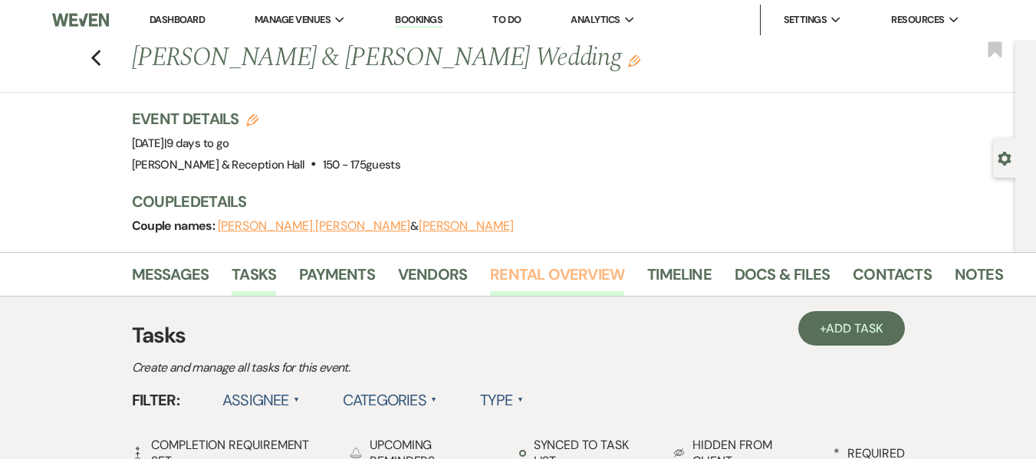
click at [531, 277] on link "Rental Overview" at bounding box center [557, 279] width 134 height 34
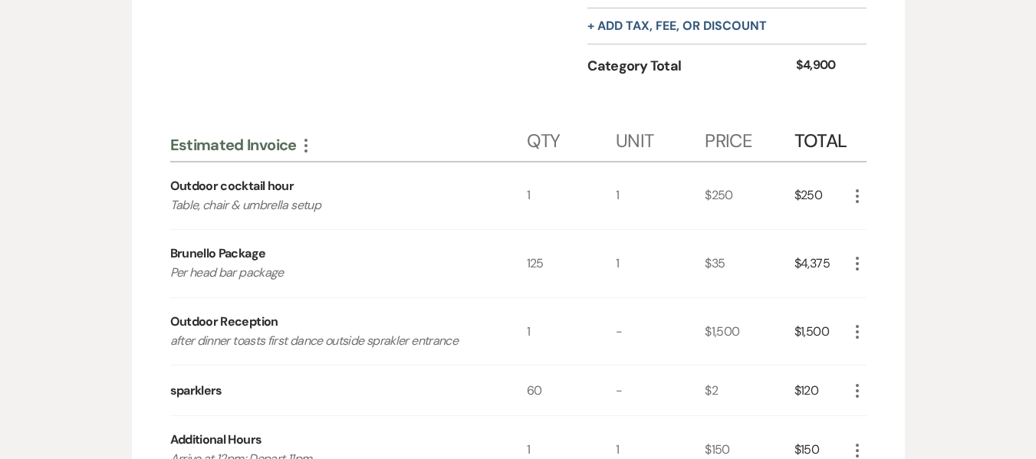
scroll to position [70, 0]
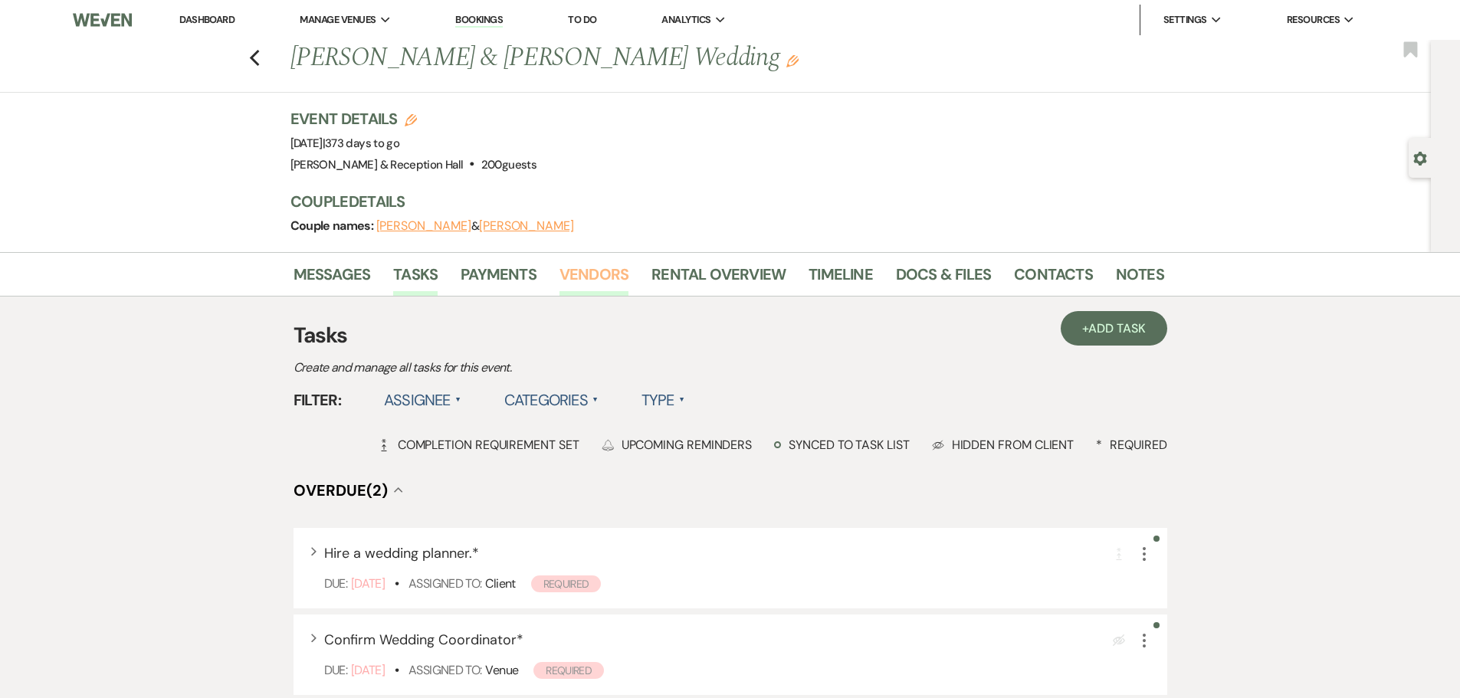
drag, startPoint x: 0, startPoint y: 0, endPoint x: 600, endPoint y: 277, distance: 661.2
click at [600, 277] on link "Vendors" at bounding box center [594, 279] width 69 height 34
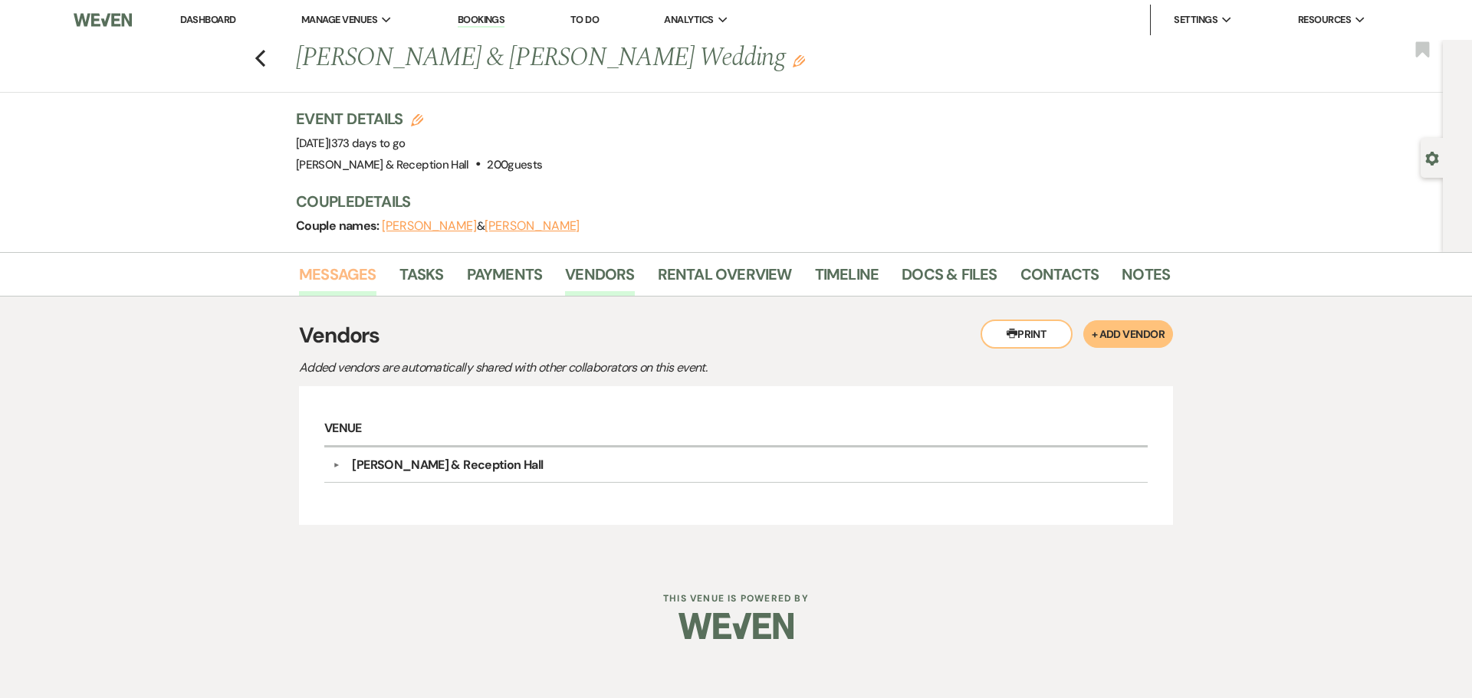
click at [340, 277] on link "Messages" at bounding box center [337, 279] width 77 height 34
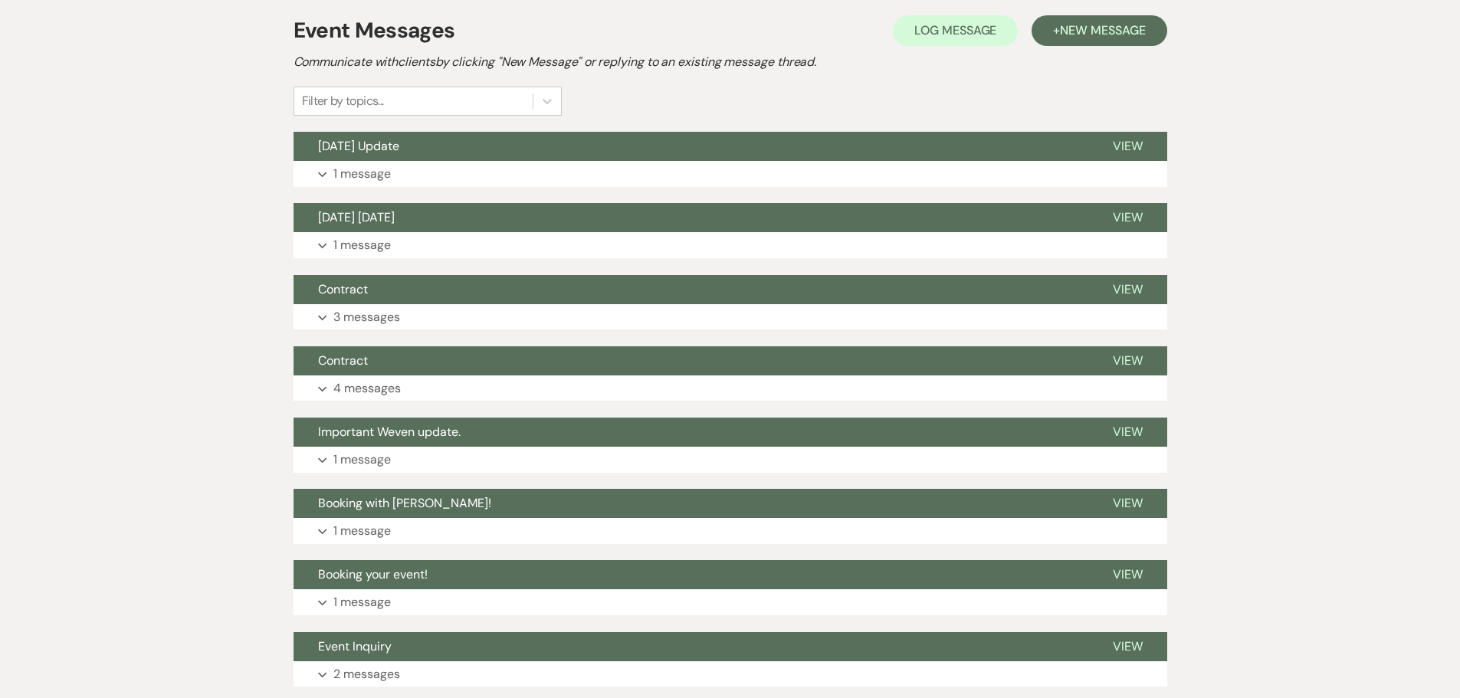
scroll to position [307, 0]
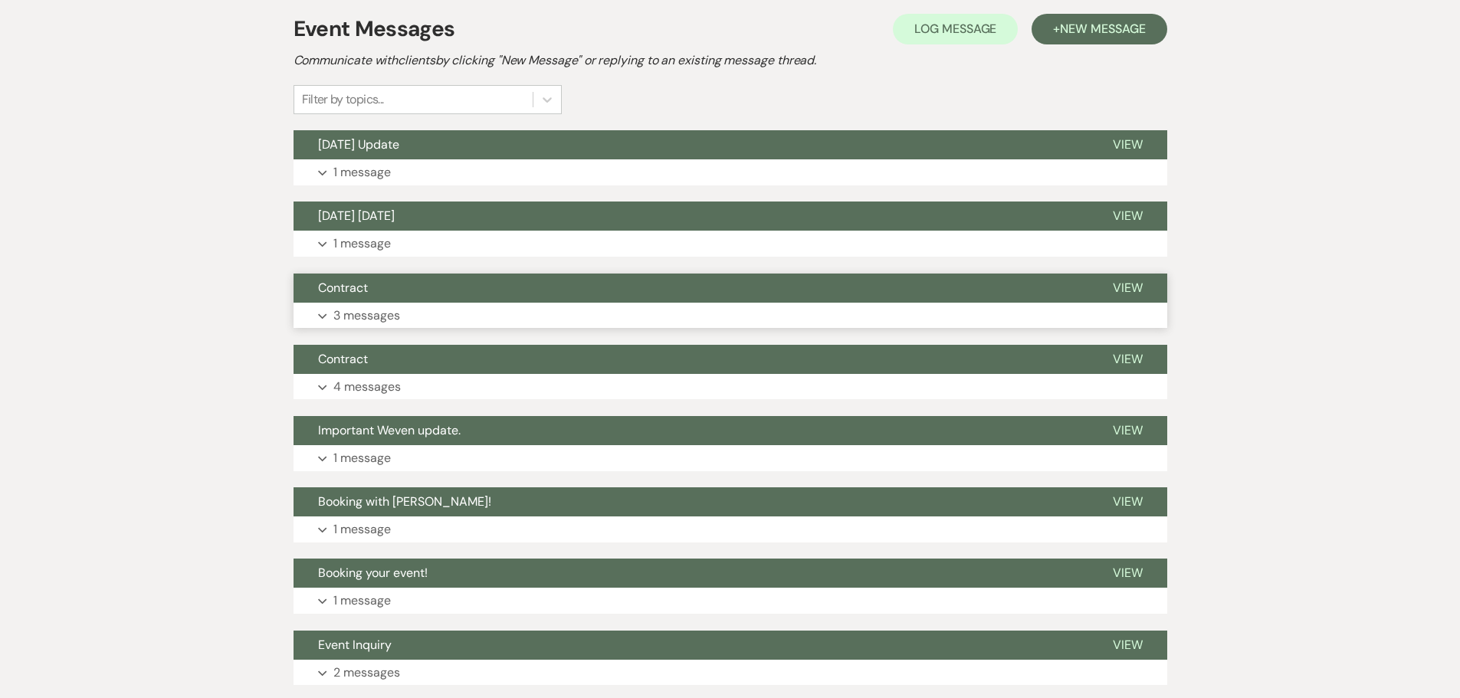
click at [565, 304] on button "Expand 3 messages" at bounding box center [731, 316] width 874 height 26
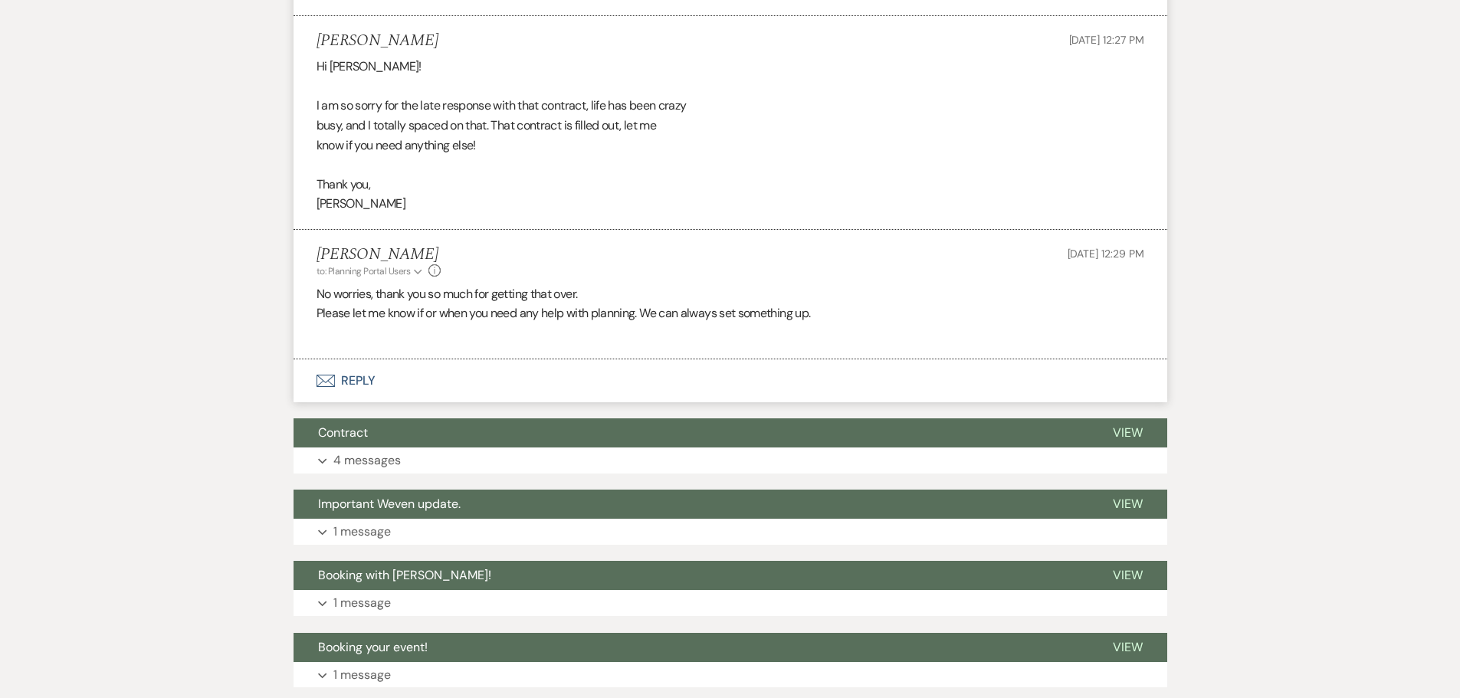
scroll to position [843, 0]
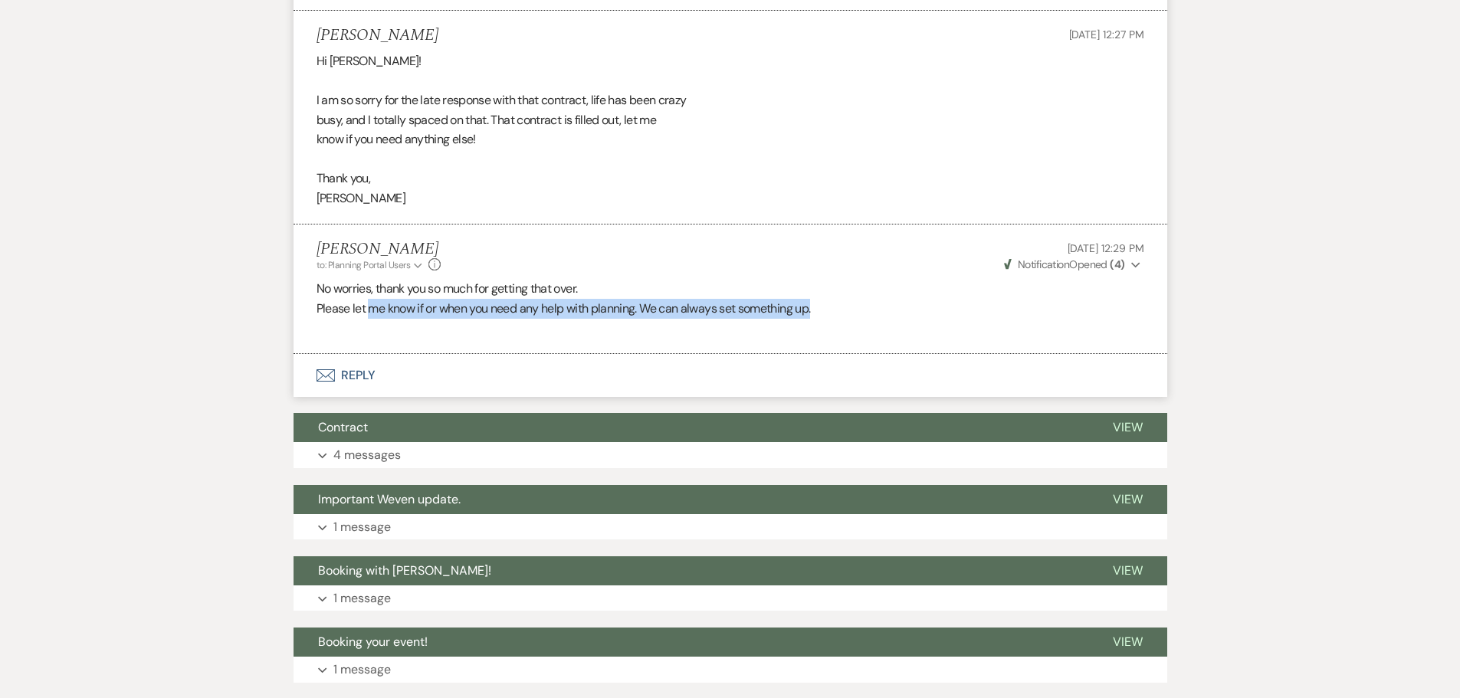
drag, startPoint x: 369, startPoint y: 307, endPoint x: 836, endPoint y: 311, distance: 466.8
click at [836, 311] on p "Please let me know if or when you need any help with planning. We can always se…" at bounding box center [731, 309] width 828 height 20
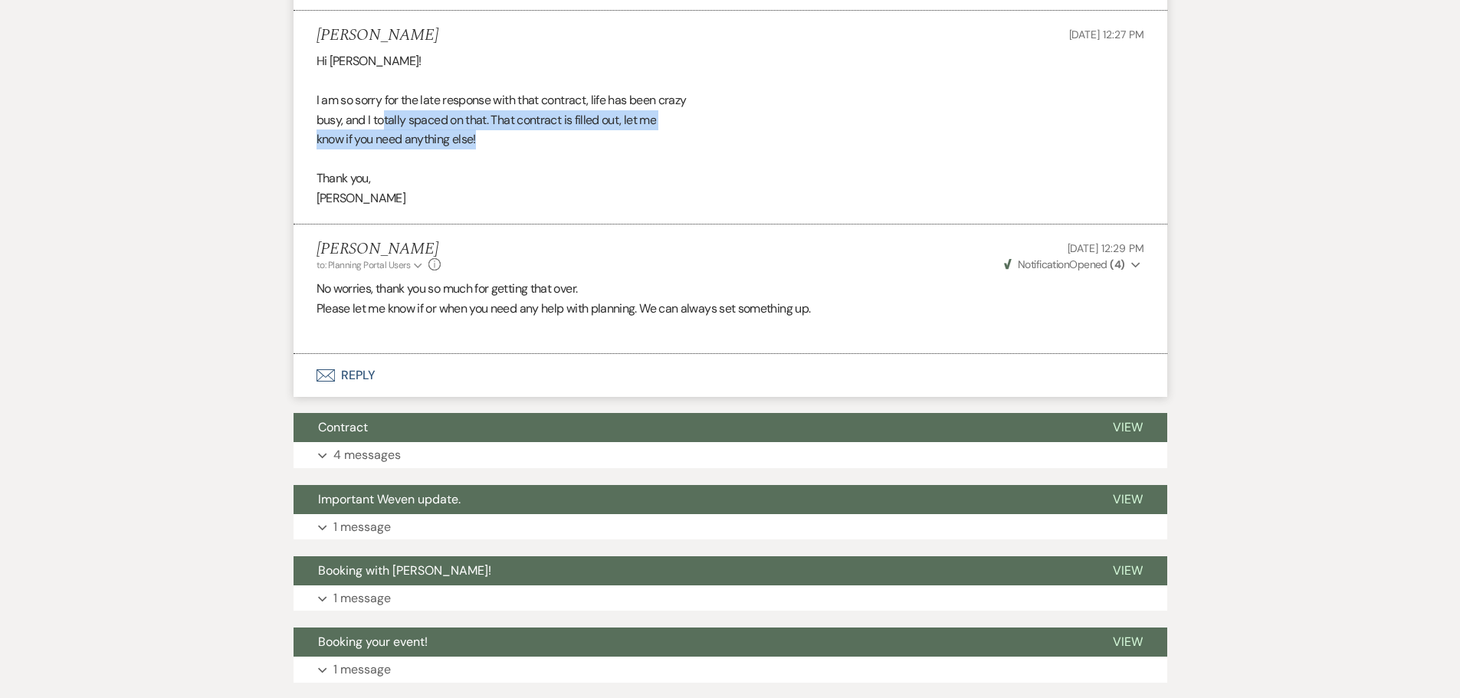
drag, startPoint x: 381, startPoint y: 123, endPoint x: 641, endPoint y: 145, distance: 260.8
click at [641, 145] on div "Hi [PERSON_NAME]! I am so sorry for the late response with that contract, life …" at bounding box center [731, 129] width 828 height 157
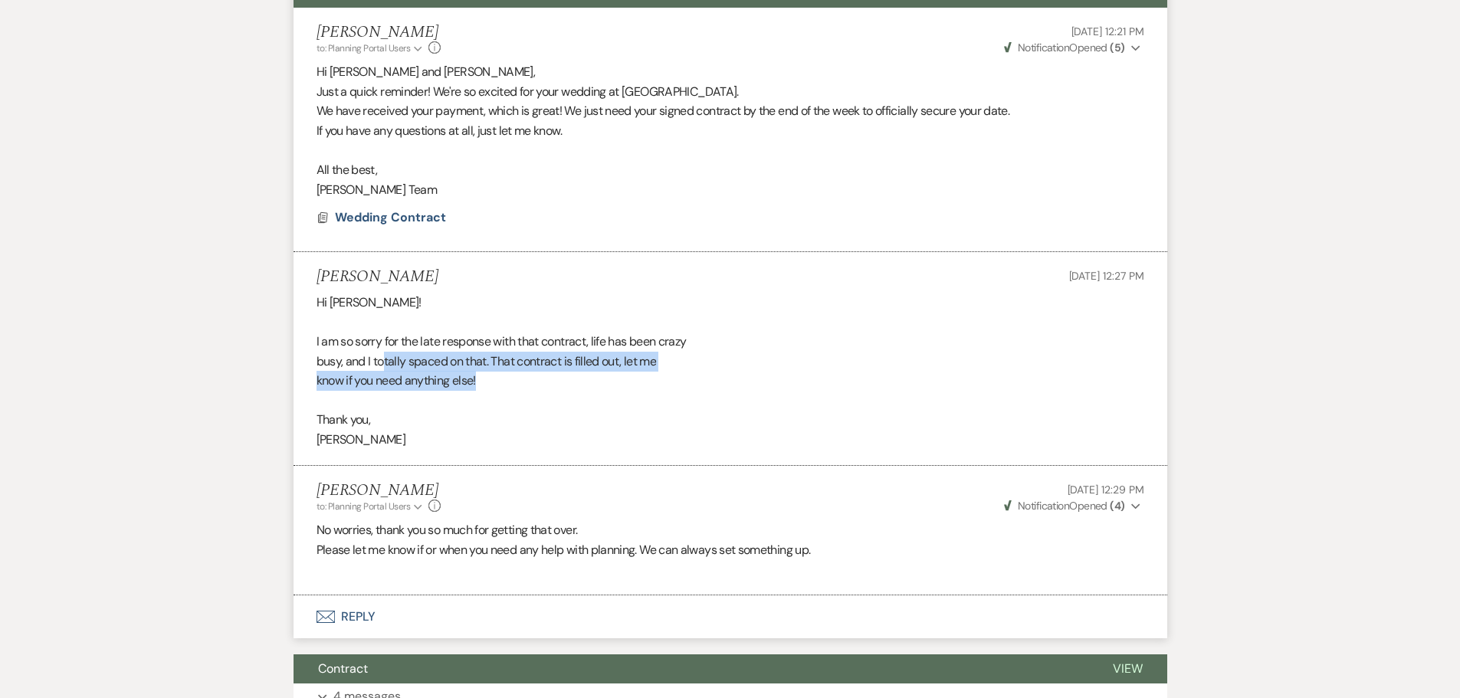
scroll to position [307, 0]
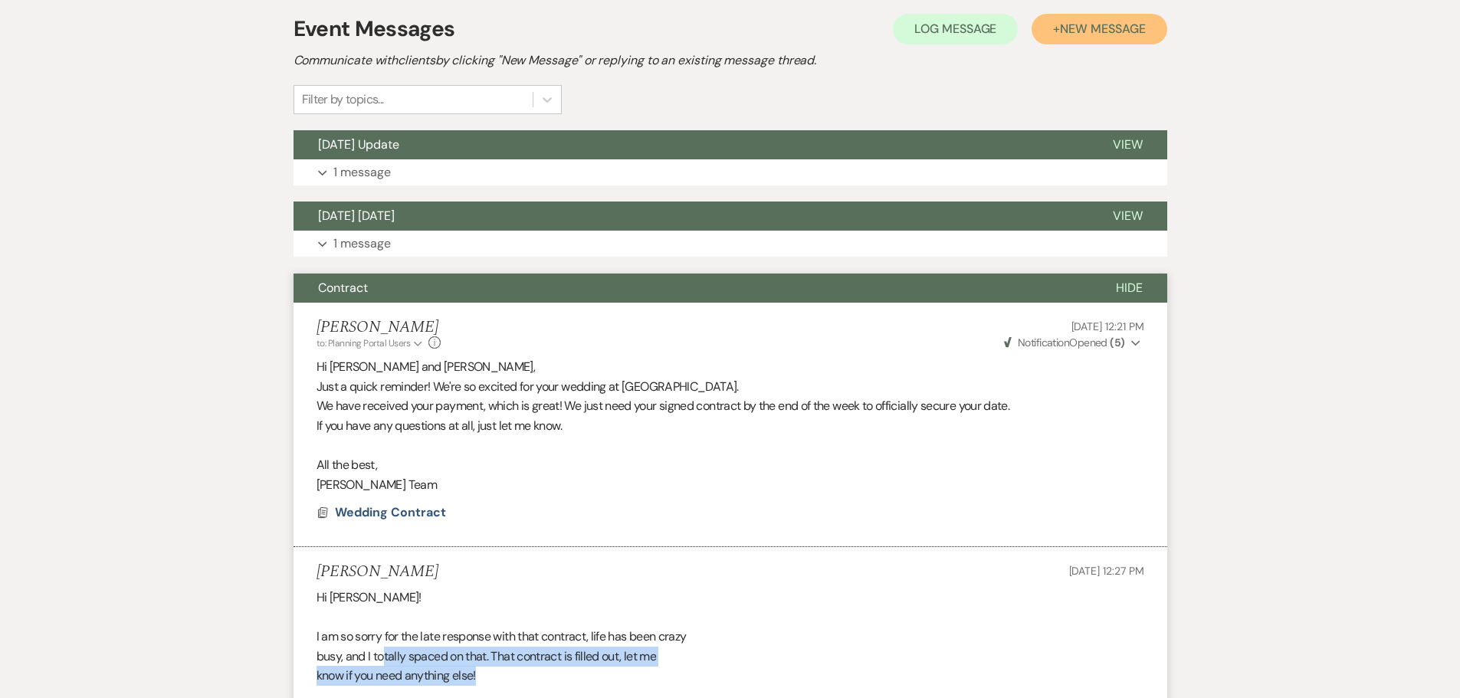
click at [1103, 34] on span "New Message" at bounding box center [1102, 29] width 85 height 16
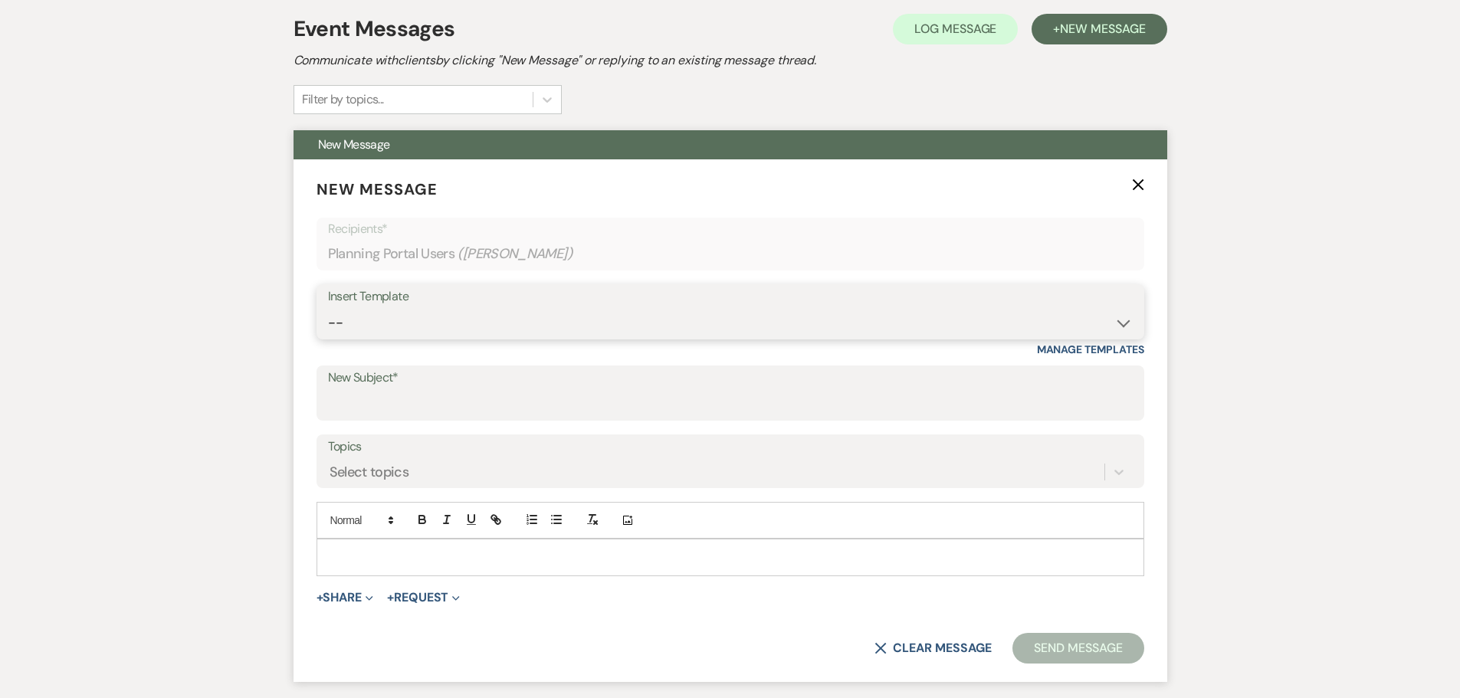
click at [396, 323] on select "-- Weven Planning Portal Introduction (Booked Events) Initial Inquiry Response …" at bounding box center [730, 323] width 805 height 30
select select "5284"
click at [328, 308] on select "-- Weven Planning Portal Introduction (Booked Events) Initial Inquiry Response …" at bounding box center [730, 323] width 805 height 30
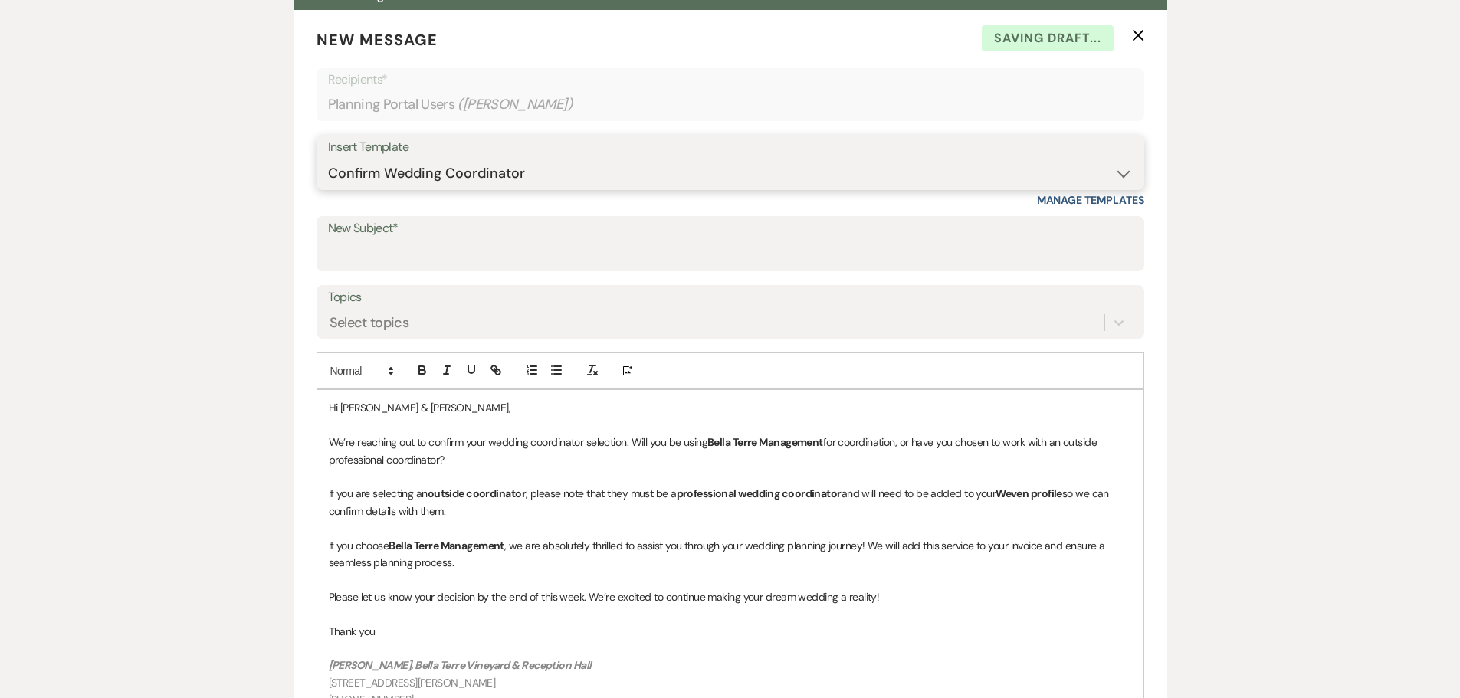
scroll to position [460, 0]
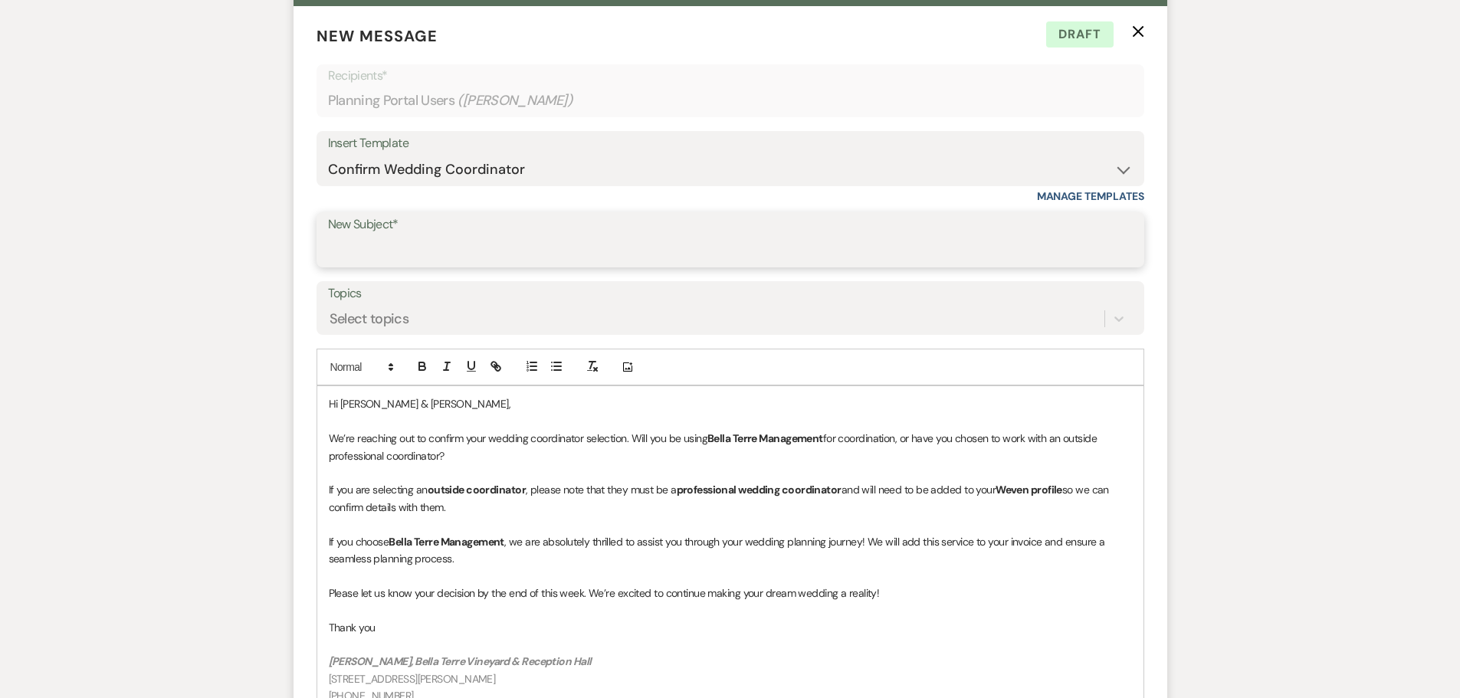
click at [510, 261] on input "New Subject*" at bounding box center [730, 251] width 805 height 30
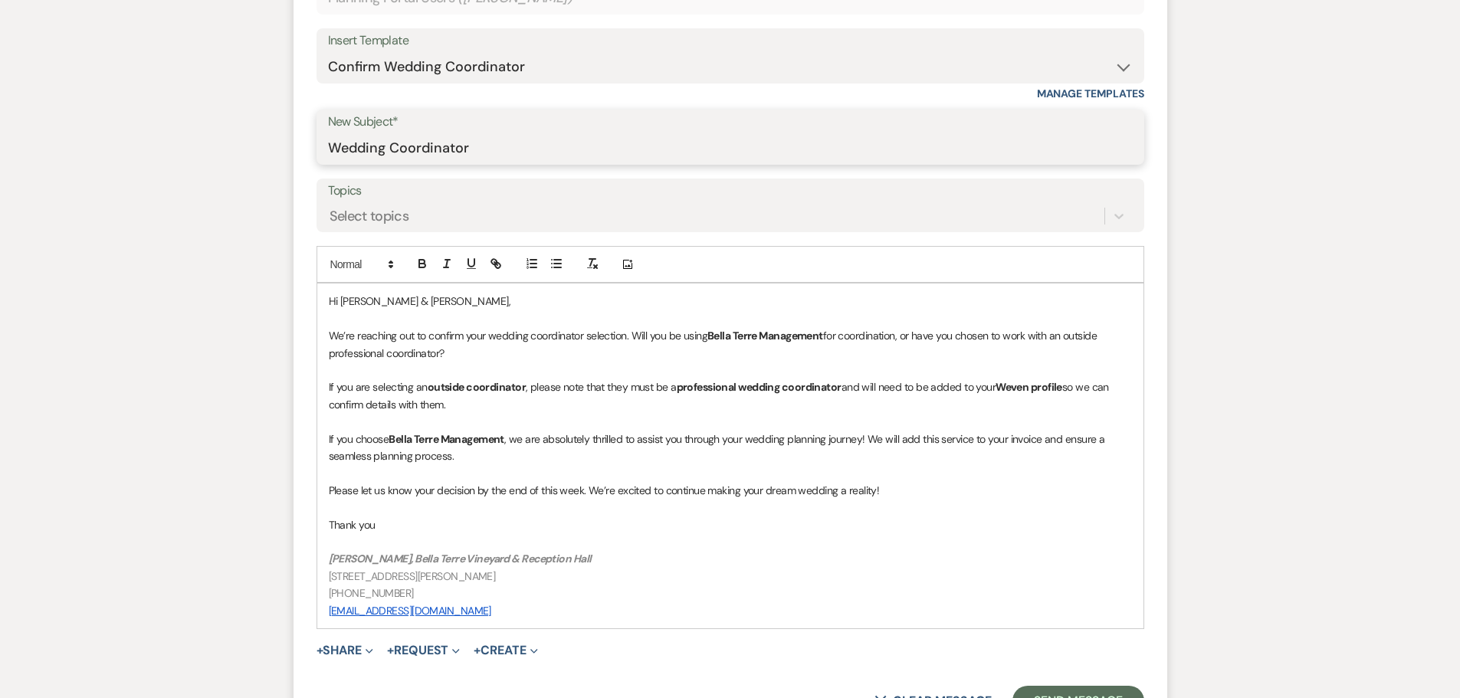
scroll to position [690, 0]
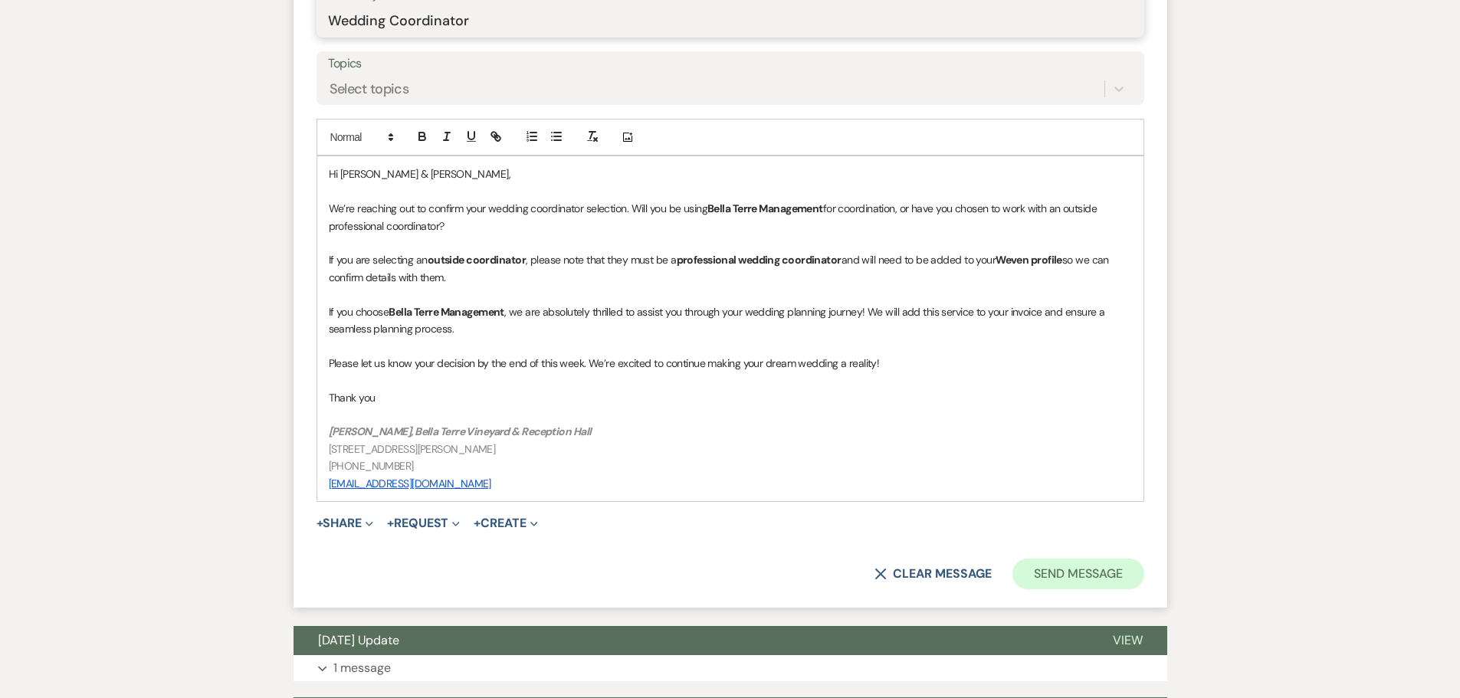
type input "Wedding Coordinator"
click at [1058, 571] on button "Send Message" at bounding box center [1078, 574] width 131 height 31
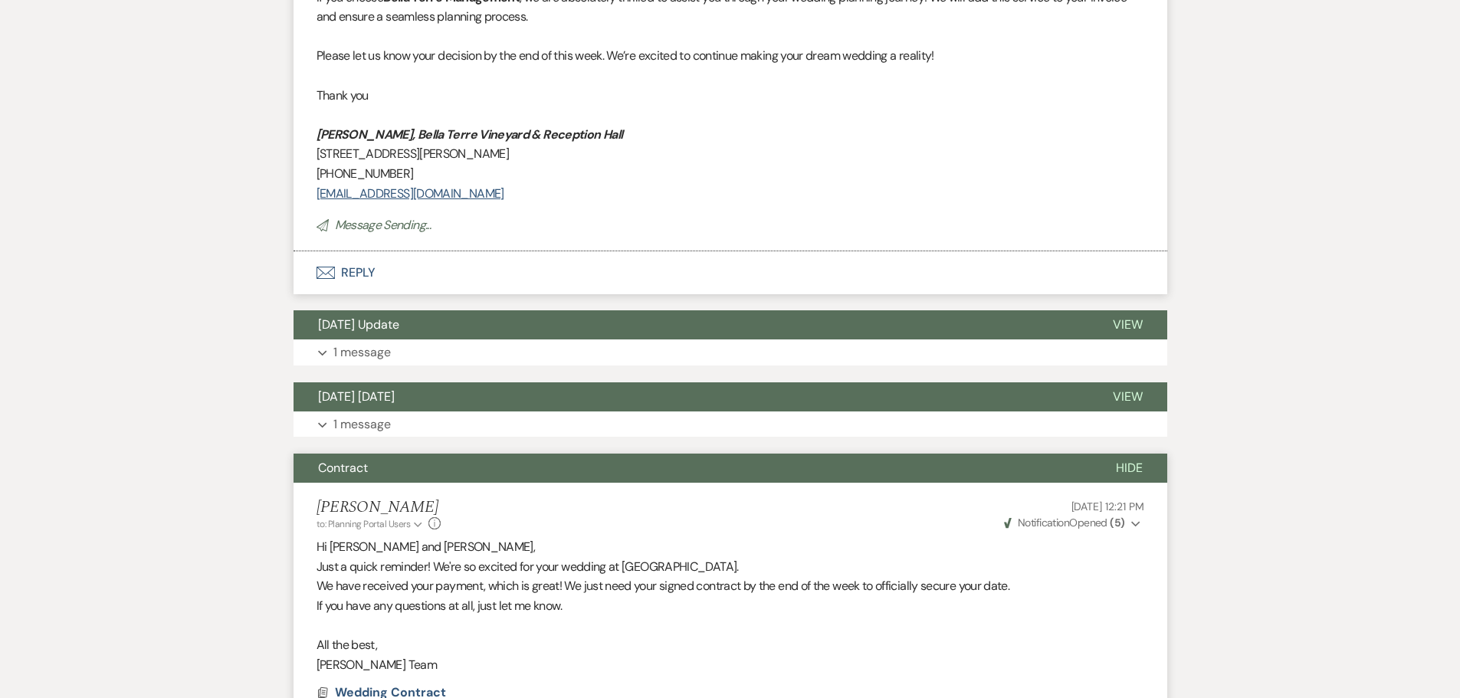
scroll to position [120, 0]
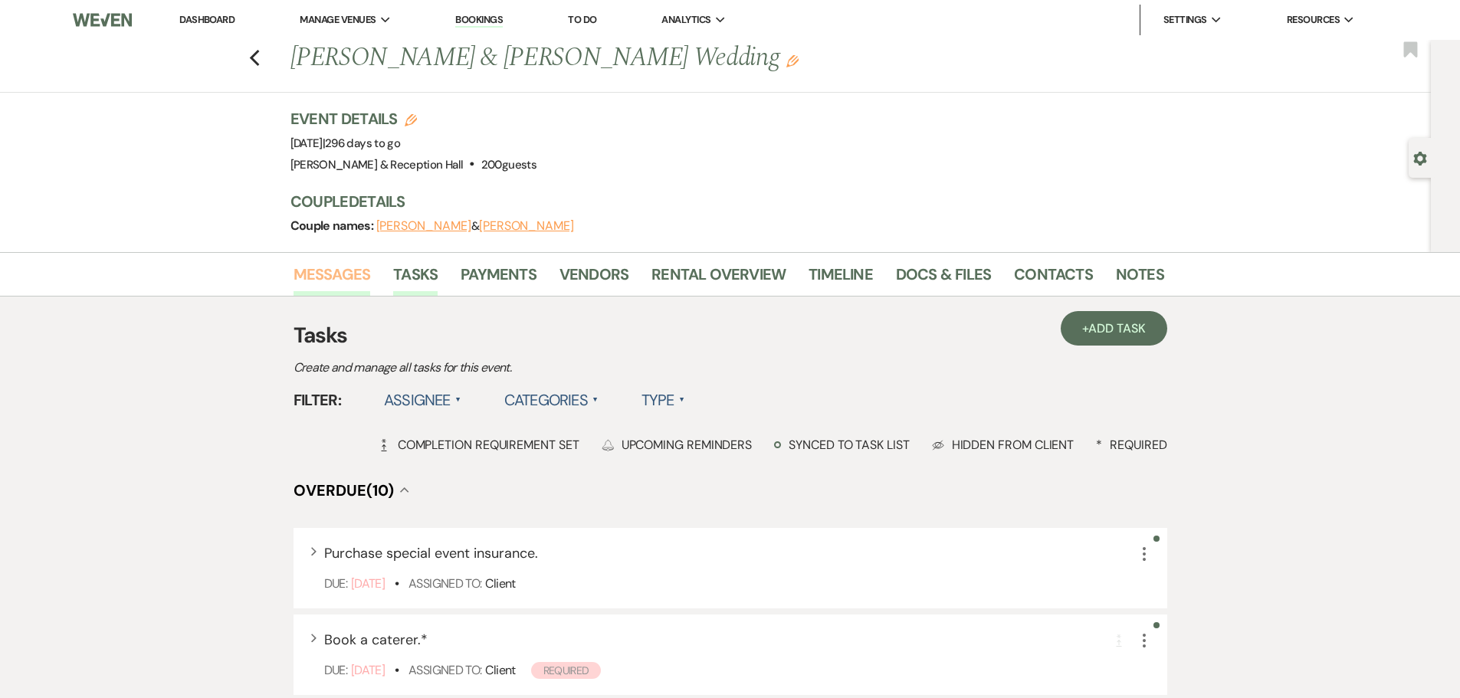
click at [350, 266] on link "Messages" at bounding box center [332, 279] width 77 height 34
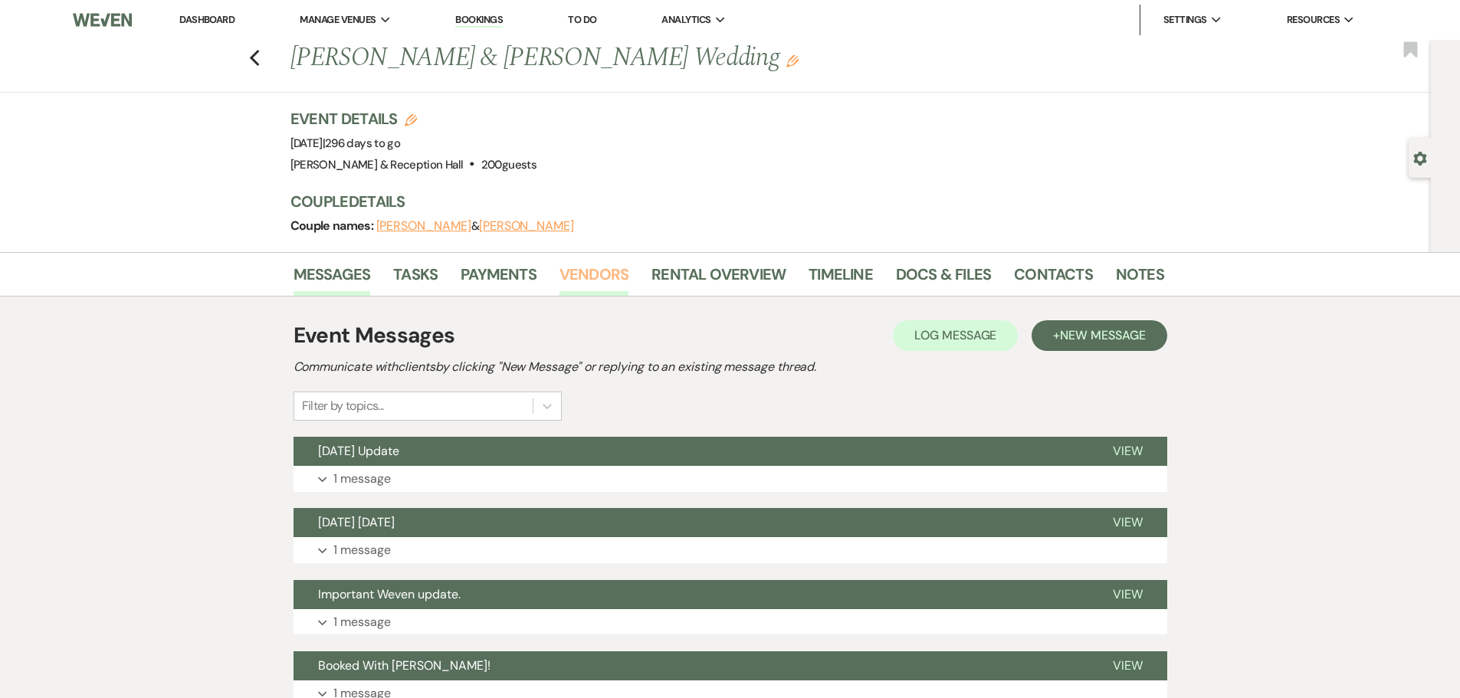
click at [594, 276] on link "Vendors" at bounding box center [594, 279] width 69 height 34
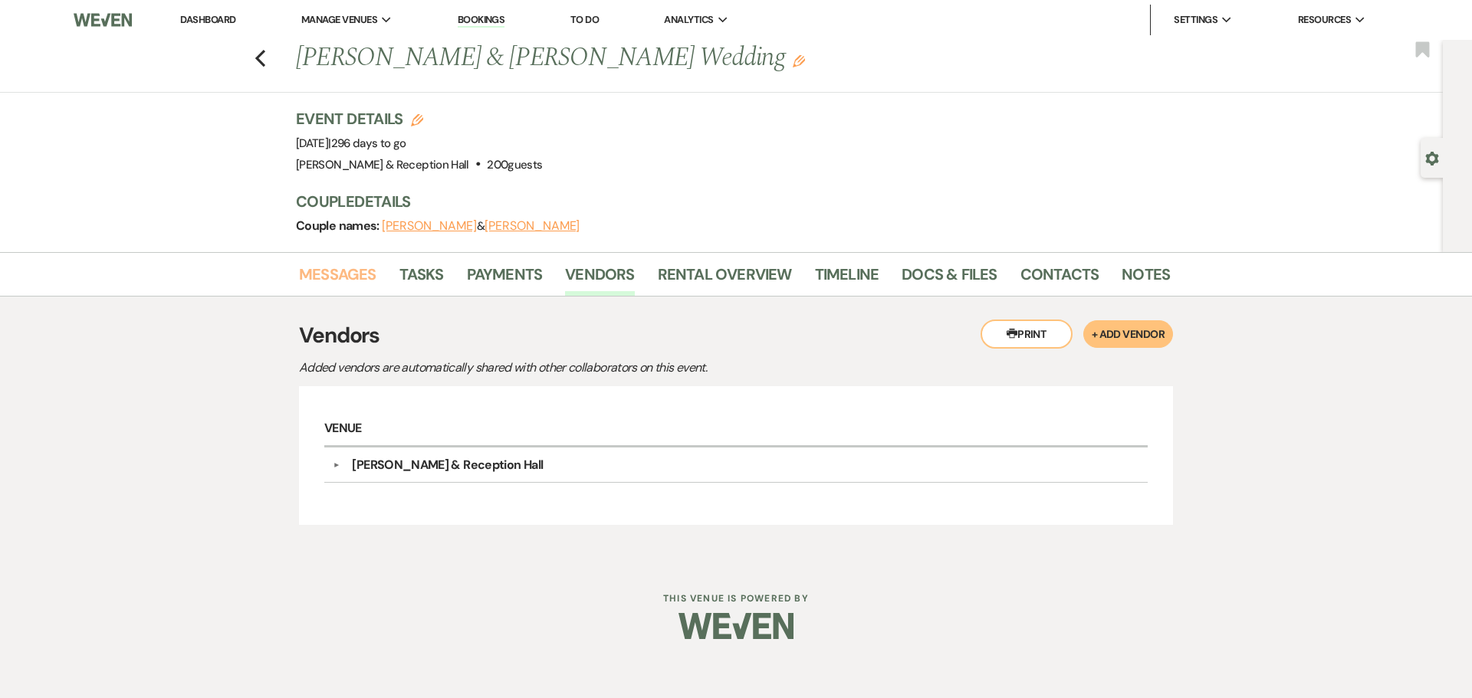
click at [327, 269] on link "Messages" at bounding box center [337, 279] width 77 height 34
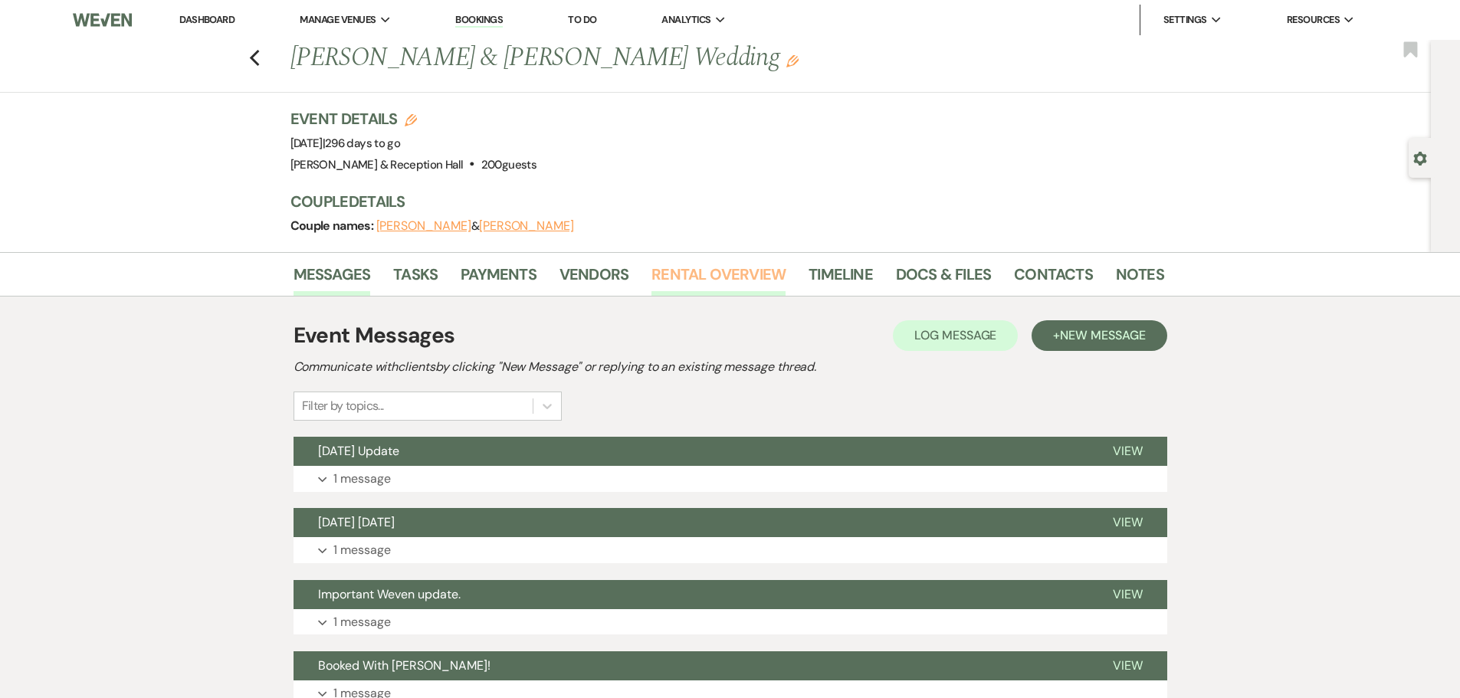
click at [694, 272] on link "Rental Overview" at bounding box center [719, 279] width 134 height 34
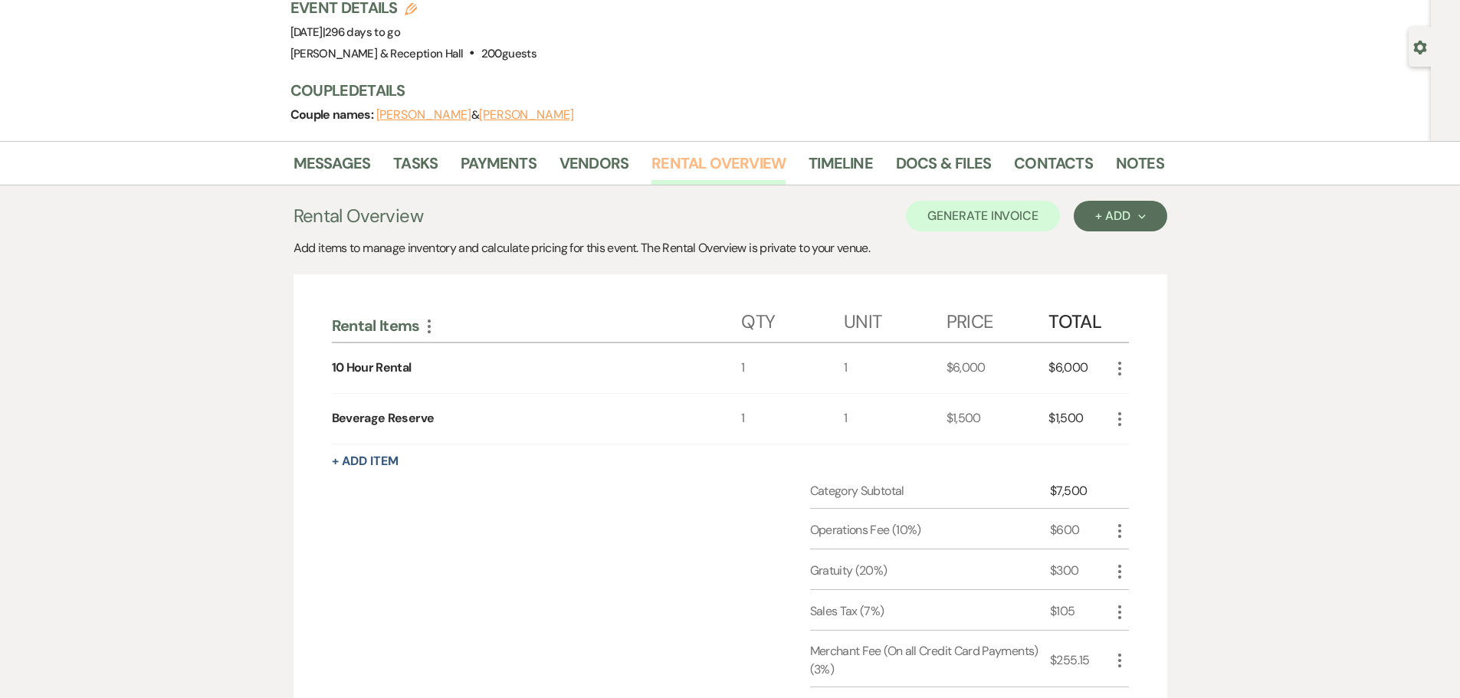
scroll to position [71, 0]
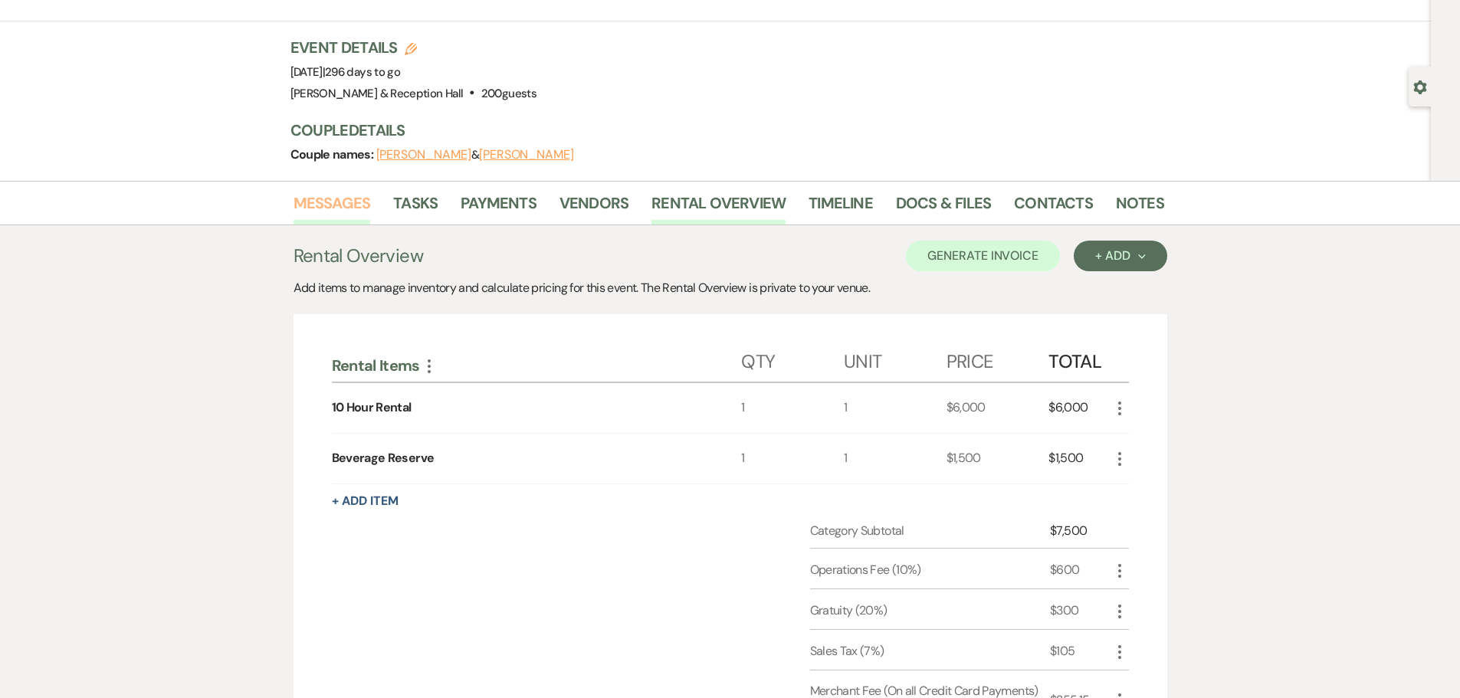
click at [309, 198] on link "Messages" at bounding box center [332, 208] width 77 height 34
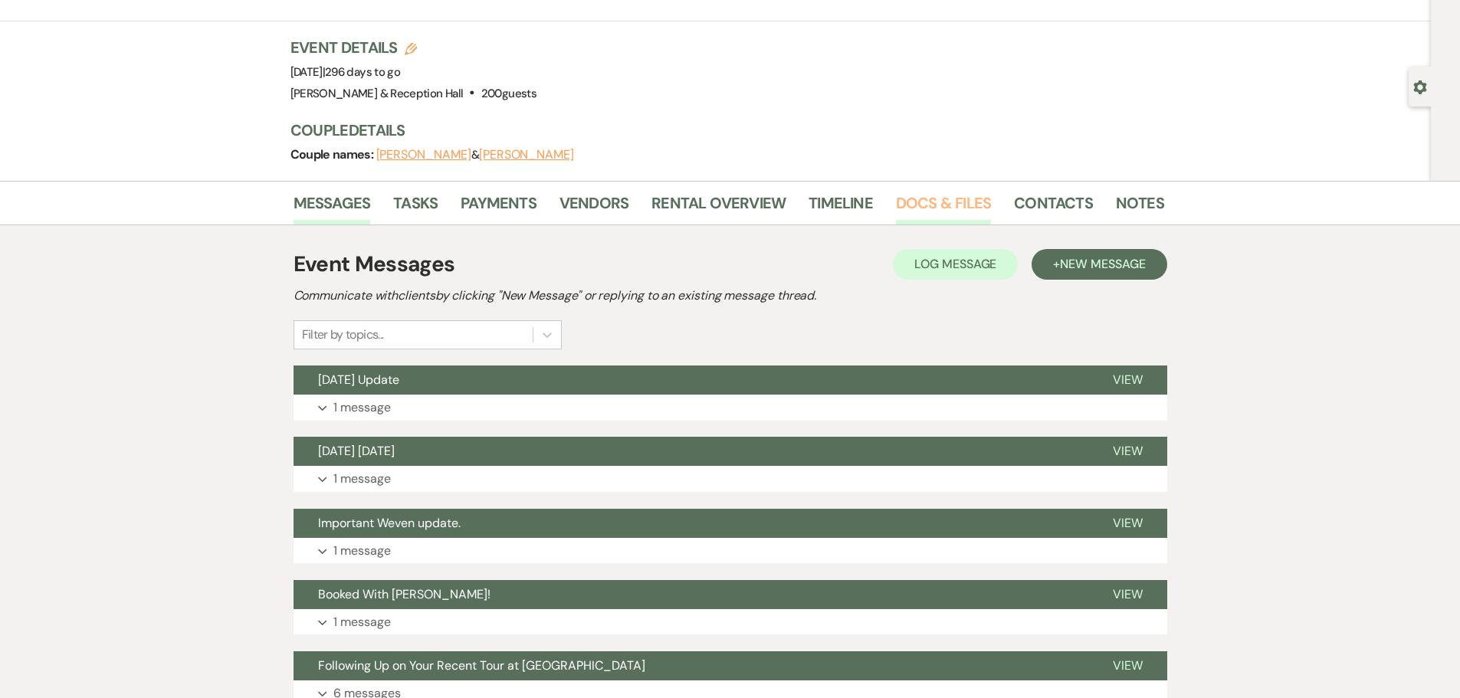
click at [911, 201] on link "Docs & Files" at bounding box center [943, 208] width 95 height 34
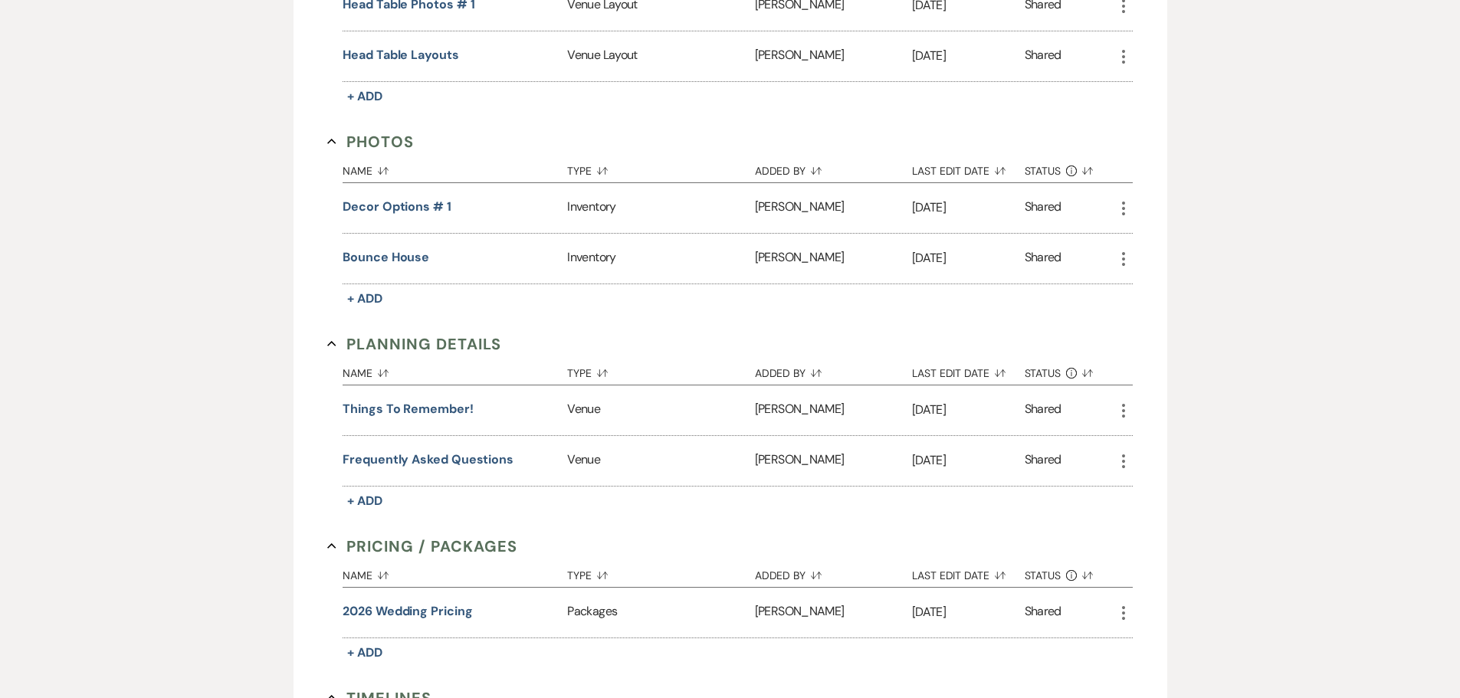
scroll to position [1068, 0]
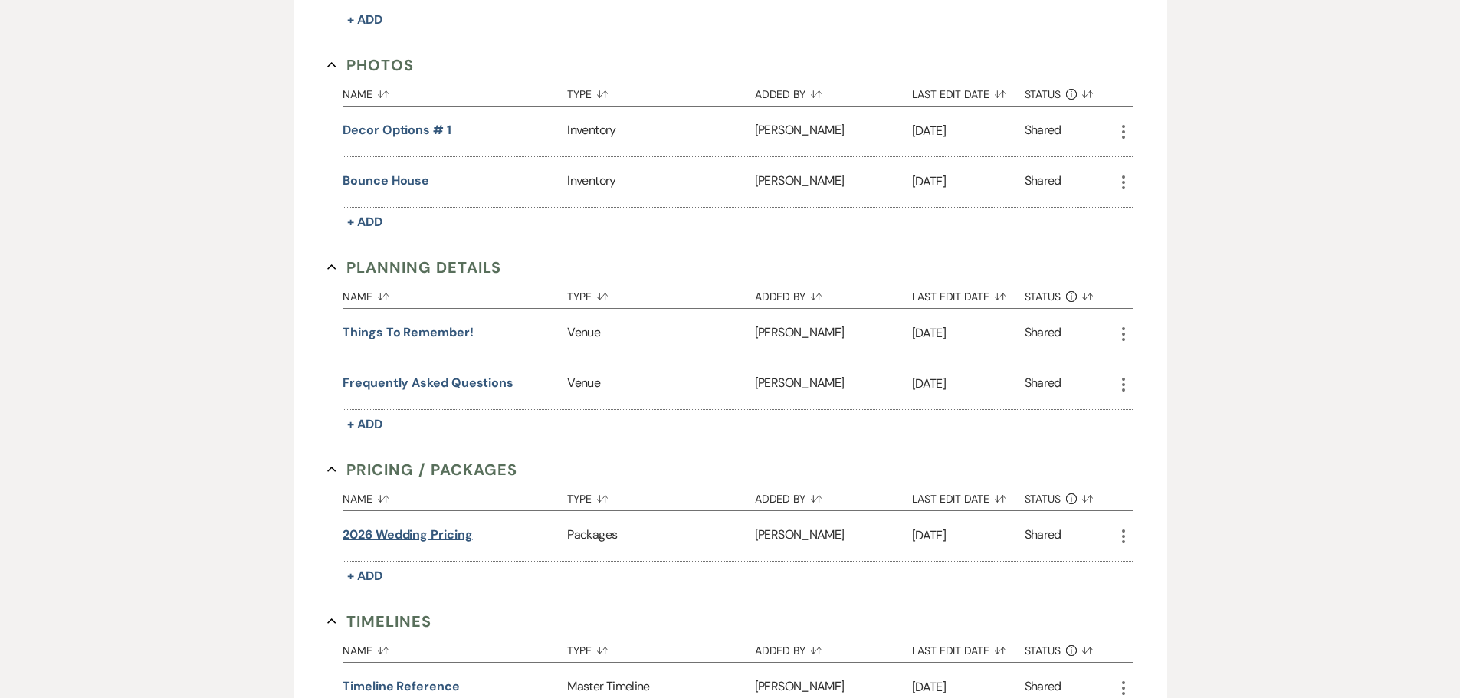
click at [428, 537] on button "2026 Wedding Pricing" at bounding box center [408, 535] width 130 height 18
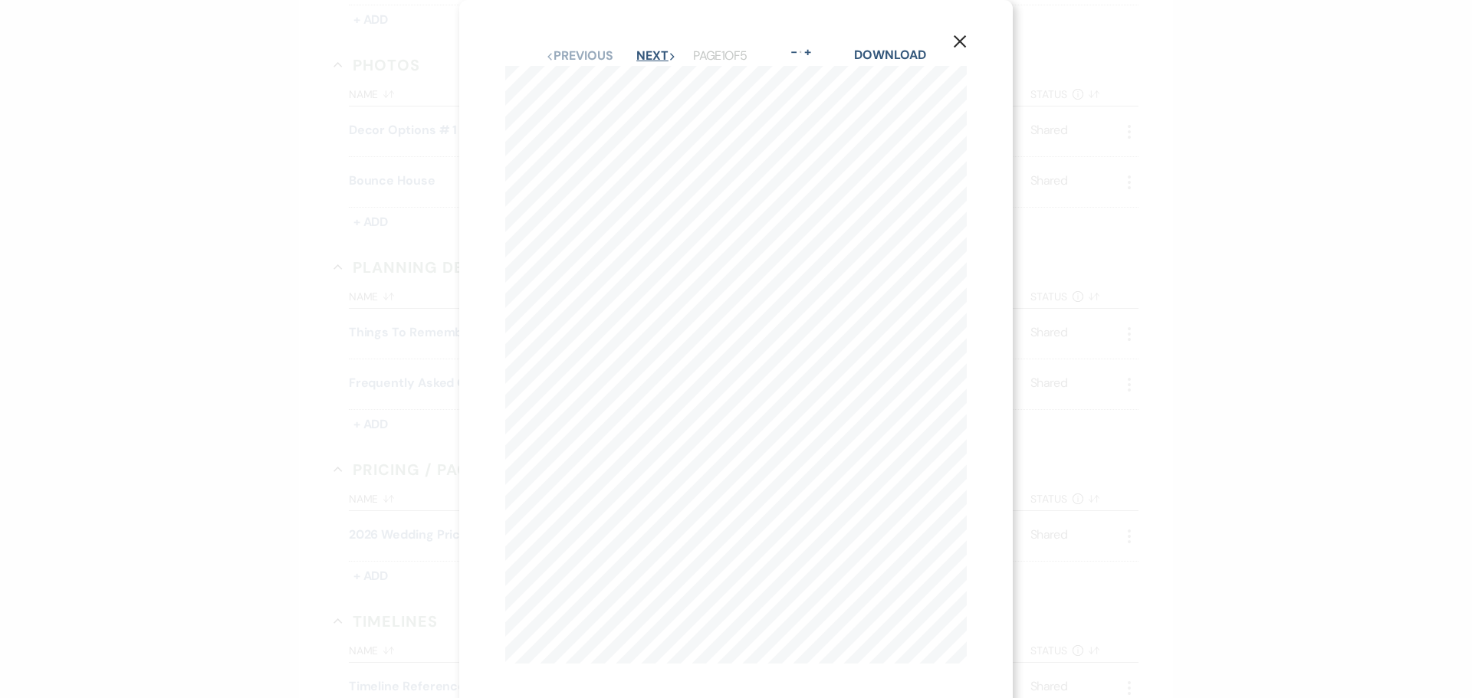
click at [653, 51] on button "Next Next" at bounding box center [656, 56] width 40 height 12
click at [955, 39] on icon "X" at bounding box center [960, 41] width 14 height 14
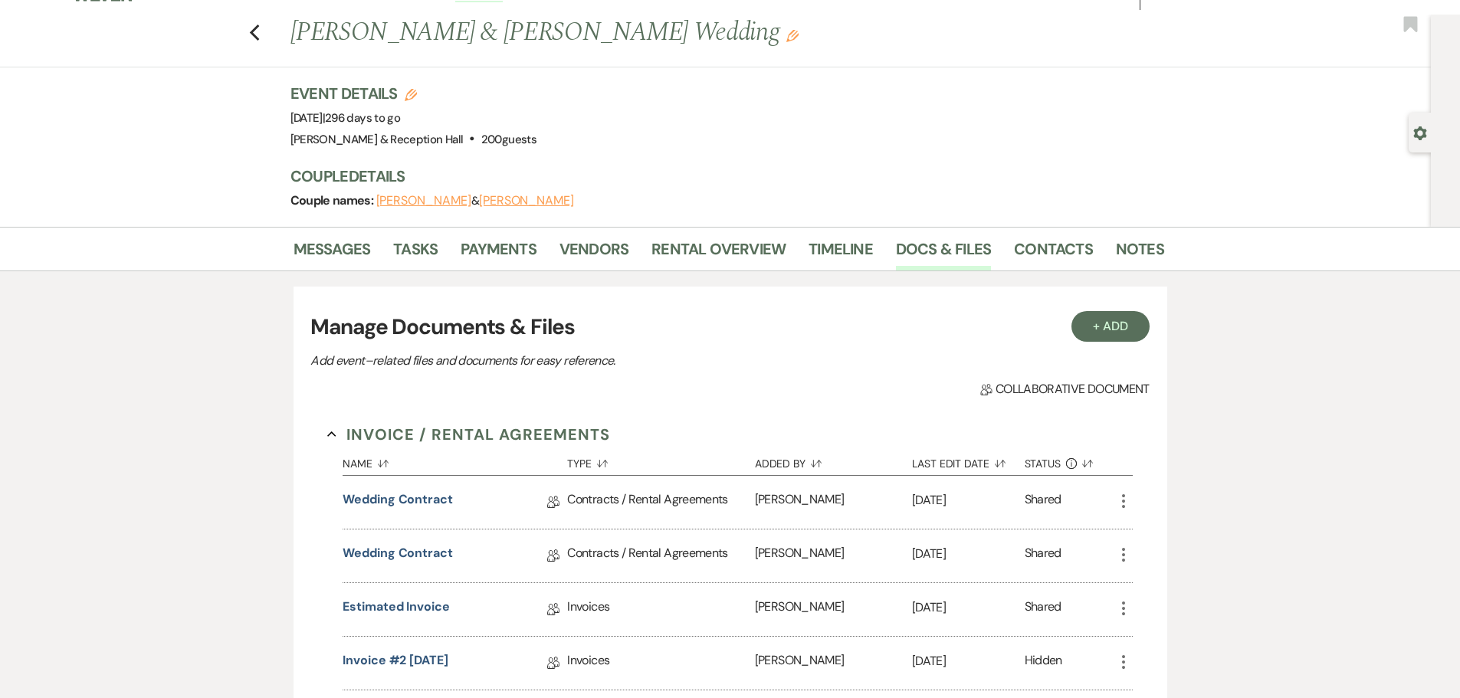
scroll to position [0, 0]
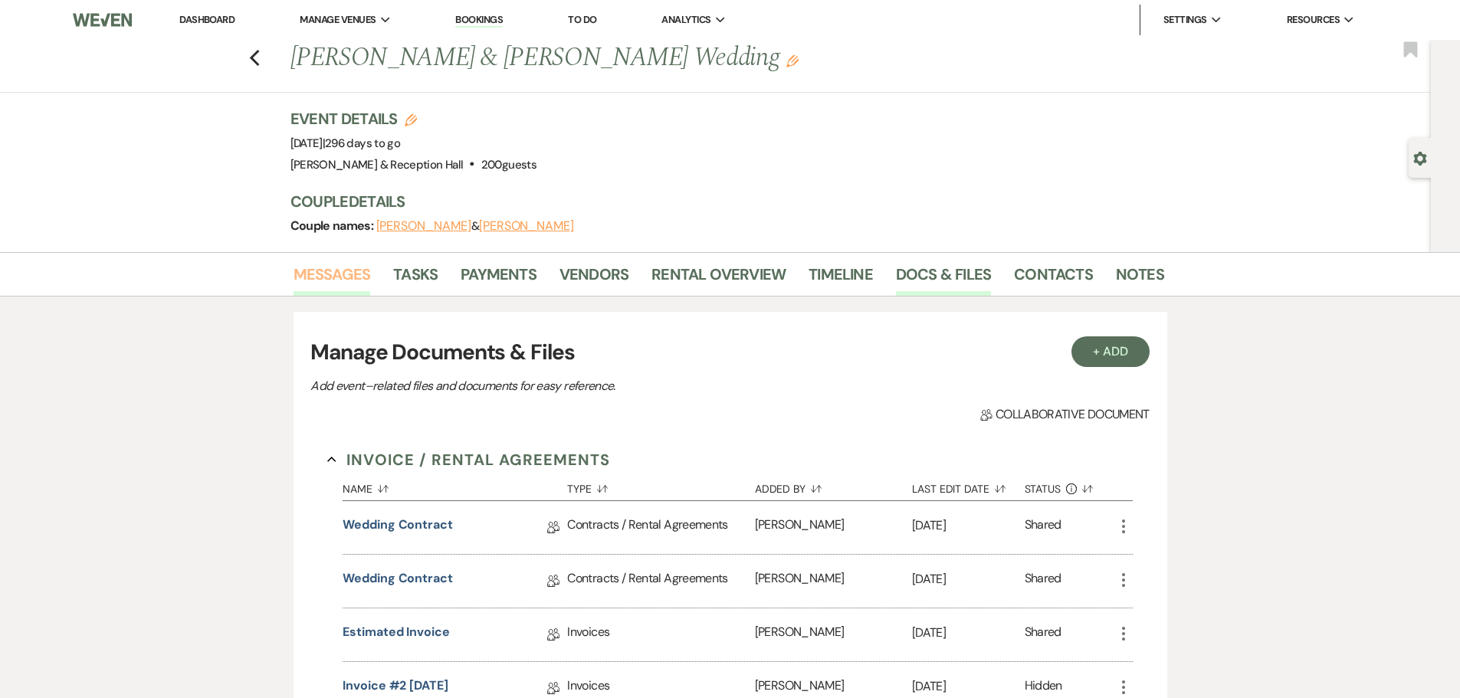
click at [334, 277] on link "Messages" at bounding box center [332, 279] width 77 height 34
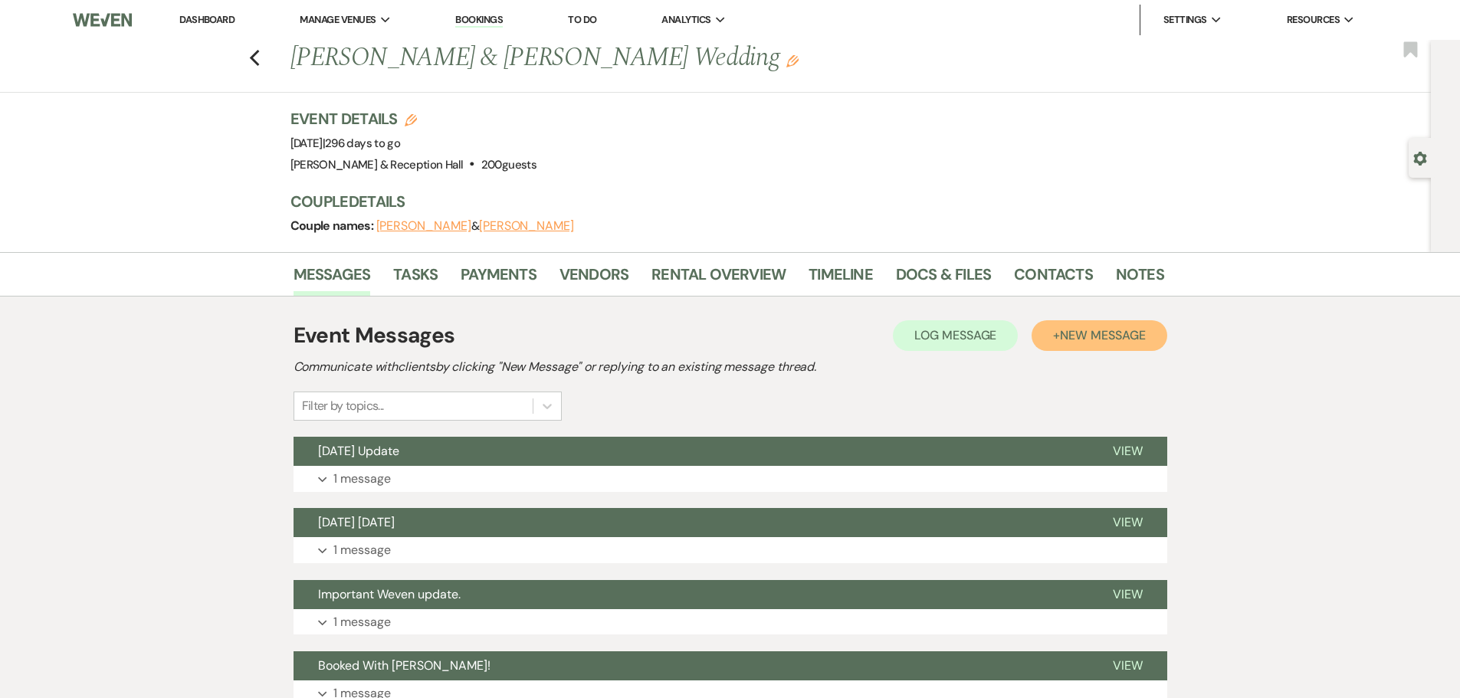
click at [1118, 337] on span "New Message" at bounding box center [1102, 335] width 85 height 16
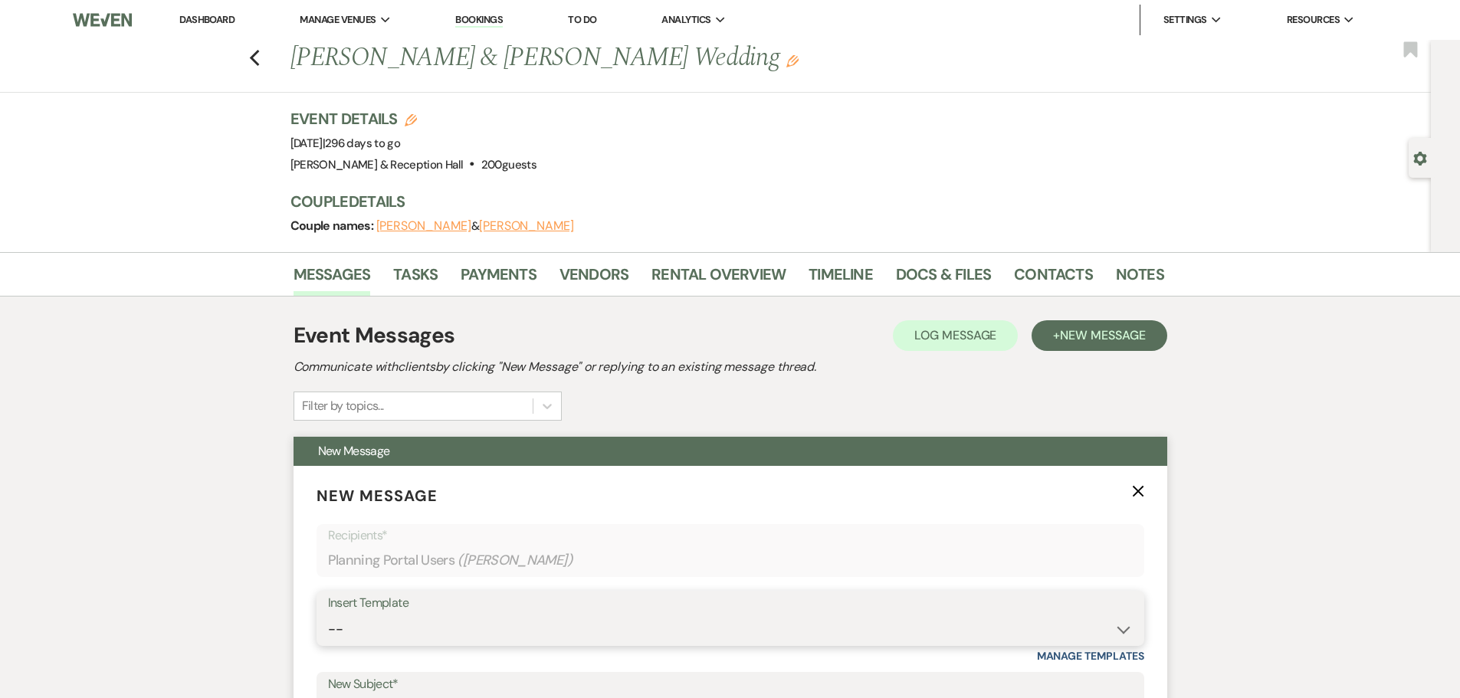
click at [487, 635] on select "-- Weven Planning Portal Introduction (Booked Events) Initial Inquiry Response …" at bounding box center [730, 630] width 805 height 30
select select "5284"
click at [328, 615] on select "-- Weven Planning Portal Introduction (Booked Events) Initial Inquiry Response …" at bounding box center [730, 630] width 805 height 30
click at [520, 631] on select "-- Weven Planning Portal Introduction (Booked Events) Initial Inquiry Response …" at bounding box center [730, 630] width 805 height 30
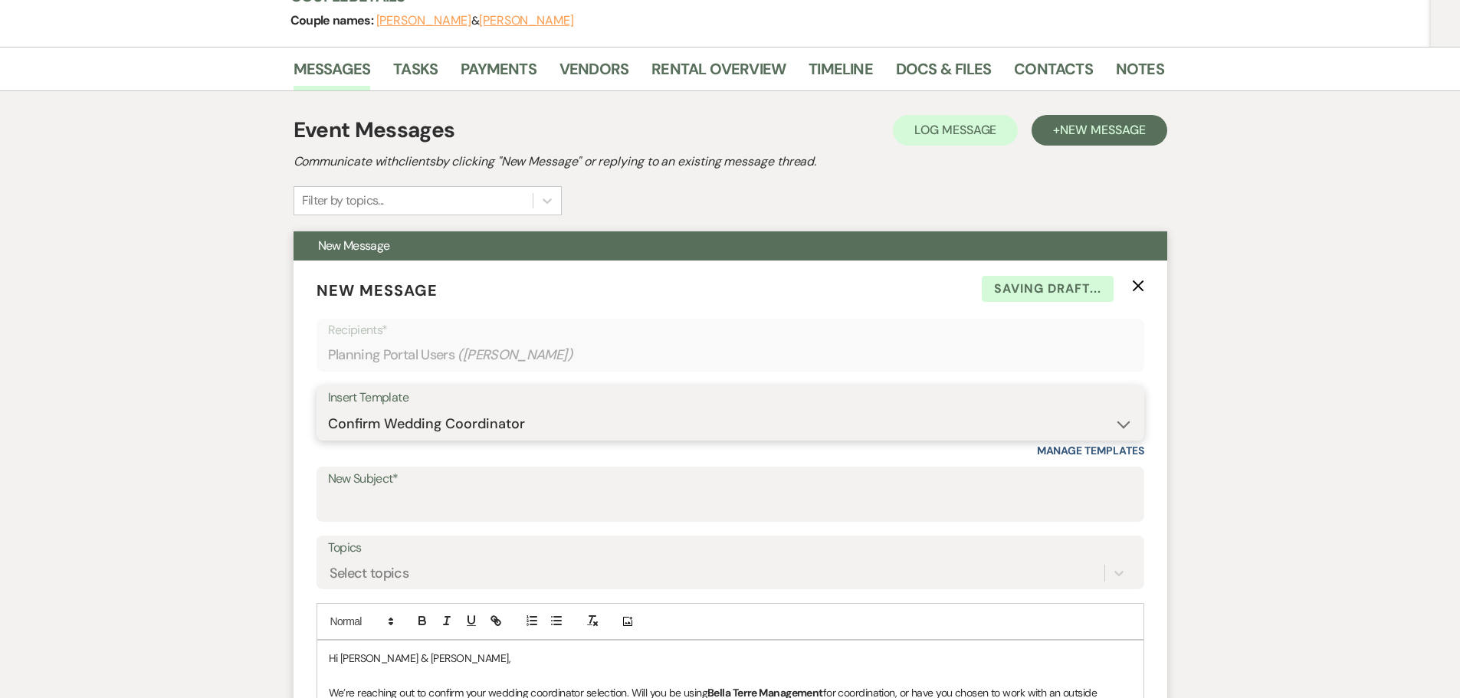
scroll to position [460, 0]
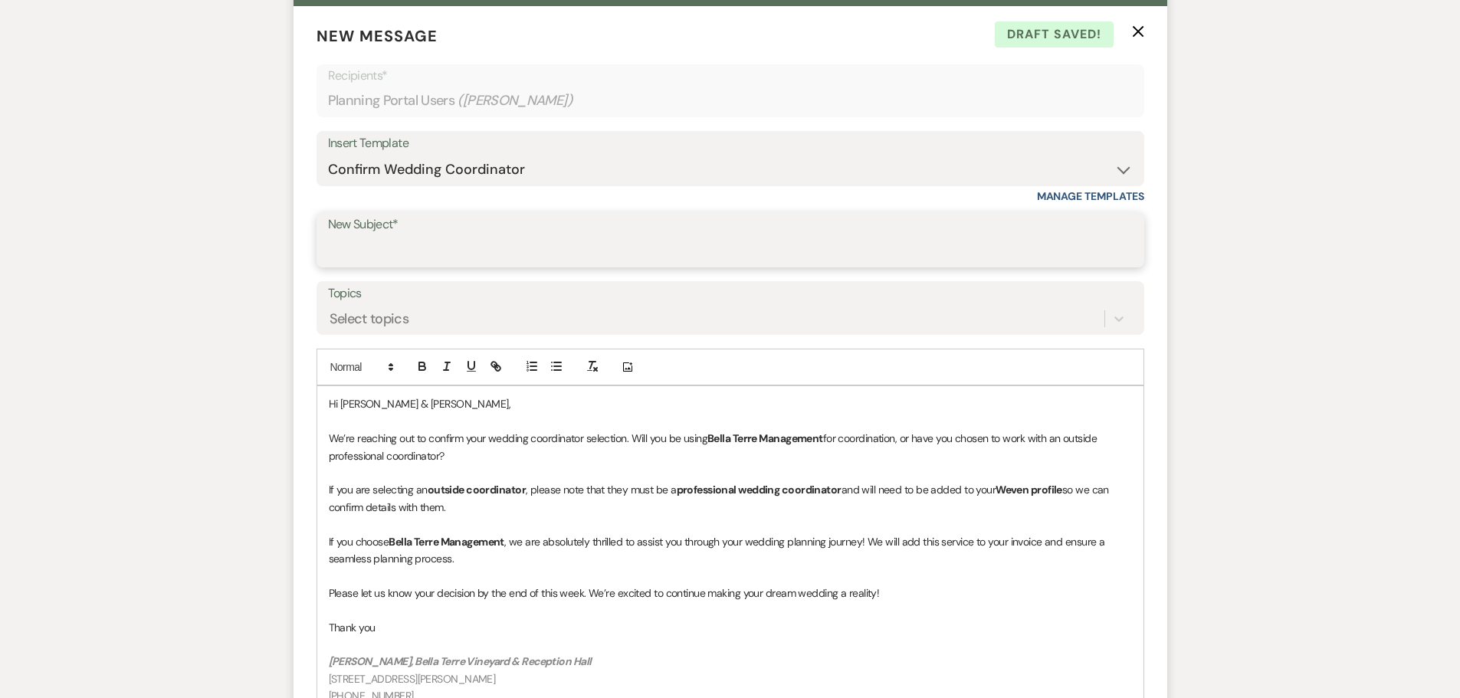
click at [473, 248] on input "New Subject*" at bounding box center [730, 251] width 805 height 30
type input "Wedding Coordinator"
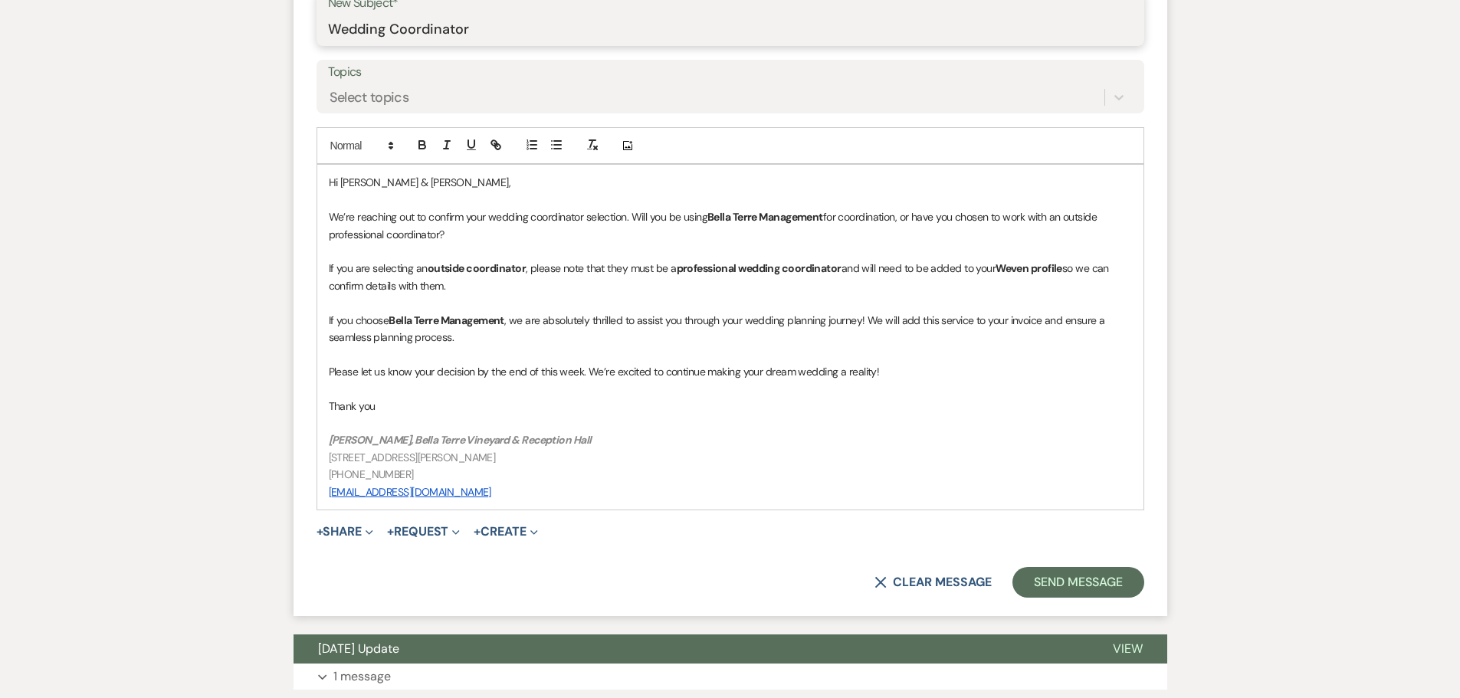
scroll to position [690, 0]
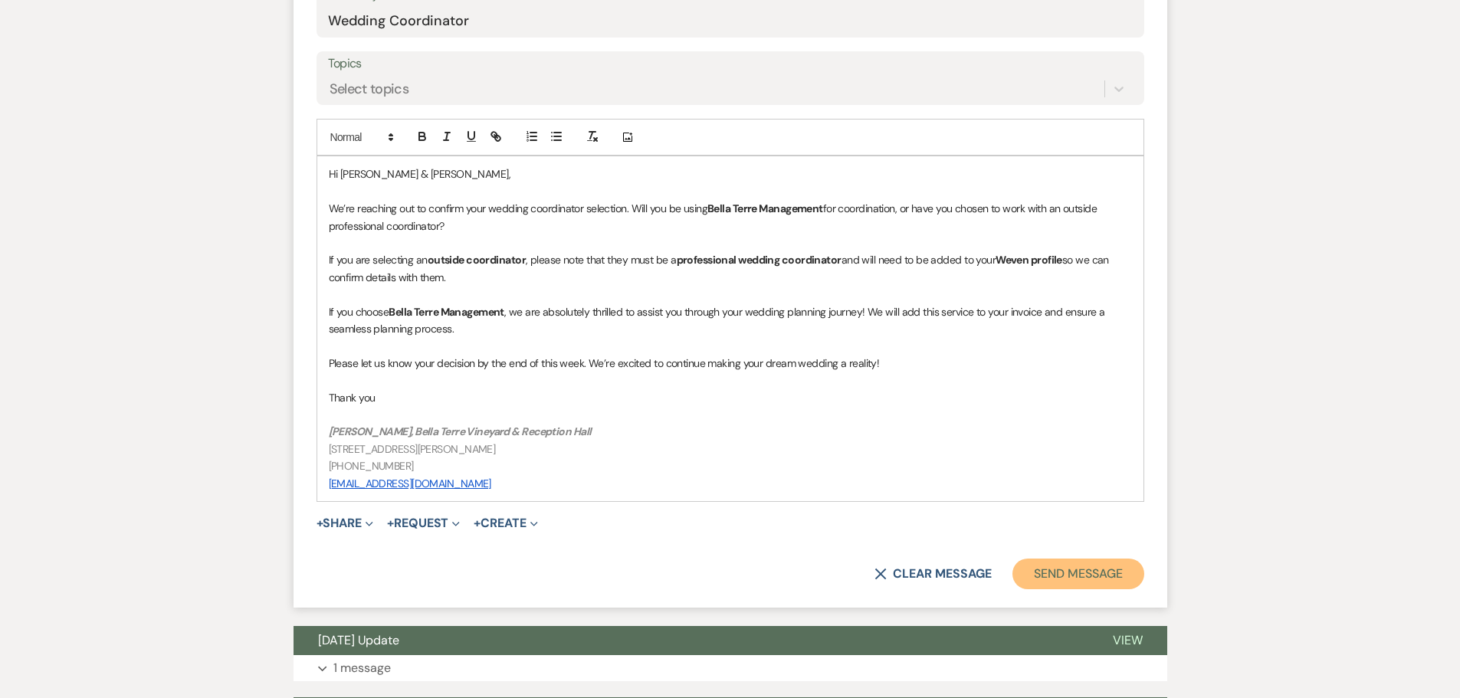
click at [1117, 578] on button "Send Message" at bounding box center [1078, 574] width 131 height 31
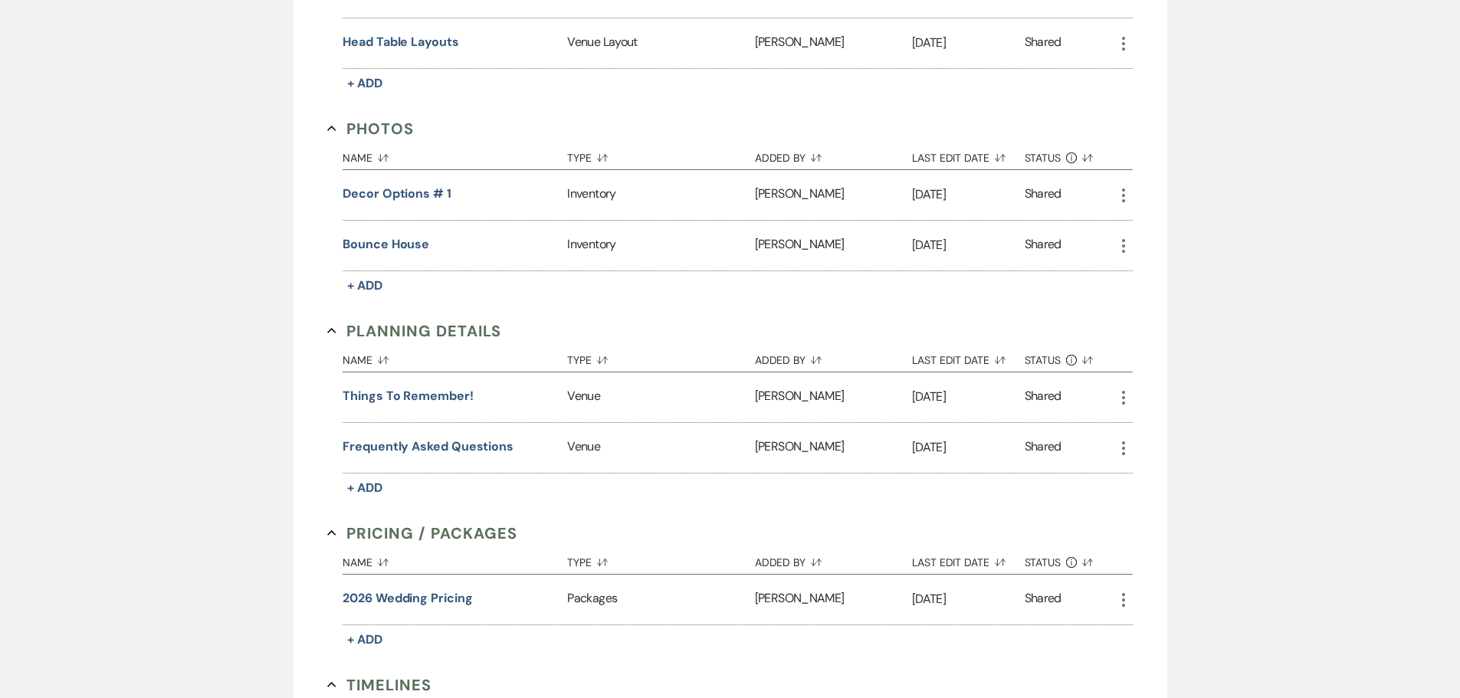
scroll to position [920, 0]
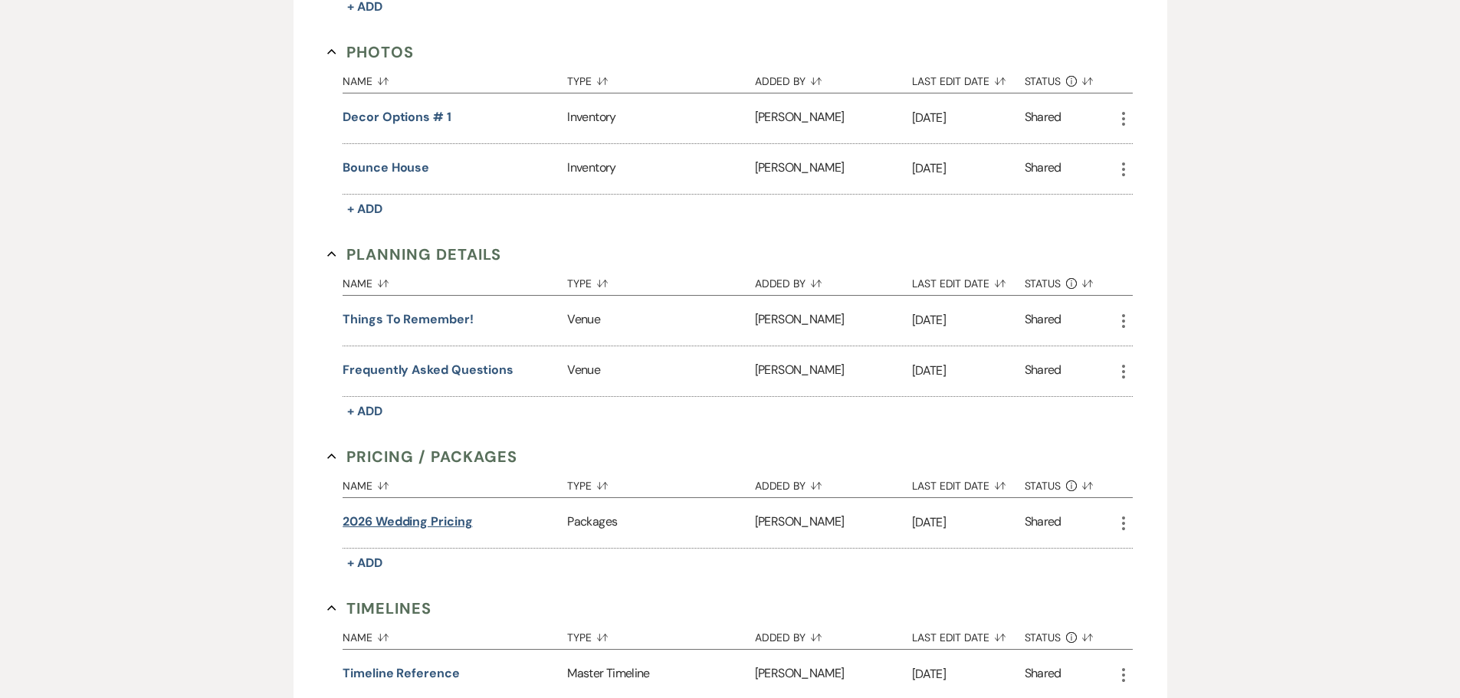
click at [414, 514] on button "2026 Wedding Pricing" at bounding box center [408, 522] width 130 height 18
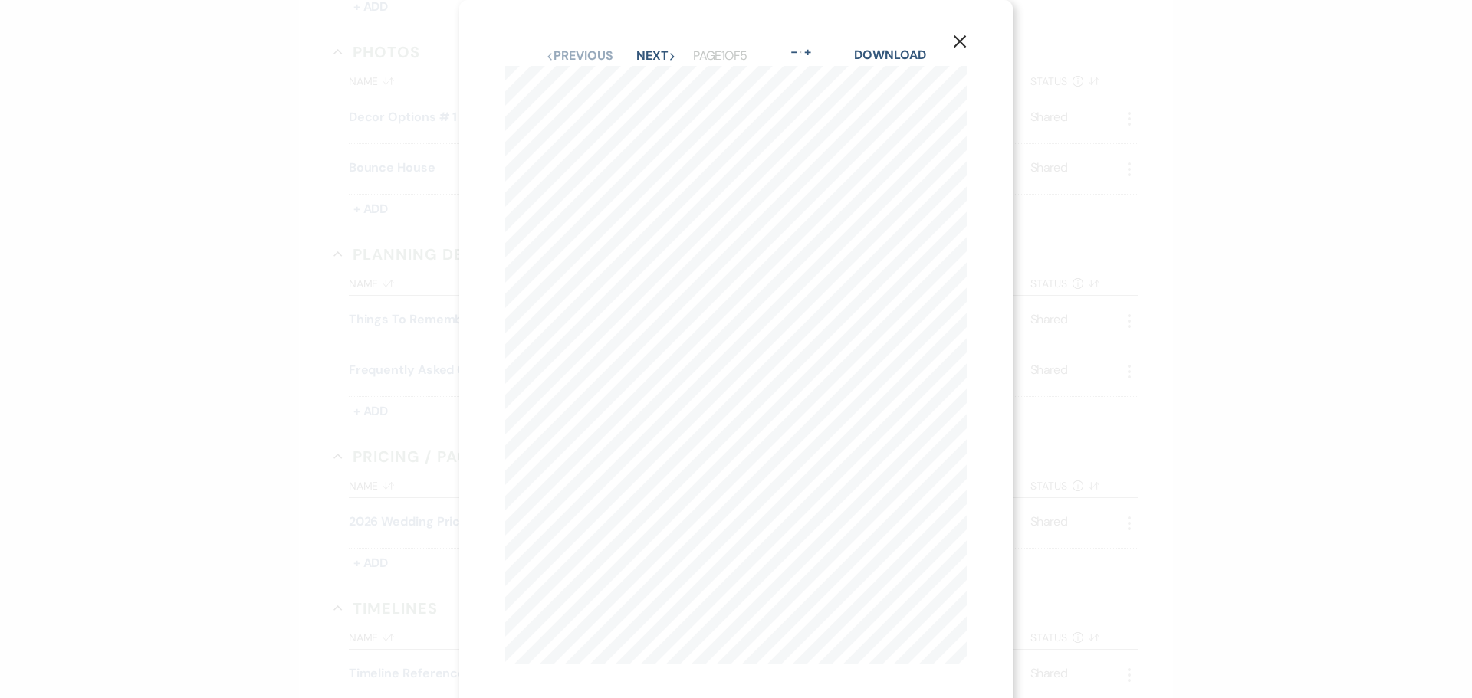
click at [636, 50] on button "Next Next" at bounding box center [656, 56] width 40 height 12
click at [959, 35] on icon "X" at bounding box center [960, 41] width 14 height 14
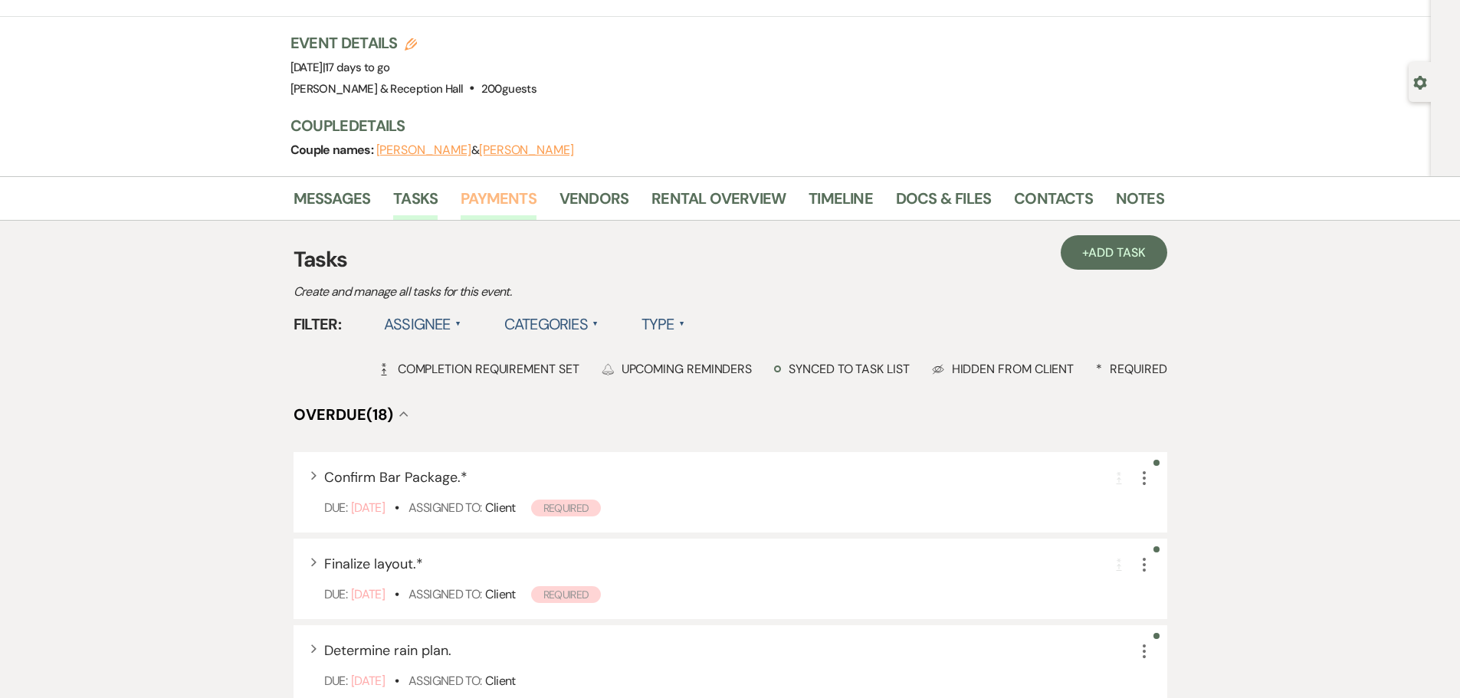
scroll to position [77, 0]
click at [315, 198] on link "Messages" at bounding box center [332, 202] width 77 height 34
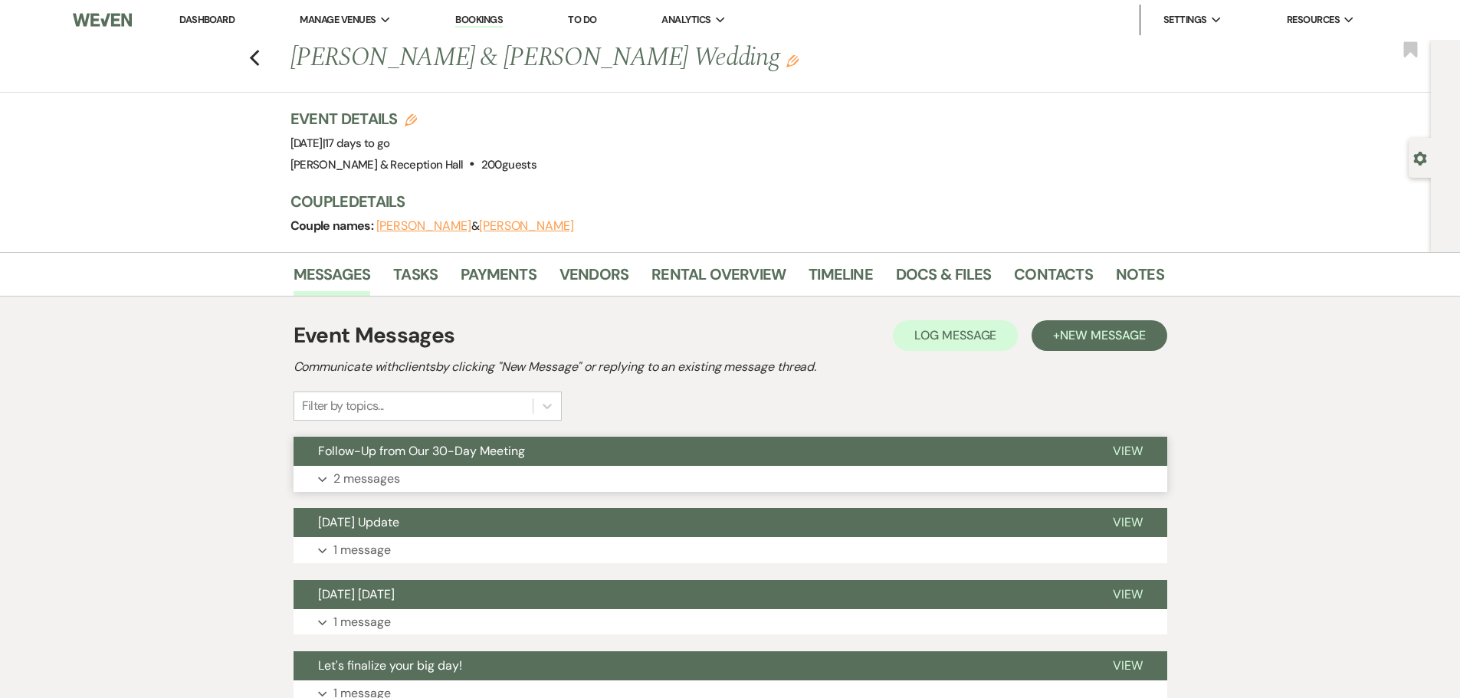
click at [486, 454] on span "Follow-Up from Our 30-Day Meeting" at bounding box center [421, 451] width 207 height 16
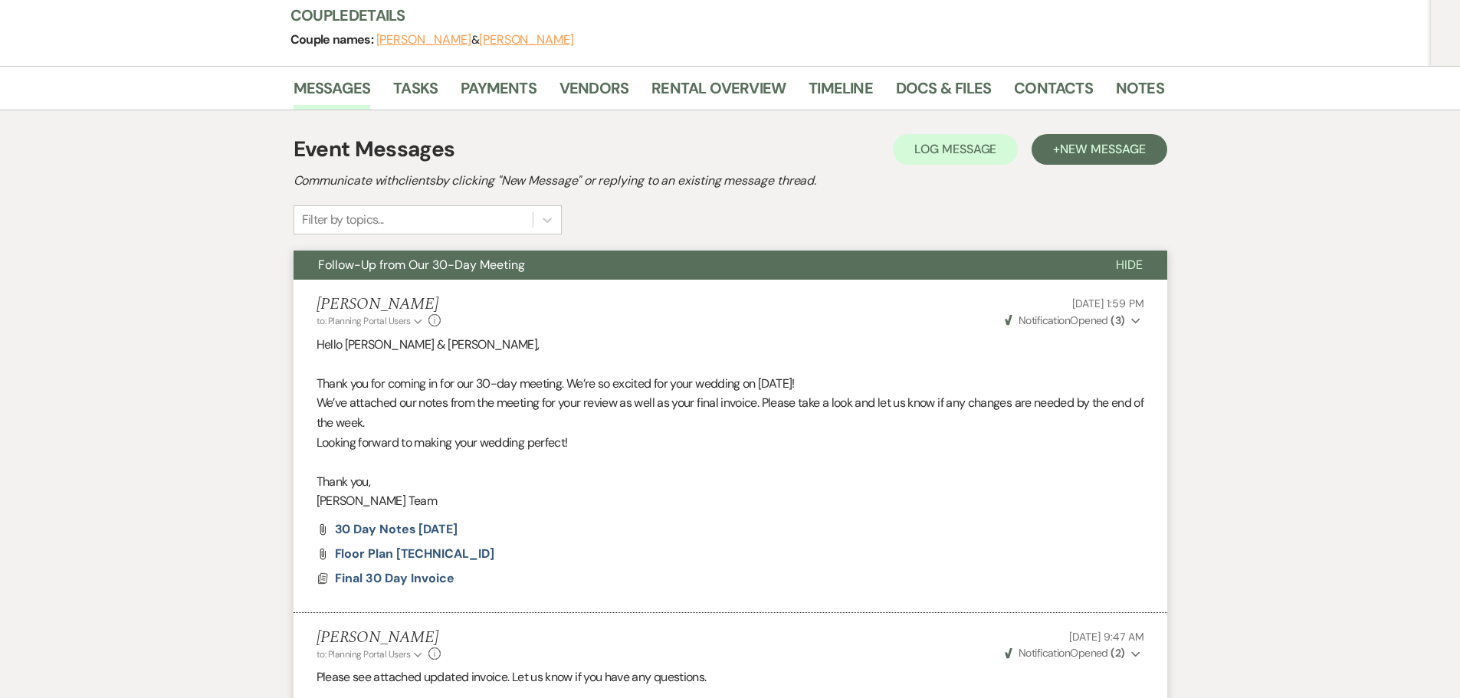
scroll to position [230, 0]
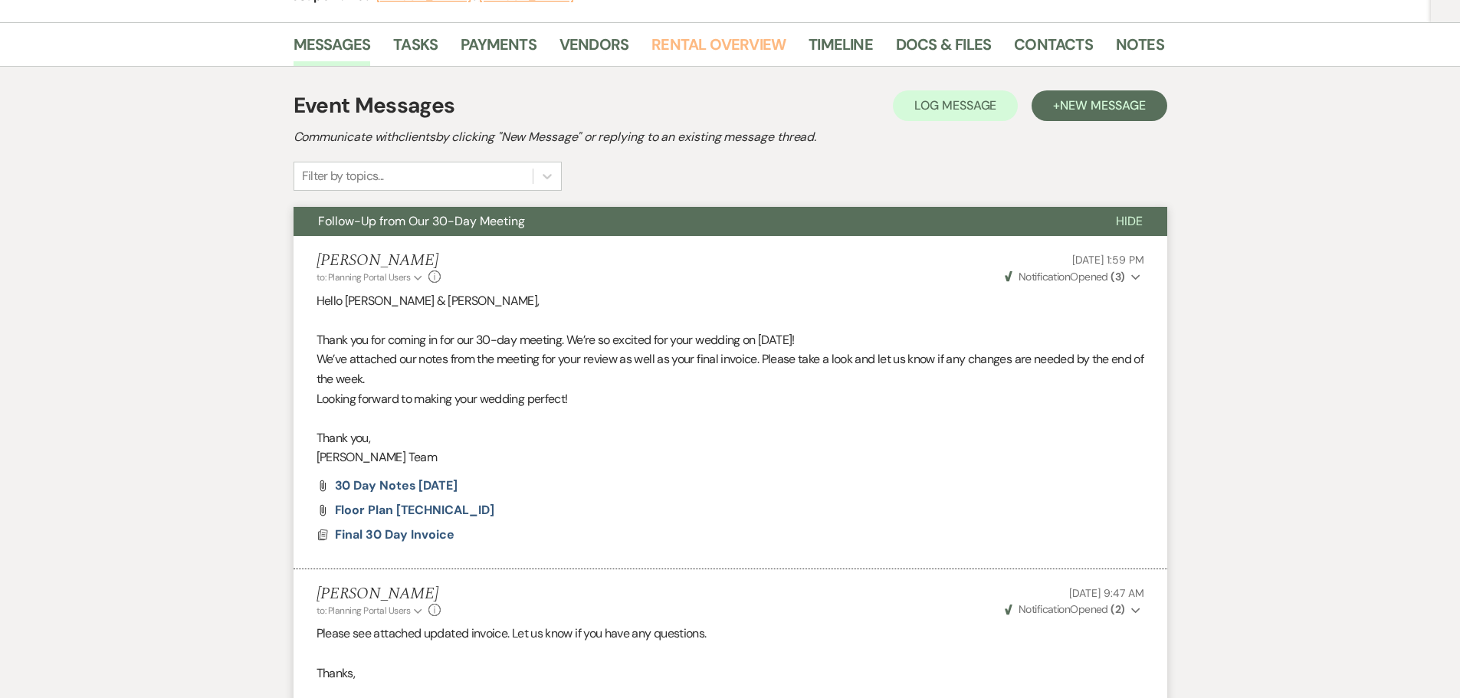
click at [692, 47] on link "Rental Overview" at bounding box center [719, 49] width 134 height 34
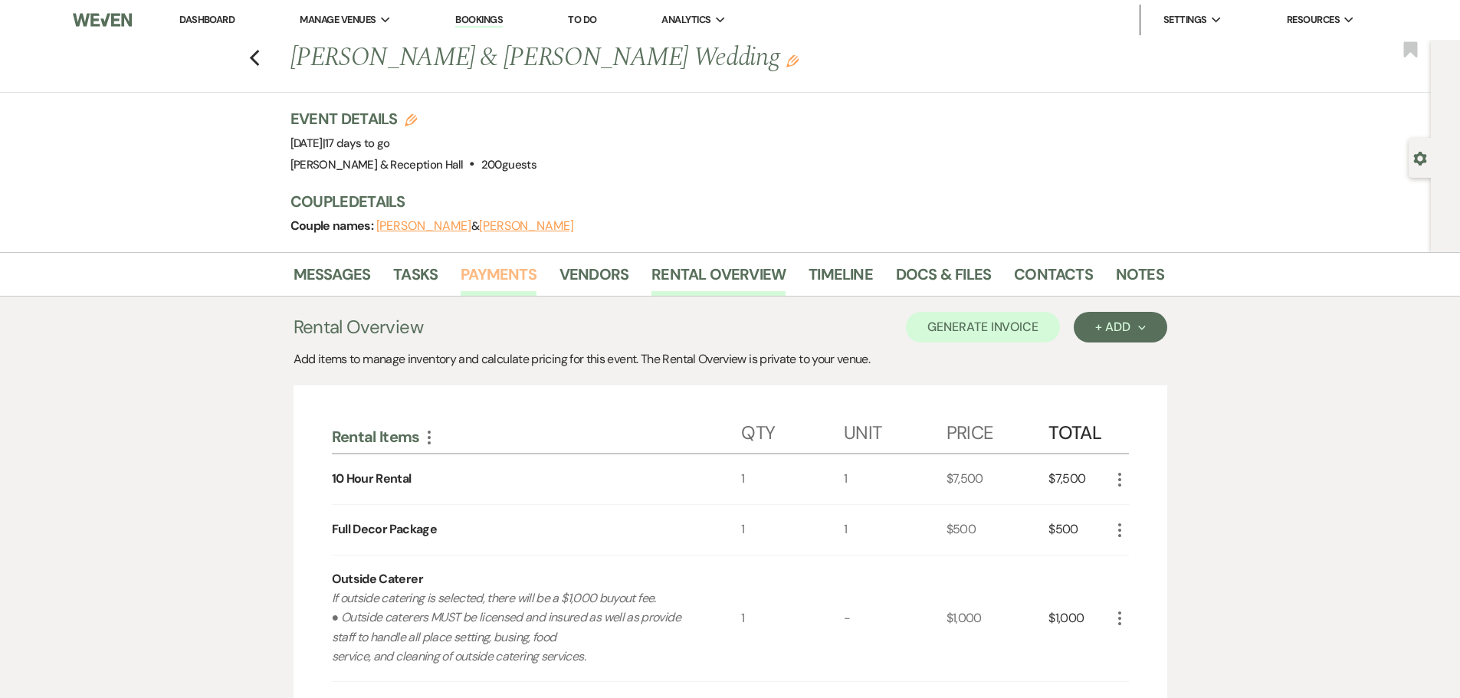
click at [504, 277] on link "Payments" at bounding box center [499, 279] width 76 height 34
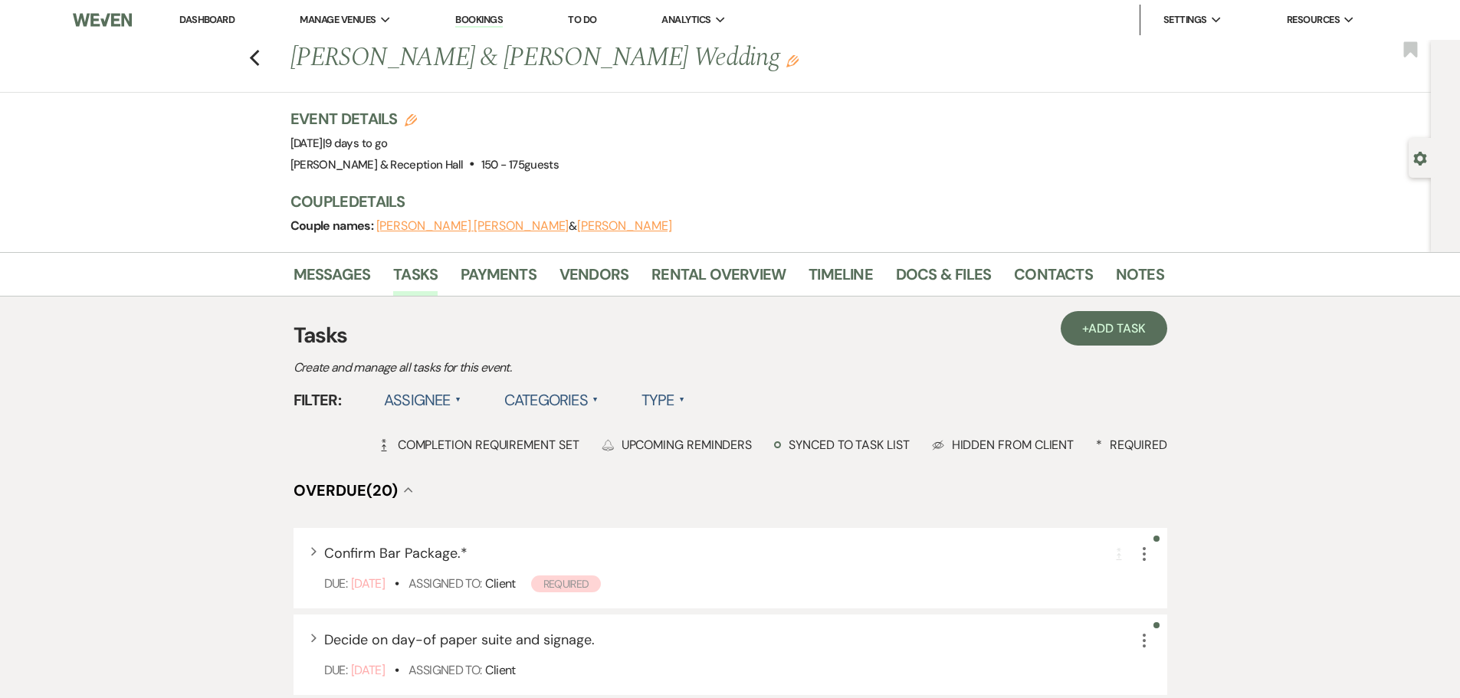
click at [458, 264] on li "Tasks" at bounding box center [426, 277] width 67 height 37
click at [501, 281] on link "Payments" at bounding box center [499, 279] width 76 height 34
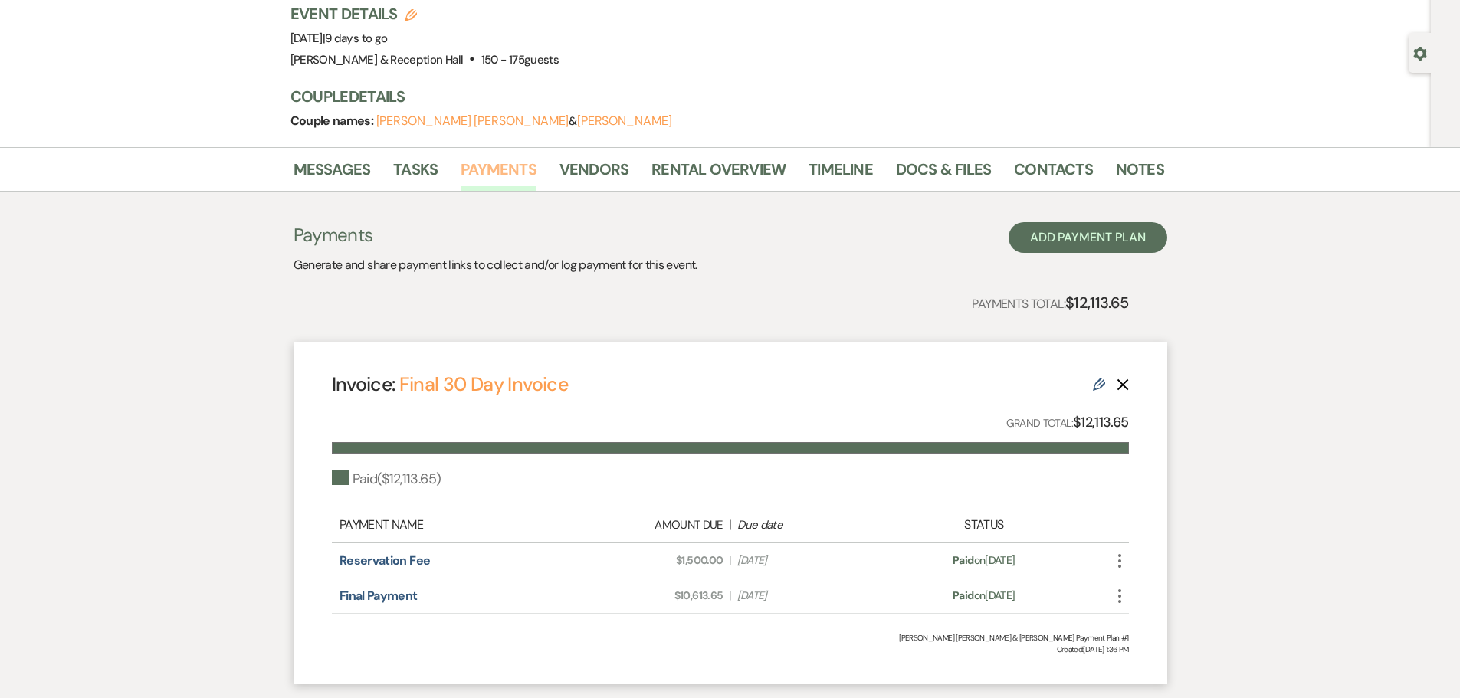
scroll to position [205, 0]
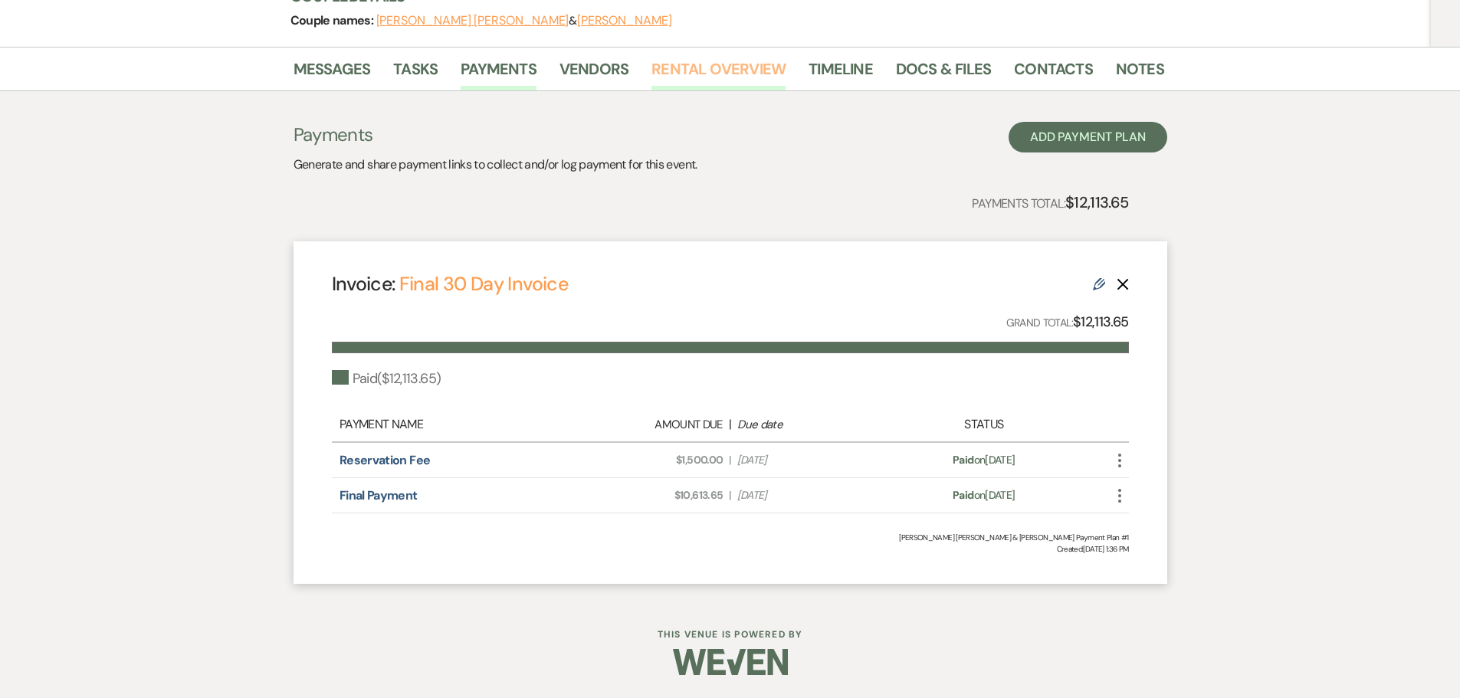
click at [678, 76] on link "Rental Overview" at bounding box center [719, 74] width 134 height 34
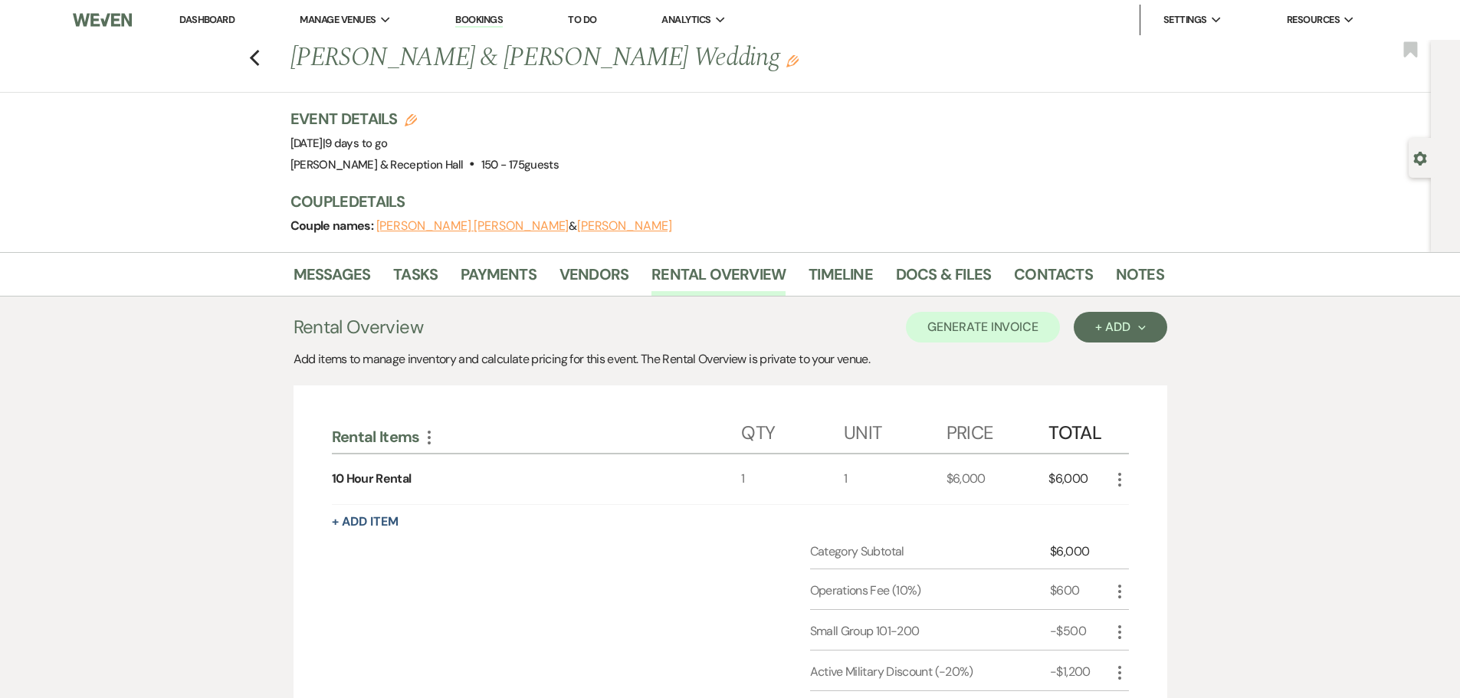
click at [388, 271] on li "Messages" at bounding box center [344, 277] width 100 height 37
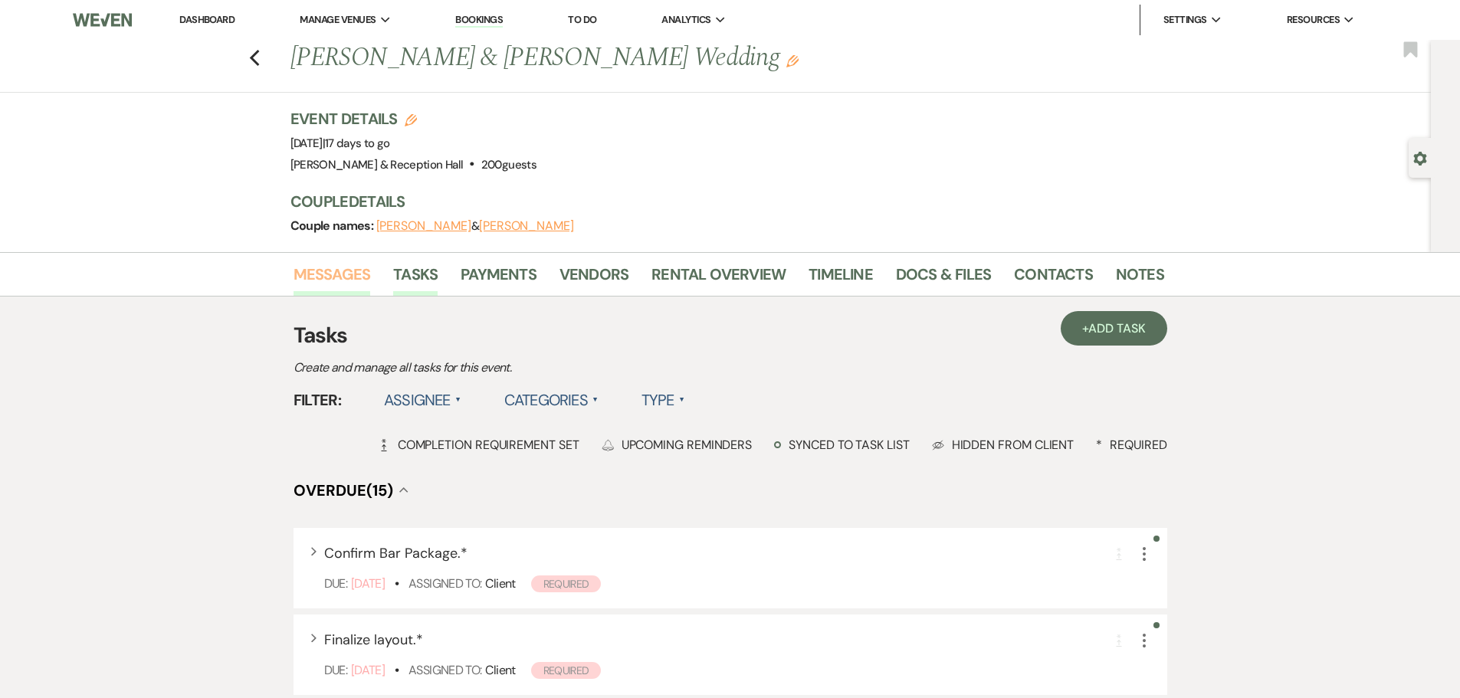
click at [317, 270] on link "Messages" at bounding box center [332, 279] width 77 height 34
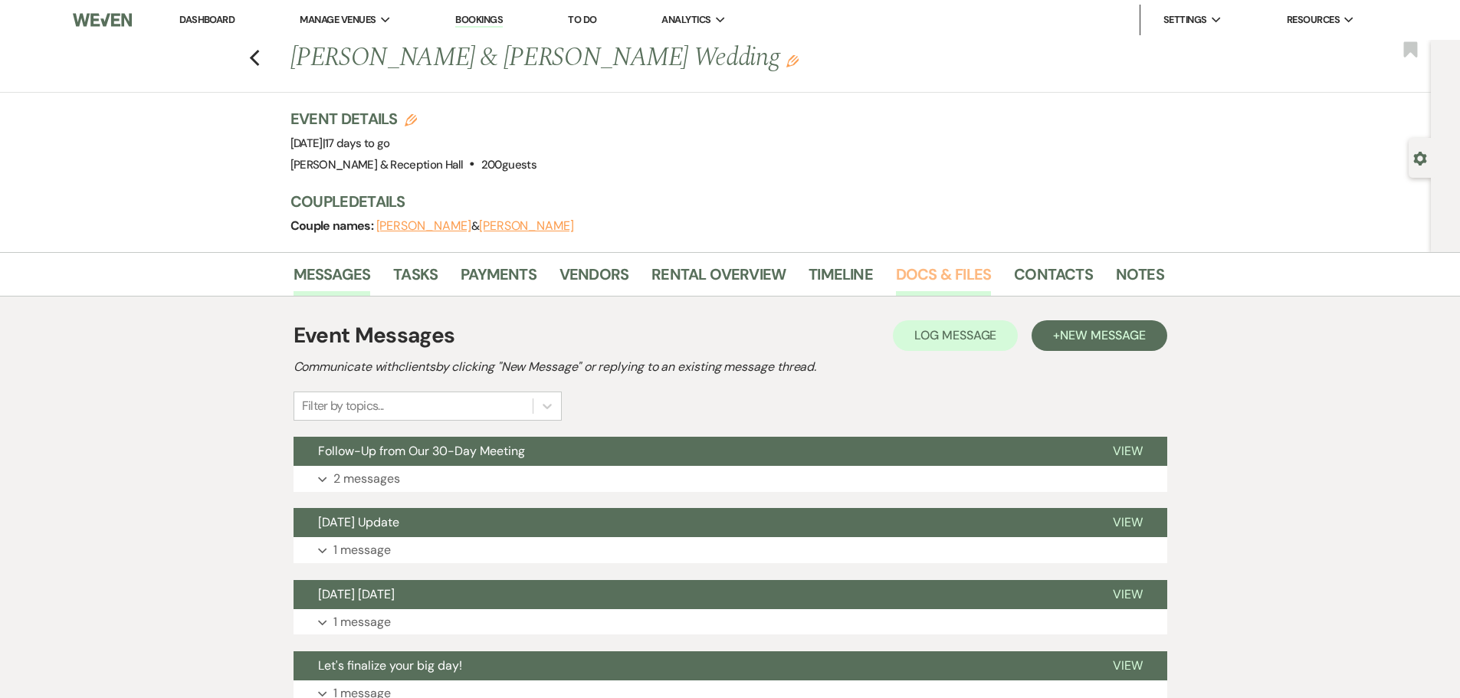
click at [953, 268] on link "Docs & Files" at bounding box center [943, 279] width 95 height 34
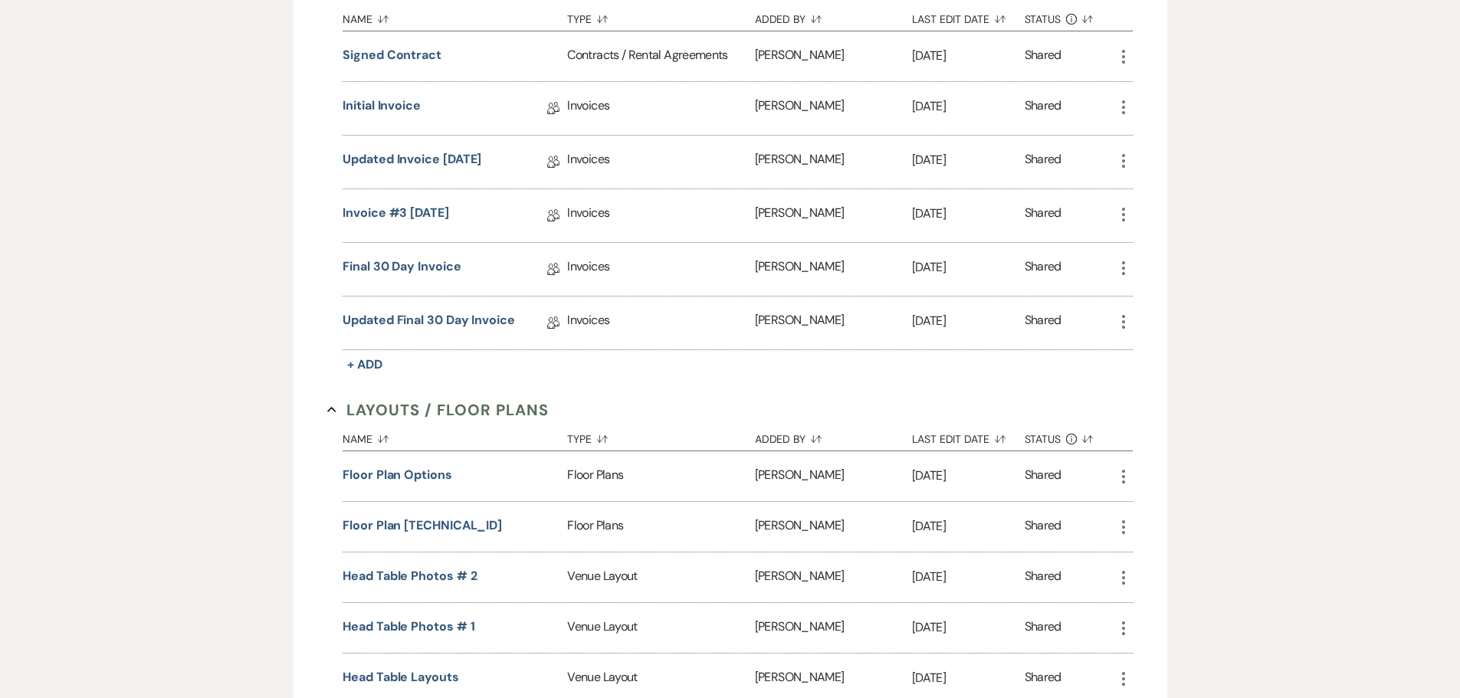
scroll to position [996, 0]
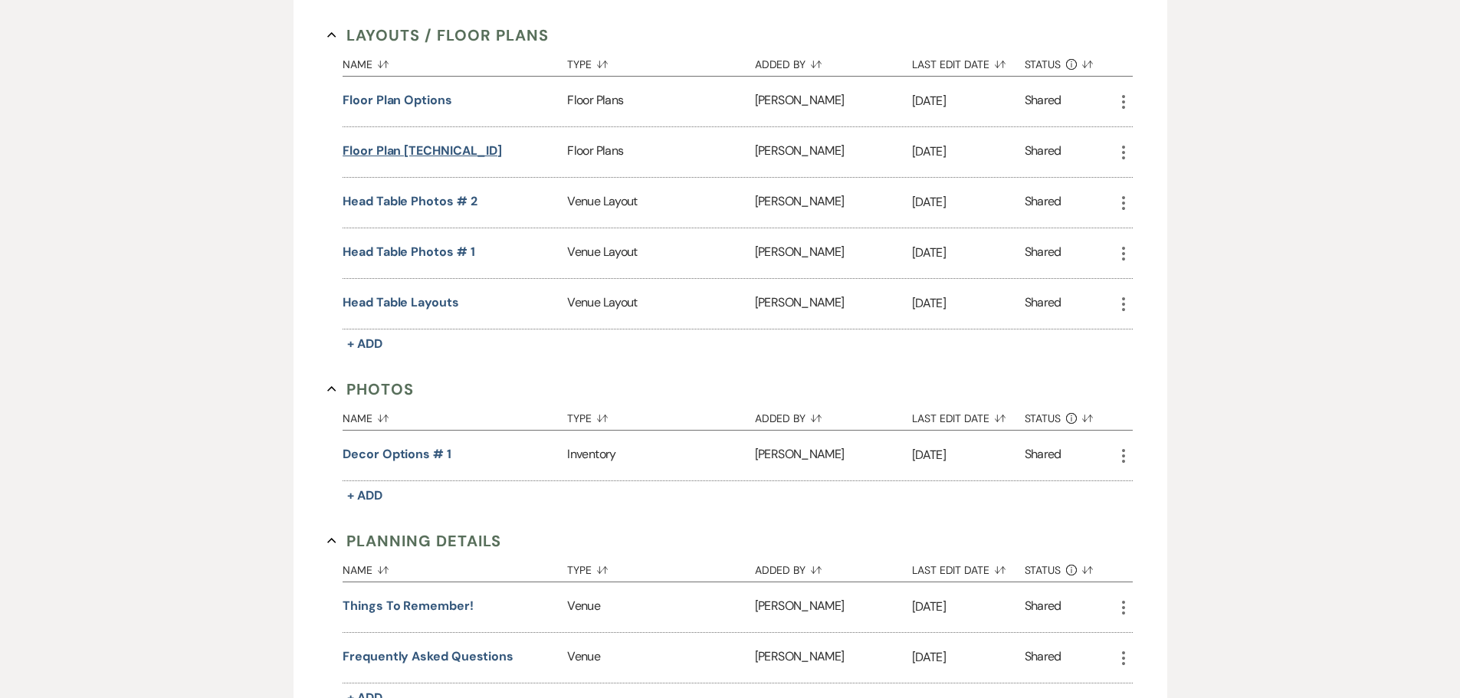
click at [374, 151] on button "Floor Plan [TECHNICAL_ID]" at bounding box center [422, 151] width 159 height 18
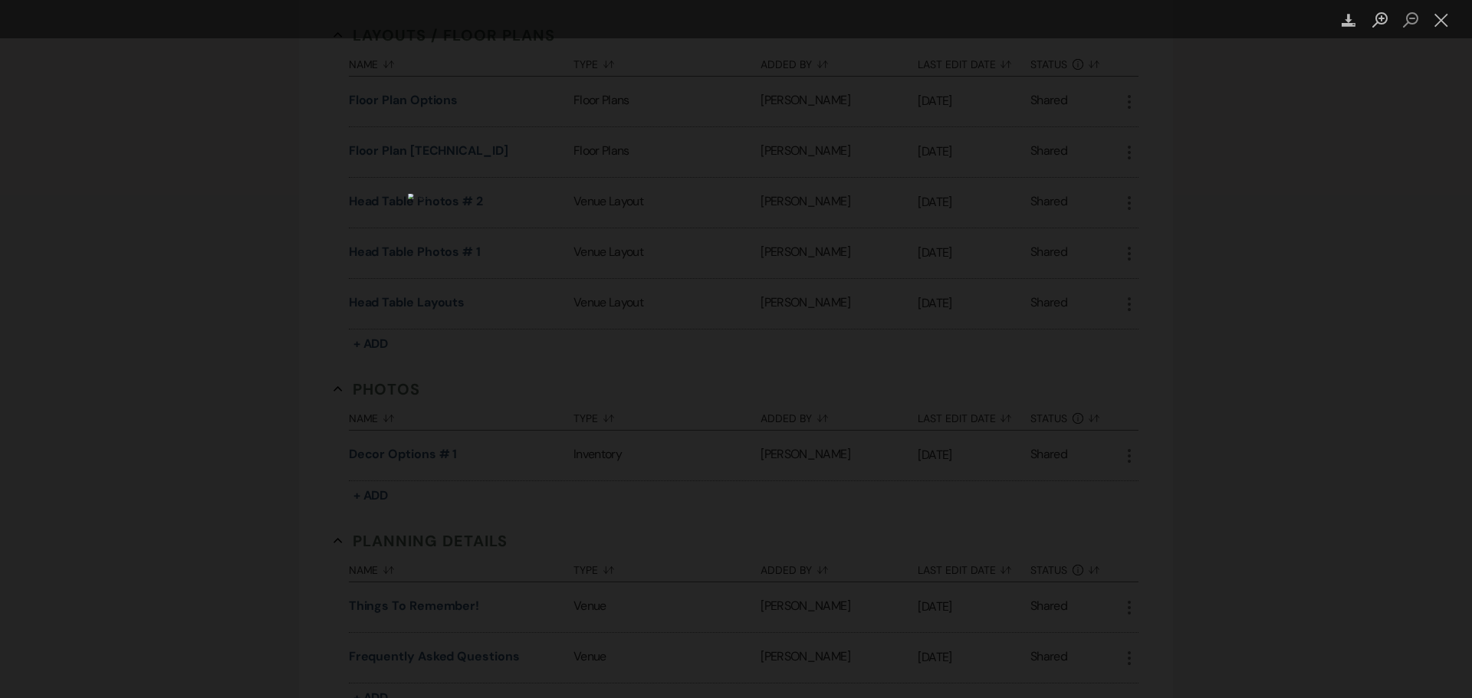
drag, startPoint x: 1446, startPoint y: 20, endPoint x: 1403, endPoint y: 64, distance: 61.3
click at [1446, 20] on button "Close lightbox" at bounding box center [1441, 20] width 31 height 27
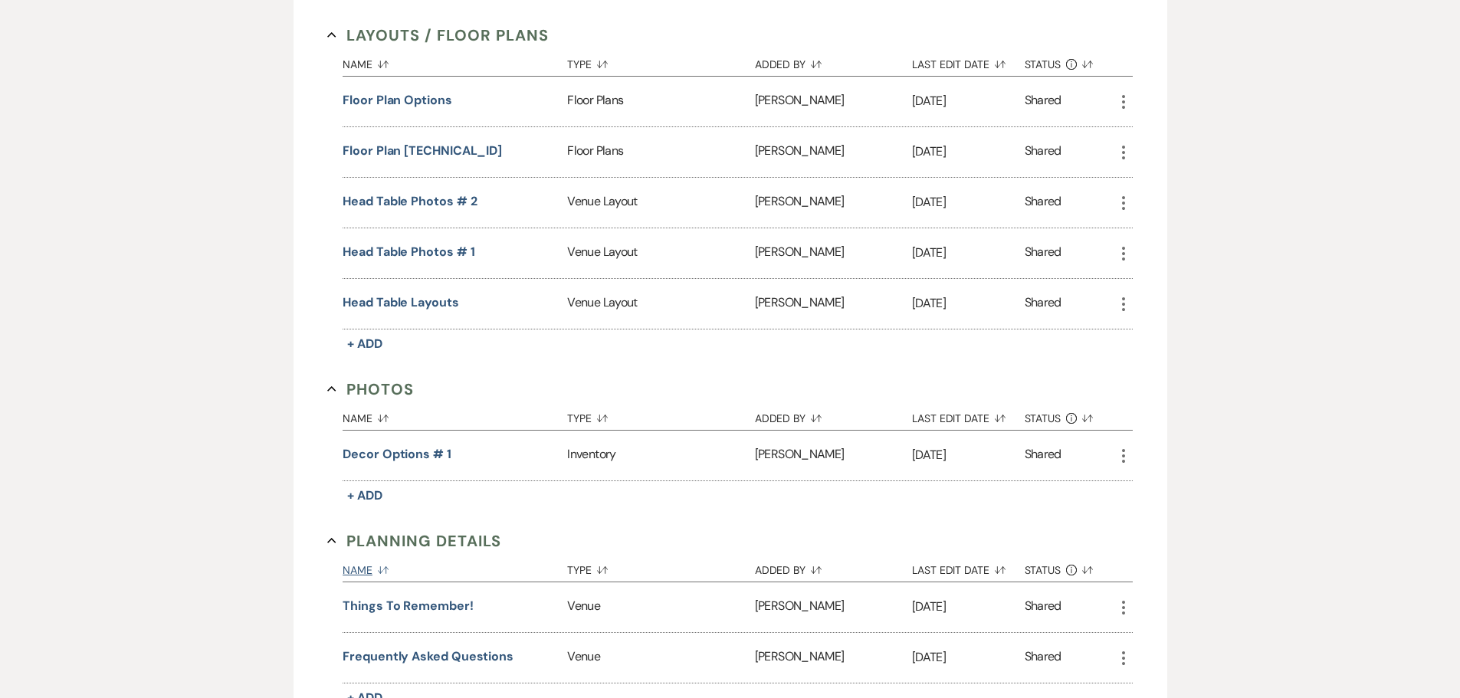
scroll to position [1456, 0]
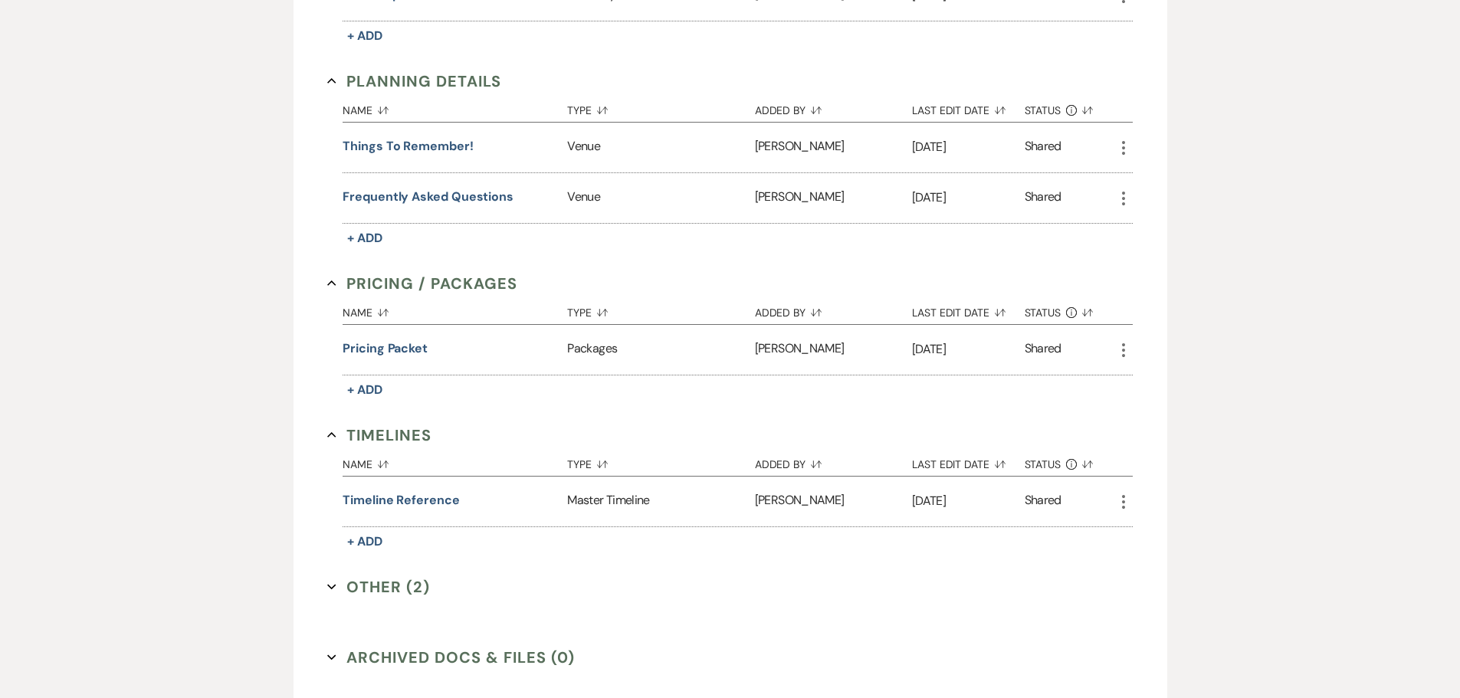
drag, startPoint x: 369, startPoint y: 576, endPoint x: 362, endPoint y: 583, distance: 10.3
click at [362, 583] on button "Other (2) Expand" at bounding box center [378, 587] width 103 height 23
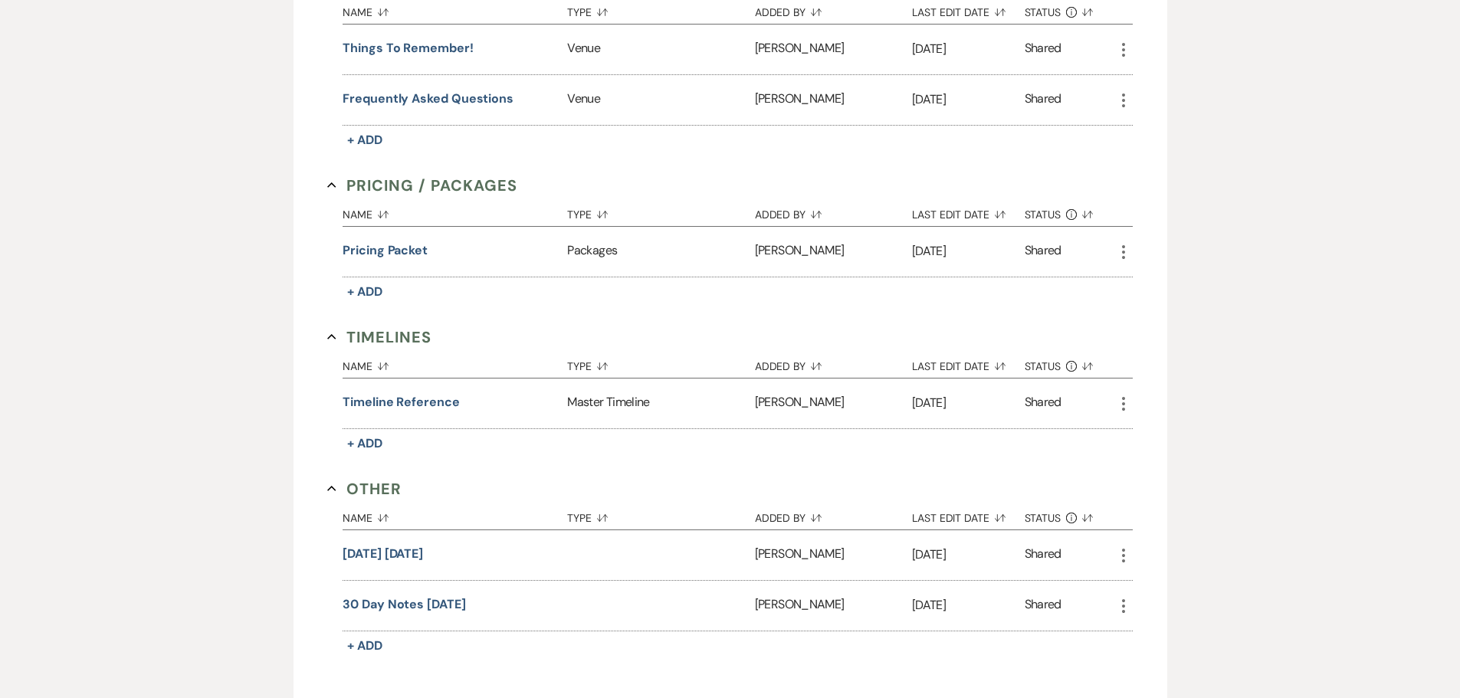
scroll to position [1686, 0]
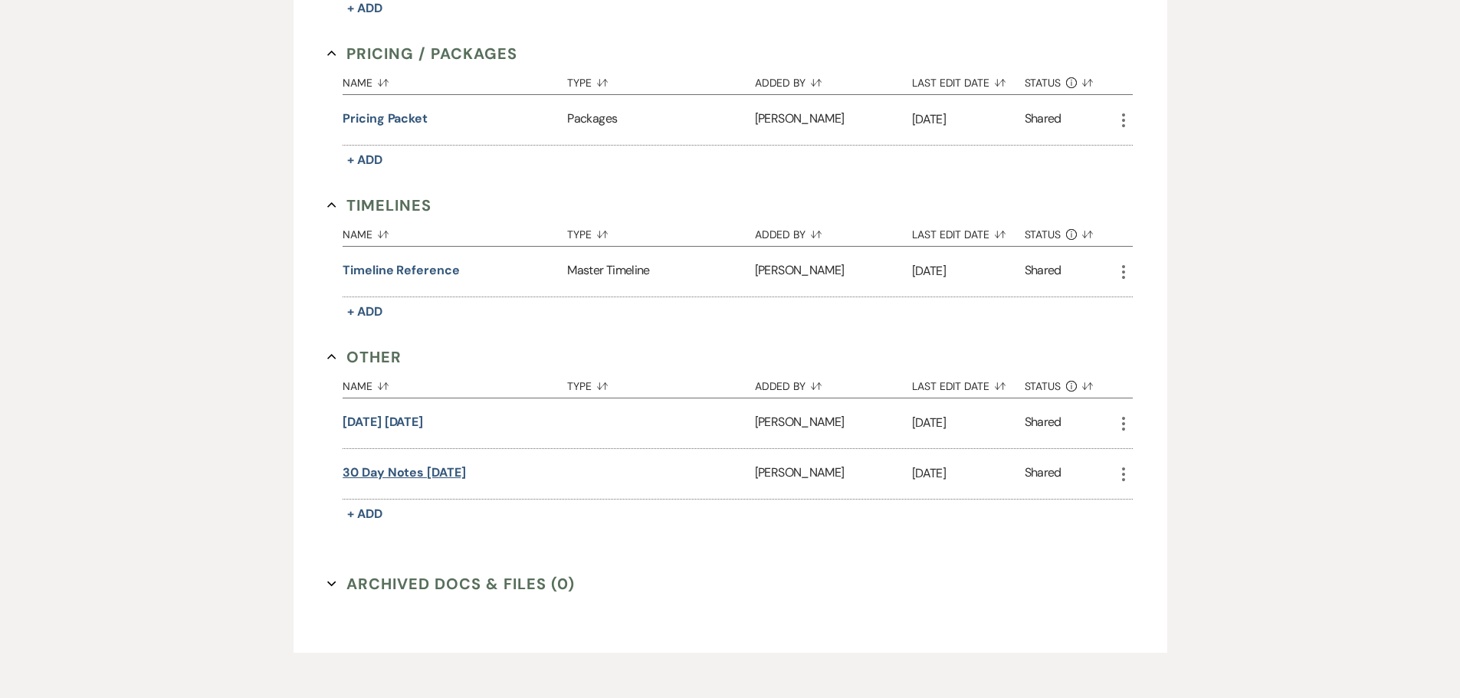
click at [456, 465] on button "30 day notes [DATE]" at bounding box center [404, 473] width 123 height 18
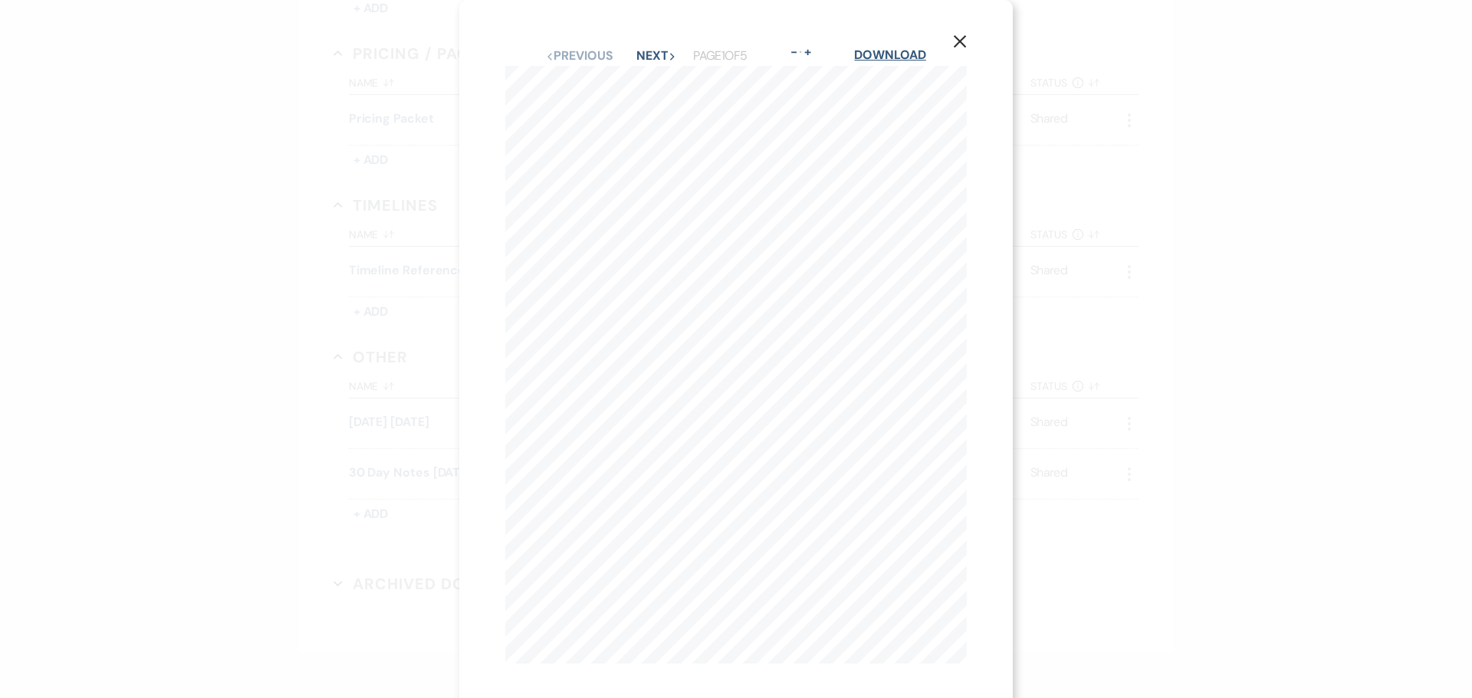
click at [901, 50] on link "Download" at bounding box center [889, 55] width 71 height 16
click at [649, 57] on button "Next Next" at bounding box center [656, 56] width 40 height 12
click at [588, 59] on button "Previous Previous" at bounding box center [578, 56] width 67 height 12
click at [640, 59] on button "Next Next" at bounding box center [656, 56] width 40 height 12
click at [955, 39] on icon "X" at bounding box center [960, 41] width 14 height 14
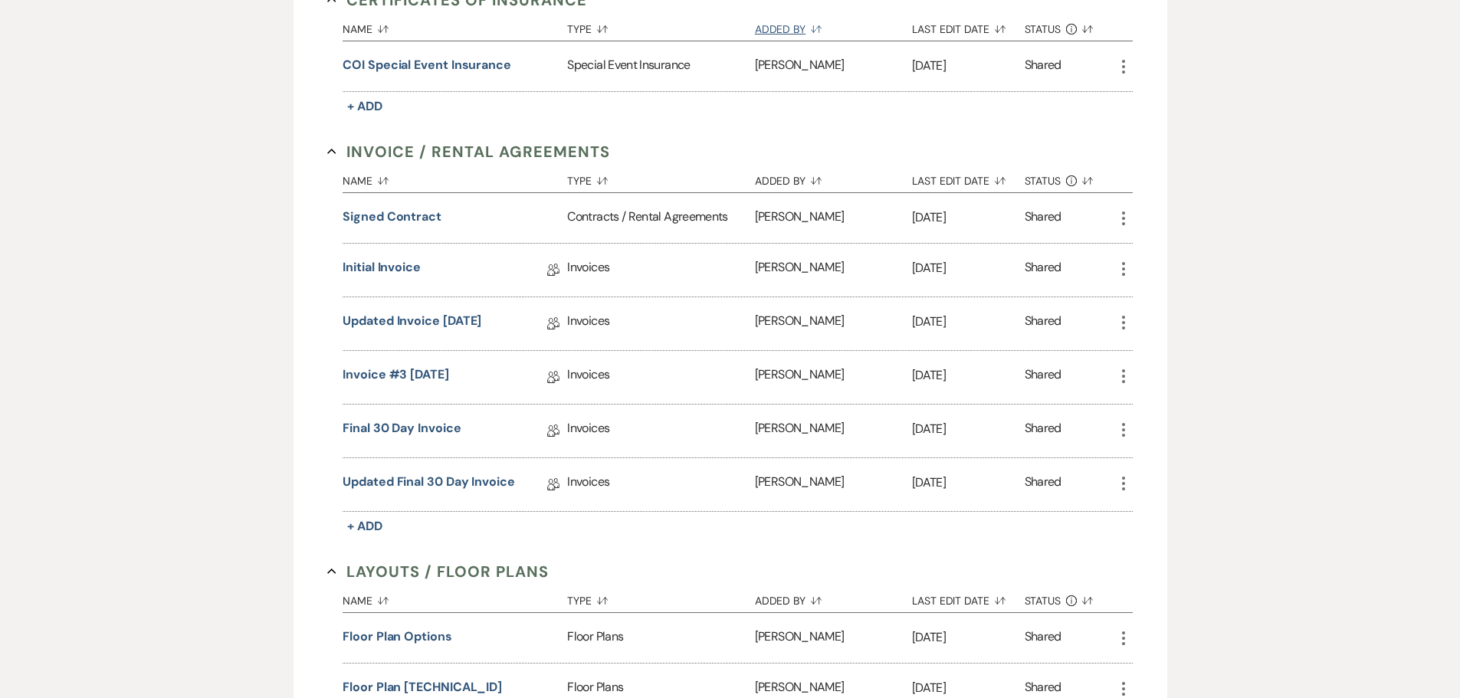
scroll to position [0, 0]
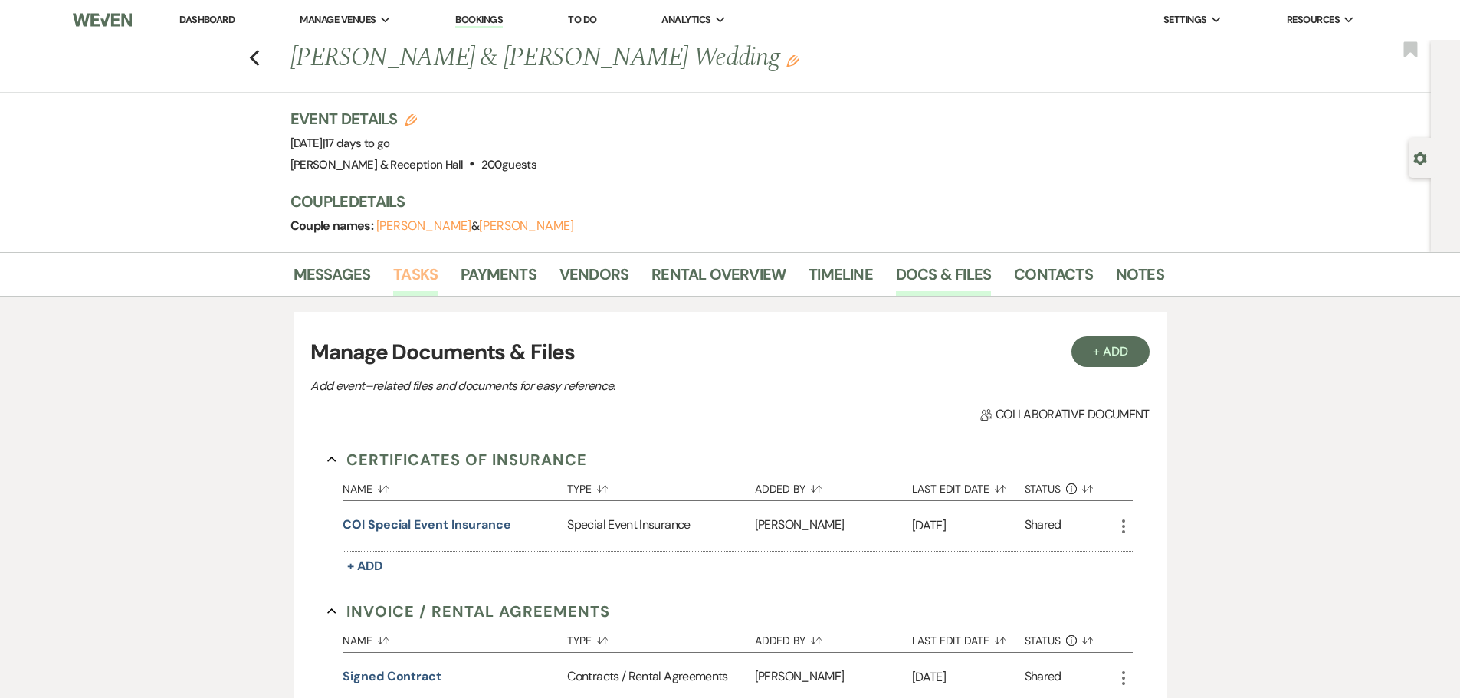
click at [421, 280] on link "Tasks" at bounding box center [415, 279] width 44 height 34
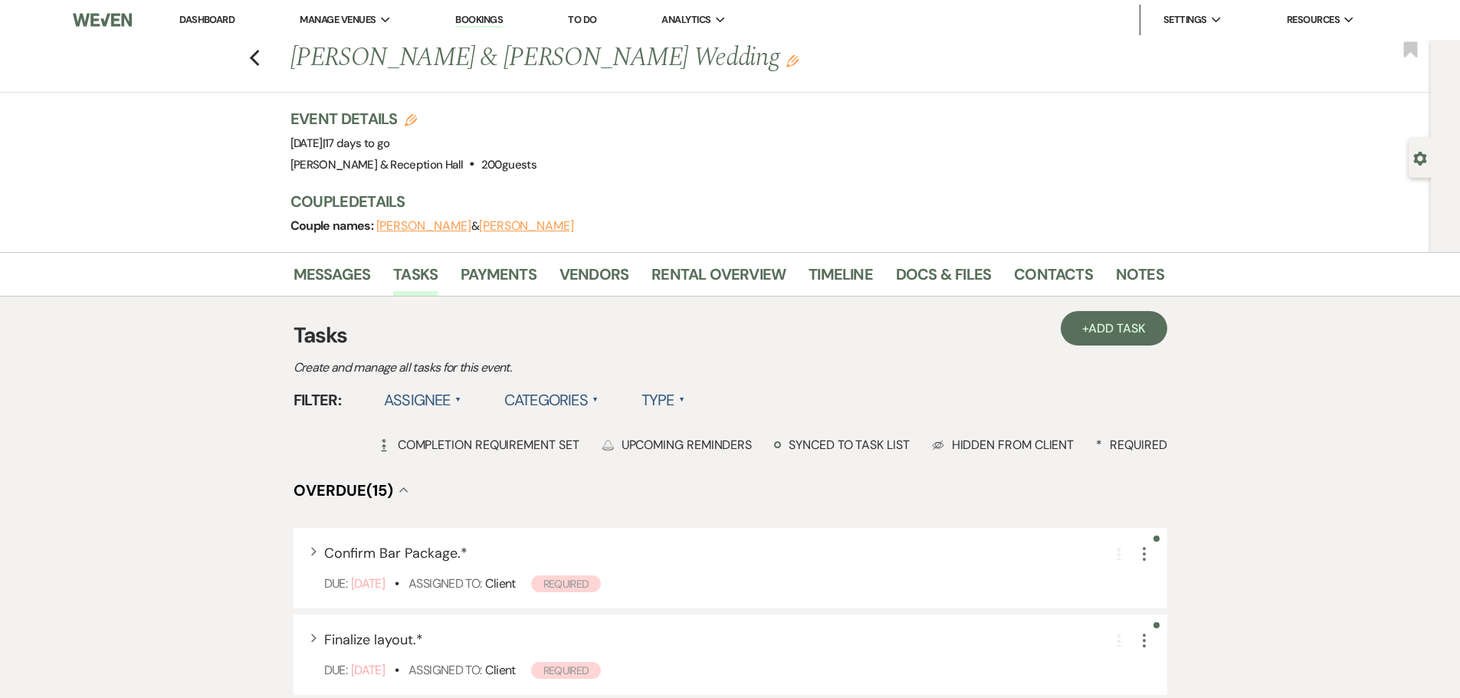
click at [438, 403] on label "Assignee ▲" at bounding box center [422, 400] width 77 height 28
click at [434, 468] on li "Assigned to venue" at bounding box center [460, 466] width 153 height 35
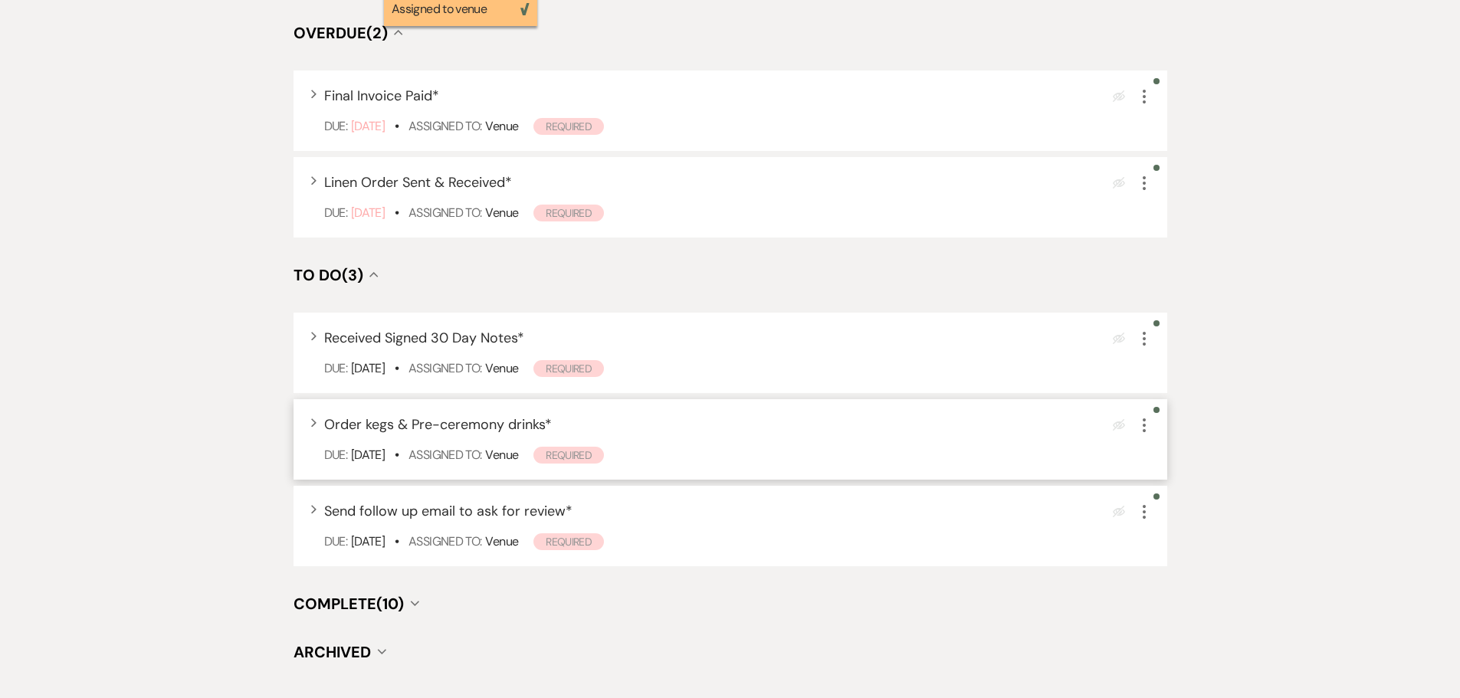
scroll to position [460, 0]
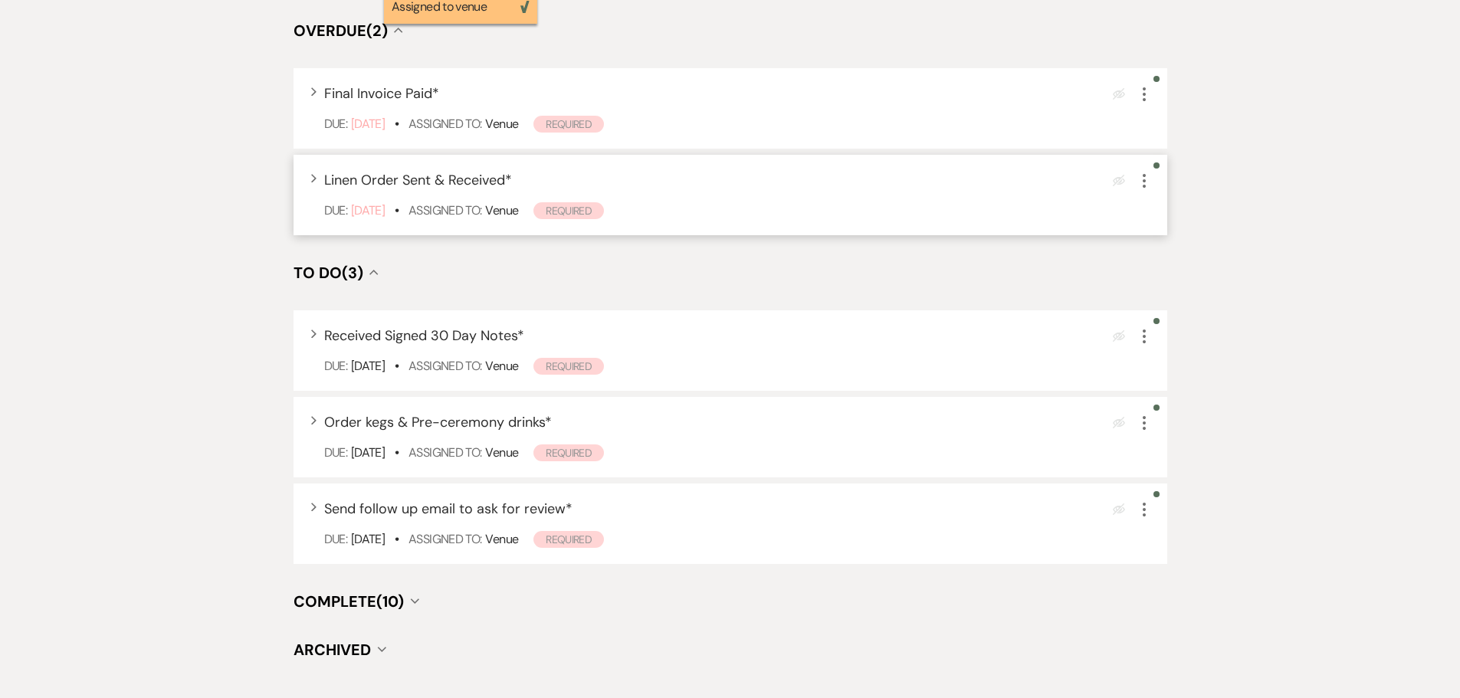
drag, startPoint x: 1144, startPoint y: 179, endPoint x: 1133, endPoint y: 195, distance: 18.7
click at [1144, 179] on icon "More" at bounding box center [1144, 181] width 18 height 18
click at [1142, 179] on icon "More" at bounding box center [1144, 181] width 18 height 18
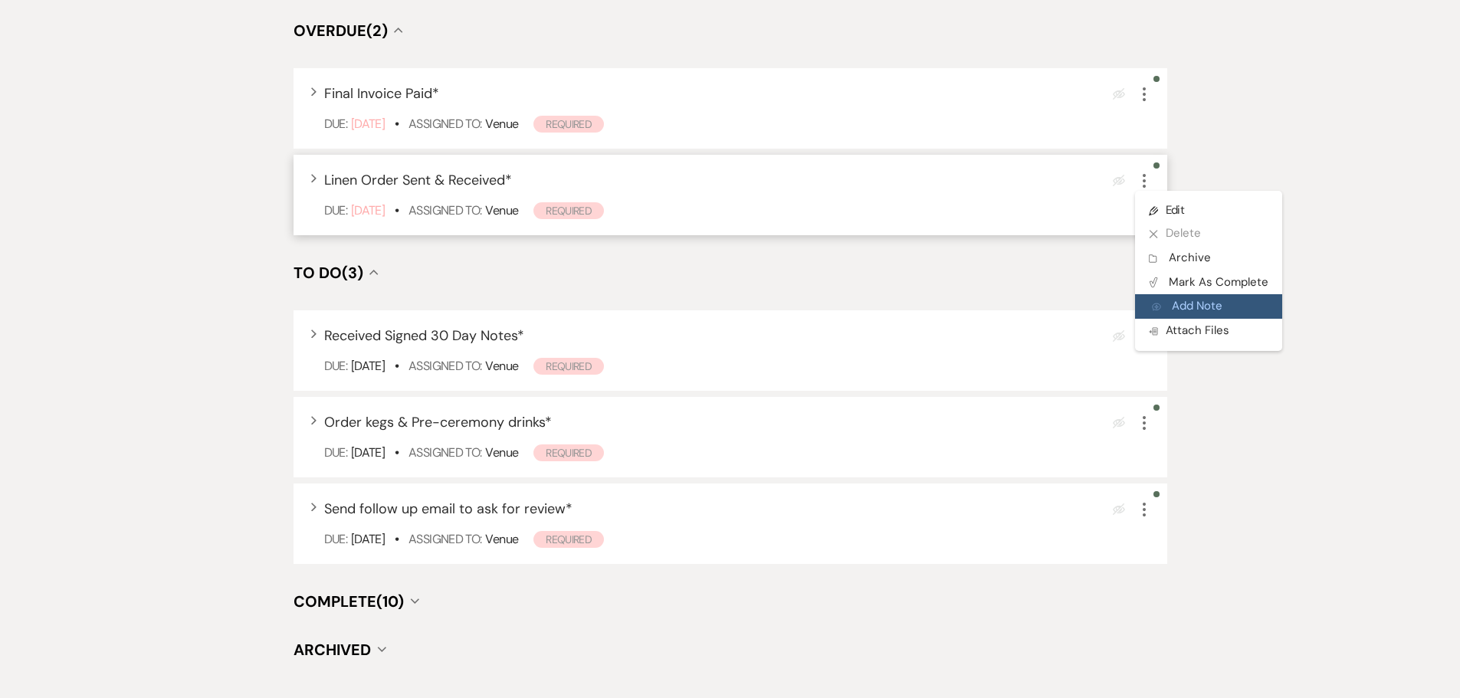
click at [1191, 305] on button "Add Note Add Note" at bounding box center [1208, 306] width 147 height 25
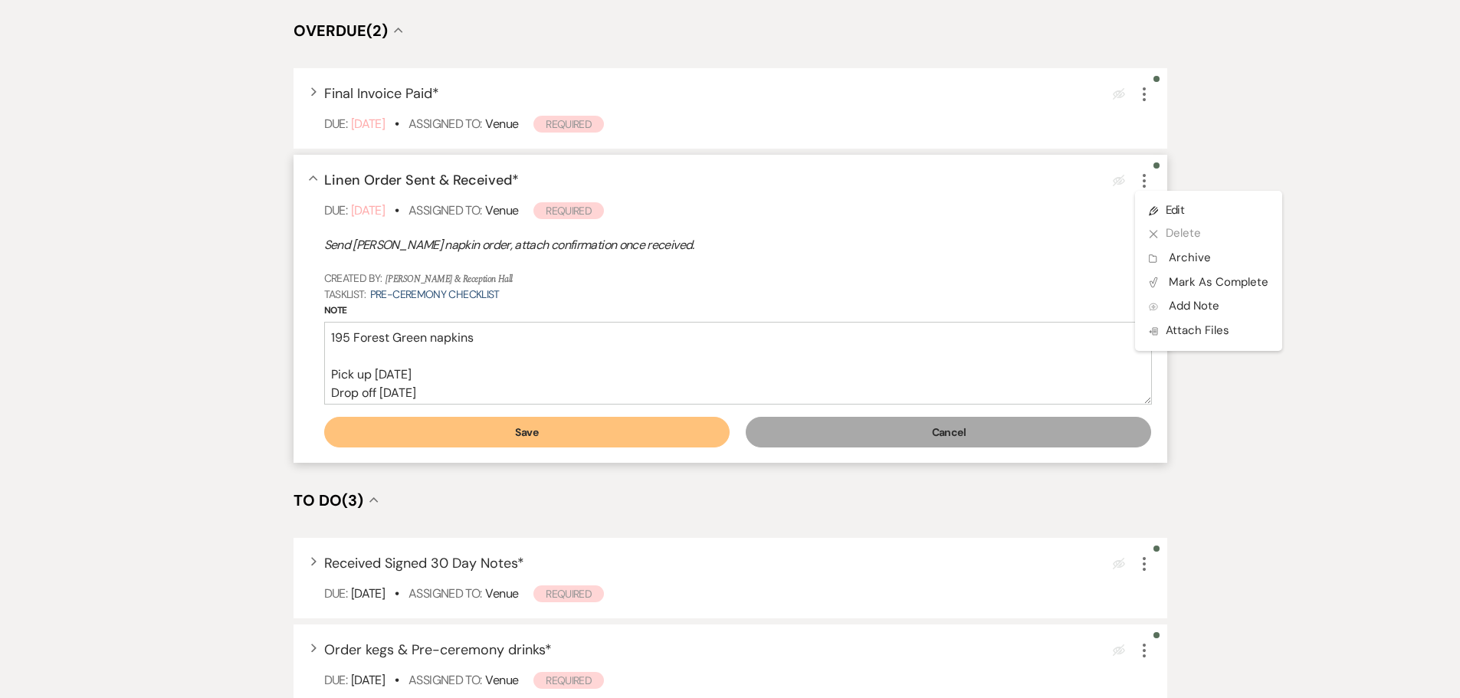
type textarea "195 Forest Green napkins Pick up [DATE] Drop off [DATE]"
click at [538, 436] on button "Save" at bounding box center [526, 432] width 405 height 31
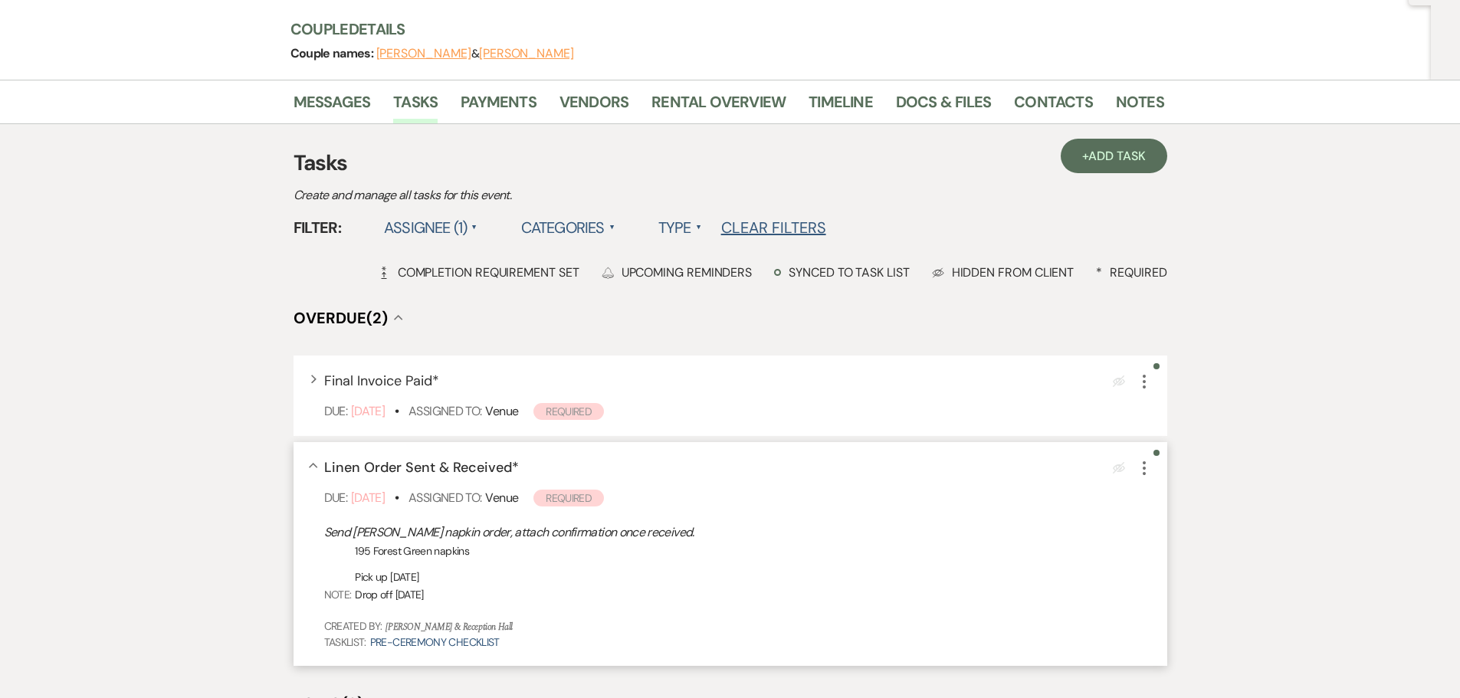
scroll to position [0, 0]
